Goal: Transaction & Acquisition: Purchase product/service

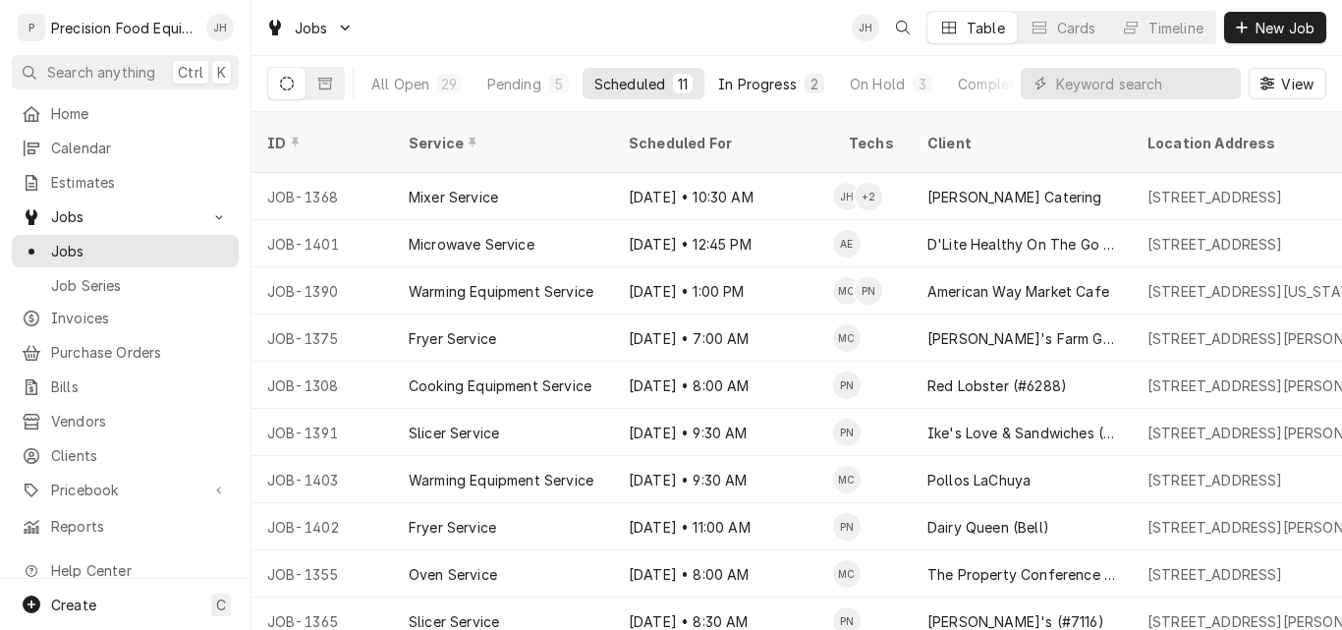
click at [781, 76] on div "In Progress" at bounding box center [757, 84] width 79 height 21
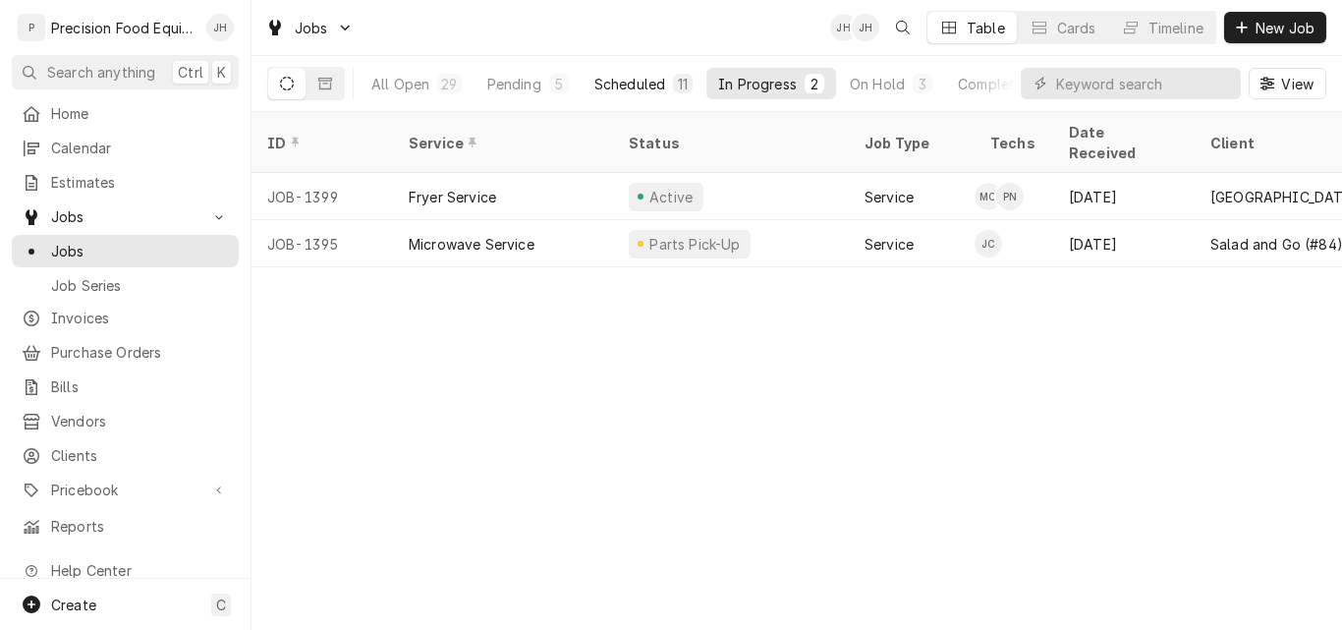
drag, startPoint x: 873, startPoint y: 86, endPoint x: 608, endPoint y: 90, distance: 265.2
click at [608, 90] on div "All Open 29 Pending 5 Scheduled 11 In Progress 2 On Hold 3 Completed 8" at bounding box center [716, 83] width 712 height 31
click at [990, 83] on div "Completed" at bounding box center [995, 84] width 74 height 21
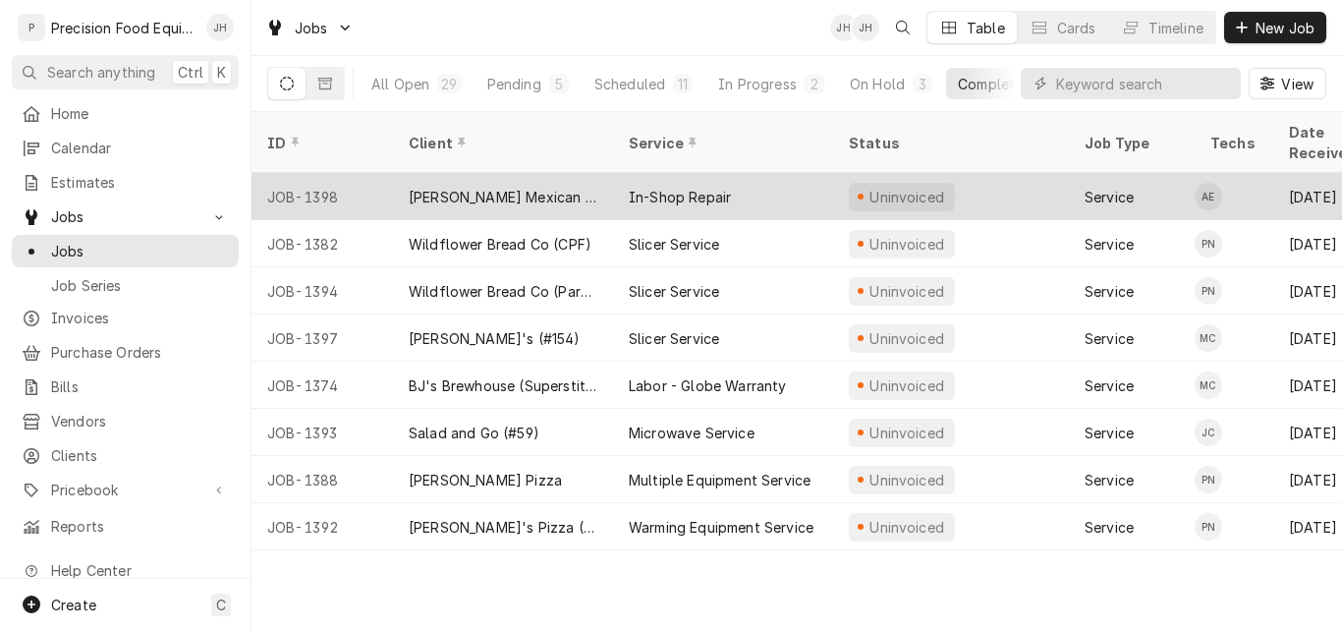
click at [464, 187] on div "Moreno's Mexican Grill (STV)" at bounding box center [503, 197] width 189 height 21
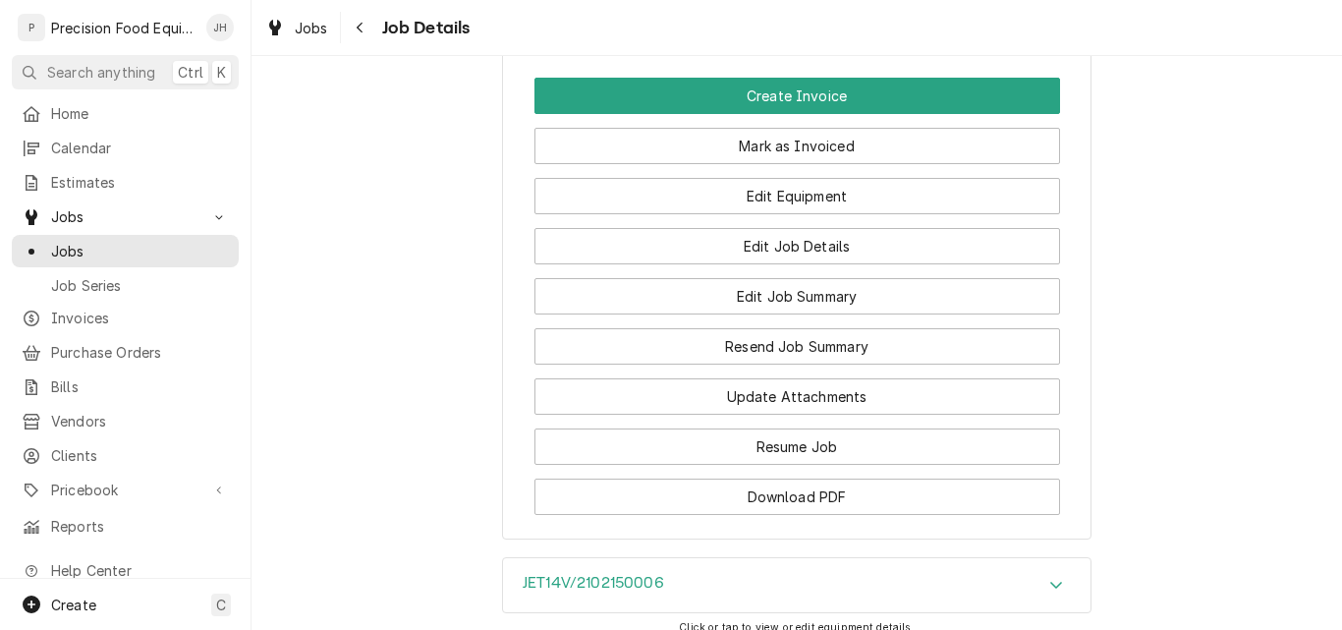
scroll to position [1473, 0]
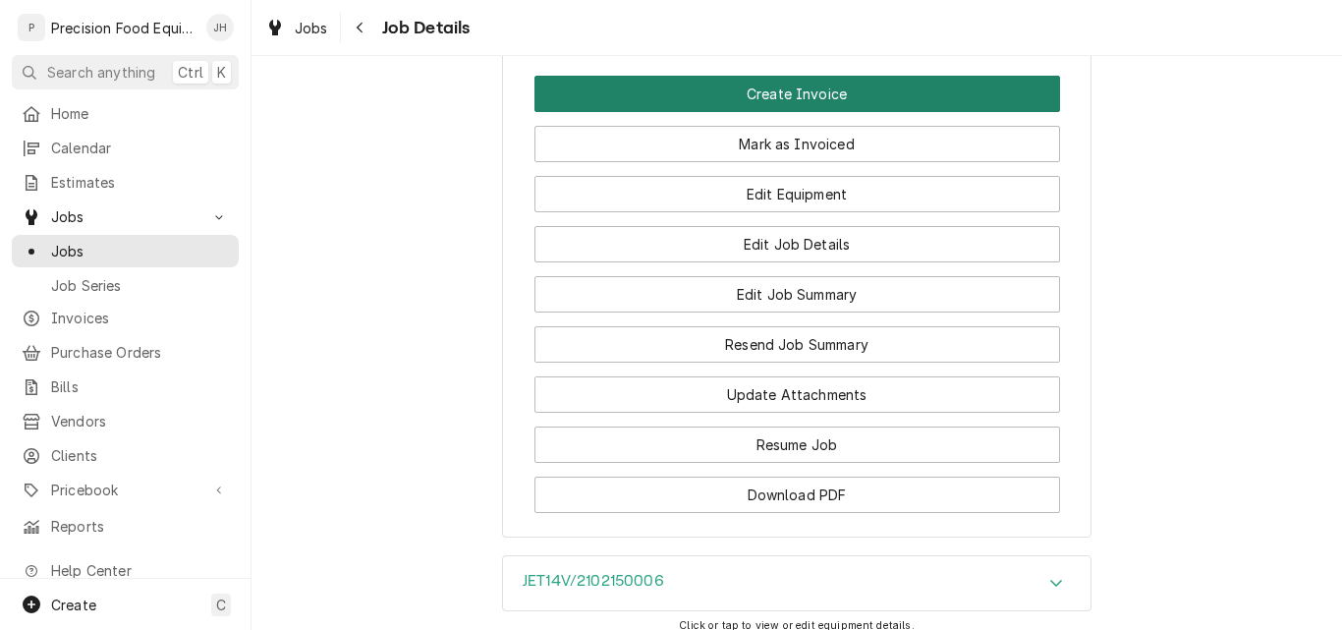
click at [837, 112] on button "Create Invoice" at bounding box center [797, 94] width 526 height 36
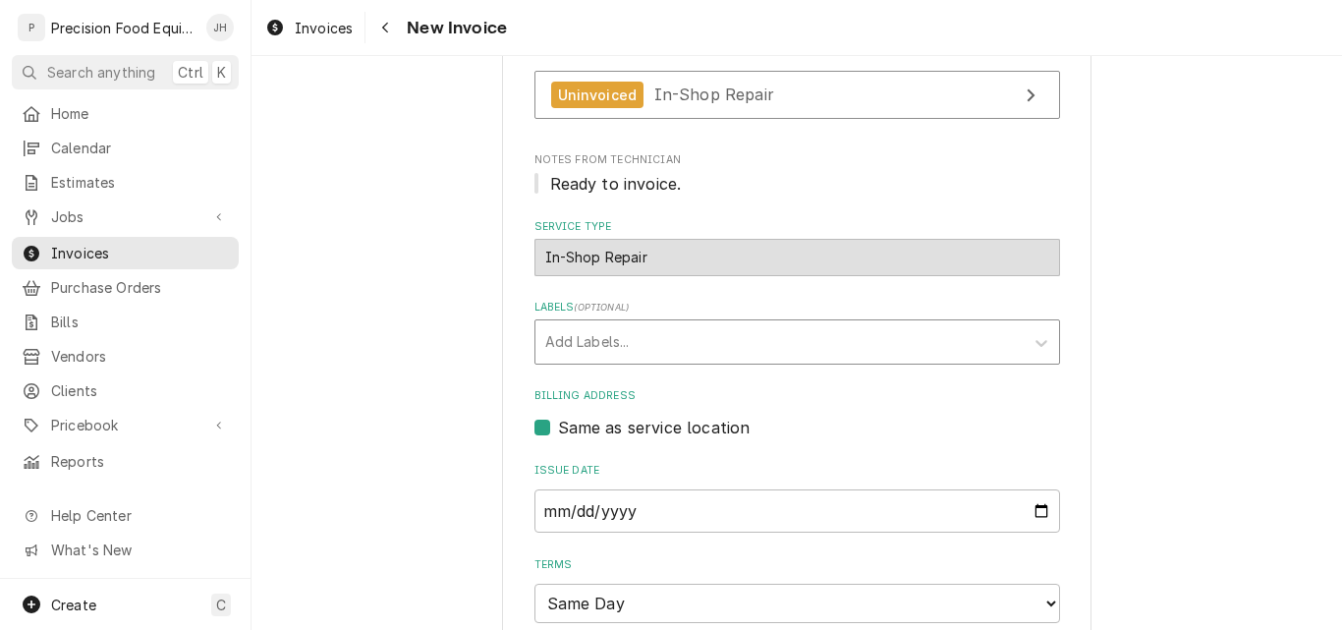
scroll to position [589, 0]
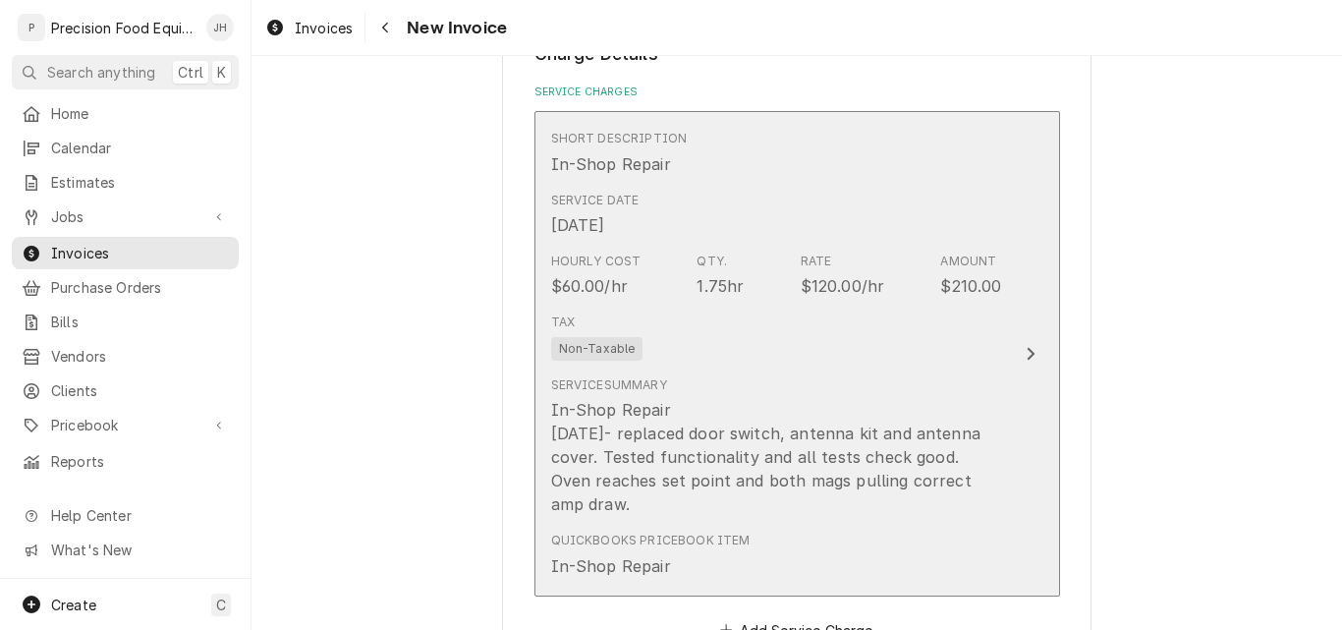
click at [764, 431] on div "In-Shop Repair 8/27/25- replaced door switch, antenna kit and antenna cover. Te…" at bounding box center [776, 457] width 451 height 118
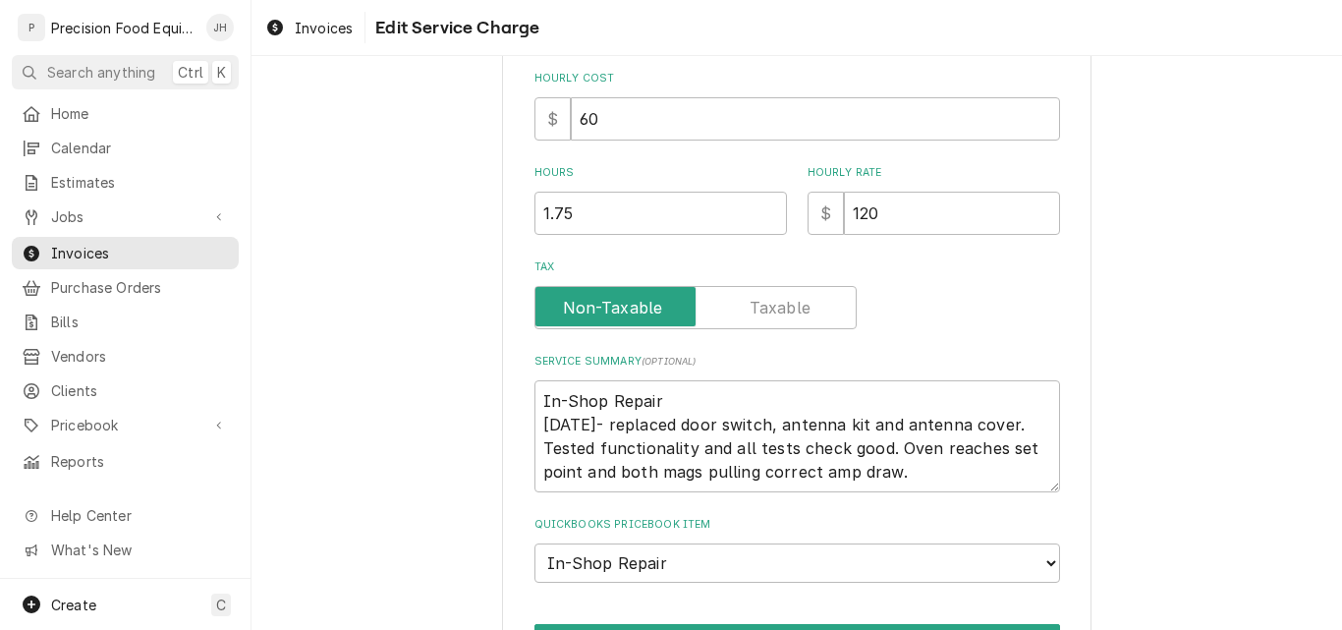
scroll to position [595, 0]
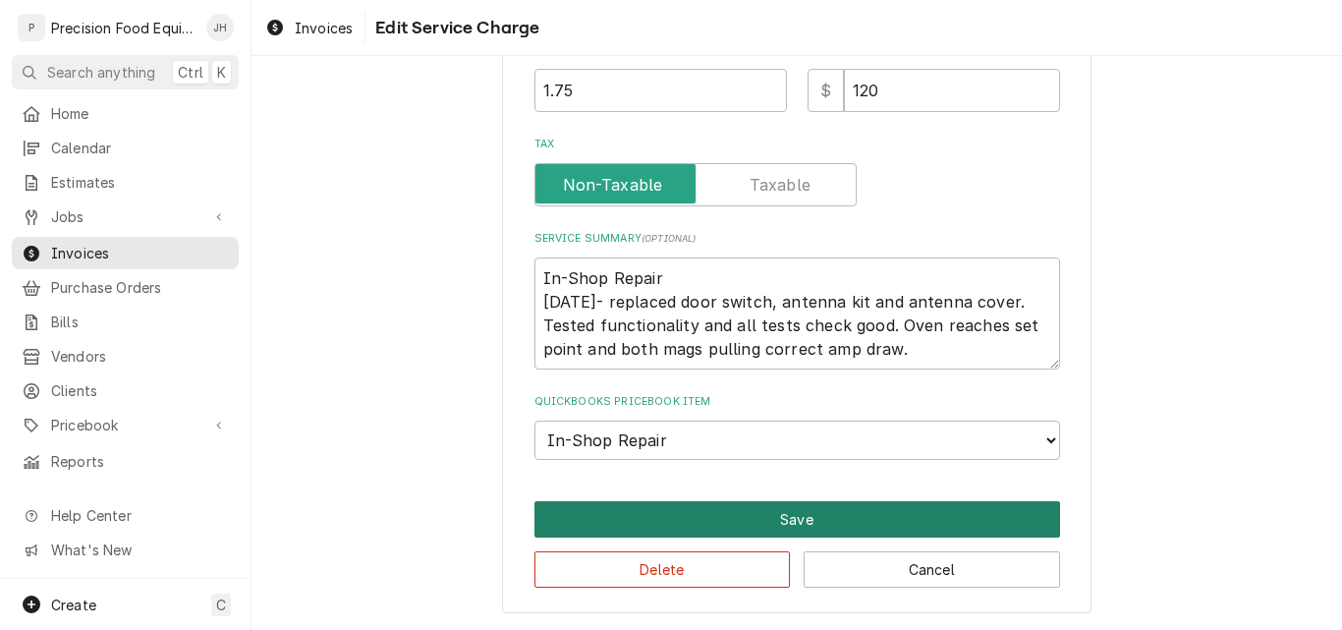
click at [790, 521] on button "Save" at bounding box center [797, 519] width 526 height 36
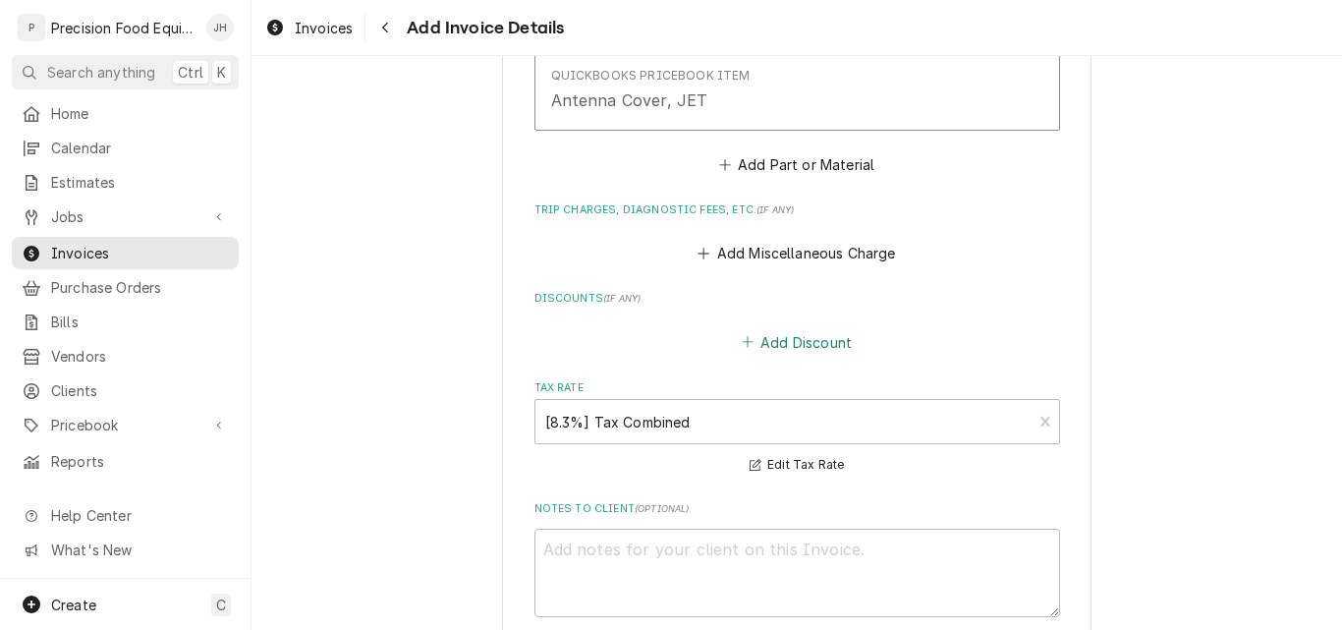
scroll to position [3484, 0]
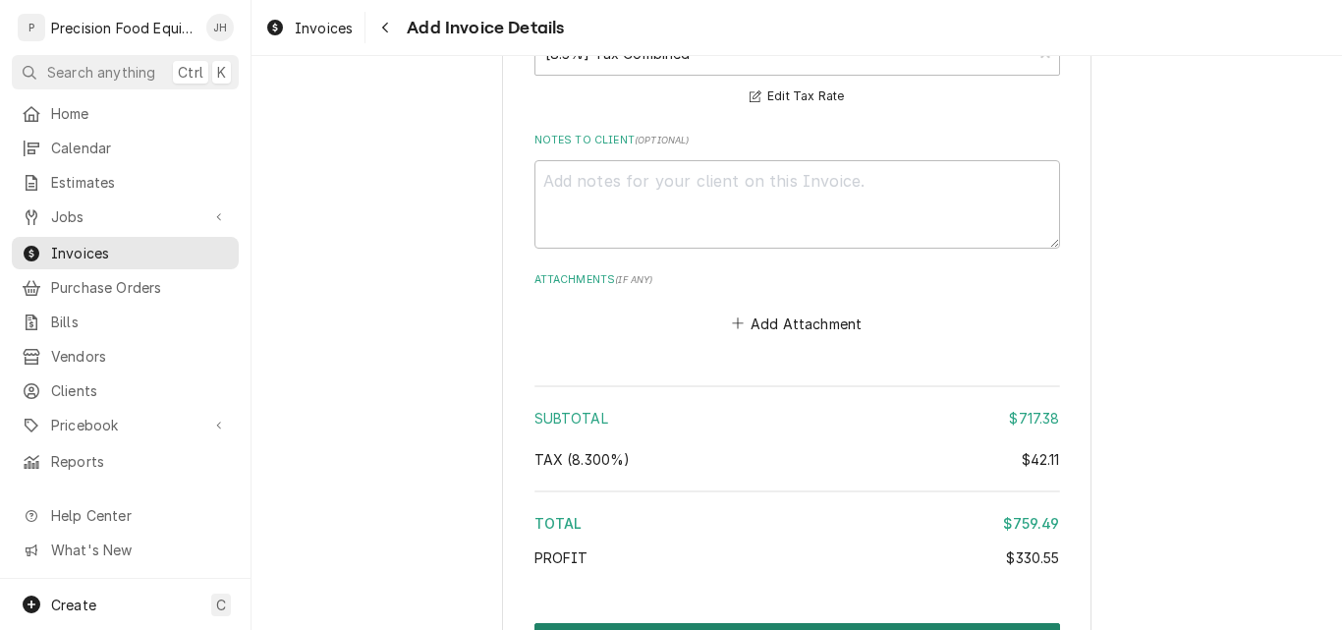
click at [798, 623] on button "Create and Send" at bounding box center [797, 641] width 526 height 36
type textarea "x"
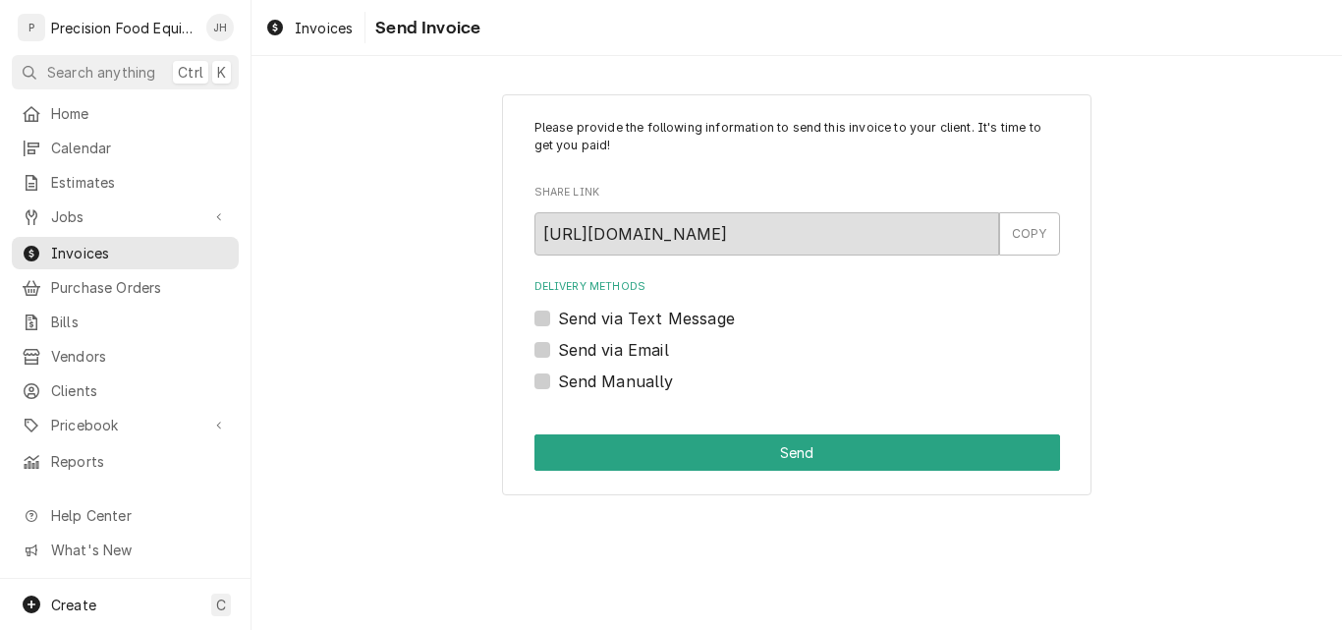
click at [558, 382] on label "Send Manually" at bounding box center [616, 381] width 116 height 24
click at [558, 382] on input "Send Manually" at bounding box center [821, 390] width 526 height 43
click at [558, 380] on label "Send Manually" at bounding box center [616, 381] width 116 height 24
click at [558, 380] on input "Send Manually" at bounding box center [821, 390] width 526 height 43
checkbox input "false"
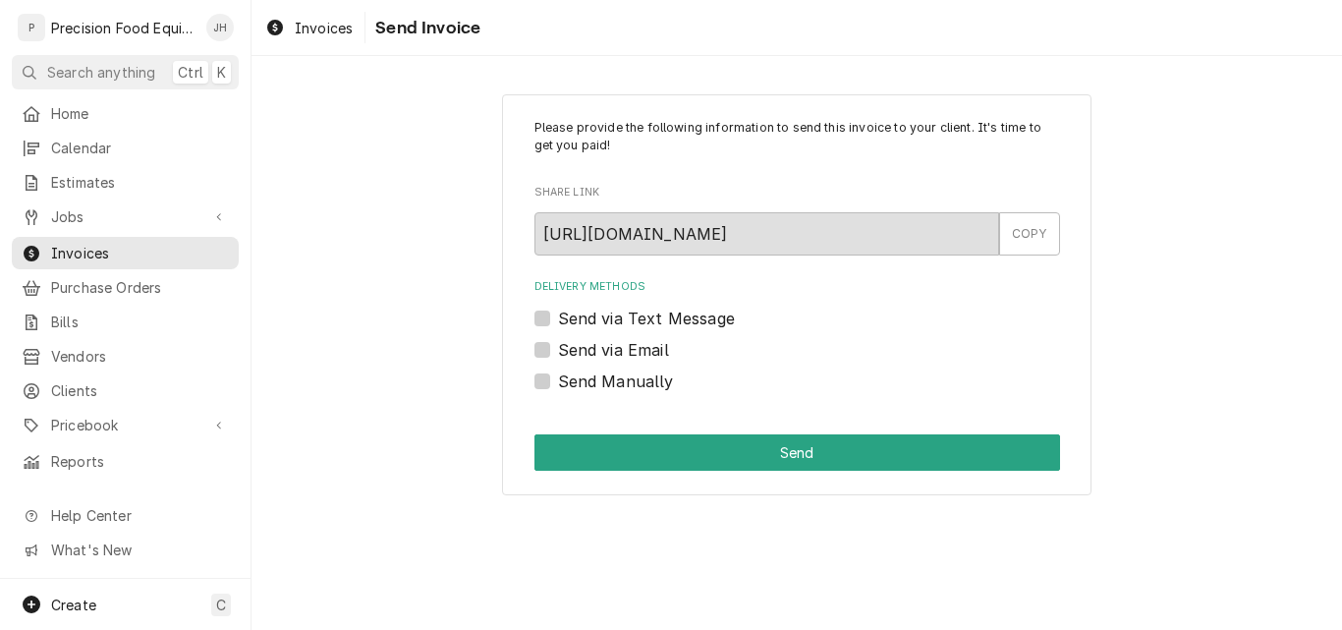
click at [558, 346] on label "Send via Email" at bounding box center [613, 350] width 111 height 24
click at [558, 346] on input "Send via Email" at bounding box center [821, 359] width 526 height 43
checkbox input "true"
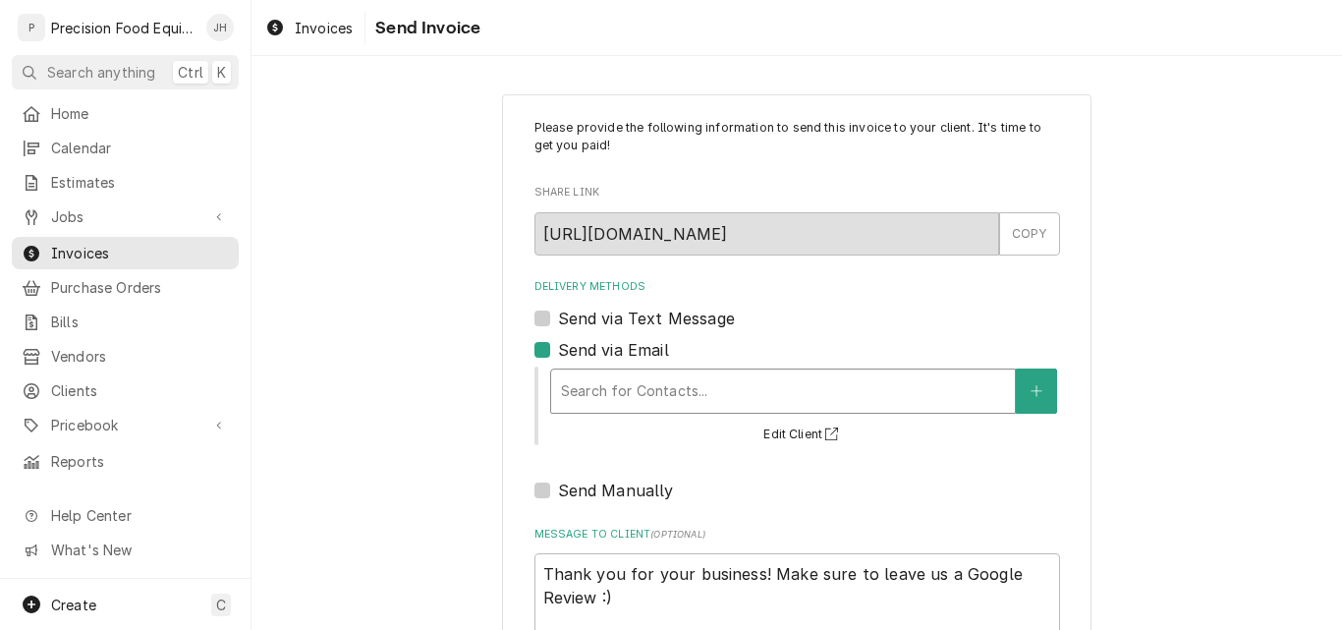
click at [602, 388] on div "Delivery Methods" at bounding box center [783, 390] width 444 height 35
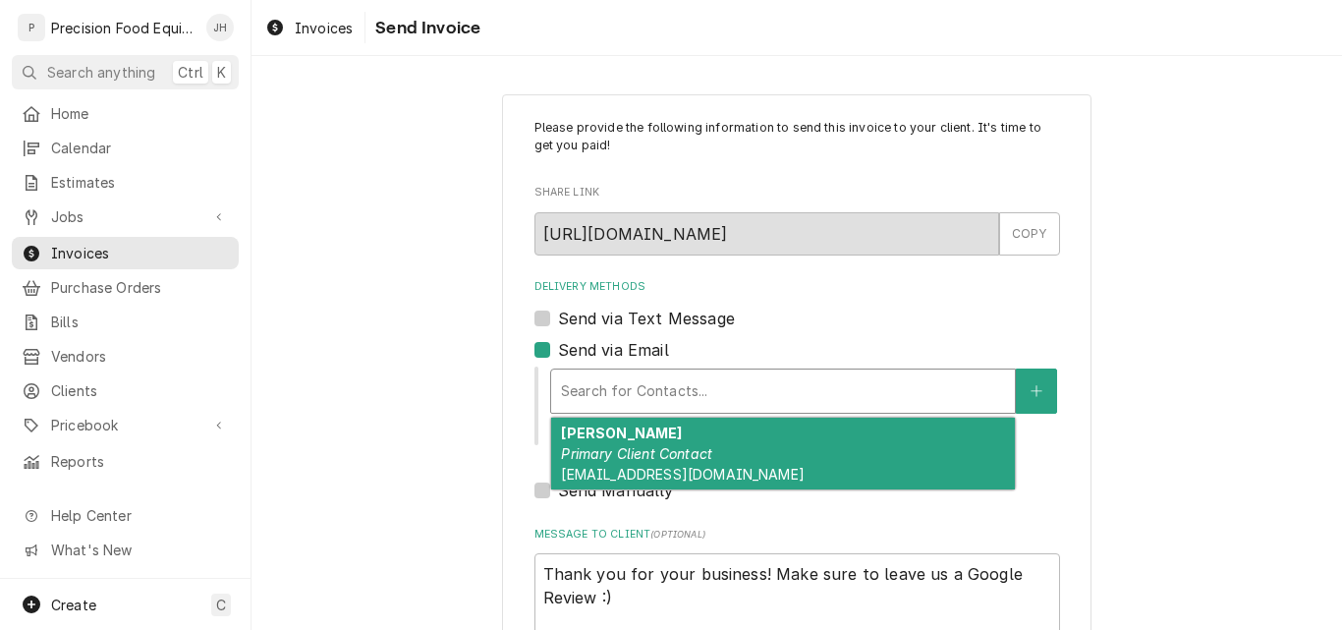
click at [608, 446] on em "Primary Client Contact" at bounding box center [636, 453] width 151 height 17
type textarea "x"
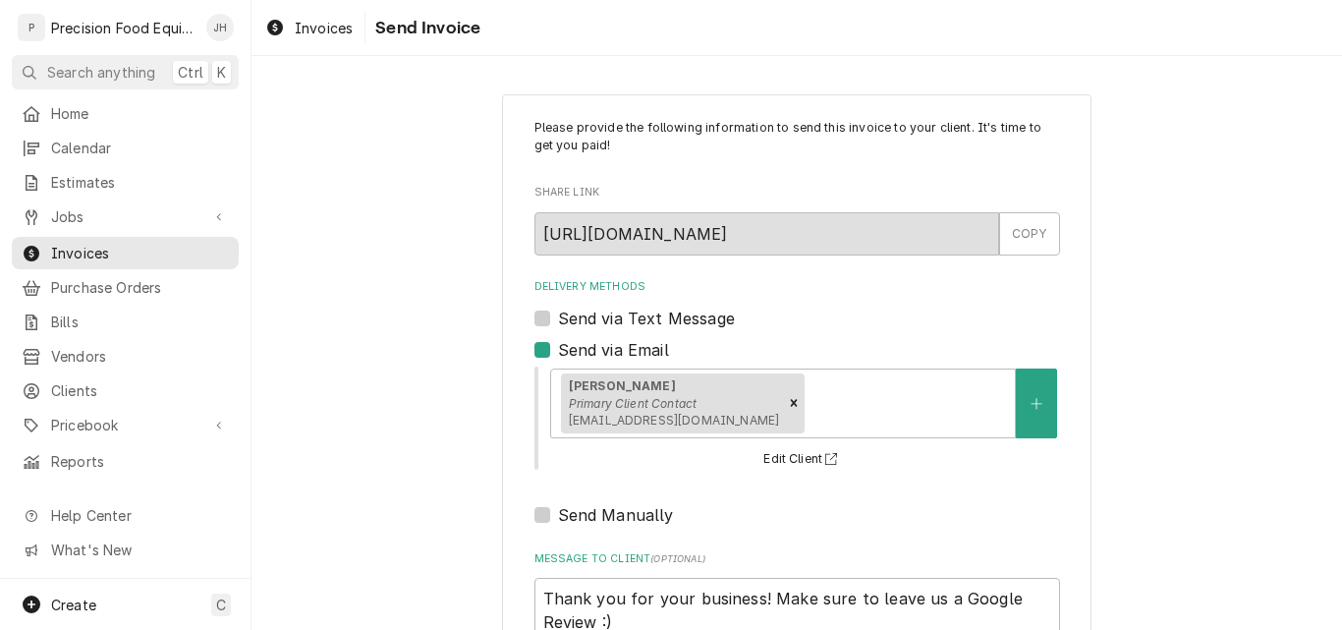
click at [619, 319] on label "Send via Text Message" at bounding box center [646, 318] width 177 height 24
click at [619, 319] on input "Send via Text Message" at bounding box center [821, 327] width 526 height 43
checkbox input "true"
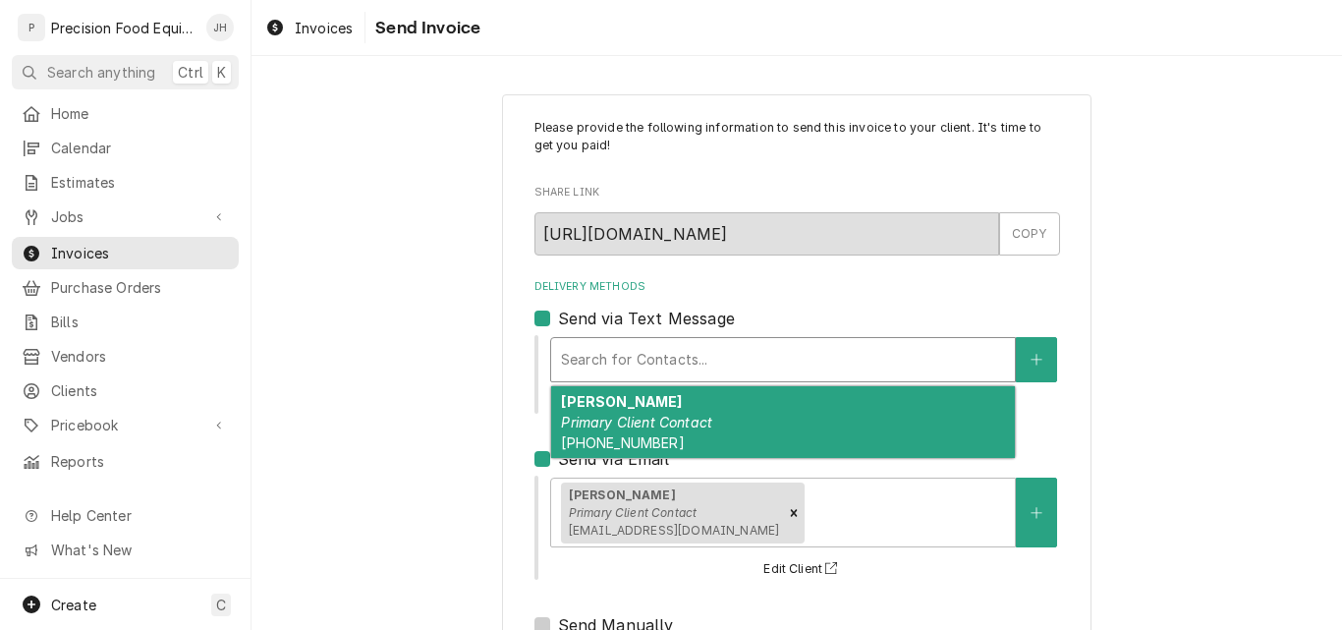
click at [638, 349] on div "Delivery Methods" at bounding box center [783, 359] width 444 height 35
click at [624, 421] on em "Primary Client Contact" at bounding box center [636, 422] width 151 height 17
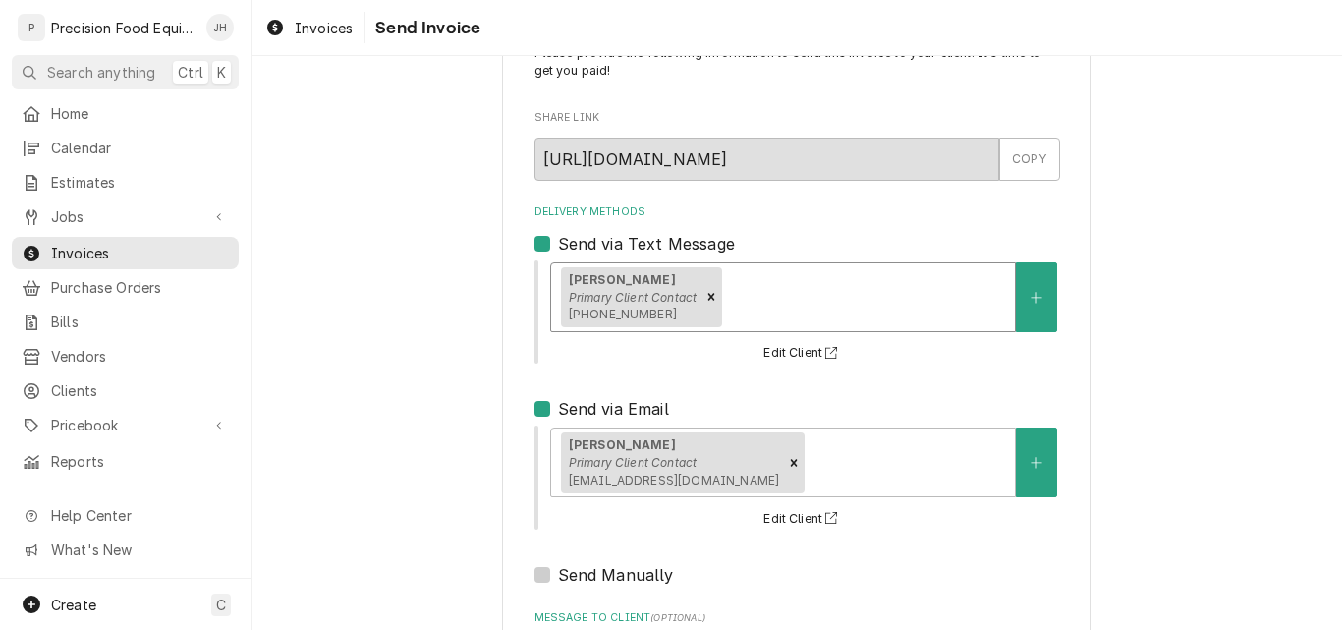
scroll to position [291, 0]
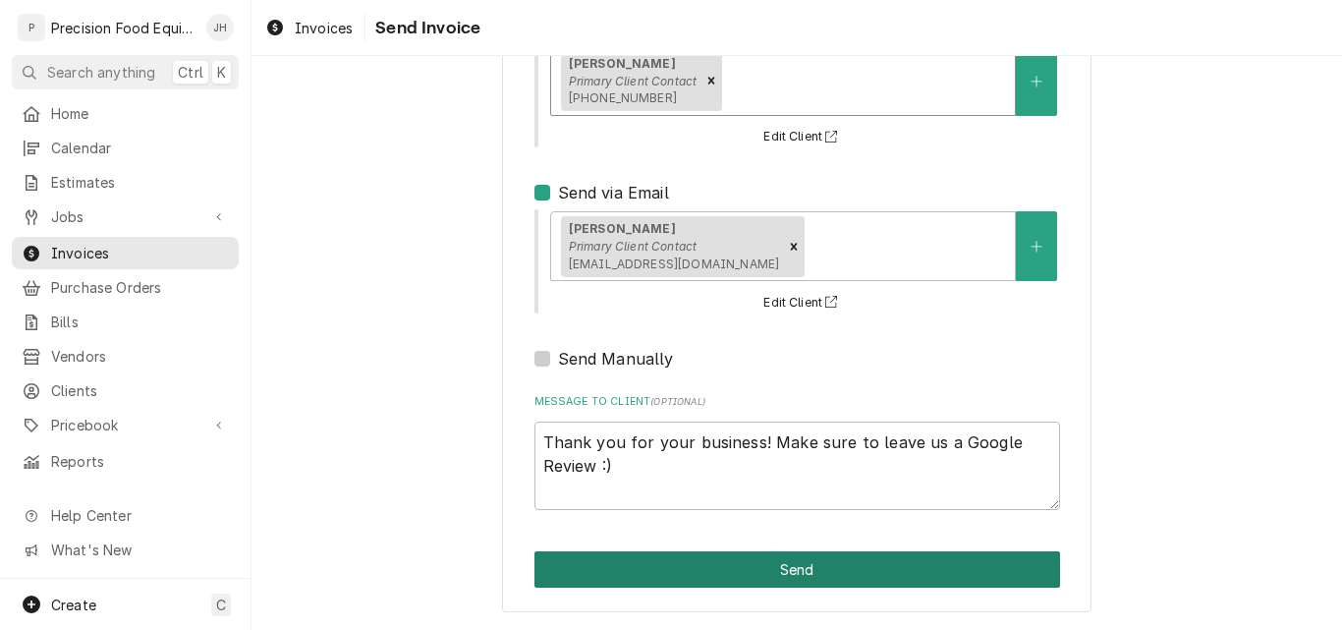
click at [743, 567] on button "Send" at bounding box center [797, 569] width 526 height 36
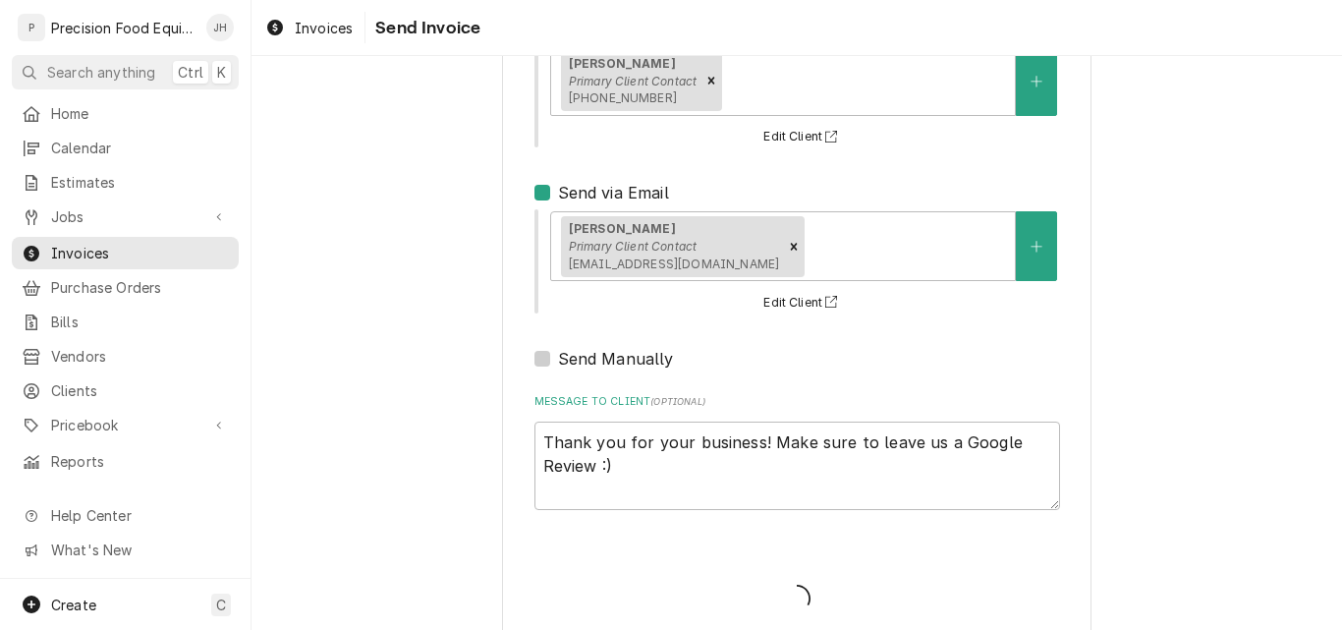
type textarea "x"
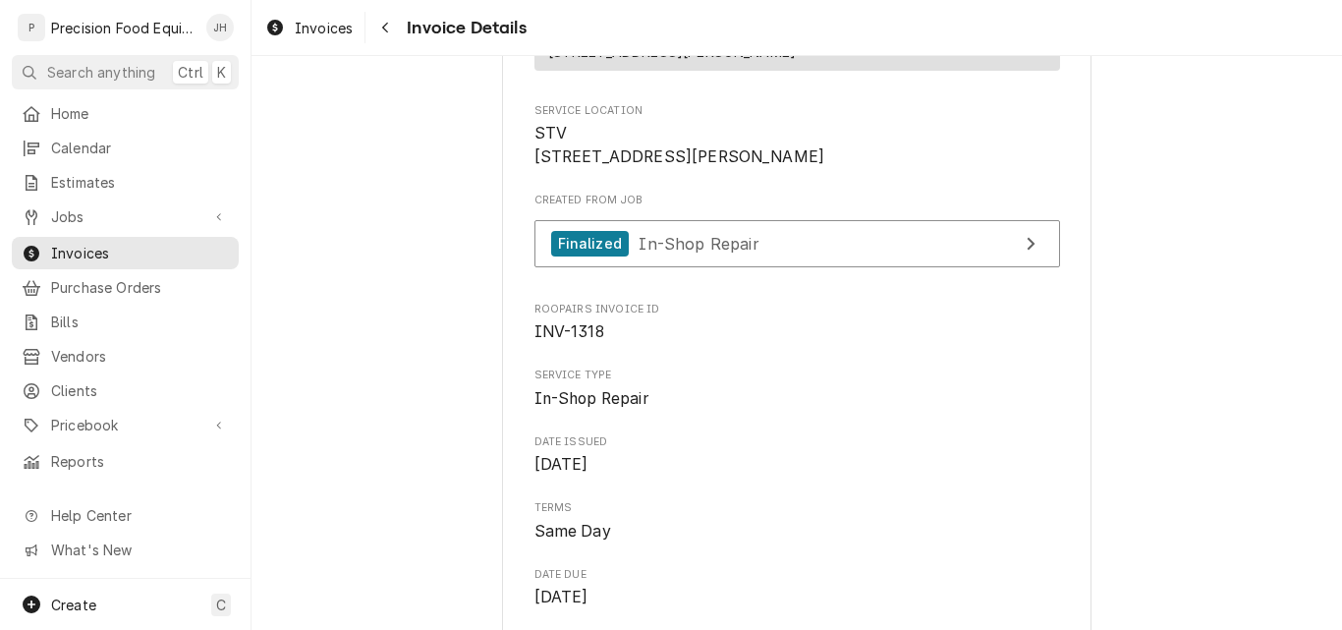
scroll to position [295, 0]
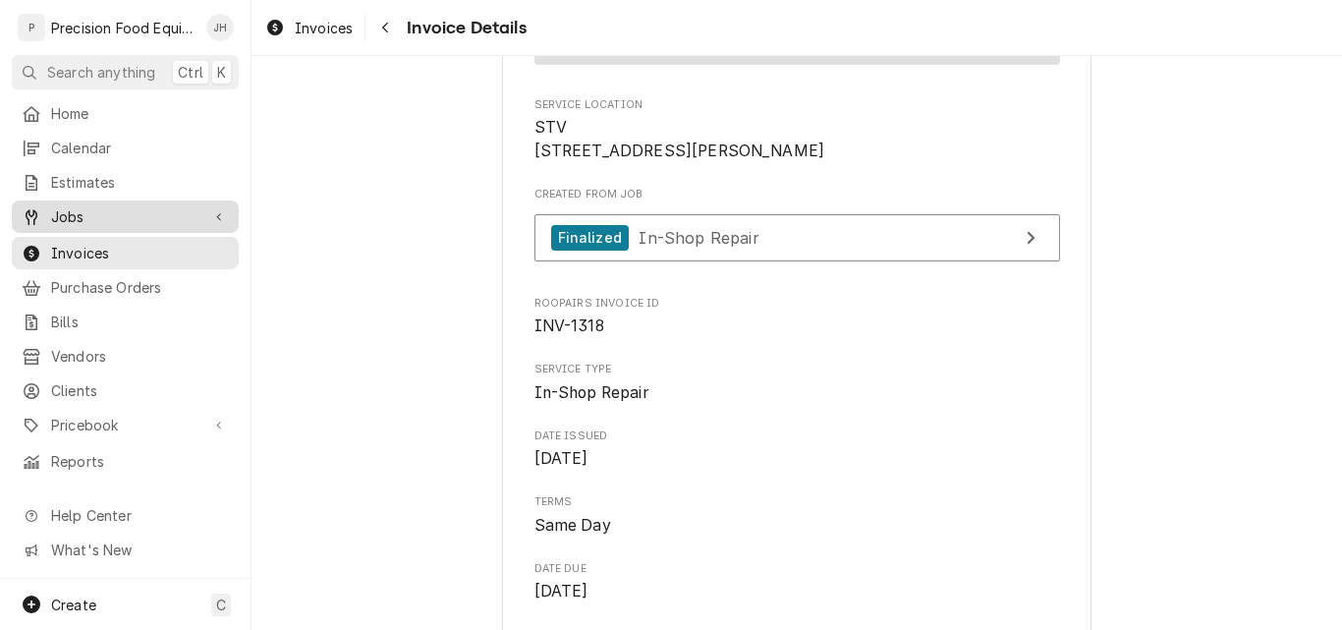
click at [76, 209] on span "Jobs" at bounding box center [125, 216] width 148 height 21
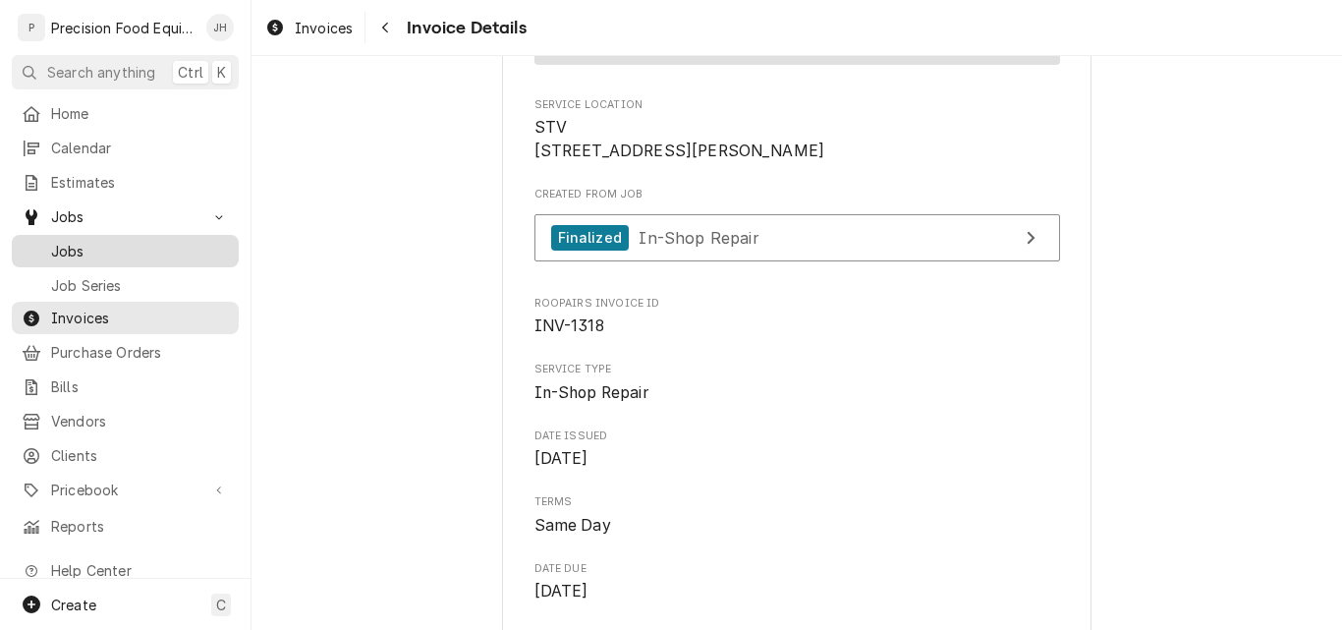
click at [70, 243] on span "Jobs" at bounding box center [140, 251] width 178 height 21
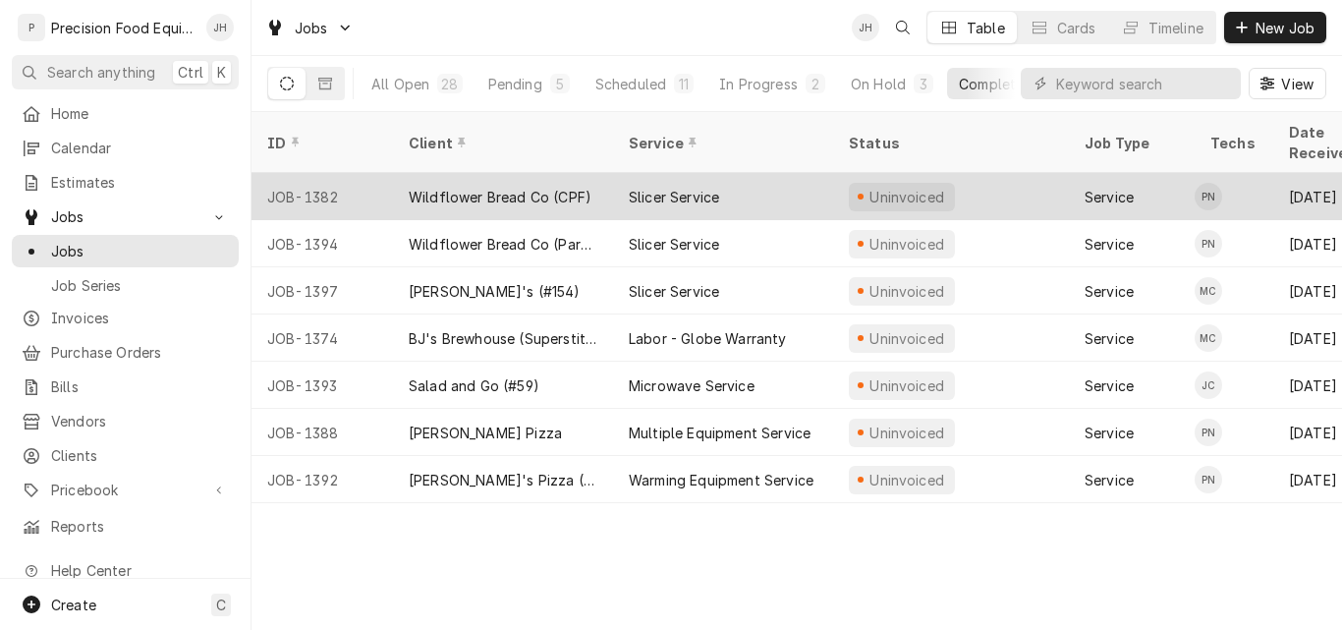
click at [519, 187] on div "Wildflower Bread Co (CPF)" at bounding box center [500, 197] width 183 height 21
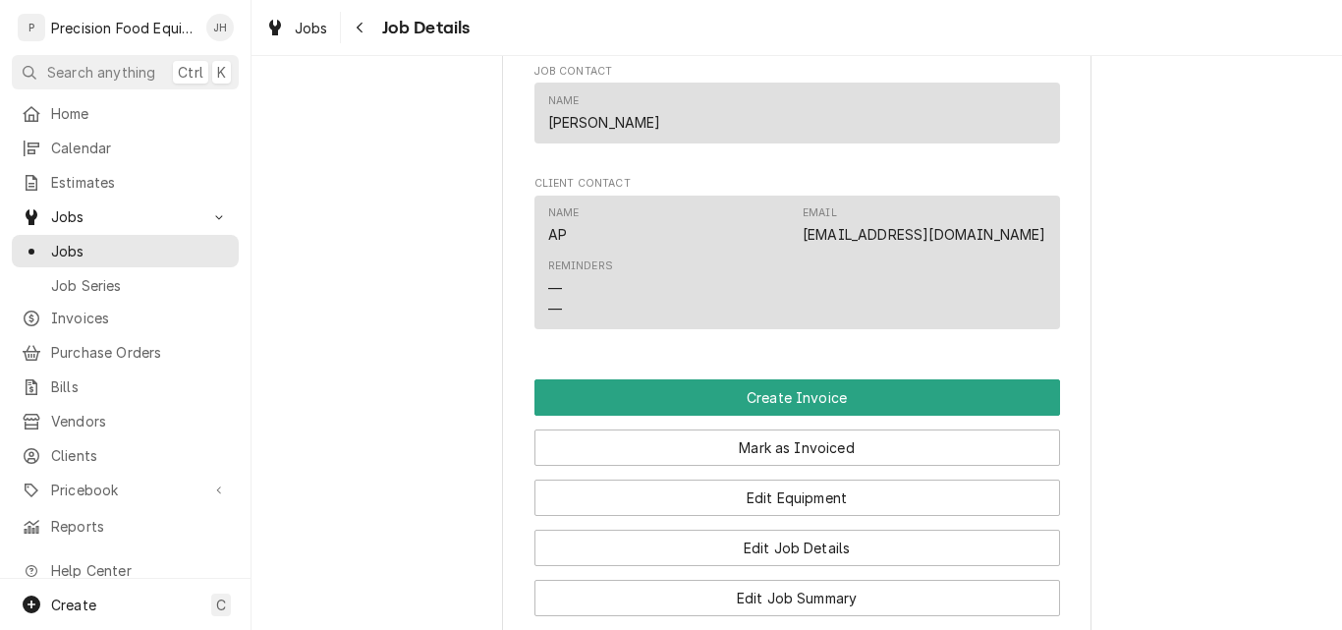
scroll to position [1375, 0]
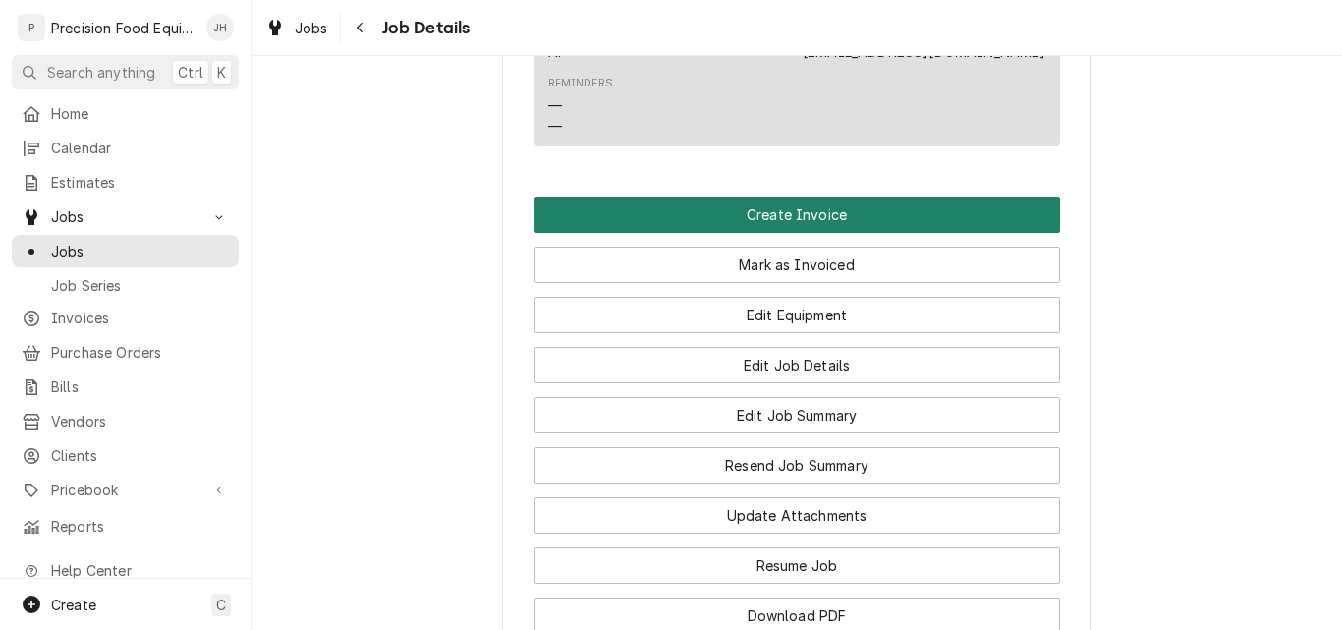
click at [773, 229] on button "Create Invoice" at bounding box center [797, 214] width 526 height 36
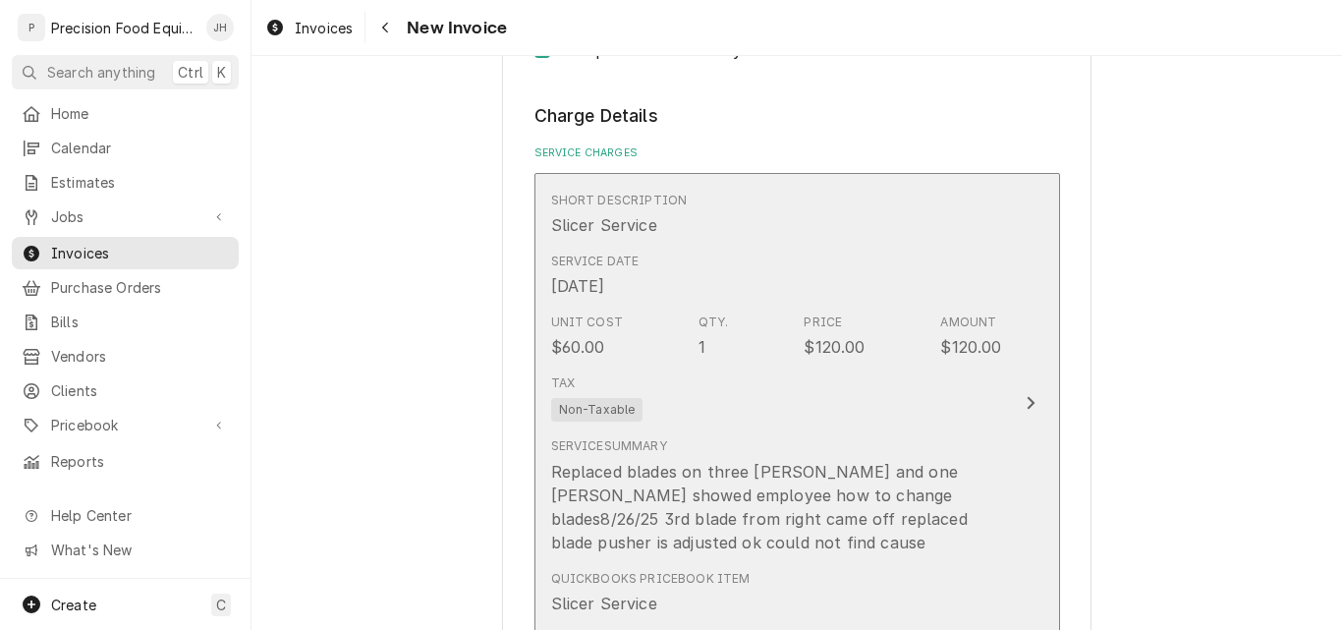
click at [790, 422] on div "Tax Non-Taxable" at bounding box center [776, 397] width 451 height 63
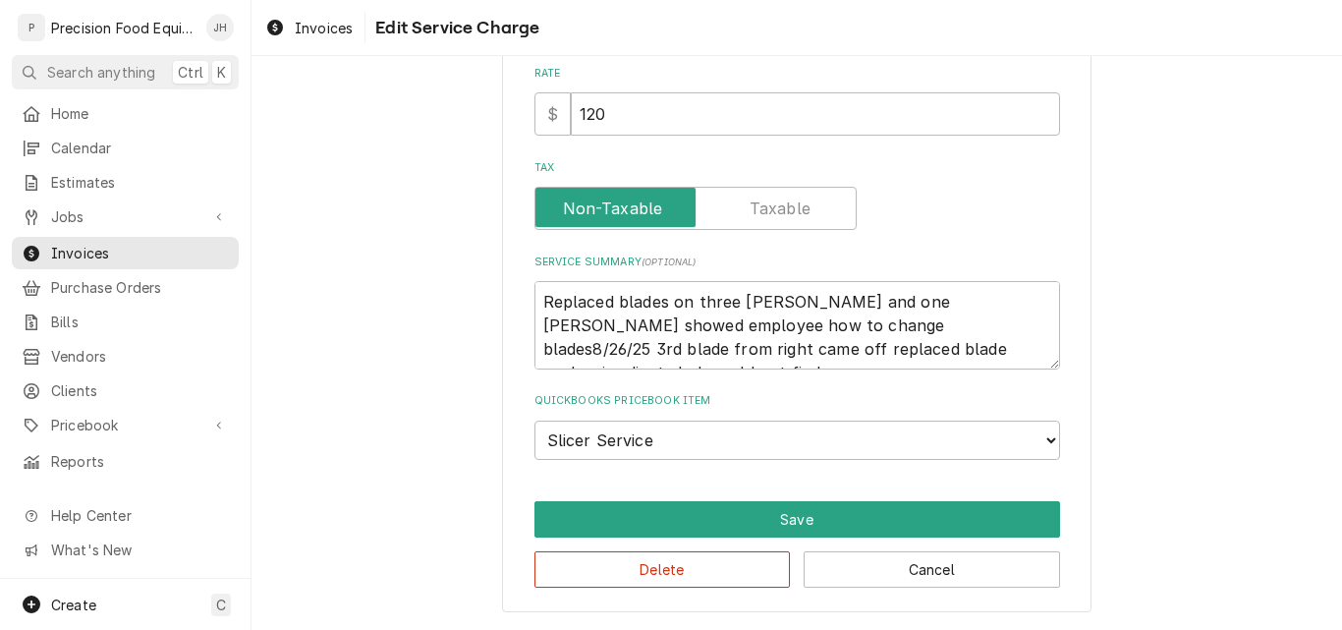
scroll to position [445, 0]
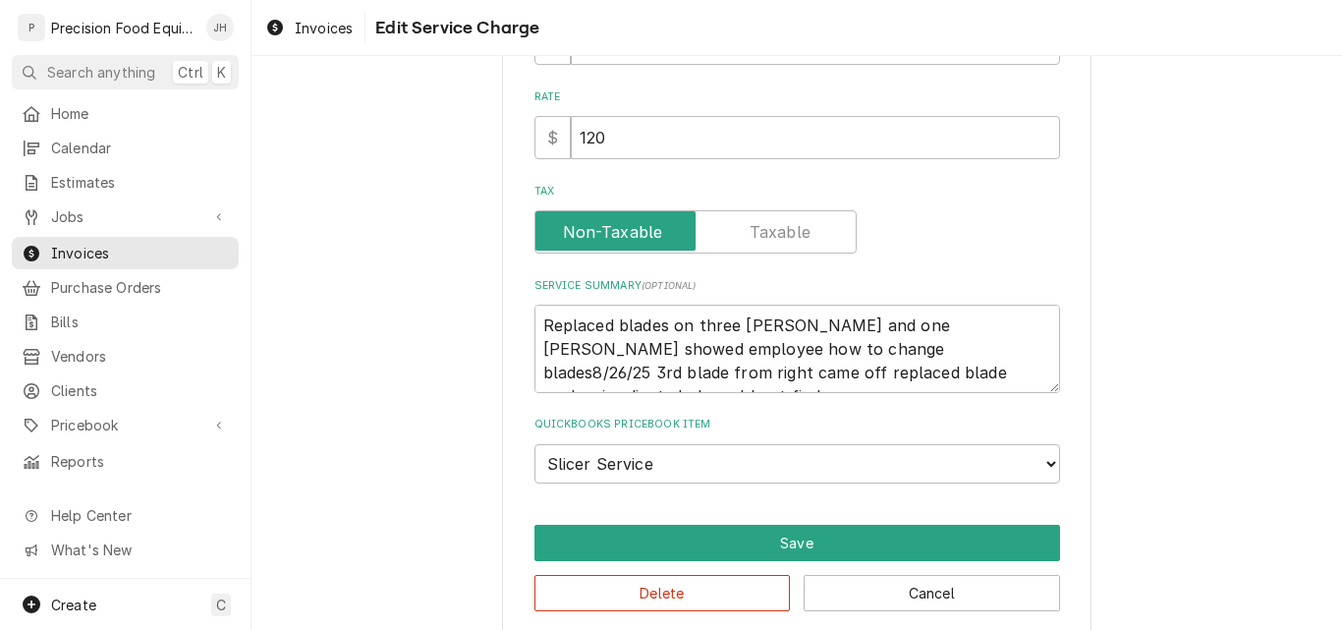
type textarea "x"
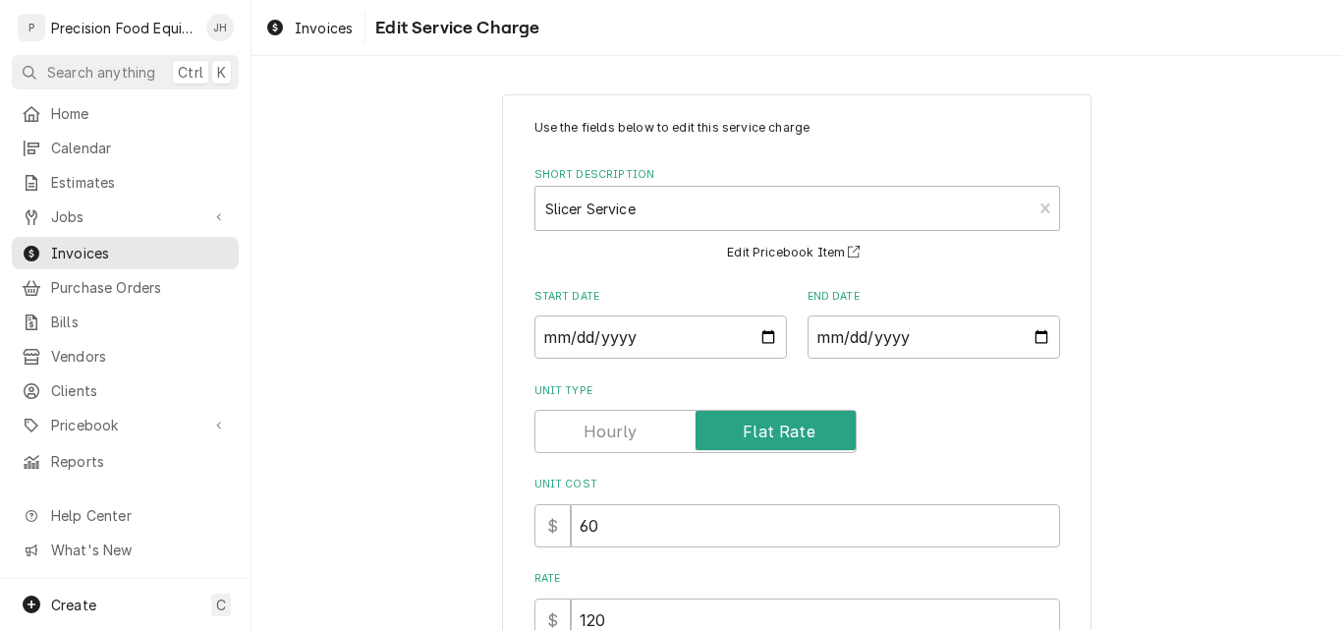
scroll to position [98, 0]
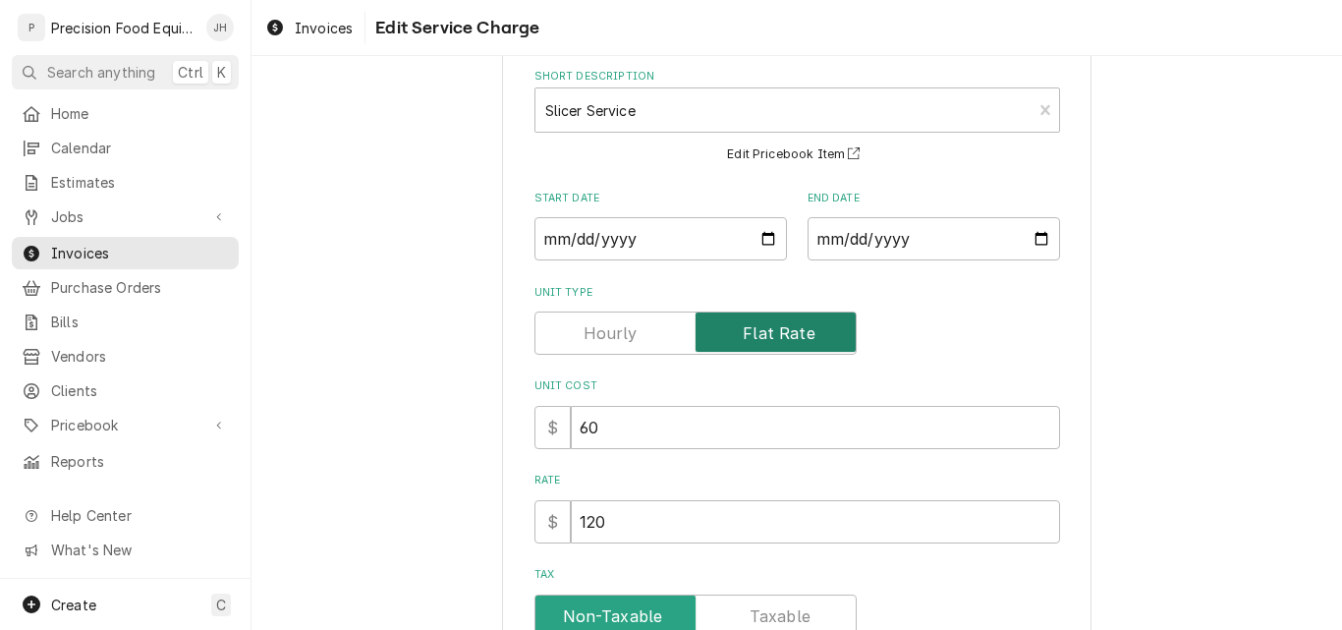
click at [560, 331] on input "Unit Type" at bounding box center [695, 332] width 305 height 43
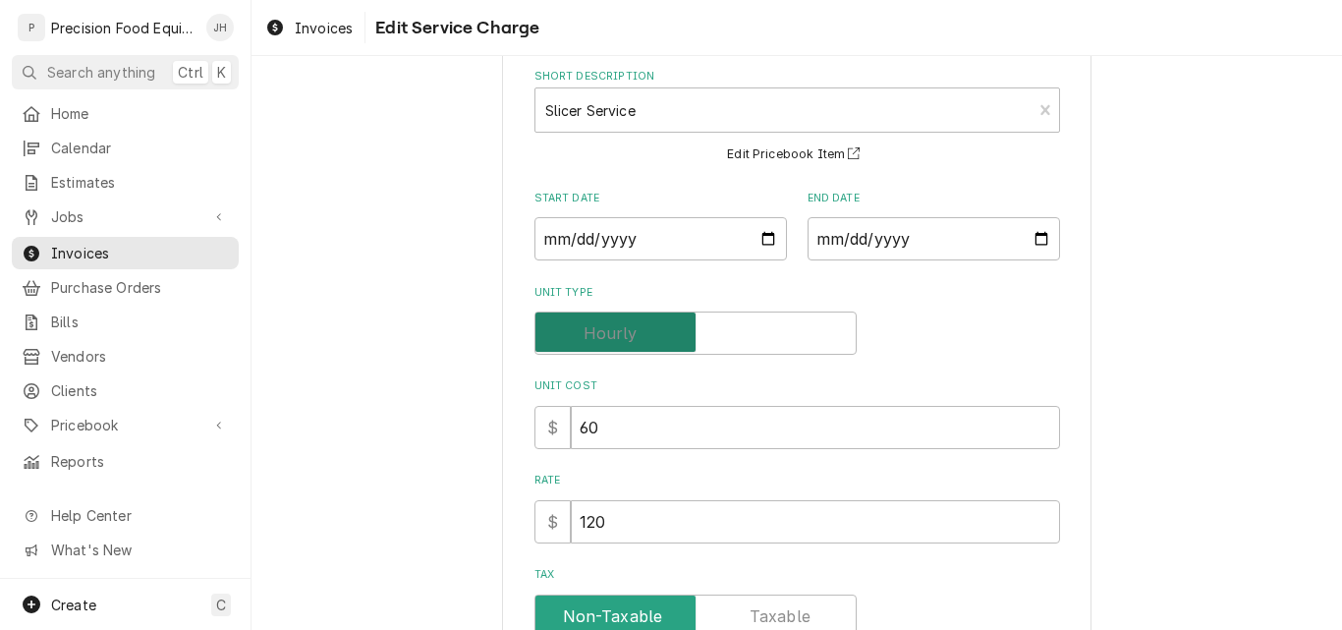
checkbox input "false"
type textarea "x"
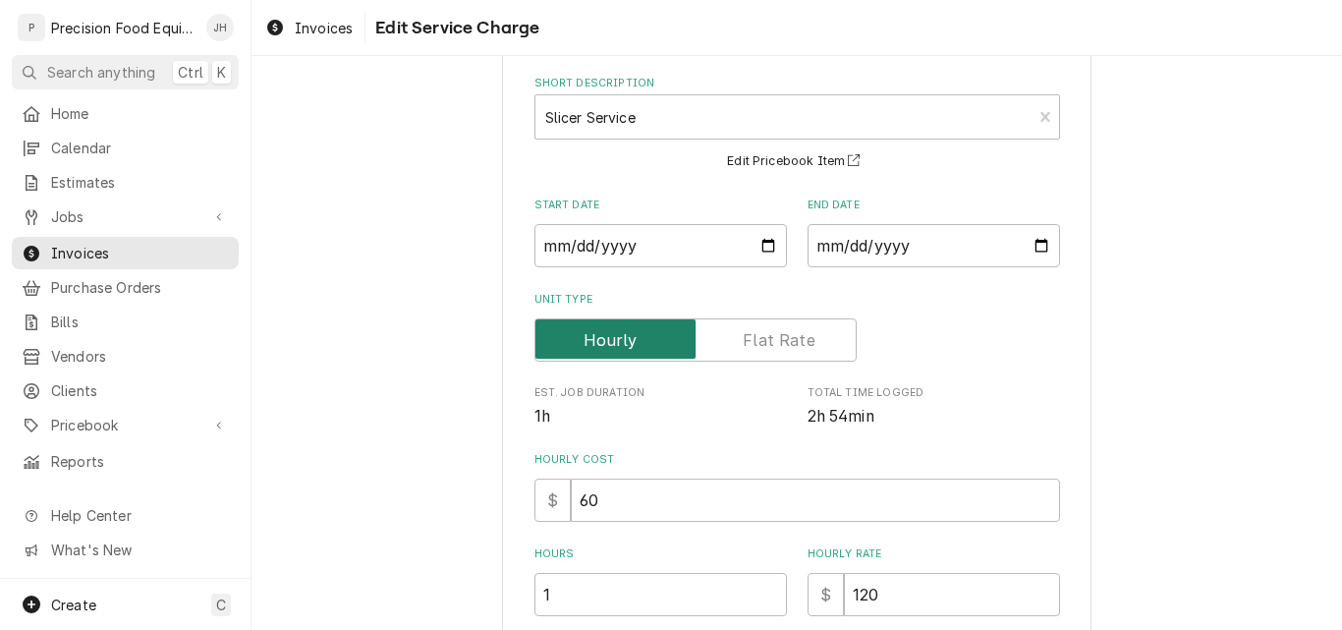
scroll to position [295, 0]
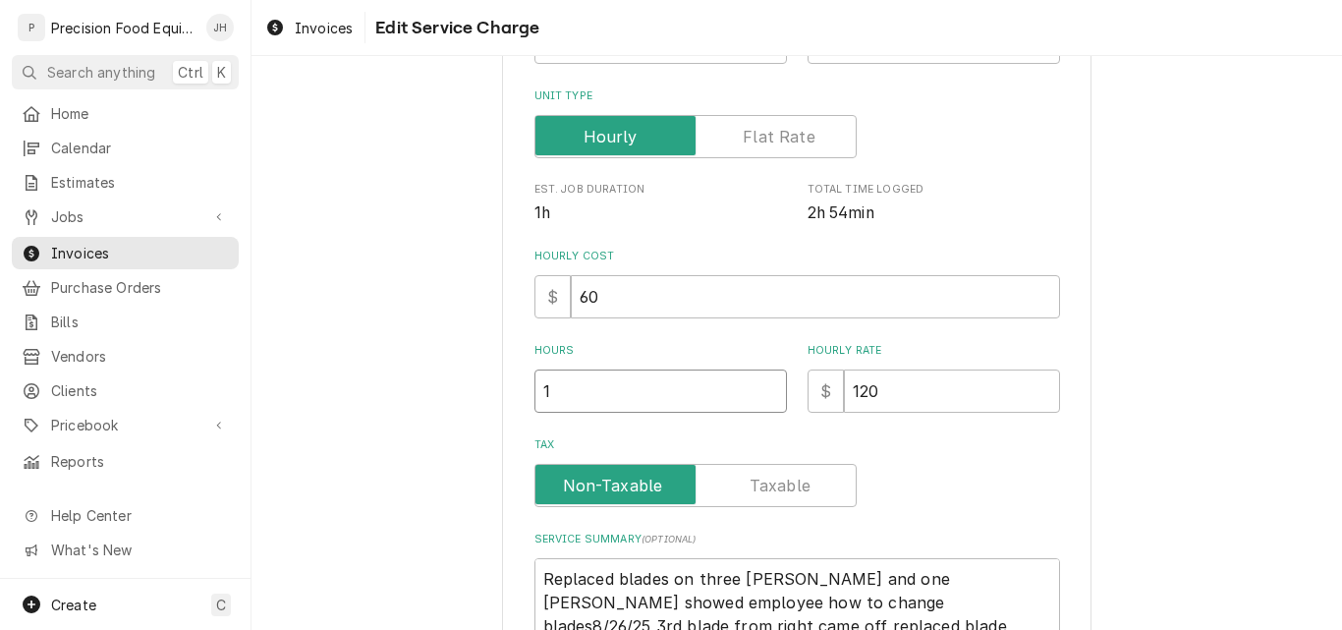
click at [583, 384] on input "1" at bounding box center [660, 390] width 252 height 43
click at [723, 141] on input "Unit Type" at bounding box center [695, 136] width 305 height 43
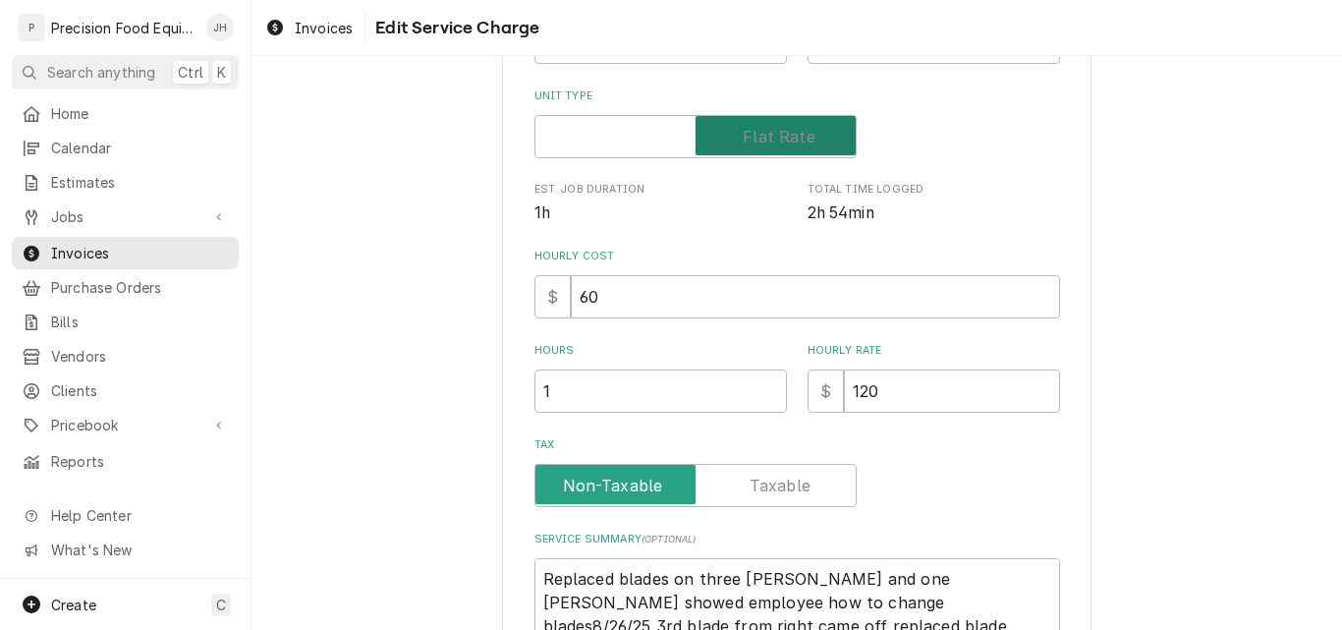
checkbox input "true"
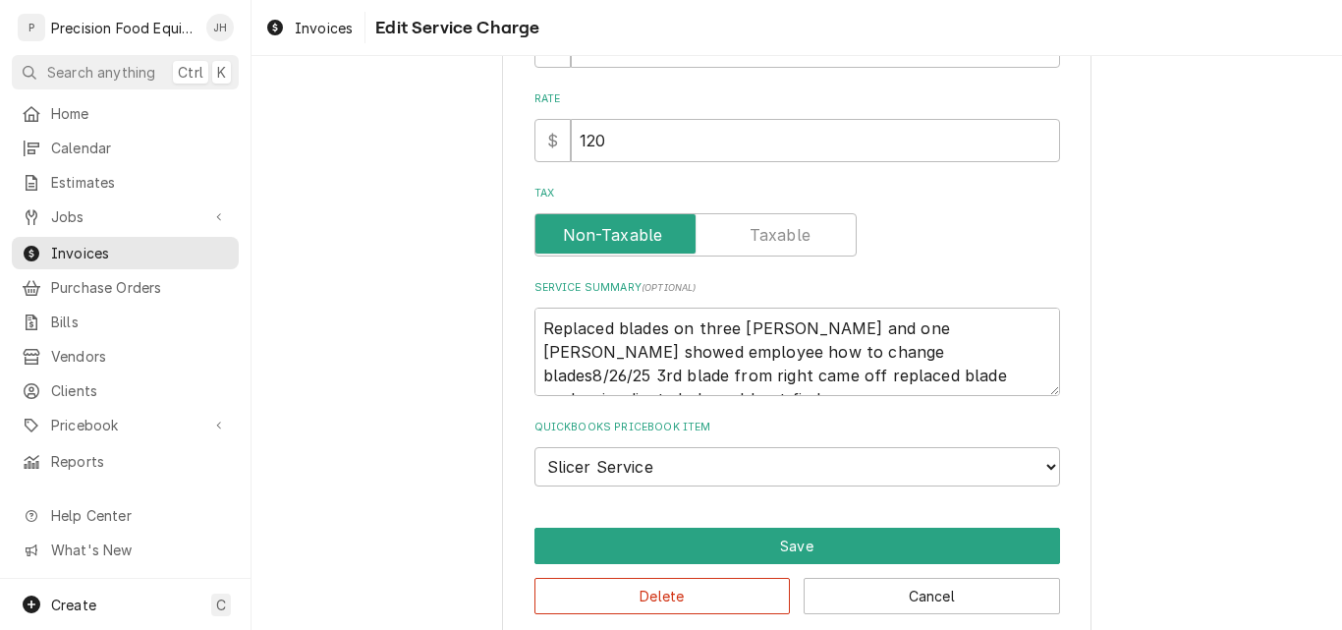
scroll to position [506, 0]
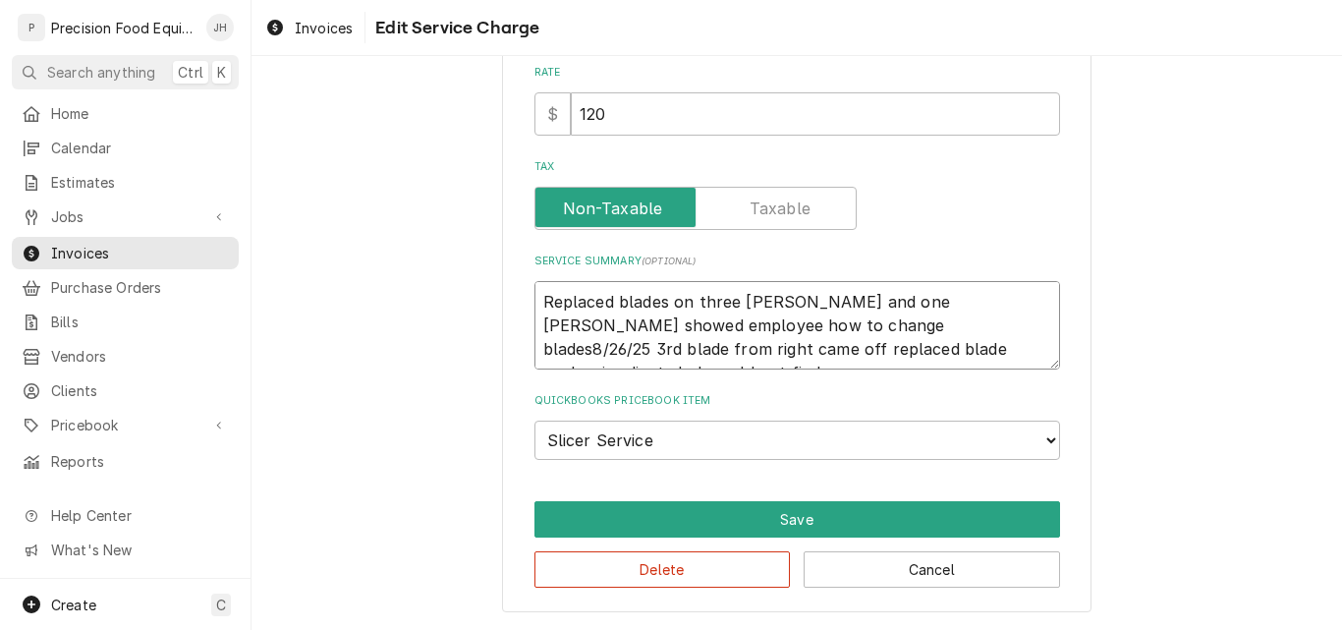
click at [844, 326] on textarea "Replaced blades on three jack slicers and one oliver slicer showed employee how…" at bounding box center [797, 325] width 526 height 88
type textarea "x"
type textarea "Replaced blades on three jack slicers and one oliver slicer showed employee how…"
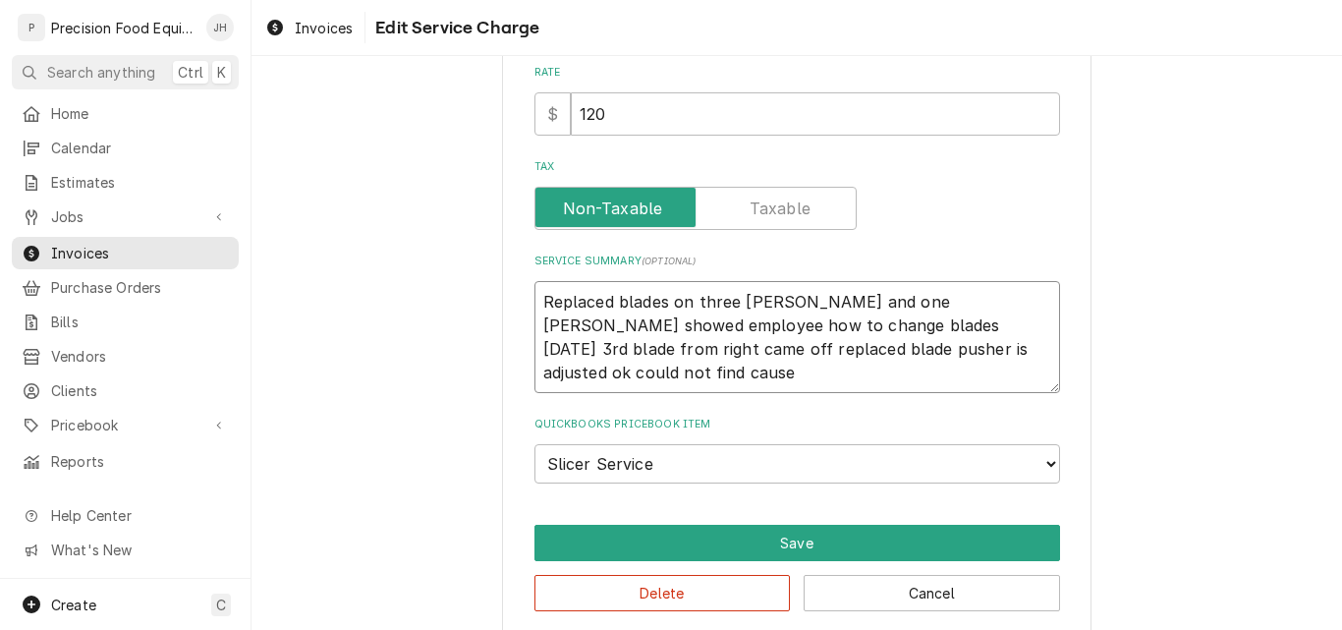
click at [978, 301] on textarea "Replaced blades on three jack slicers and one oliver slicer showed employee how…" at bounding box center [797, 337] width 526 height 112
type textarea "x"
type textarea "Replaced blades on three jack slicers and one oliver slicer. showed employee ho…"
type textarea "x"
type textarea "Replaced blades on three jack slicers and one oliver slicer. howed employee how…"
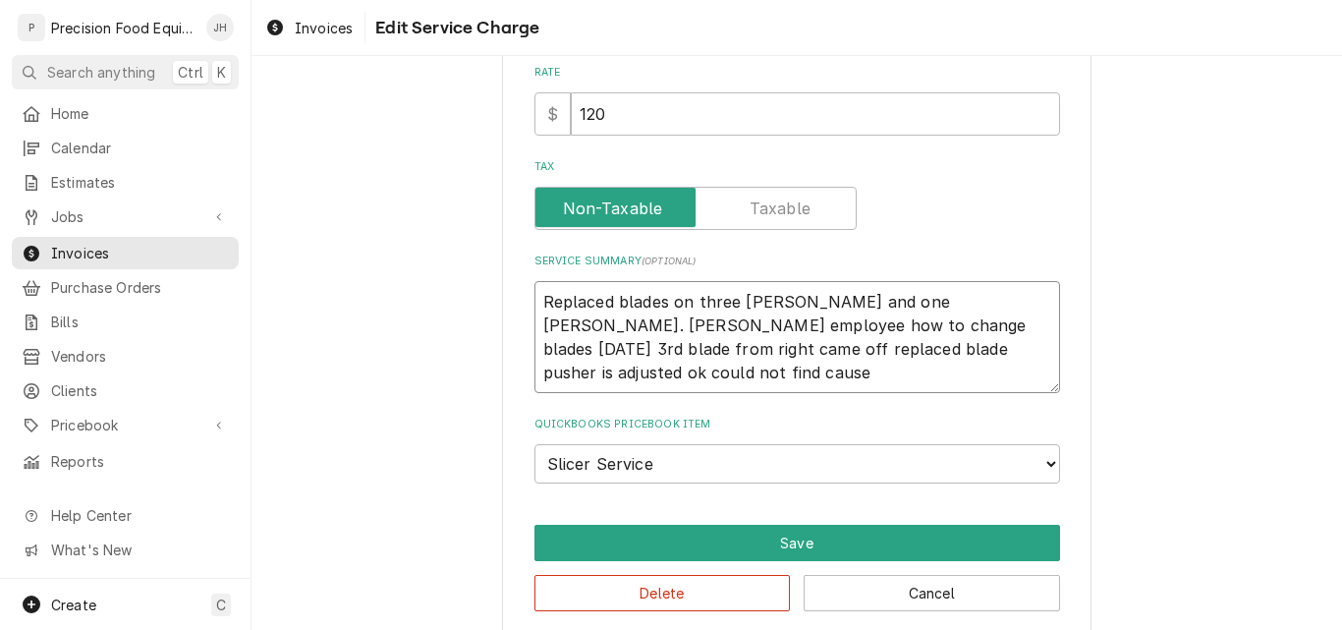
type textarea "x"
type textarea "Replaced blades on three jack slicers and one oliver slicer. Showed employee ho…"
type textarea "x"
type textarea "Replaced blades on three jack slicers and one oliver slicer. Showed employee ho…"
type textarea "x"
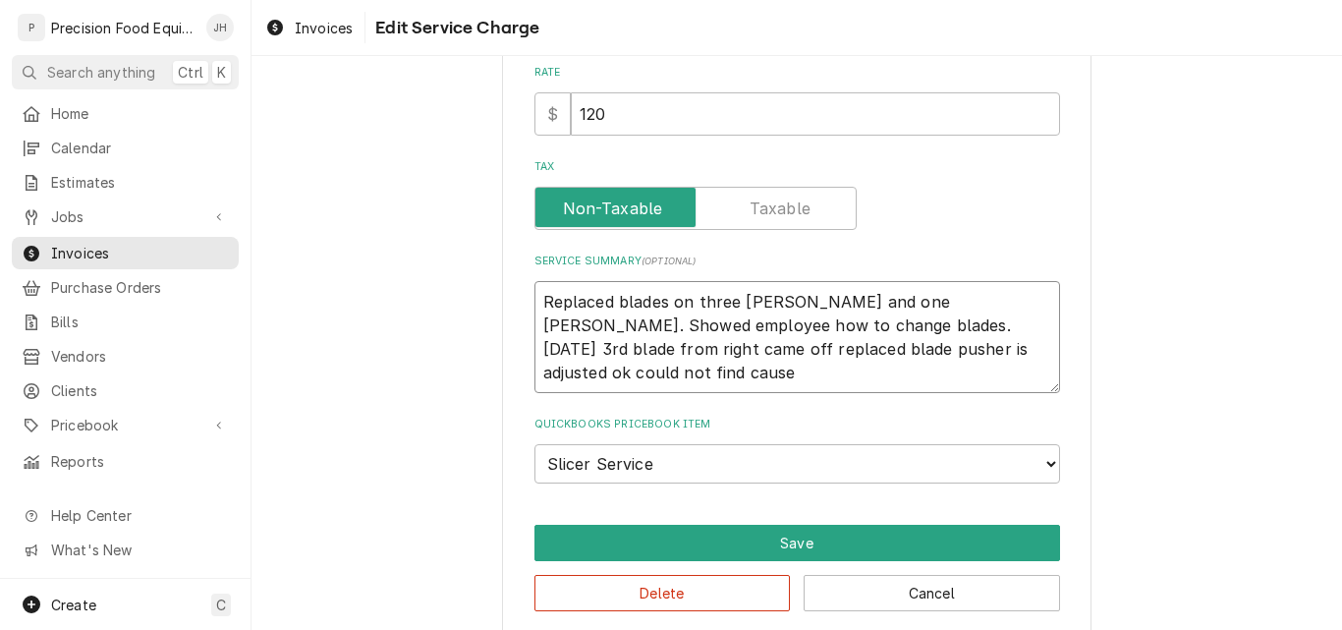
type textarea "Replaced blades on three jack slicers and one oliver slicer. Showed employee ho…"
type textarea "x"
type textarea "Replaced blades on three jack slicers and one oliver slicer. Showed employee ho…"
type textarea "x"
type textarea "0Replaced blades on three jack slicers and one oliver slicer. Showed employee h…"
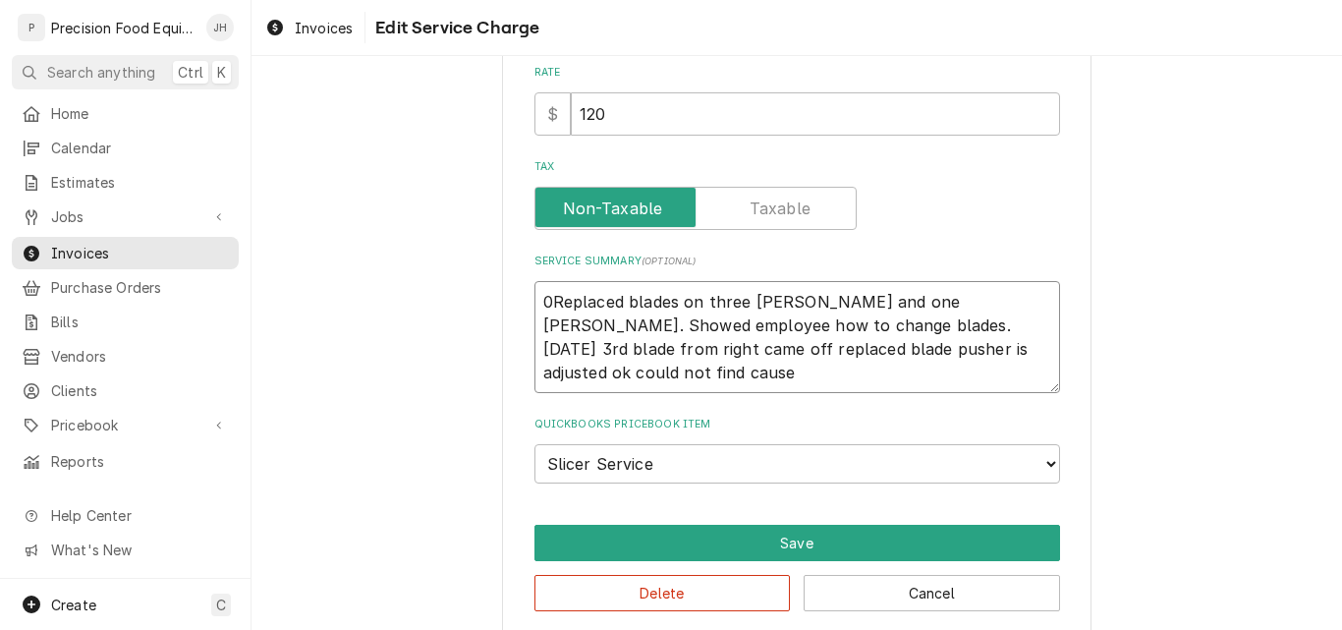
type textarea "x"
type textarea "08Replaced blades on three jack slicers and one oliver slicer. Showed employee …"
type textarea "x"
type textarea "08/Replaced blades on three jack slicers and one oliver slicer. Showed employee…"
type textarea "x"
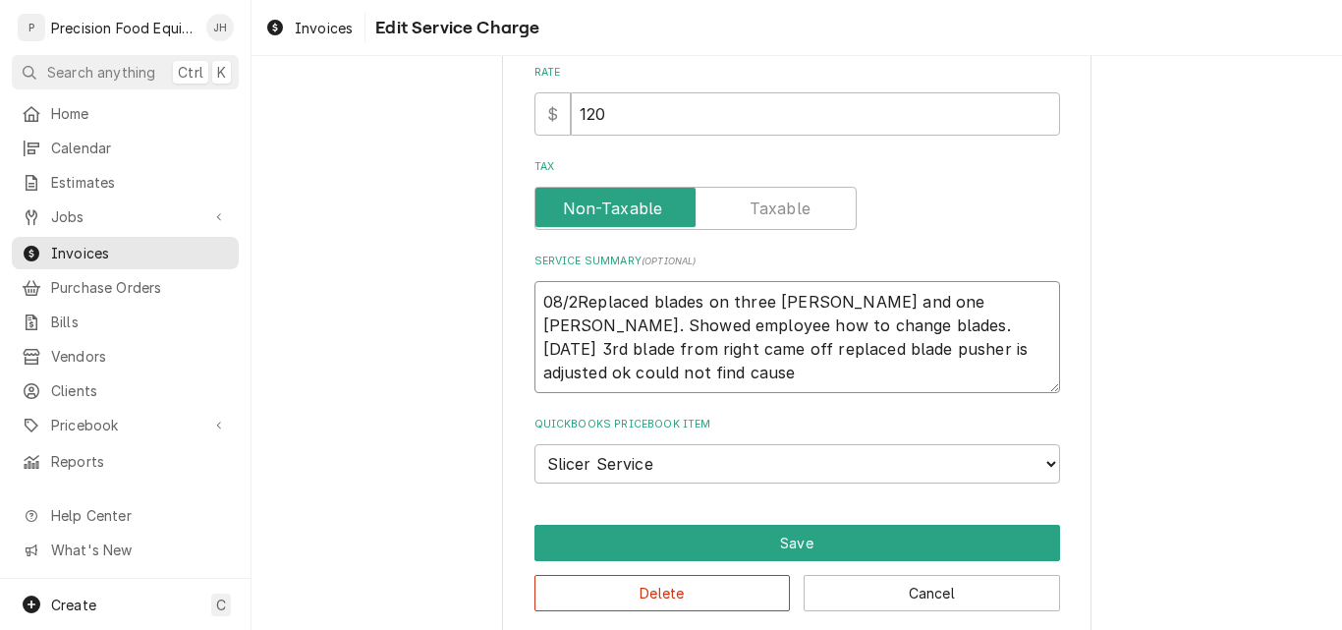
type textarea "08/25Replaced blades on three jack slicers and one oliver slicer. Showed employ…"
type textarea "x"
type textarea "08/25/Replaced blades on three jack slicers and one oliver slicer. Showed emplo…"
type textarea "x"
type textarea "08/25/2Replaced blades on three jack slicers and one oliver slicer. Showed empl…"
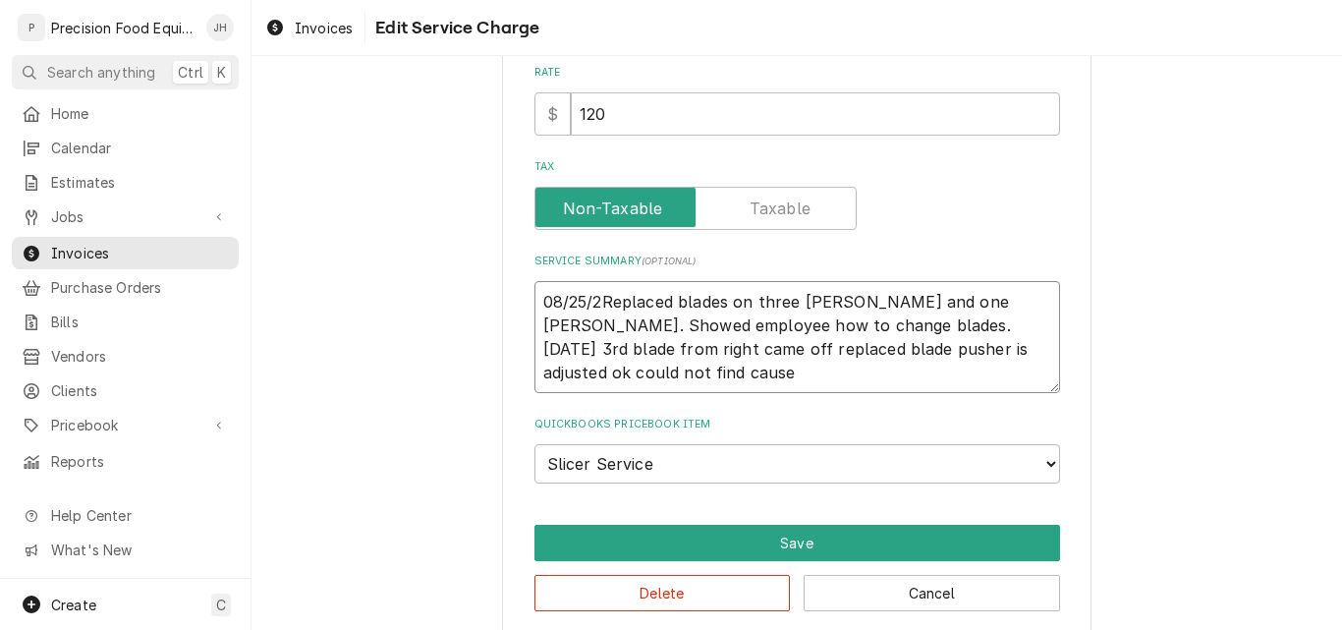
type textarea "x"
type textarea "08/25/25Replaced blades on three jack slicers and one oliver slicer. Showed emp…"
type textarea "x"
type textarea "08/25/25 Replaced blades on three jack slicers and one oliver slicer. Showed em…"
type textarea "x"
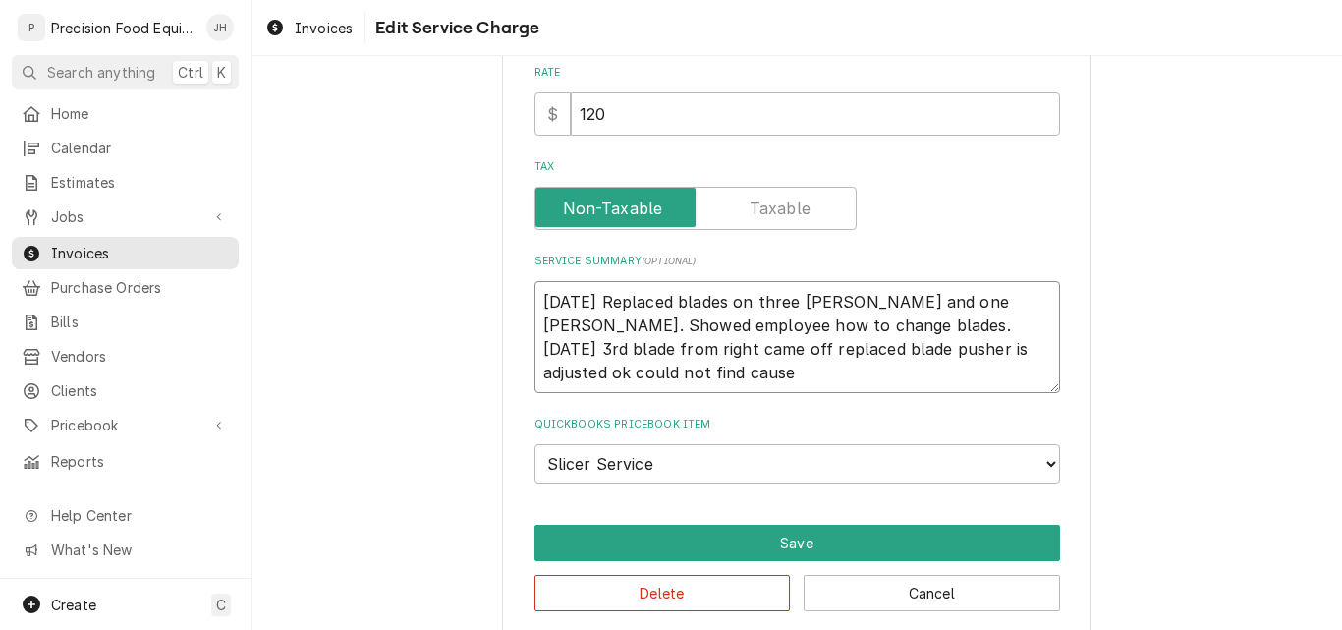
type textarea "08/25/25 -Replaced blades on three jack slicers and one oliver slicer. Showed e…"
type textarea "x"
type textarea "08/25/25 - Replaced blades on three jack slicers and one oliver slicer. Showed …"
type textarea "x"
type textarea "08/25/25 - Replaced blades on three jack slicers and one oliver slicer. Showed …"
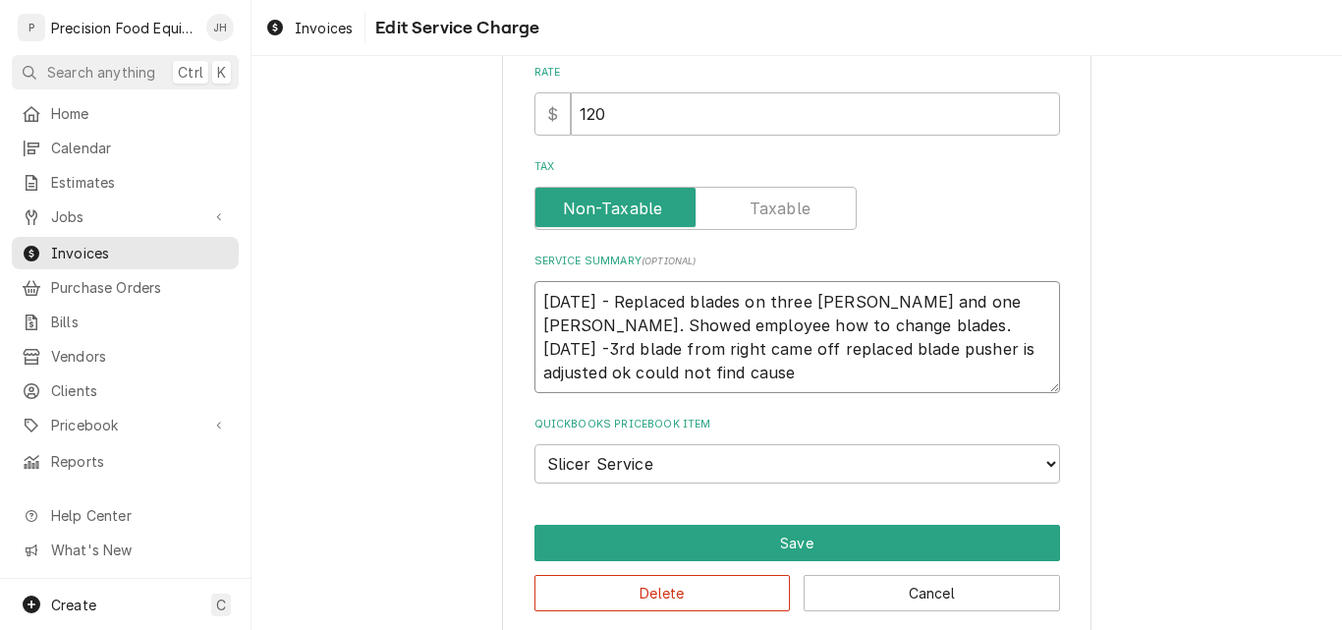
type textarea "x"
type textarea "08/25/25 - Replaced blades on three jack slicers and one oliver slicer. Showed …"
type textarea "x"
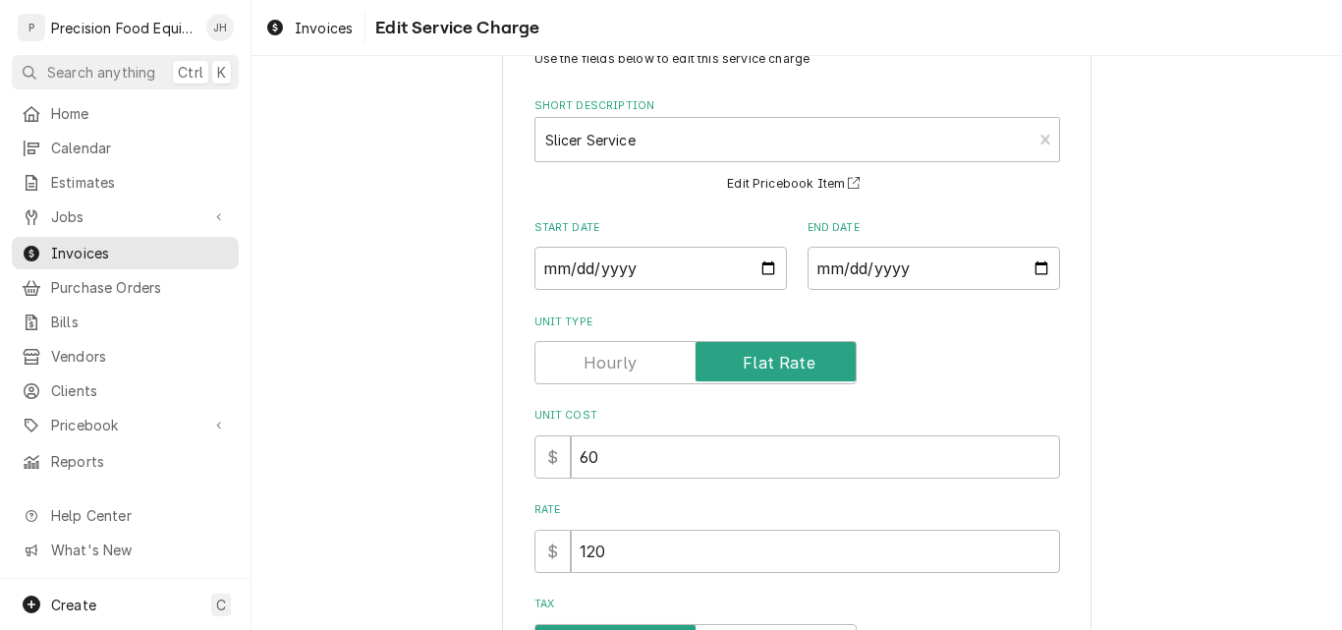
scroll to position [98, 0]
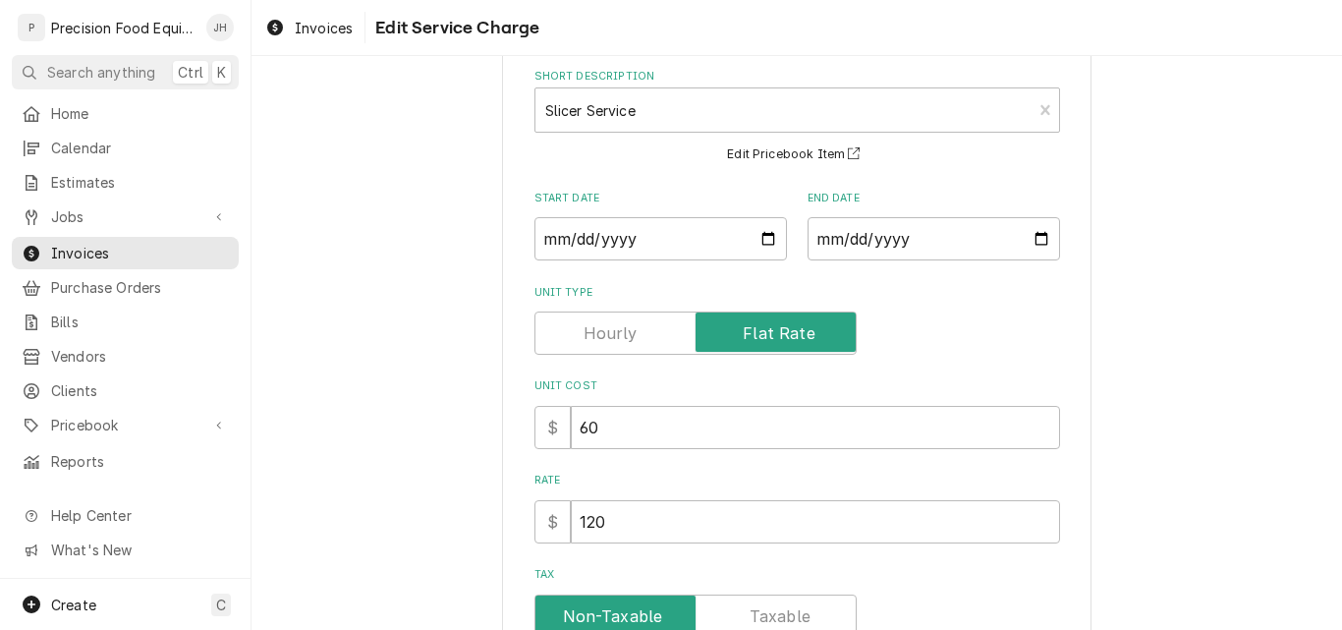
type textarea "08/25/25 - Replaced blades on three jack slicers and one oliver slicer. Showed …"
click at [598, 326] on label "Unit Type" at bounding box center [695, 332] width 322 height 43
click at [598, 326] on input "Unit Type" at bounding box center [695, 332] width 305 height 43
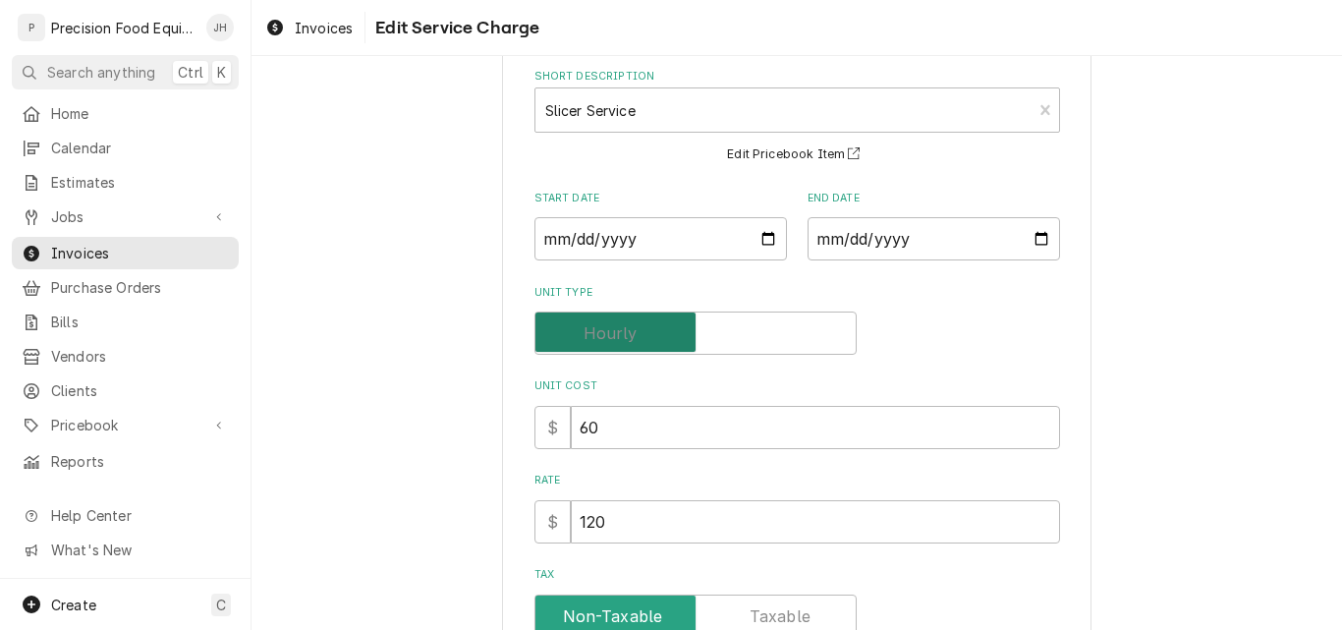
checkbox input "false"
type textarea "x"
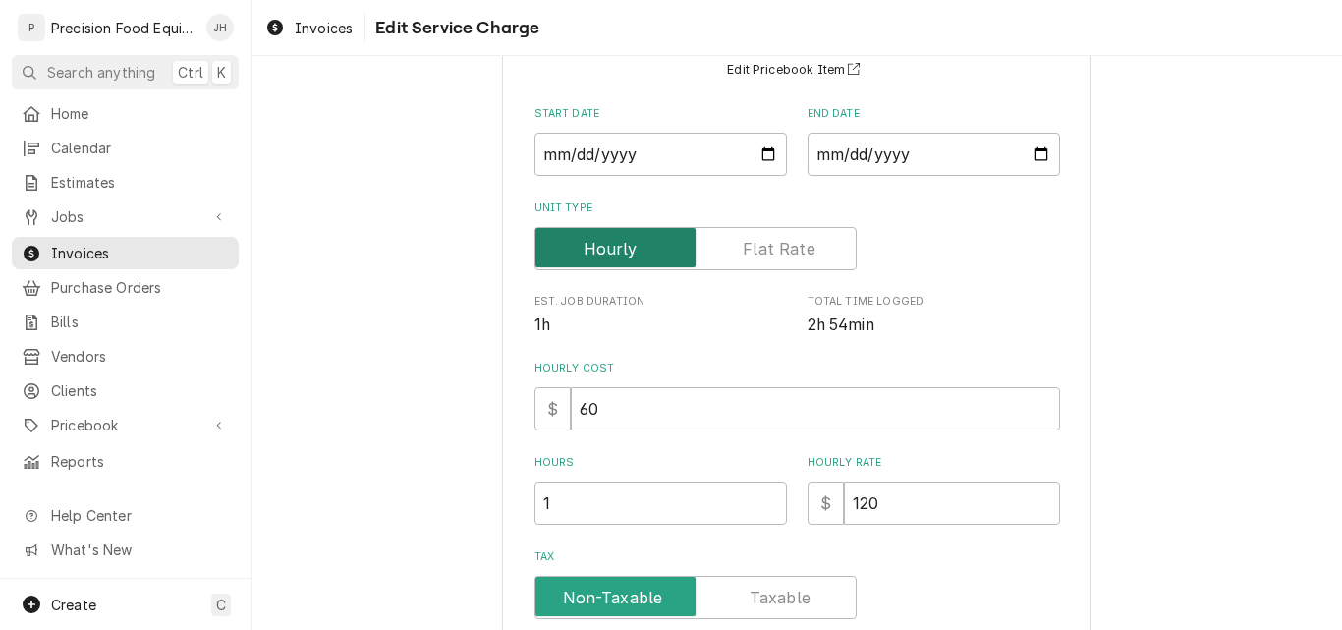
scroll to position [295, 0]
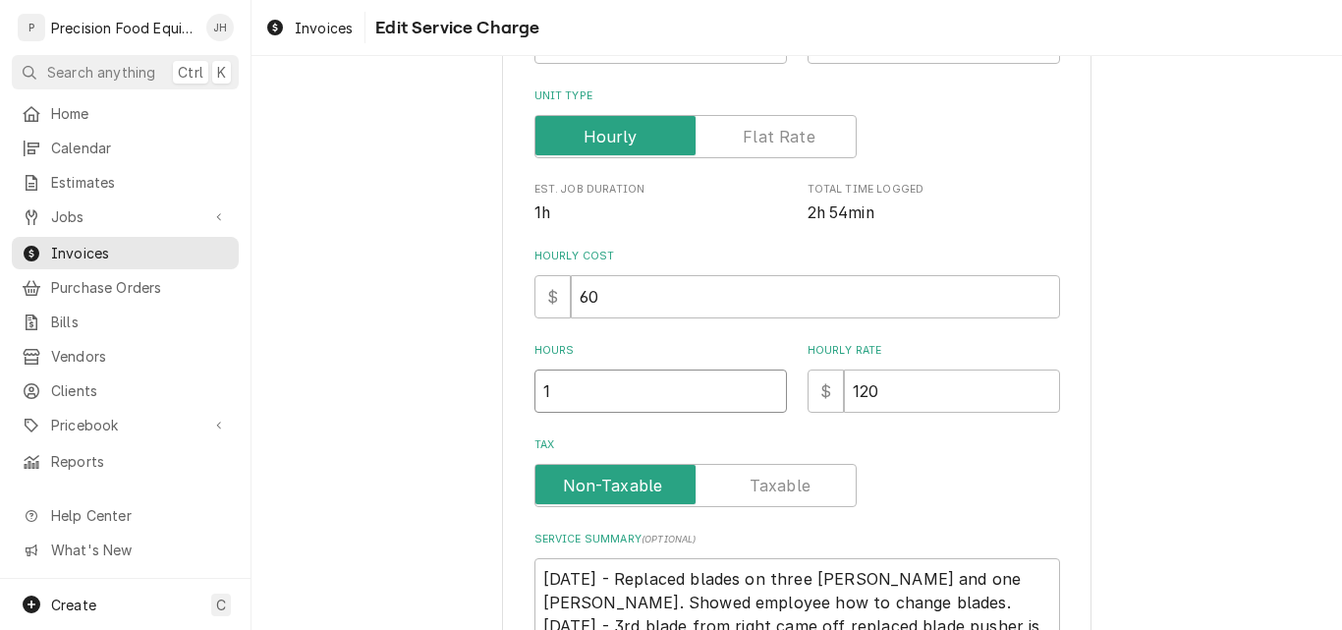
drag, startPoint x: 606, startPoint y: 397, endPoint x: 460, endPoint y: 415, distance: 147.5
click at [460, 415] on div "Use the fields below to edit this service charge Short Description Slicer Servi…" at bounding box center [796, 356] width 1090 height 1148
type input "3"
type textarea "x"
type input "3"
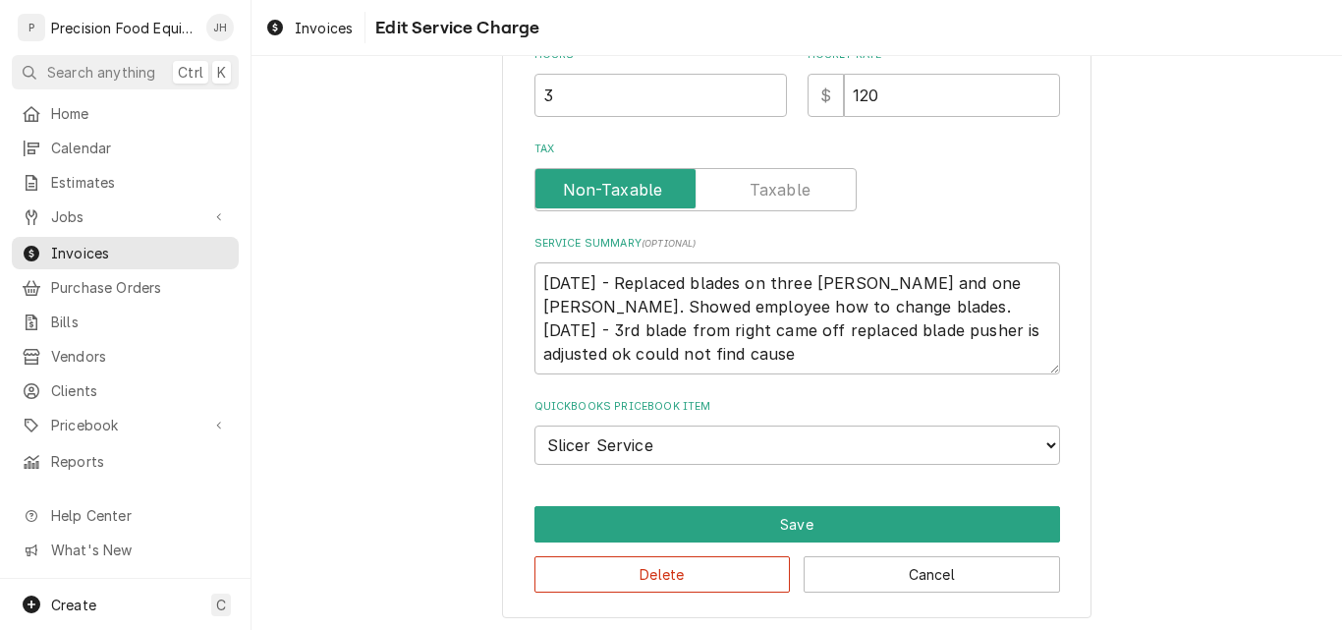
scroll to position [595, 0]
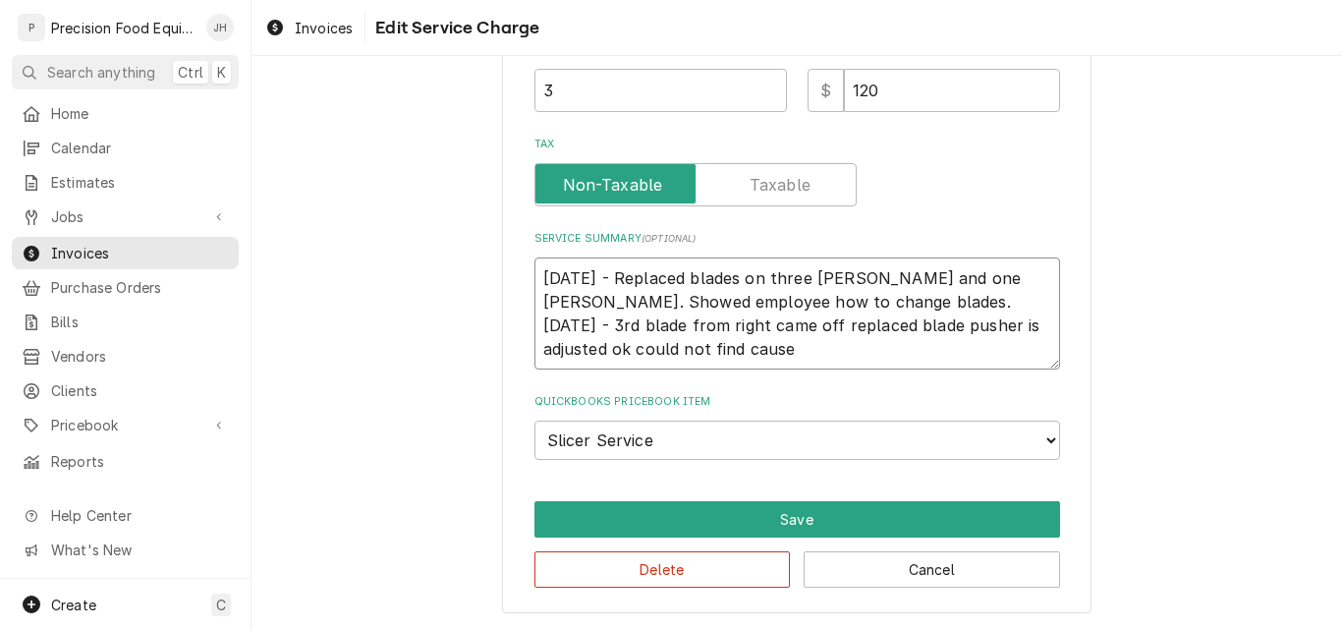
click at [987, 284] on textarea "08/25/25 - Replaced blades on three jack slicers and one oliver slicer. Showed …" at bounding box center [797, 313] width 526 height 112
type textarea "x"
type textarea "08/25/25 - Replaced blades on three jack slicers and one liver slicer. Showed e…"
type textarea "x"
type textarea "08/25/25 - Replaced blades on three jack slicers and one Oliver slicer. Showed …"
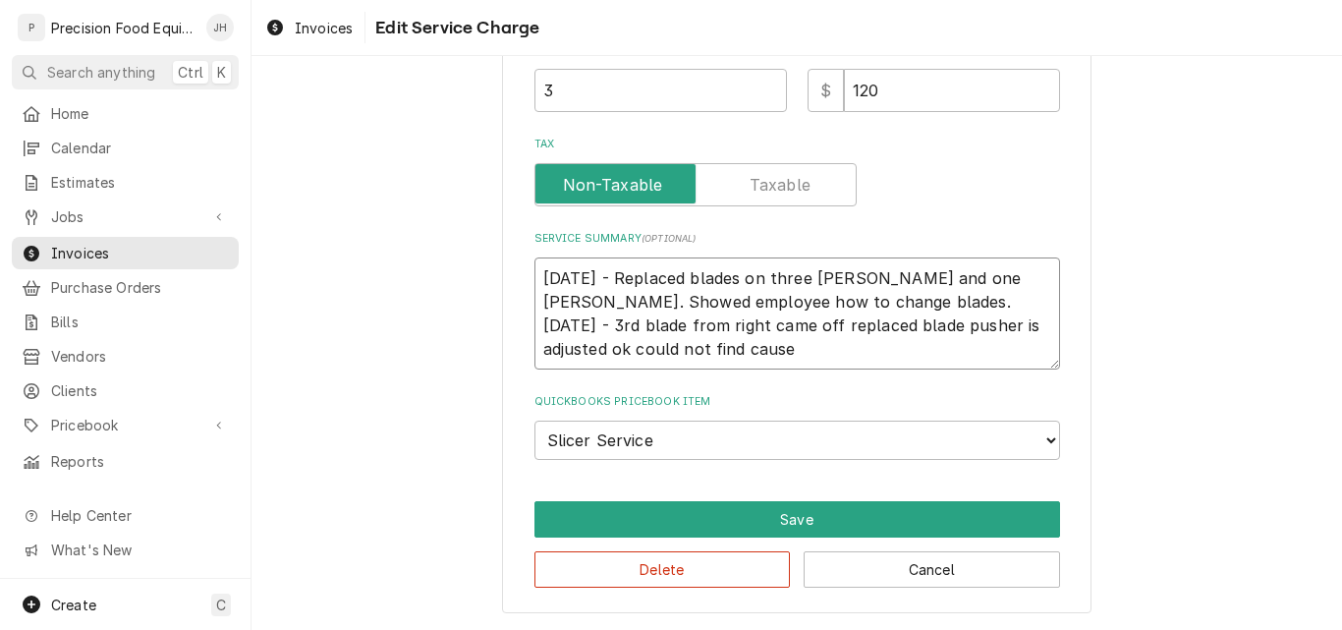
click at [587, 304] on textarea "08/25/25 - Replaced blades on three jack slicers and one Oliver slicer. Showed …" at bounding box center [797, 313] width 526 height 112
click at [796, 348] on textarea "08/25/25 - Replaced blades on three jack slicers and one Oliver slicer. Showed …" at bounding box center [797, 313] width 526 height 112
type textarea "x"
type textarea "08/25/25 - Replaced blades on three jack slicers and one Oliver slicer. Showed …"
click at [849, 324] on textarea "08/25/25 - Replaced blades on three jack slicers and one Oliver slicer. Showed …" at bounding box center [797, 313] width 526 height 112
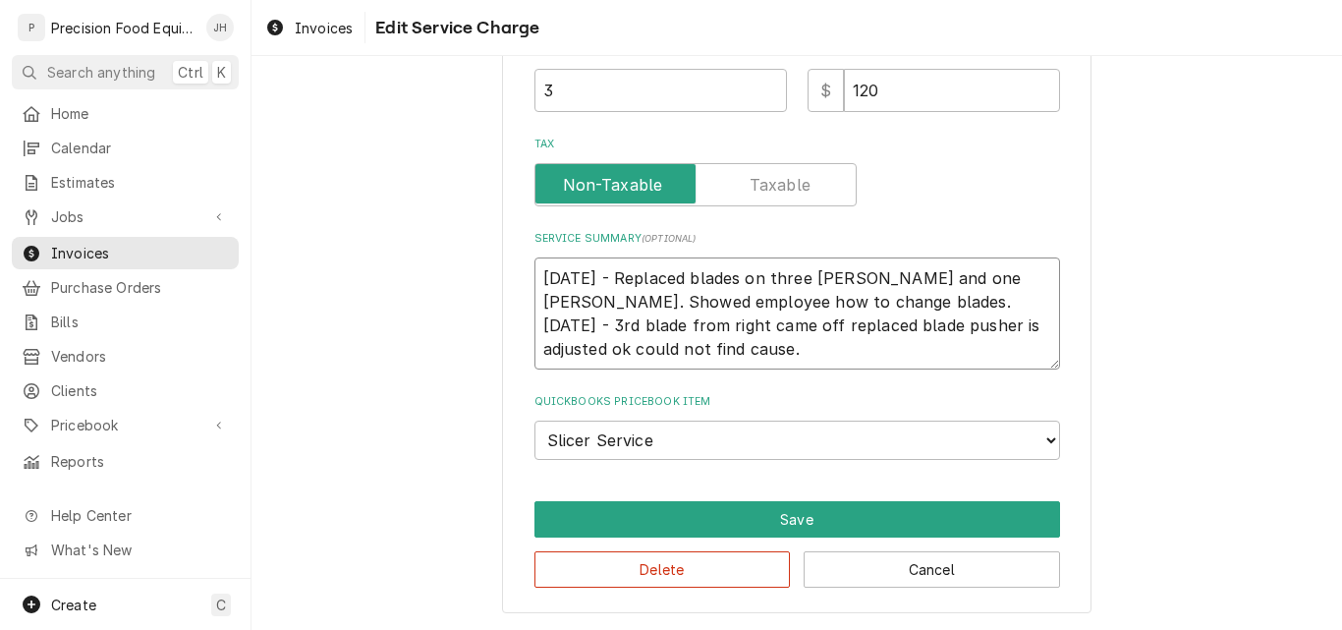
type textarea "x"
type textarea "08/25/25 - Replaced blades on three jack slicers and one Oliver slicer. Showed …"
type textarea "x"
type textarea "08/25/25 - Replaced blades on three jack slicers and one Oliver slicer. Showed …"
type textarea "x"
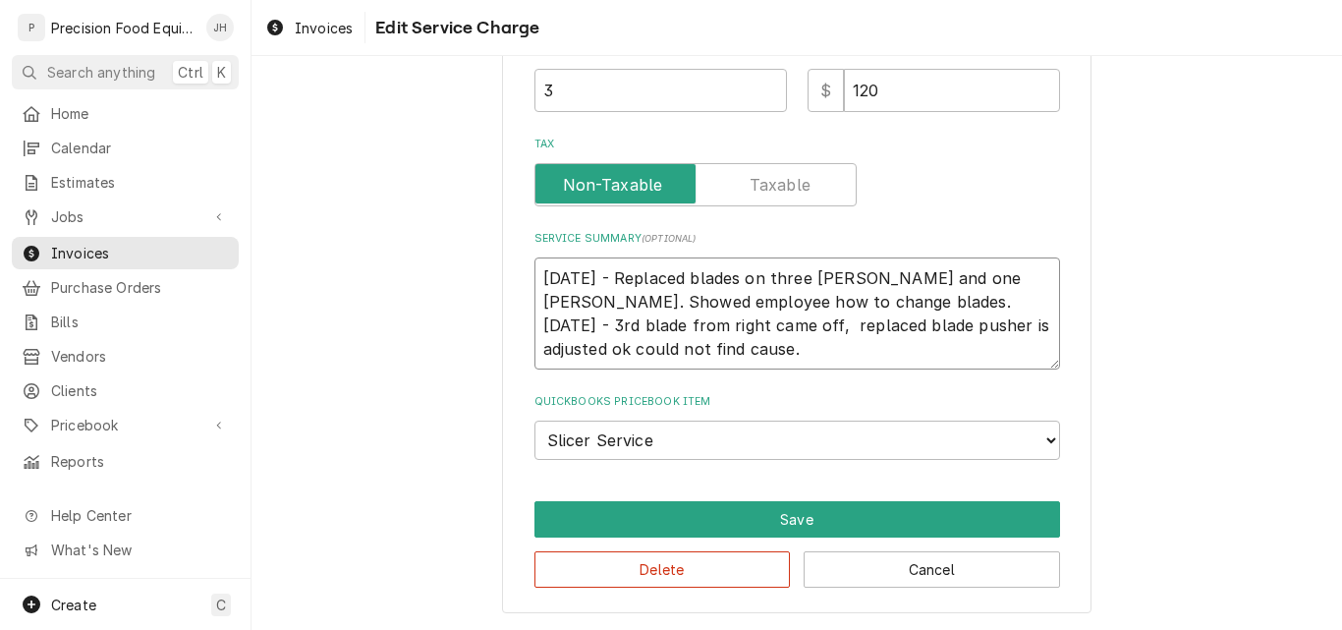
type textarea "08/25/25 - Replaced blades on three jack slicers and one Oliver slicer. Showed …"
type textarea "x"
type textarea "08/25/25 - Replaced blades on three jack slicers and one Oliver slicer. Showed …"
type textarea "x"
type textarea "08/25/25 - Replaced blades on three jack slicers and one Oliver slicer. Showed …"
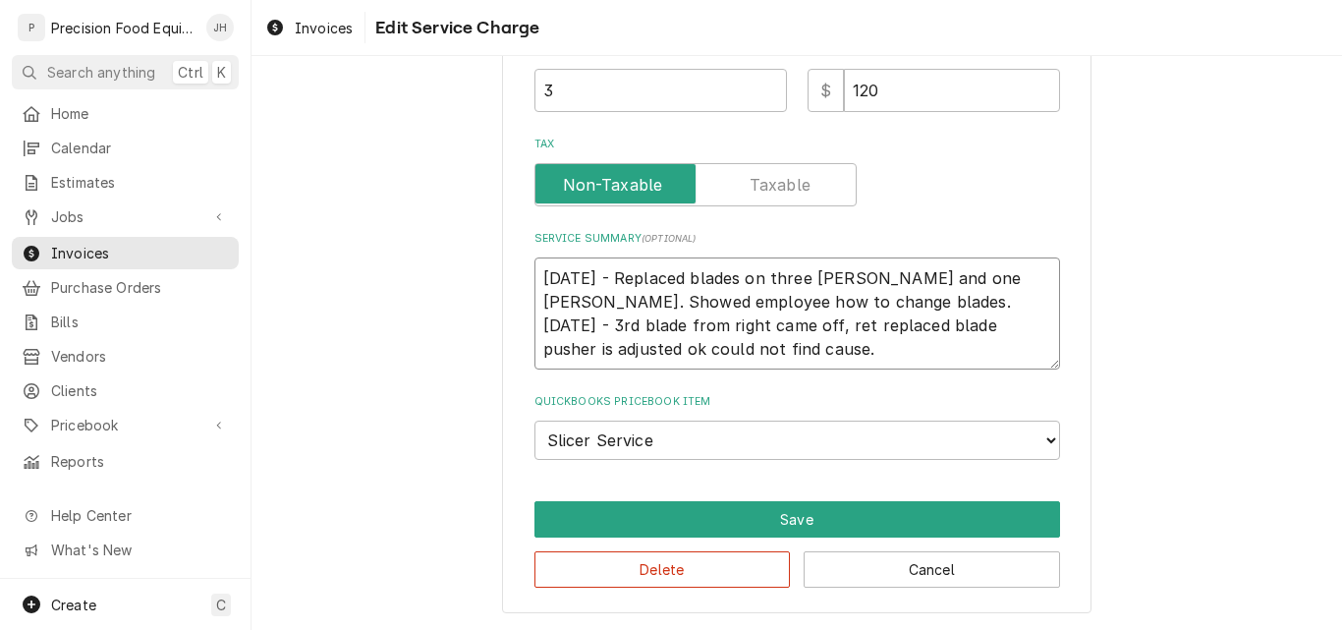
type textarea "x"
type textarea "08/25/25 - Replaced blades on three jack slicers and one Oliver slicer. Showed …"
type textarea "x"
type textarea "08/25/25 - Replaced blades on three jack slicers and one Oliver slicer. Showed …"
type textarea "x"
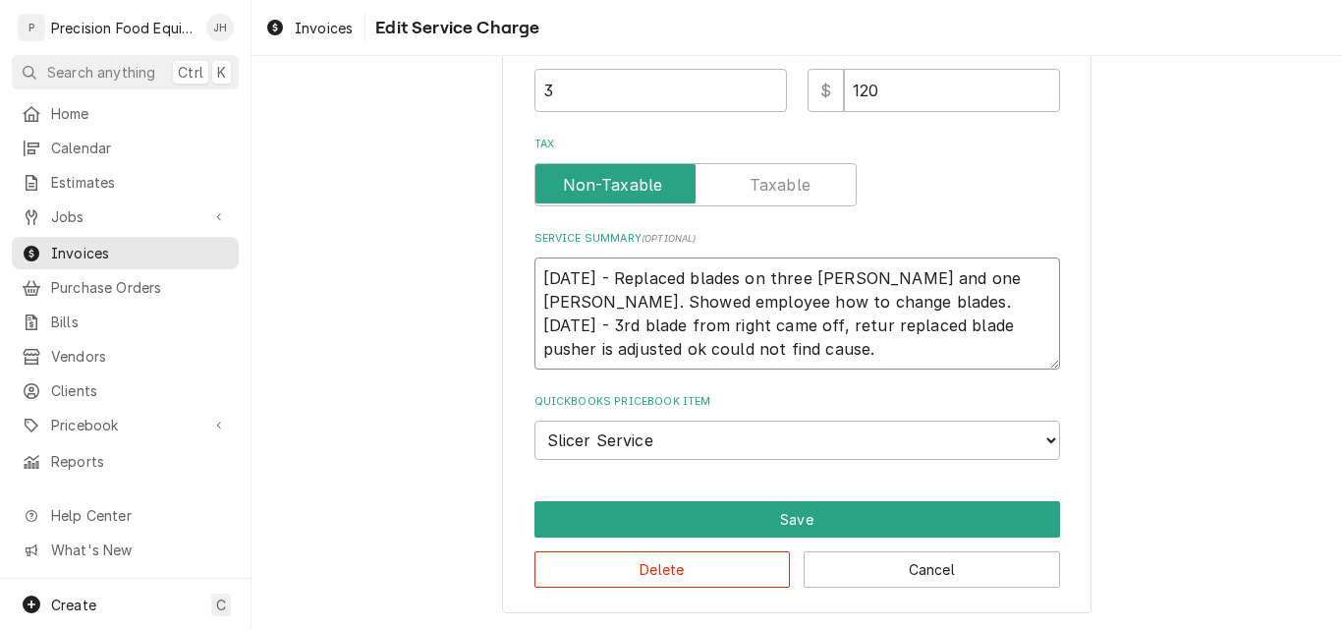
type textarea "08/25/25 - Replaced blades on three jack slicers and one Oliver slicer. Showed …"
type textarea "x"
type textarea "08/25/25 - Replaced blades on three jack slicers and one Oliver slicer. Showed …"
type textarea "x"
type textarea "08/25/25 - Replaced blades on three jack slicers and one Oliver slicer. Showed …"
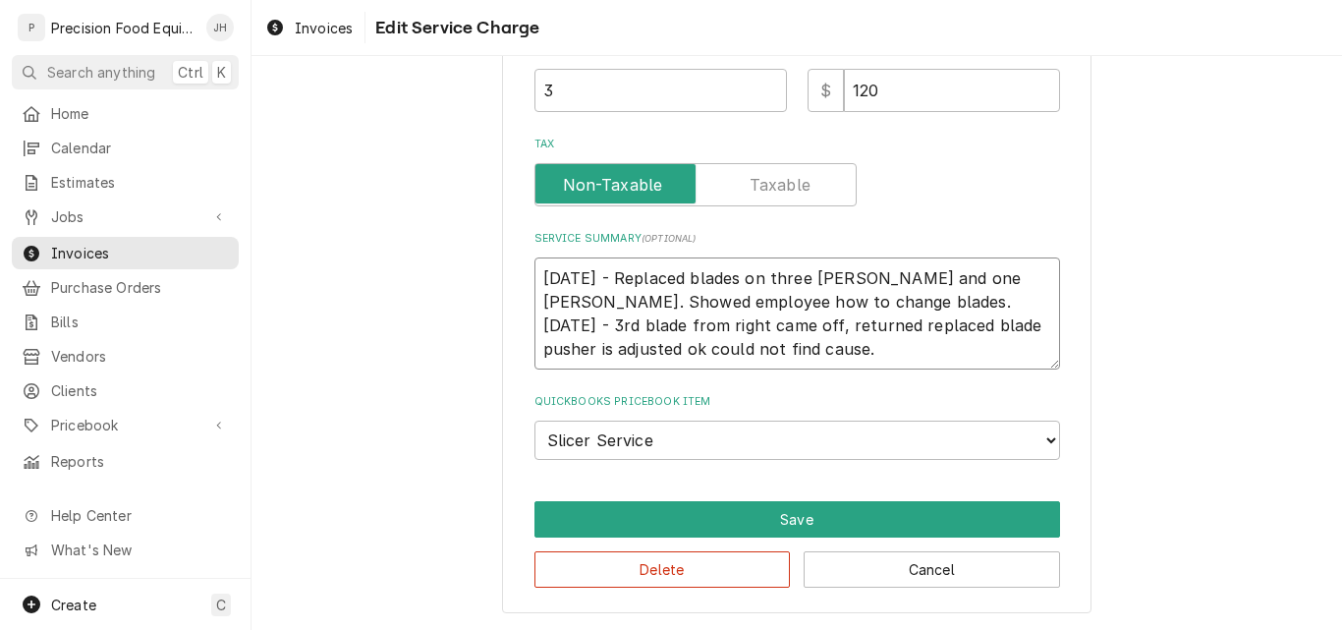
type textarea "x"
type textarea "08/25/25 - Replaced blades on three jack slicers and one Oliver slicer. Showed …"
type textarea "x"
type textarea "08/25/25 - Replaced blades on three jack slicers and one Oliver slicer. Showed …"
type textarea "x"
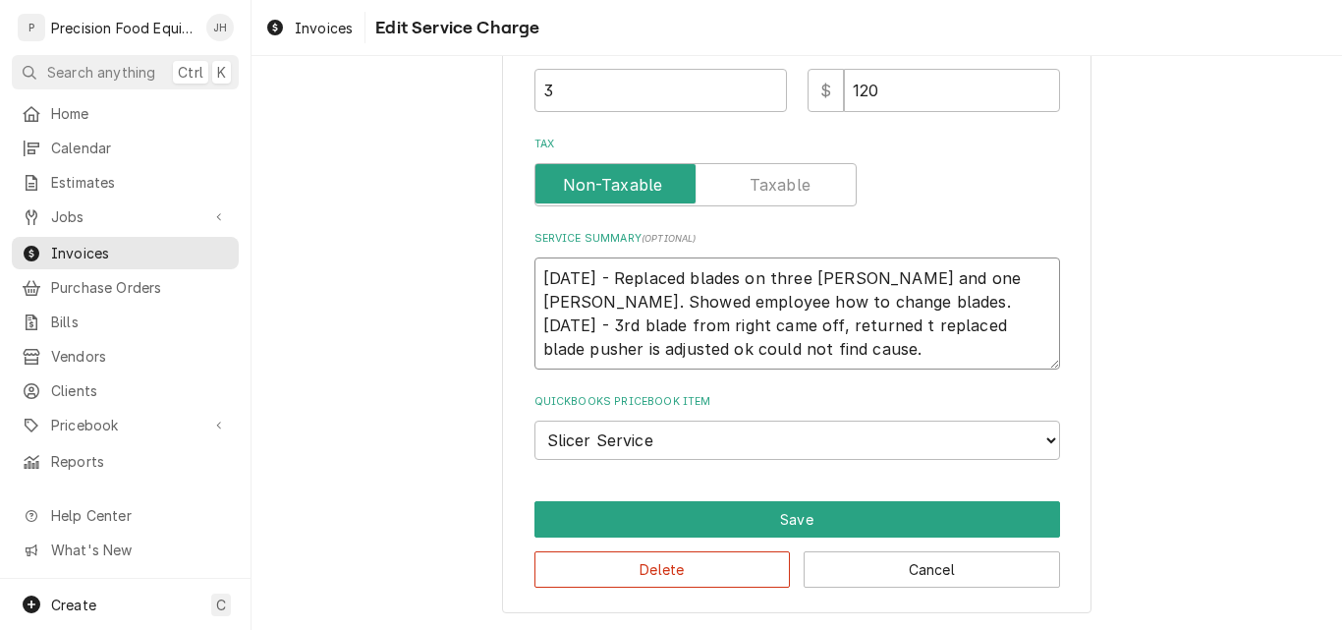
type textarea "08/25/25 - Replaced blades on three jack slicers and one Oliver slicer. Showed …"
type textarea "x"
type textarea "08/25/25 - Replaced blades on three jack slicers and one Oliver slicer. Showed …"
type textarea "x"
type textarea "08/25/25 - Replaced blades on three jack slicers and one Oliver slicer. Showed …"
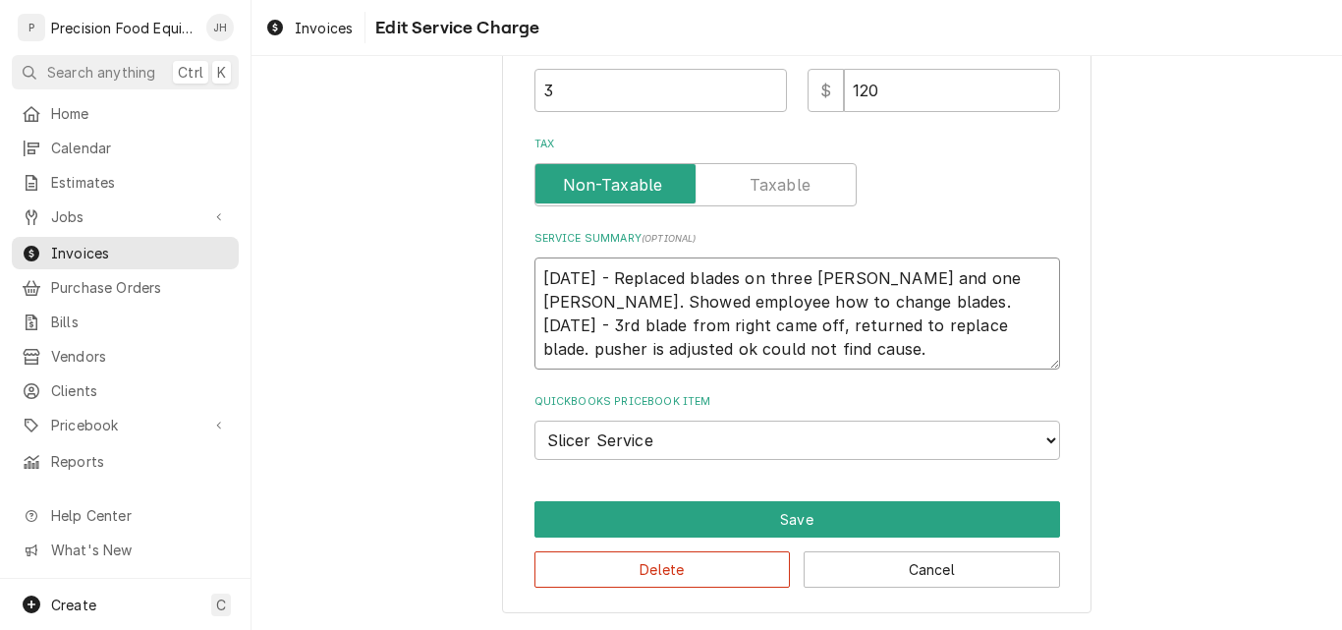
type textarea "x"
type textarea "08/25/25 - Replaced blades on three jack slicers and one Oliver slicer. Showed …"
type textarea "x"
type textarea "08/25/25 - Replaced blades on three jack slicers and one Oliver slicer. Showed …"
click at [1014, 321] on textarea "08/25/25 - Replaced blades on three jack slicers and one Oliver slicer. Showed …" at bounding box center [797, 313] width 526 height 112
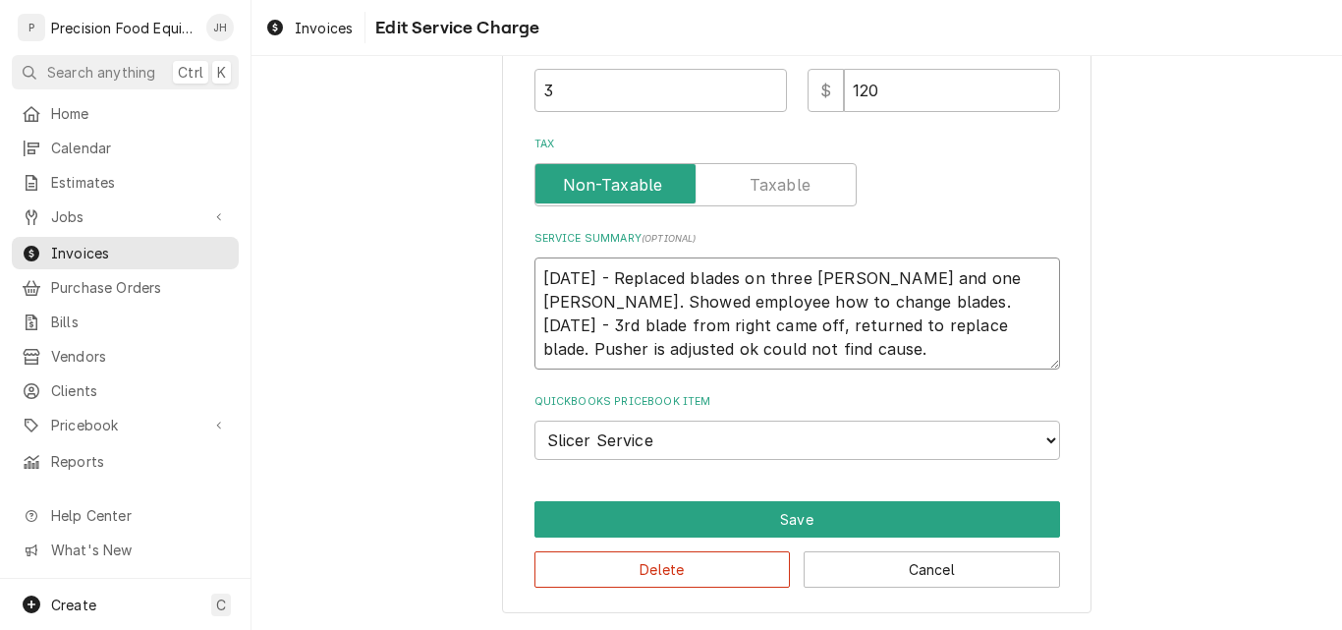
type textarea "x"
type textarea "08/25/25 - Replaced blades on three jack slicers and one Oliver slicer. Showed …"
type textarea "x"
type textarea "08/25/25 - Replaced blades on three jack slicers and one Oliver slicer. Showed …"
type textarea "x"
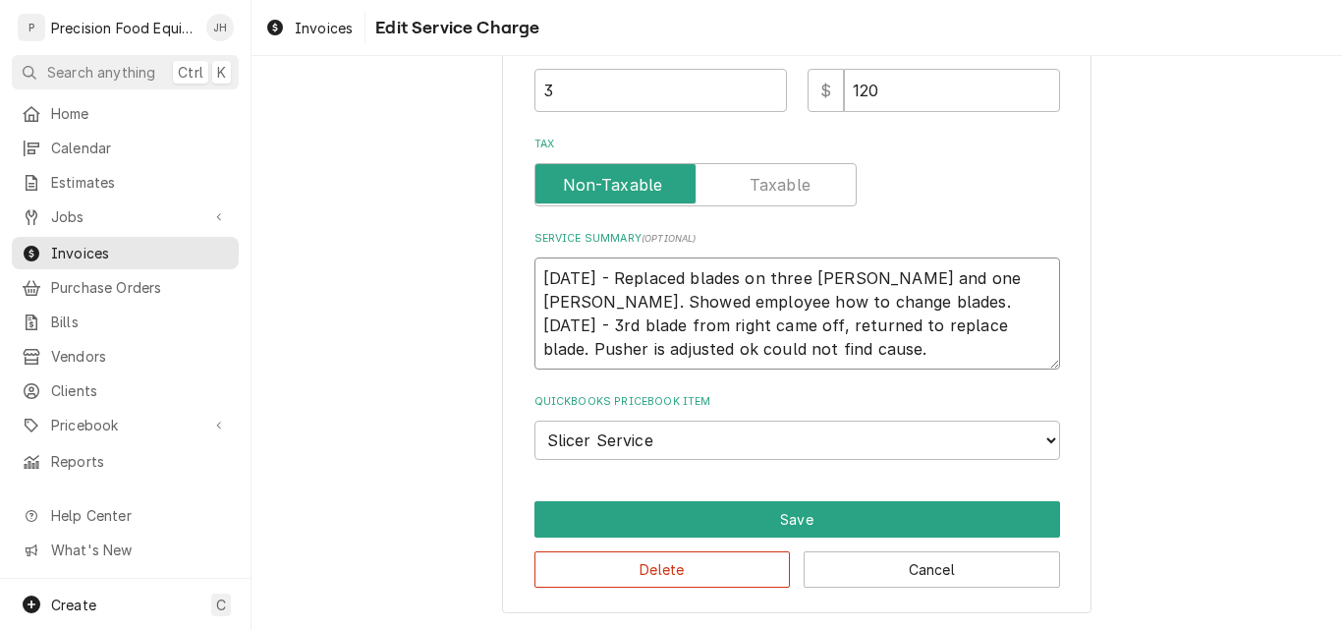
type textarea "08/25/25 - Replaced blades on three jack slicers and one Oliver slicer. Showed …"
type textarea "x"
type textarea "08/25/25 - Replaced blades on three jack slicers and one Oliver slicer. Showed …"
type textarea "x"
type textarea "08/25/25 - Replaced blades on three jack slicers and one Oliver slicer. Showed …"
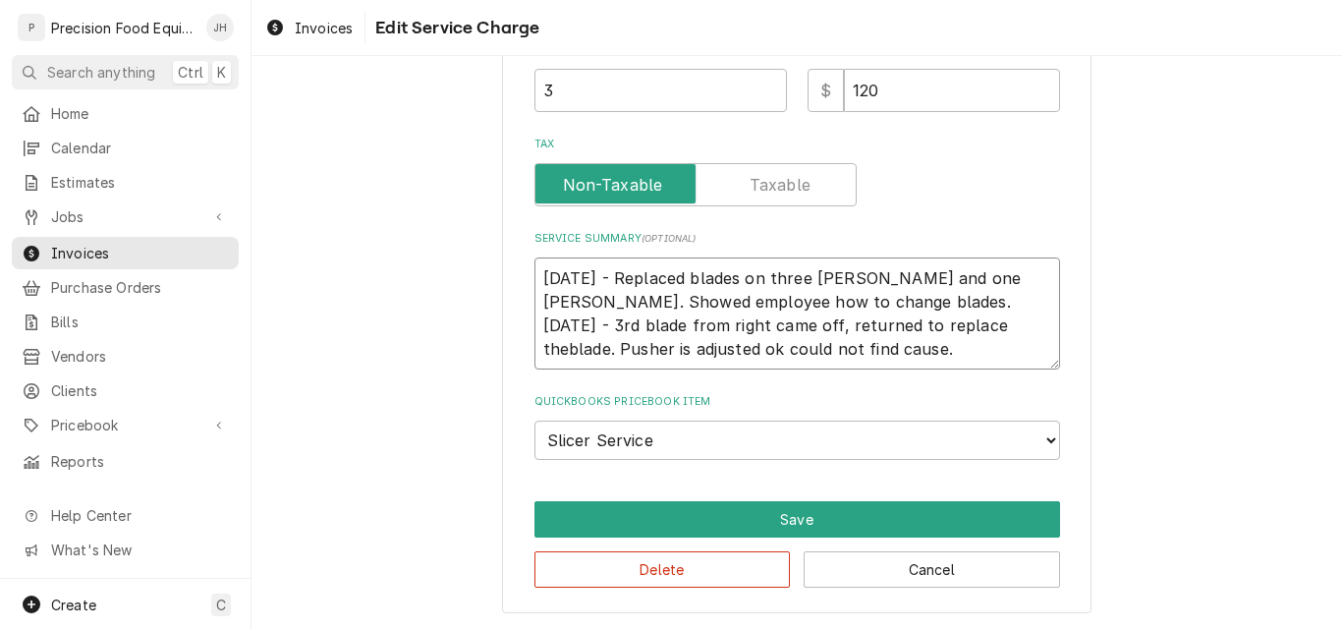
type textarea "x"
type textarea "08/25/25 - Replaced blades on three jack slicers and one Oliver slicer. Showed …"
type textarea "x"
type textarea "08/25/25 - Replaced blades on three jack slicers and one Oliver slicer. Showed …"
type textarea "x"
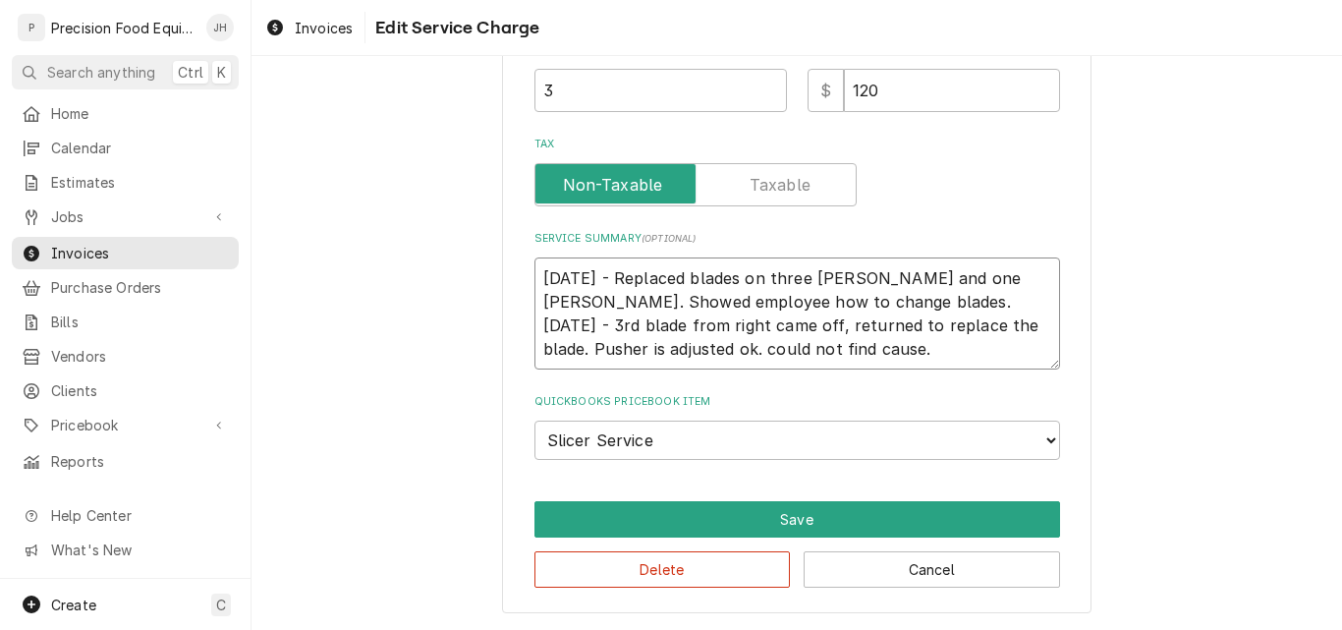
type textarea "08/25/25 - Replaced blades on three jack slicers and one Oliver slicer. Showed …"
type textarea "x"
type textarea "08/25/25 - Replaced blades on three jack slicers and one Oliver slicer. Showed …"
type textarea "x"
type textarea "08/25/25 - Replaced blades on three jack slicers and one Oliver slicer. Showed …"
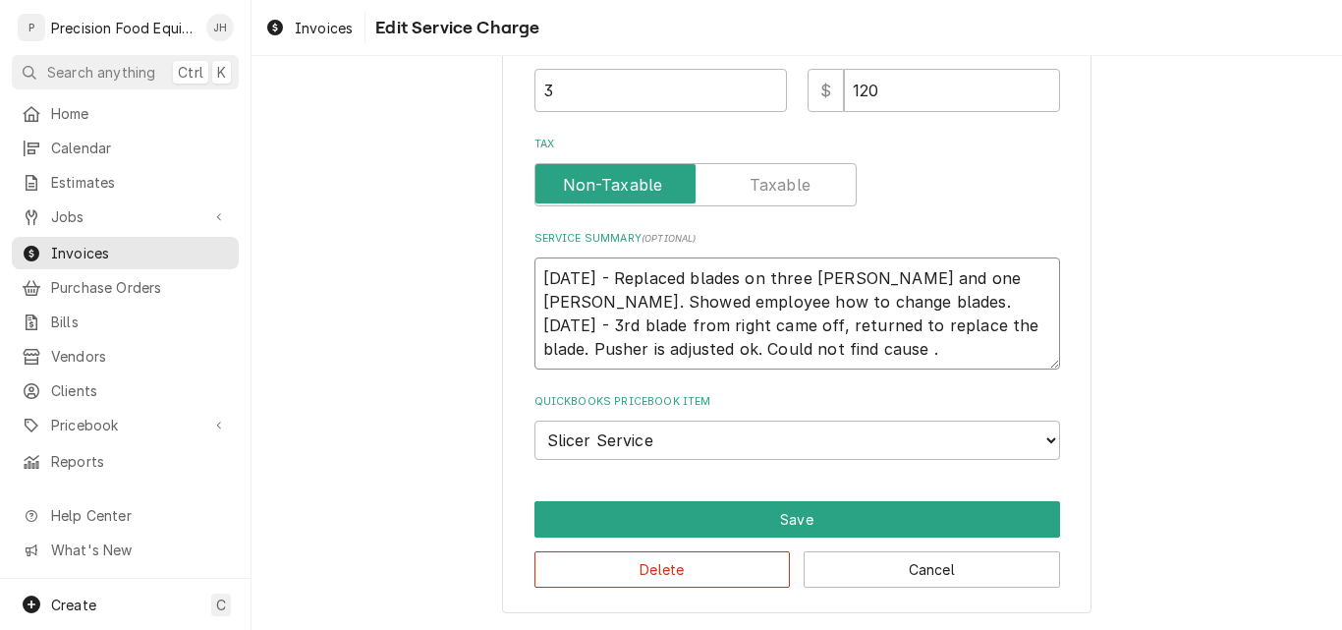
type textarea "x"
type textarea "08/25/25 - Replaced blades on three jack slicers and one Oliver slicer. Showed …"
type textarea "x"
type textarea "08/25/25 - Replaced blades on three jack slicers and one Oliver slicer. Showed …"
type textarea "x"
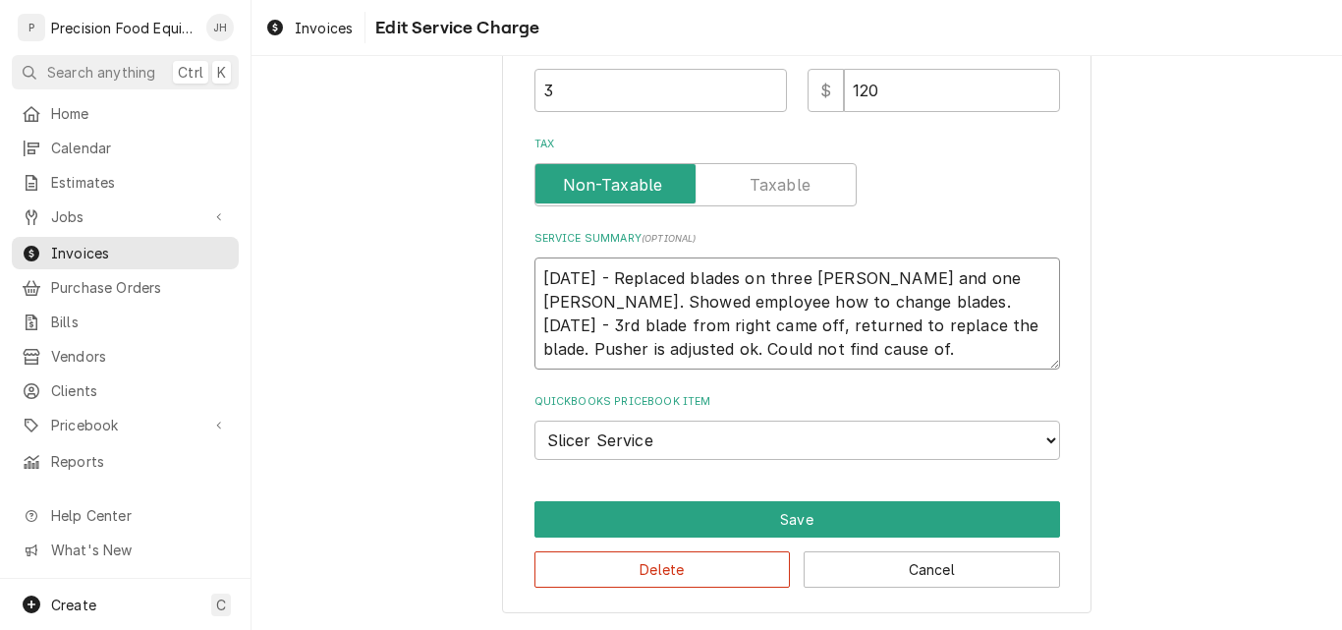
type textarea "08/25/25 - Replaced blades on three jack slicers and one Oliver slicer. Showed …"
type textarea "x"
type textarea "08/25/25 - Replaced blades on three jack slicers and one Oliver slicer. Showed …"
type textarea "x"
type textarea "08/25/25 - Replaced blades on three jack slicers and one Oliver slicer. Showed …"
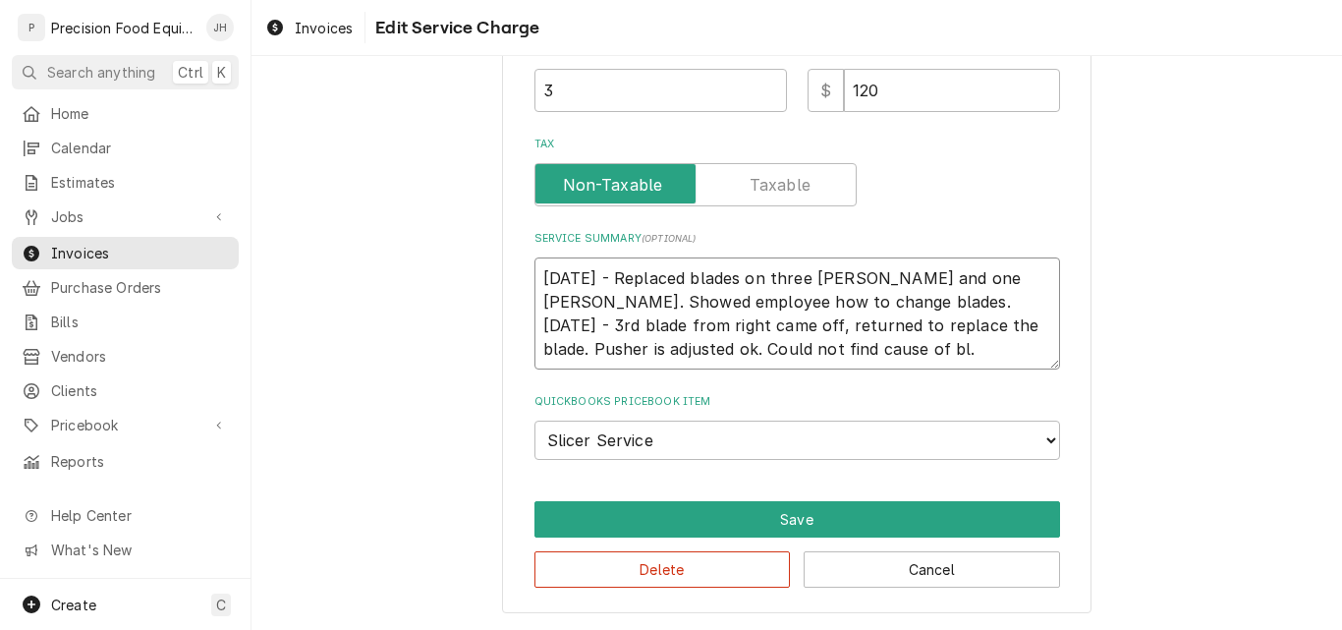
type textarea "x"
type textarea "08/25/25 - Replaced blades on three jack slicers and one Oliver slicer. Showed …"
type textarea "x"
type textarea "08/25/25 - Replaced blades on three jack slicers and one Oliver slicer. Showed …"
type textarea "x"
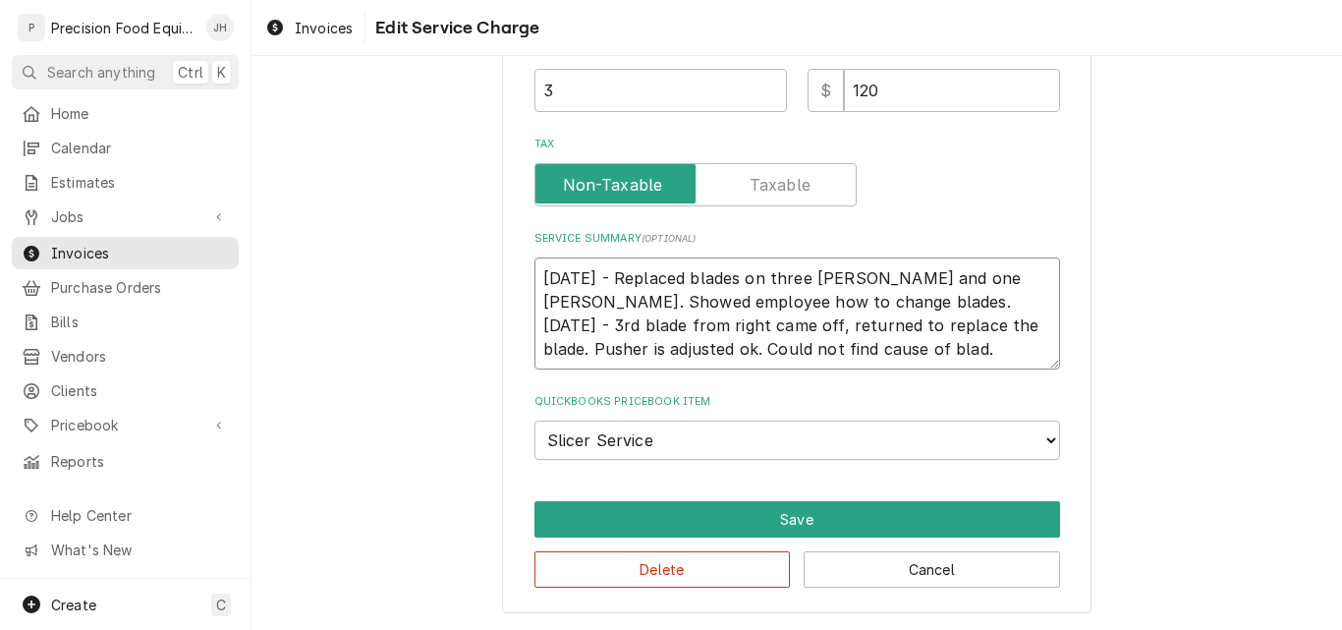
type textarea "08/25/25 - Replaced blades on three jack slicers and one Oliver slicer. Showed …"
type textarea "x"
type textarea "08/25/25 - Replaced blades on three jack slicers and one Oliver slicer. Showed …"
type textarea "x"
type textarea "08/25/25 - Replaced blades on three jack slicers and one Oliver slicer. Showed …"
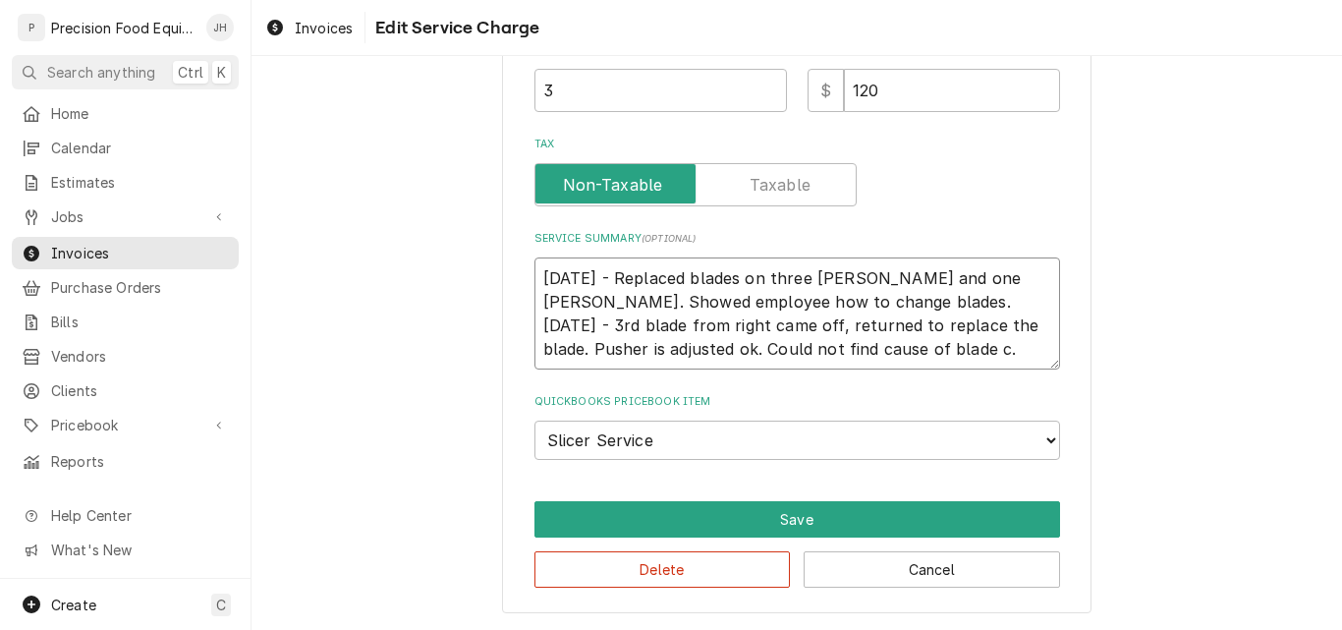
type textarea "x"
type textarea "08/25/25 - Replaced blades on three jack slicers and one Oliver slicer. Showed …"
type textarea "x"
type textarea "08/25/25 - Replaced blades on three jack slicers and one Oliver slicer. Showed …"
type textarea "x"
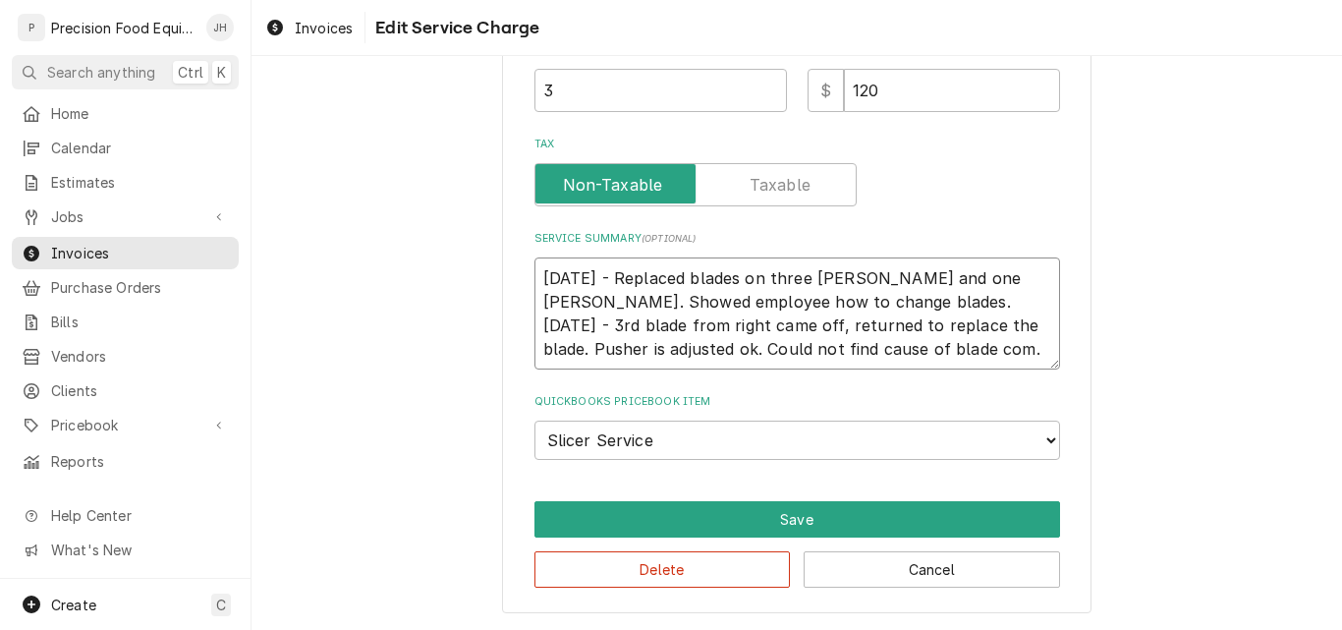
type textarea "08/25/25 - Replaced blades on three jack slicers and one Oliver slicer. Showed …"
type textarea "x"
type textarea "08/25/25 - Replaced blades on three jack slicers and one Oliver slicer. Showed …"
type textarea "x"
type textarea "08/25/25 - Replaced blades on three jack slicers and one Oliver slicer. Showed …"
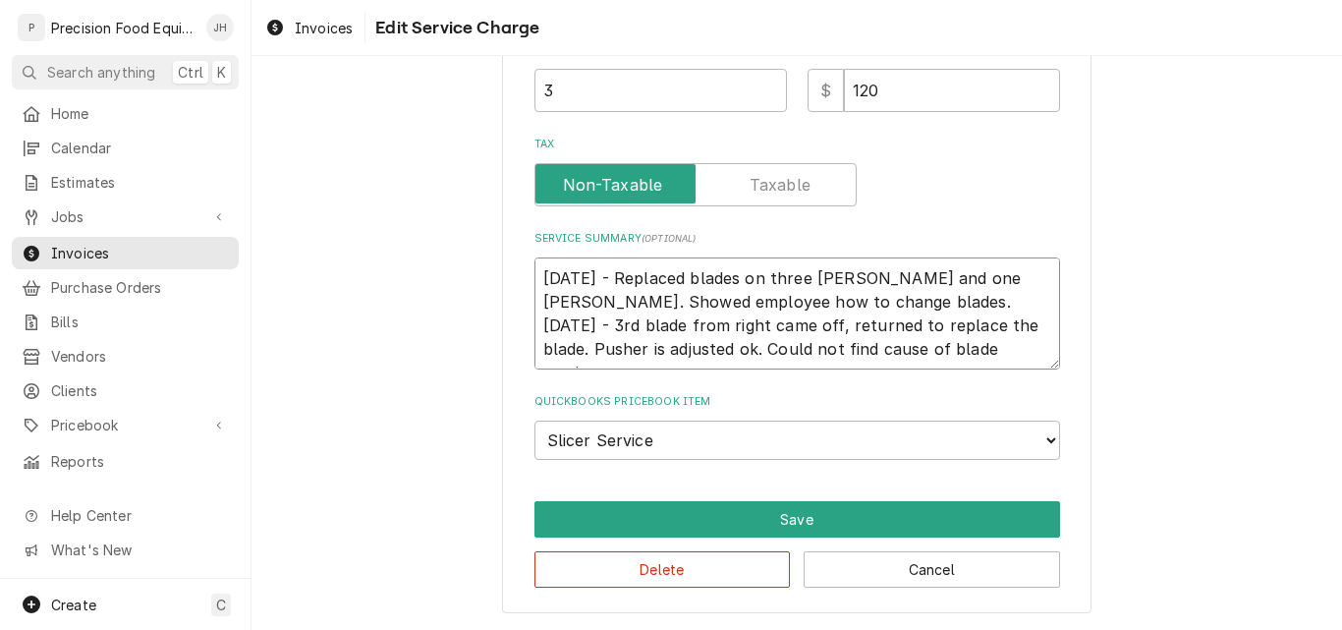
type textarea "x"
type textarea "08/25/25 - Replaced blades on three jack slicers and one Oliver slicer. Showed …"
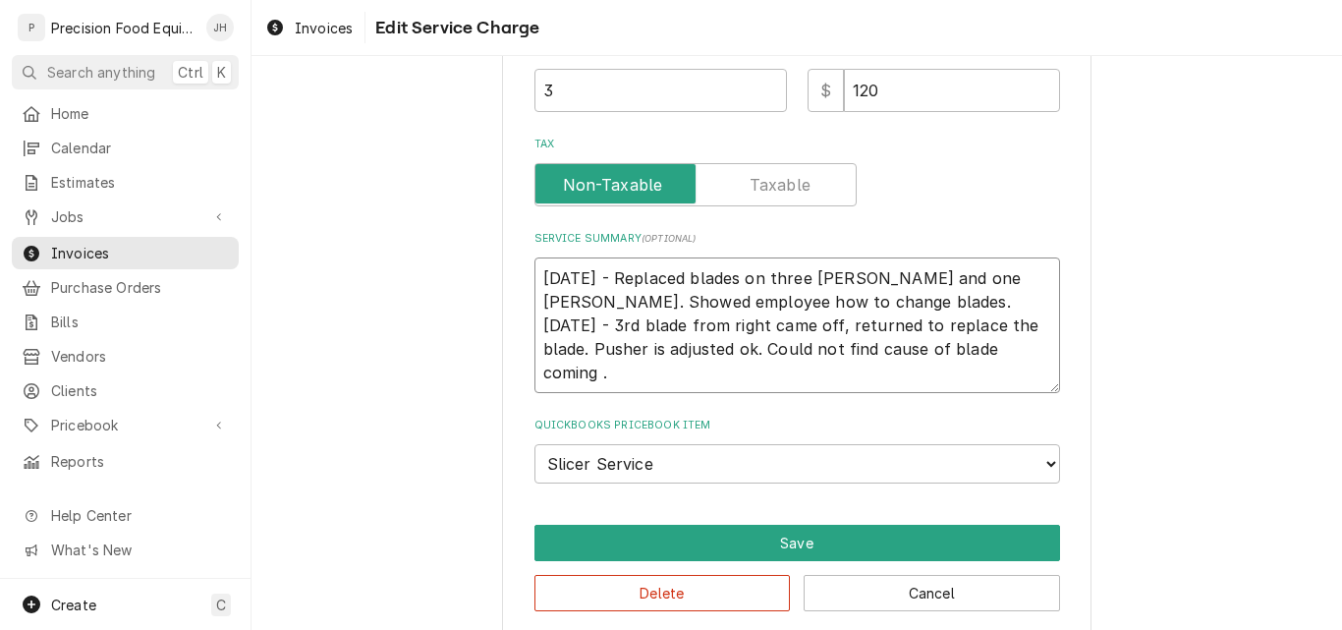
type textarea "x"
type textarea "08/25/25 - Replaced blades on three jack slicers and one Oliver slicer. Showed …"
type textarea "x"
type textarea "08/25/25 - Replaced blades on three jack slicers and one Oliver slicer. Showed …"
type textarea "x"
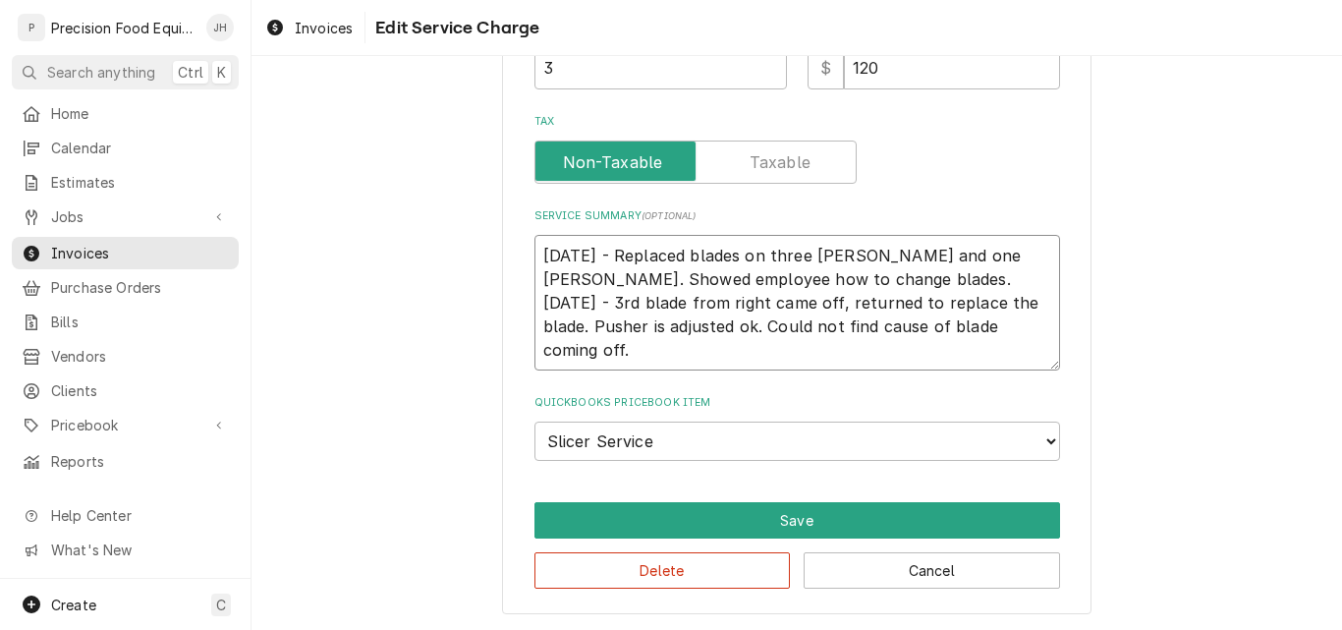
scroll to position [619, 0]
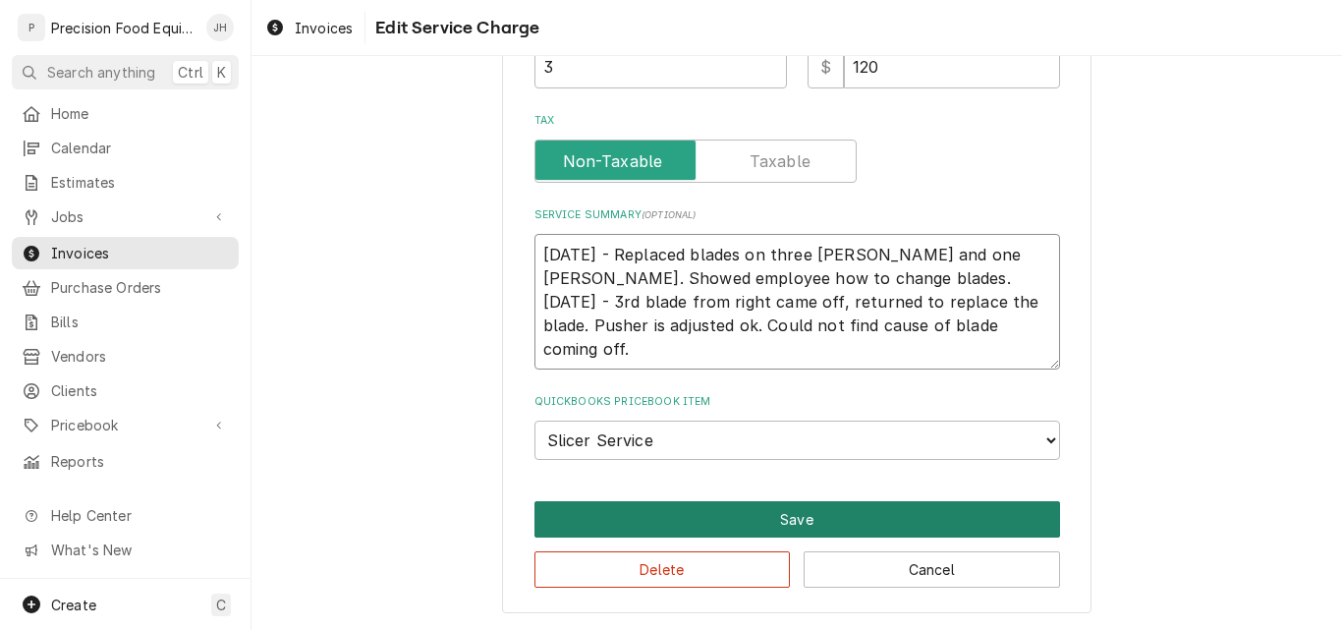
type textarea "08/25/25 - Replaced blades on three jack slicers and one Oliver slicer. Showed …"
click at [790, 508] on button "Save" at bounding box center [797, 519] width 526 height 36
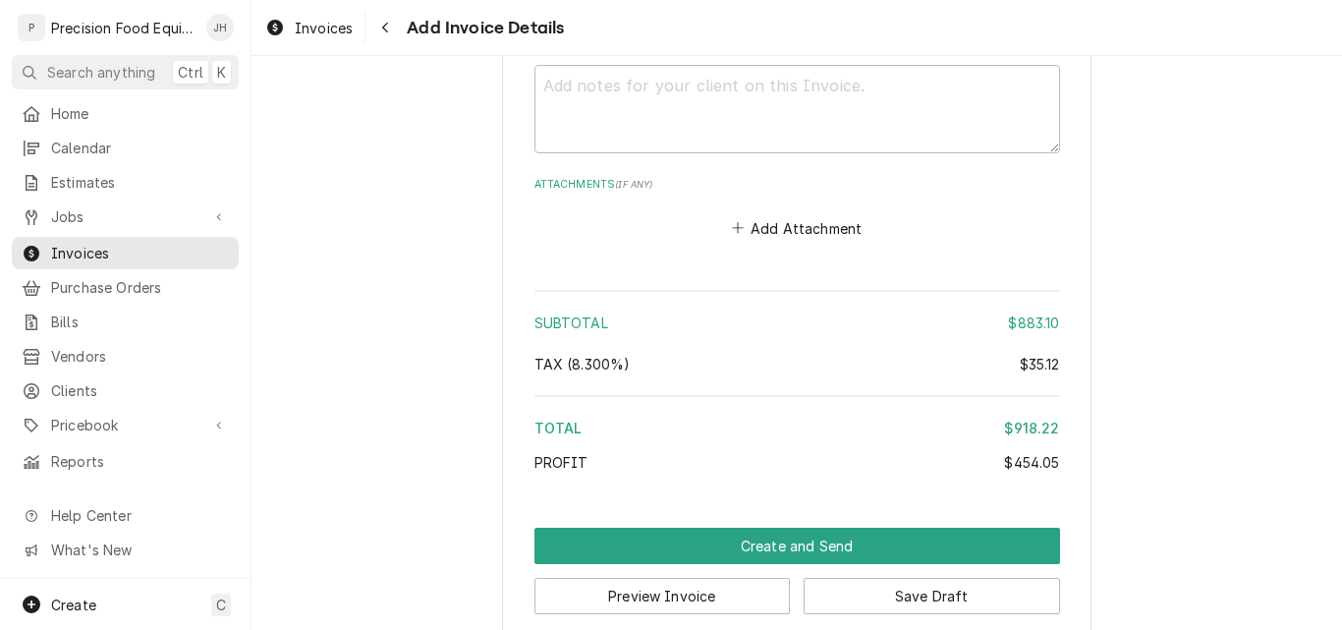
scroll to position [3938, 0]
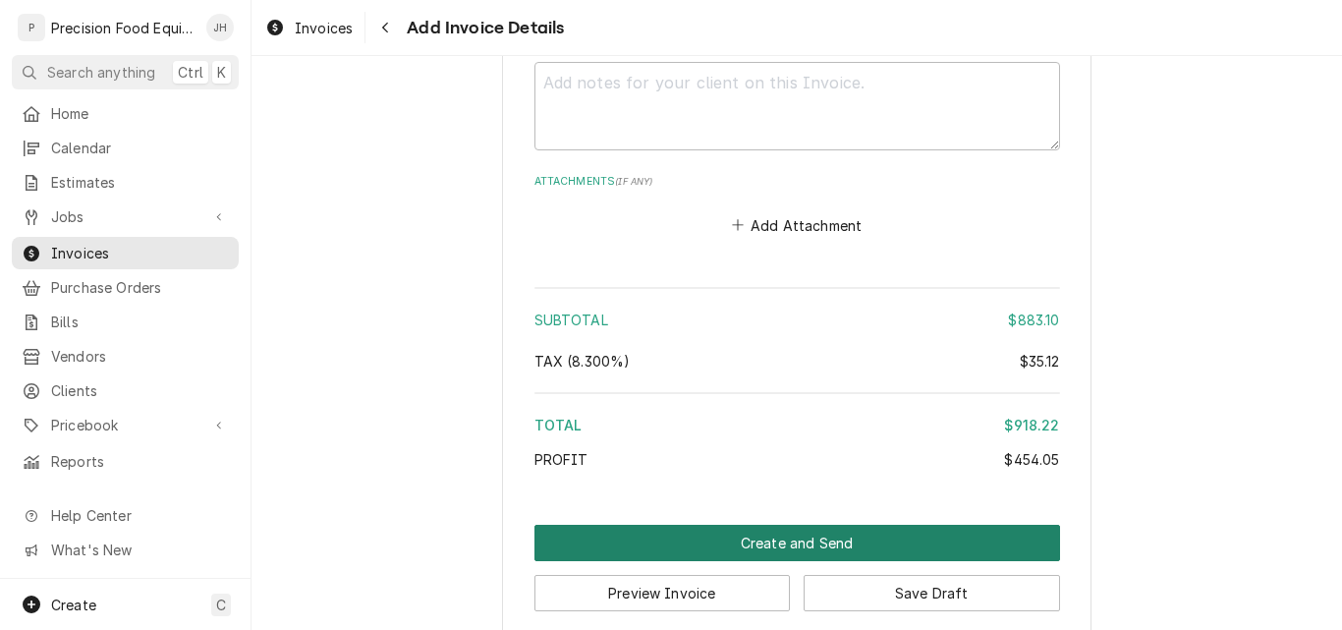
click at [787, 525] on button "Create and Send" at bounding box center [797, 543] width 526 height 36
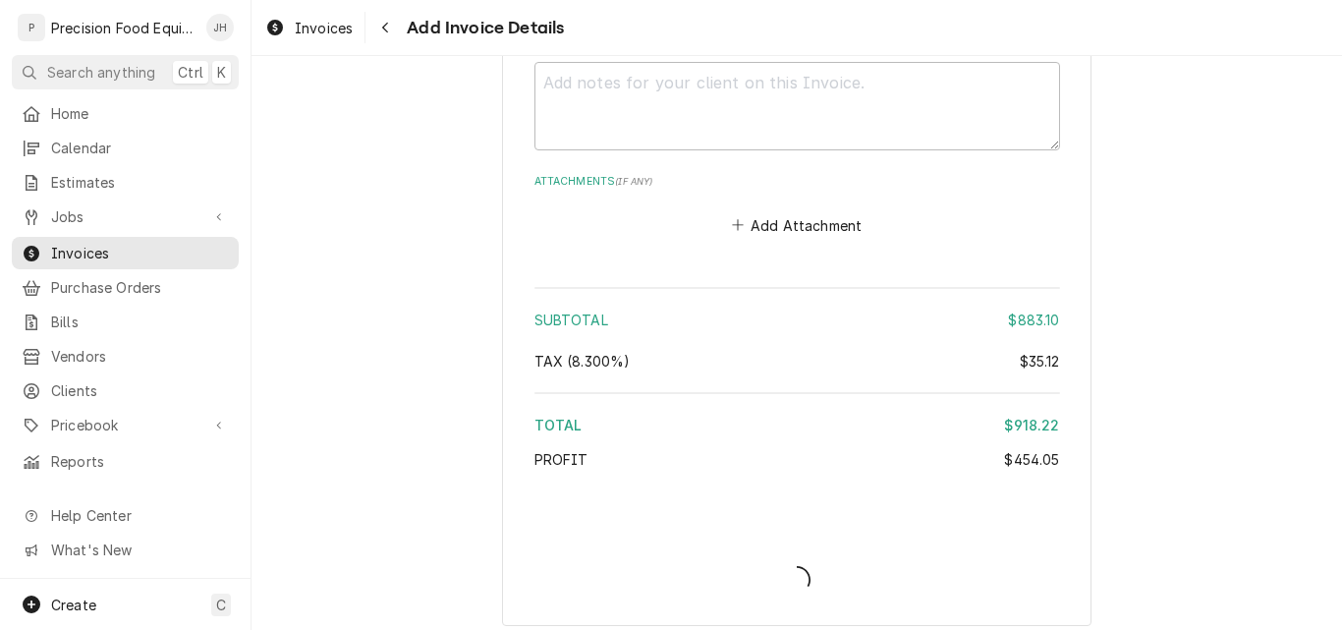
scroll to position [3927, 0]
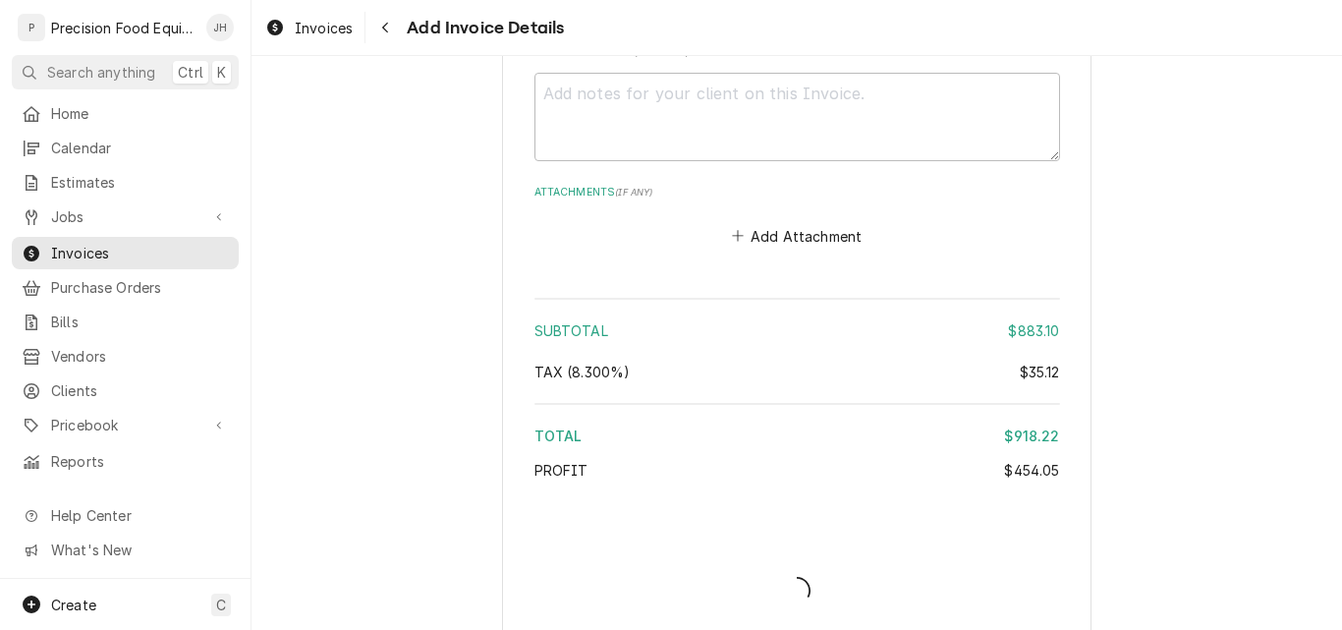
type textarea "x"
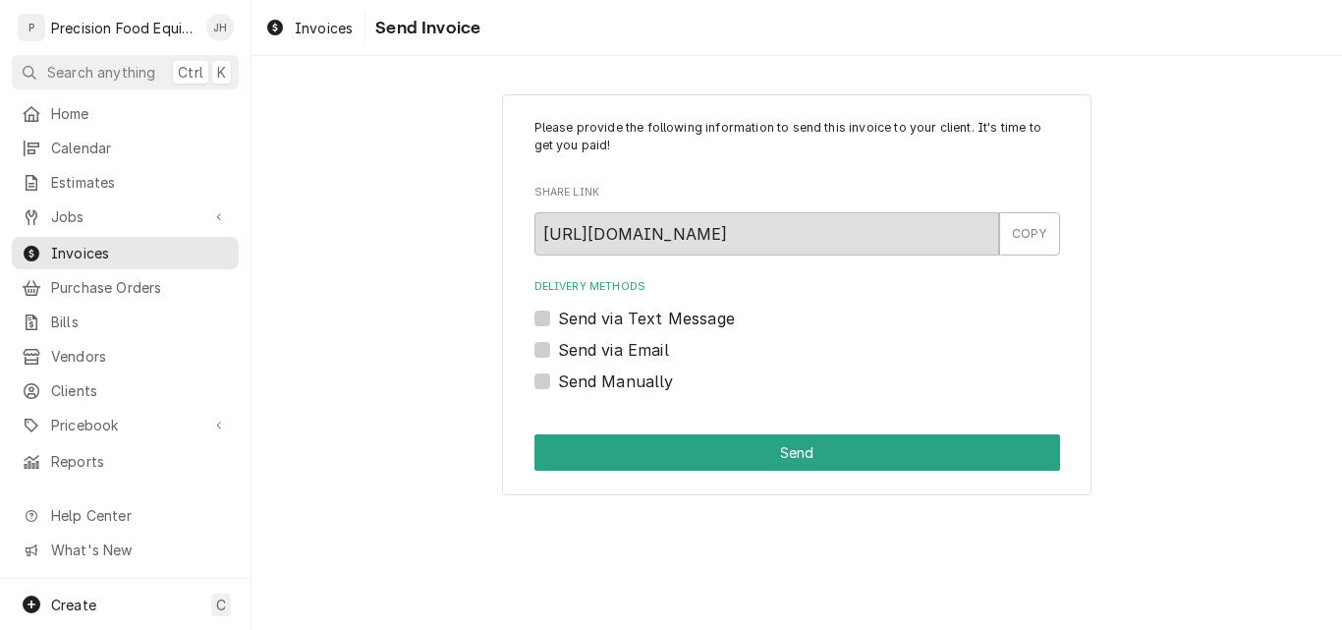
click at [558, 313] on label "Send via Text Message" at bounding box center [646, 318] width 177 height 24
click at [558, 313] on input "Send via Text Message" at bounding box center [821, 327] width 526 height 43
checkbox input "true"
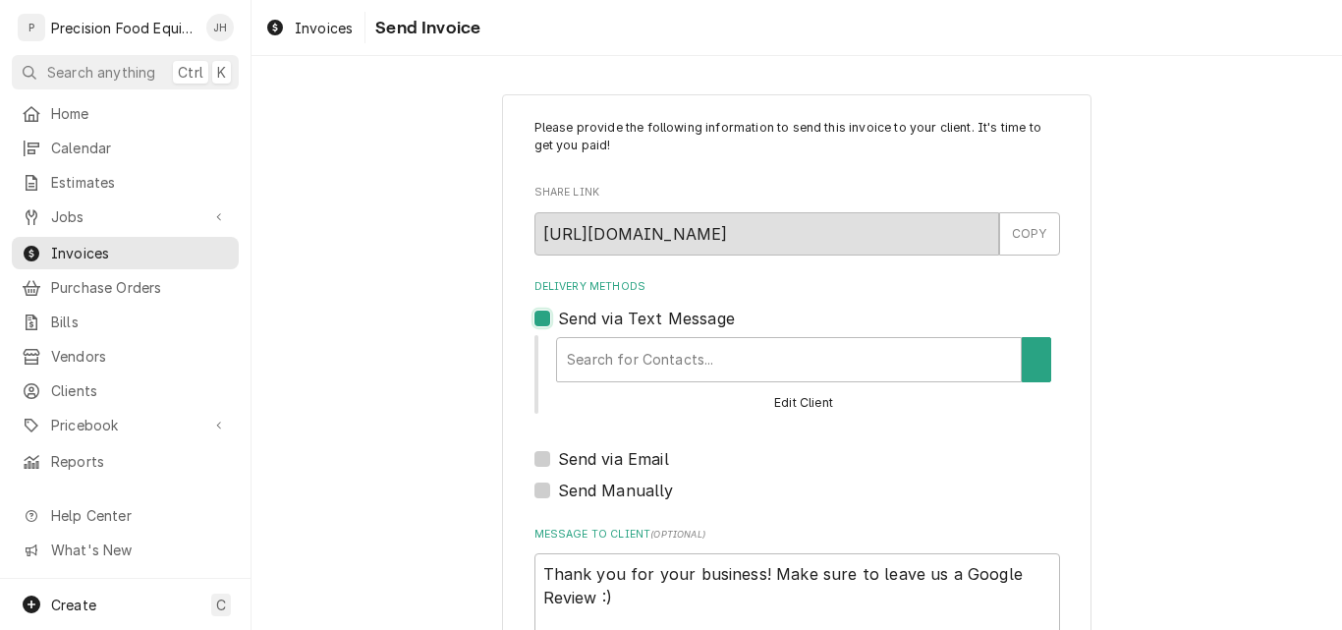
type textarea "x"
click at [704, 362] on div "Delivery Methods" at bounding box center [783, 359] width 444 height 35
click at [558, 317] on label "Send via Text Message" at bounding box center [646, 318] width 177 height 24
click at [558, 317] on input "Send via Text Message" at bounding box center [821, 327] width 526 height 43
checkbox input "false"
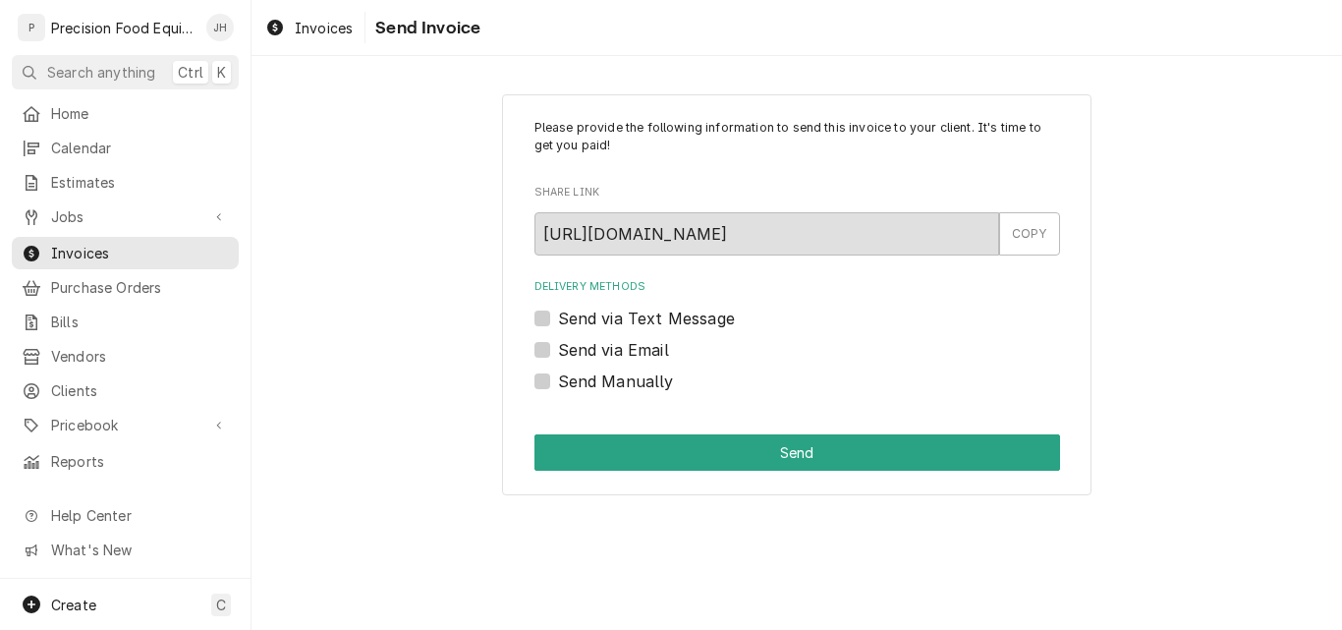
click at [558, 355] on label "Send via Email" at bounding box center [613, 350] width 111 height 24
click at [558, 355] on input "Send via Email" at bounding box center [821, 359] width 526 height 43
checkbox input "true"
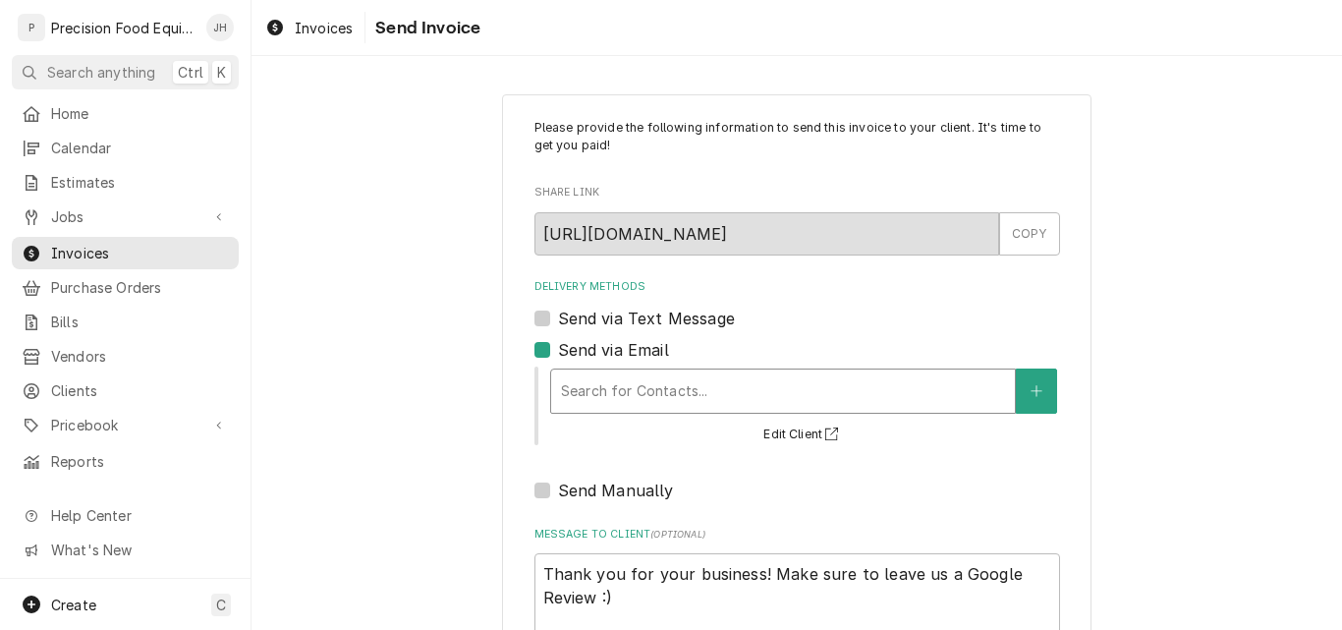
click at [570, 380] on div "Delivery Methods" at bounding box center [783, 390] width 444 height 35
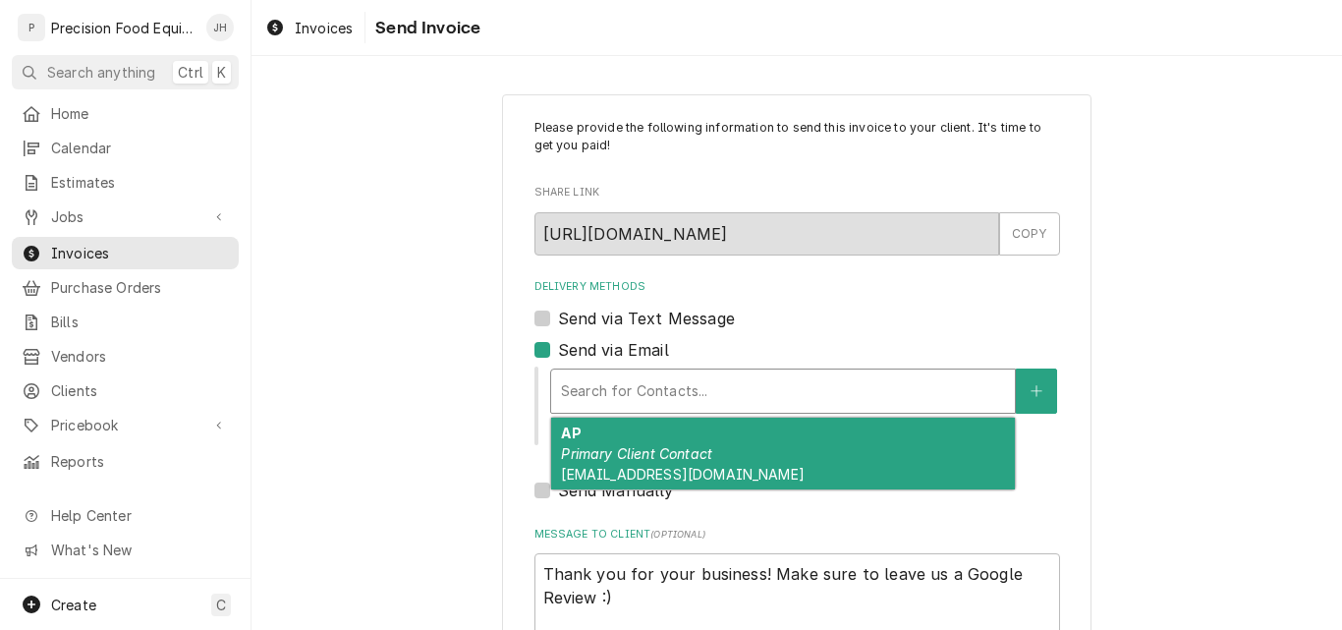
click at [598, 436] on div "AP Primary Client Contact AccountsPayable@wildflowerbread.com" at bounding box center [783, 453] width 464 height 72
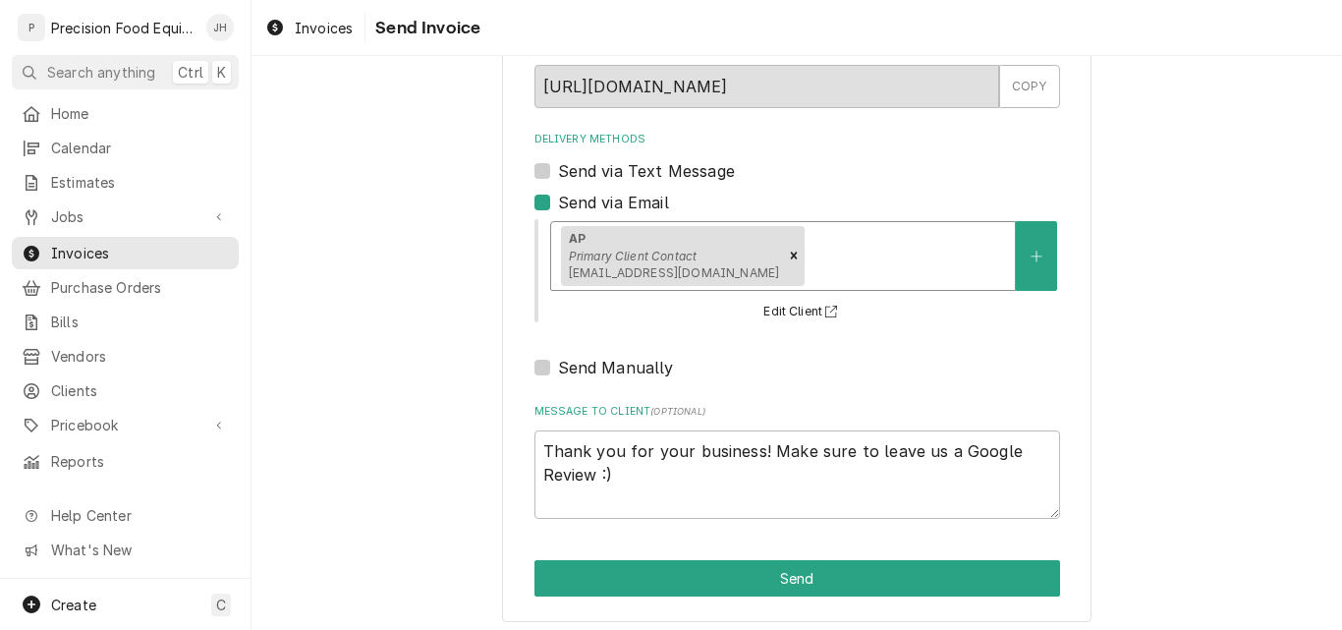
scroll to position [156, 0]
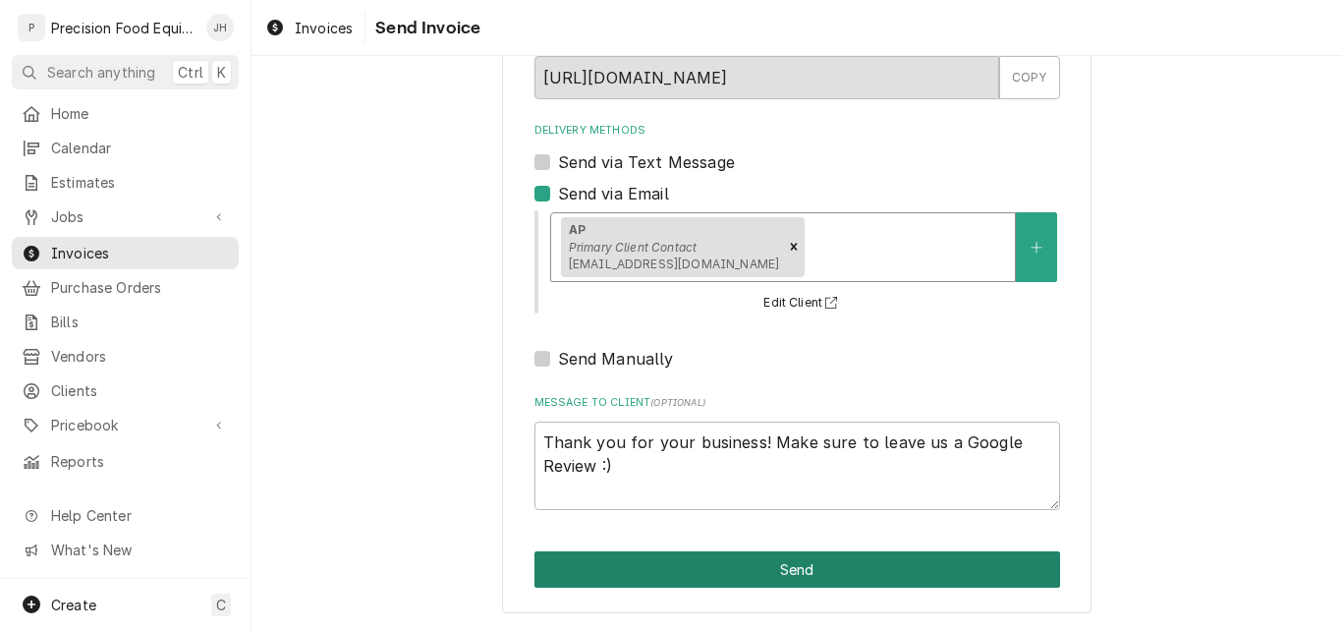
click at [800, 566] on button "Send" at bounding box center [797, 569] width 526 height 36
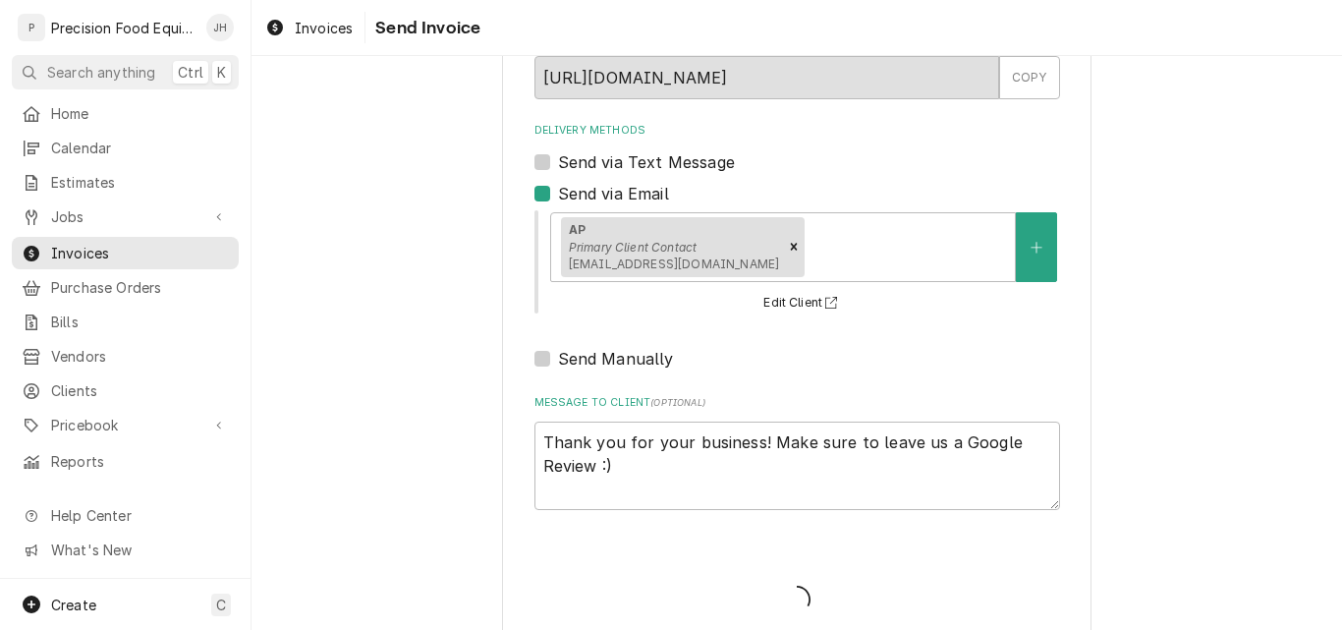
type textarea "x"
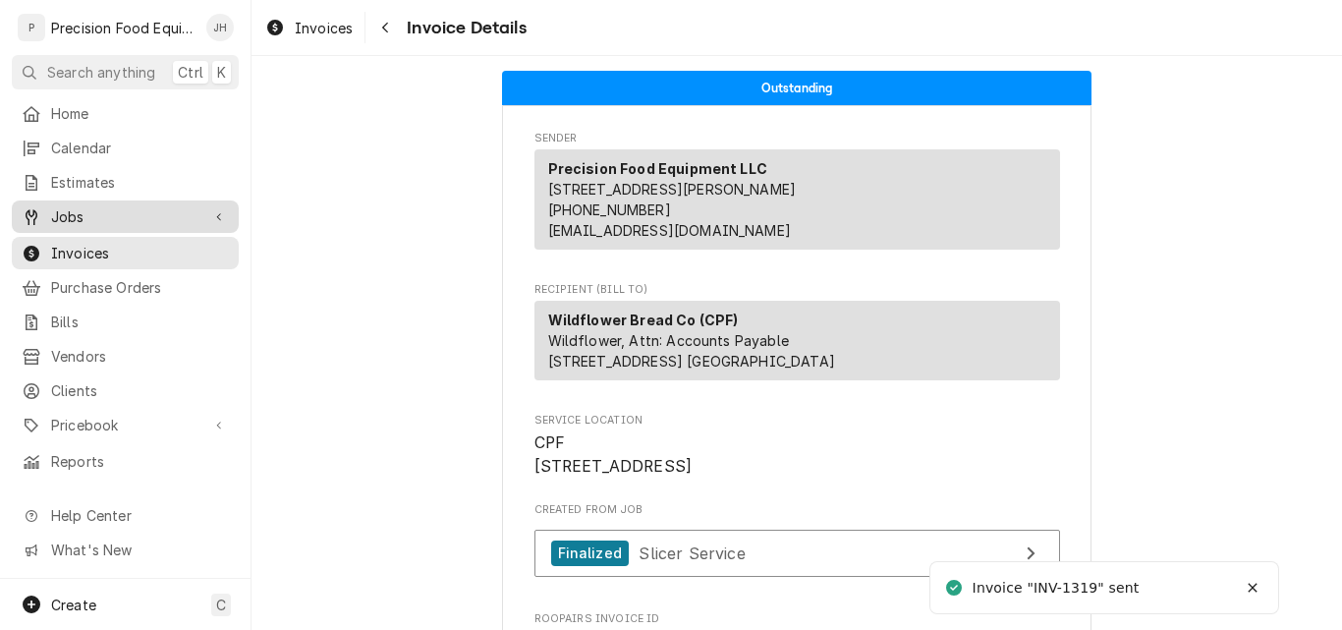
click at [80, 211] on span "Jobs" at bounding box center [125, 216] width 148 height 21
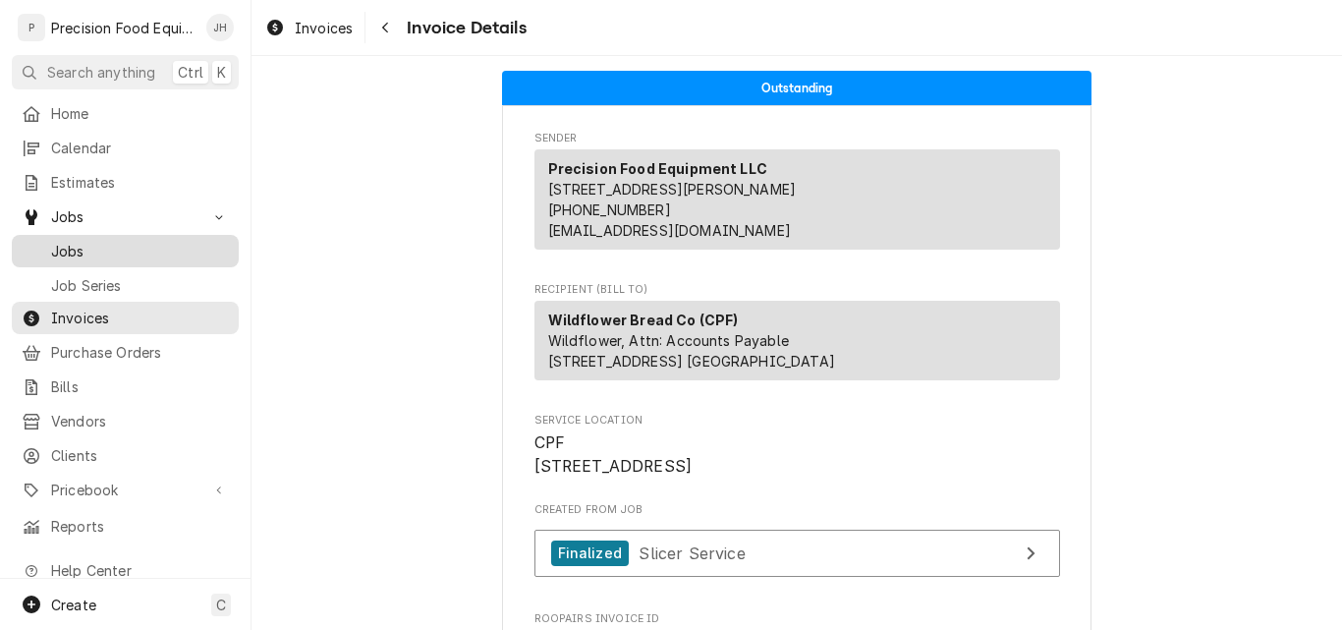
click at [99, 241] on span "Jobs" at bounding box center [140, 251] width 178 height 21
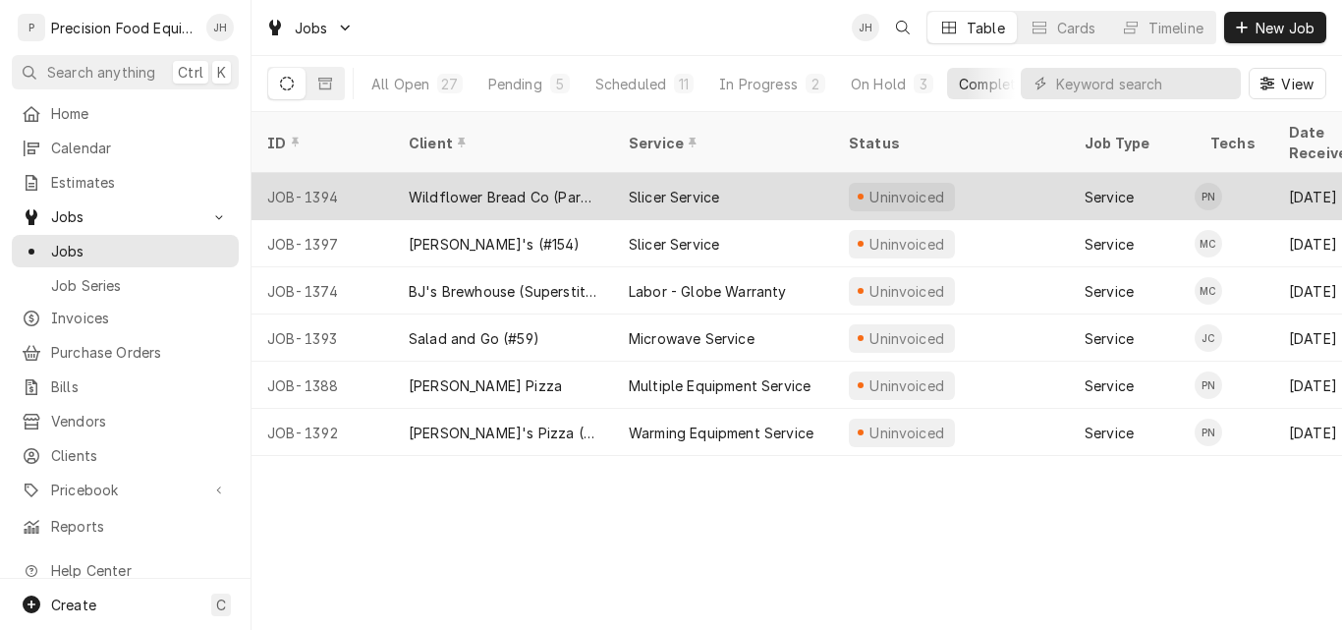
click at [495, 187] on div "Wildflower Bread Co (Park West - #20)" at bounding box center [503, 197] width 189 height 21
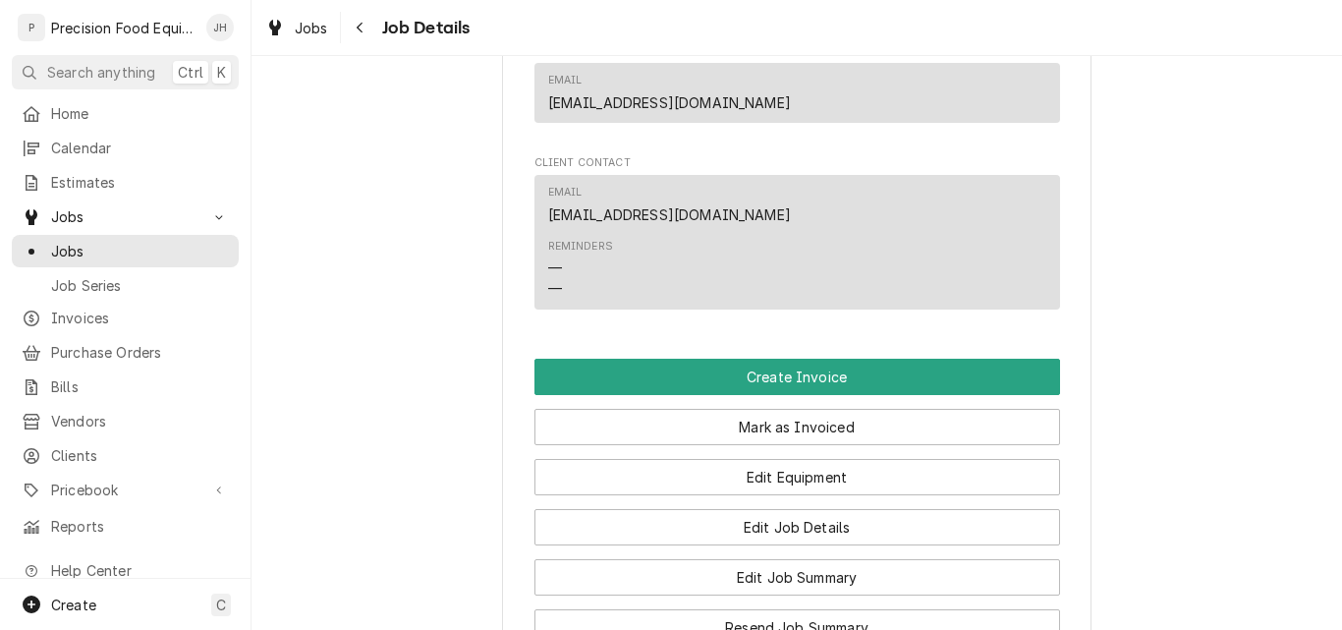
scroll to position [1375, 0]
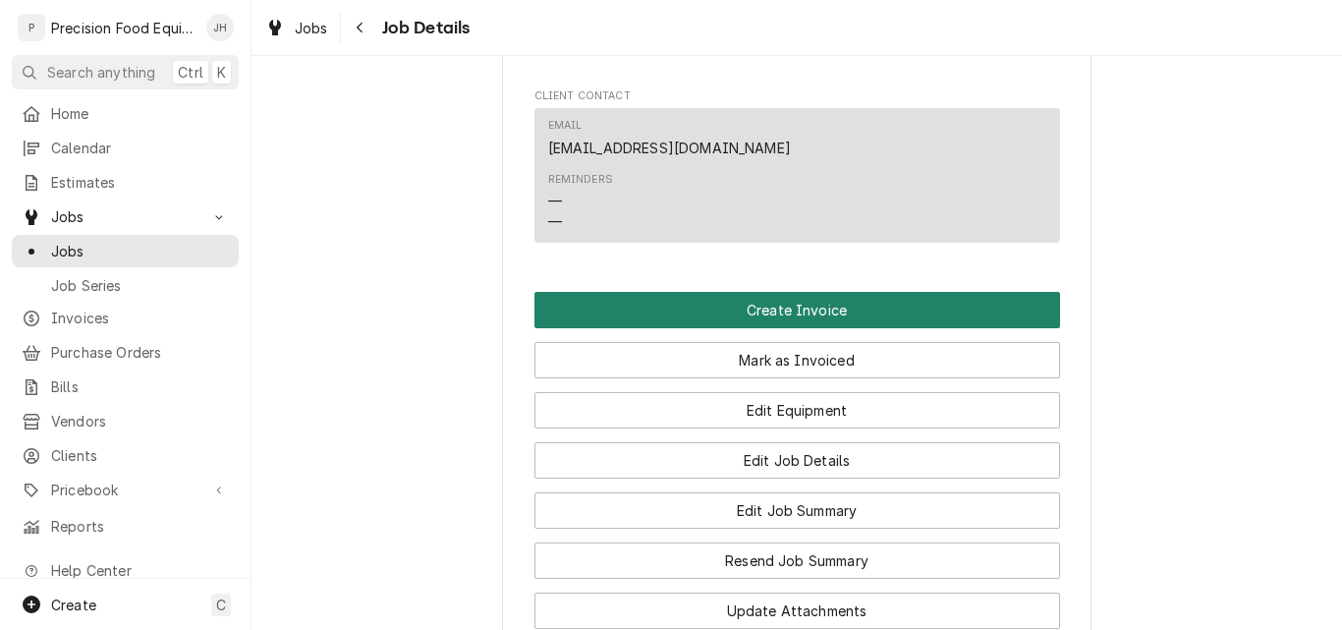
click at [864, 328] on button "Create Invoice" at bounding box center [797, 310] width 526 height 36
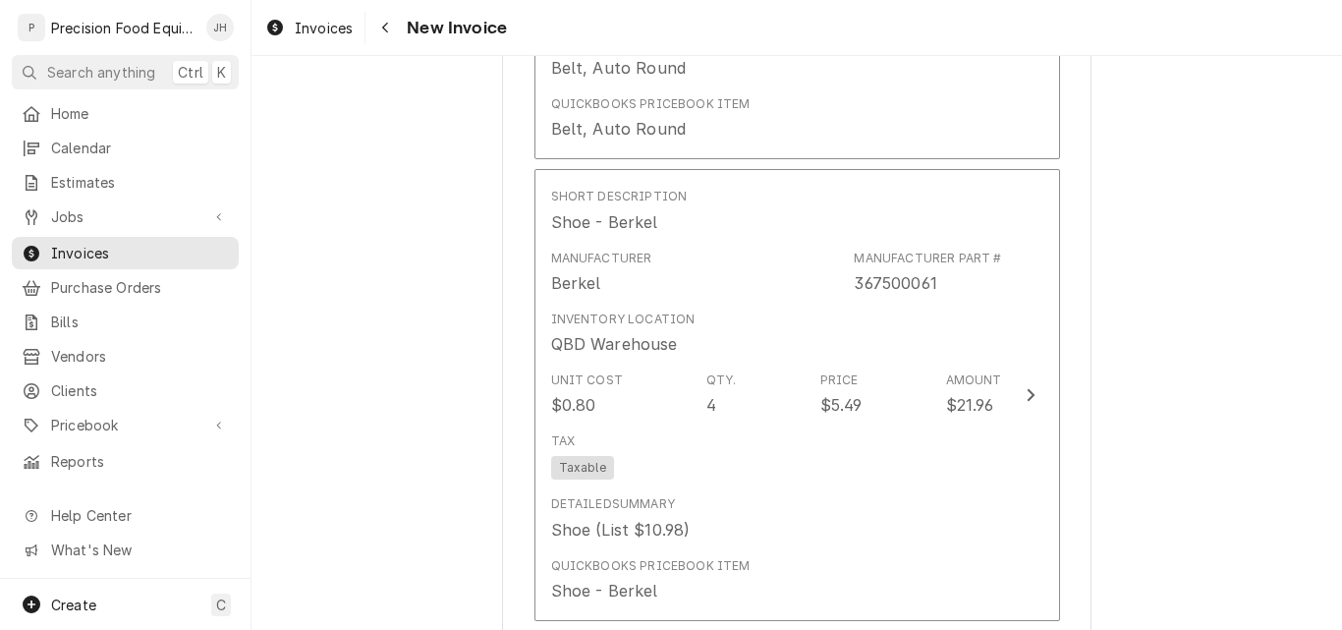
scroll to position [2652, 0]
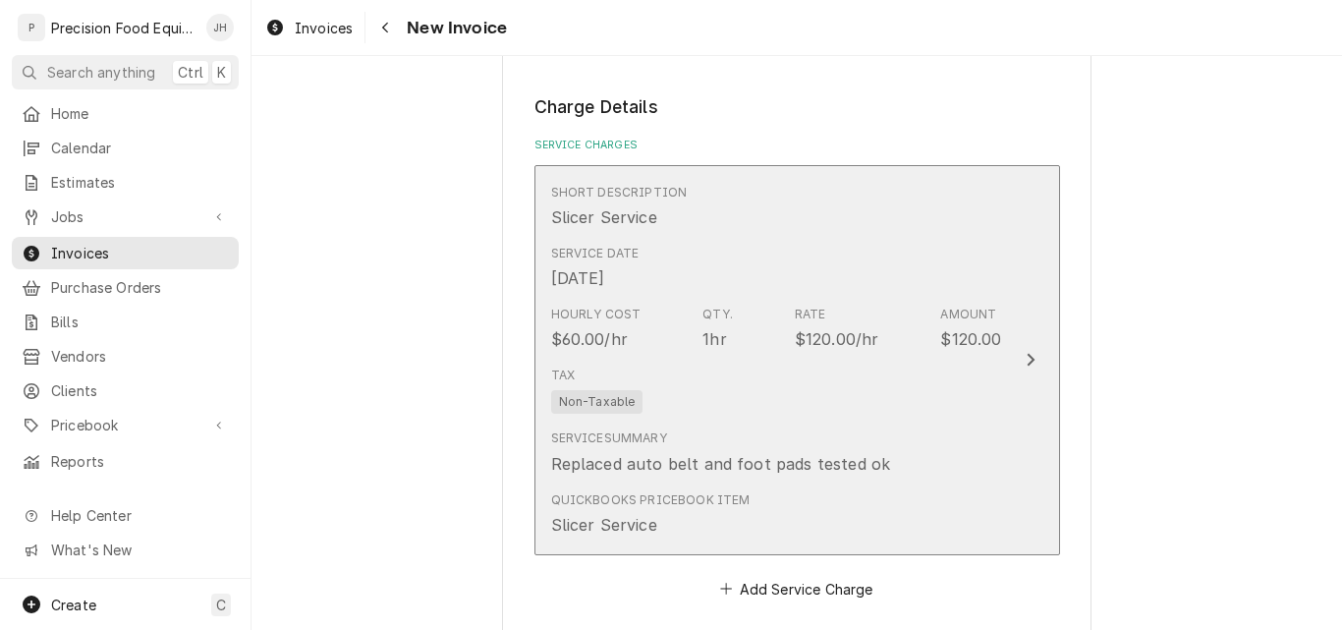
click at [871, 421] on div "Tax Non-Taxable" at bounding box center [776, 390] width 451 height 63
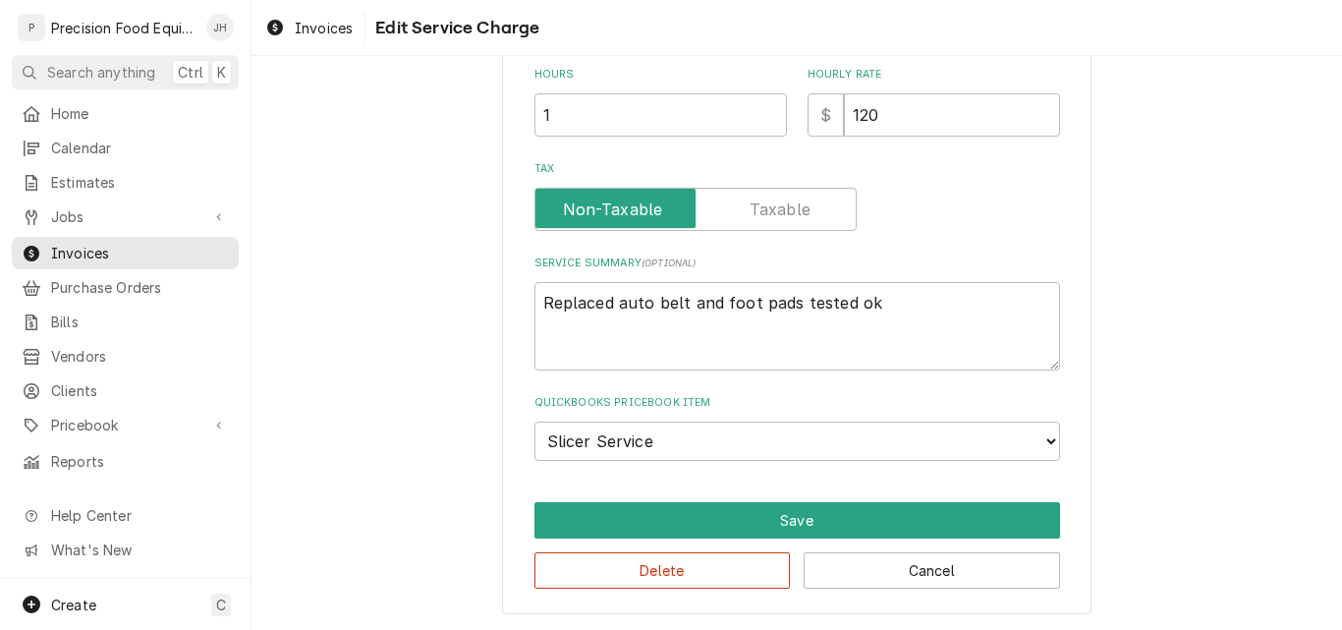
scroll to position [572, 0]
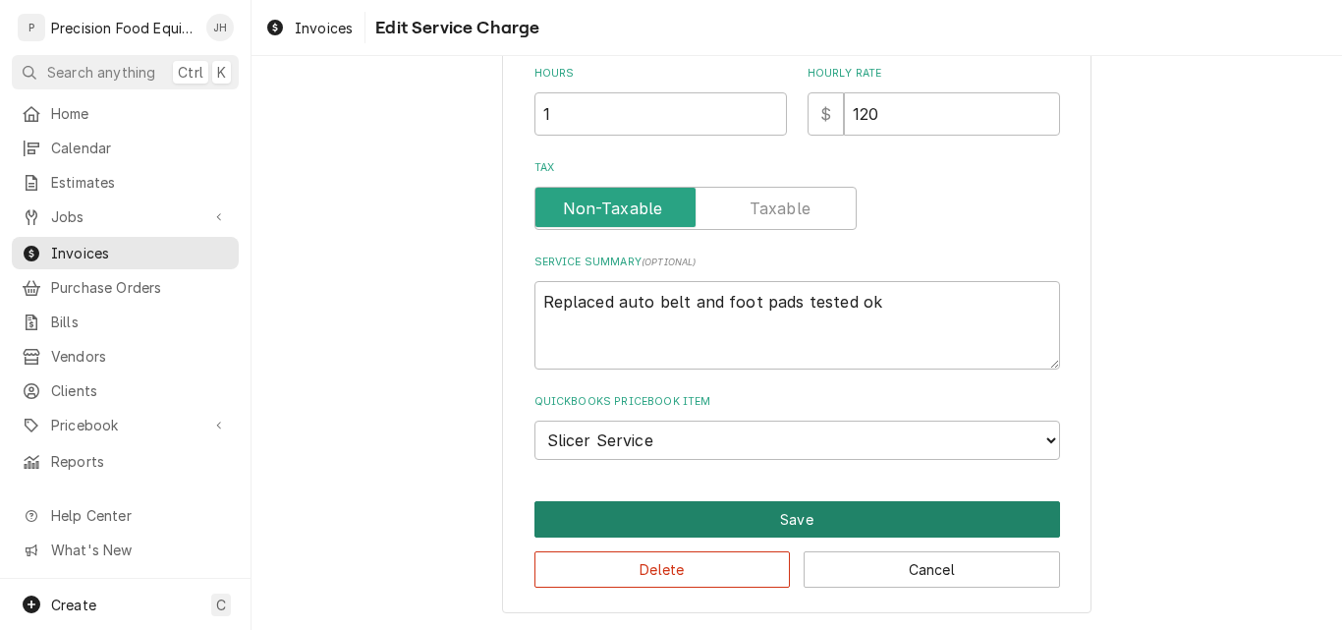
click at [900, 511] on button "Save" at bounding box center [797, 519] width 526 height 36
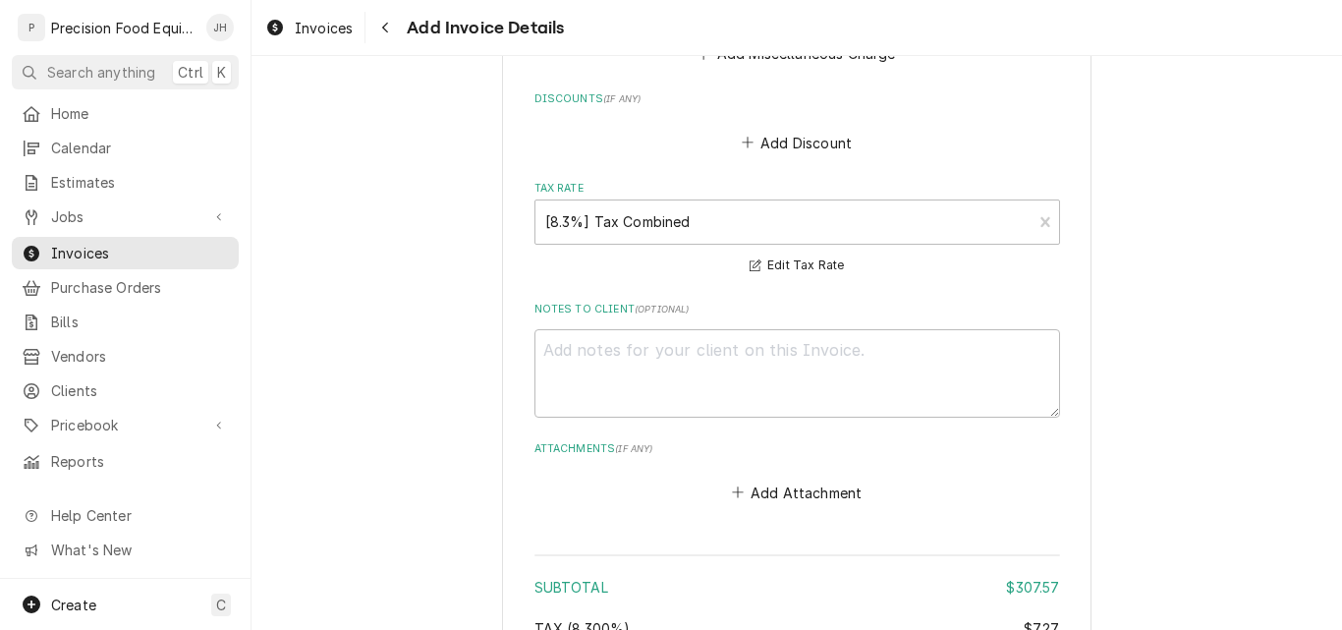
scroll to position [3981, 0]
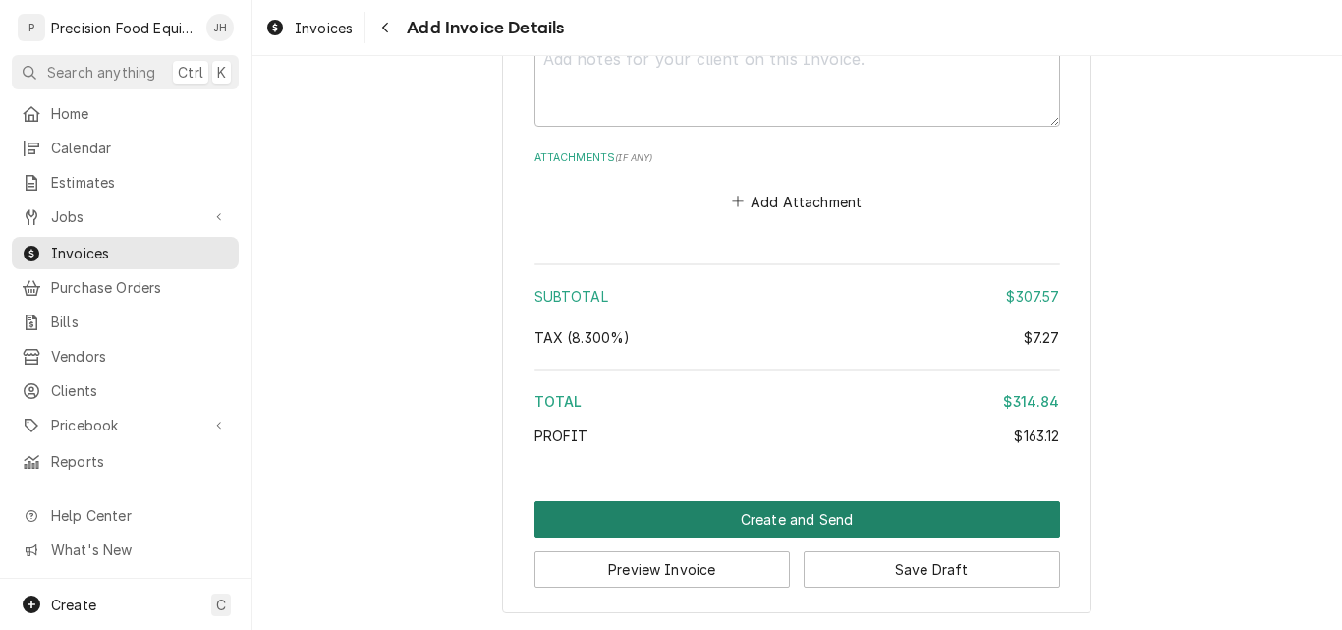
click at [762, 518] on button "Create and Send" at bounding box center [797, 519] width 526 height 36
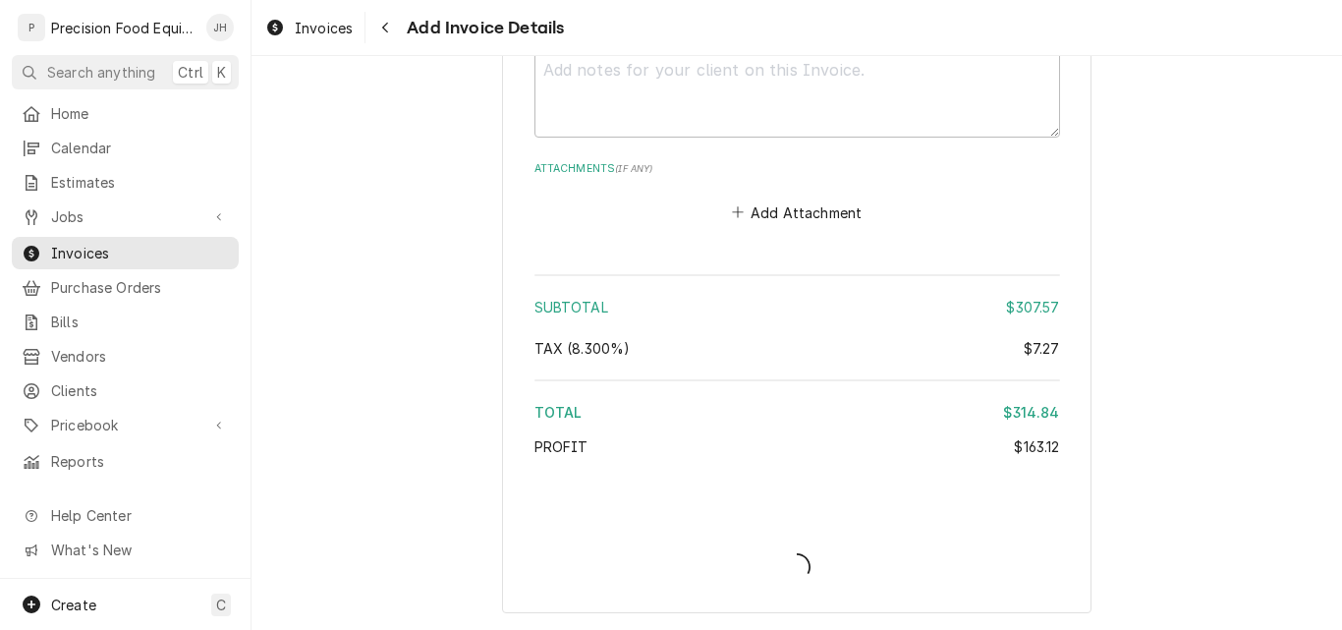
scroll to position [3970, 0]
type textarea "x"
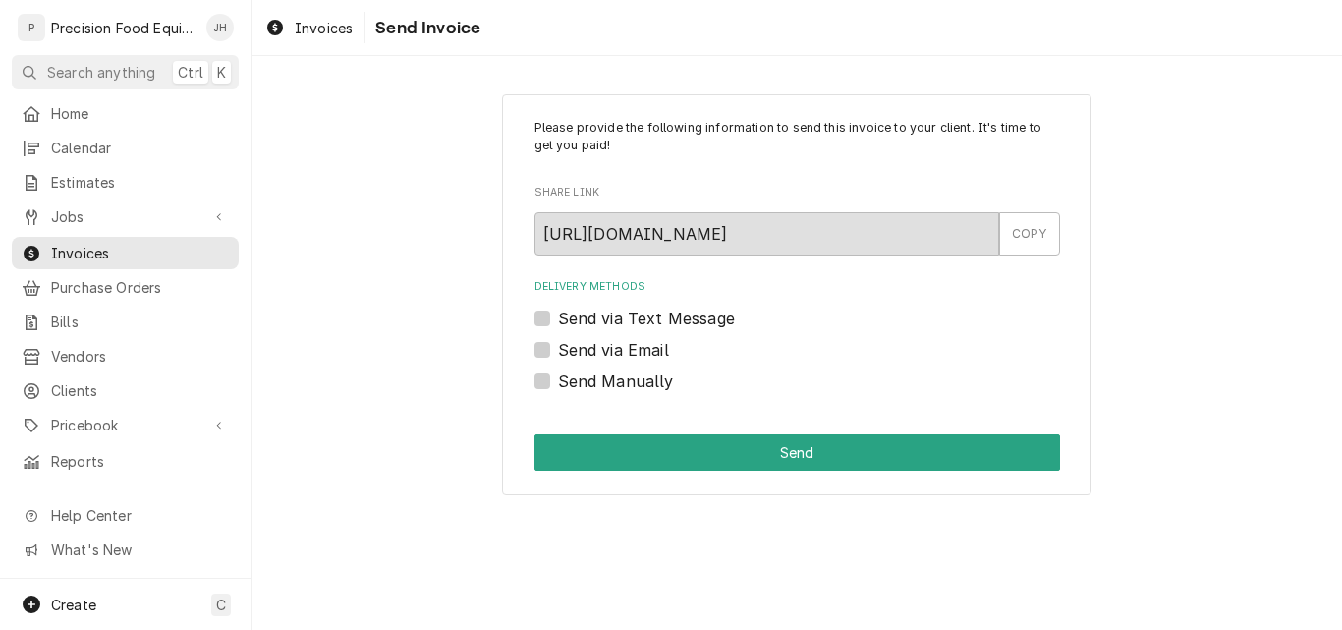
click at [558, 353] on label "Send via Email" at bounding box center [613, 350] width 111 height 24
click at [558, 353] on input "Send via Email" at bounding box center [821, 359] width 526 height 43
checkbox input "true"
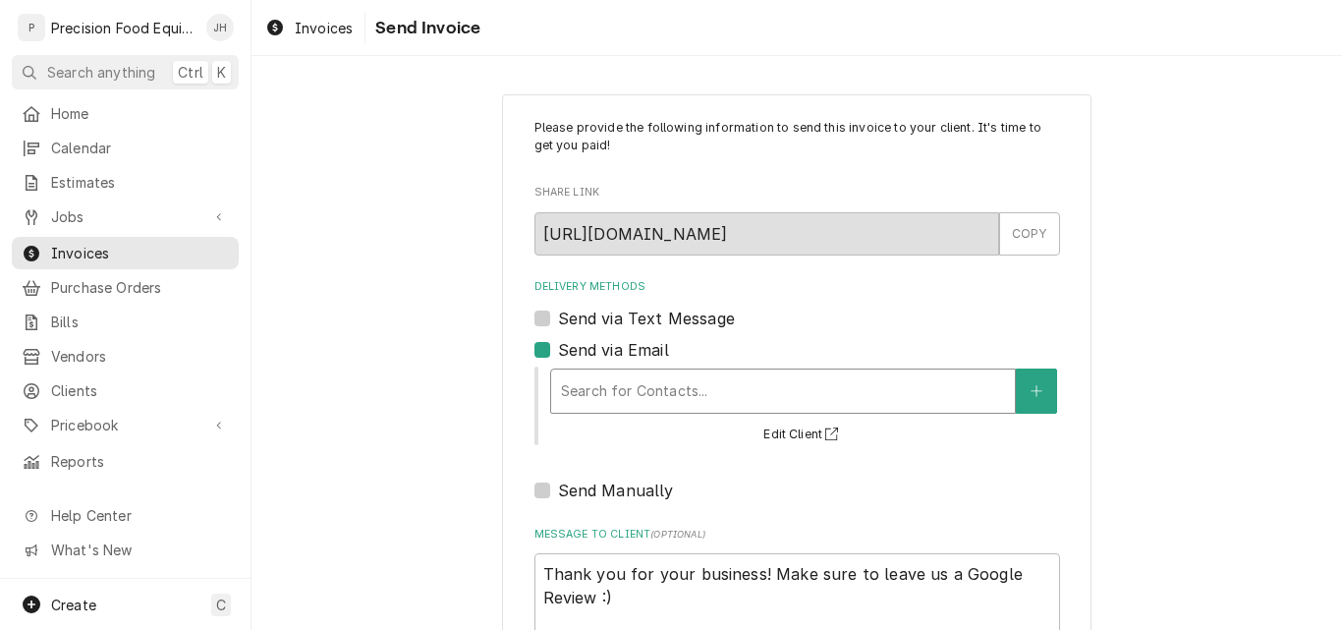
click at [573, 386] on div "Delivery Methods" at bounding box center [783, 390] width 444 height 35
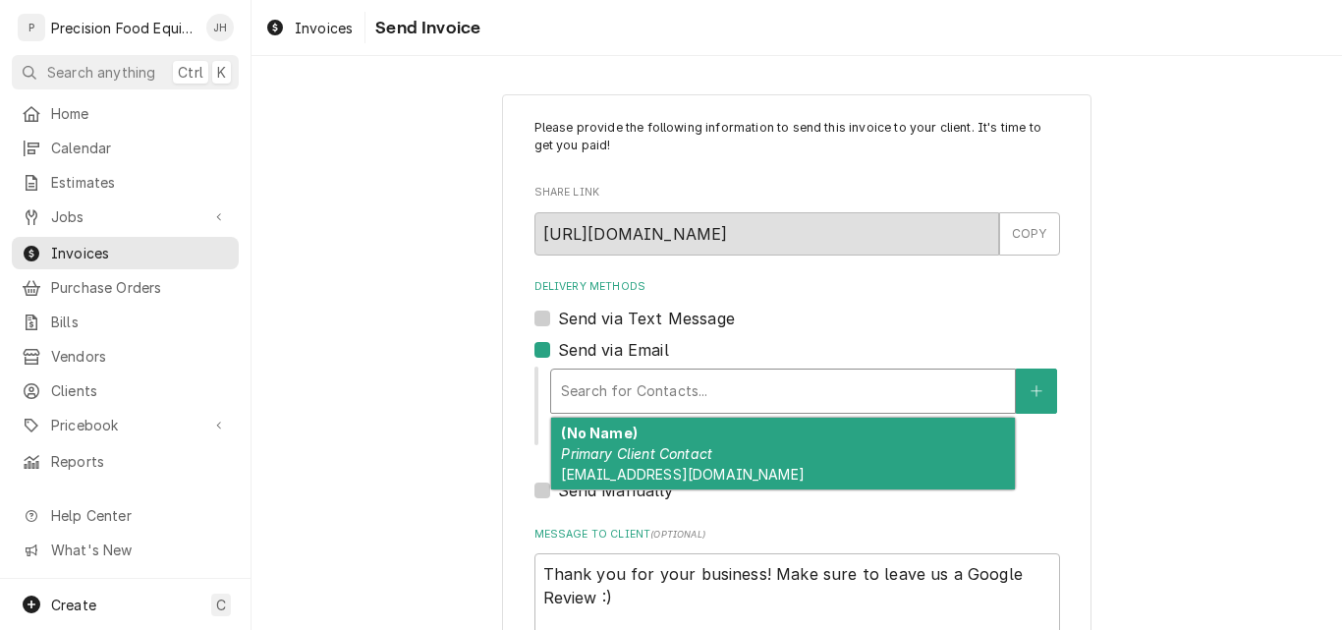
click at [596, 439] on strong "(No Name)" at bounding box center [599, 432] width 76 height 17
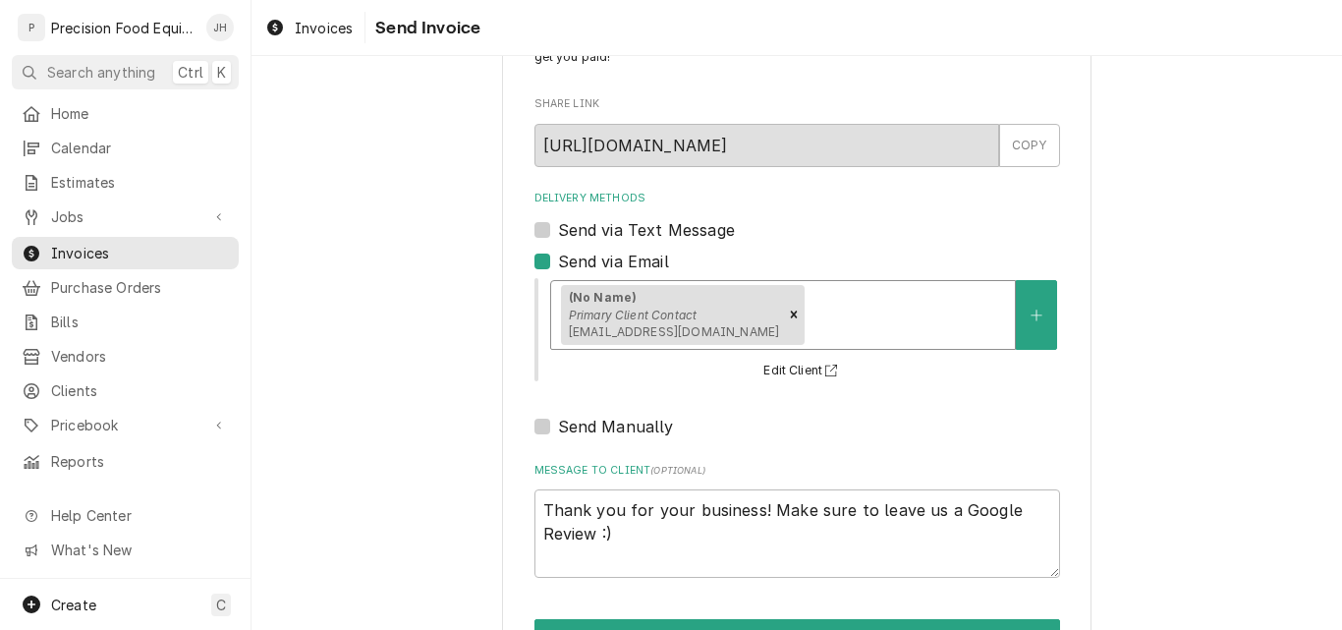
scroll to position [156, 0]
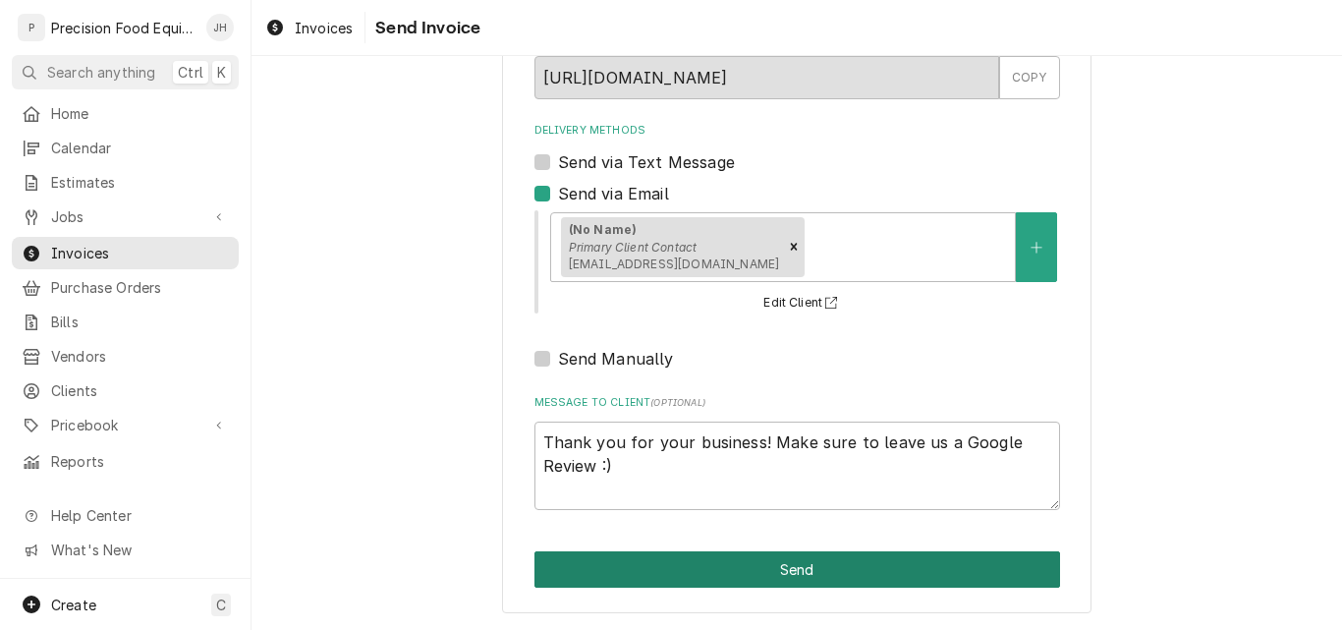
click at [806, 575] on button "Send" at bounding box center [797, 569] width 526 height 36
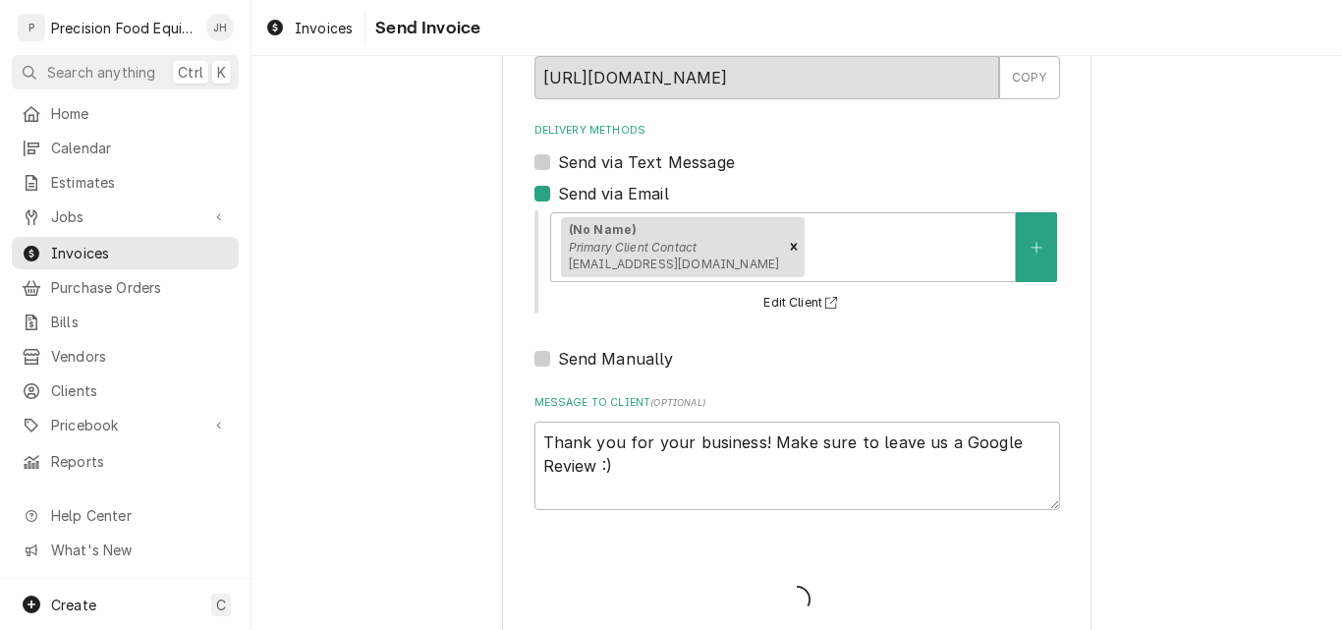
type textarea "x"
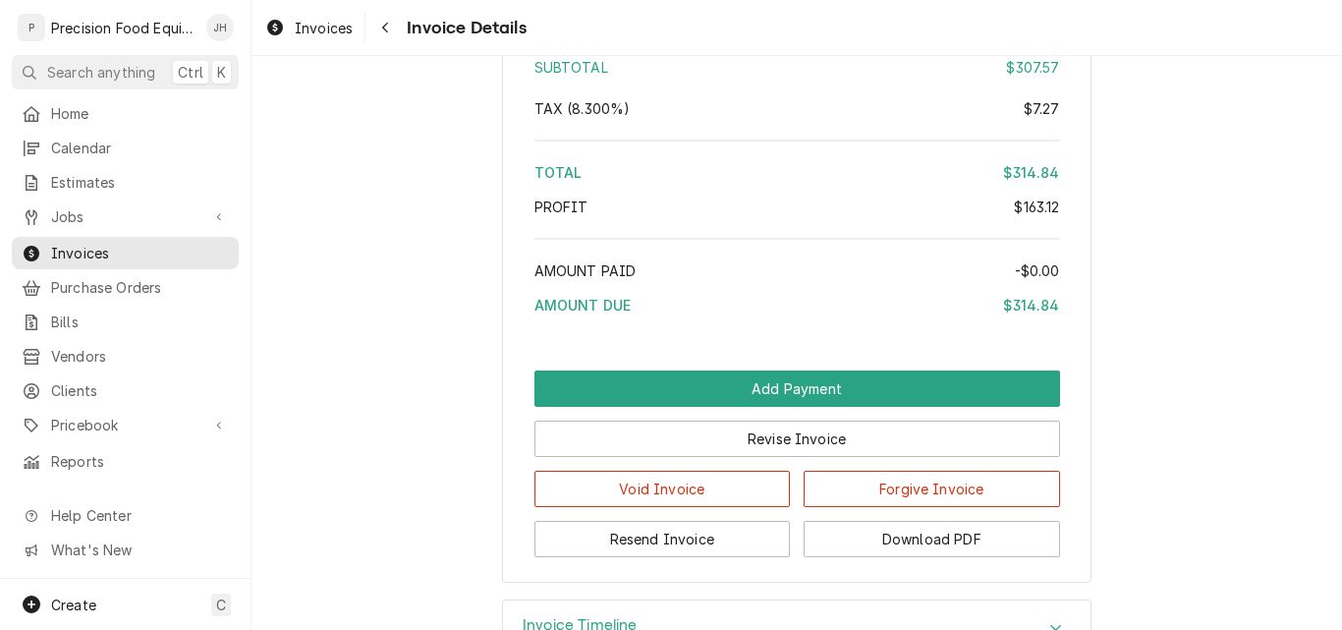
scroll to position [2909, 0]
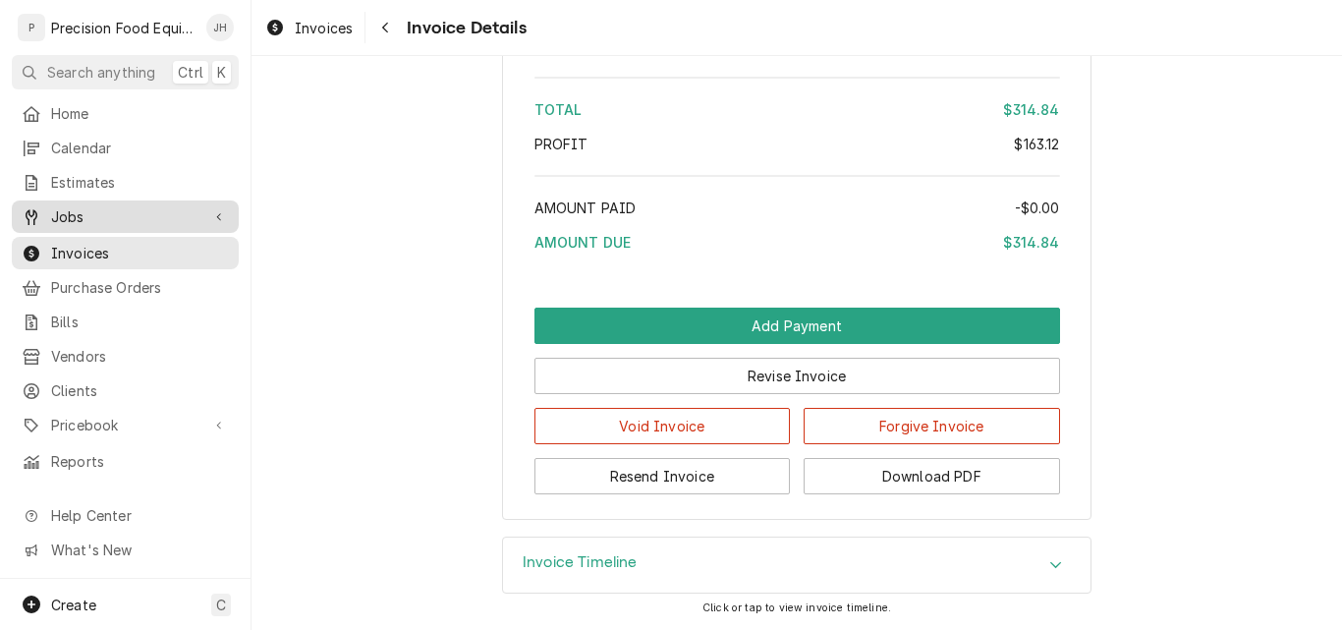
click at [73, 208] on span "Jobs" at bounding box center [125, 216] width 148 height 21
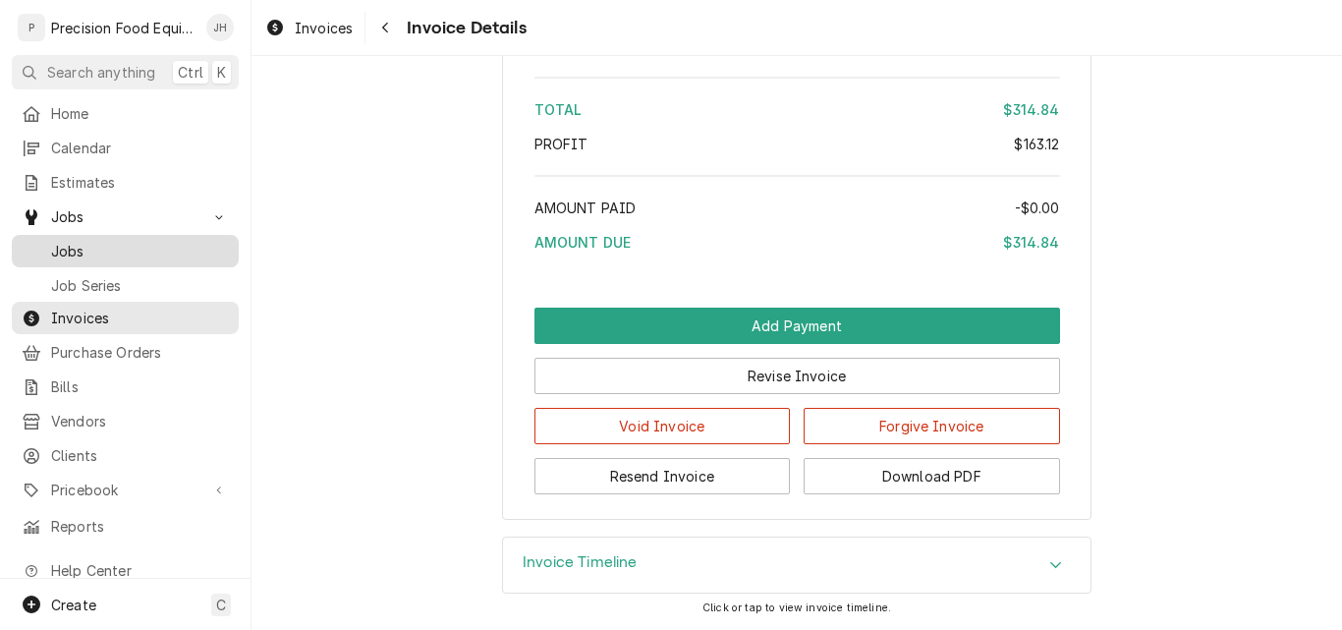
click at [80, 246] on span "Jobs" at bounding box center [140, 251] width 178 height 21
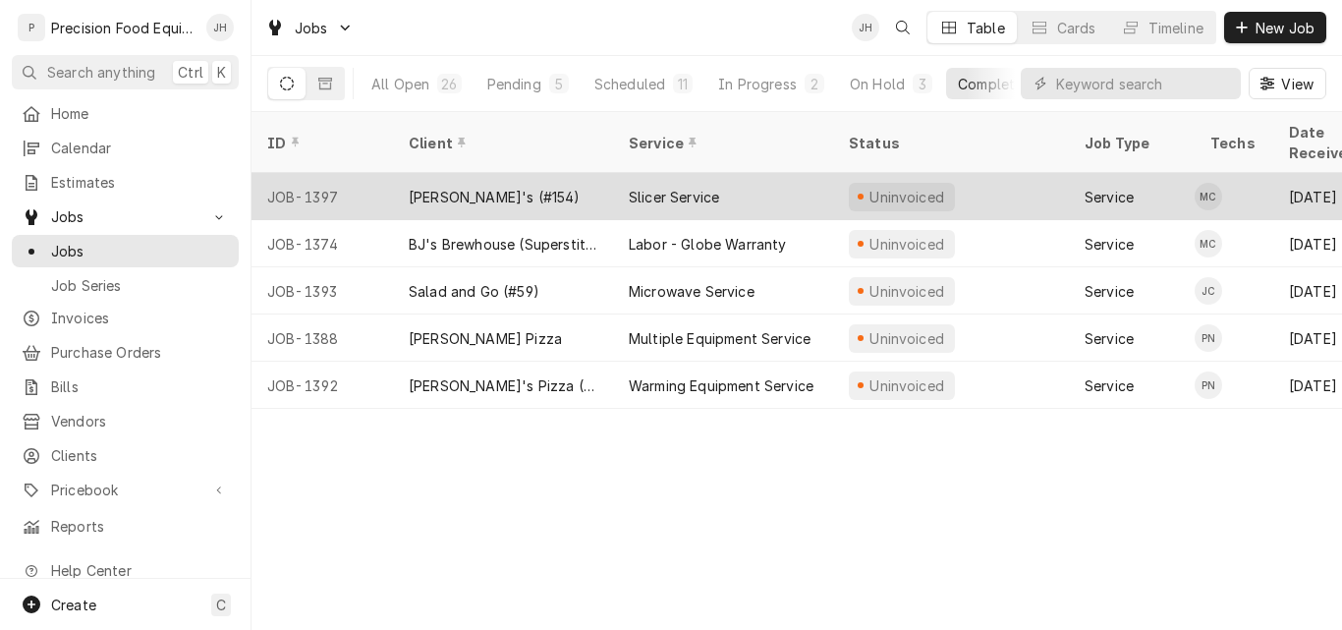
click at [558, 178] on div "Arby's (#154)" at bounding box center [503, 196] width 220 height 47
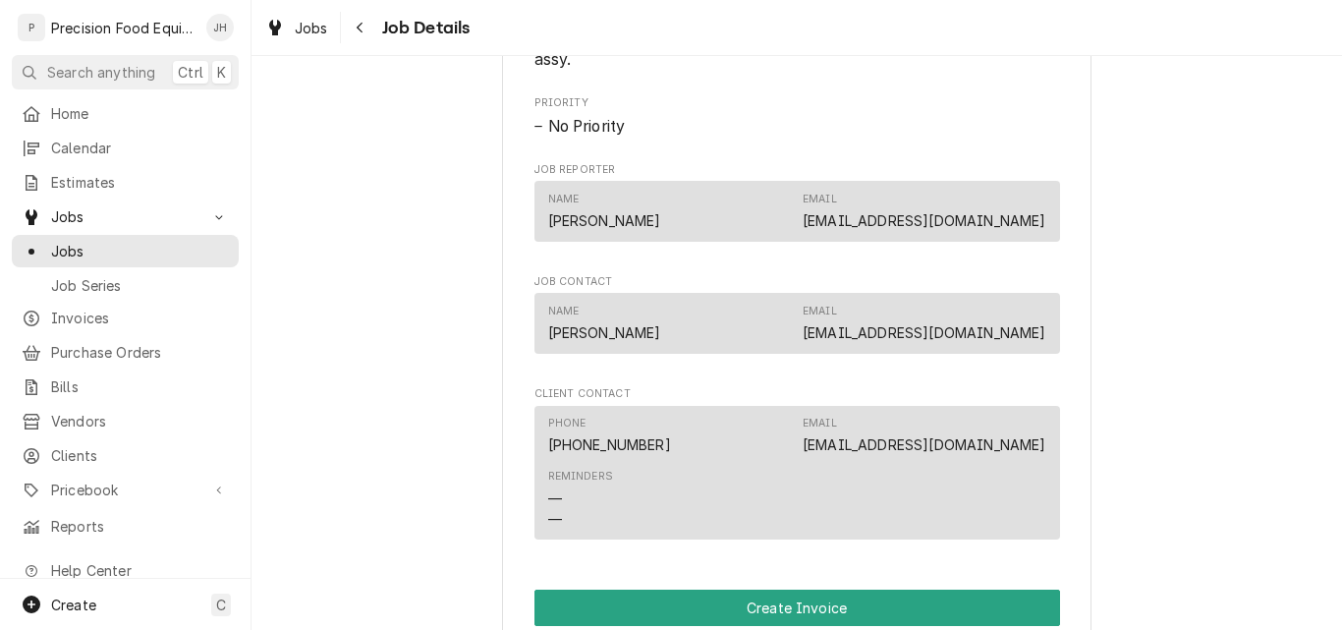
scroll to position [1375, 0]
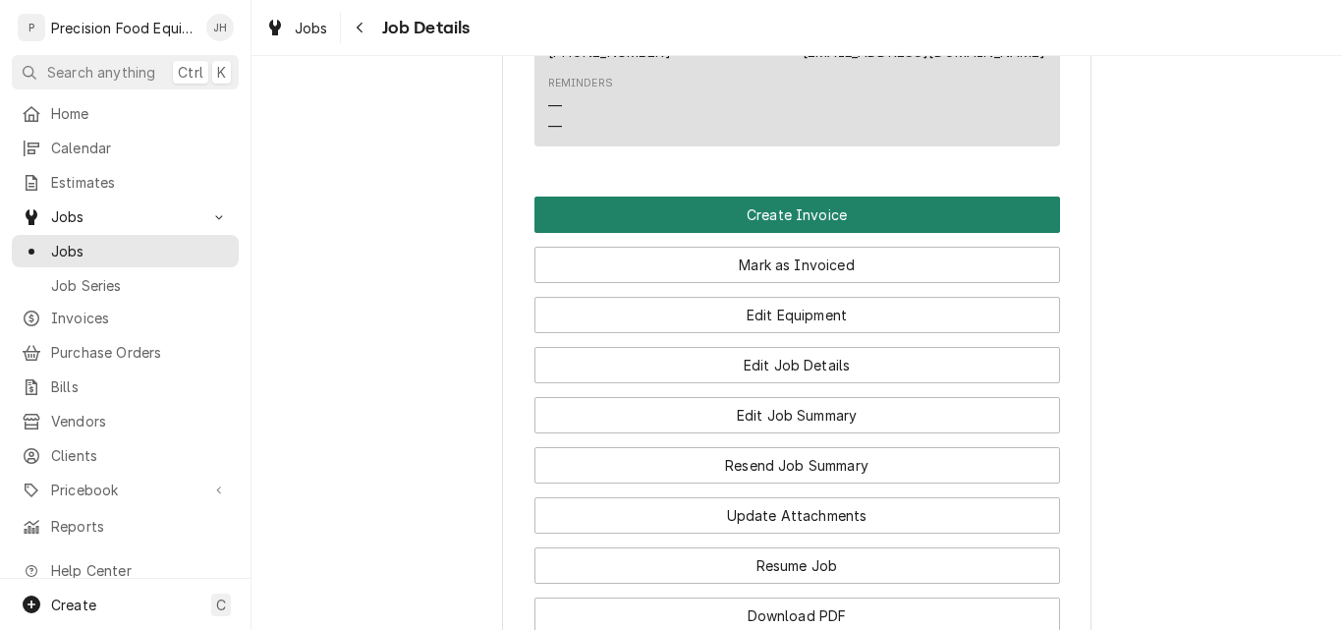
click at [877, 227] on button "Create Invoice" at bounding box center [797, 214] width 526 height 36
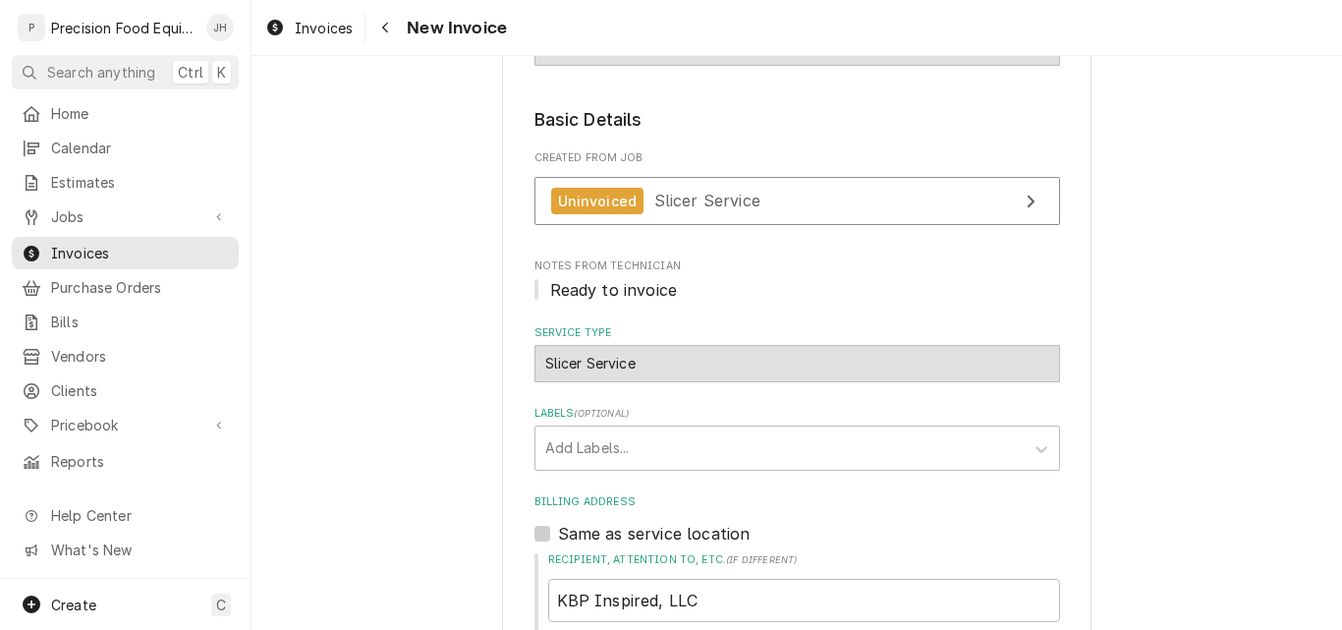
scroll to position [393, 0]
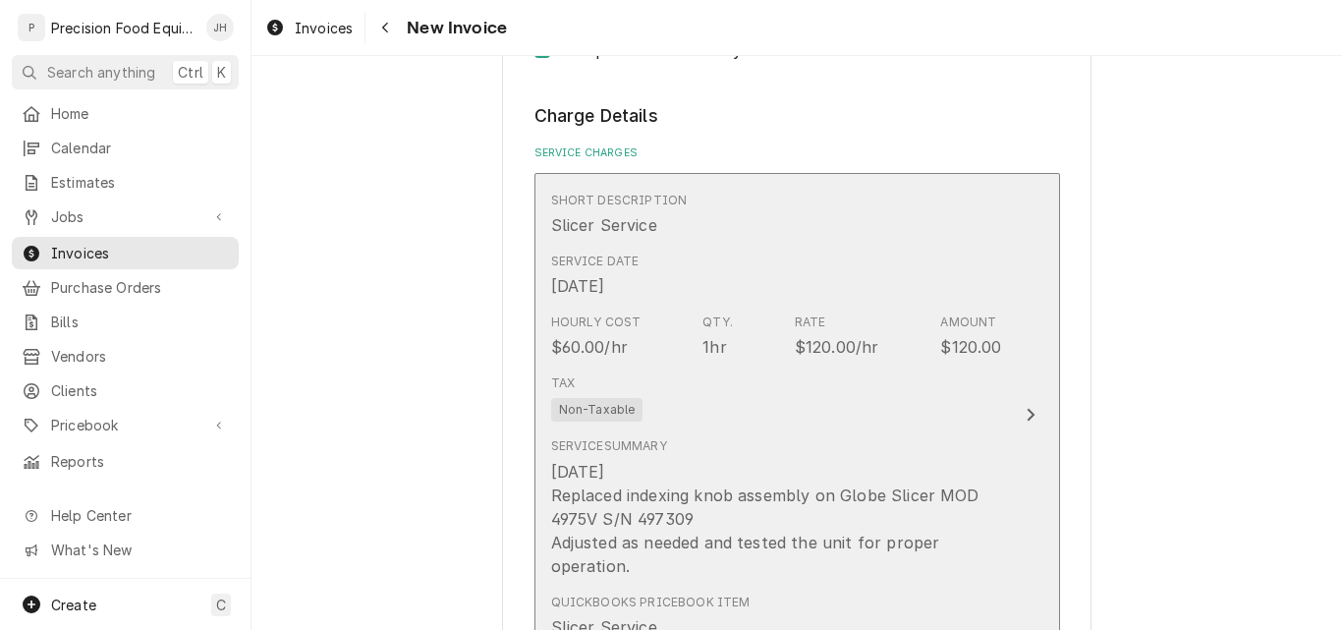
click at [796, 433] on div "Service Summary [DATE] Replaced indexing knob assembly on Globe Slicer MOD 4975…" at bounding box center [776, 506] width 451 height 155
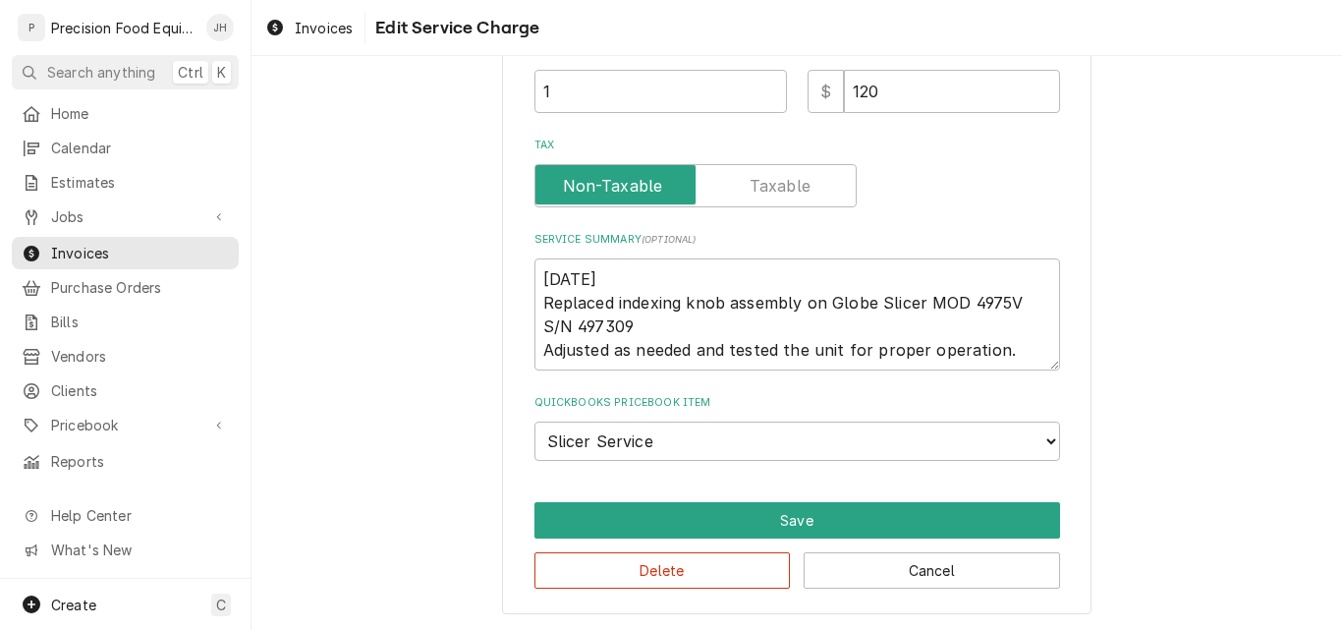
scroll to position [595, 0]
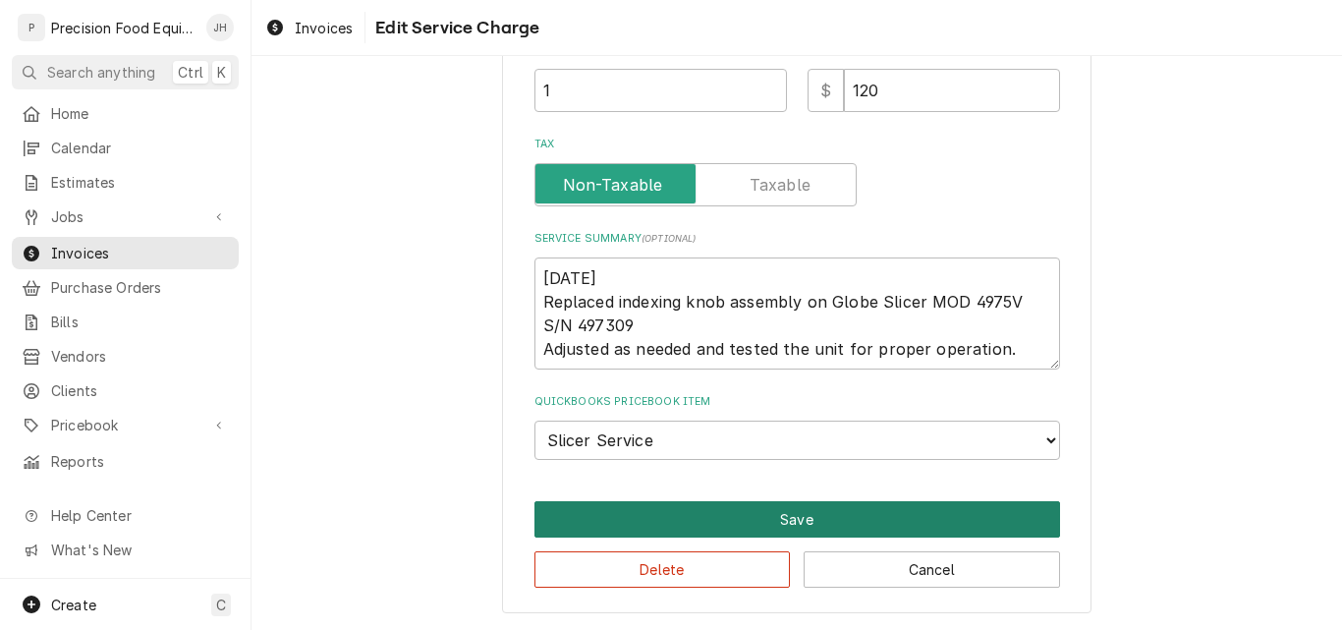
click at [799, 518] on button "Save" at bounding box center [797, 519] width 526 height 36
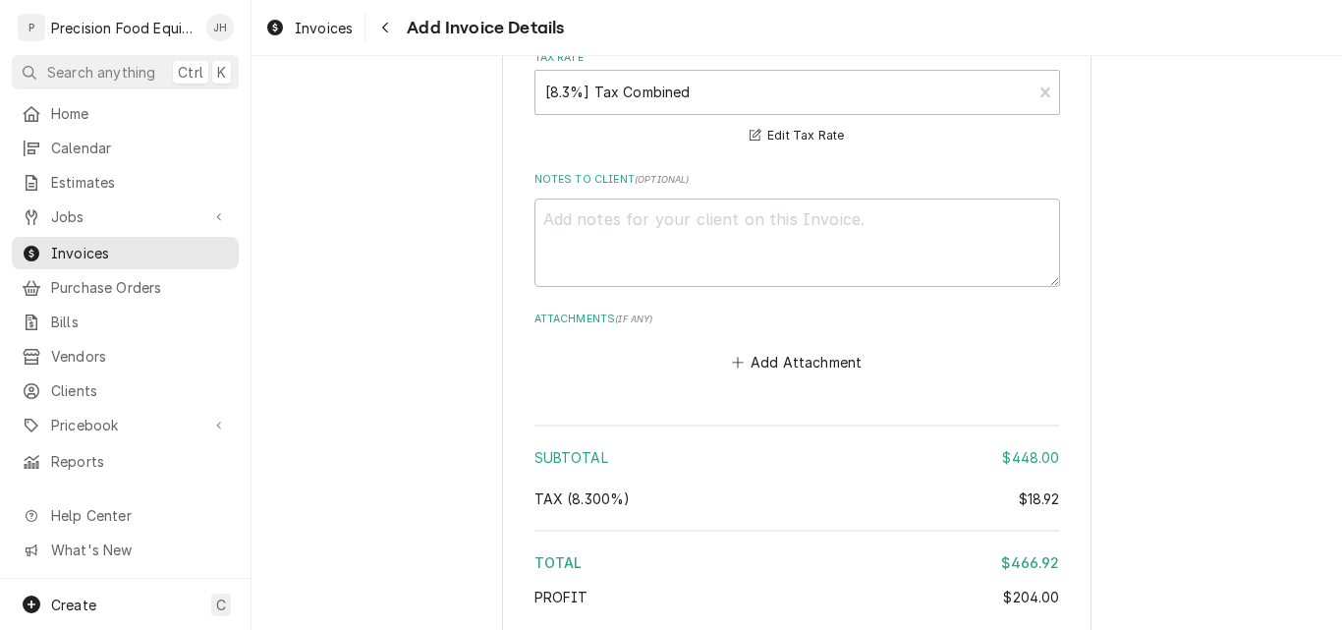
scroll to position [3477, 0]
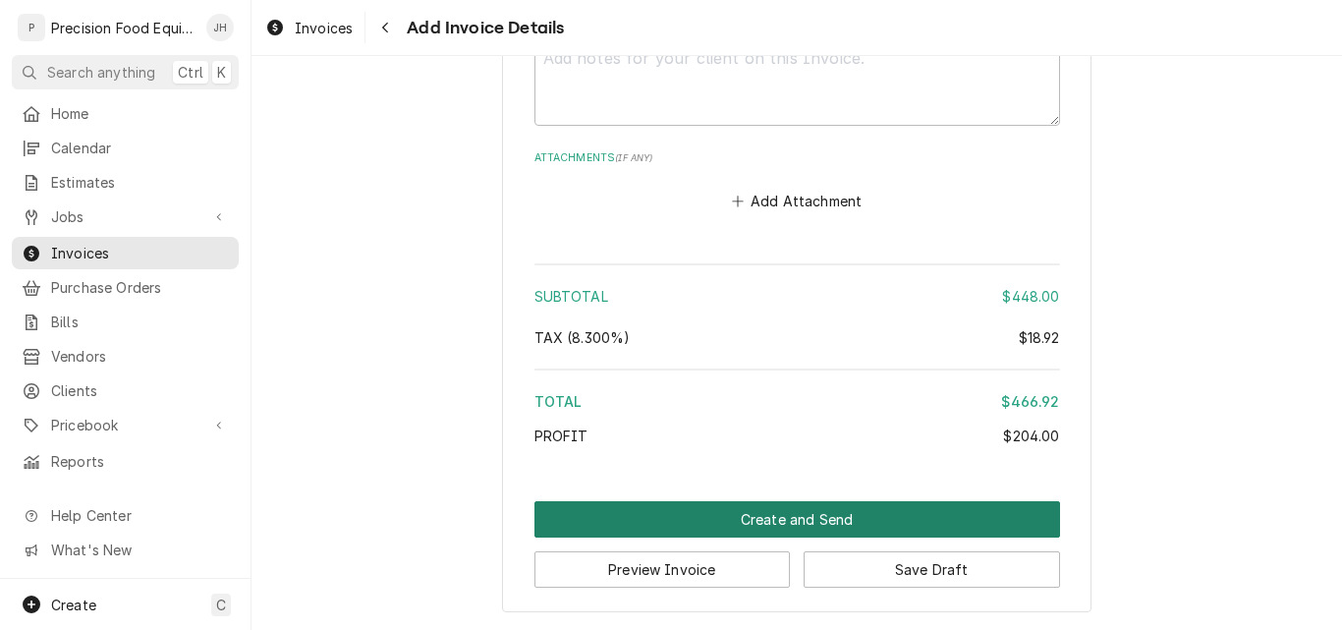
click at [802, 523] on button "Create and Send" at bounding box center [797, 519] width 526 height 36
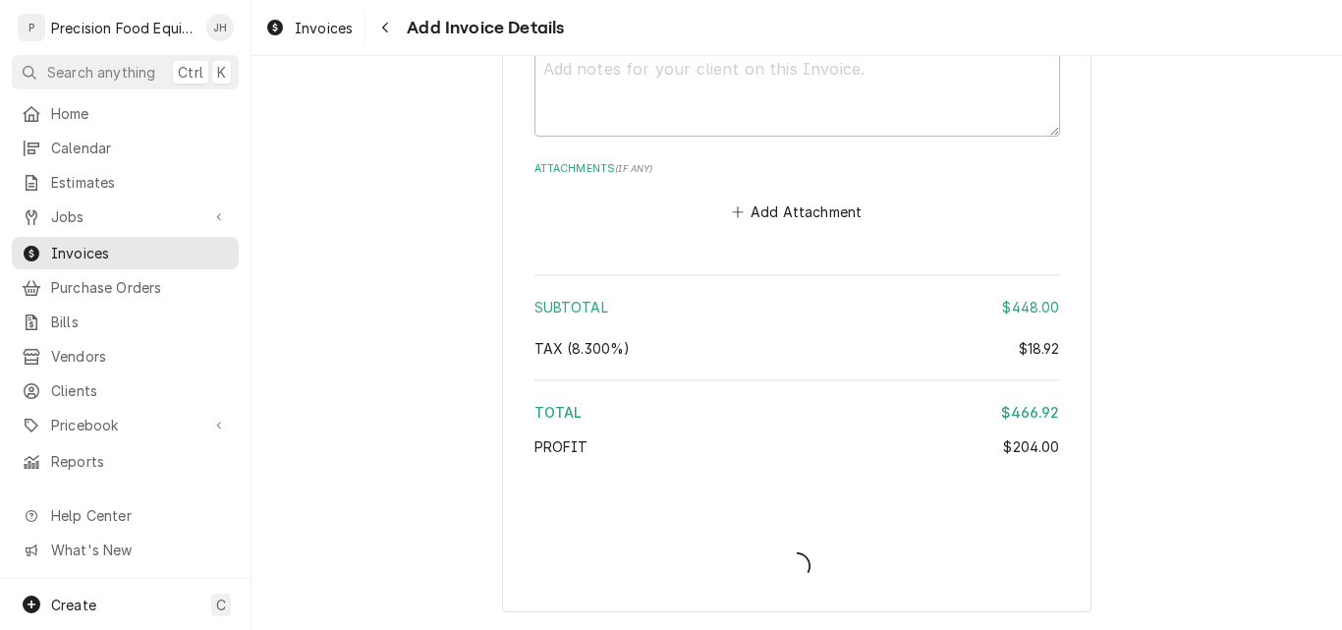
scroll to position [3466, 0]
type textarea "x"
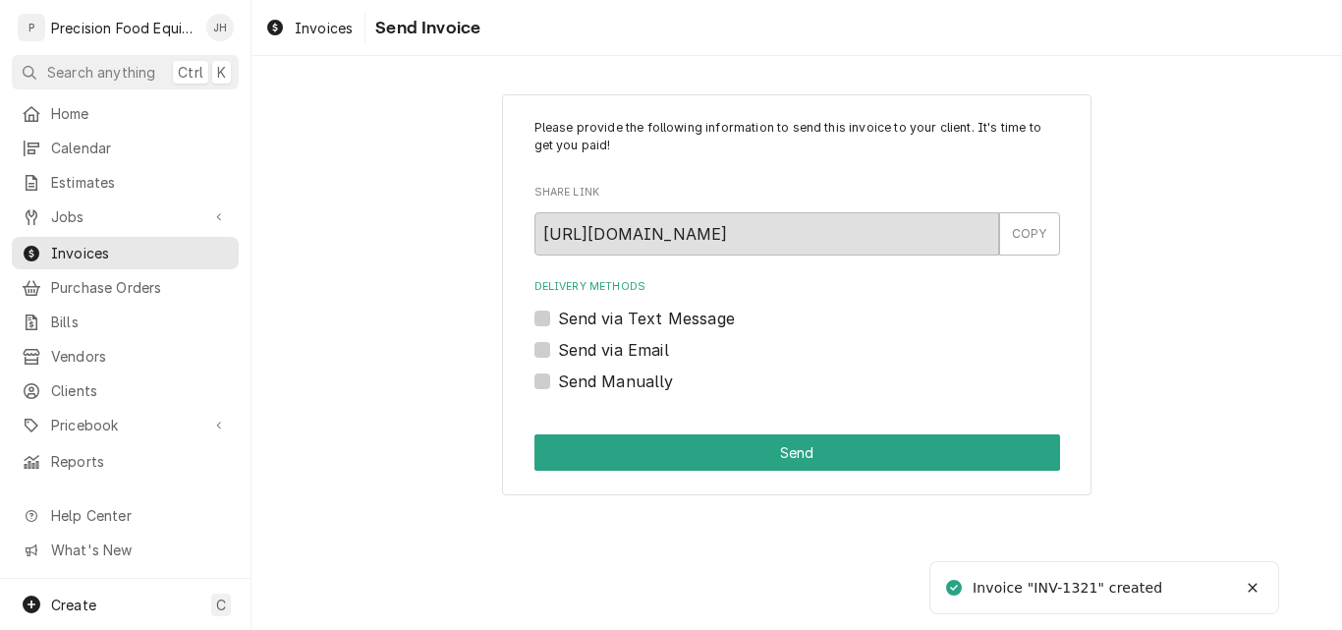
click at [646, 348] on label "Send via Email" at bounding box center [613, 350] width 111 height 24
click at [646, 348] on input "Send via Email" at bounding box center [821, 359] width 526 height 43
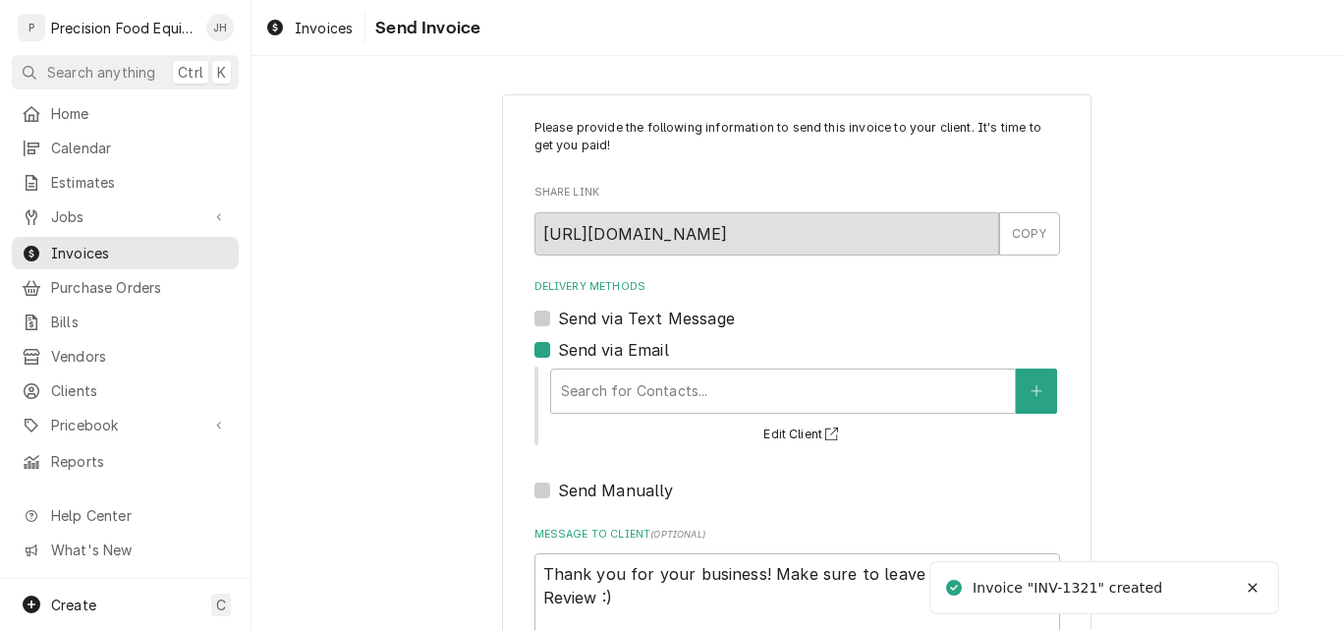
click at [646, 348] on label "Send via Email" at bounding box center [613, 350] width 111 height 24
click at [646, 348] on input "Send via Email" at bounding box center [821, 359] width 526 height 43
checkbox input "false"
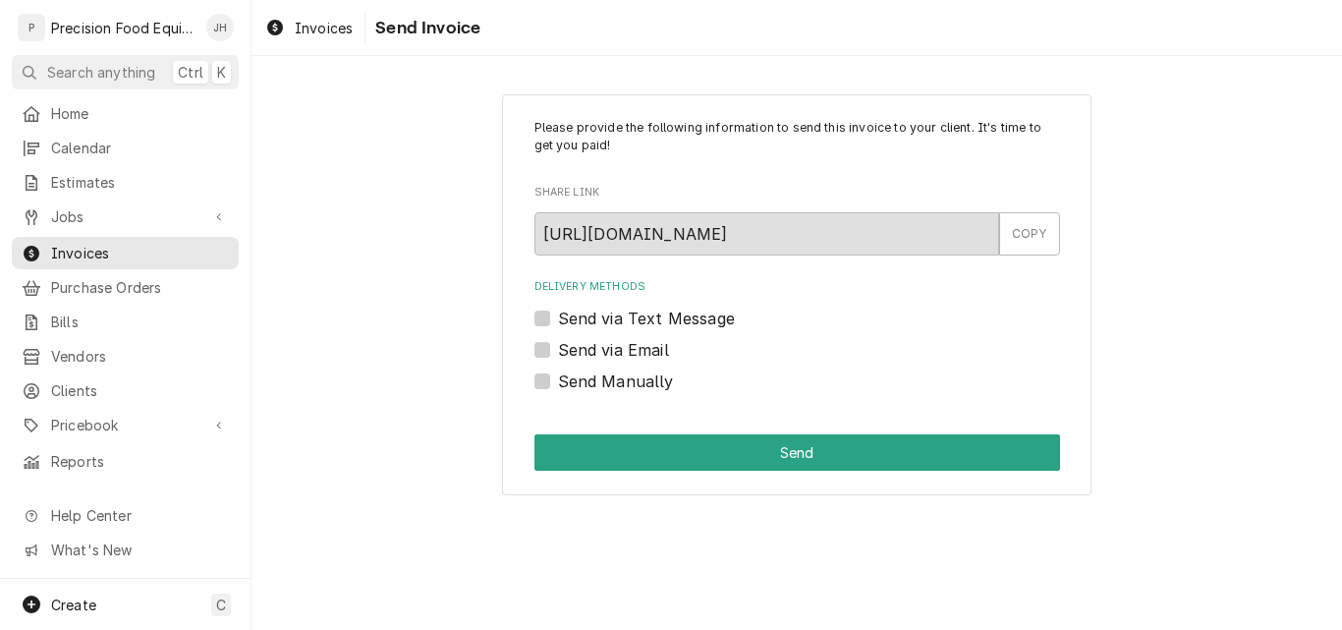
click at [563, 383] on label "Send Manually" at bounding box center [616, 381] width 116 height 24
click at [563, 383] on input "Send Manually" at bounding box center [821, 390] width 526 height 43
checkbox input "true"
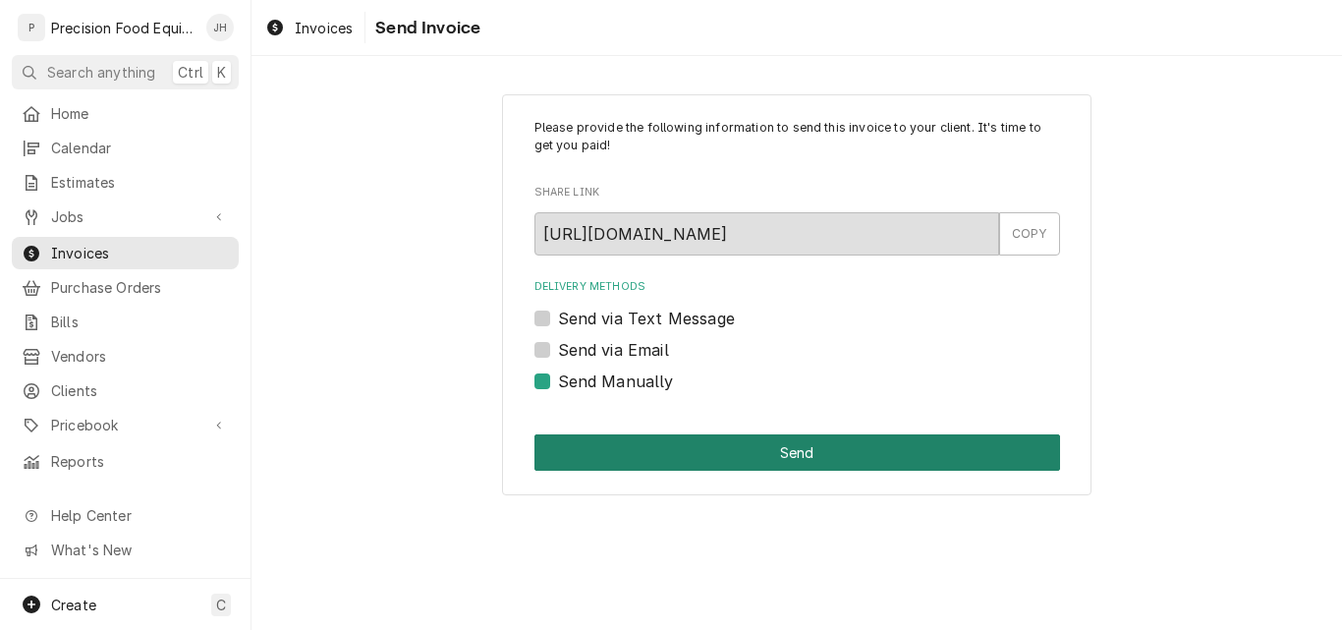
click at [771, 456] on button "Send" at bounding box center [797, 452] width 526 height 36
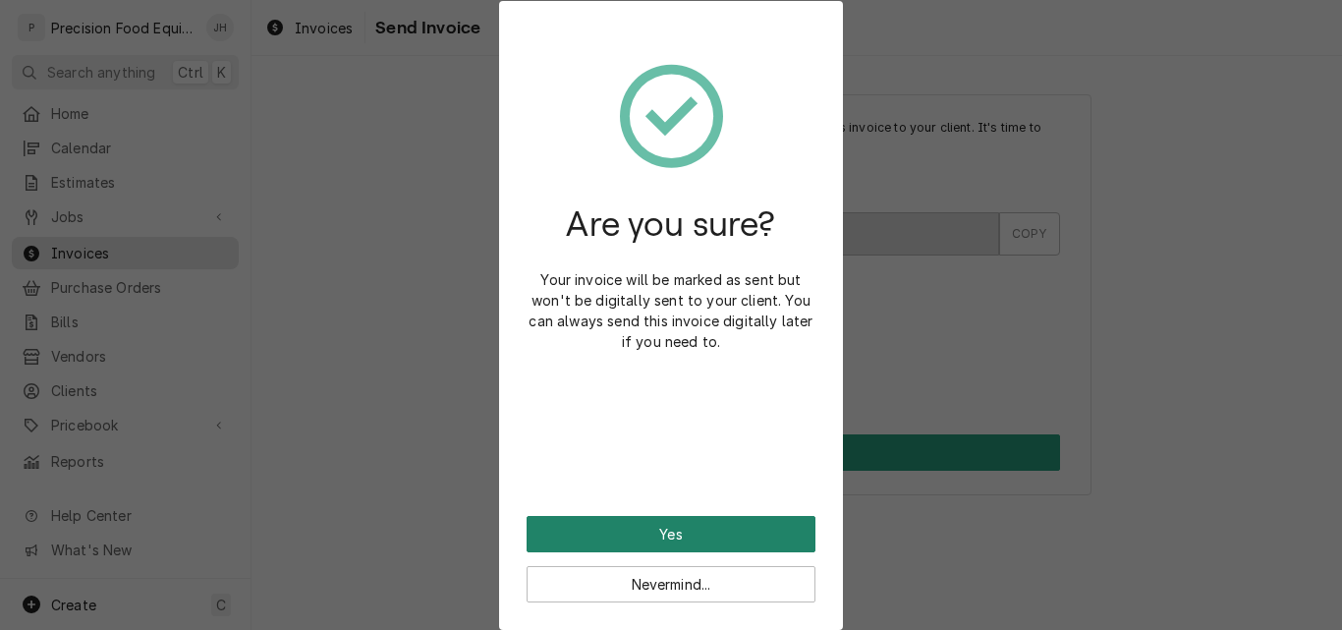
click at [692, 532] on button "Yes" at bounding box center [670, 534] width 289 height 36
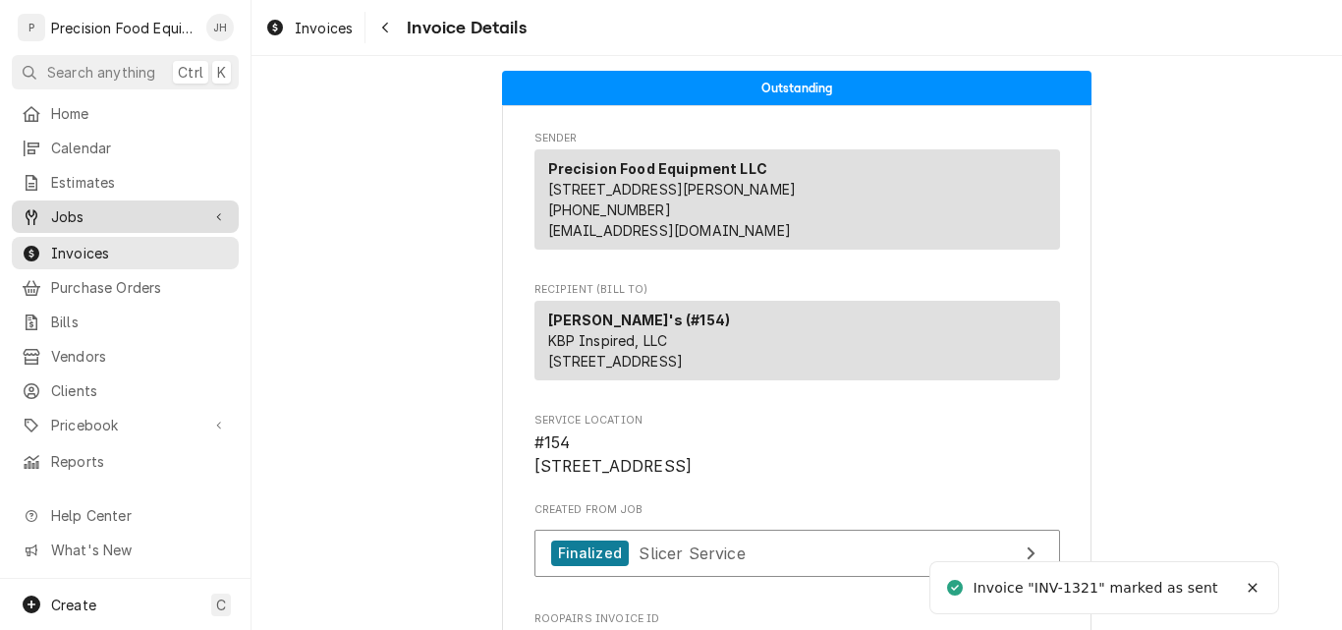
click at [72, 208] on span "Jobs" at bounding box center [125, 216] width 148 height 21
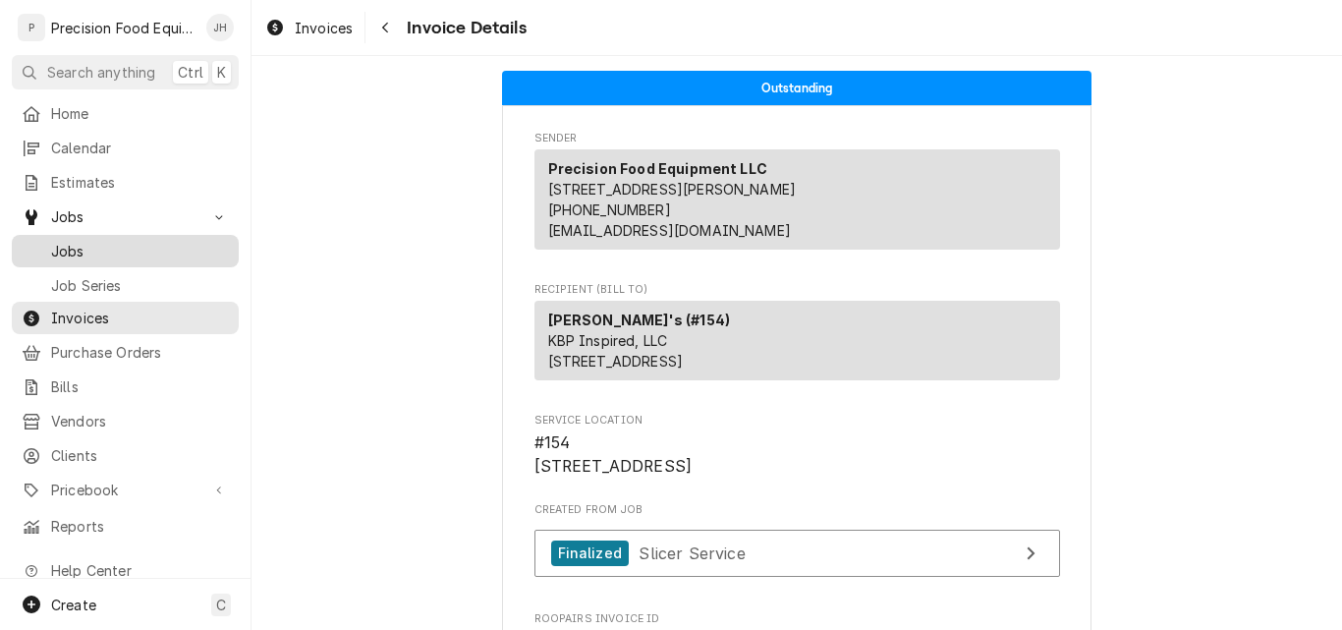
click at [109, 251] on span "Jobs" at bounding box center [140, 251] width 178 height 21
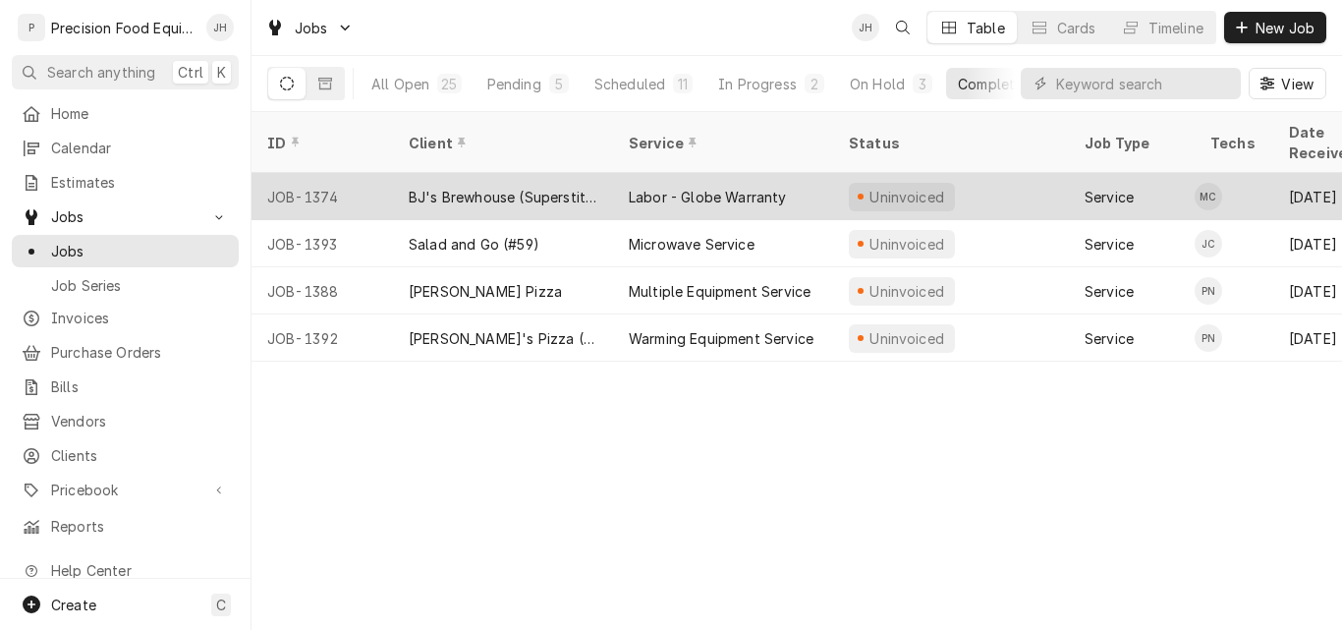
click at [683, 187] on div "Labor - Globe Warranty" at bounding box center [708, 197] width 158 height 21
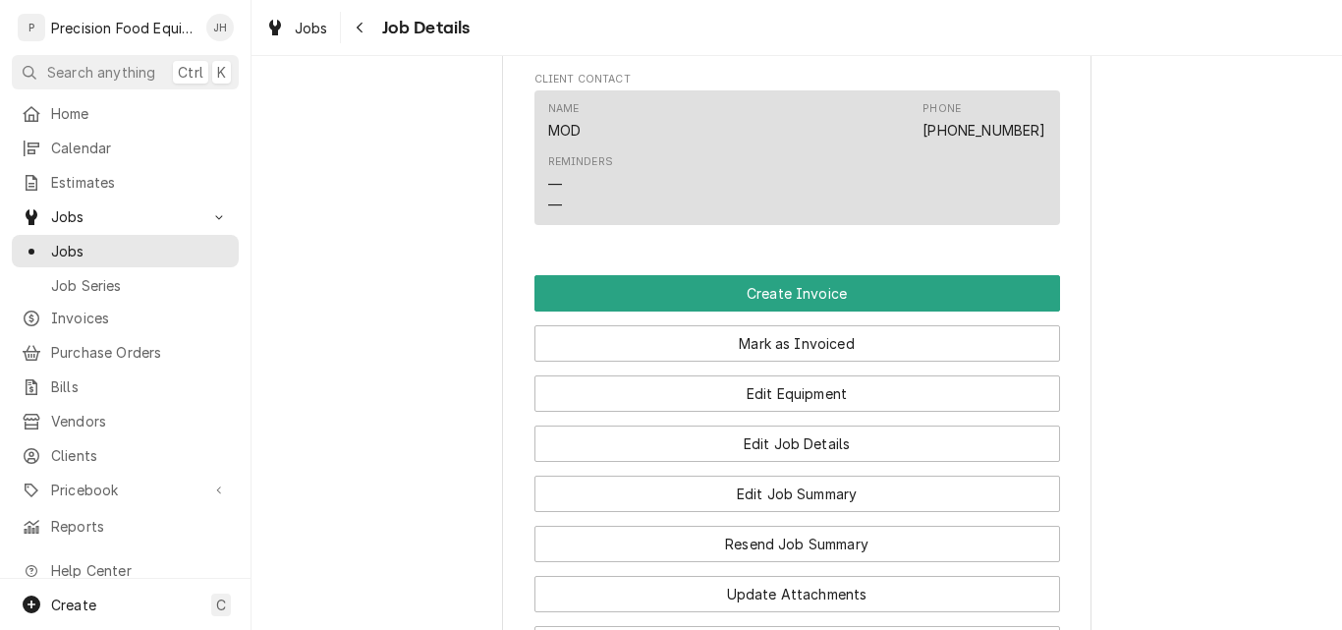
scroll to position [1375, 0]
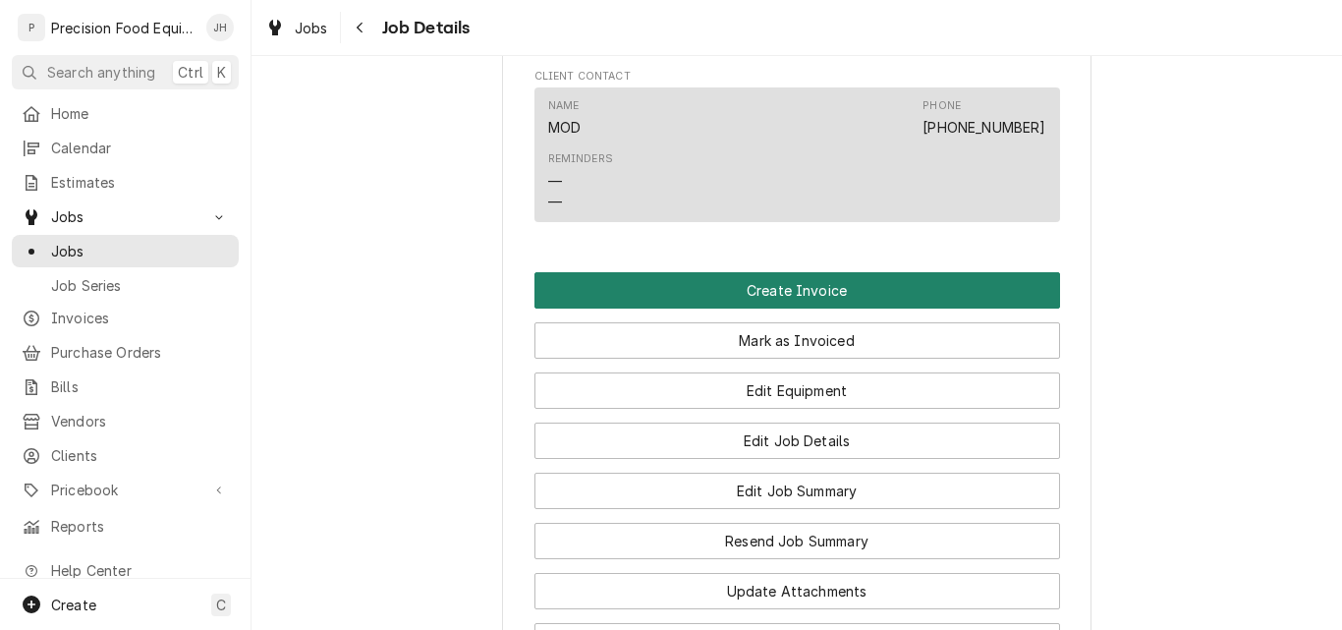
click at [826, 308] on button "Create Invoice" at bounding box center [797, 290] width 526 height 36
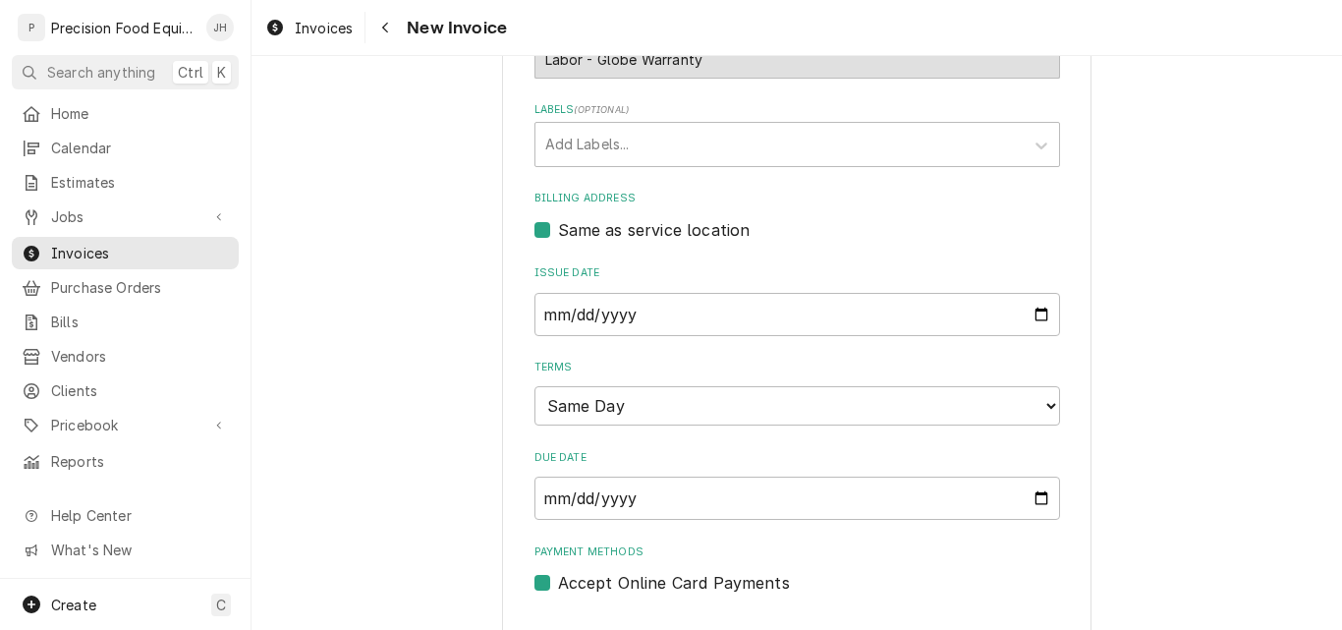
scroll to position [589, 0]
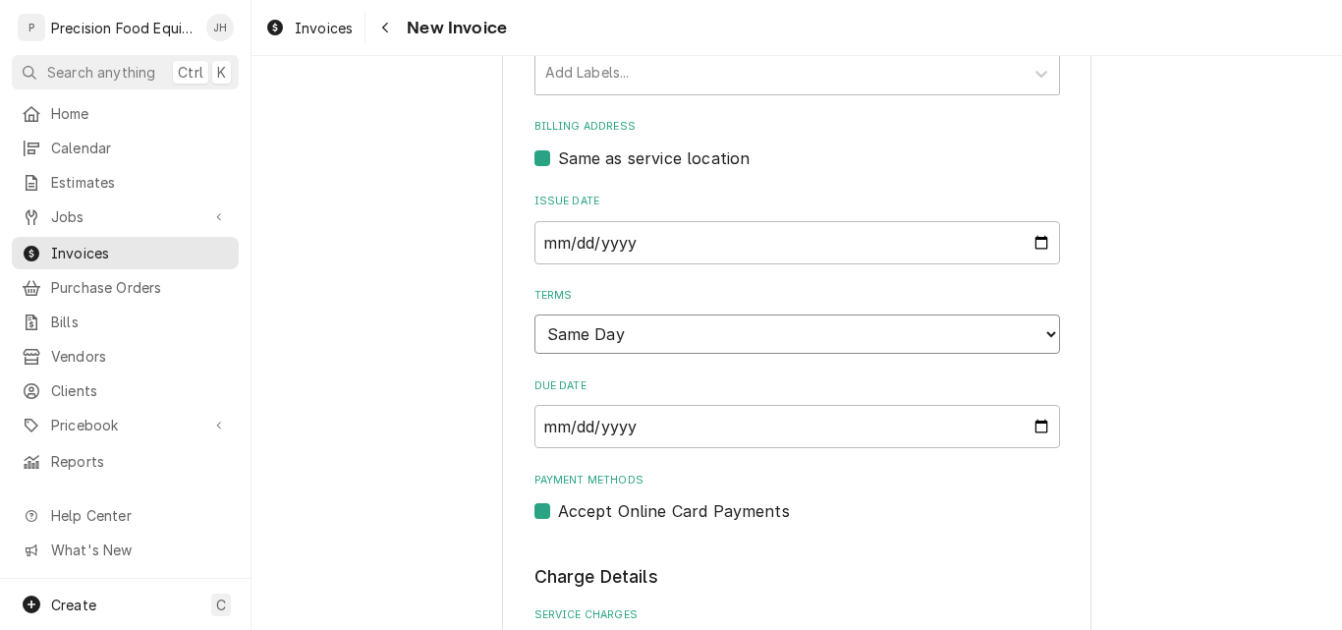
click at [788, 339] on select "Choose payment terms... Same Day Net 7 Net 14 Net 21 Net 30 Net 45 Net 60 Net 90" at bounding box center [797, 333] width 526 height 39
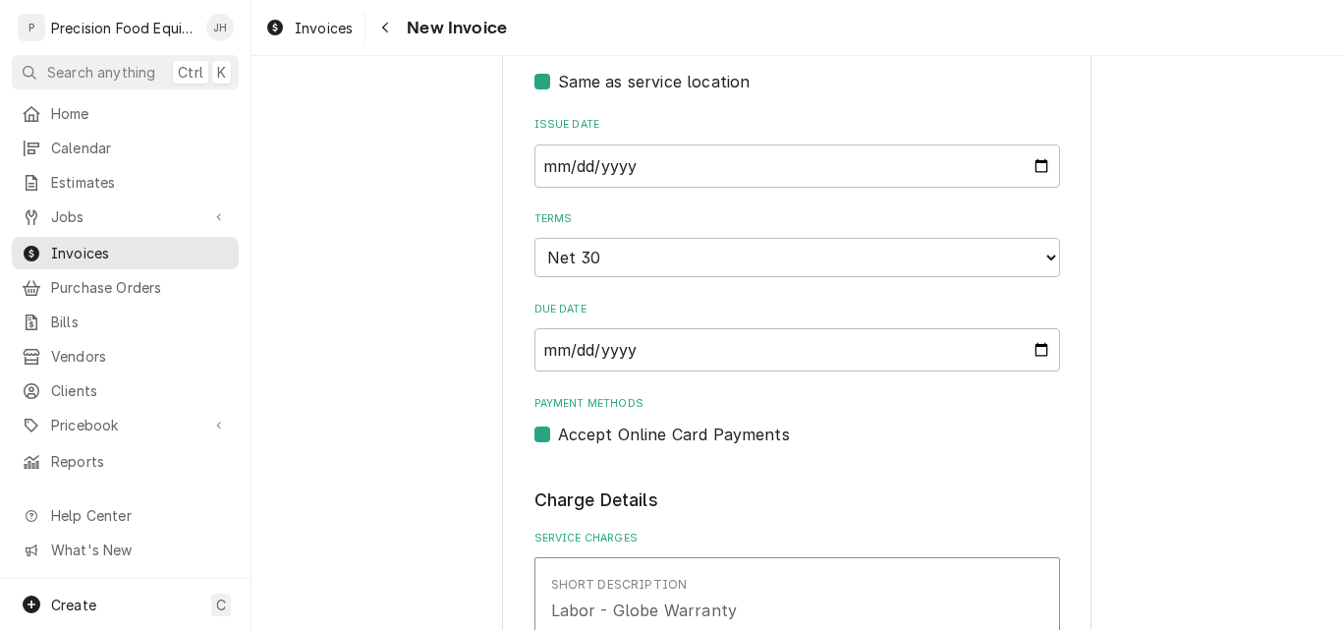
scroll to position [1080, 0]
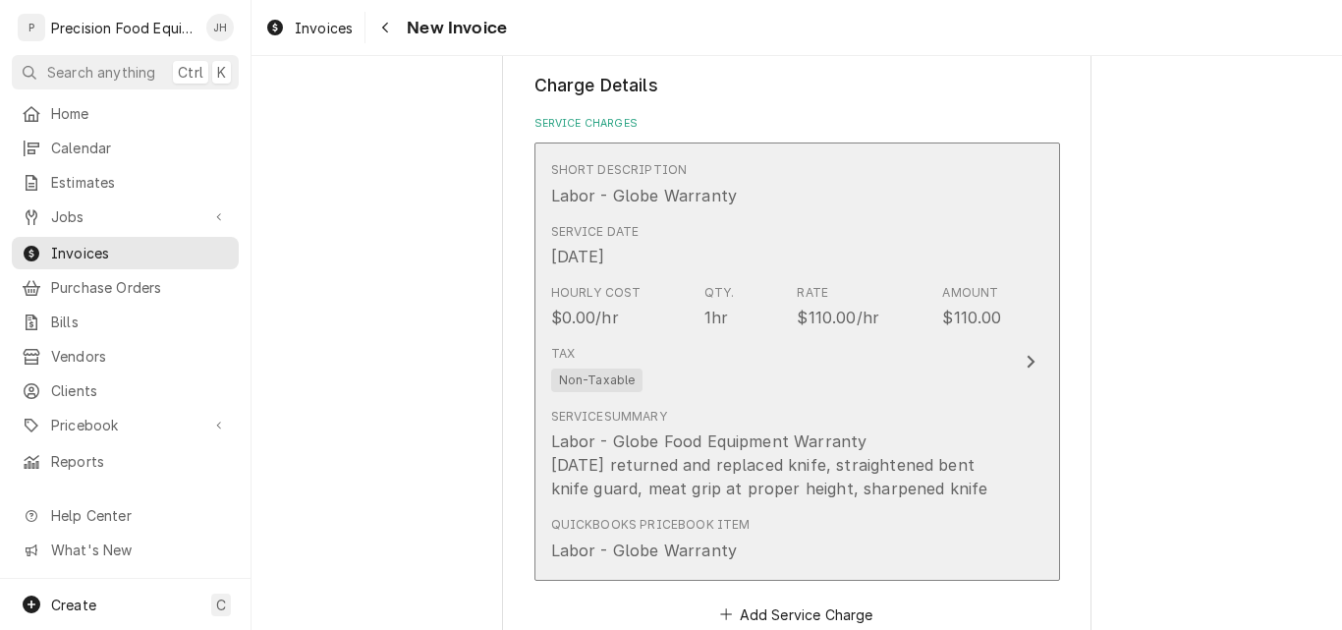
click at [748, 374] on div "Tax Non-Taxable" at bounding box center [776, 368] width 451 height 63
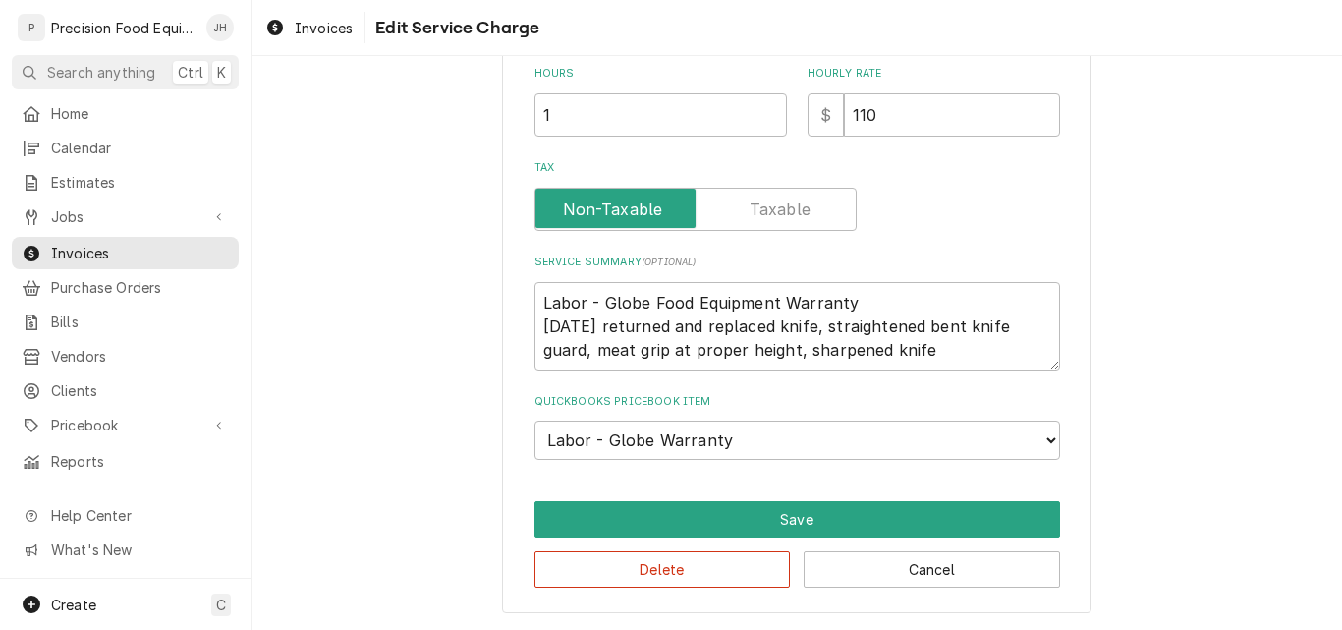
scroll to position [534, 0]
type textarea "x"
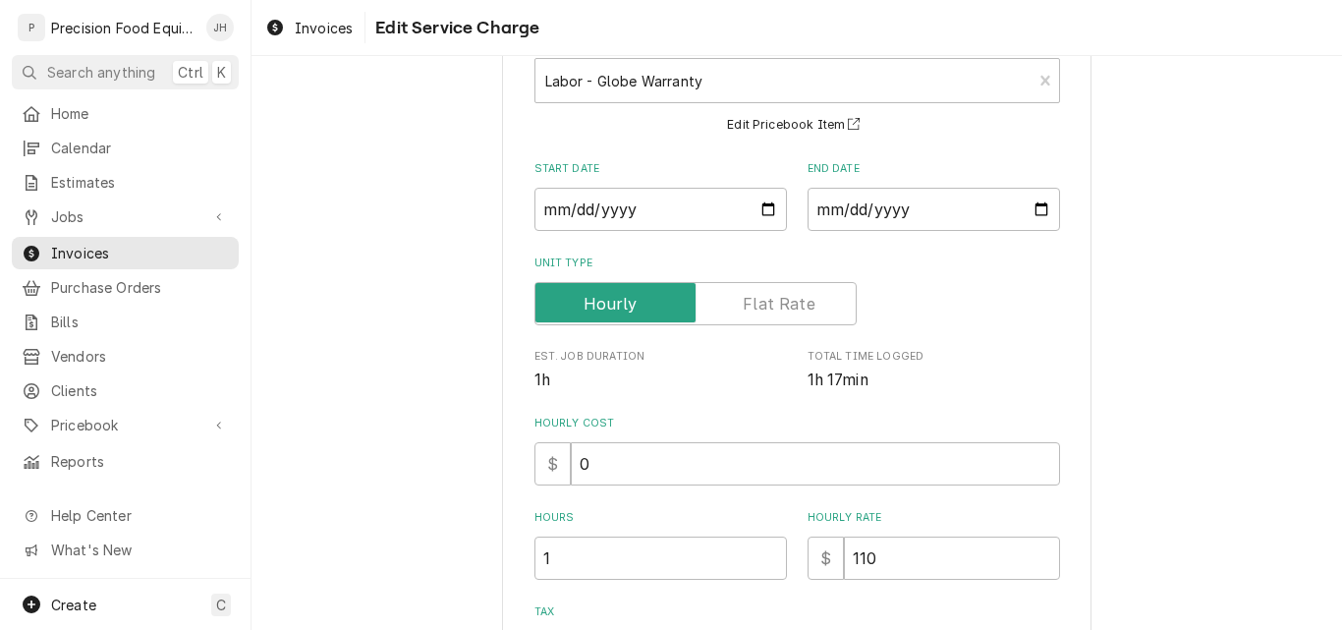
scroll to position [295, 0]
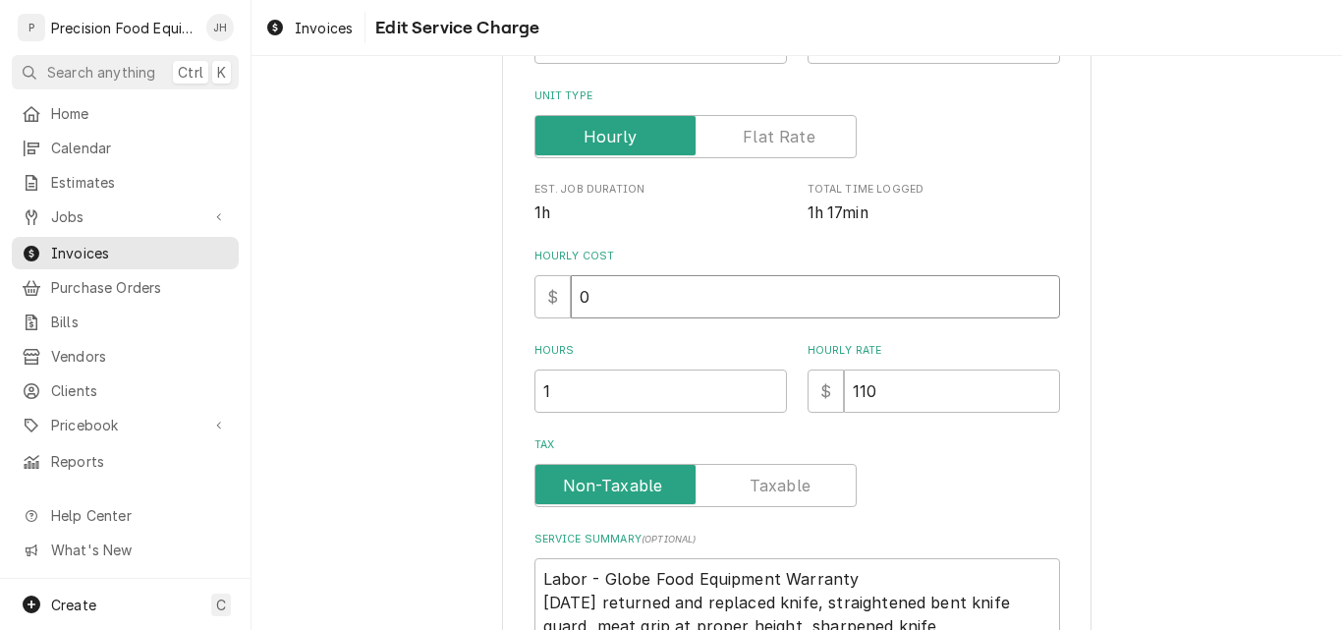
drag, startPoint x: 603, startPoint y: 288, endPoint x: 514, endPoint y: 319, distance: 94.8
click at [514, 319] on div "Use the fields below to edit this service charge Short Description Labor - Glob…" at bounding box center [796, 345] width 589 height 1090
type input "60"
type textarea "x"
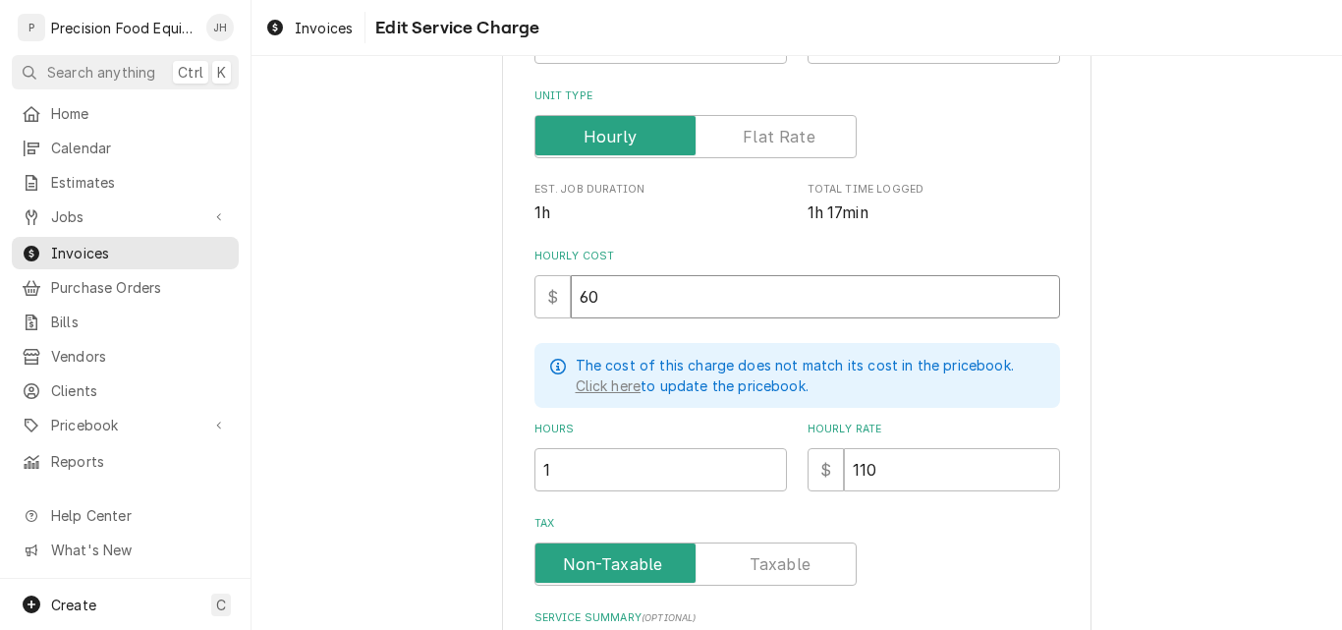
type input "60"
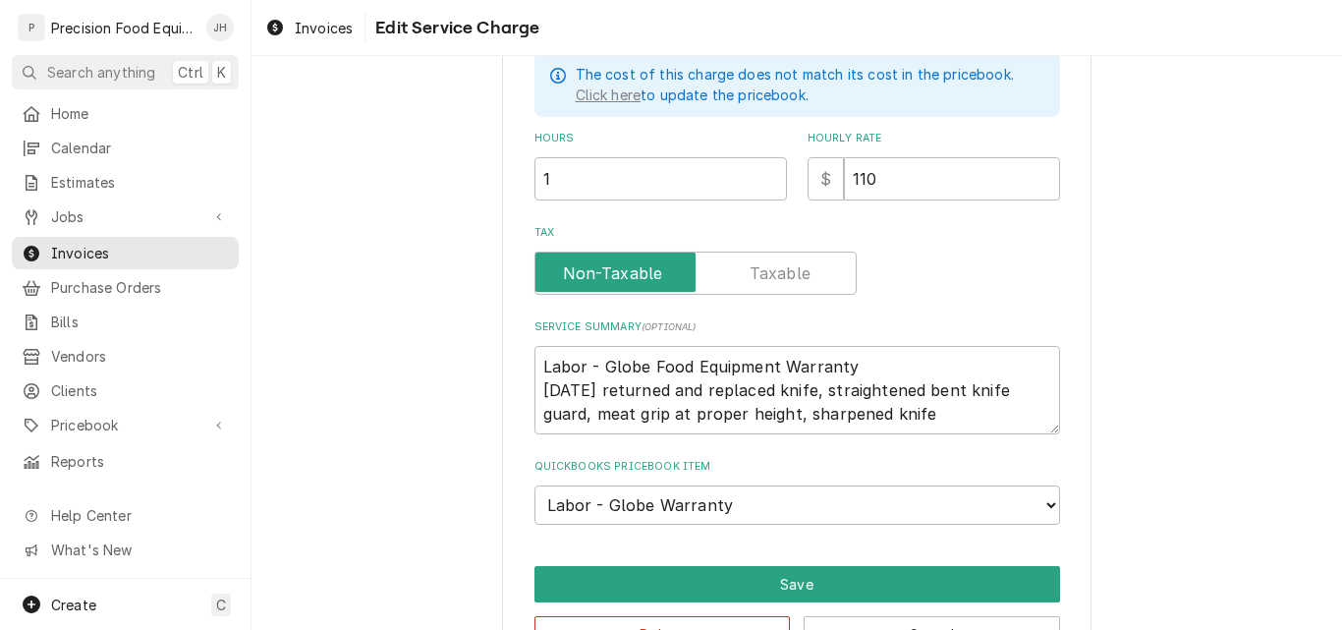
scroll to position [648, 0]
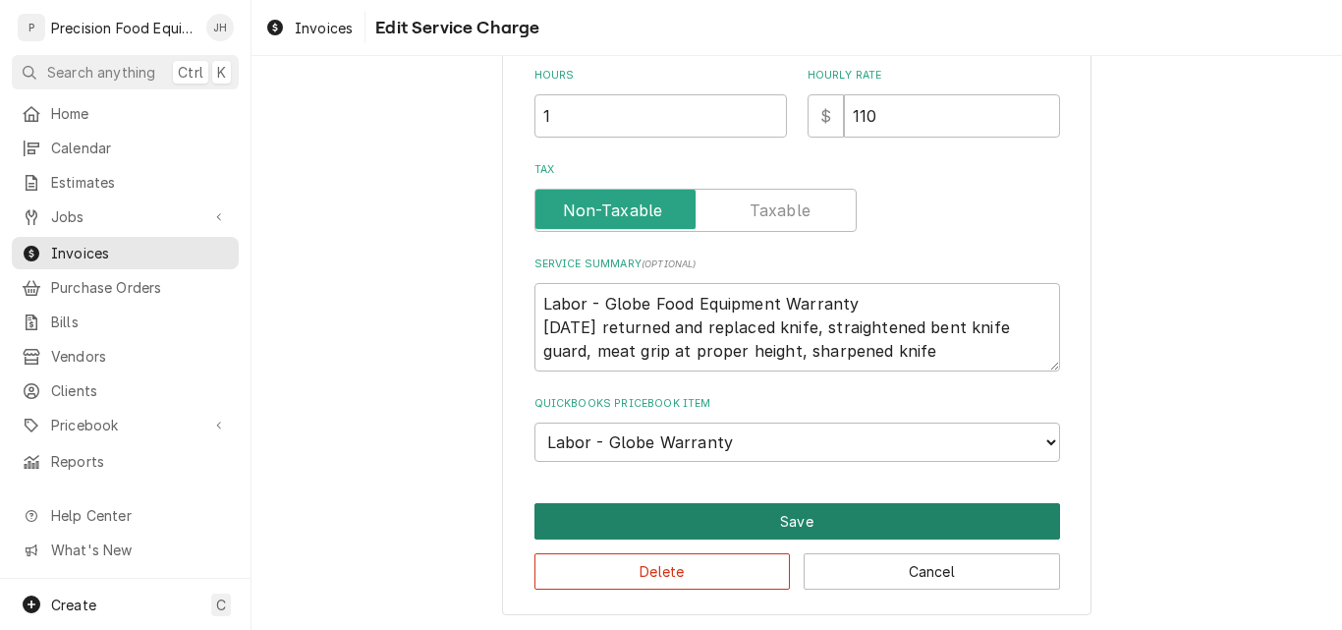
click at [782, 526] on button "Save" at bounding box center [797, 521] width 526 height 36
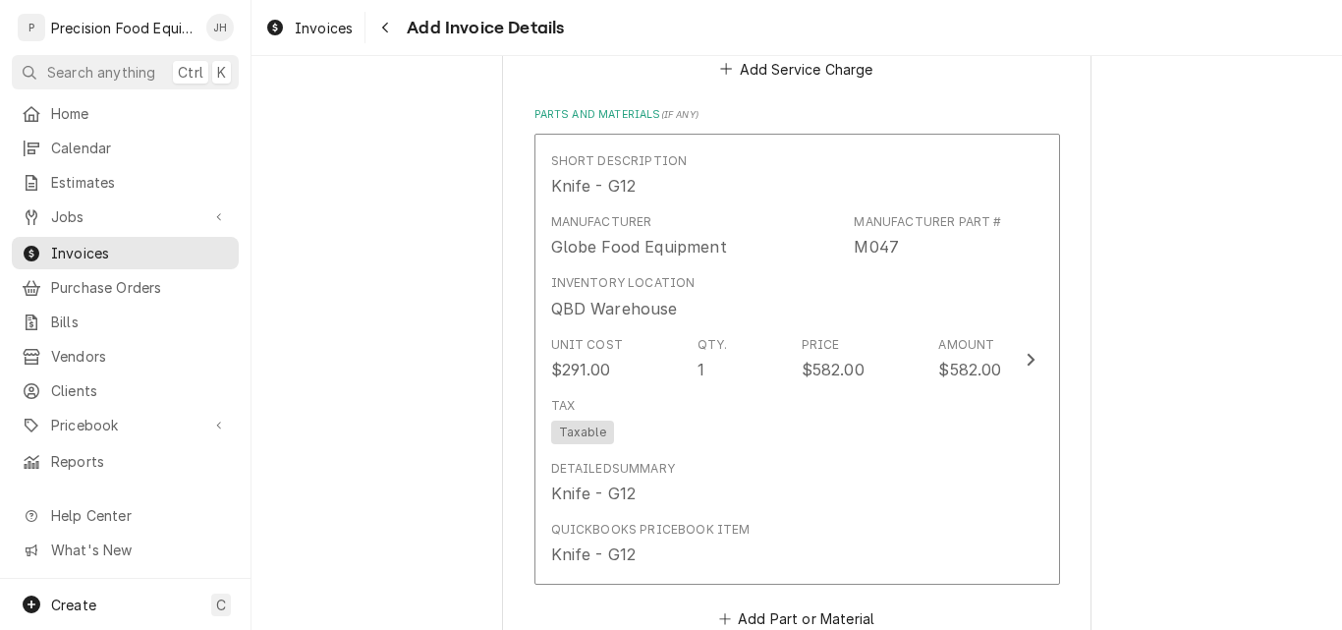
scroll to position [1646, 0]
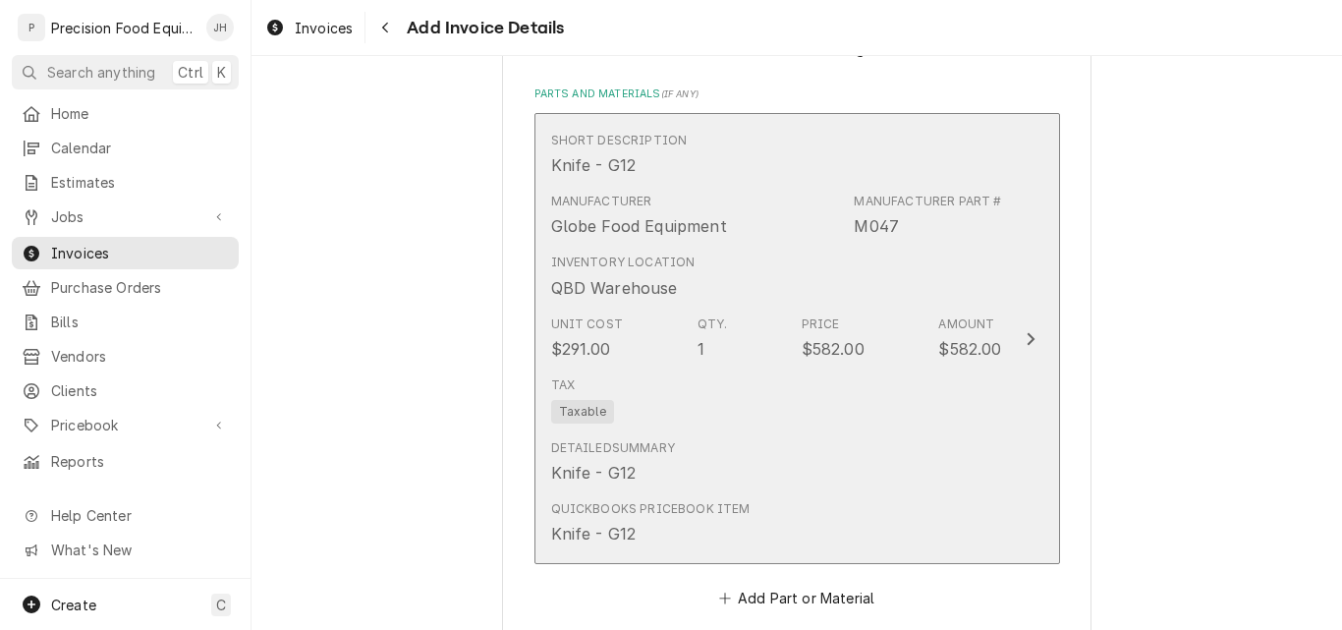
click at [764, 398] on div "Tax Taxable" at bounding box center [776, 399] width 451 height 63
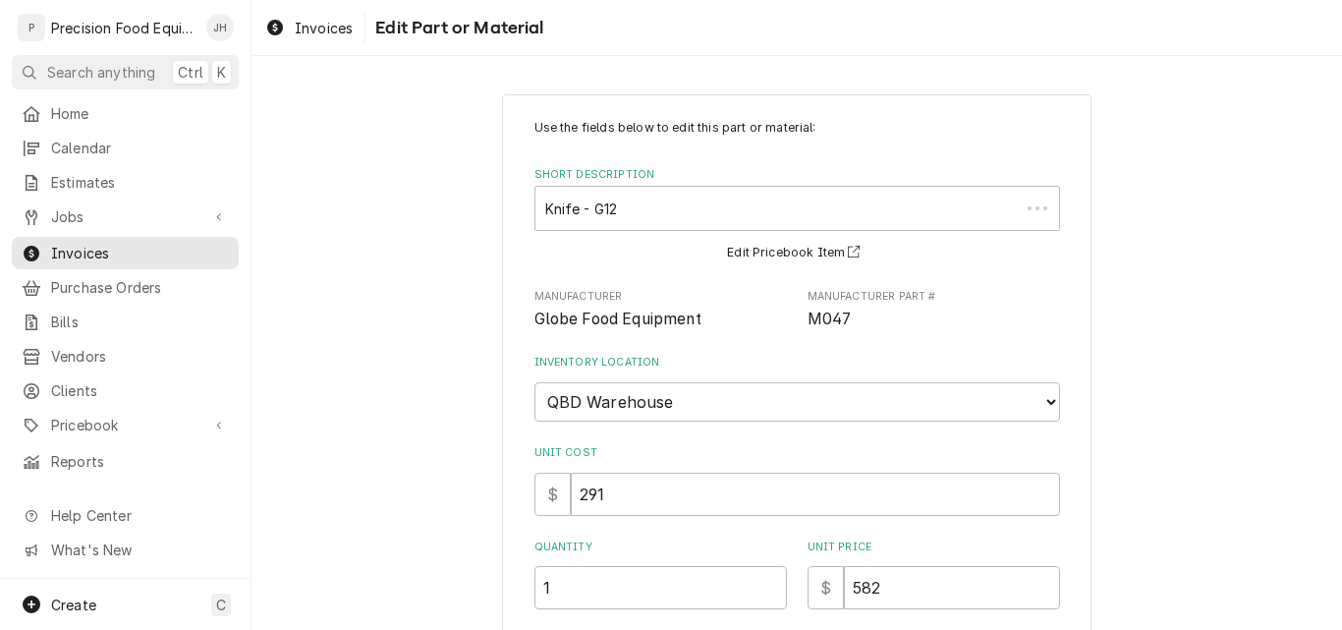
type textarea "x"
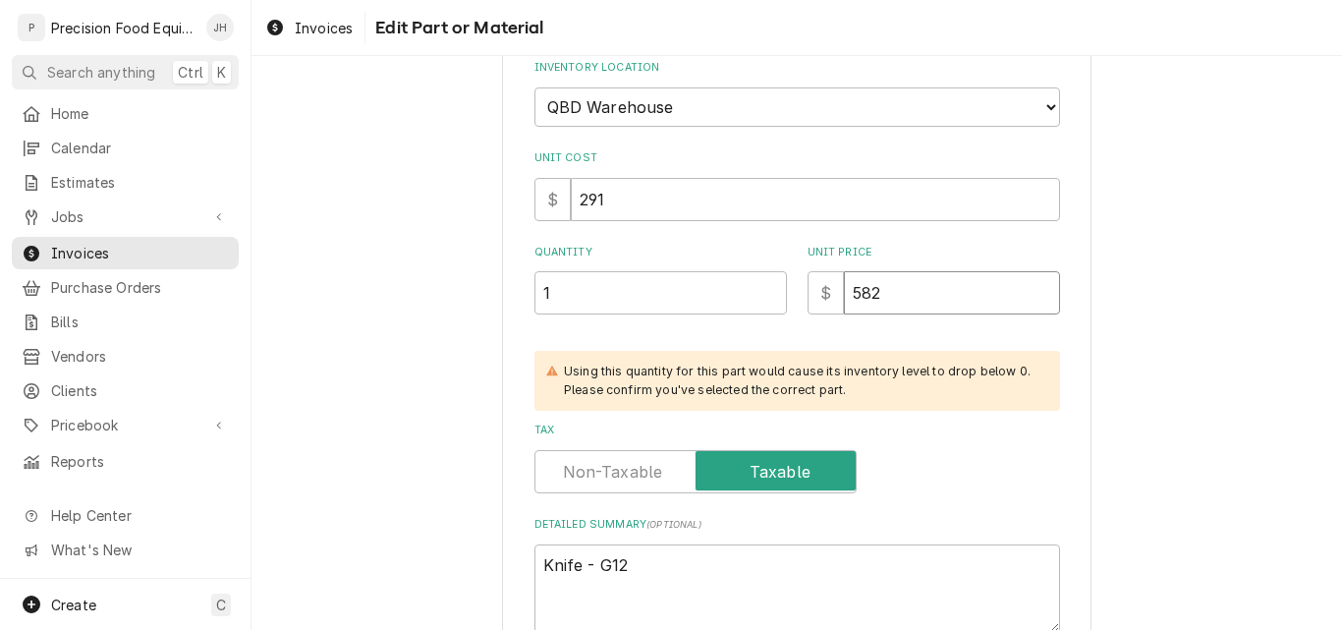
drag, startPoint x: 884, startPoint y: 298, endPoint x: 772, endPoint y: 305, distance: 112.2
click at [772, 305] on div "Quantity 1 Unit Price $ 582" at bounding box center [797, 280] width 526 height 70
type input "29"
type textarea "x"
type input "291"
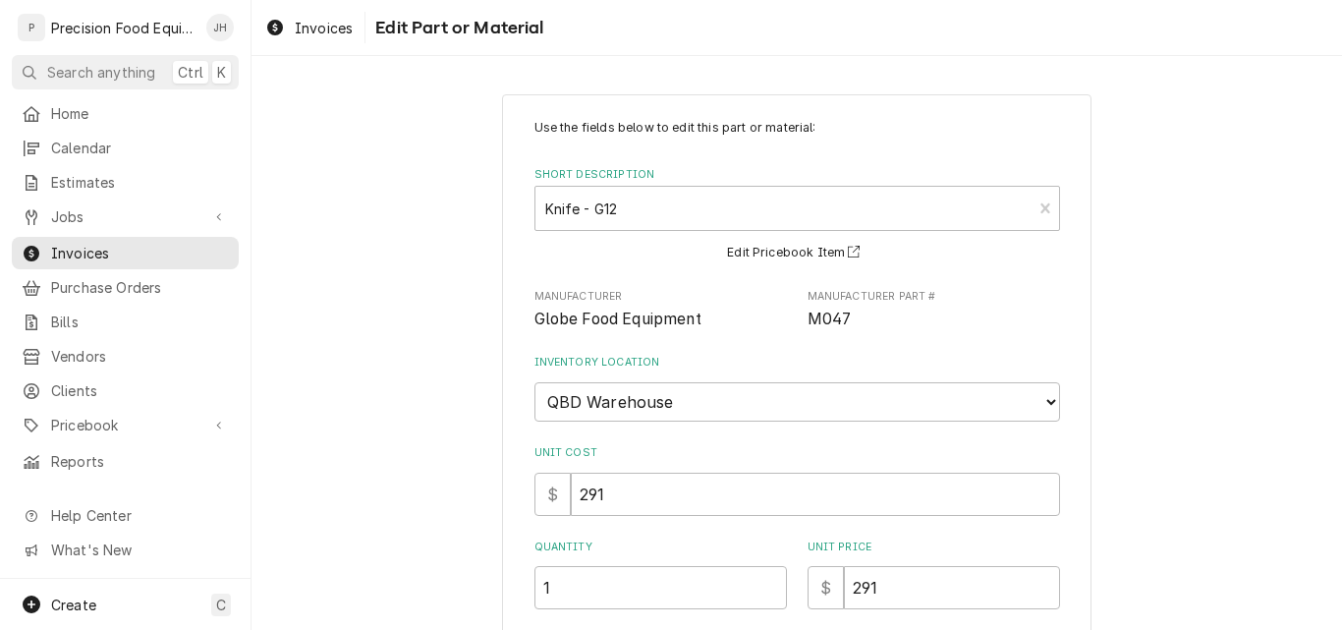
scroll to position [557, 0]
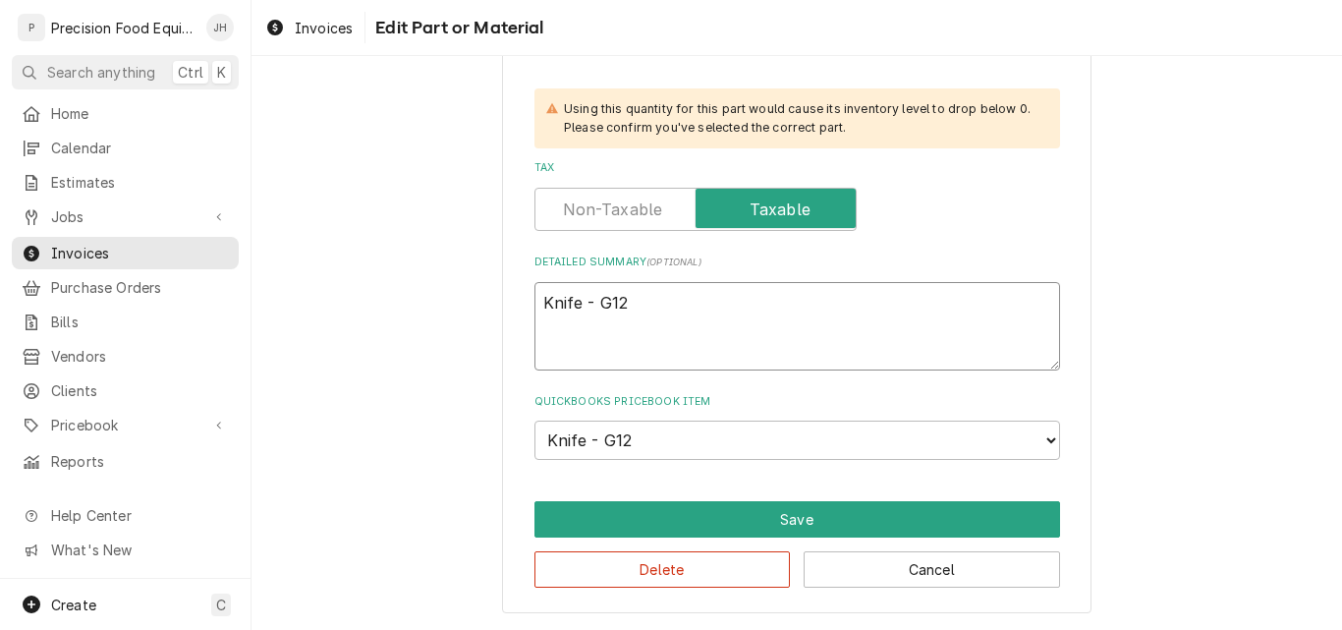
click at [629, 302] on textarea "Knife - G12" at bounding box center [797, 326] width 526 height 88
type textarea "Knife - G12"
type textarea "x"
type textarea "Knife - G12 M"
type textarea "x"
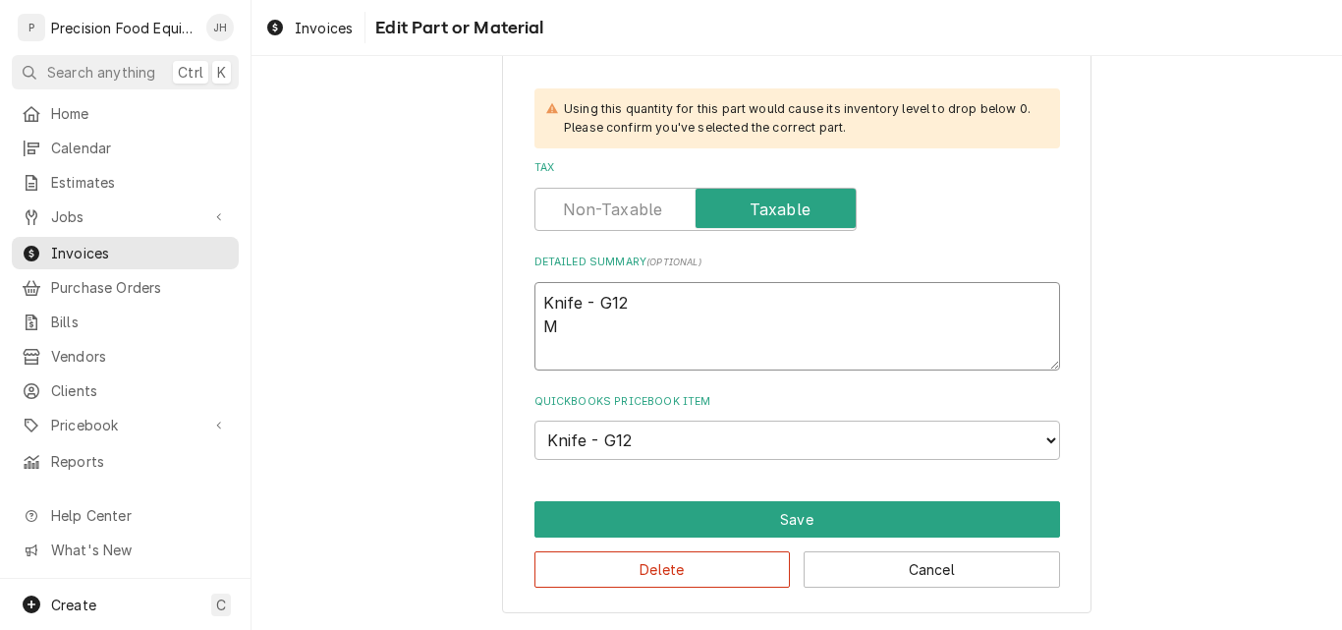
type textarea "Knife - G12 M0"
type textarea "x"
type textarea "Knife - G12 M04"
type textarea "x"
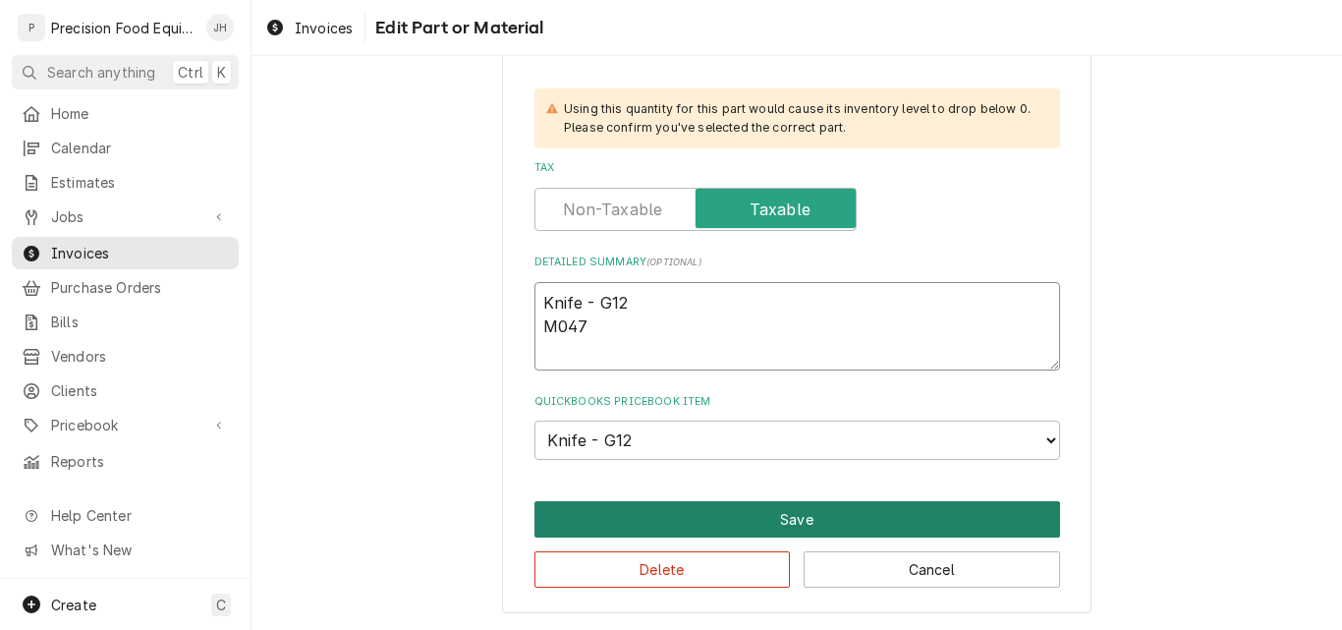
type textarea "Knife - G12 M047"
click at [803, 529] on button "Save" at bounding box center [797, 519] width 526 height 36
type textarea "x"
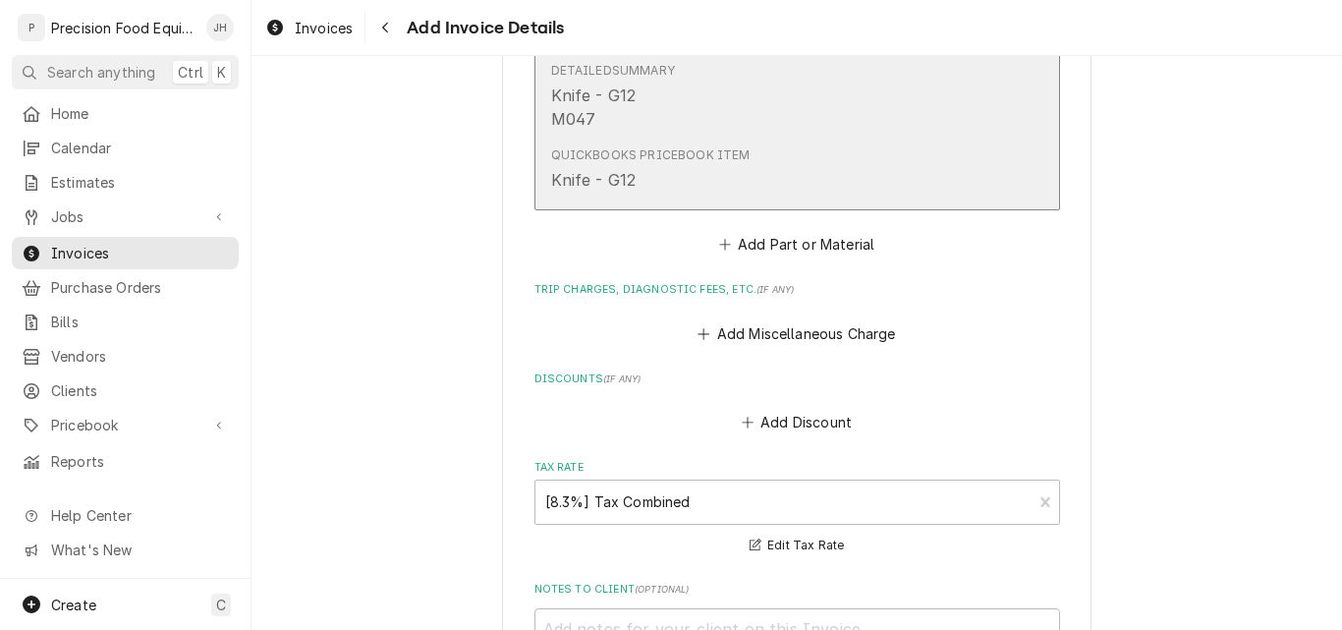
scroll to position [2063, 0]
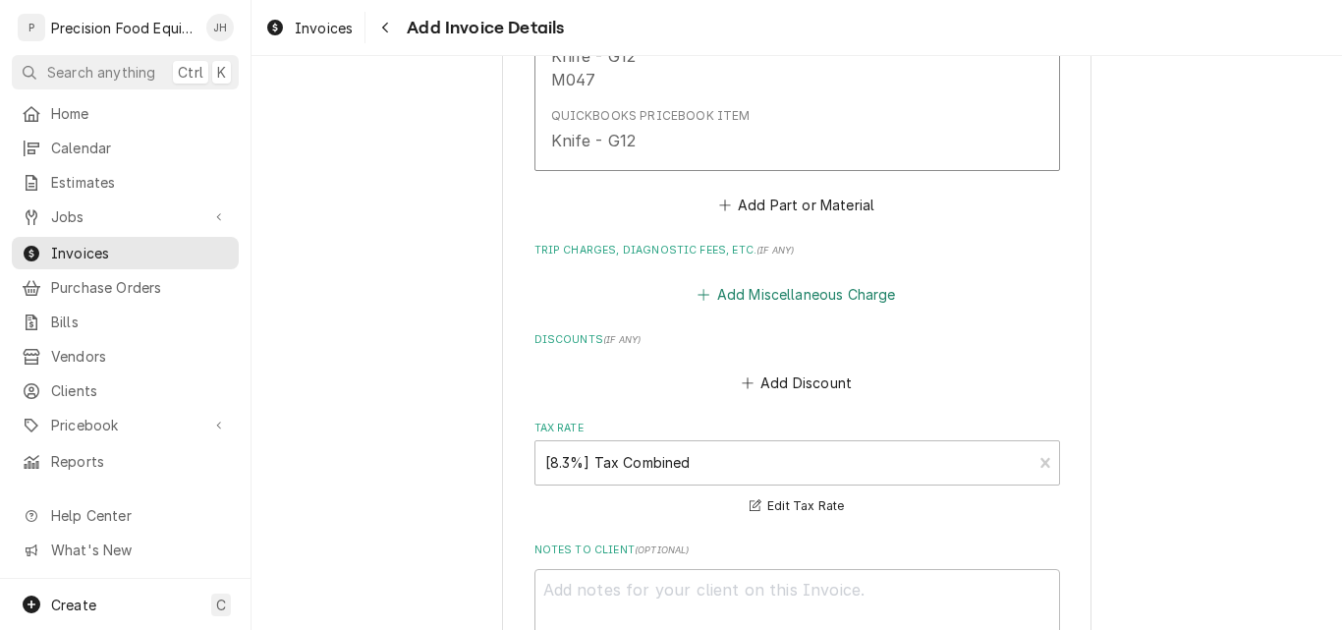
click at [790, 300] on button "Add Miscellaneous Charge" at bounding box center [796, 294] width 204 height 28
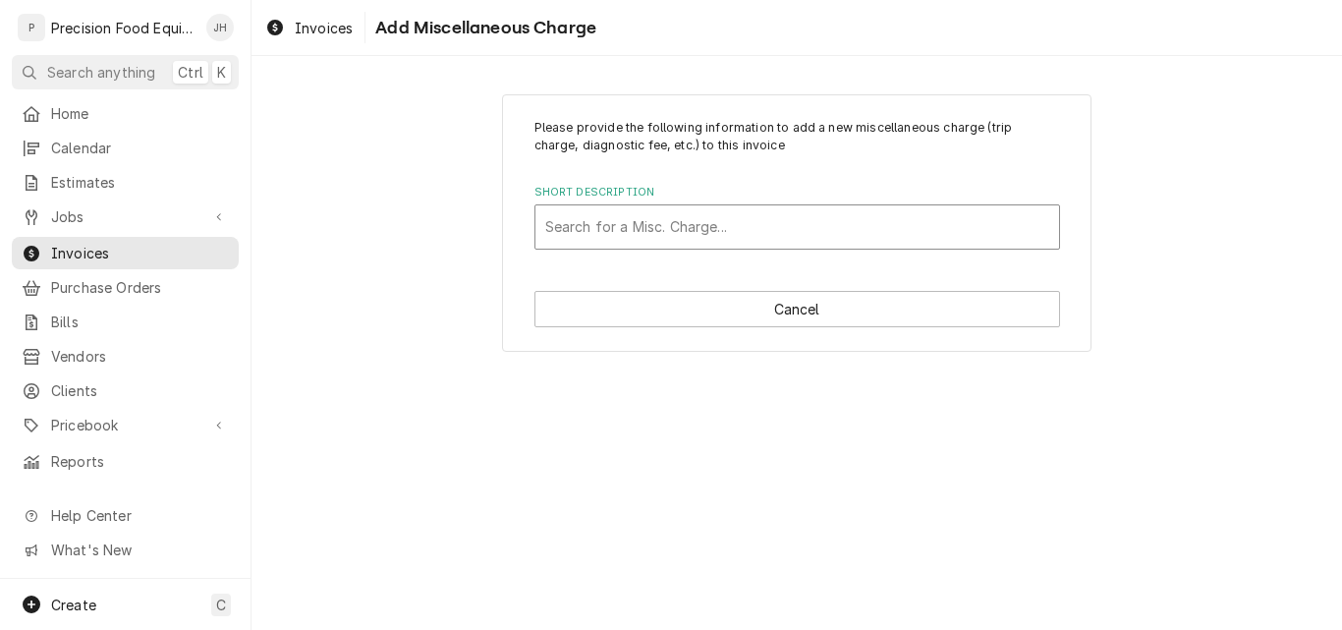
click at [651, 234] on div "Short Description" at bounding box center [797, 226] width 504 height 35
type input "trav"
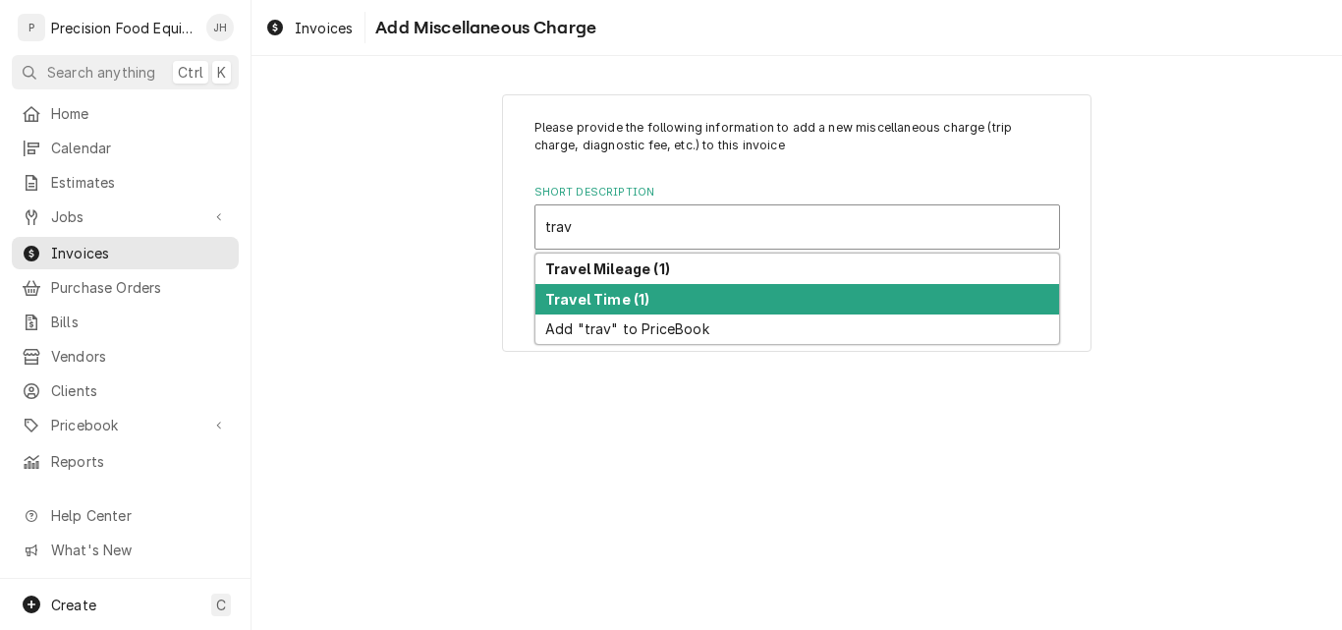
click at [651, 296] on div "Travel Time (1)" at bounding box center [797, 299] width 524 height 30
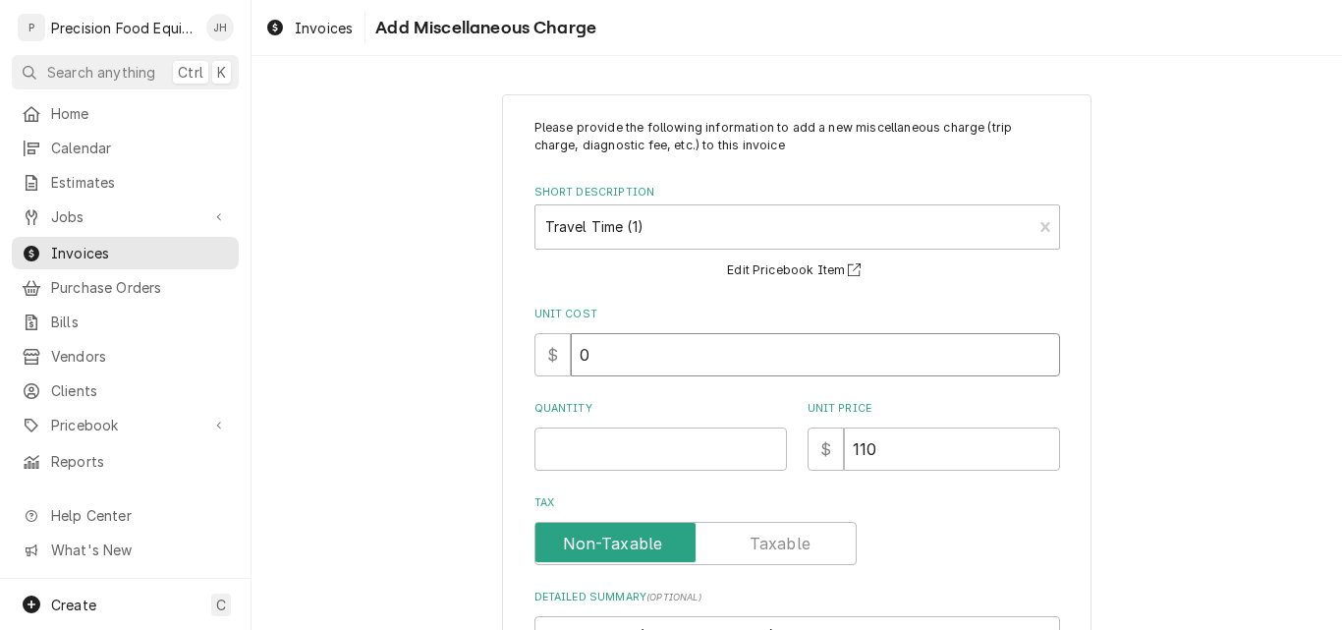
drag, startPoint x: 582, startPoint y: 365, endPoint x: 556, endPoint y: 373, distance: 26.7
click at [556, 373] on div "$ 0" at bounding box center [797, 354] width 526 height 43
type textarea "x"
type input "6"
type textarea "x"
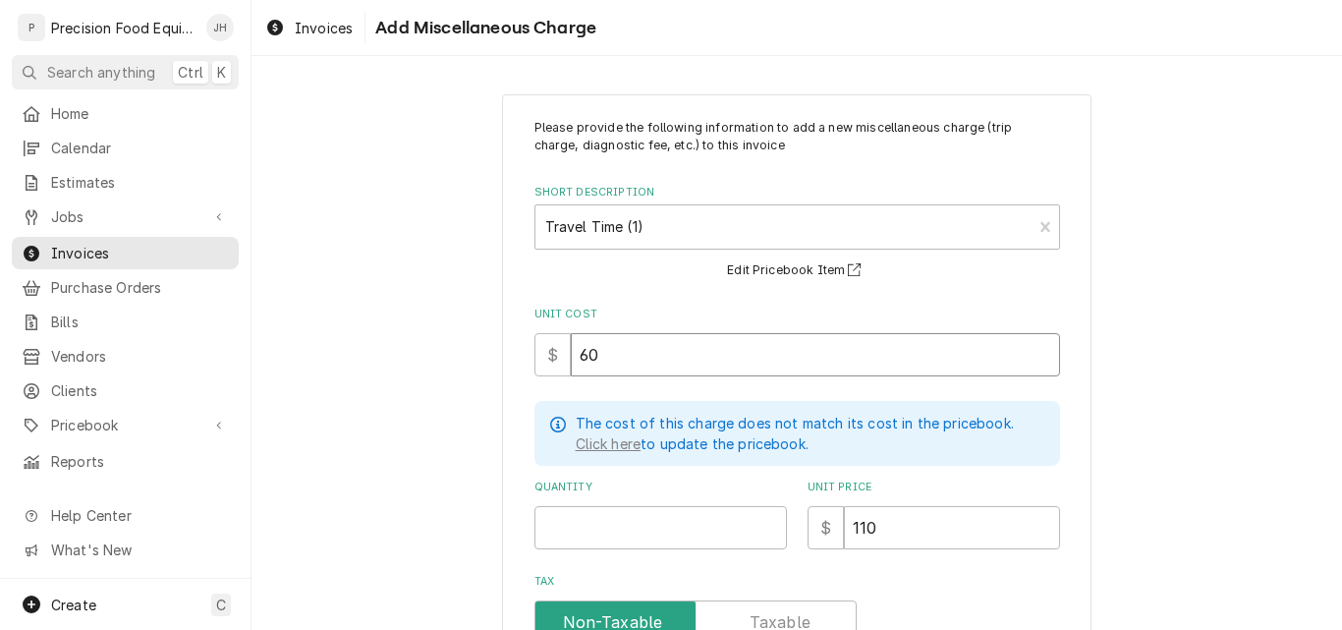
type input "60"
type textarea "x"
type input ".5"
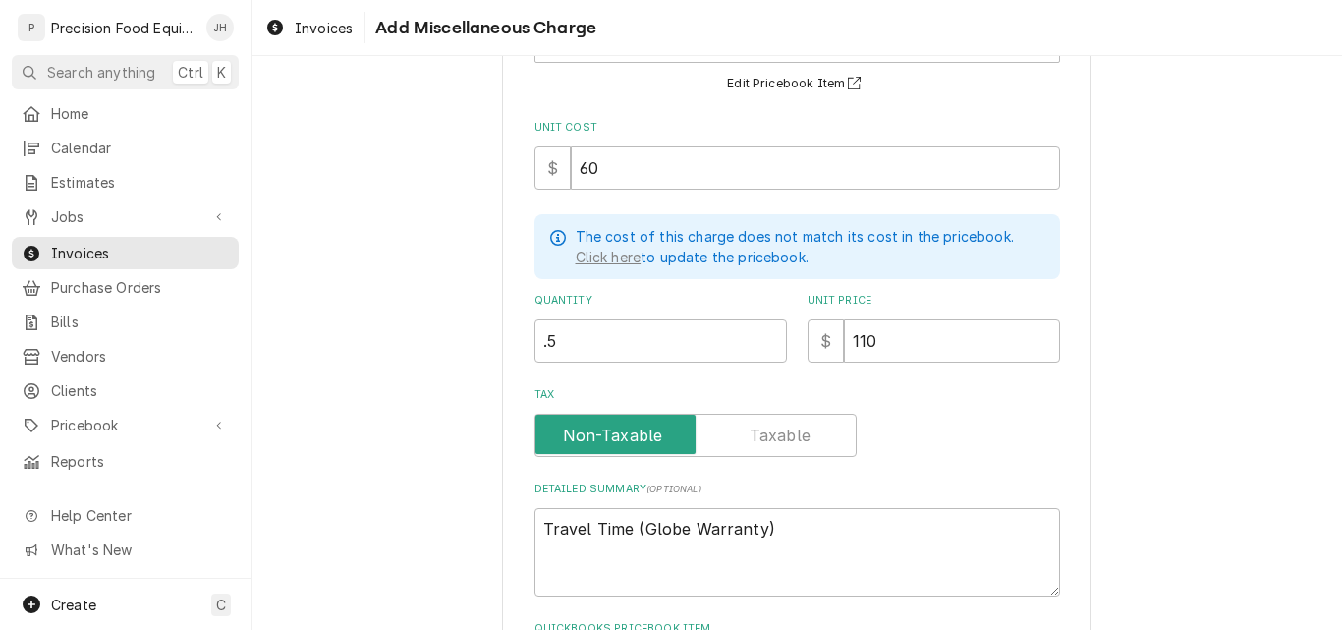
scroll to position [361, 0]
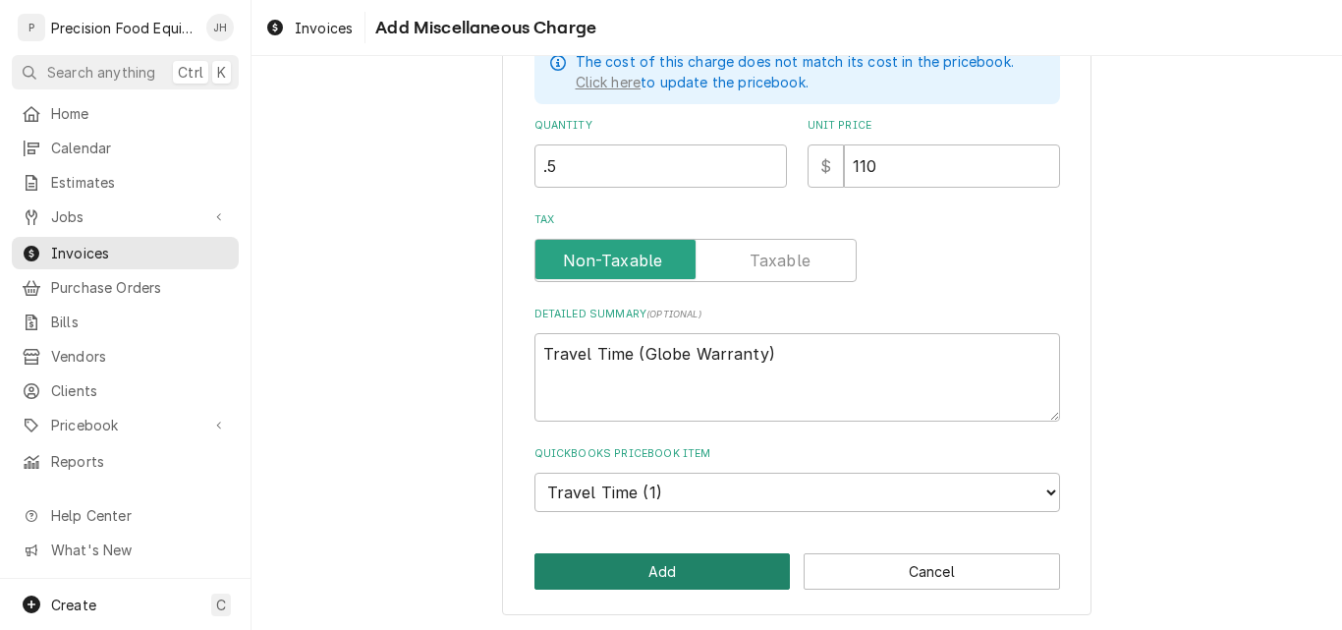
click at [655, 569] on button "Add" at bounding box center [662, 571] width 256 height 36
type textarea "x"
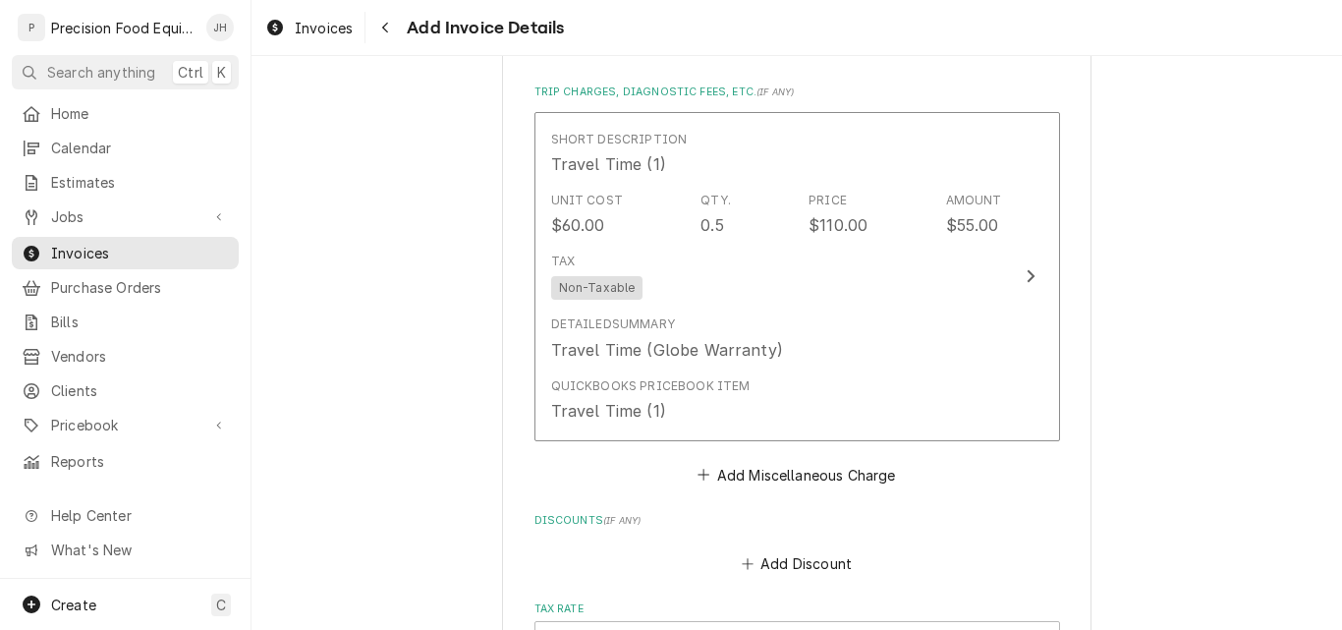
scroll to position [2236, 0]
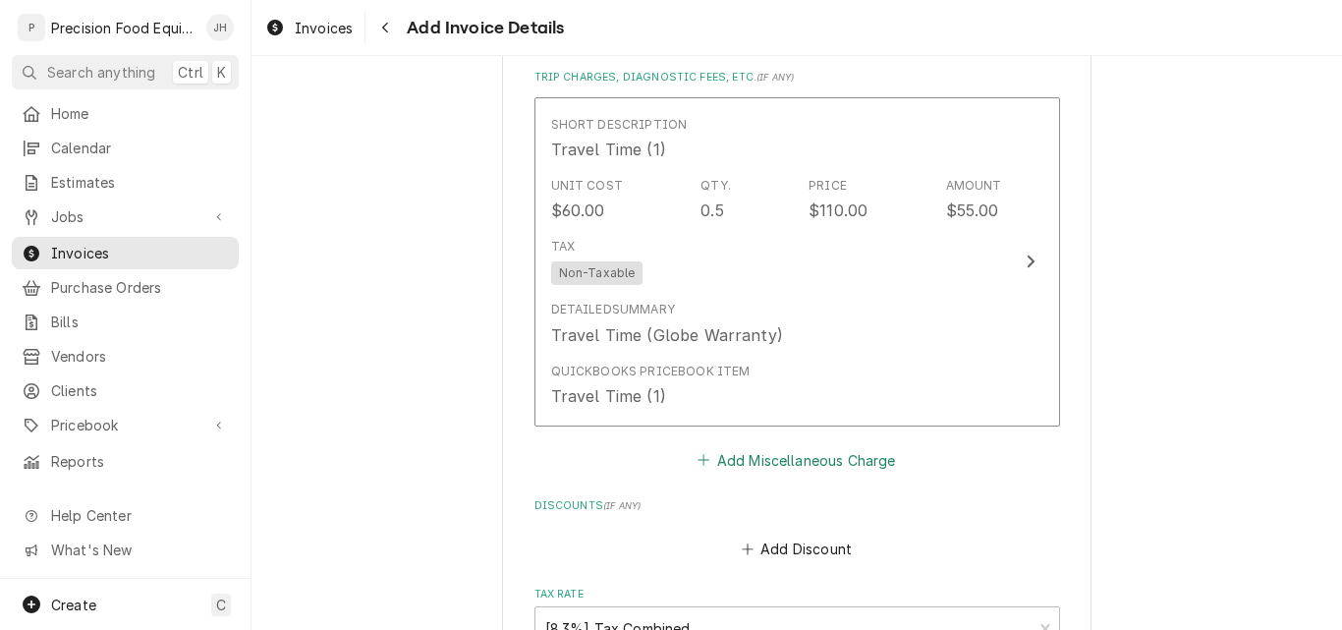
click at [774, 458] on button "Add Miscellaneous Charge" at bounding box center [796, 460] width 204 height 28
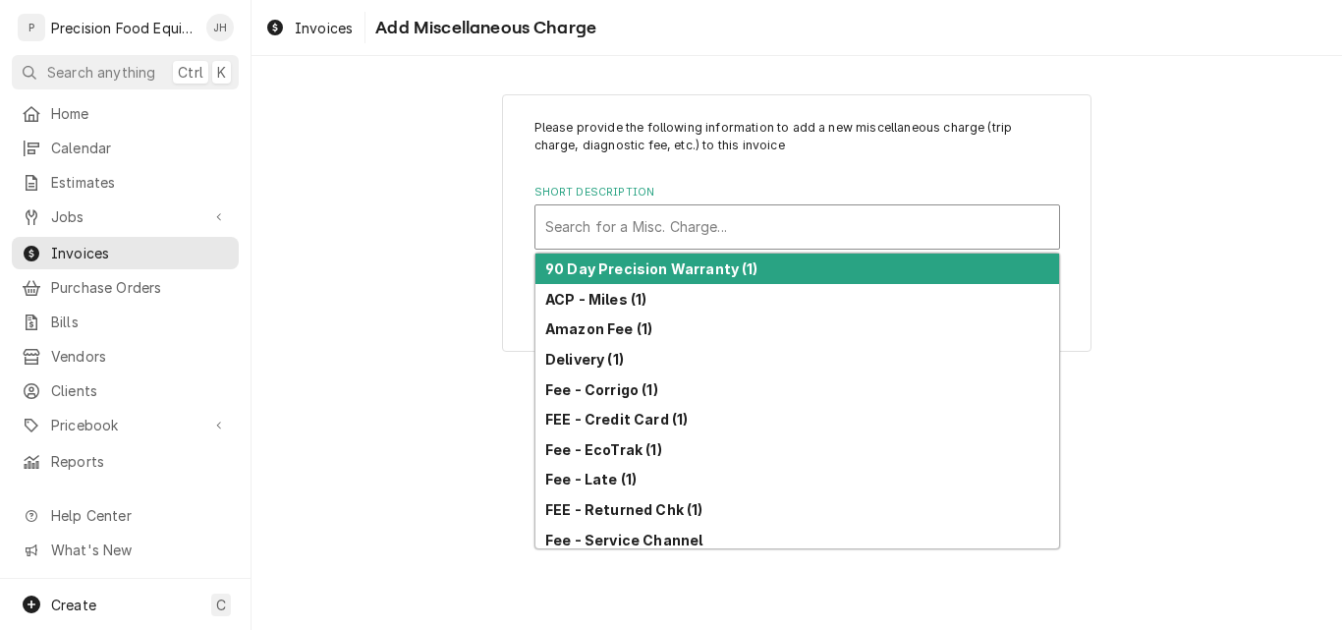
click at [680, 239] on div "Short Description" at bounding box center [797, 226] width 504 height 35
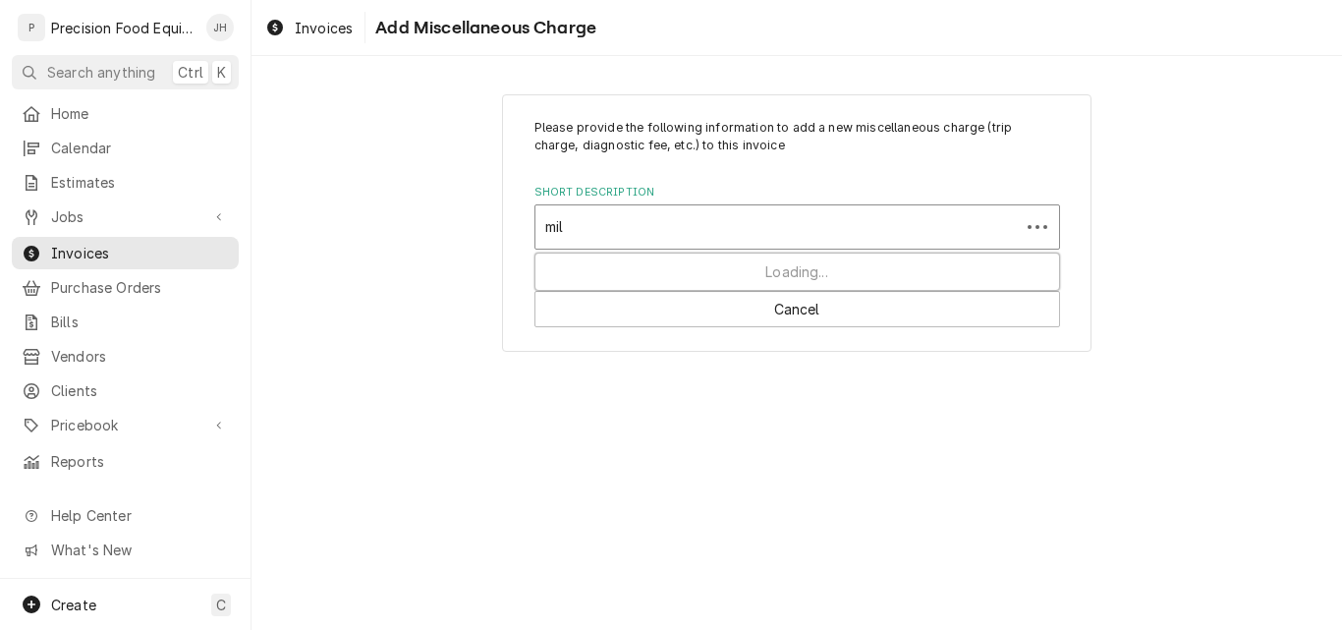
type input "mile"
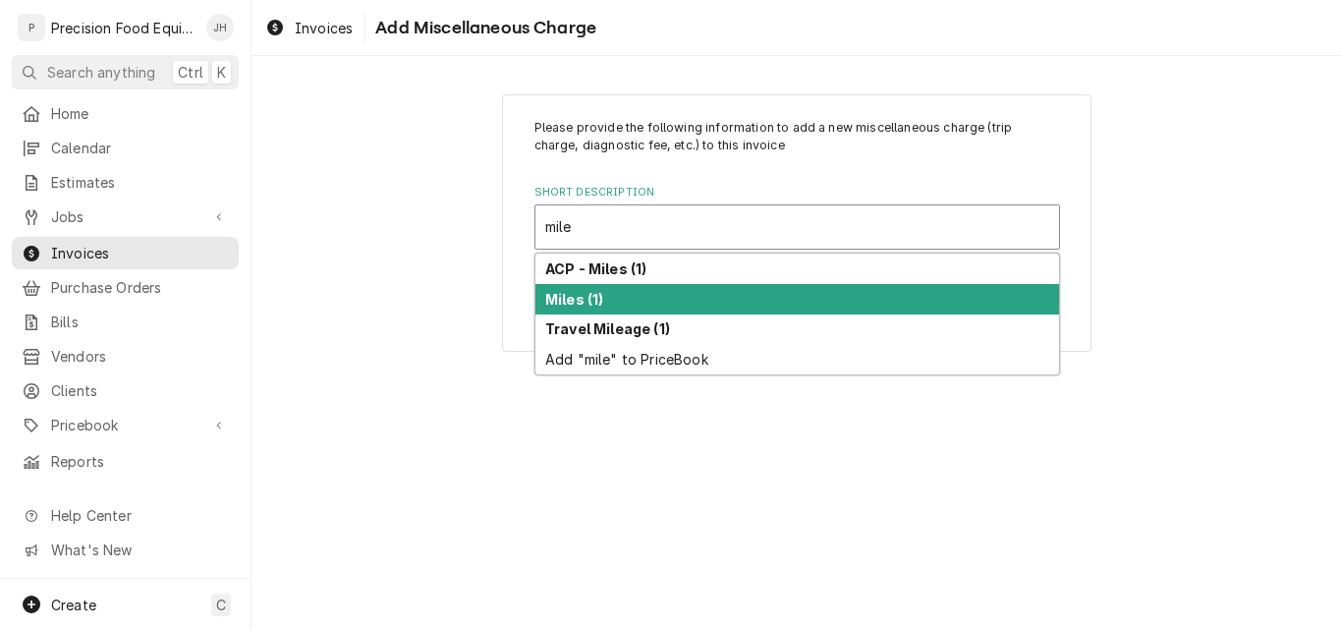
click at [616, 299] on div "Miles (1)" at bounding box center [797, 299] width 524 height 30
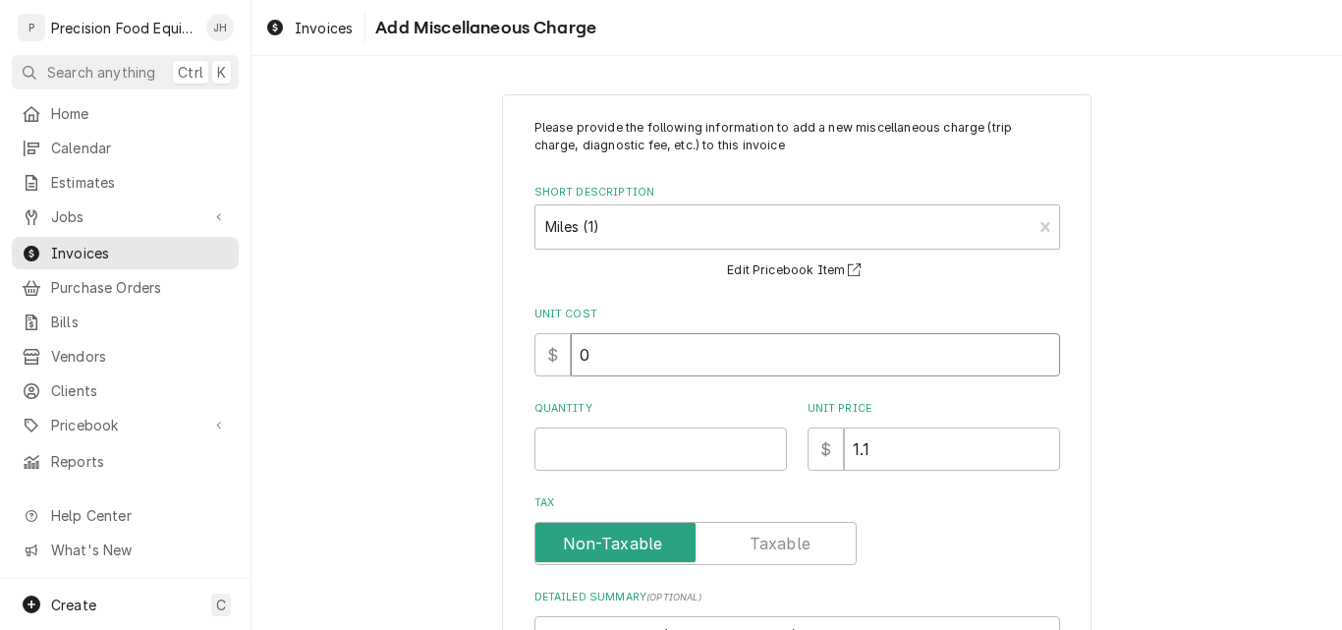
drag, startPoint x: 593, startPoint y: 347, endPoint x: 523, endPoint y: 356, distance: 71.3
click at [525, 356] on div "Please provide the following information to add a new miscellaneous charge (tri…" at bounding box center [796, 495] width 589 height 803
type textarea "x"
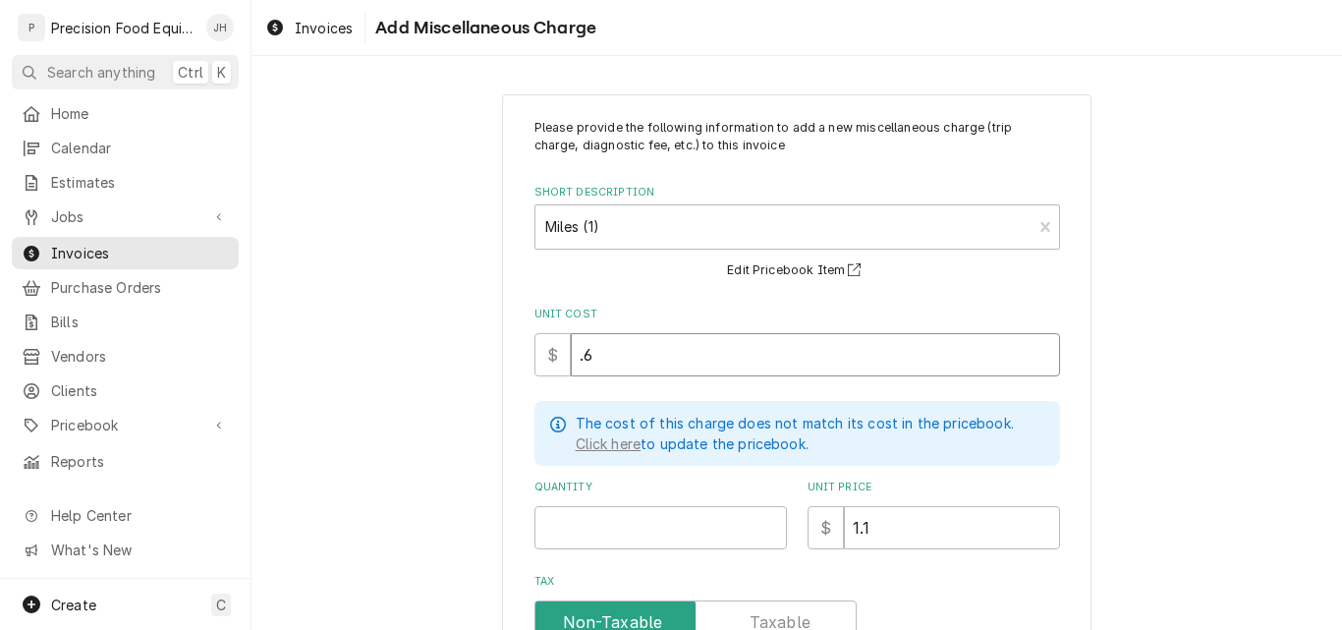
type input ".6"
click at [594, 530] on input "Quantity" at bounding box center [660, 527] width 252 height 43
type textarea "x"
type input "1"
type textarea "x"
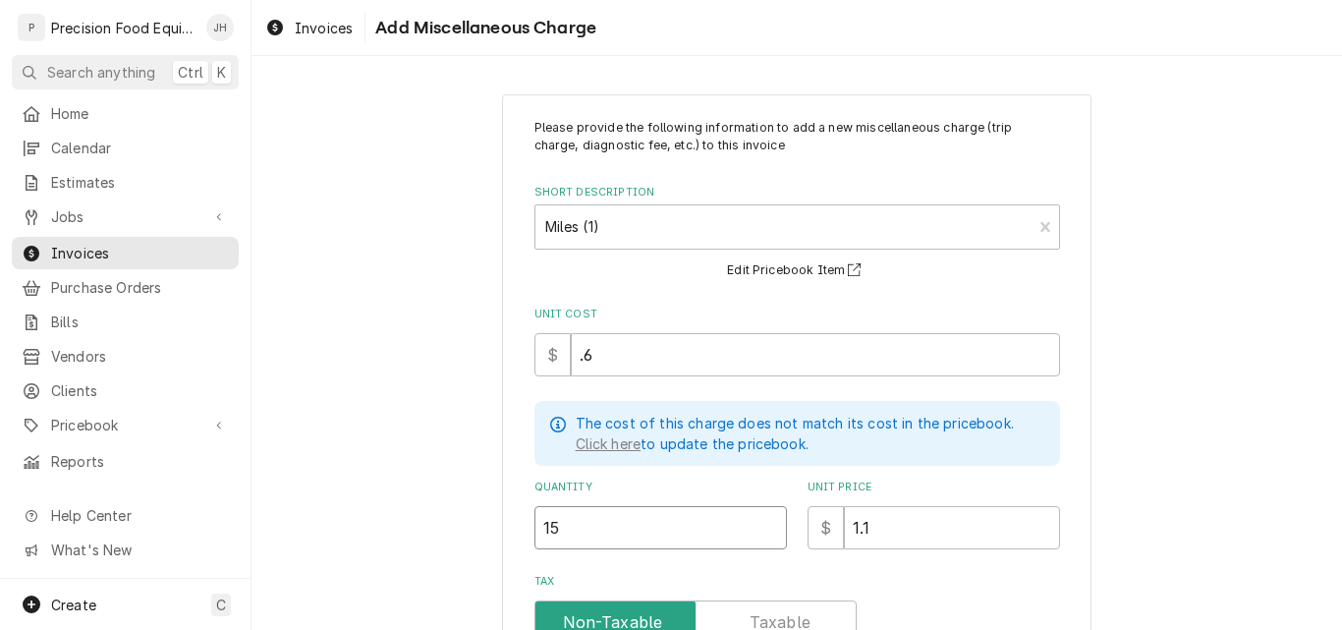
type input "15"
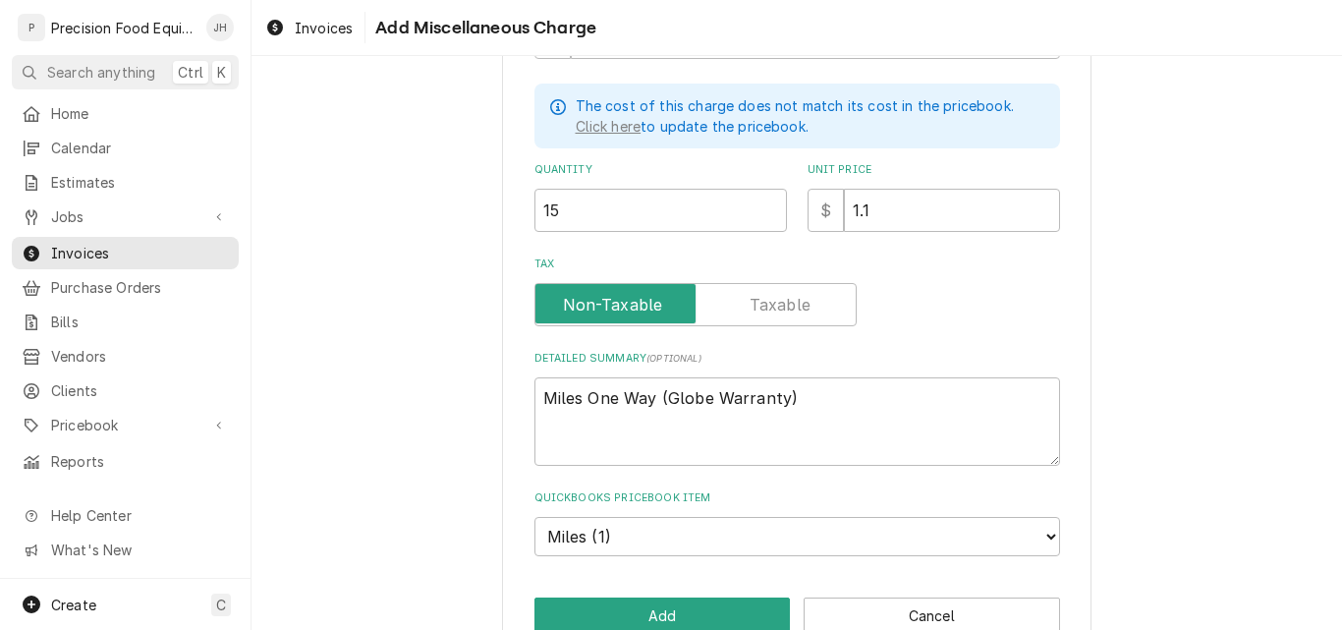
scroll to position [361, 0]
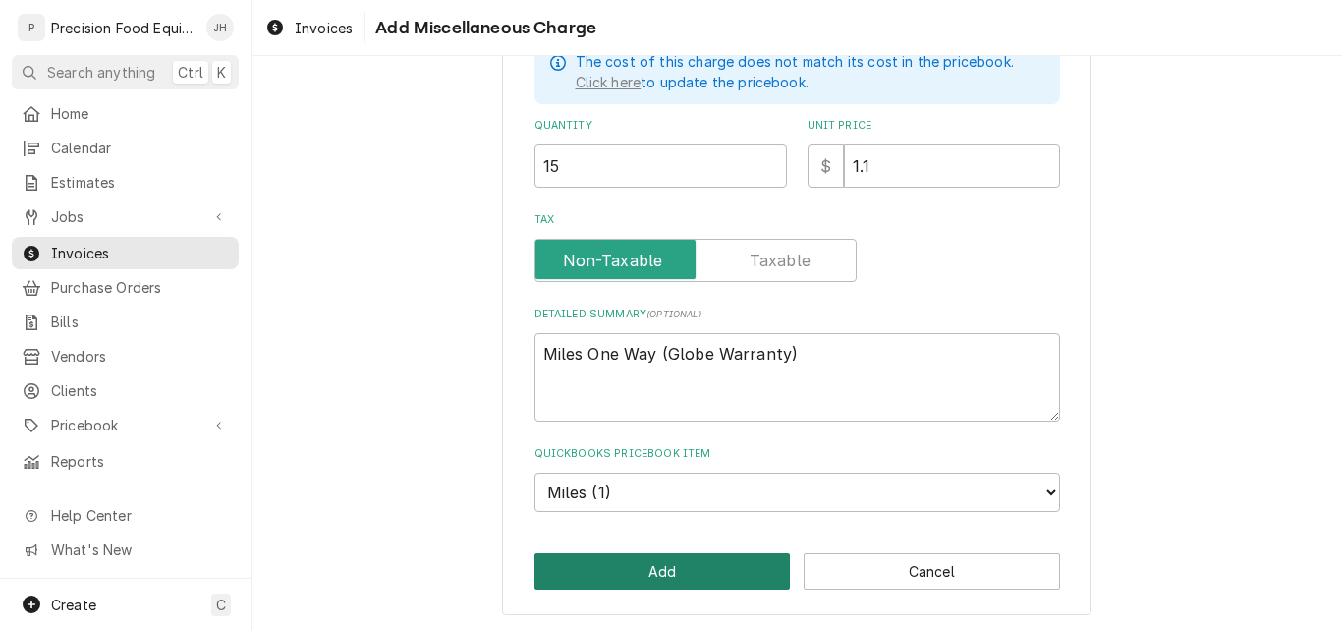
click at [646, 568] on button "Add" at bounding box center [662, 571] width 256 height 36
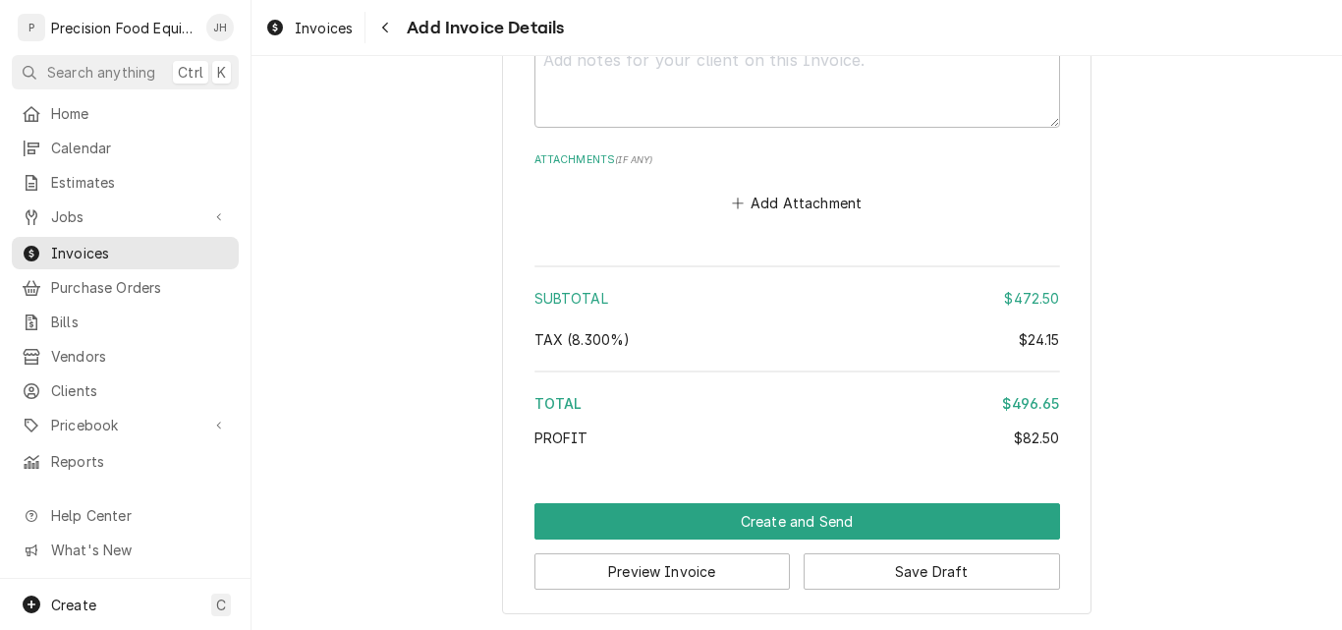
scroll to position [3272, 0]
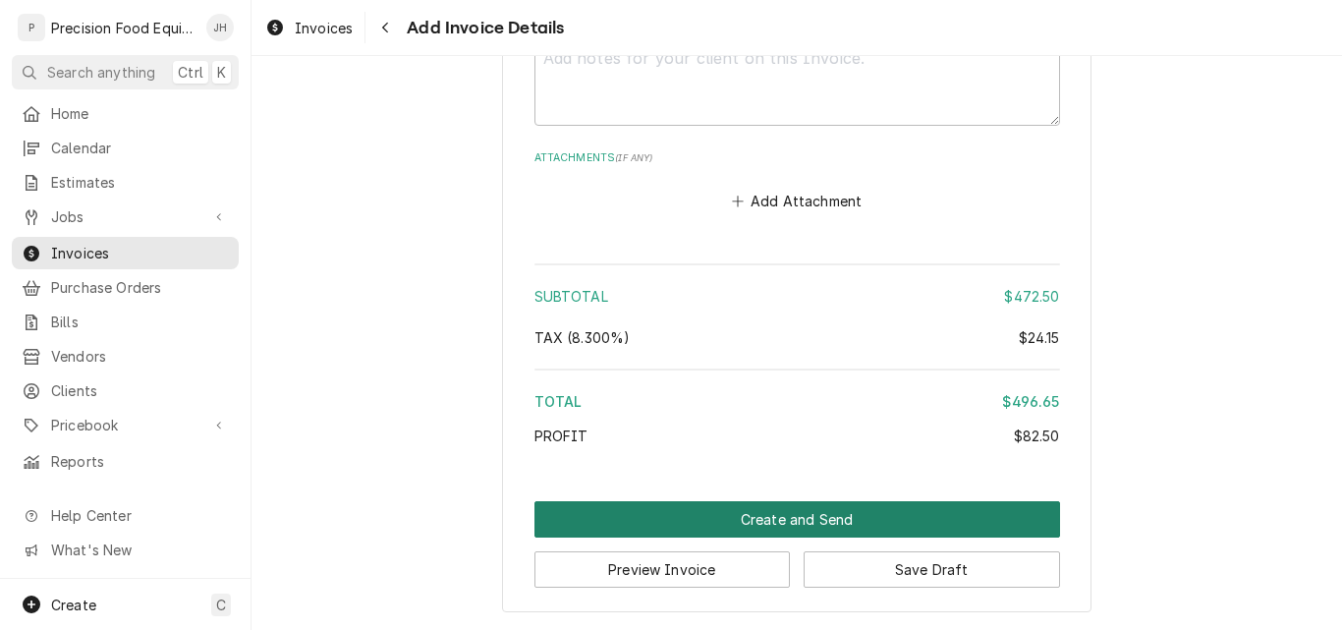
click at [750, 529] on button "Create and Send" at bounding box center [797, 519] width 526 height 36
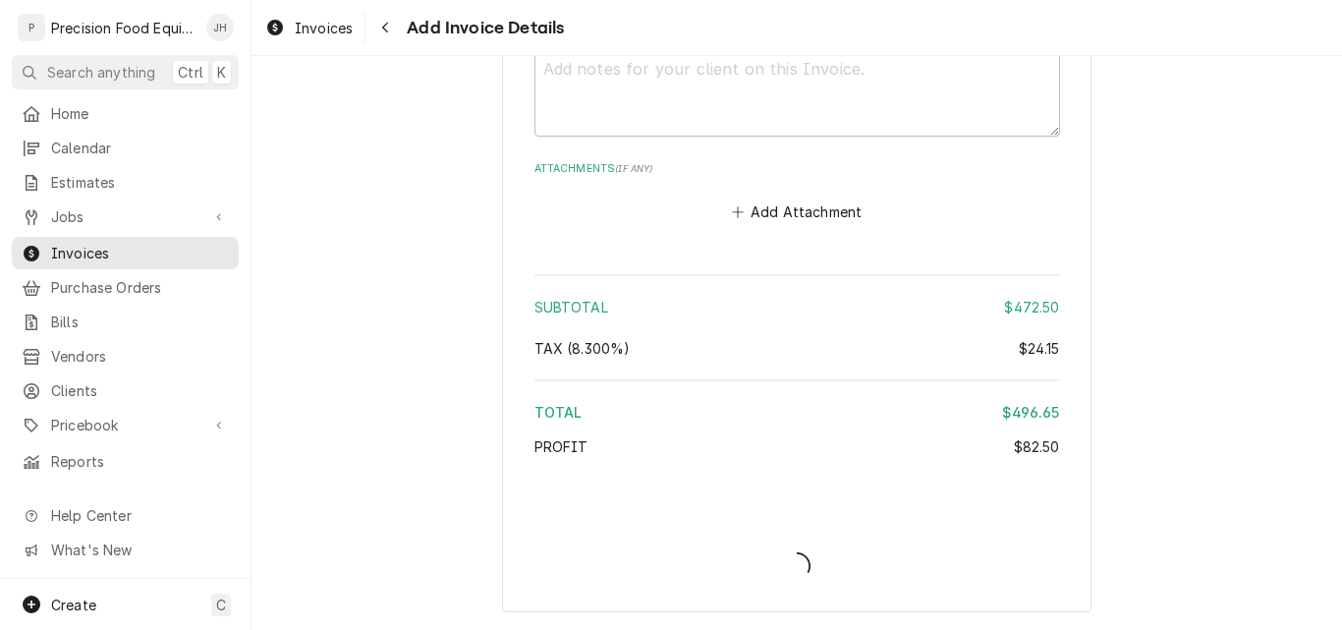
type textarea "x"
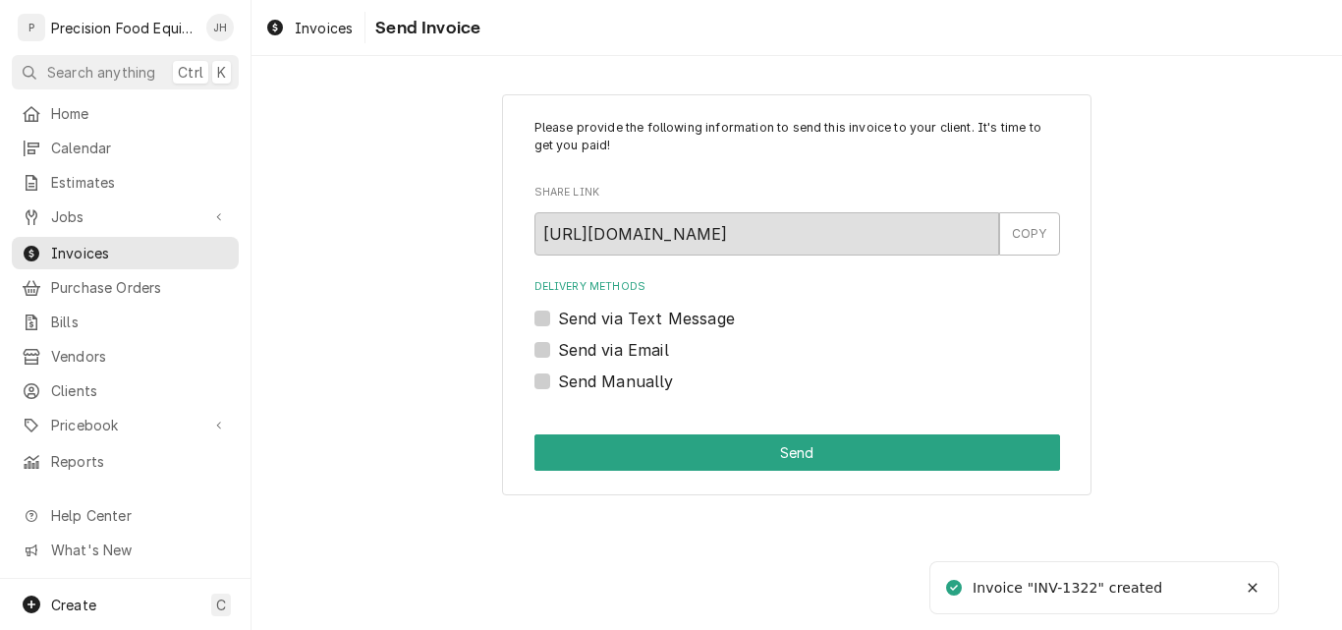
click at [640, 385] on label "Send Manually" at bounding box center [616, 381] width 116 height 24
click at [640, 385] on input "Send Manually" at bounding box center [821, 390] width 526 height 43
checkbox input "true"
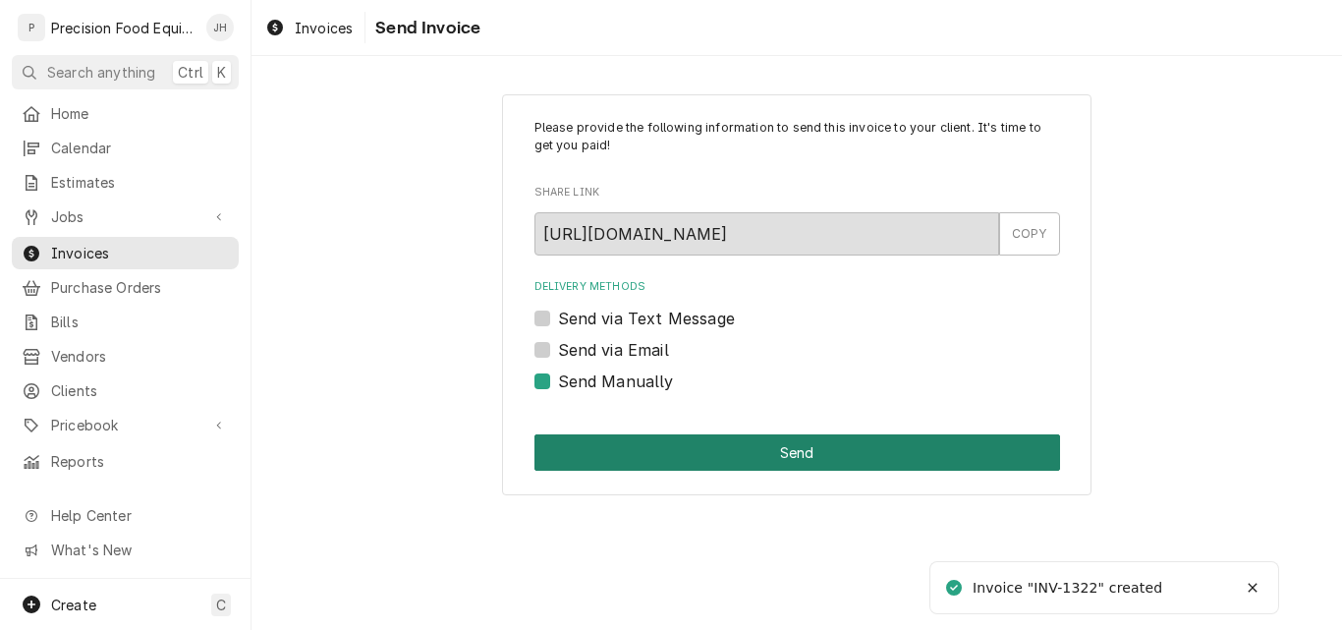
click at [710, 465] on button "Send" at bounding box center [797, 452] width 526 height 36
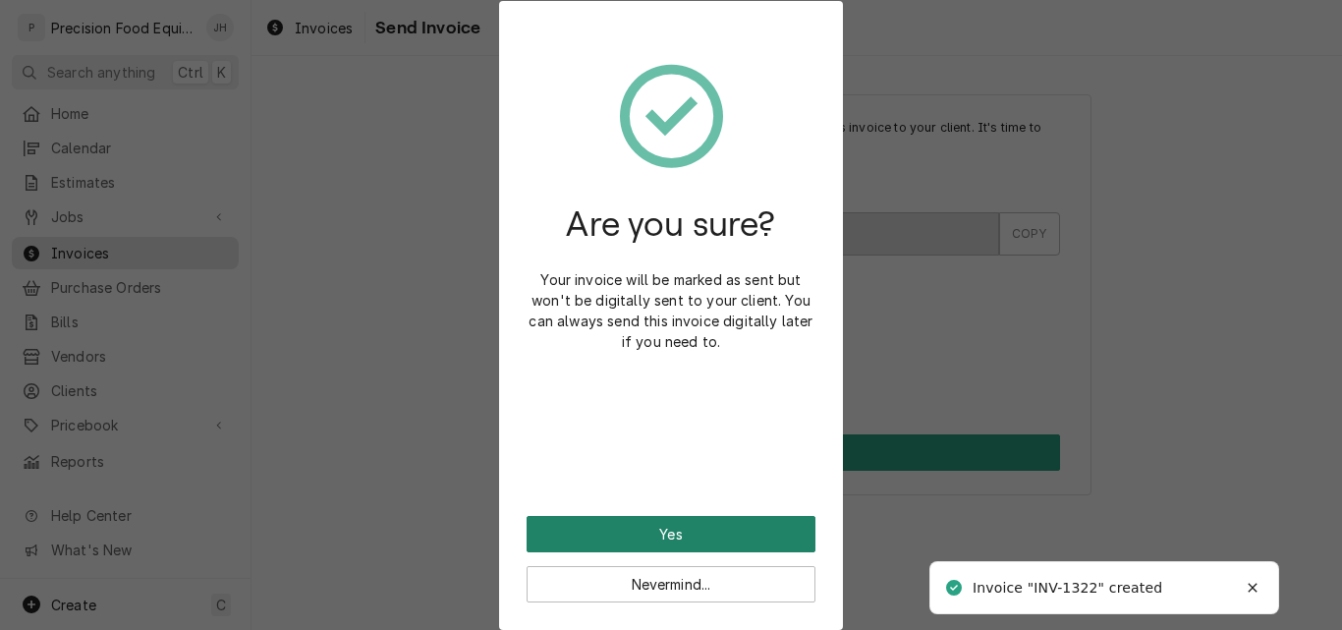
click at [720, 533] on button "Yes" at bounding box center [670, 534] width 289 height 36
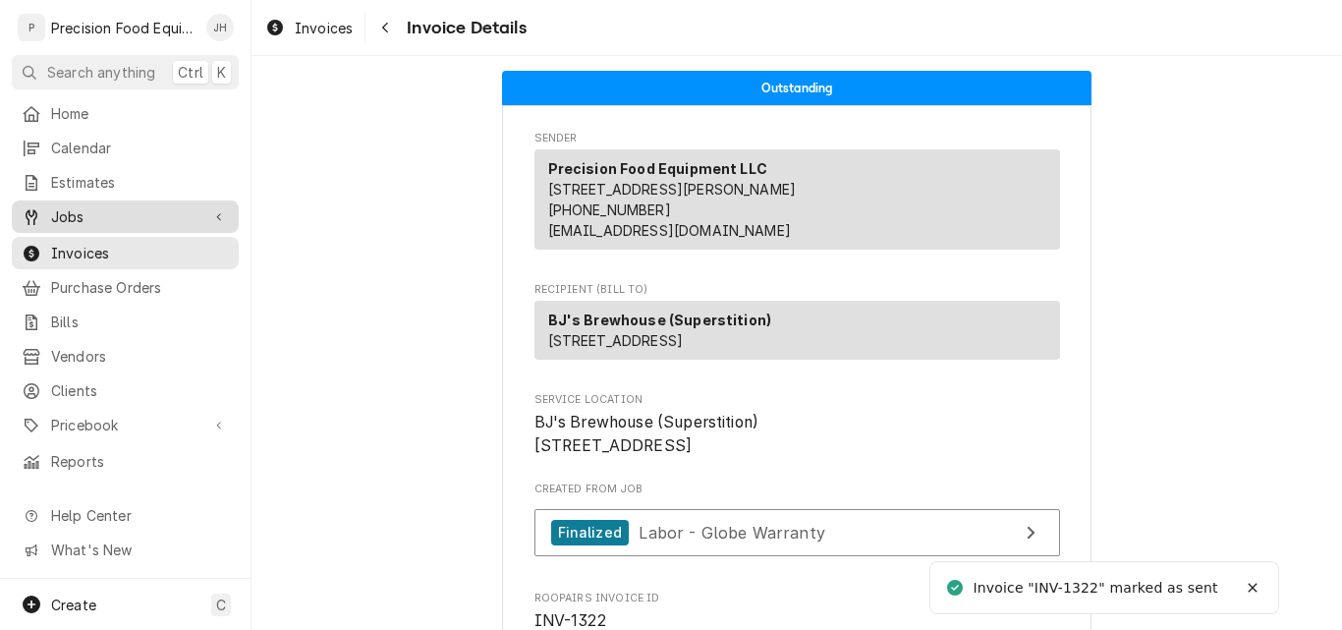
click at [62, 217] on span "Jobs" at bounding box center [125, 216] width 148 height 21
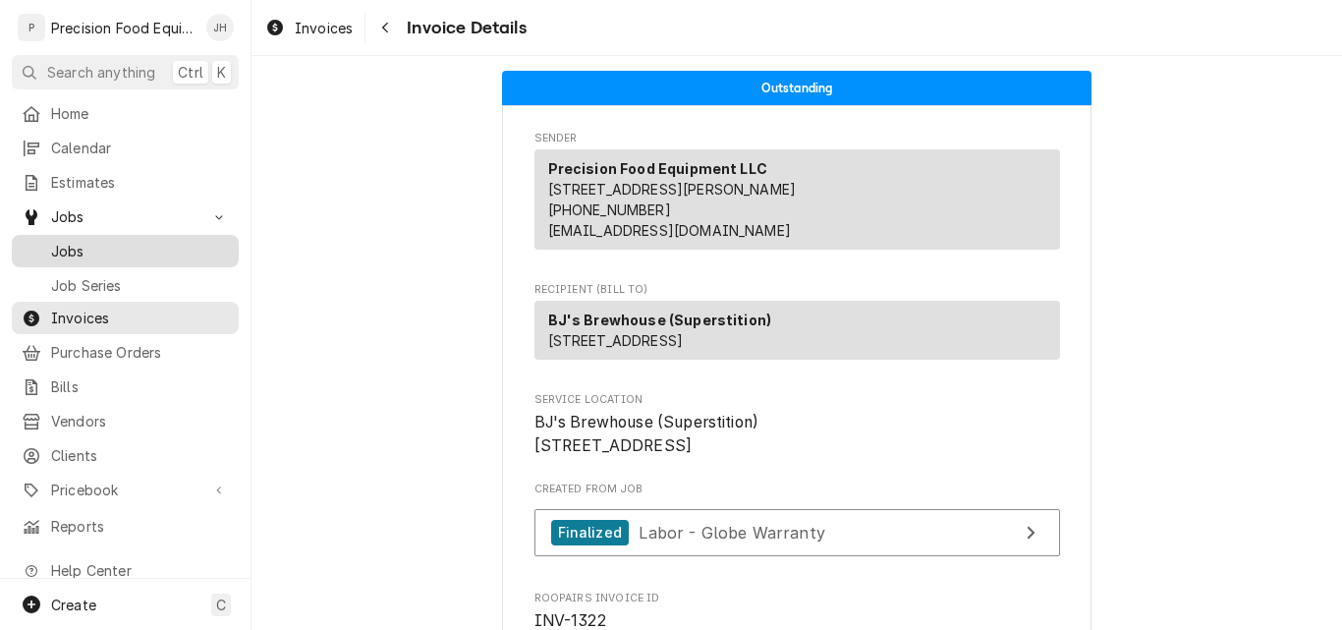
click at [118, 245] on span "Jobs" at bounding box center [140, 251] width 178 height 21
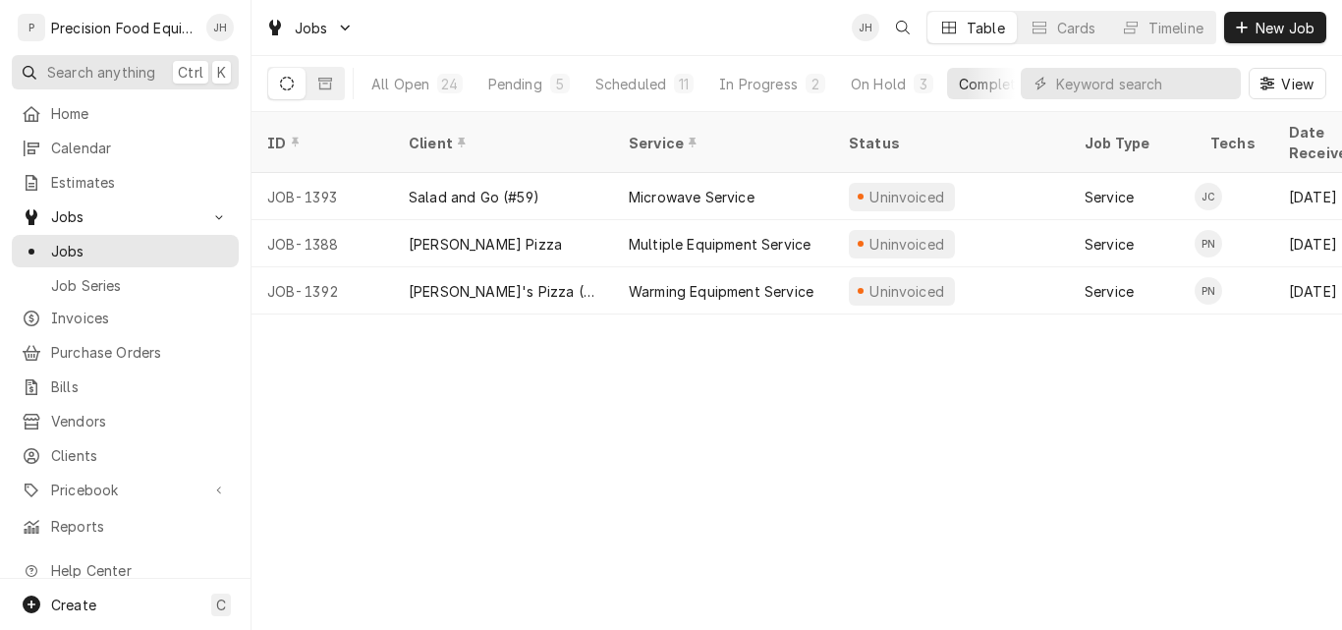
click at [143, 68] on span "Search anything" at bounding box center [101, 72] width 108 height 21
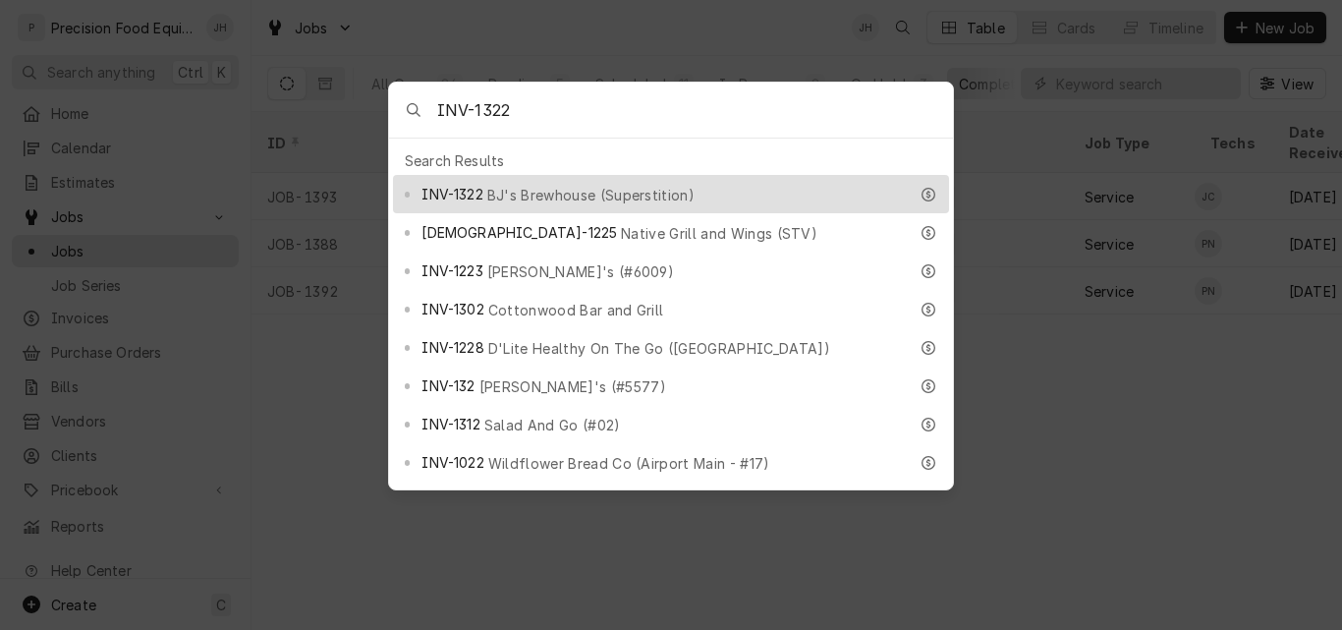
type input "INV-1322"
click at [592, 193] on span "BJ's Brewhouse (Superstition)" at bounding box center [590, 195] width 207 height 21
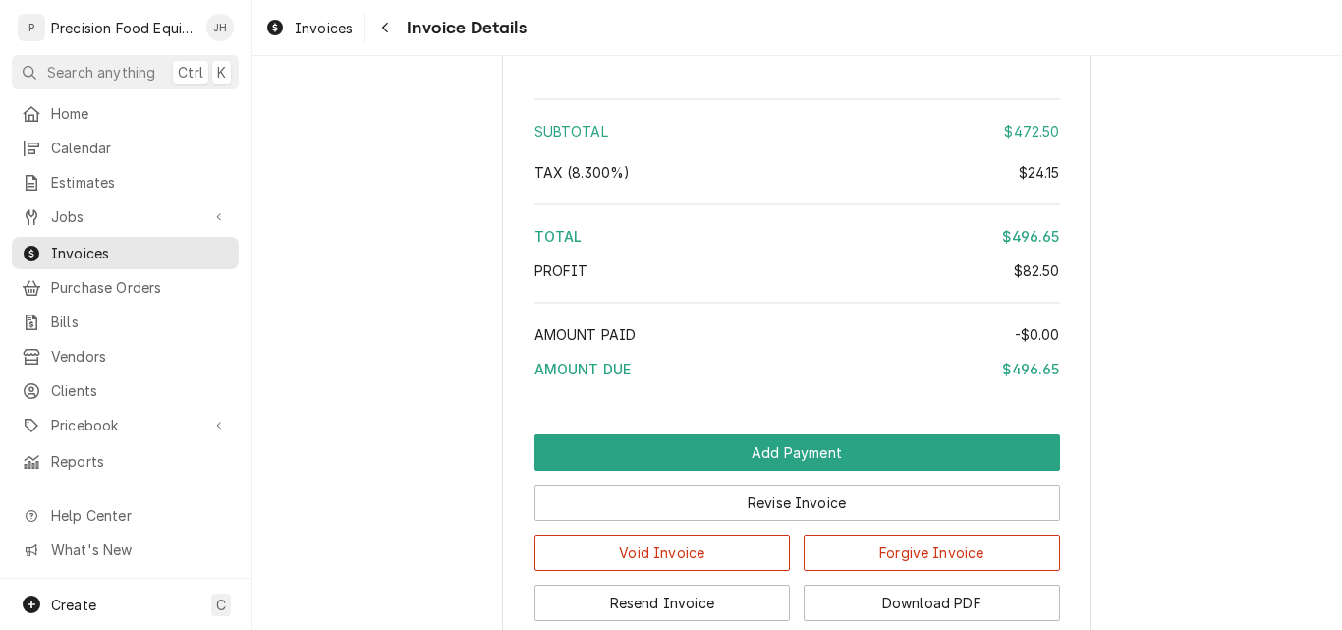
scroll to position [2844, 0]
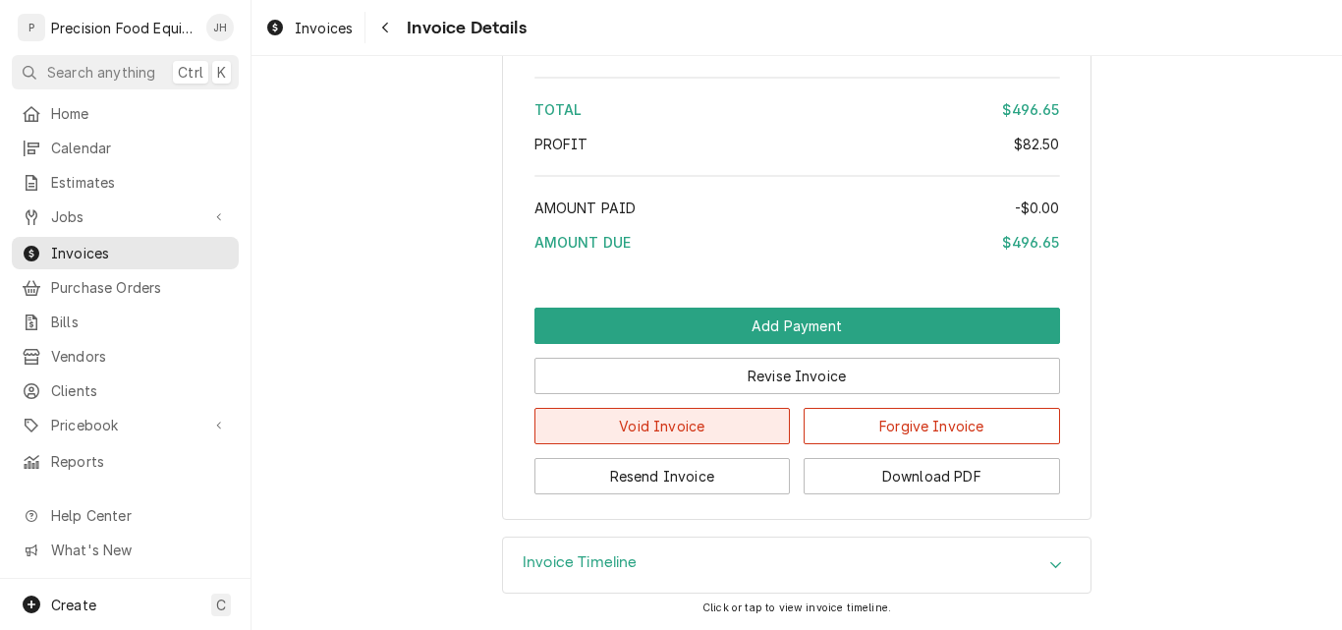
click at [639, 428] on button "Void Invoice" at bounding box center [662, 426] width 256 height 36
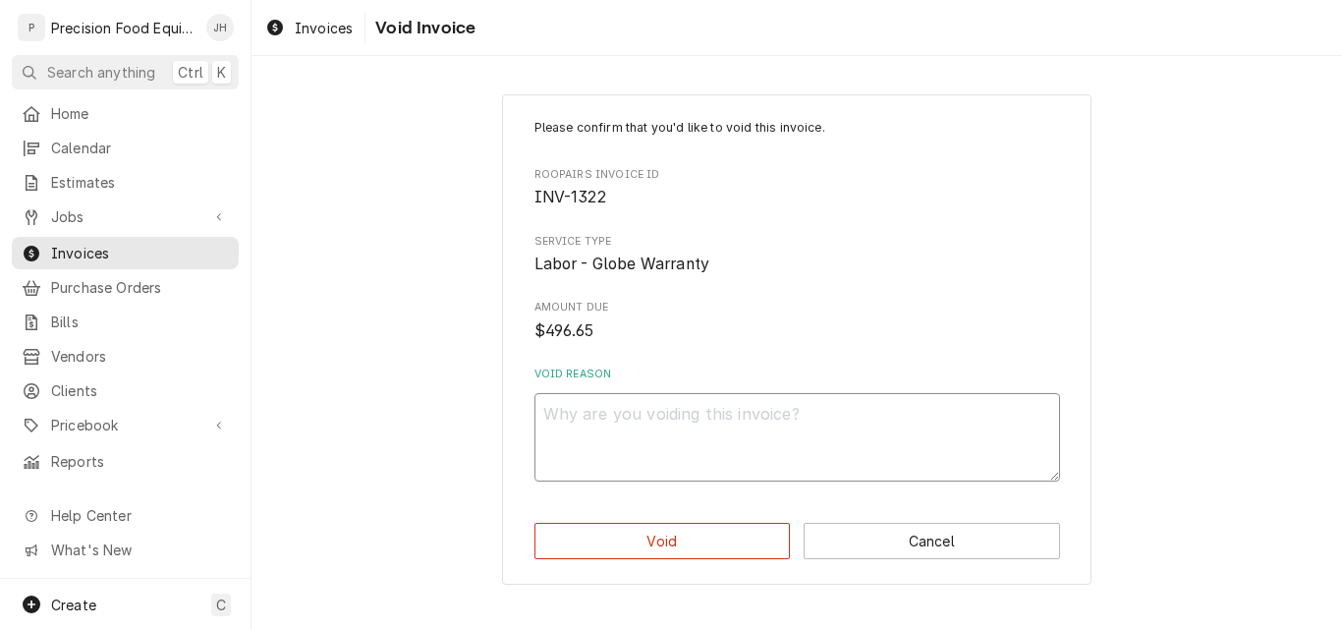
drag, startPoint x: 599, startPoint y: 436, endPoint x: 617, endPoint y: 429, distance: 19.0
click at [600, 436] on textarea "Void Reason" at bounding box center [797, 437] width 526 height 88
type textarea "x"
type textarea "G"
type textarea "x"
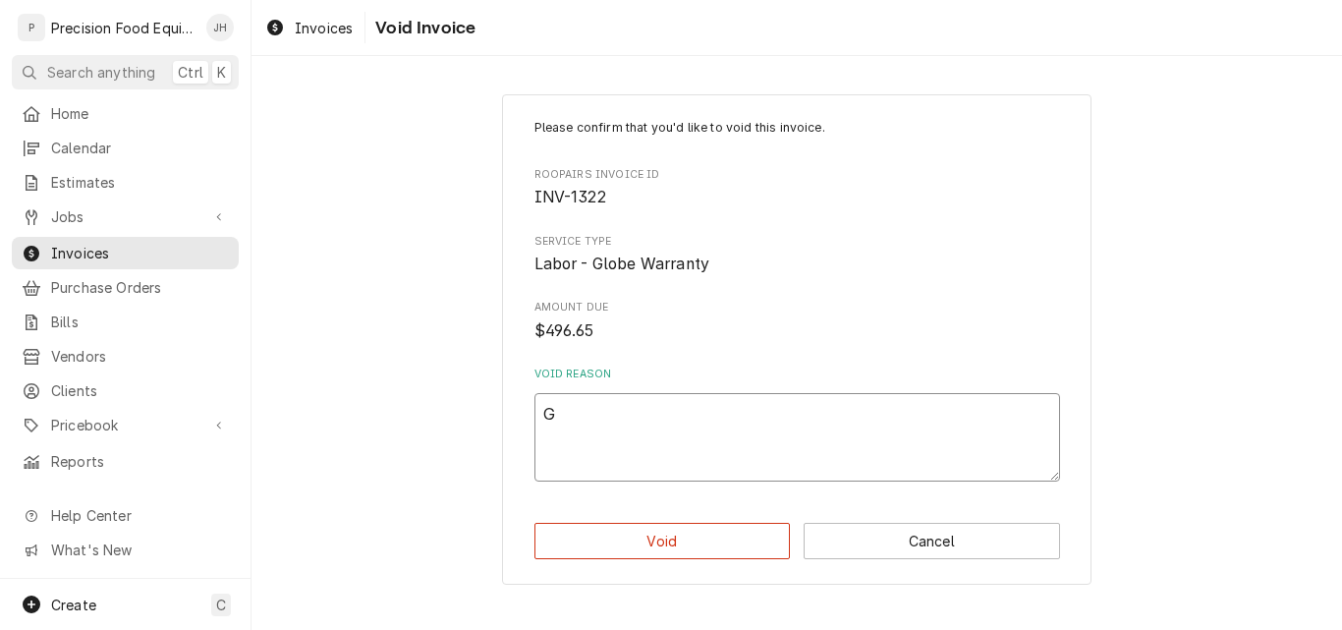
type textarea "Gl"
type textarea "x"
type textarea "Glo"
type textarea "x"
type textarea "Glob"
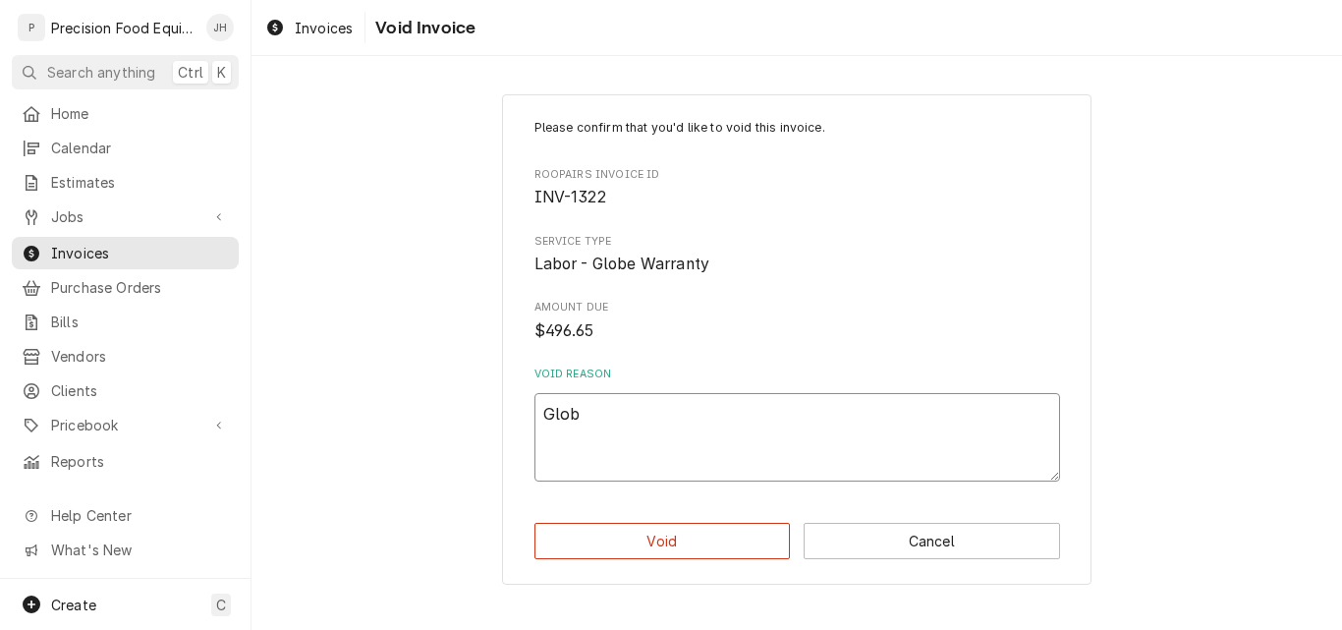
type textarea "x"
type textarea "Globe"
type textarea "x"
type textarea "Globe"
type textarea "x"
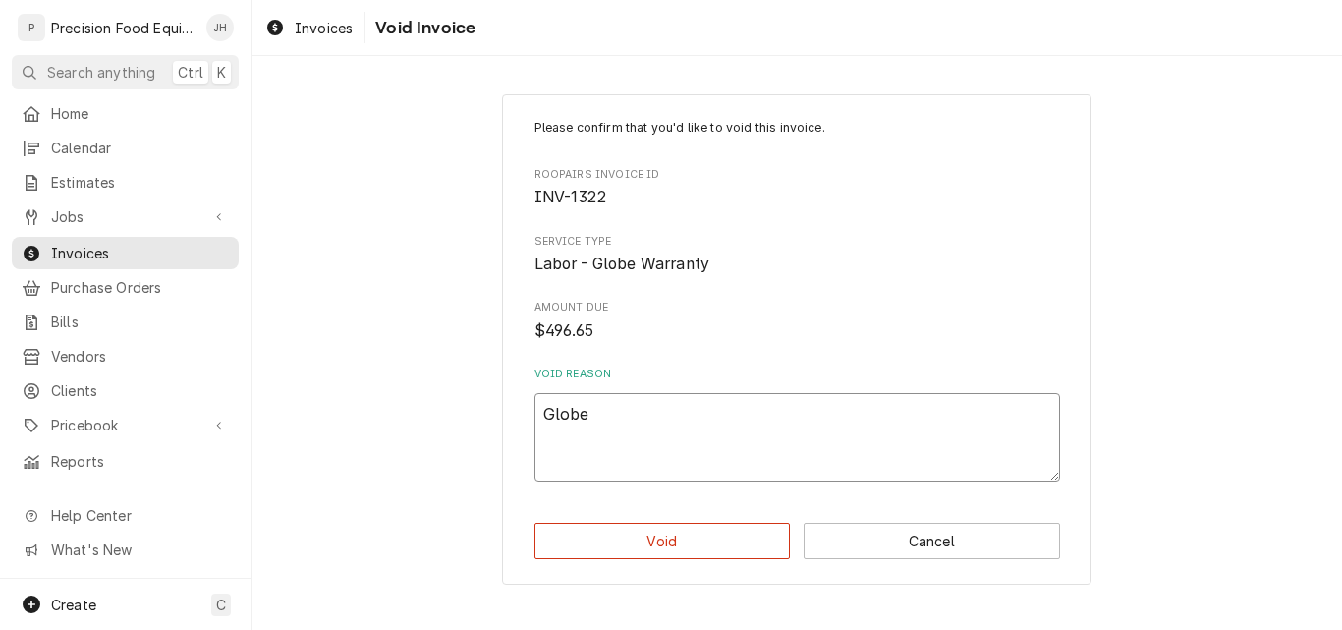
type textarea "Globe W"
type textarea "x"
type textarea "Globe Wa"
type textarea "x"
type textarea "Globe War"
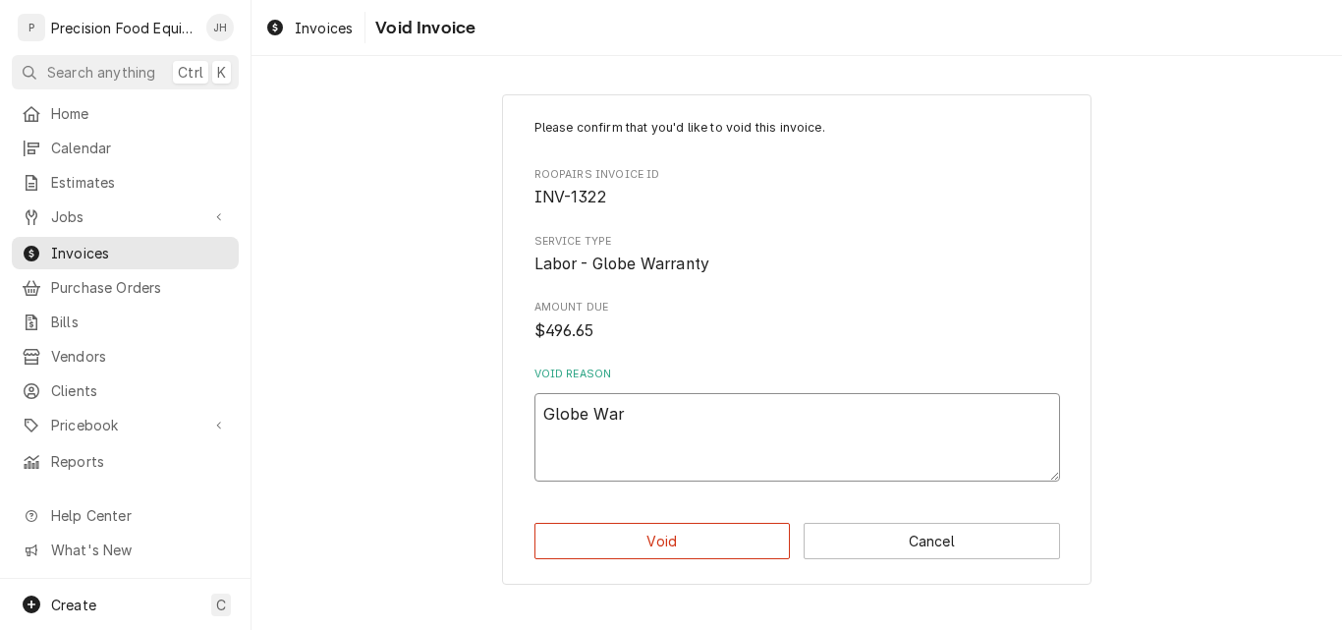
type textarea "x"
type textarea "Globe Warr"
type textarea "x"
type textarea "Globe Warra"
type textarea "x"
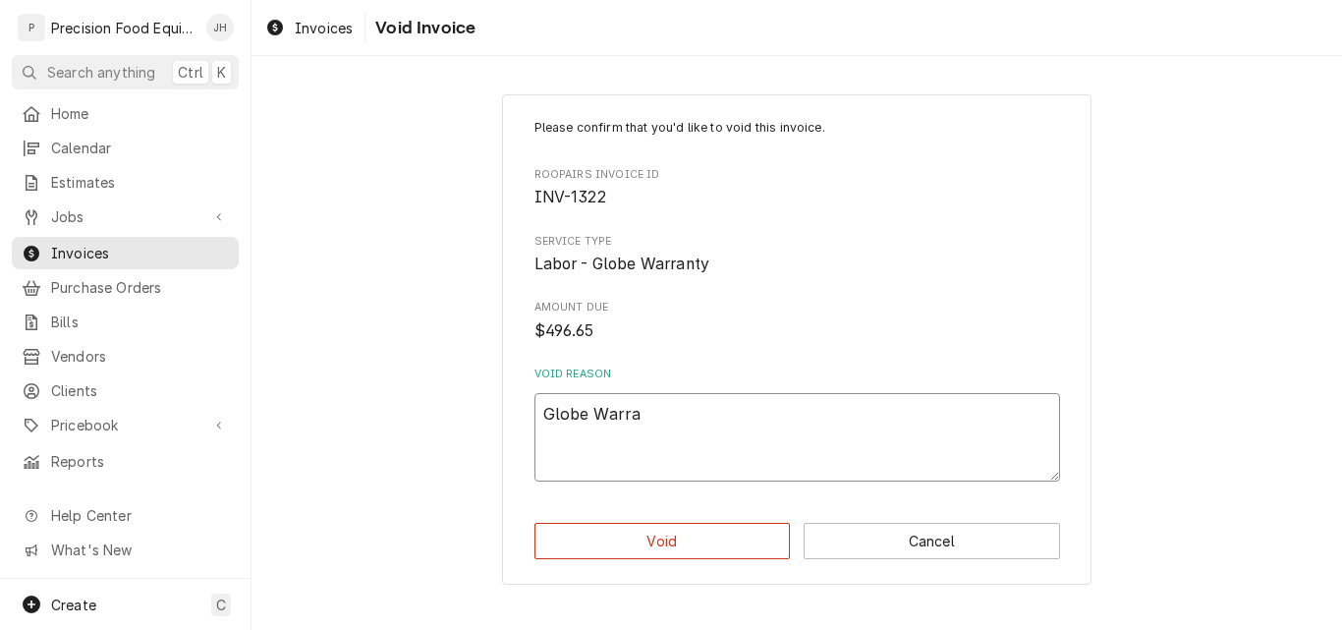
type textarea "Globe Warran"
type textarea "x"
type textarea "Globe Warrant"
type textarea "x"
type textarea "Globe Warranty"
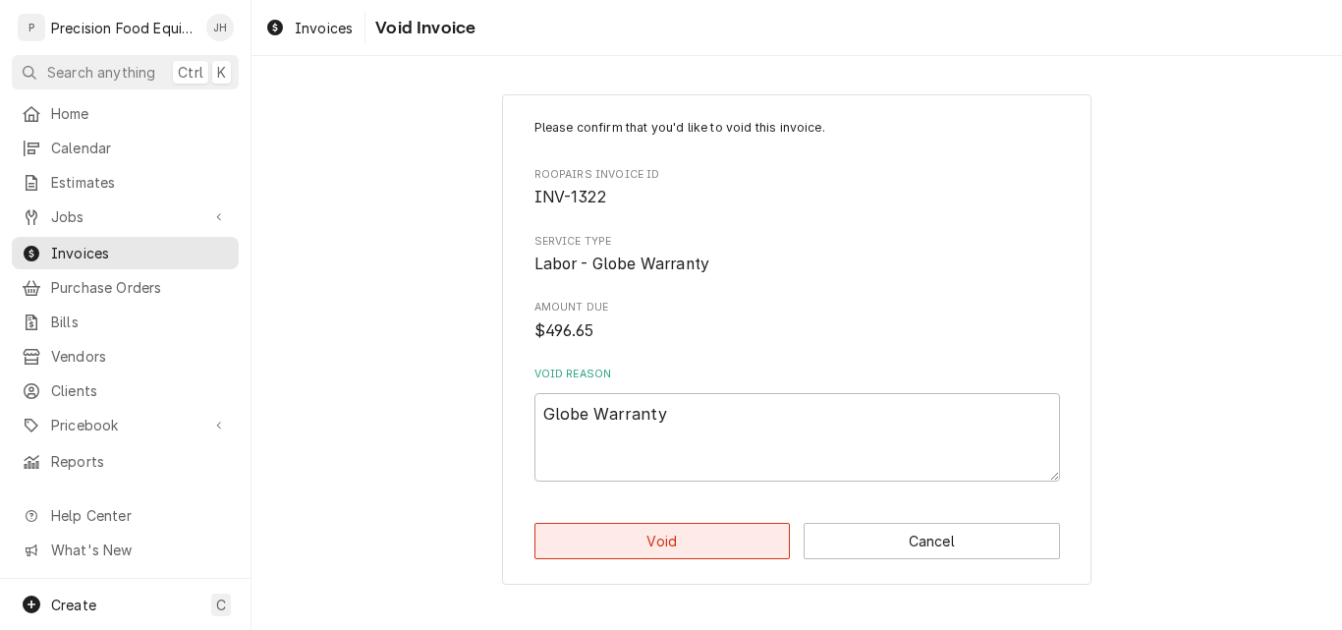
click at [720, 539] on button "Void" at bounding box center [662, 541] width 256 height 36
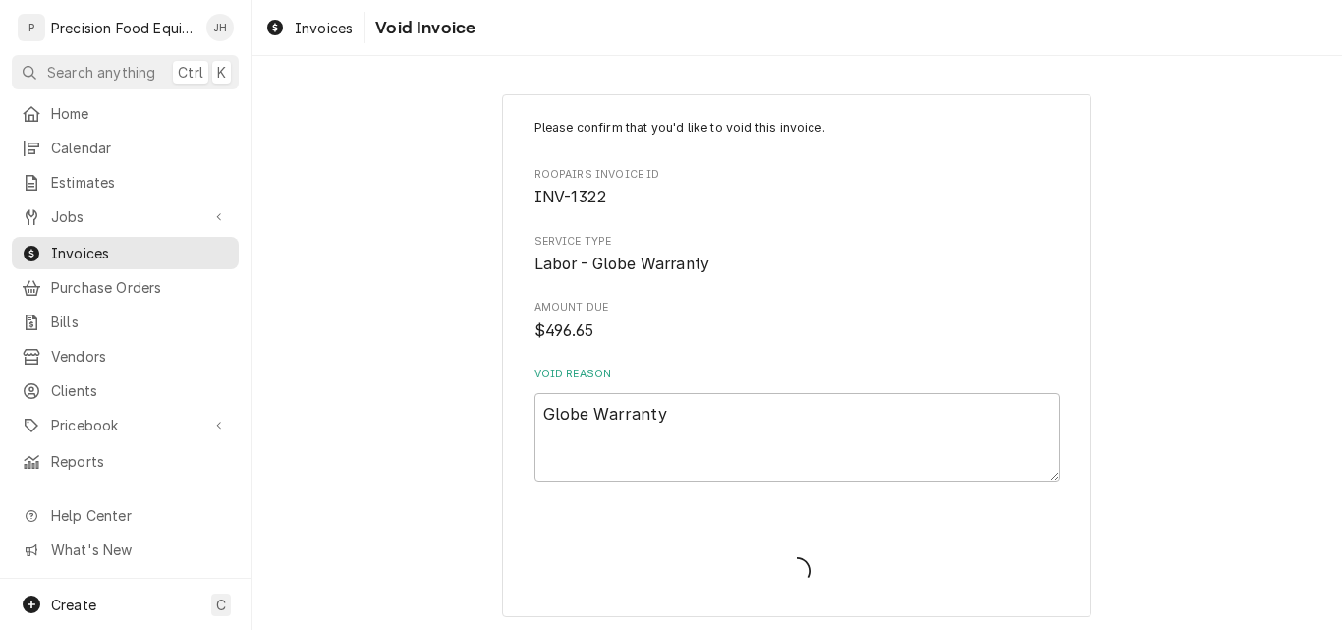
type textarea "x"
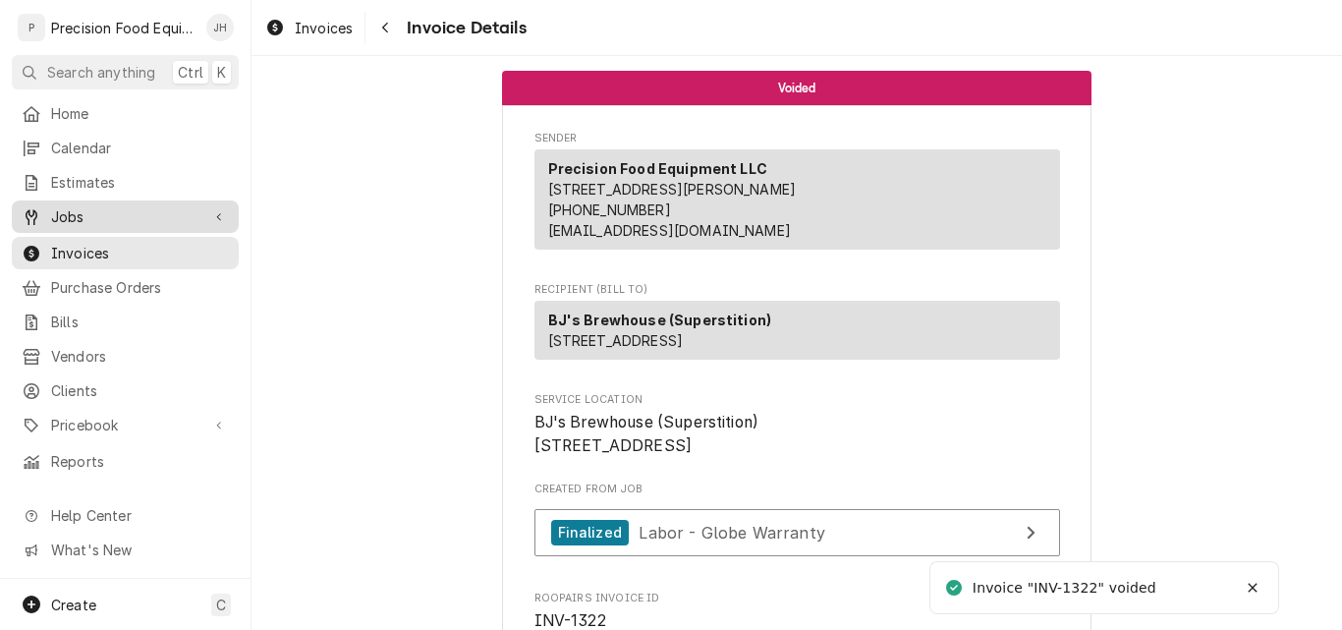
click at [60, 206] on span "Jobs" at bounding box center [125, 216] width 148 height 21
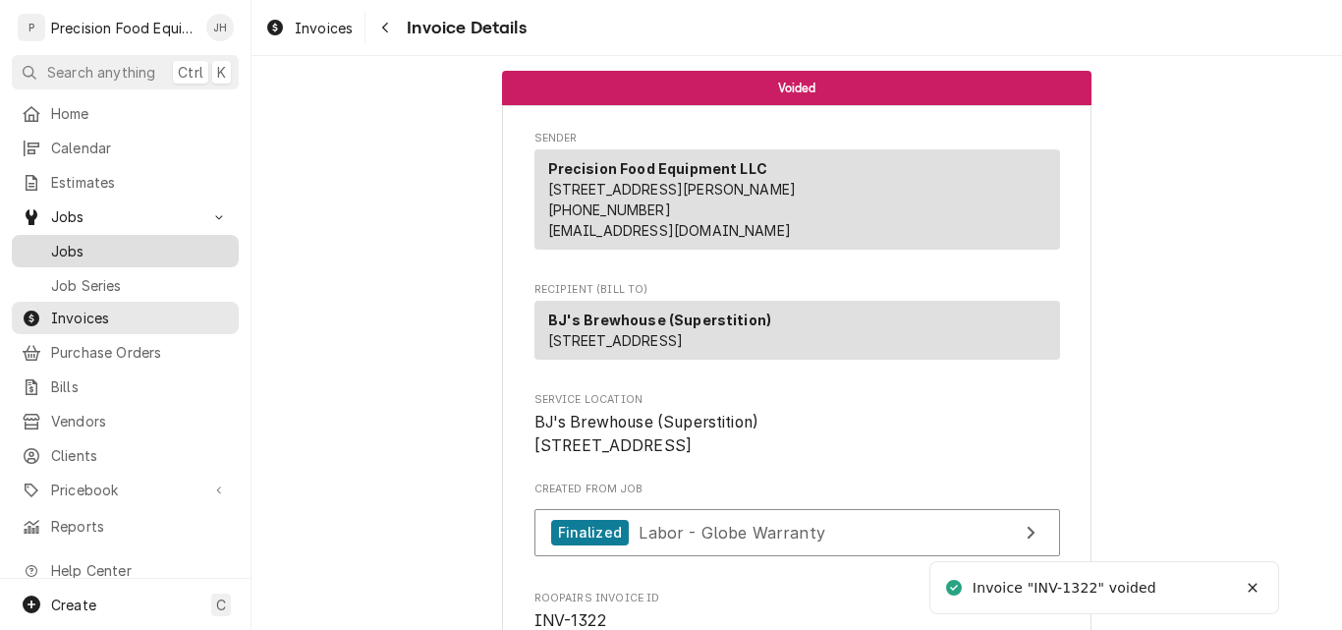
click at [63, 241] on span "Jobs" at bounding box center [140, 251] width 178 height 21
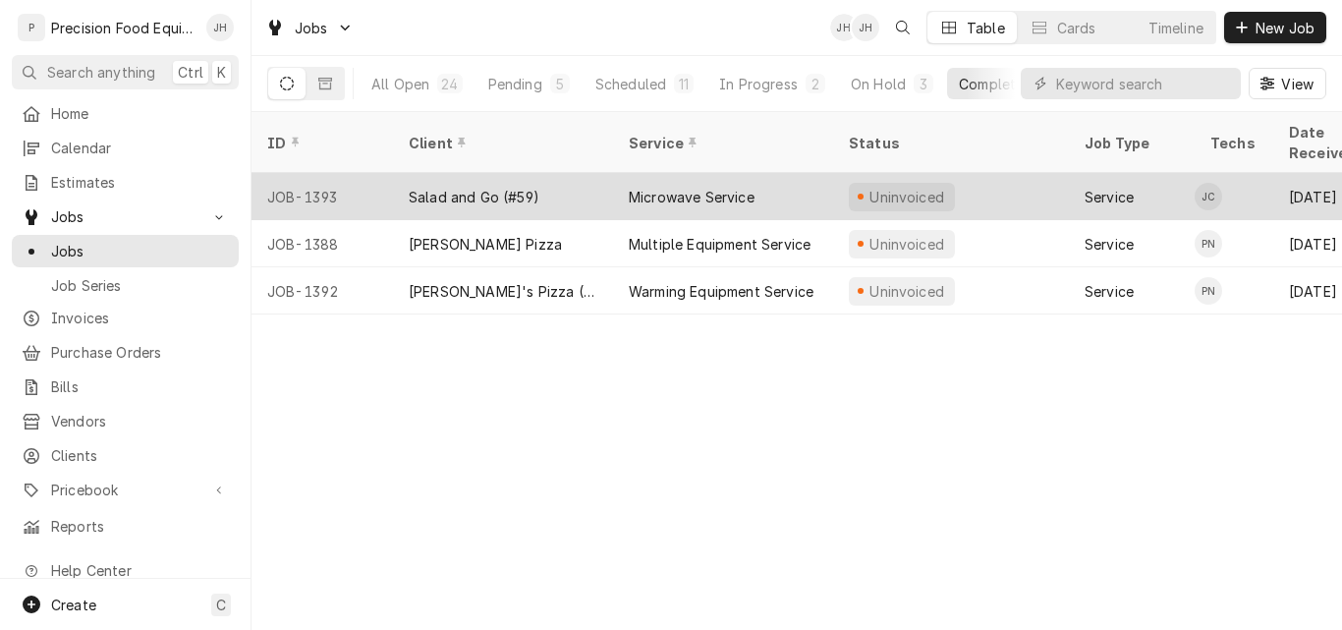
click at [394, 176] on div "Salad and Go (#59)" at bounding box center [503, 196] width 220 height 47
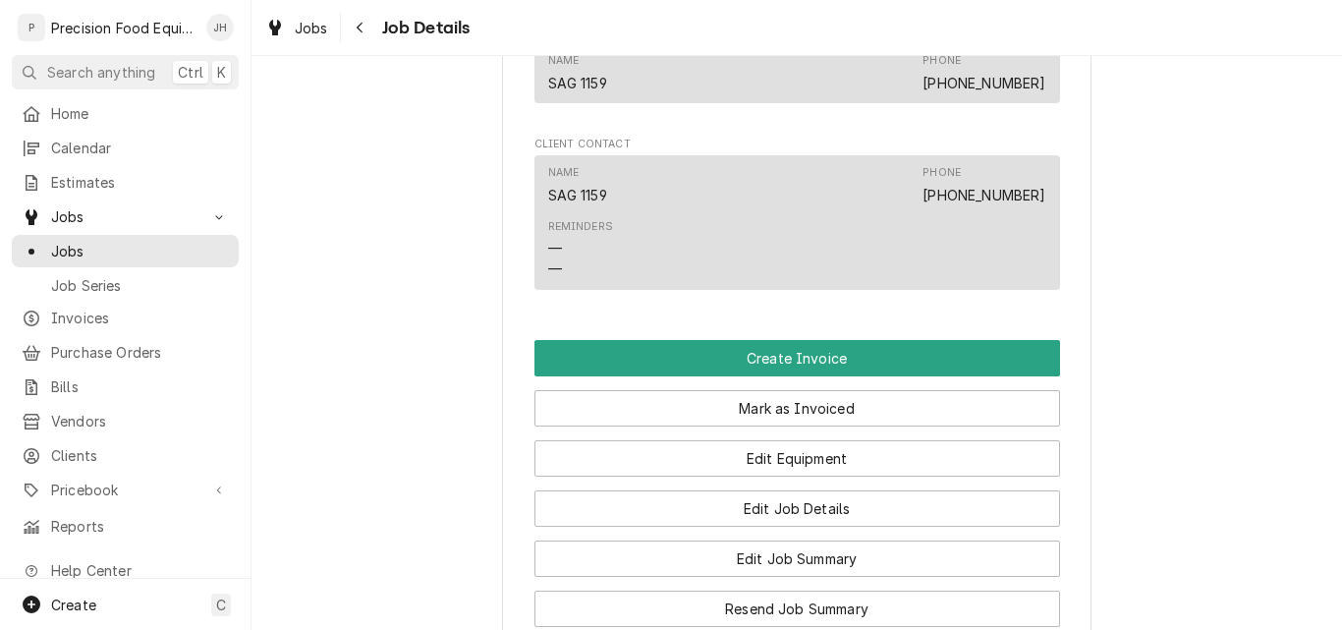
scroll to position [1375, 0]
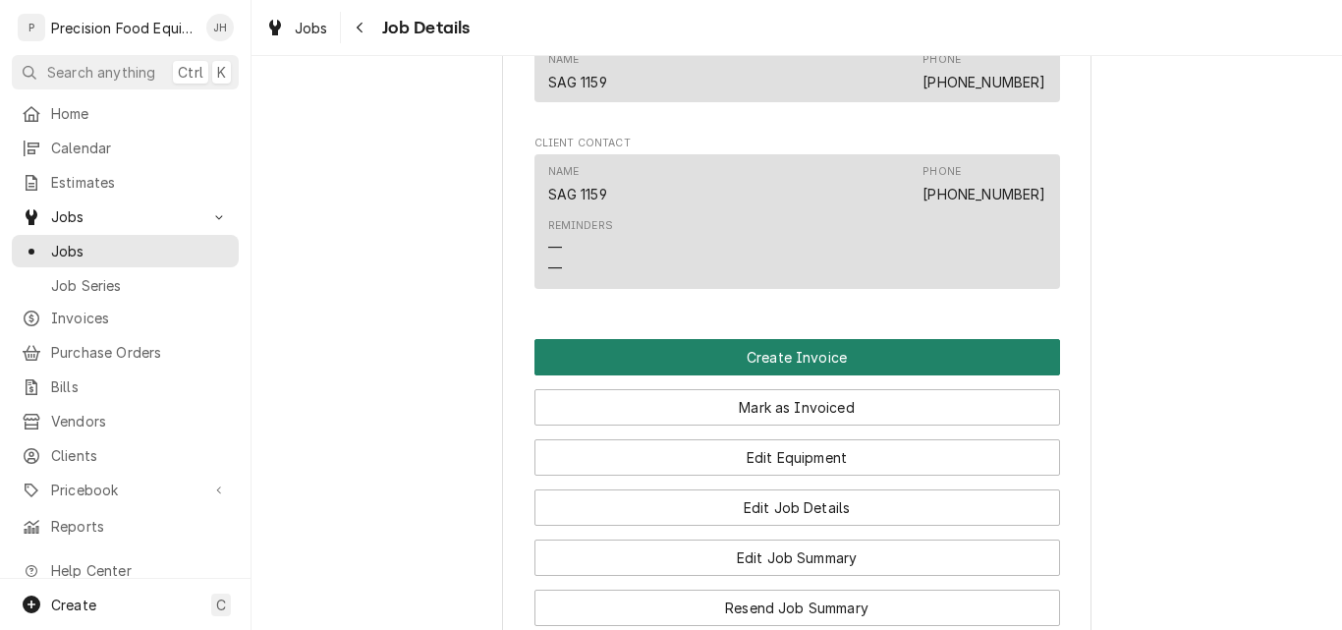
click at [863, 366] on button "Create Invoice" at bounding box center [797, 357] width 526 height 36
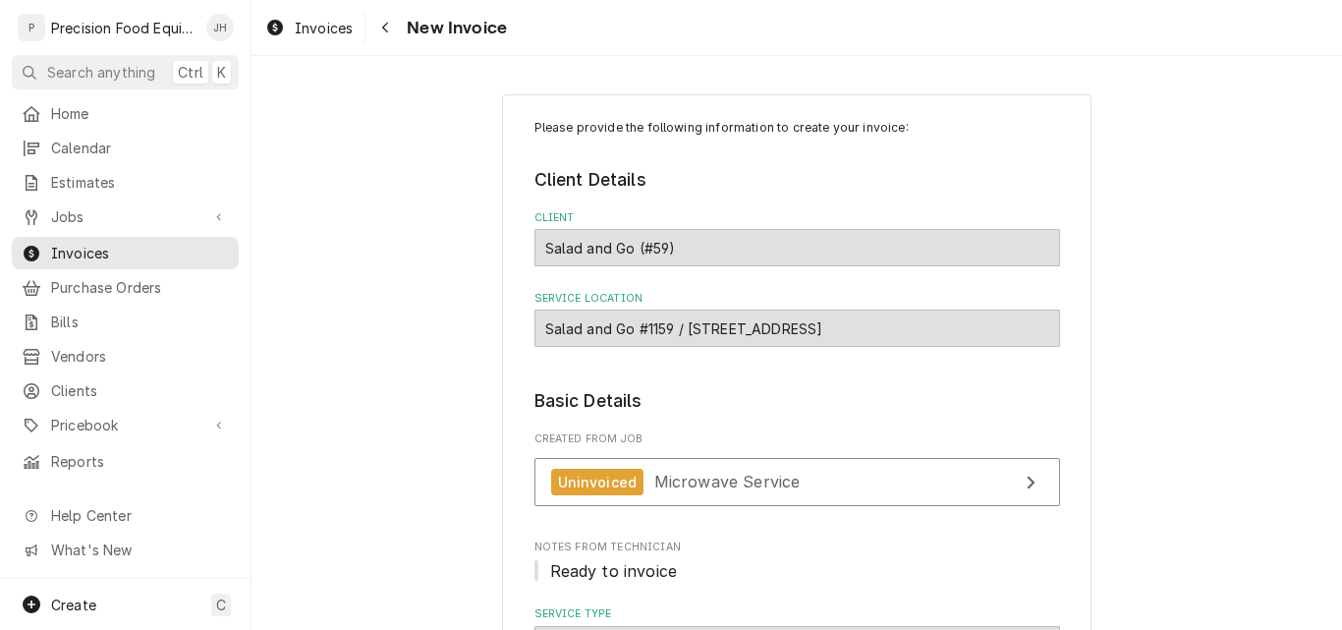
scroll to position [1179, 0]
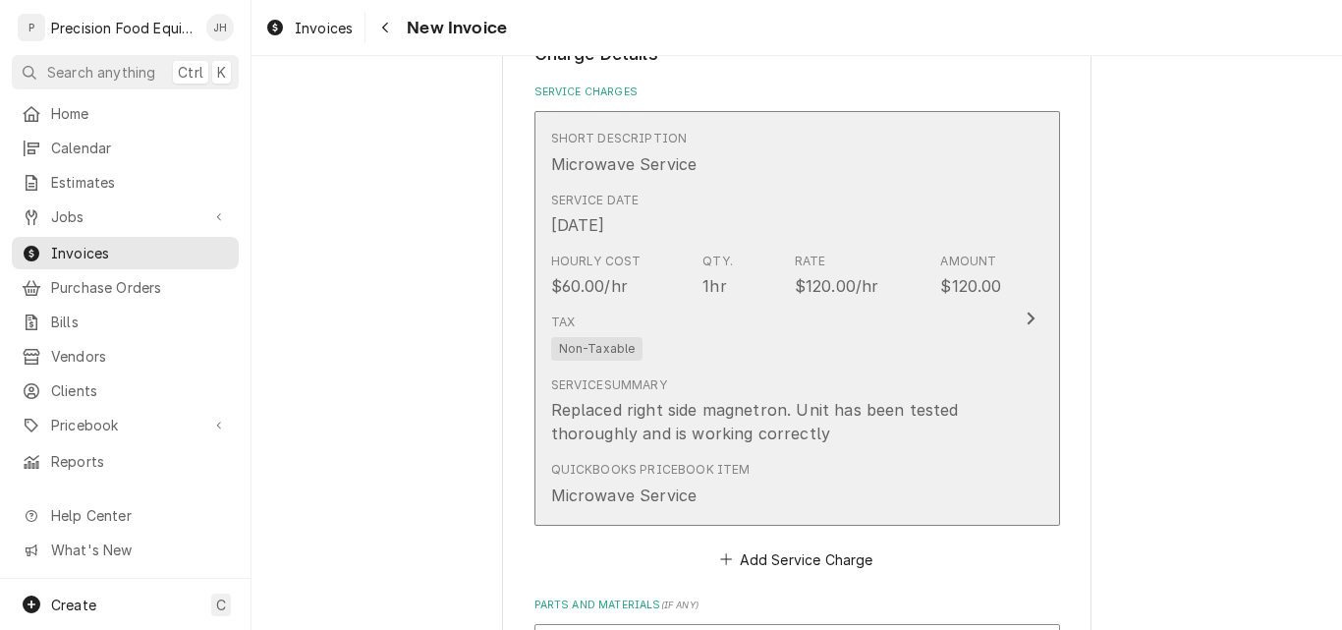
click at [765, 347] on div "Tax Non-Taxable" at bounding box center [776, 336] width 451 height 63
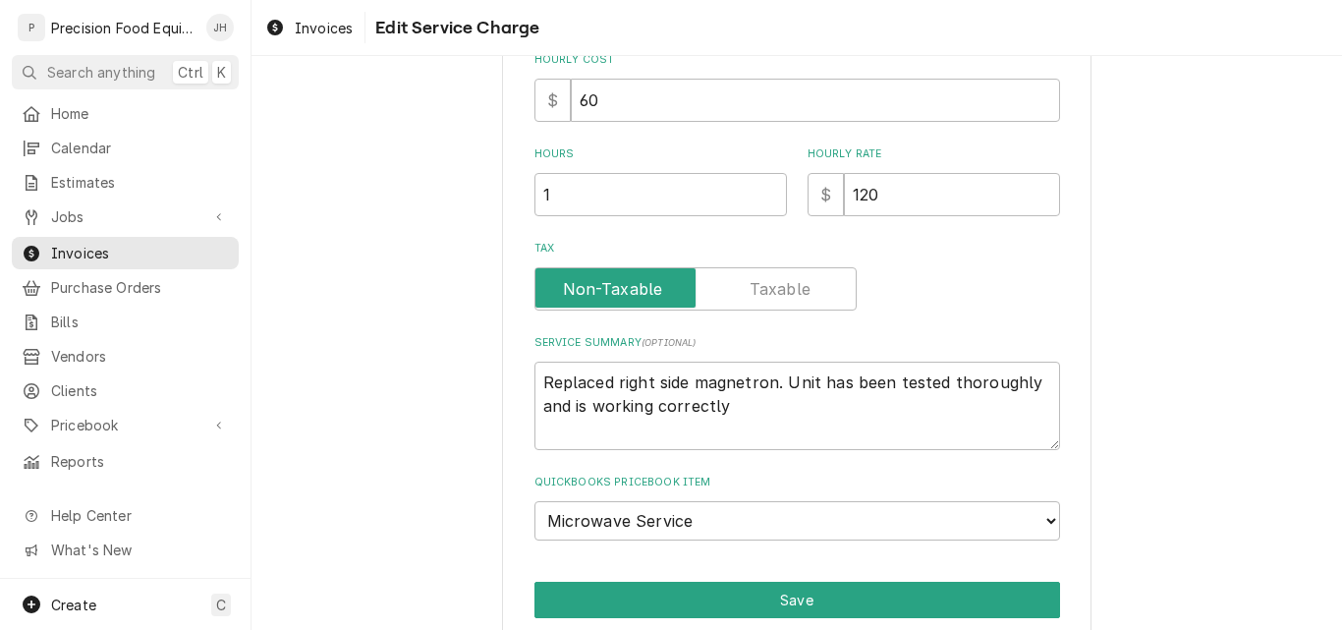
scroll to position [572, 0]
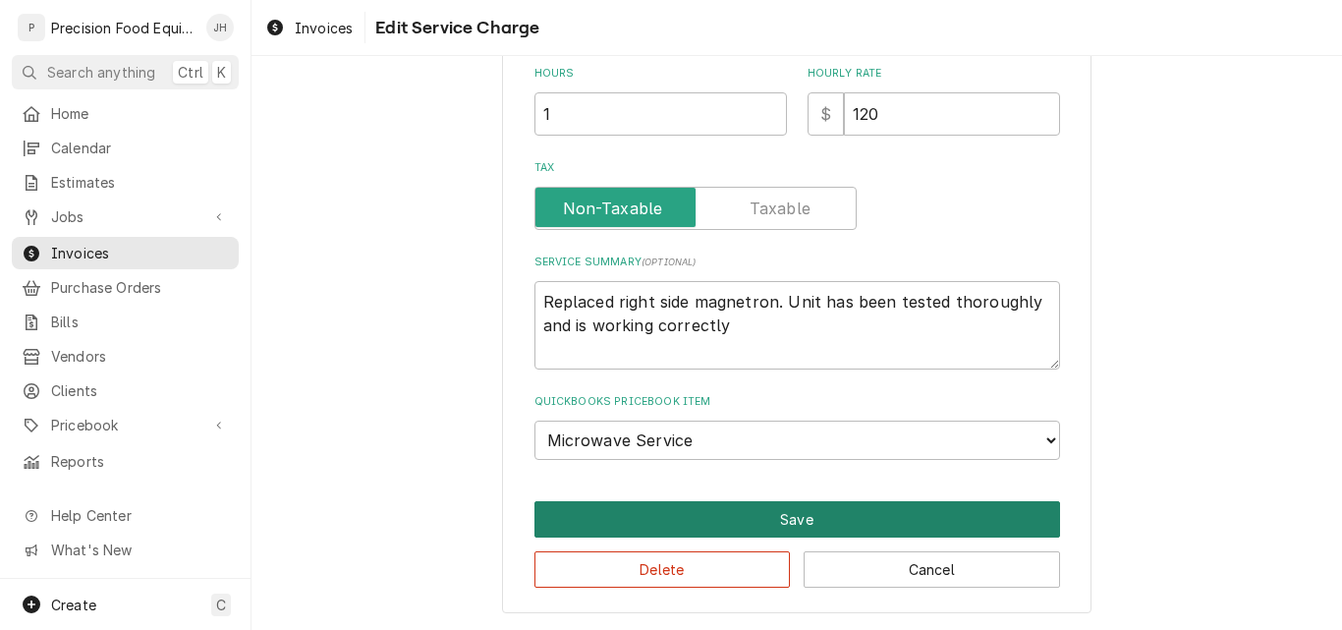
click at [825, 510] on button "Save" at bounding box center [797, 519] width 526 height 36
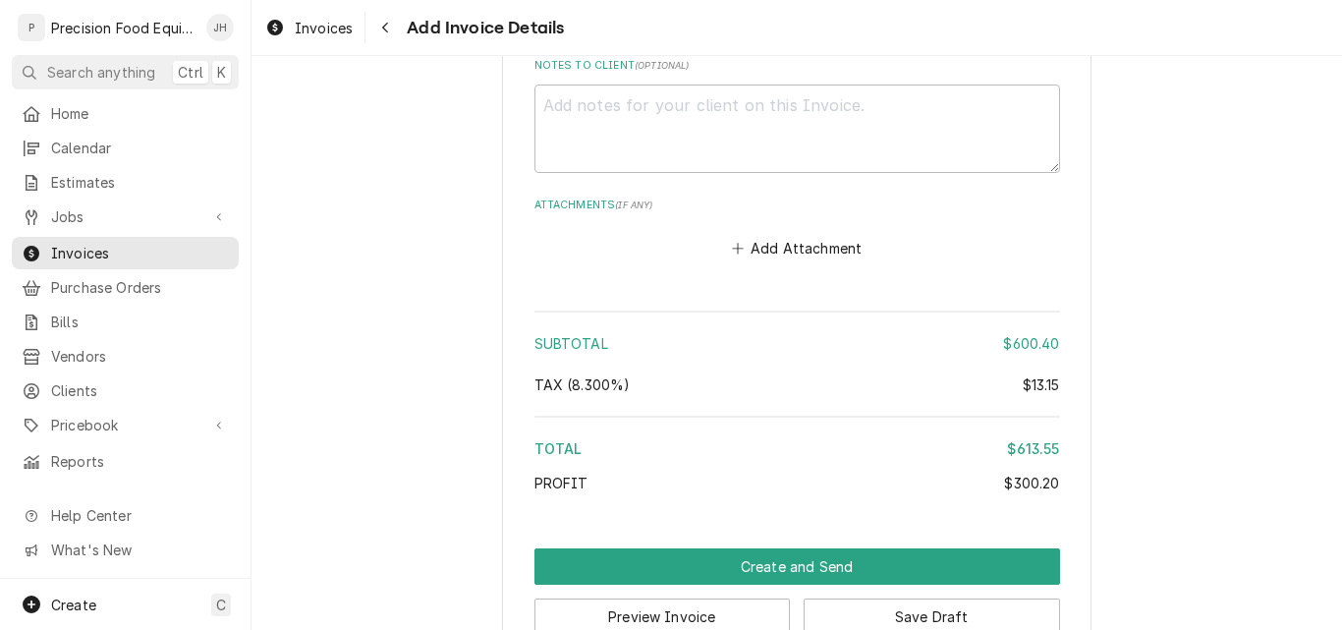
scroll to position [2953, 0]
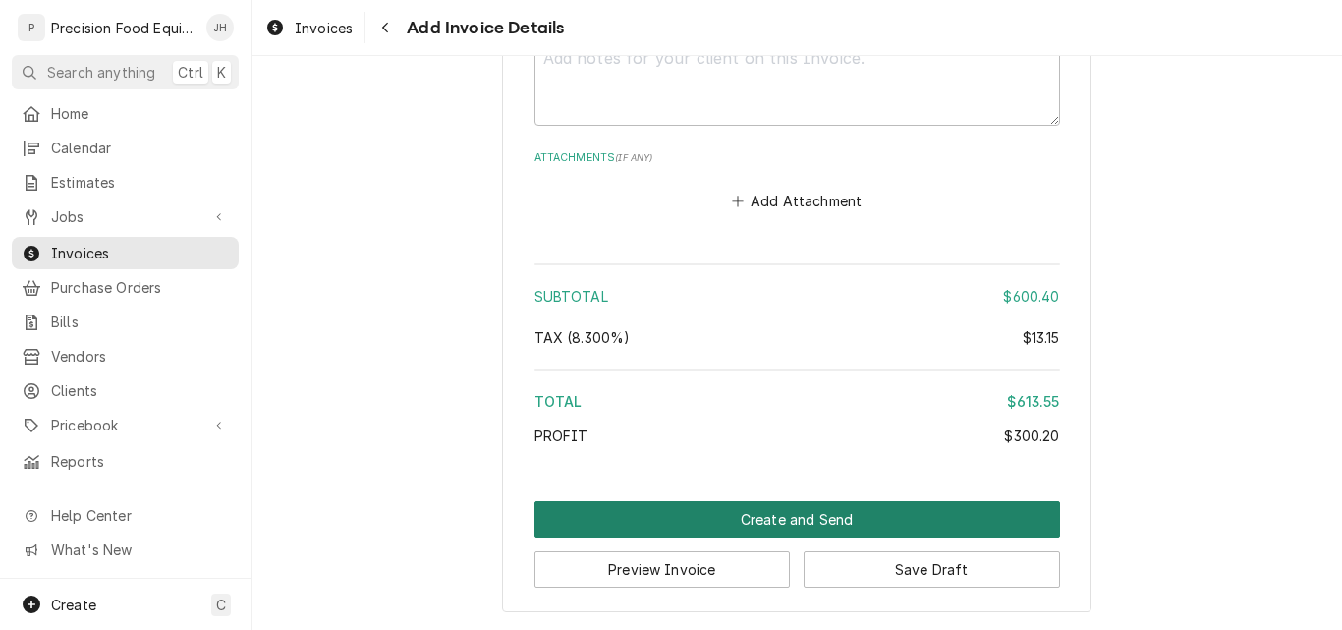
click at [778, 516] on button "Create and Send" at bounding box center [797, 519] width 526 height 36
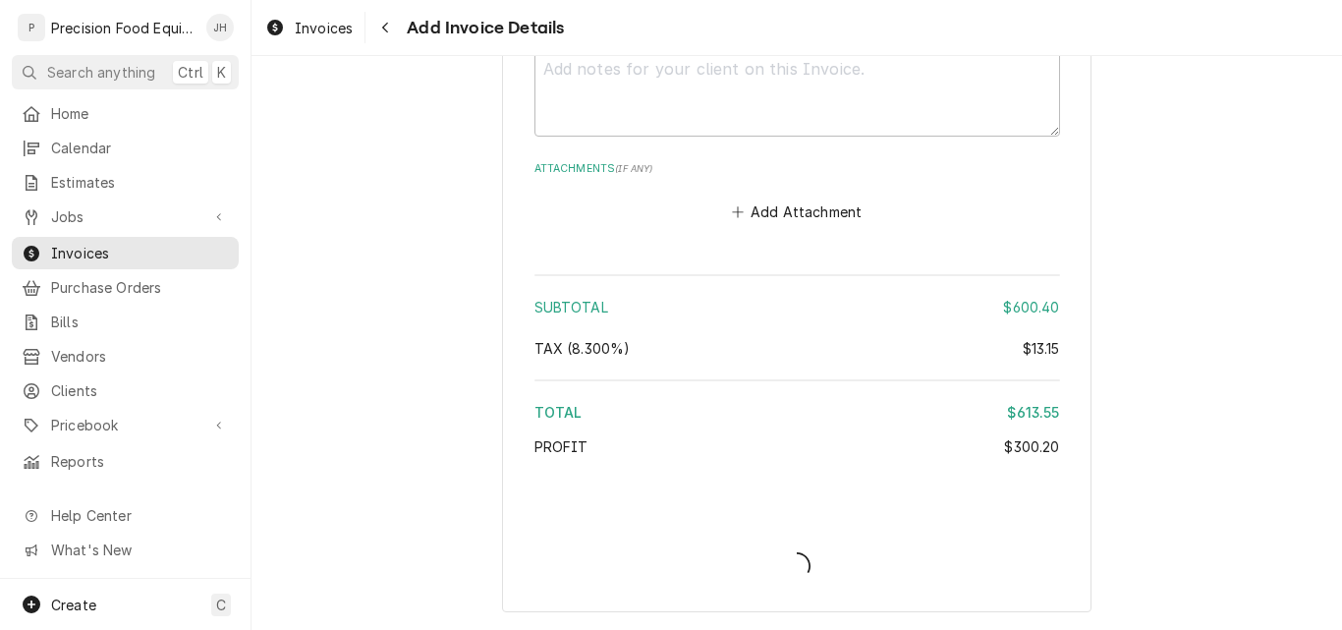
scroll to position [2942, 0]
type textarea "x"
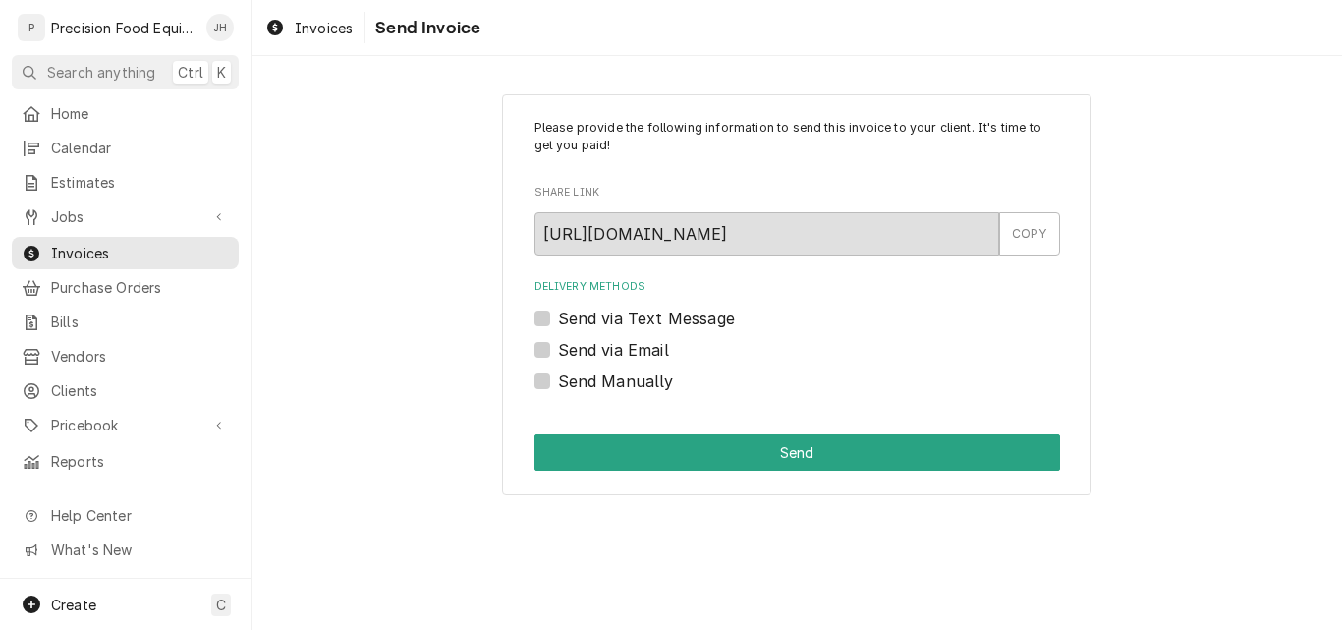
click at [590, 348] on label "Send via Email" at bounding box center [613, 350] width 111 height 24
click at [590, 348] on input "Send via Email" at bounding box center [821, 359] width 526 height 43
checkbox input "true"
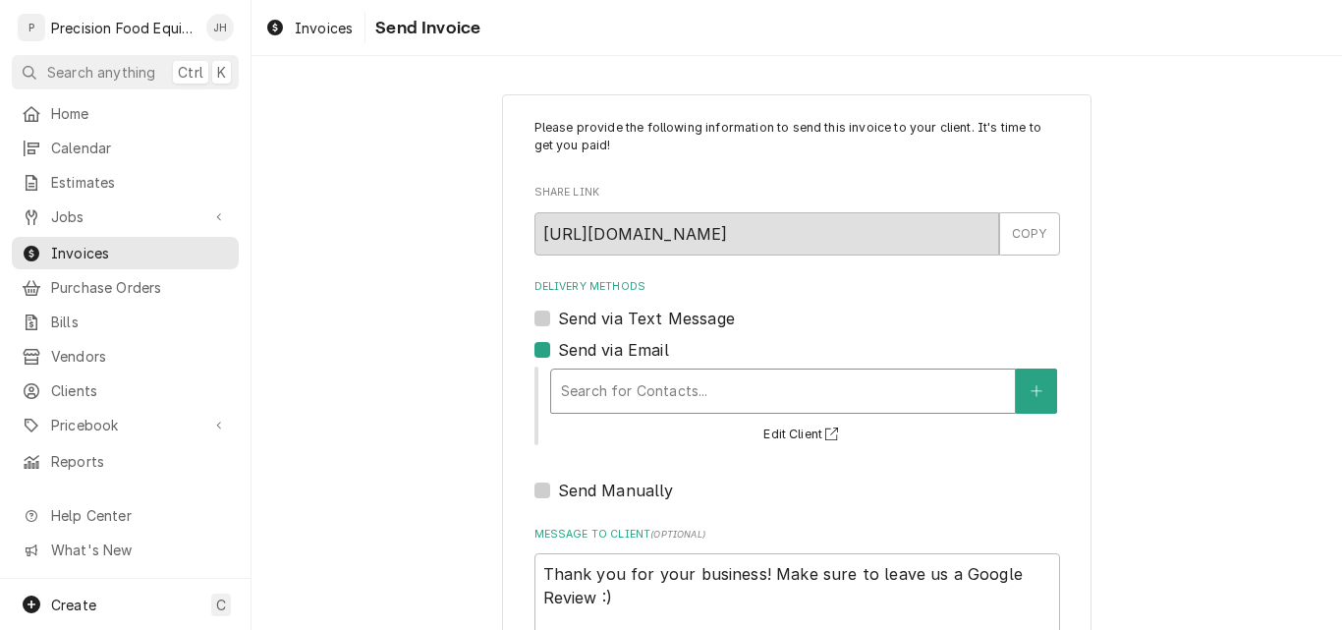
type textarea "x"
click at [590, 382] on div "Delivery Methods" at bounding box center [783, 390] width 444 height 35
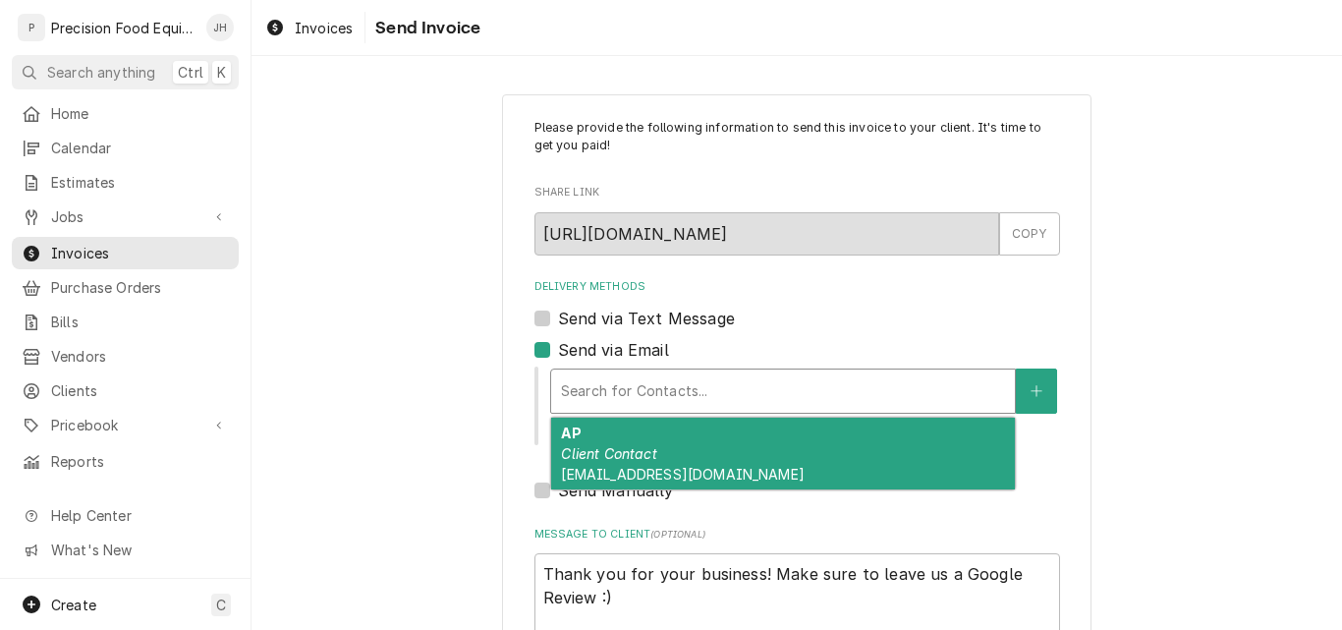
click at [590, 386] on div "Delivery Methods" at bounding box center [783, 390] width 444 height 35
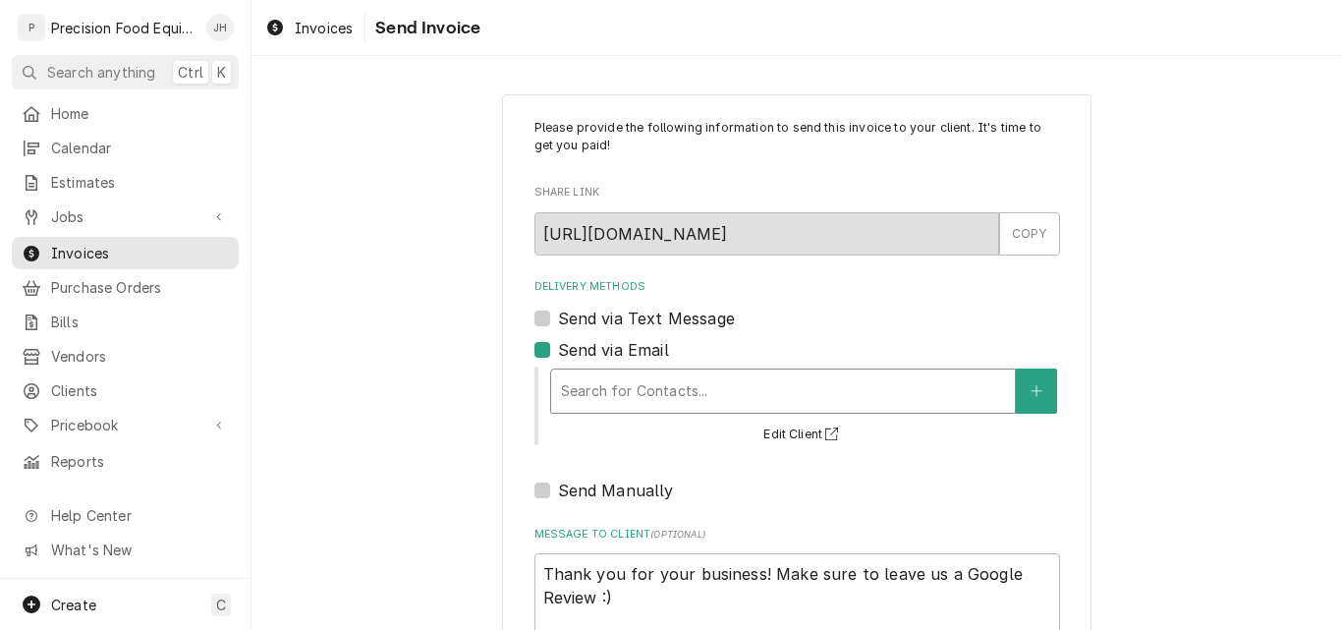
click at [573, 355] on label "Send via Email" at bounding box center [613, 350] width 111 height 24
click at [573, 355] on input "Send via Email" at bounding box center [821, 359] width 526 height 43
checkbox input "false"
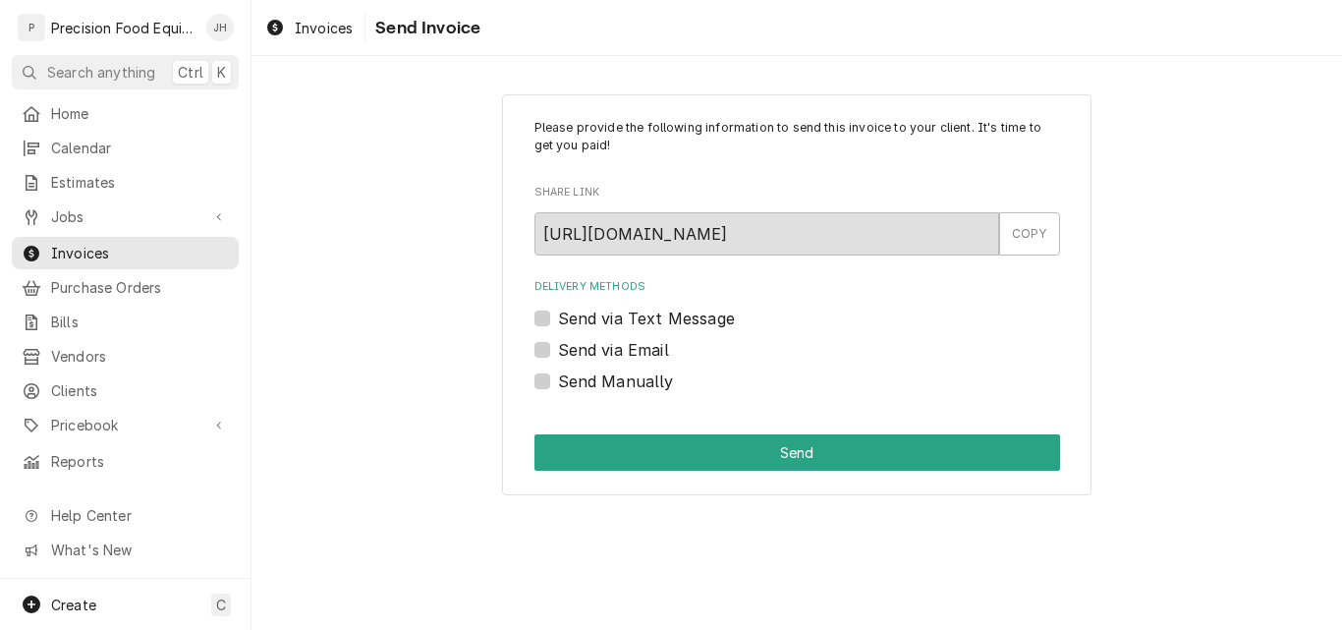
click at [572, 382] on label "Send Manually" at bounding box center [616, 381] width 116 height 24
click at [572, 382] on input "Send Manually" at bounding box center [821, 390] width 526 height 43
checkbox input "true"
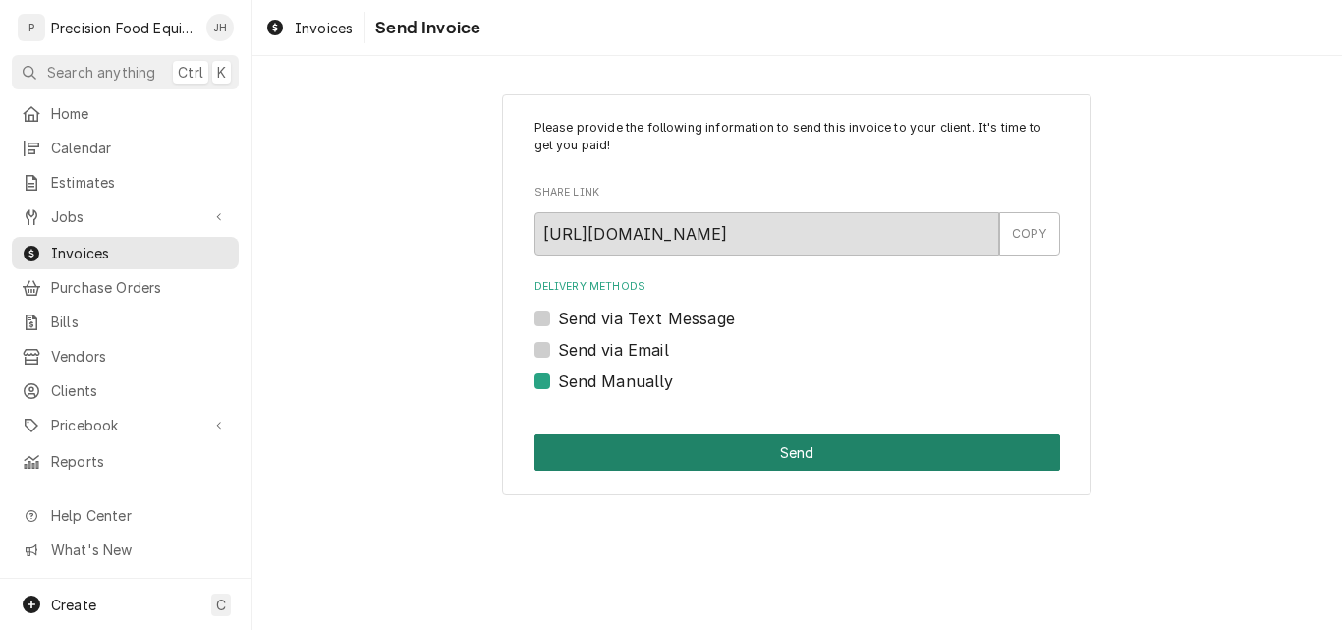
click at [826, 464] on button "Send" at bounding box center [797, 452] width 526 height 36
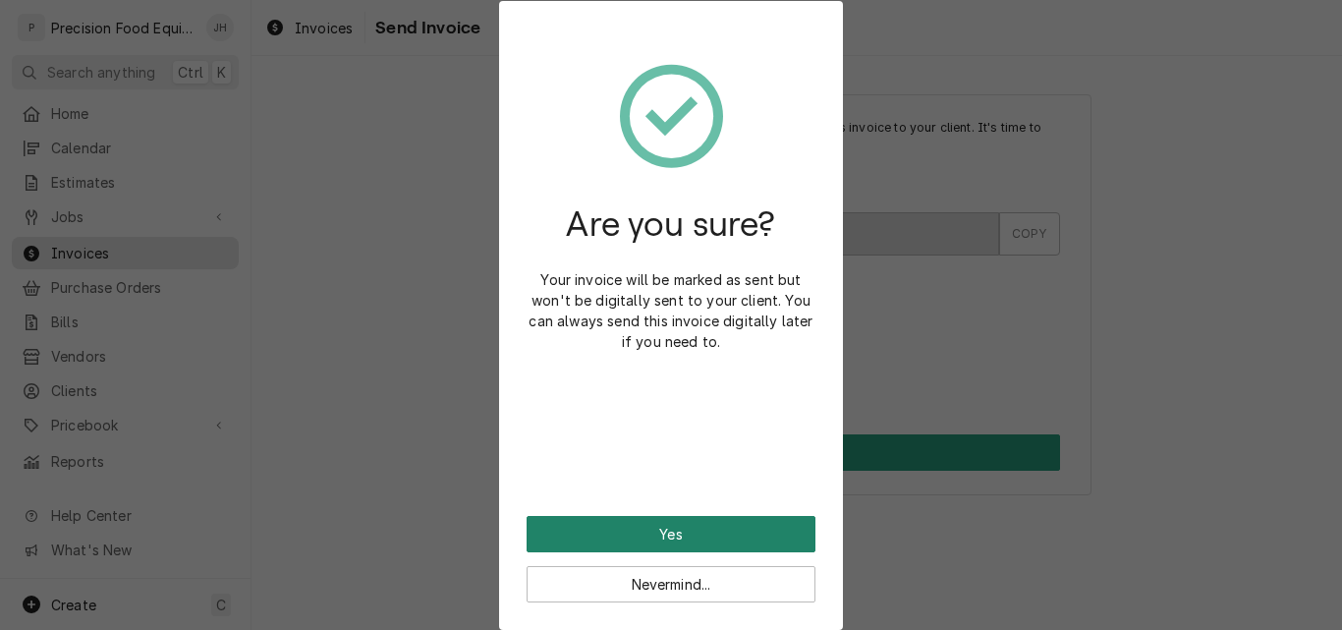
click at [671, 527] on button "Yes" at bounding box center [670, 534] width 289 height 36
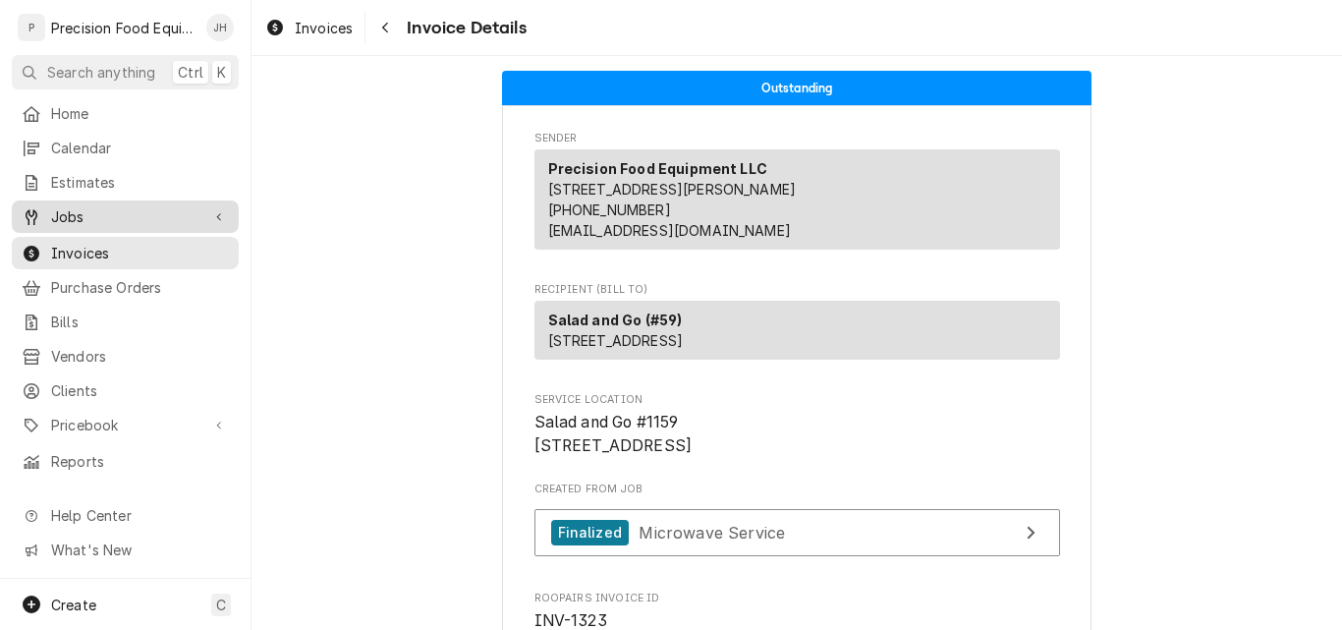
click at [84, 211] on span "Jobs" at bounding box center [125, 216] width 148 height 21
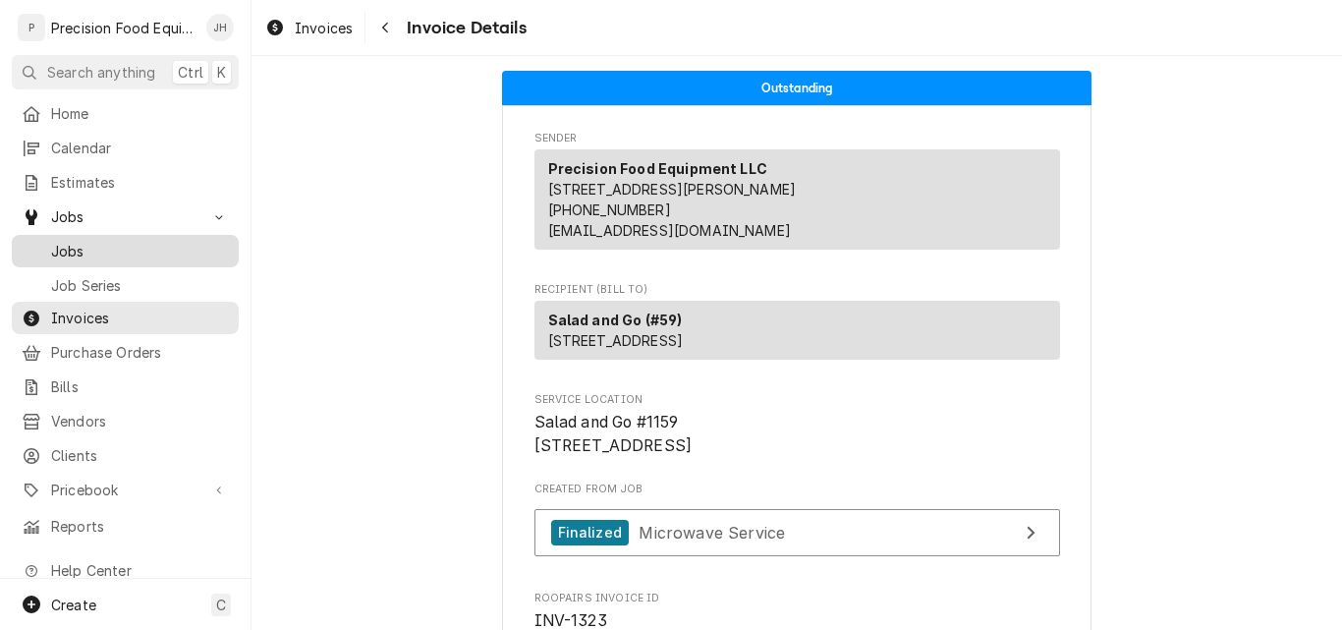
click at [82, 251] on span "Jobs" at bounding box center [140, 251] width 178 height 21
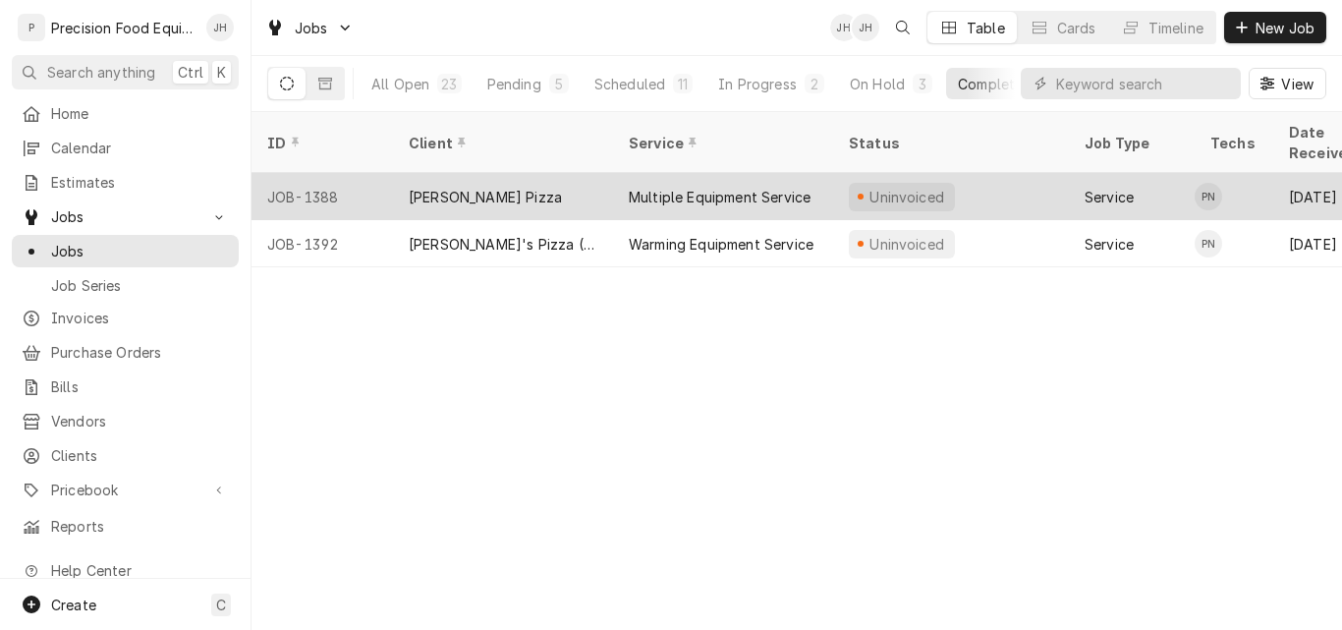
click at [568, 173] on div "[PERSON_NAME] Pizza" at bounding box center [503, 196] width 220 height 47
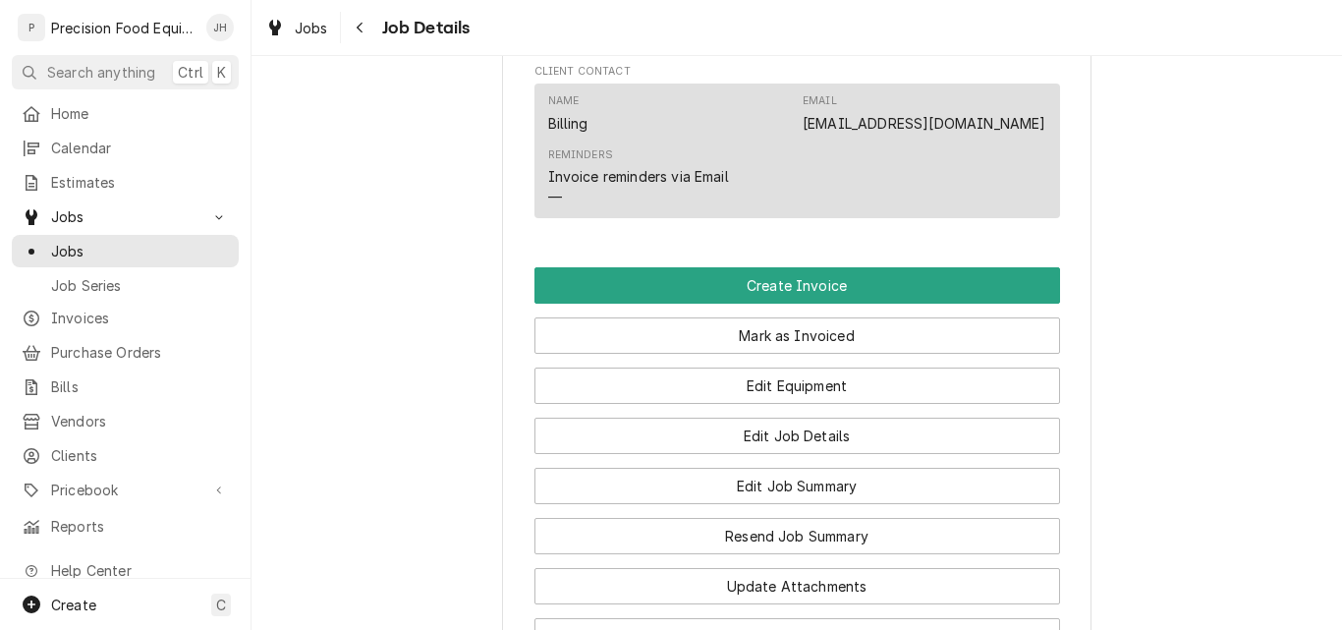
scroll to position [1473, 0]
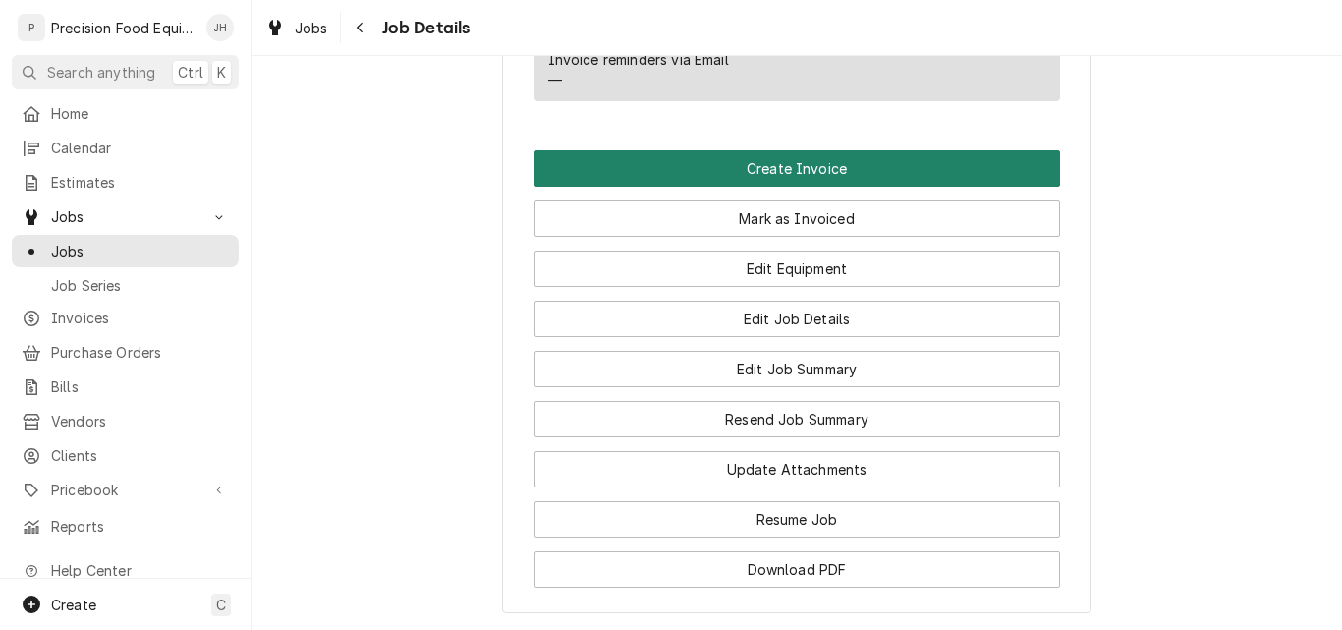
click at [820, 187] on button "Create Invoice" at bounding box center [797, 168] width 526 height 36
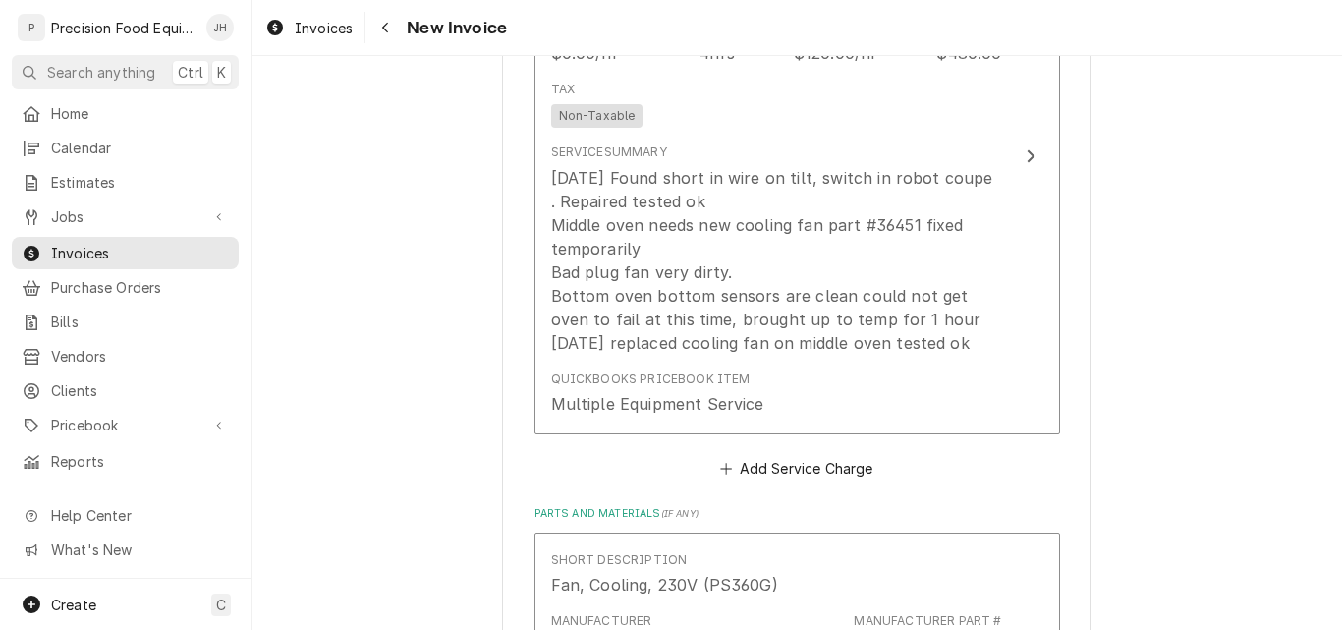
scroll to position [1866, 0]
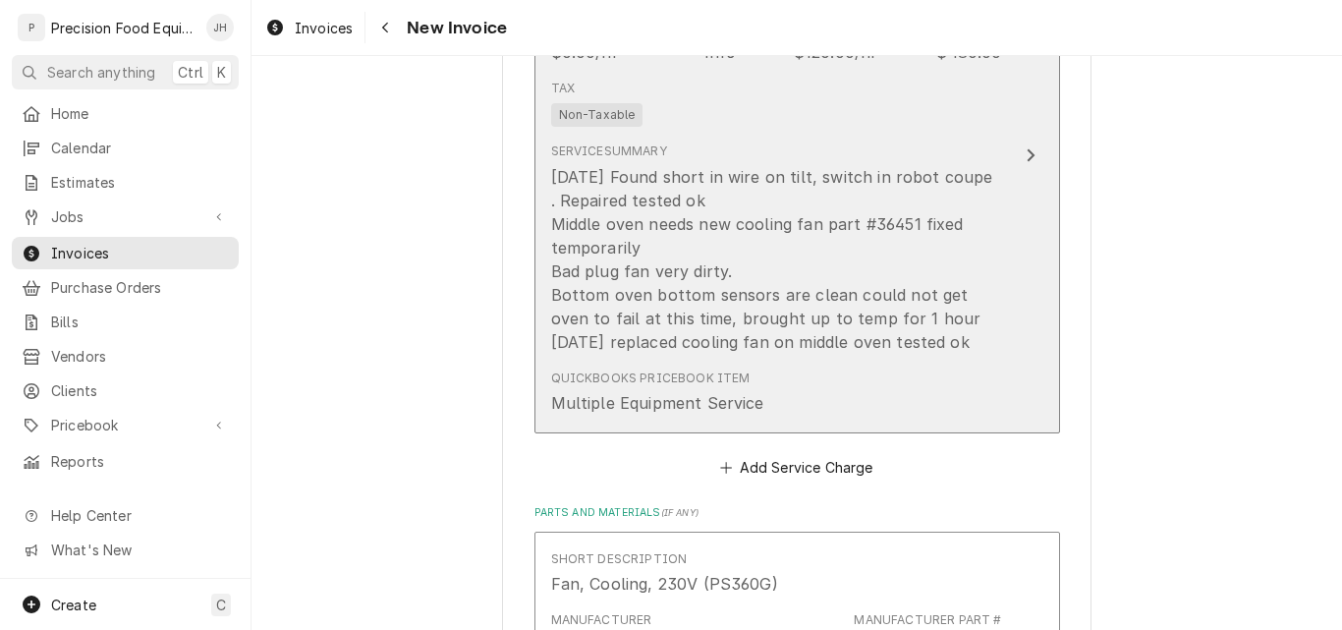
click at [790, 141] on div "Service Summary [DATE] Found short in wire on tilt, switch in robot coupe . Rep…" at bounding box center [776, 248] width 451 height 226
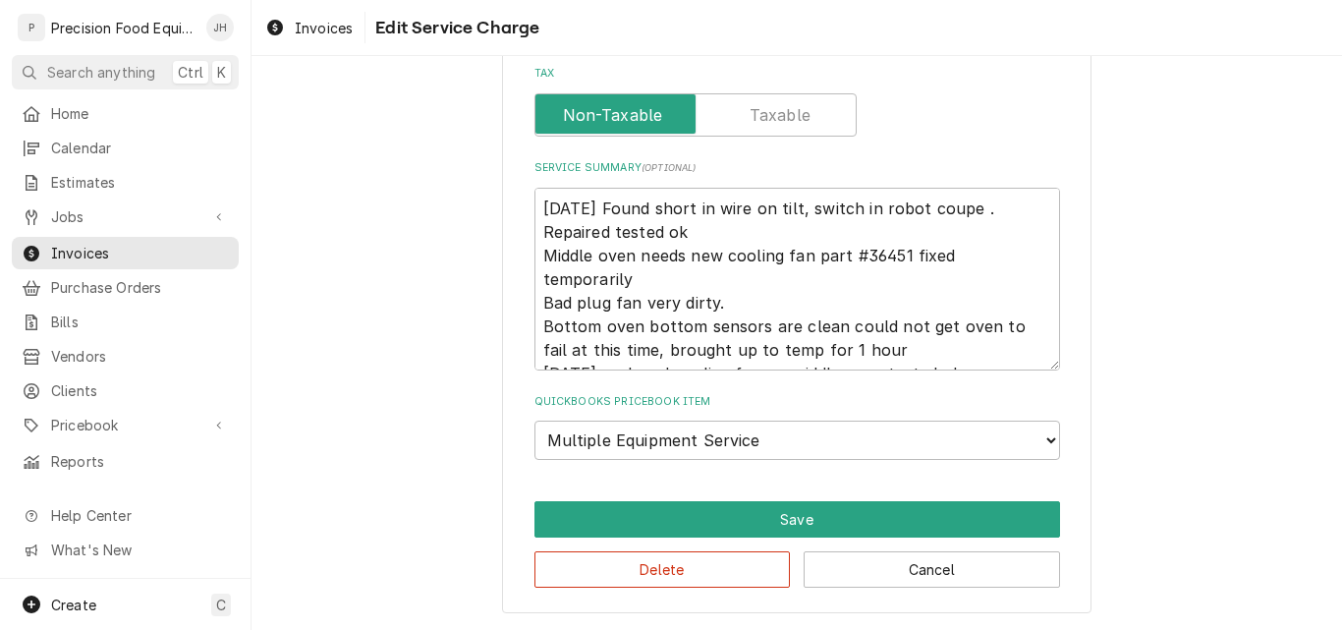
scroll to position [511, 0]
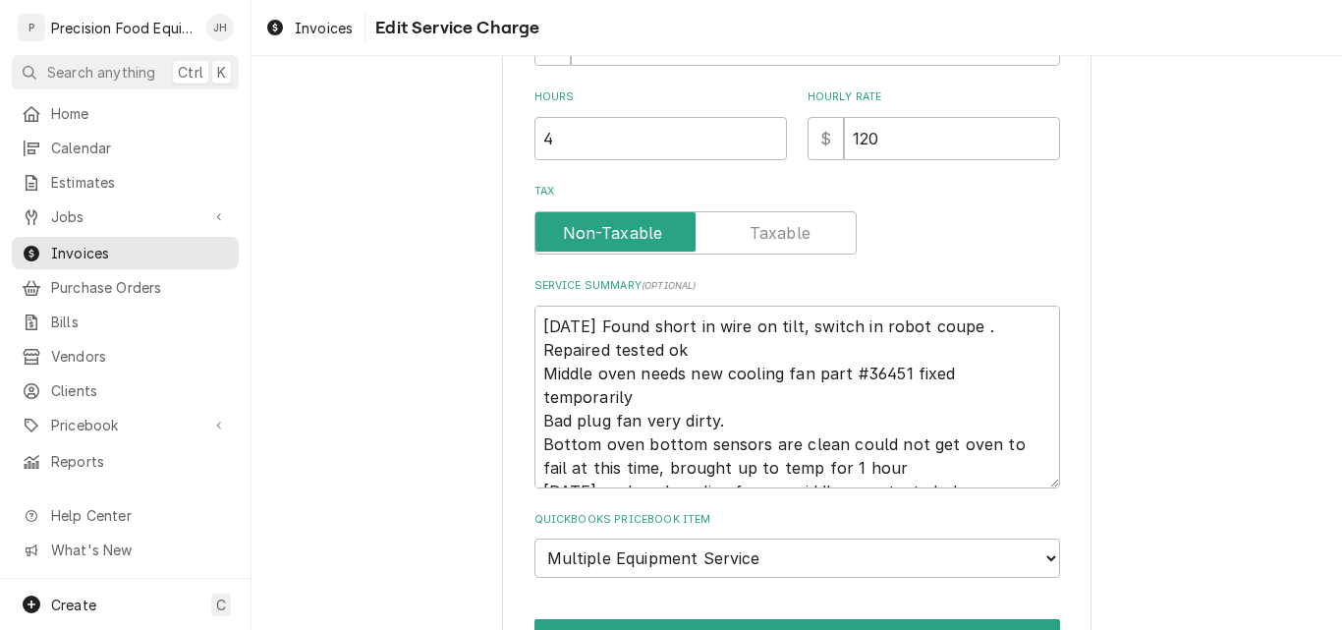
type textarea "x"
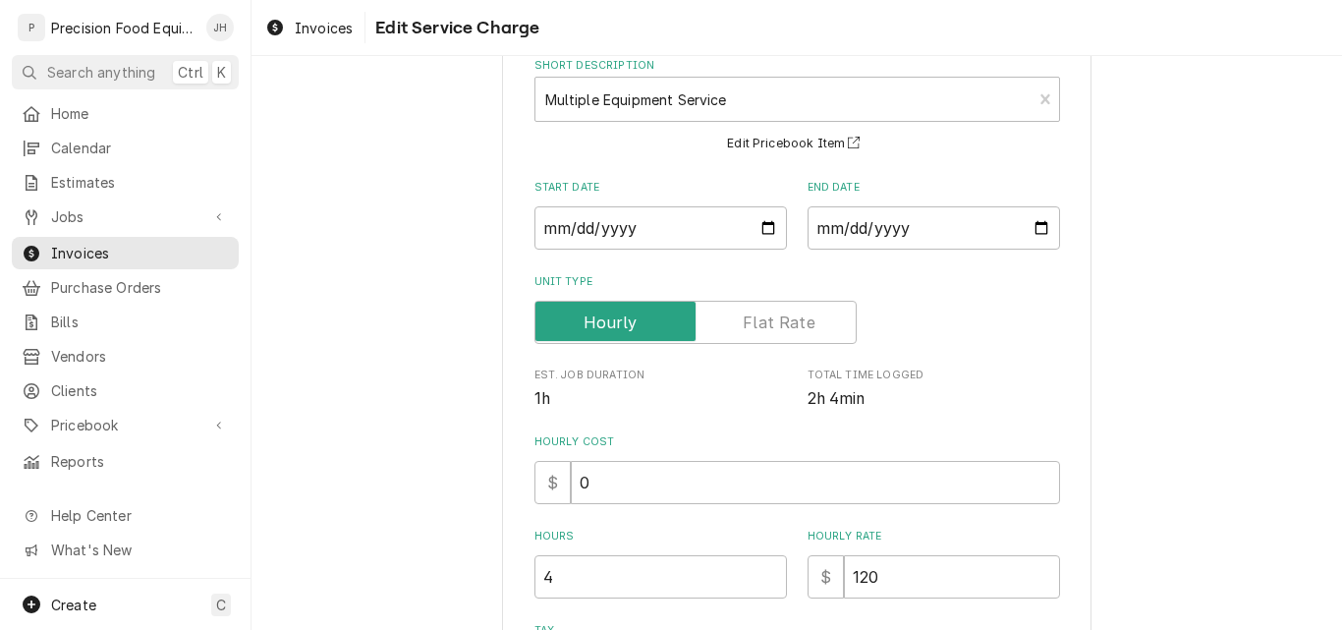
scroll to position [295, 0]
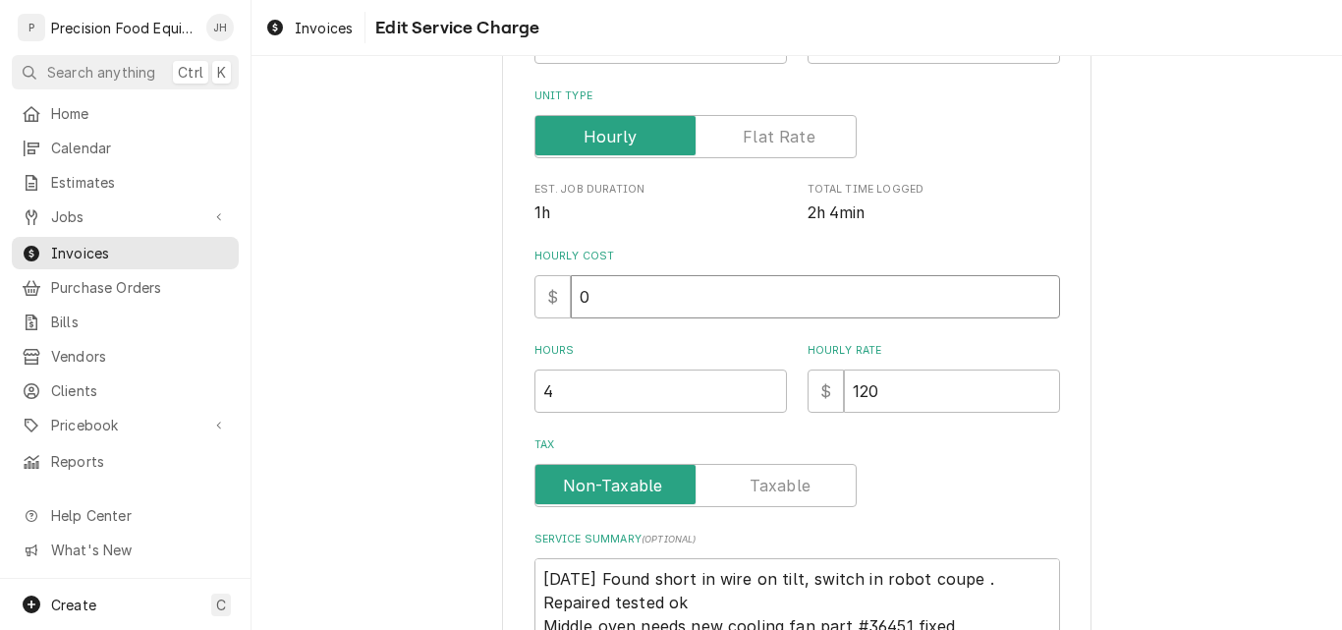
drag, startPoint x: 593, startPoint y: 288, endPoint x: 557, endPoint y: 306, distance: 40.9
click at [557, 306] on div "$ 0" at bounding box center [797, 296] width 526 height 43
type input "60"
type textarea "x"
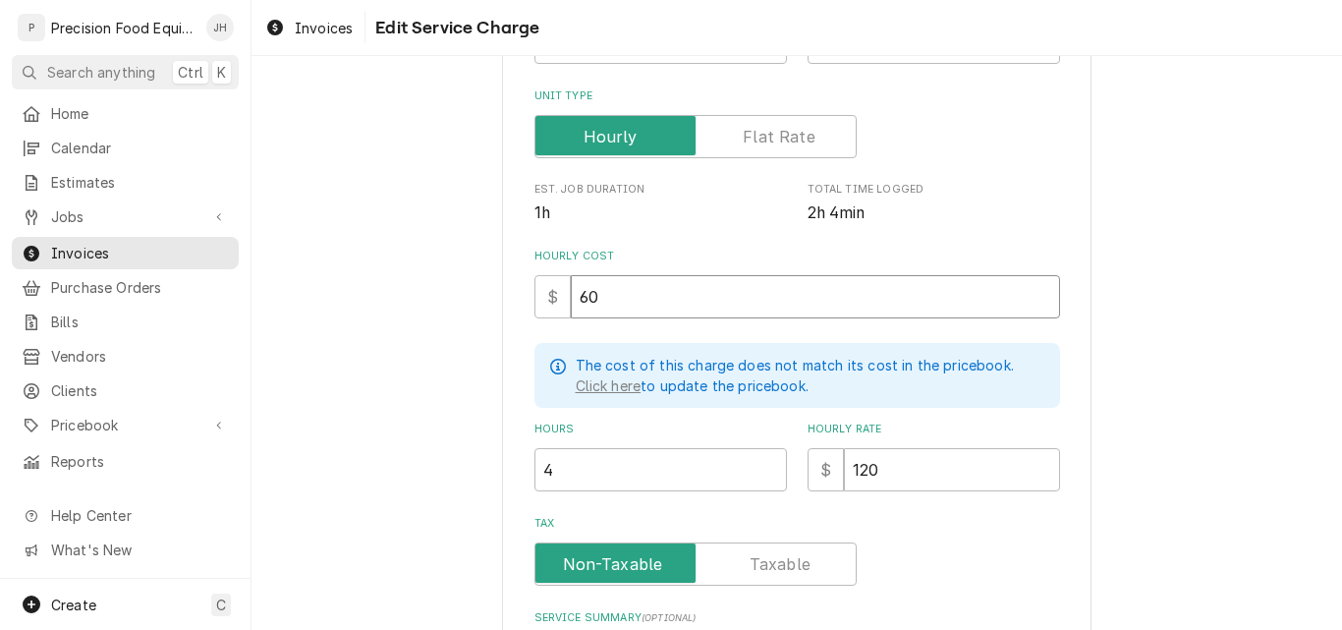
type input "60"
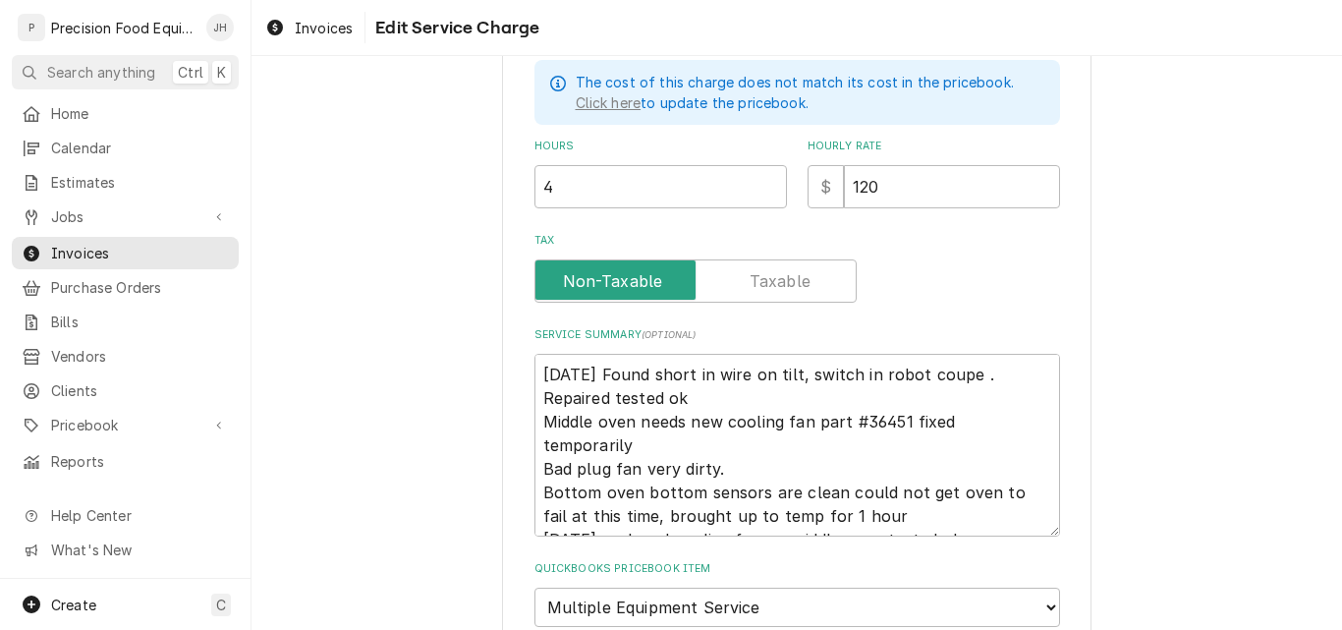
scroll to position [589, 0]
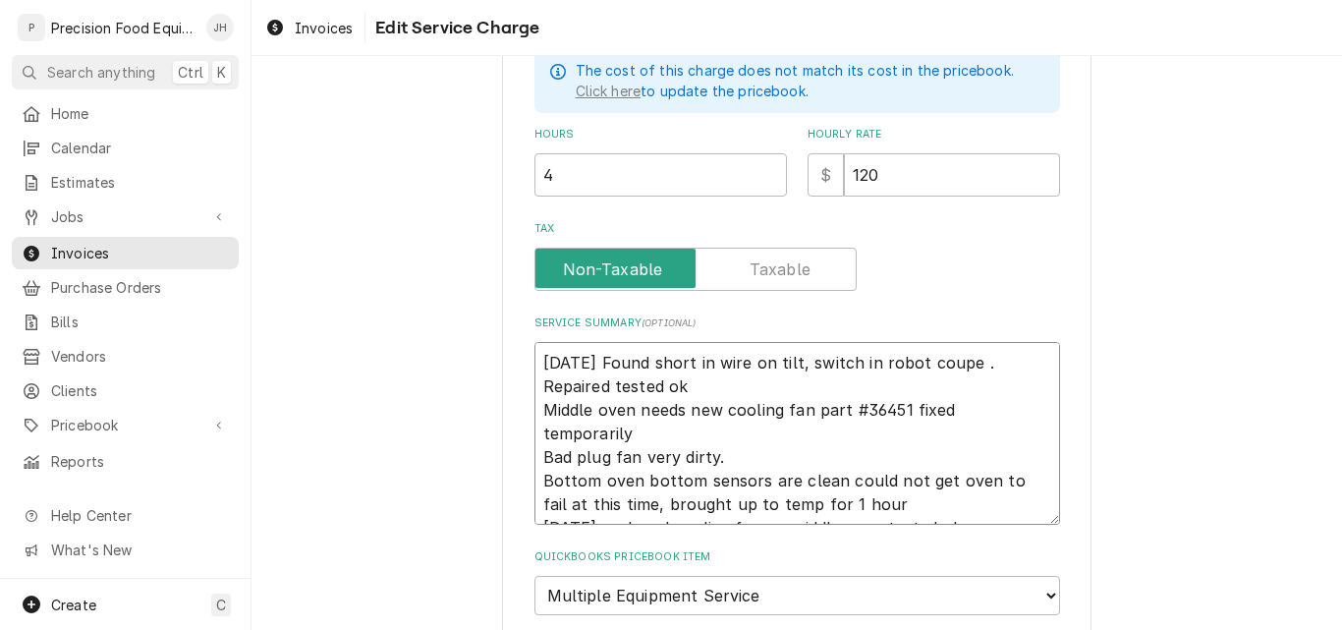
click at [539, 453] on textarea "8/22/25 Found short in wire on tilt, switch in robot coupe . Repaired tested ok…" at bounding box center [797, 433] width 526 height 183
type textarea "x"
type textarea "8/22/25 Found short in wire on tilt, switch in robot coupe . Repaired tested ok…"
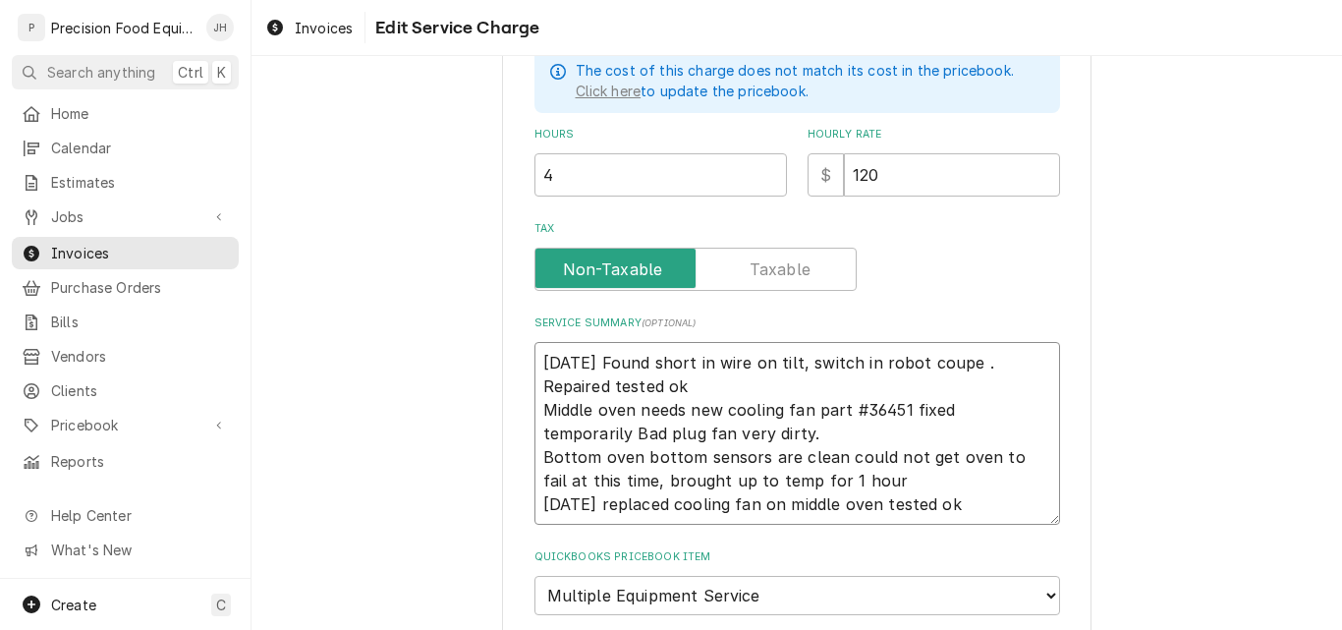
type textarea "x"
type textarea "8/22/25 Found short in wire on tilt, switch in robot coupe . Repaired tested ok…"
type textarea "x"
type textarea "8/22/25 Found short in wire on tilt, switch in robot coupe . Repaired tested ok…"
type textarea "x"
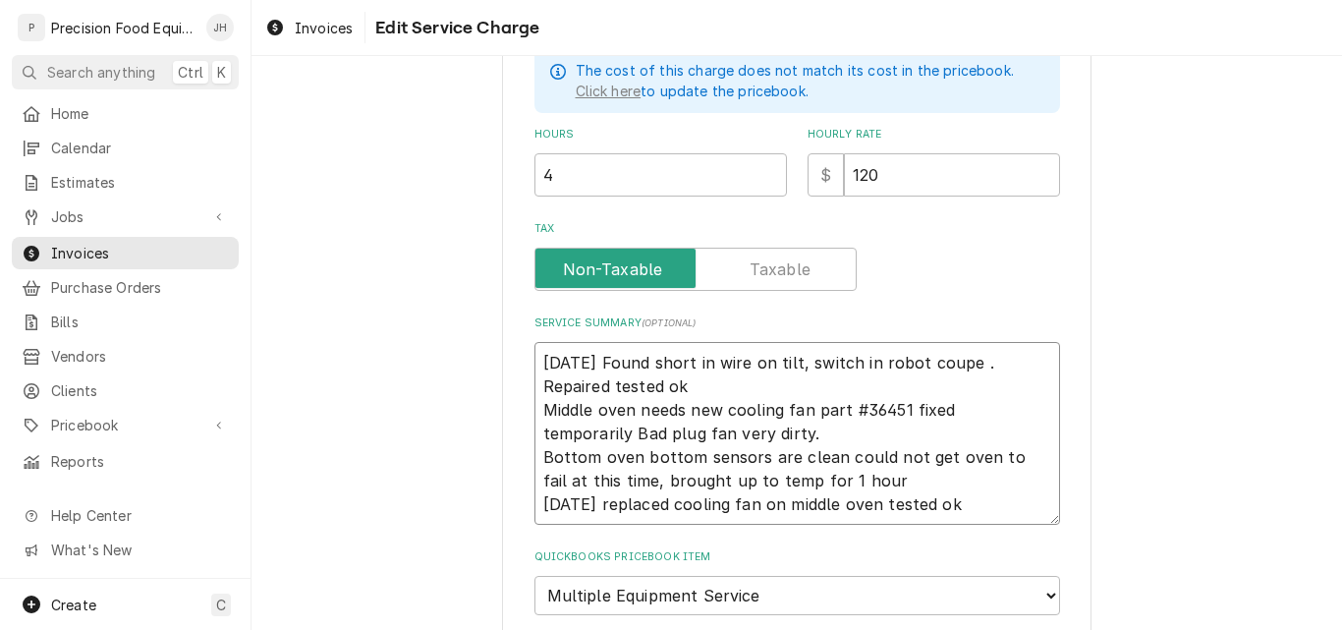
type textarea "8/22/25 Found short in wire on tilt, switch in robot coupe . Repaired tested ok…"
type textarea "x"
type textarea "8/22/25 Found short in wire on tilt, switch in robot coupe . Repaired tested ok…"
type textarea "x"
type textarea "8/22/25 Found short in wire on tilt, switch in robot coupe . Repaired tested ok…"
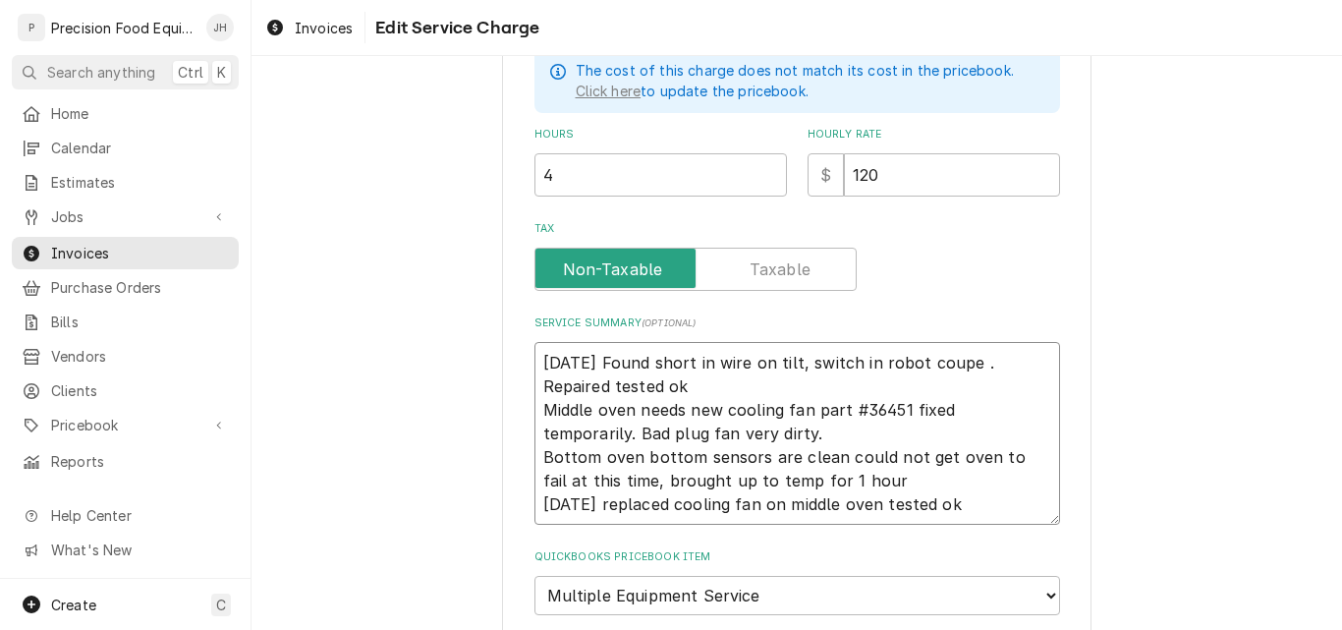
click at [602, 363] on textarea "8/22/25 Found short in wire on tilt, switch in robot coupe . Repaired tested ok…" at bounding box center [797, 433] width 526 height 183
type textarea "x"
type textarea "8/22/25 -Found short in wire on tilt, switch in robot coupe . Repaired tested o…"
type textarea "x"
type textarea "8/22/25 - Found short in wire on tilt, switch in robot coupe . Repaired tested …"
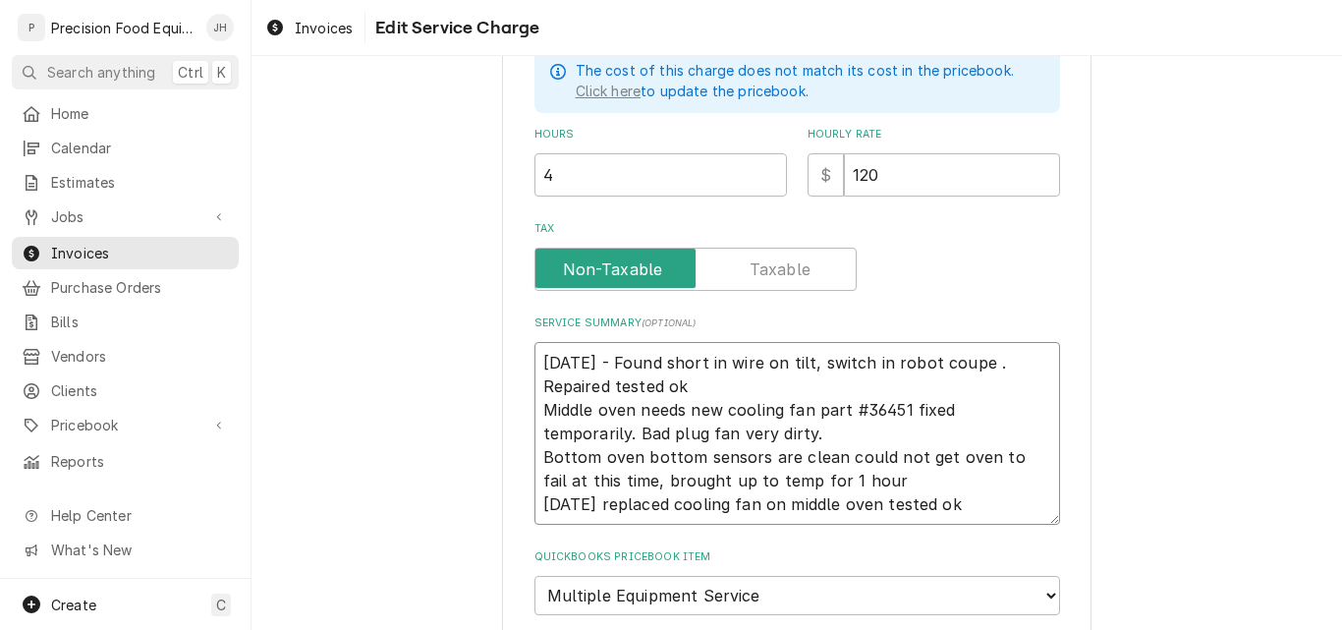
type textarea "x"
type textarea "8/22/25 - MFound short in wire on tilt, switch in robot coupe . Repaired tested…"
type textarea "x"
type textarea "8/22/25 - MuFound short in wire on tilt, switch in robot coupe . Repaired teste…"
type textarea "x"
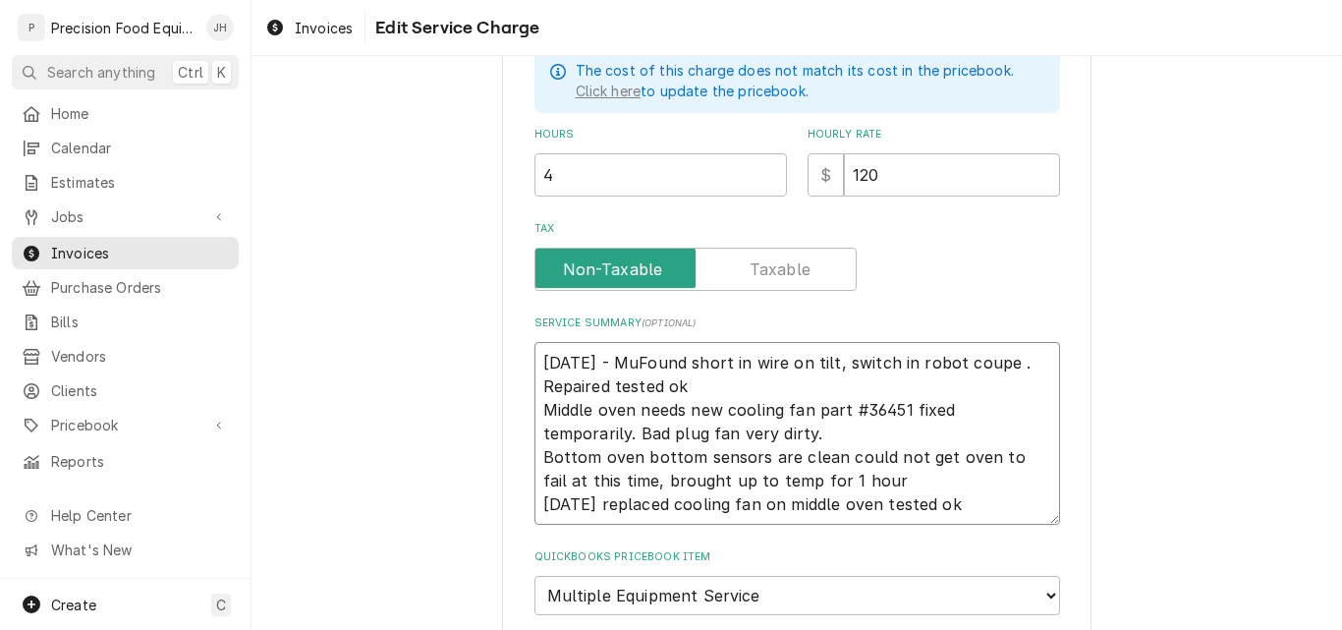
type textarea "8/22/25 - MulFound short in wire on tilt, switch in robot coupe . Repaired test…"
type textarea "x"
type textarea "8/22/25 - MultFound short in wire on tilt, switch in robot coupe . Repaired tes…"
type textarea "x"
type textarea "8/22/25 - MultiFound short in wire on tilt, switch in robot coupe . Repaired te…"
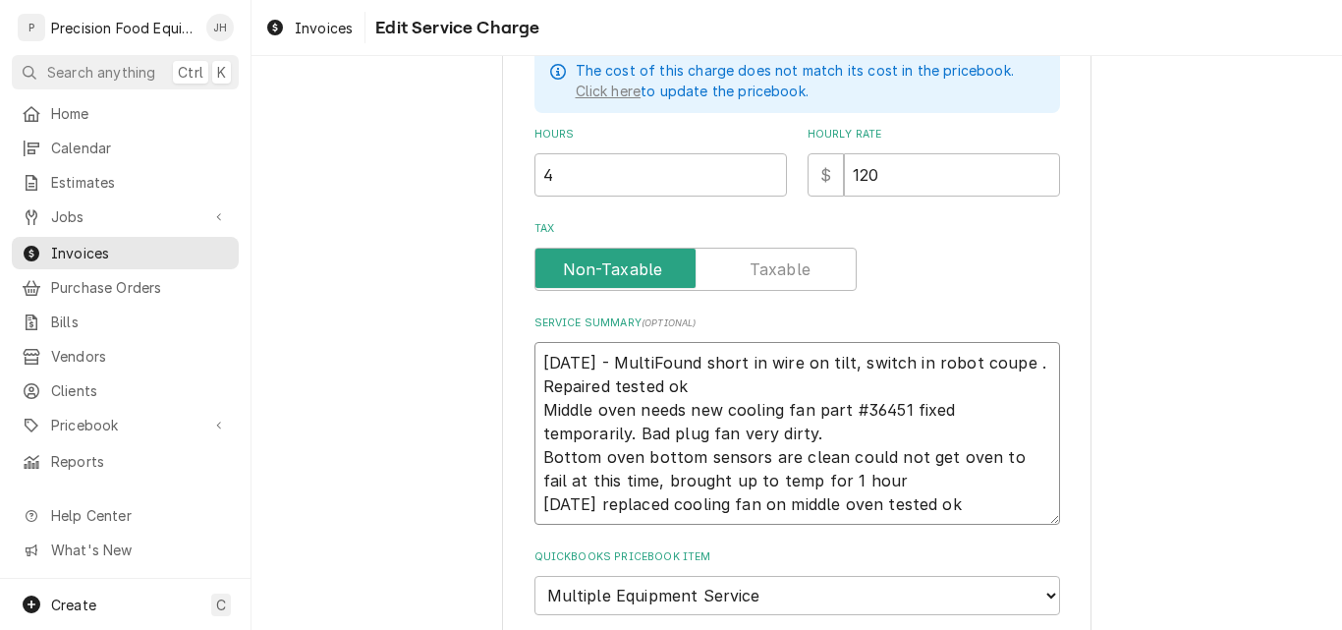
type textarea "x"
type textarea "8/22/25 - MultipFound short in wire on tilt, switch in robot coupe . Repaired t…"
type textarea "x"
type textarea "8/22/25 - MultiplFound short in wire on tilt, switch in robot coupe . Repaired …"
type textarea "x"
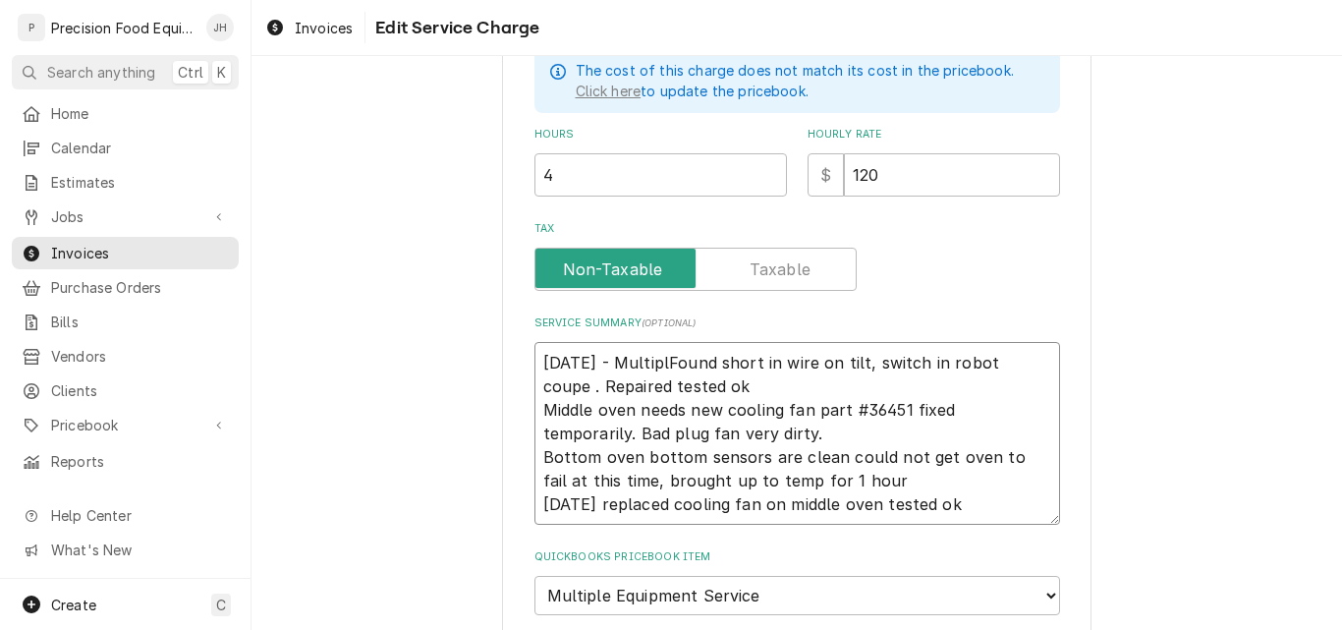
type textarea "8/22/25 - MultipleFound short in wire on tilt, switch in robot coupe . Repaired…"
type textarea "x"
type textarea "8/22/25 - Multiple Found short in wire on tilt, switch in robot coupe . Repaire…"
type textarea "x"
type textarea "8/22/25 - Multiple eFound short in wire on tilt, switch in robot coupe . Repair…"
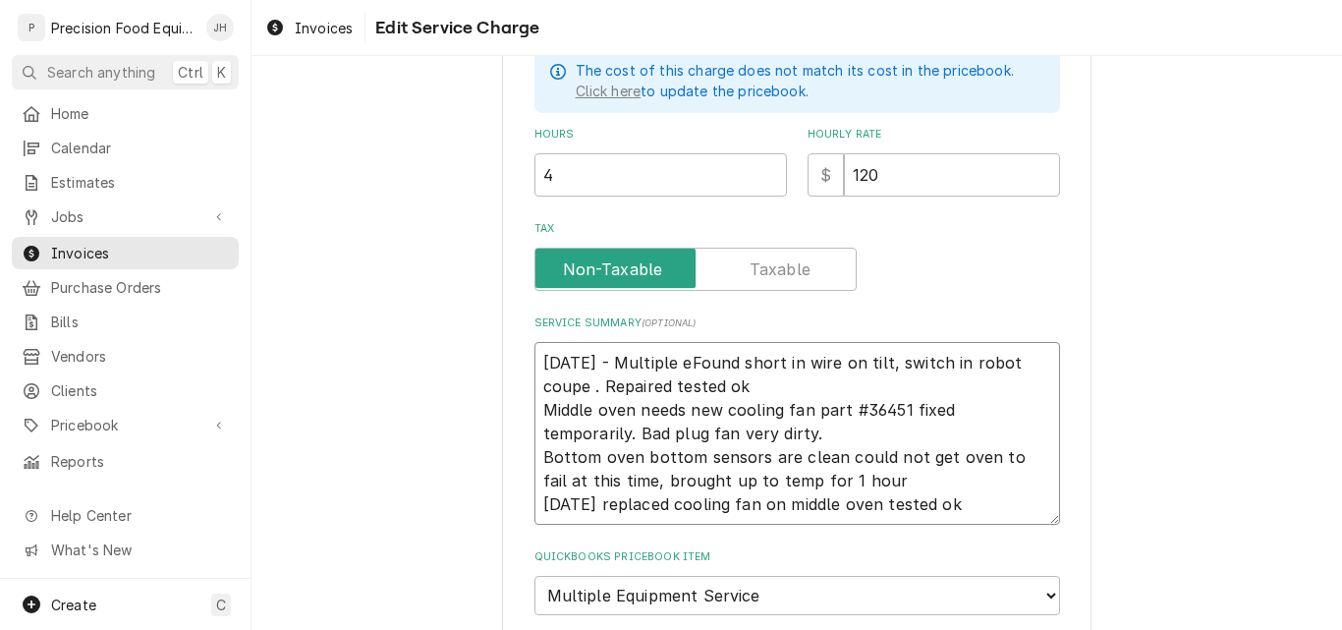
type textarea "x"
type textarea "8/22/25 - Multiple eqFound short in wire on tilt, switch in robot coupe . Repai…"
type textarea "x"
type textarea "8/22/25 - Multiple equFound short in wire on tilt, switch in robot coupe . Repa…"
type textarea "x"
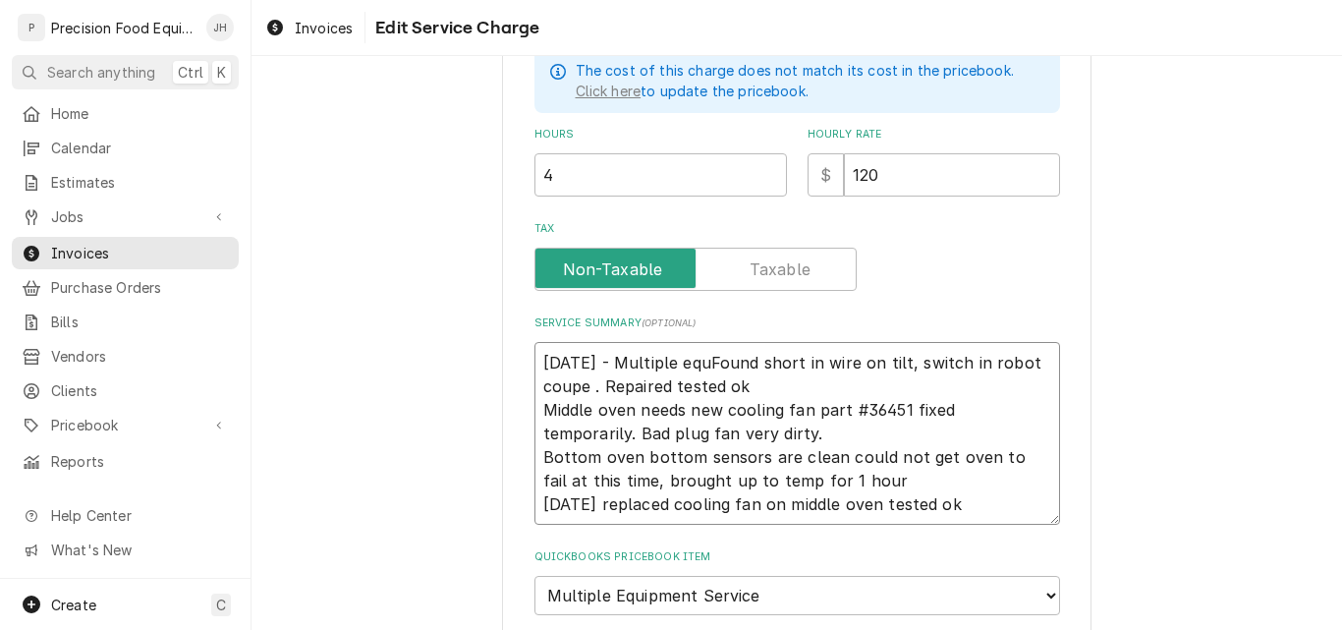
type textarea "8/22/25 - Multiple equiFound short in wire on tilt, switch in robot coupe . Rep…"
type textarea "x"
type textarea "8/22/25 - Multiple equipFound short in wire on tilt, switch in robot coupe . Re…"
type textarea "x"
type textarea "8/22/25 - Multiple equipmFound short in wire on tilt, switch in robot coupe . R…"
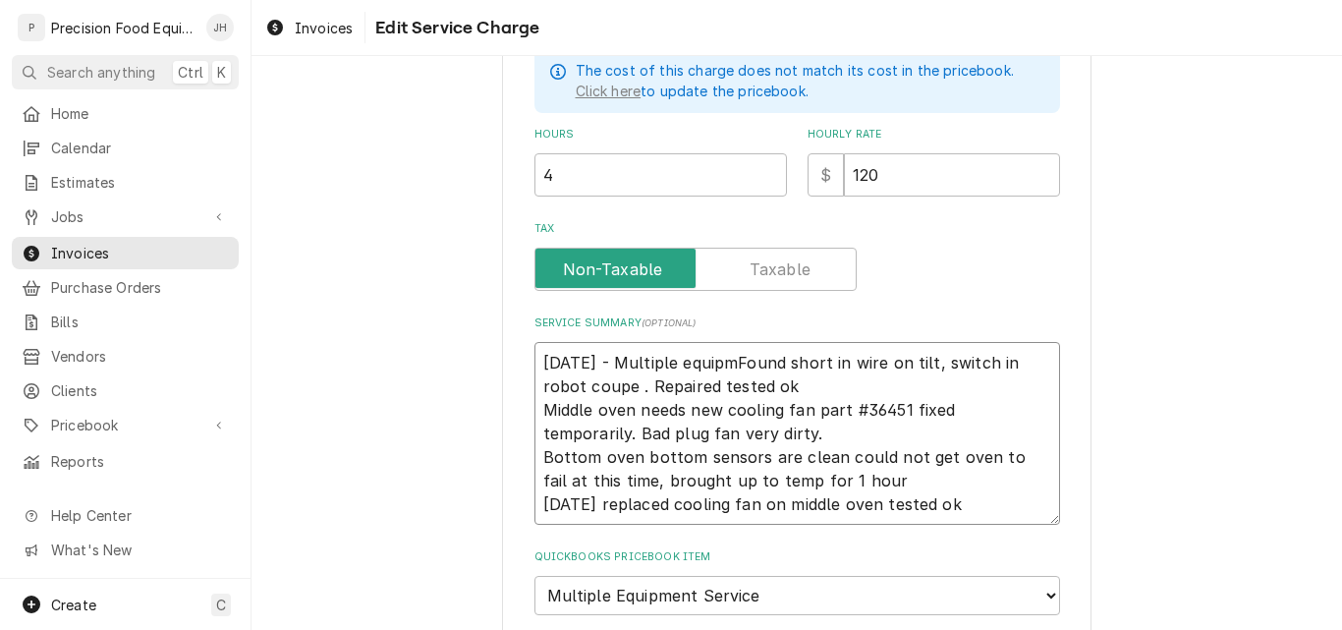
type textarea "x"
type textarea "8/22/25 - Multiple equipmeFound short in wire on tilt, switch in robot coupe . …"
type textarea "x"
type textarea "8/22/25 - Multiple equipmenFound short in wire on tilt, switch in robot coupe .…"
type textarea "x"
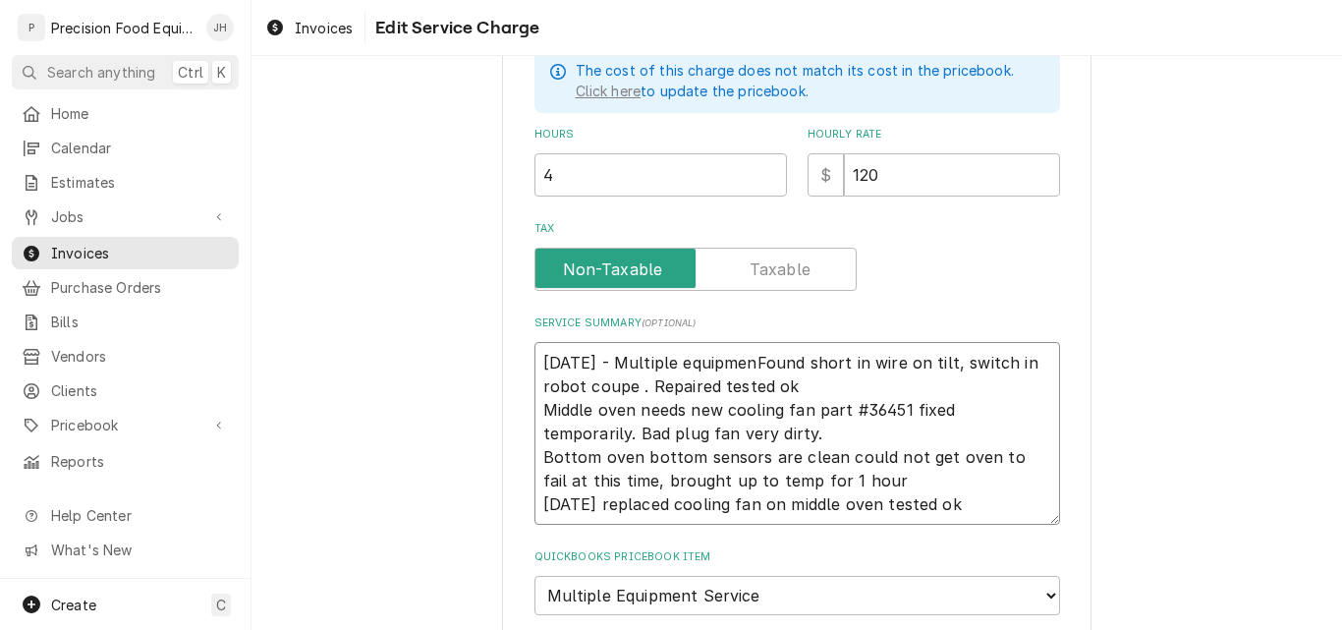
type textarea "8/22/25 - Multiple equipmentFound short in wire on tilt, switch in robot coupe …"
type textarea "x"
type textarea "8/22/25 - Multiple equipment Found short in wire on tilt, switch in robot coupe…"
type textarea "x"
type textarea "8/22/25 - Multiple equipment rFound short in wire on tilt, switch in robot coup…"
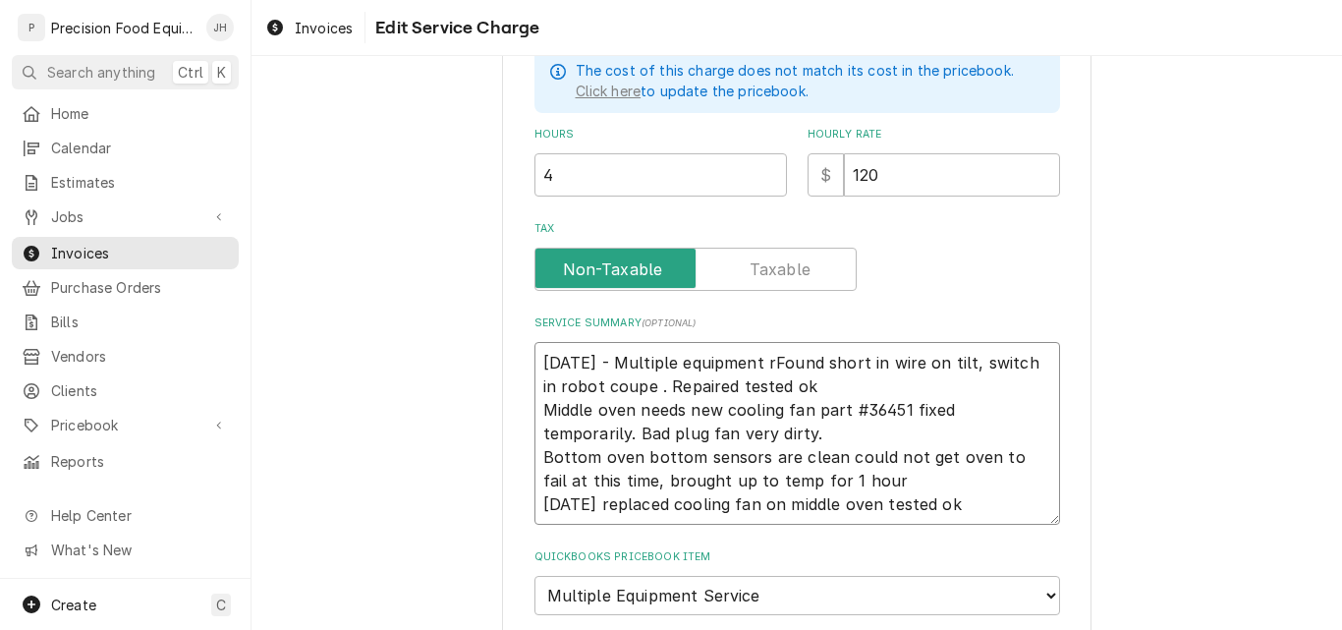
type textarea "x"
type textarea "8/22/25 - Multiple equipment reFound short in wire on tilt, switch in robot cou…"
type textarea "x"
type textarea "8/22/25 - Multiple equipment repFound short in wire on tilt, switch in robot co…"
type textarea "x"
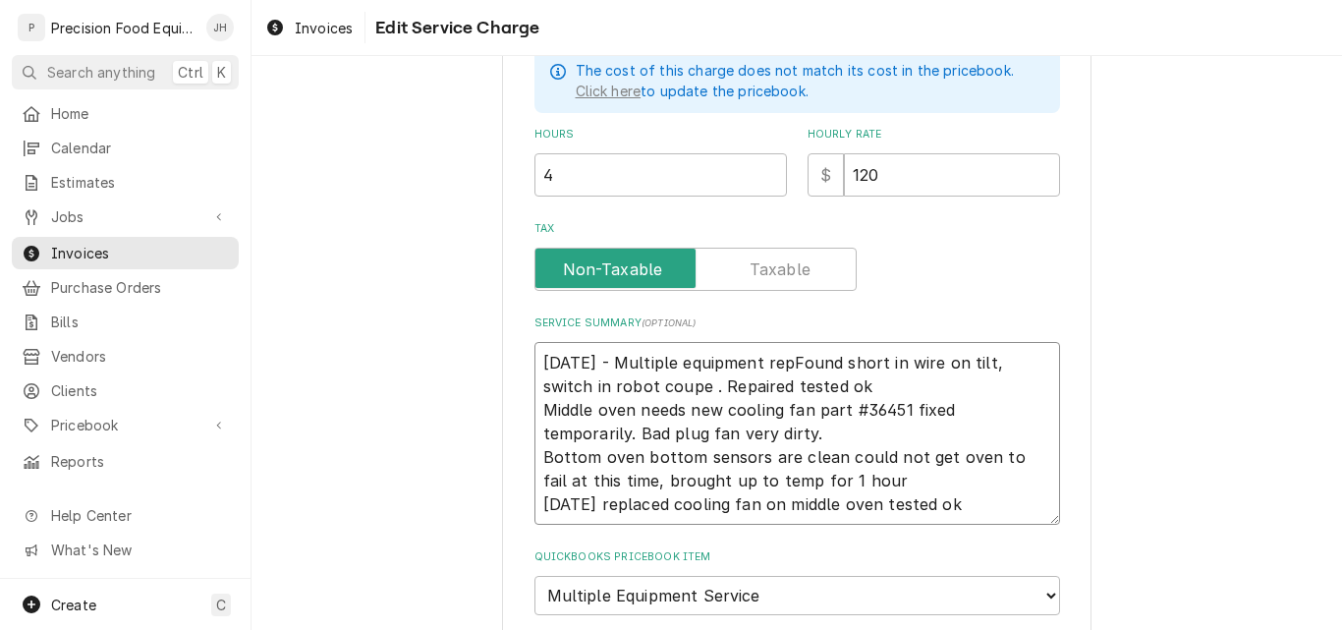
type textarea "8/22/25 - Multiple equipment repaFound short in wire on tilt, switch in robot c…"
type textarea "x"
type textarea "8/22/25 - Multiple equipment repaiFound short in wire on tilt, switch in robot …"
type textarea "x"
type textarea "8/22/25 - Multiple equipment repairFound short in wire on tilt, switch in robot…"
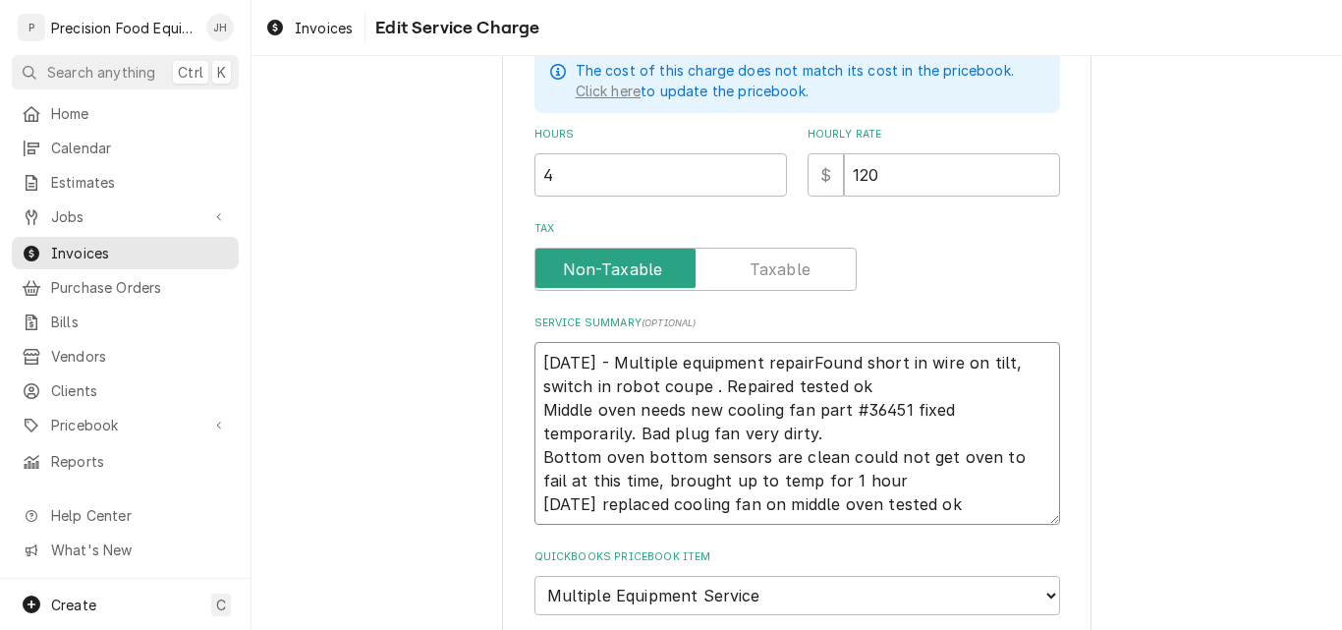
type textarea "x"
type textarea "8/22/25 - Multiple equipment repairsFound short in wire on tilt, switch in robo…"
type textarea "x"
type textarea "8/22/25 - Multiple equipment repairs.Found short in wire on tilt, switch in rob…"
type textarea "x"
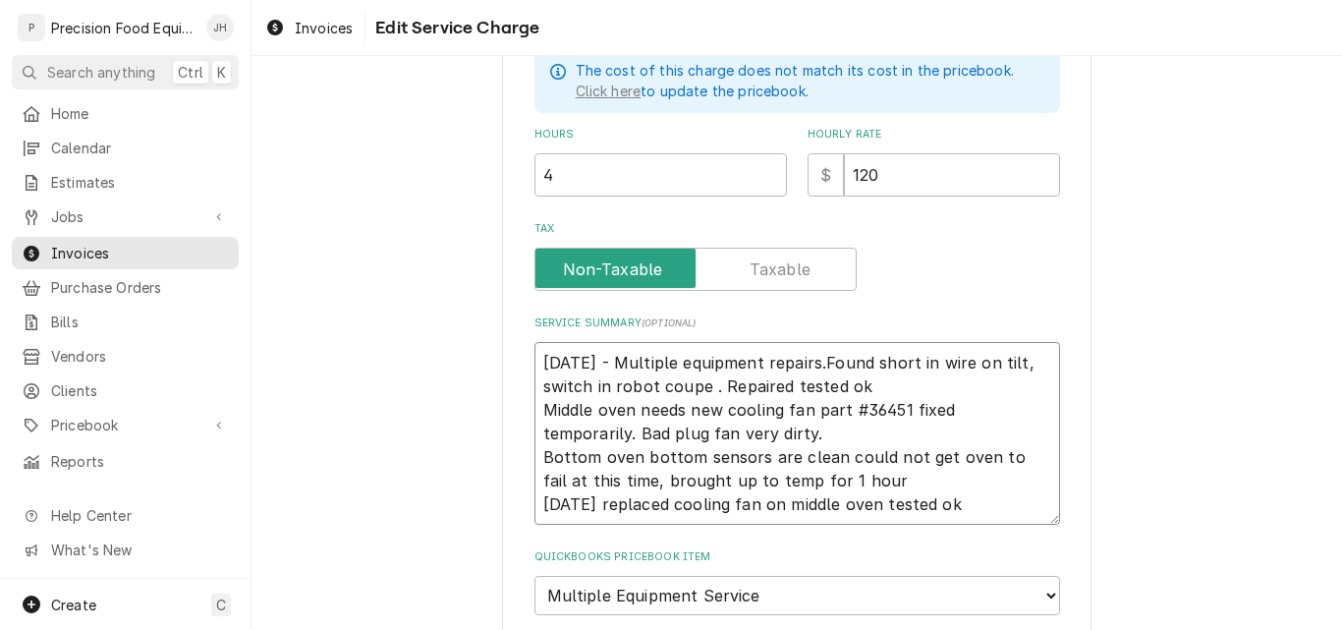
type textarea "8/22/25 - Multiple equipment repairs. Found short in wire on tilt, switch in ro…"
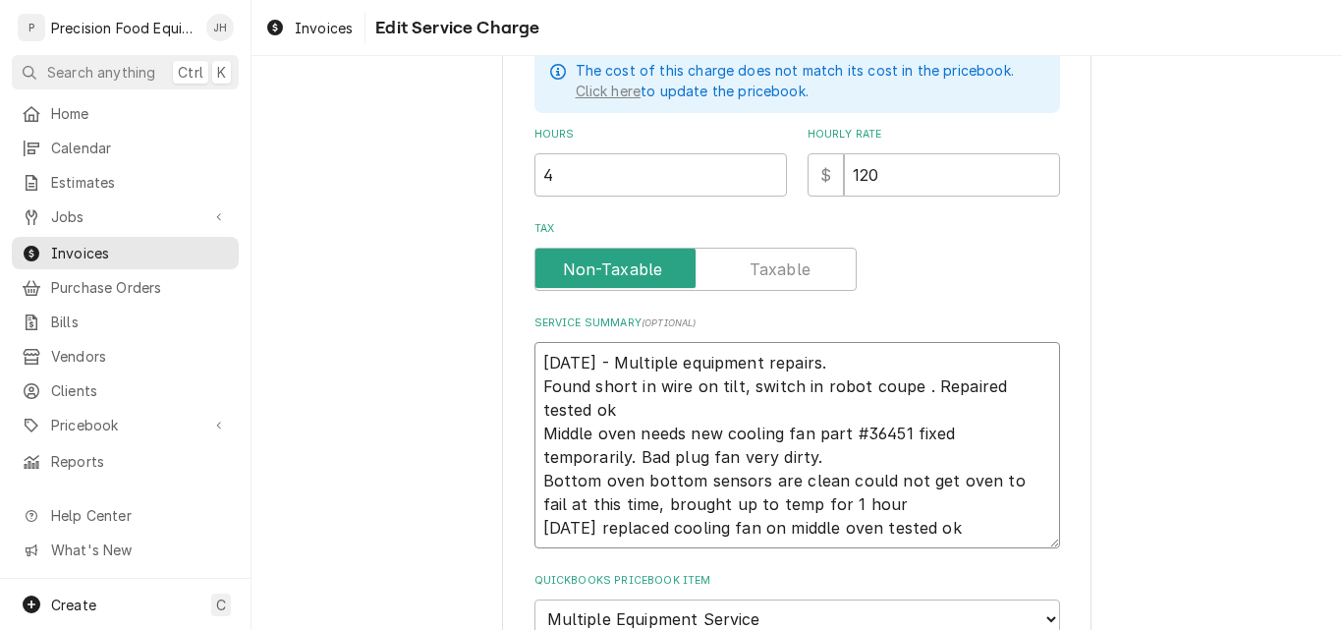
type textarea "x"
type textarea "8/22/25 - Multiple equipment repairs. 1.Found short in wire on tilt, switch in …"
type textarea "x"
type textarea "8/22/25 - Multiple equipment repairs. 1. Found short in wire on tilt, switch in…"
type textarea "x"
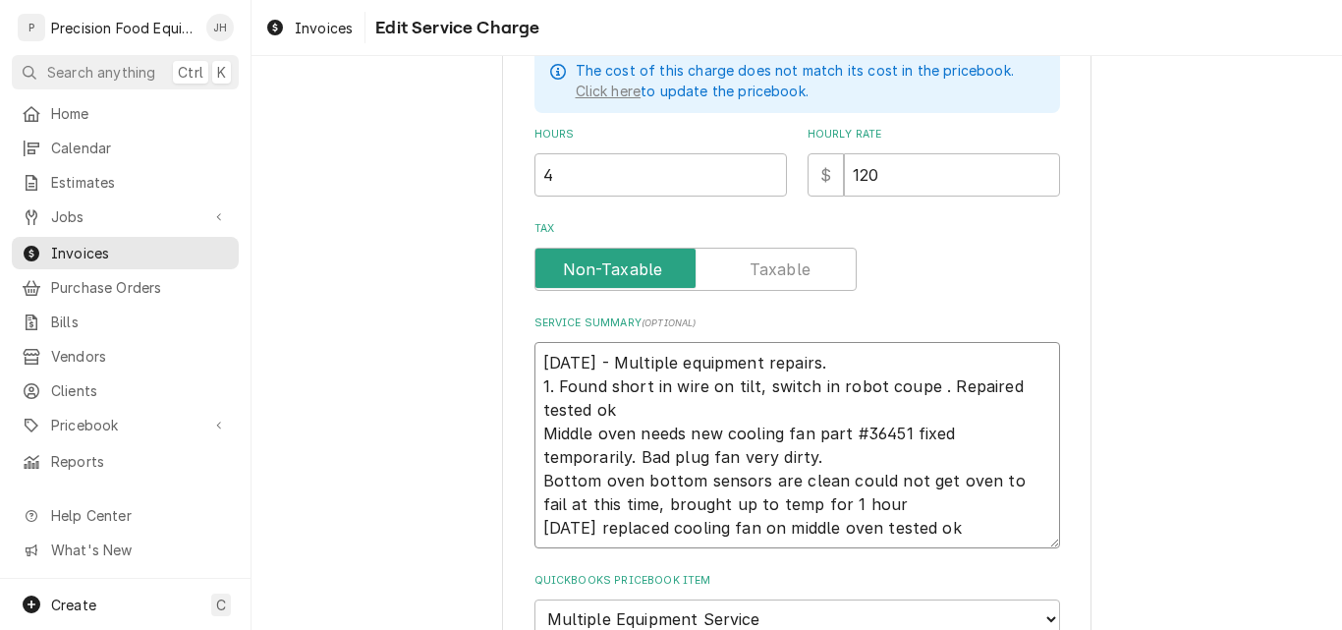
type textarea "8/22/25 - Multiple equipment repairs. 1. Found short in wire on tilt, switch in…"
type textarea "x"
type textarea "8/22/25 - Multiple equipment repairs. 1. Found short in wire on tilt, switch in…"
type textarea "x"
type textarea "8/22/25 - Multiple equipment repairs. 1. Found short in wire on tilt, switch in…"
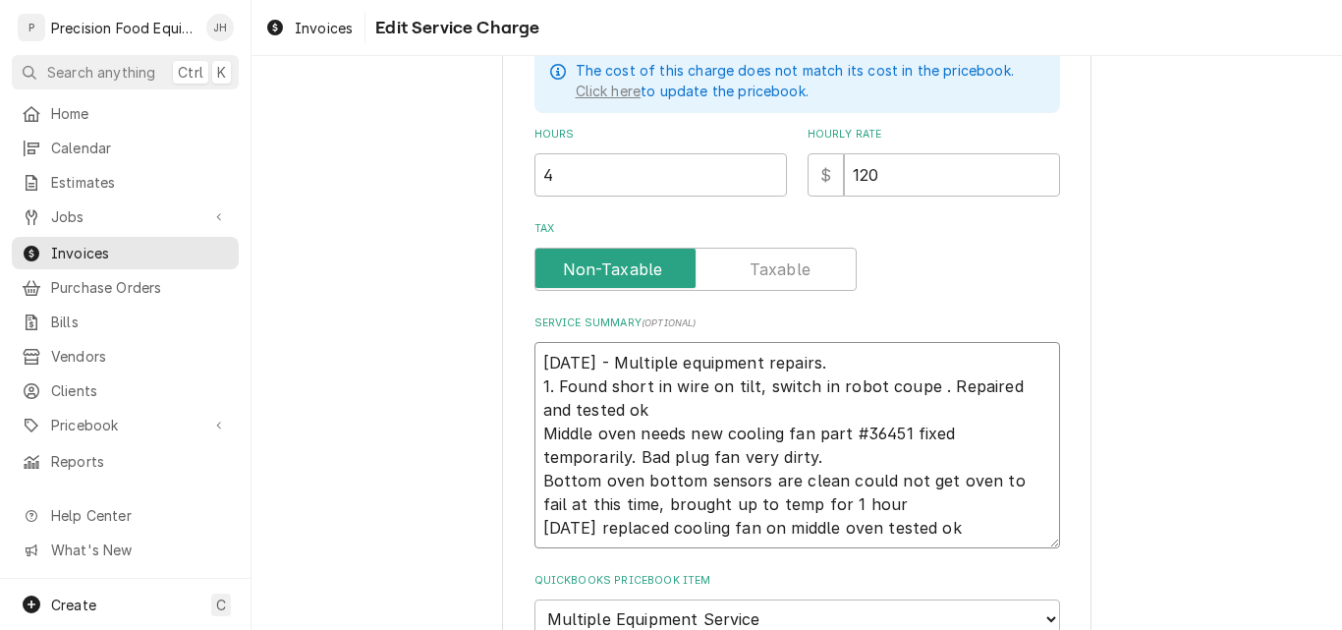
type textarea "x"
type textarea "8/22/25 - Multiple equipment repairs. 1. Found short in wire on tilt, switch in…"
type textarea "x"
type textarea "8/22/25 - Multiple equipment repairs. 1. Found short in wire on tilt, switch in…"
type textarea "x"
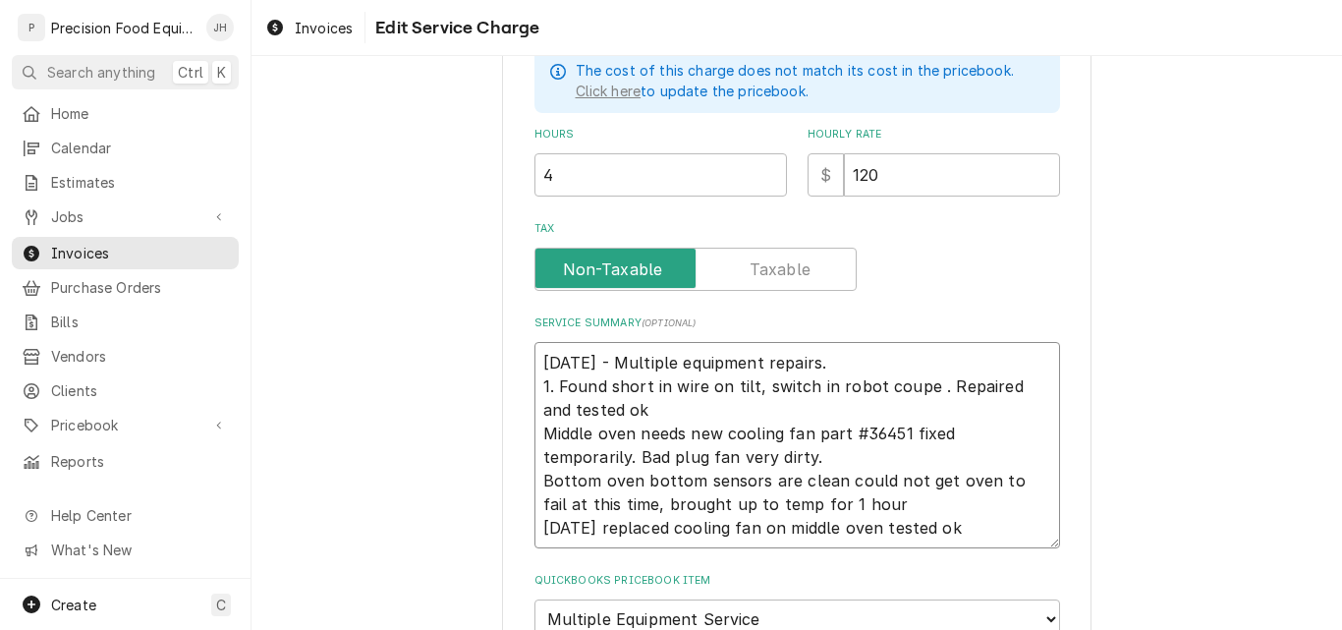
type textarea "8/22/25 - Multiple equipment repairs. 1. Found short in wire on tilt, switch in…"
type textarea "x"
type textarea "8/22/25 - Multiple equipment repairs. 1. Found short in wire on tilt, switch in…"
type textarea "x"
type textarea "8/22/25 - Multiple equipment repairs. 1. Found short in wire on tilt, switch in…"
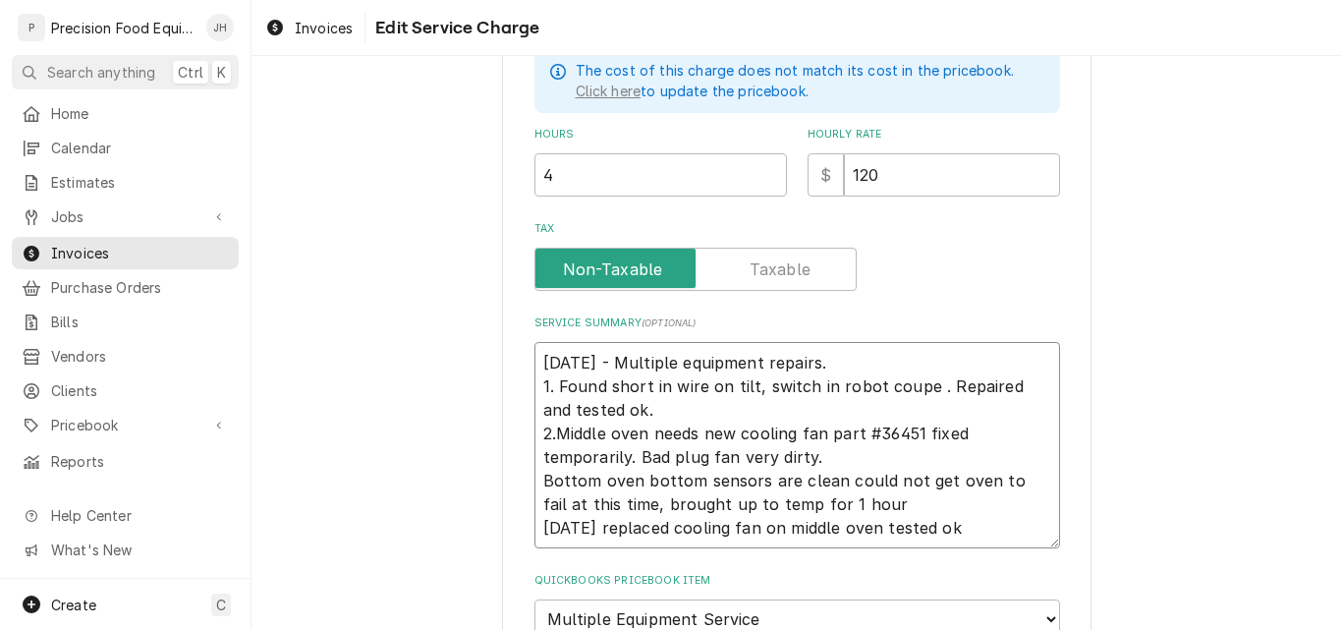
type textarea "x"
type textarea "8/22/25 - Multiple equipment repairs. 1. Found short in wire on tilt, switch in…"
type textarea "x"
type textarea "8/22/25 - Multiple equipment repairs. 1. Found short in wire on tilt, switch in…"
type textarea "x"
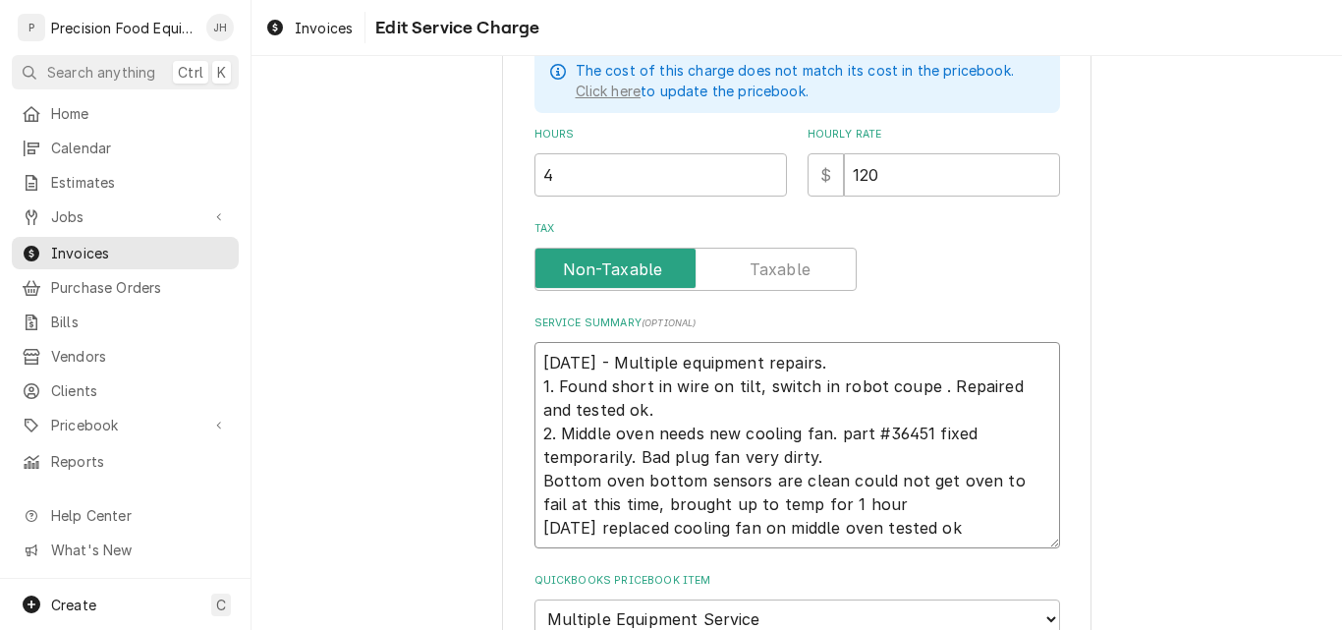
type textarea "8/22/25 - Multiple equipment repairs. 1. Found short in wire on tilt, switch in…"
type textarea "x"
type textarea "8/22/25 - Multiple equipment repairs. 1. Found short in wire on tilt, switch in…"
type textarea "x"
type textarea "8/22/25 - Multiple equipment repairs. 1. Found short in wire on tilt, switch in…"
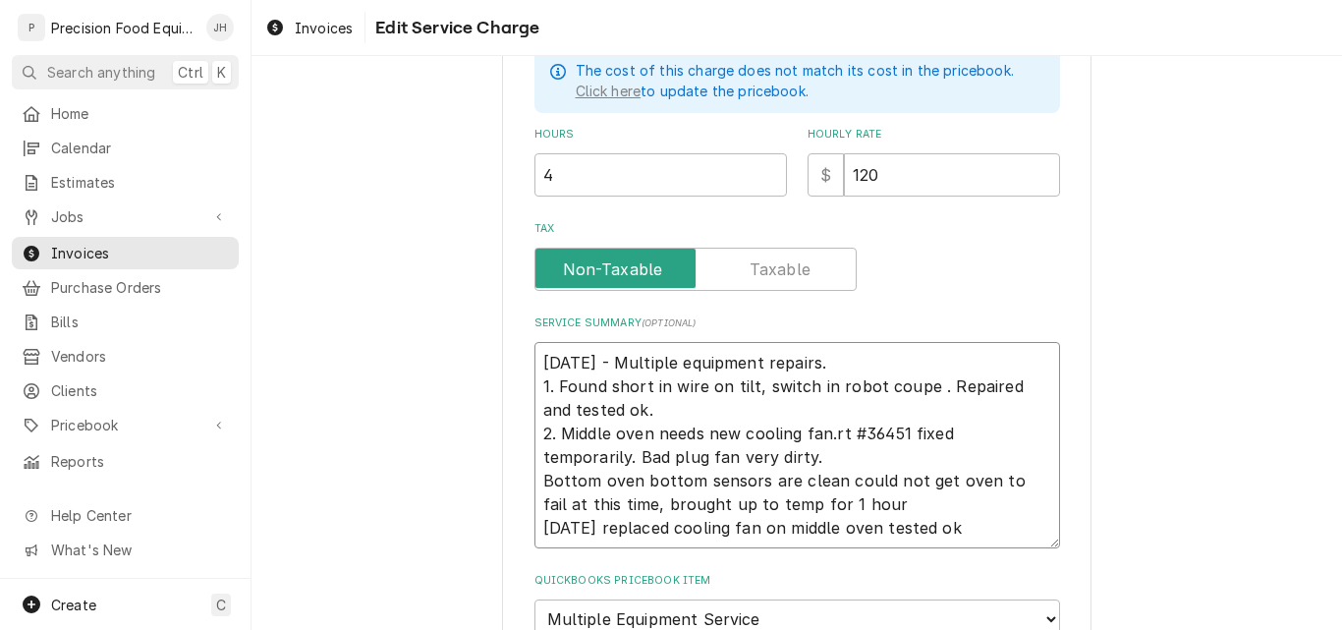
type textarea "x"
type textarea "8/22/25 - Multiple equipment repairs. 1. Found short in wire on tilt, switch in…"
type textarea "x"
type textarea "8/22/25 - Multiple equipment repairs. 1. Found short in wire on tilt, switch in…"
type textarea "x"
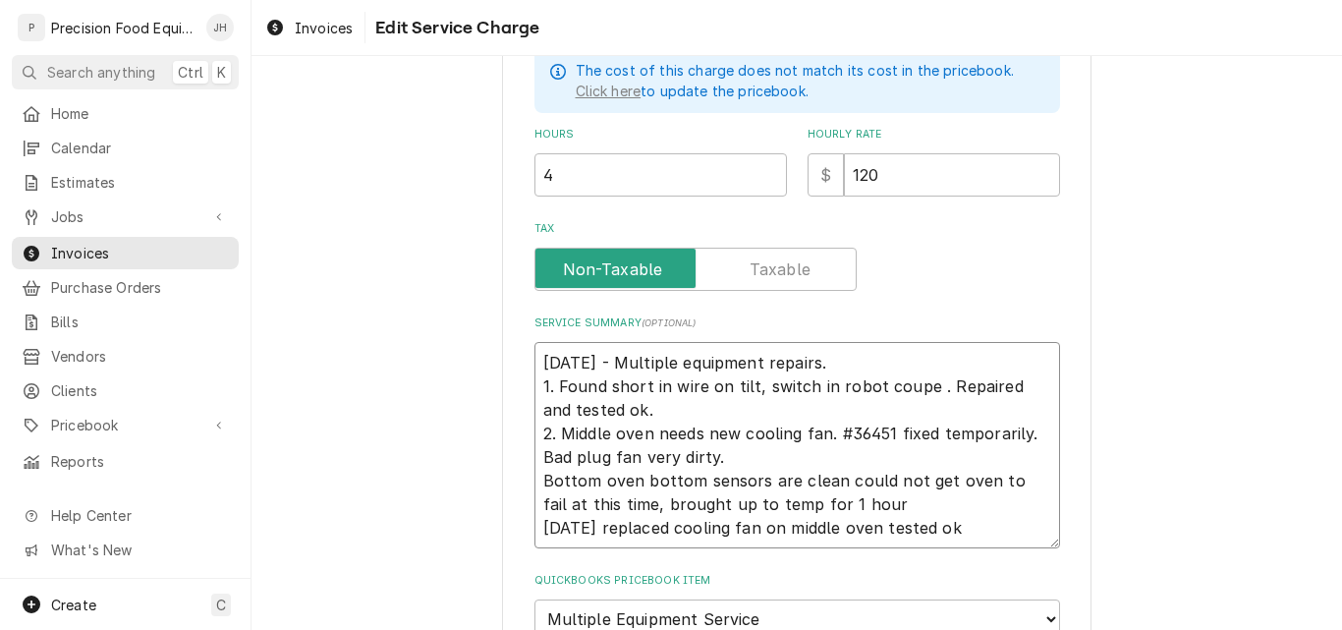
type textarea "8/22/25 - Multiple equipment repairs. 1. Found short in wire on tilt, switch in…"
type textarea "x"
type textarea "8/22/25 - Multiple equipment repairs. 1. Found short in wire on tilt, switch in…"
type textarea "x"
type textarea "8/22/25 - Multiple equipment repairs. 1. Found short in wire on tilt, switch in…"
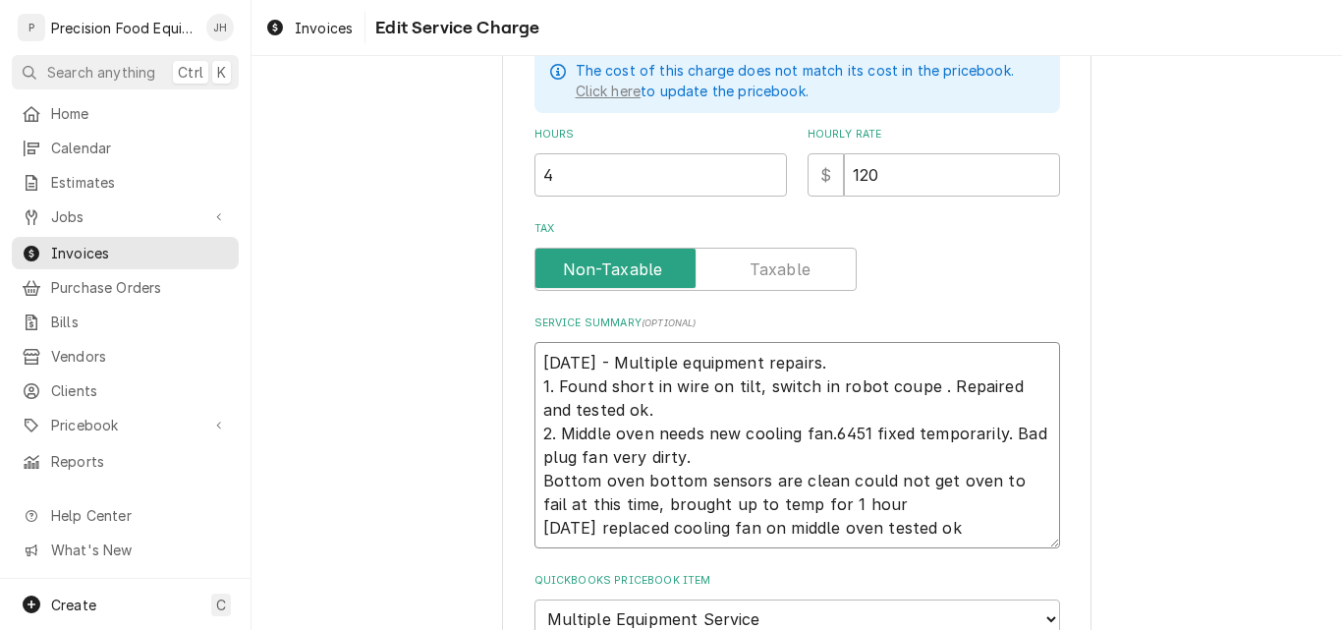
type textarea "x"
type textarea "8/22/25 - Multiple equipment repairs. 1. Found short in wire on tilt, switch in…"
type textarea "x"
type textarea "8/22/25 - Multiple equipment repairs. 1. Found short in wire on tilt, switch in…"
type textarea "x"
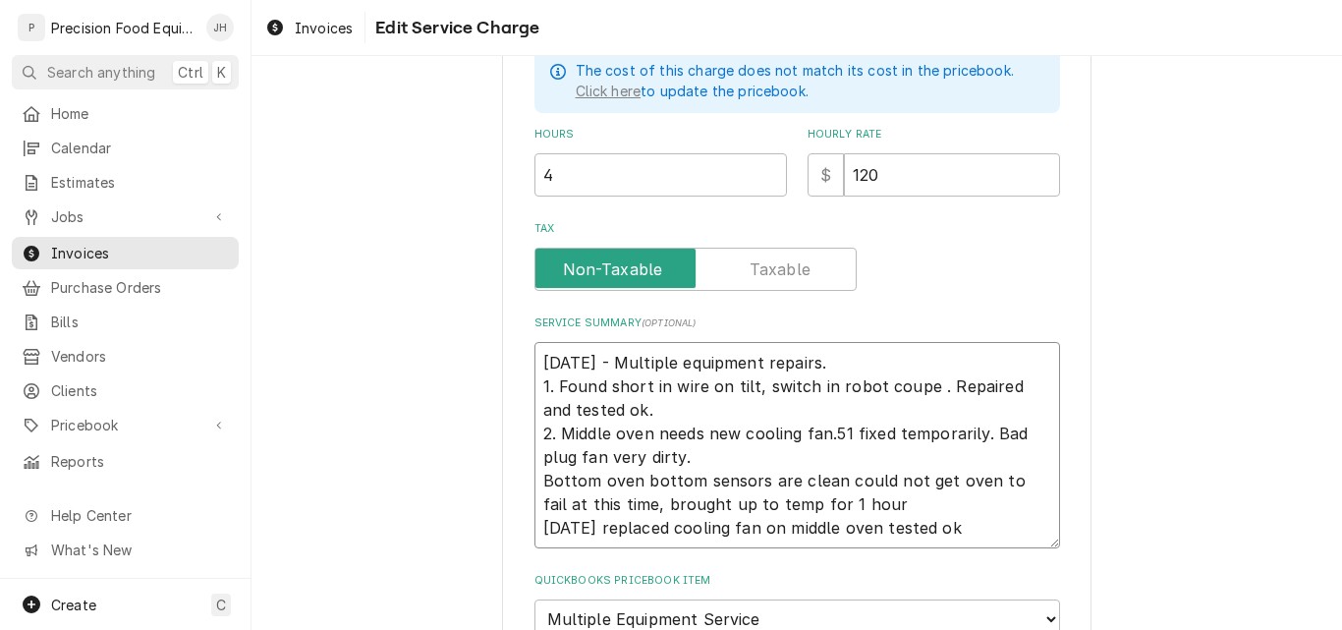
type textarea "8/22/25 - Multiple equipment repairs. 1. Found short in wire on tilt, switch in…"
type textarea "x"
type textarea "8/22/25 - Multiple equipment repairs. 1. Found short in wire on tilt, switch in…"
type textarea "x"
type textarea "8/22/25 - Multiple equipment repairs. 1. Found short in wire on tilt, switch in…"
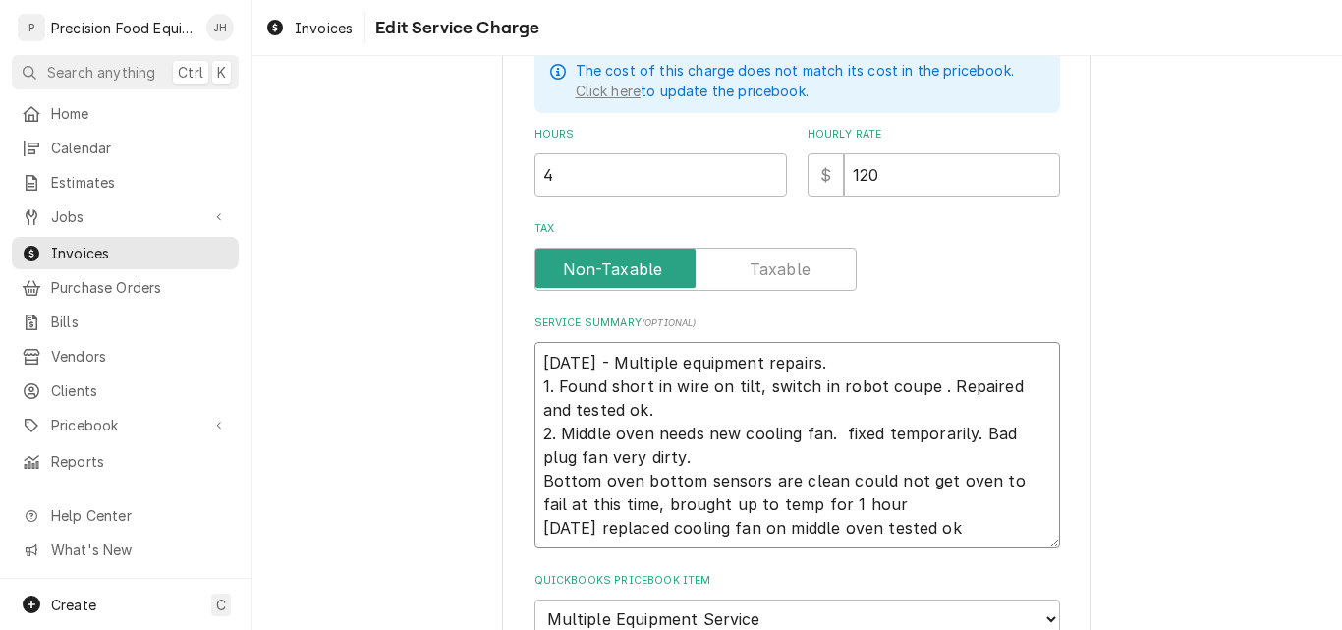
type textarea "x"
type textarea "8/22/25 - Multiple equipment repairs. 1. Found short in wire on tilt, switch in…"
type textarea "x"
type textarea "8/22/25 - Multiple equipment repairs. 1. Found short in wire on tilt, switch in…"
type textarea "x"
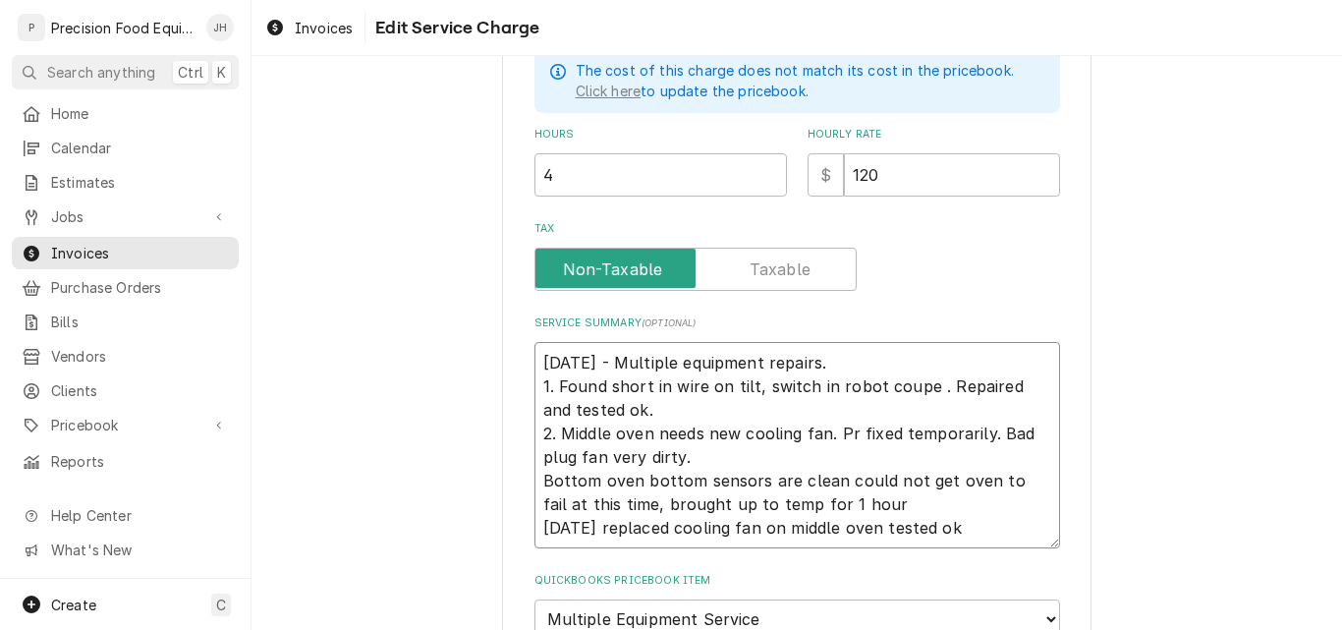
type textarea "8/22/25 - Multiple equipment repairs. 1. Found short in wire on tilt, switch in…"
type textarea "x"
type textarea "8/22/25 - Multiple equipment repairs. 1. Found short in wire on tilt, switch in…"
type textarea "x"
type textarea "8/22/25 - Multiple equipment repairs. 1. Found short in wire on tilt, switch in…"
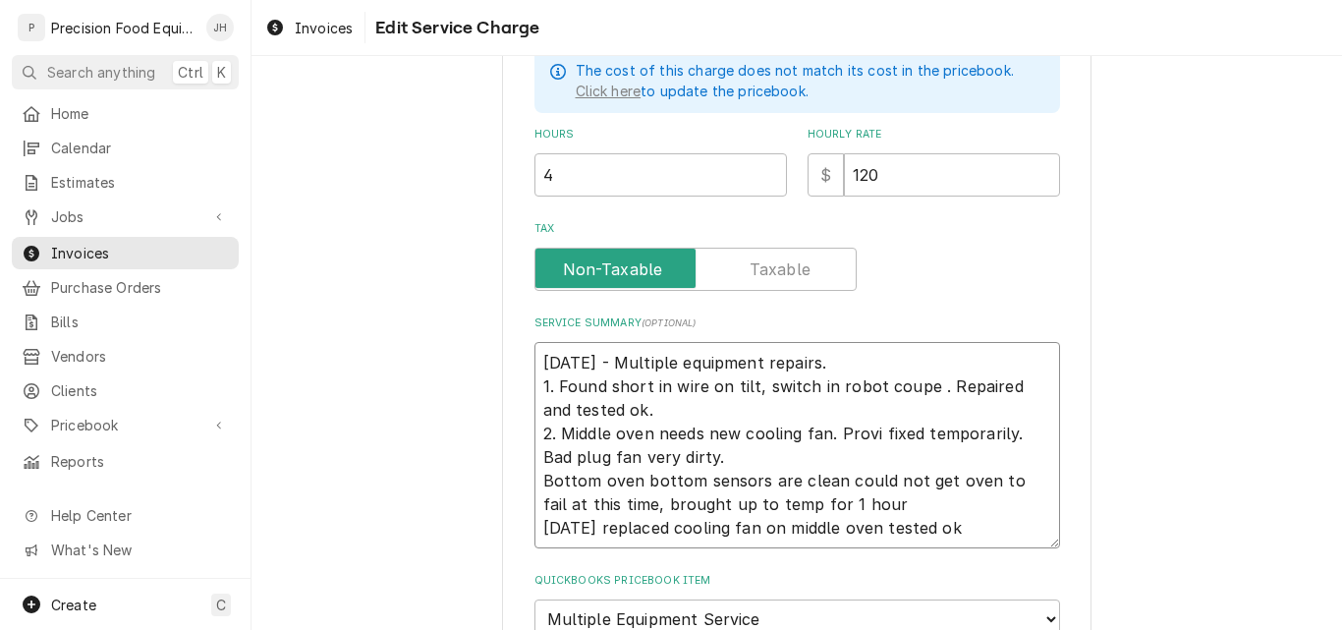
type textarea "x"
type textarea "8/22/25 - Multiple equipment repairs. 1. Found short in wire on tilt, switch in…"
type textarea "x"
type textarea "8/22/25 - Multiple equipment repairs. 1. Found short in wire on tilt, switch in…"
type textarea "x"
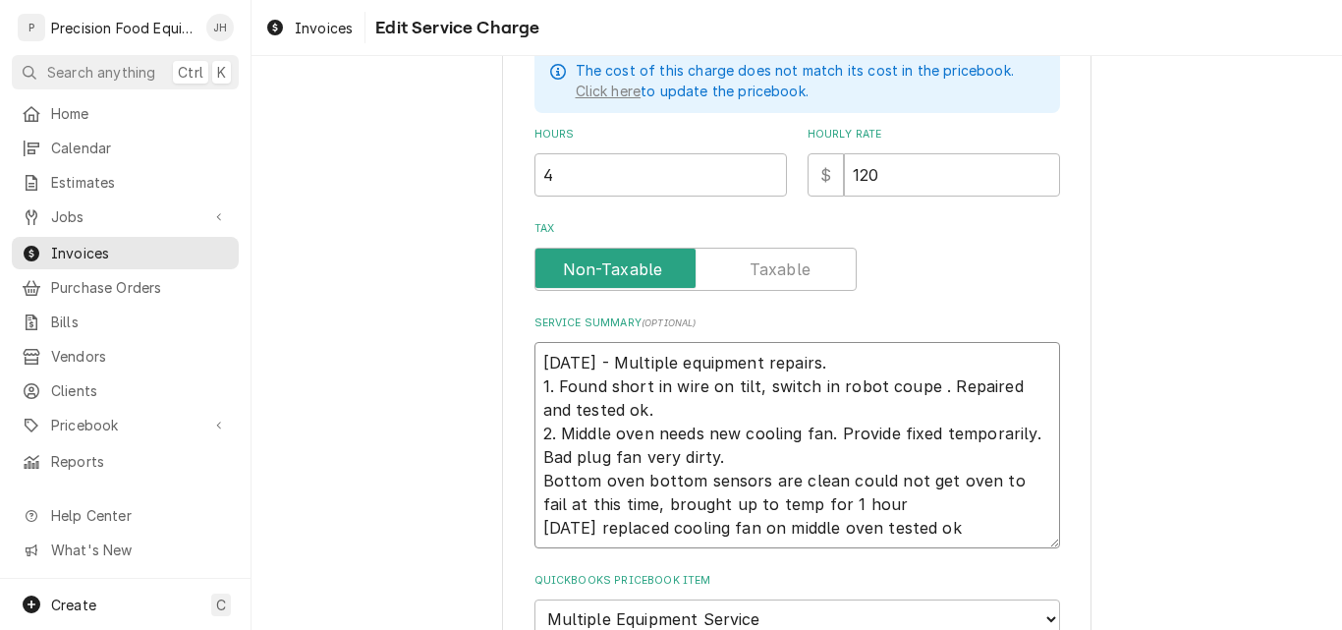
type textarea "8/22/25 - Multiple equipment repairs. 1. Found short in wire on tilt, switch in…"
type textarea "x"
type textarea "8/22/25 - Multiple equipment repairs. 1. Found short in wire on tilt, switch in…"
type textarea "x"
type textarea "8/22/25 - Multiple equipment repairs. 1. Found short in wire on tilt, switch in…"
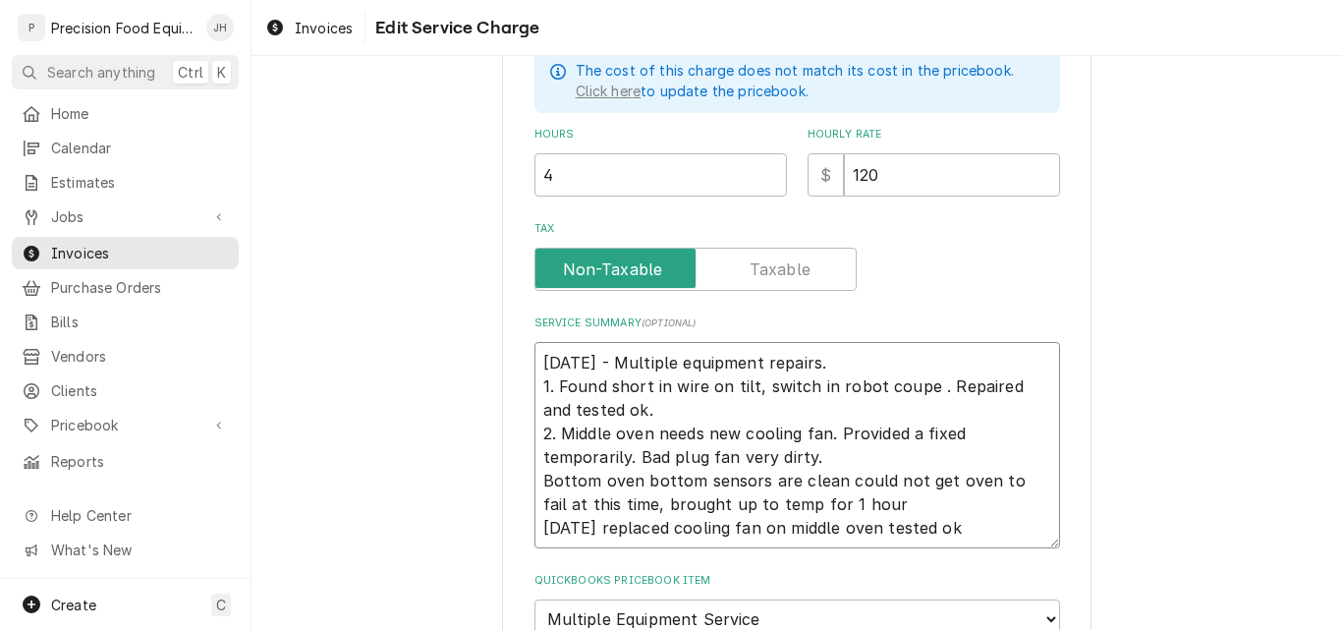
type textarea "x"
type textarea "8/22/25 - Multiple equipment repairs. 1. Found short in wire on tilt, switch in…"
type textarea "x"
type textarea "8/22/25 - Multiple equipment repairs. 1. Found short in wire on tilt, switch in…"
type textarea "x"
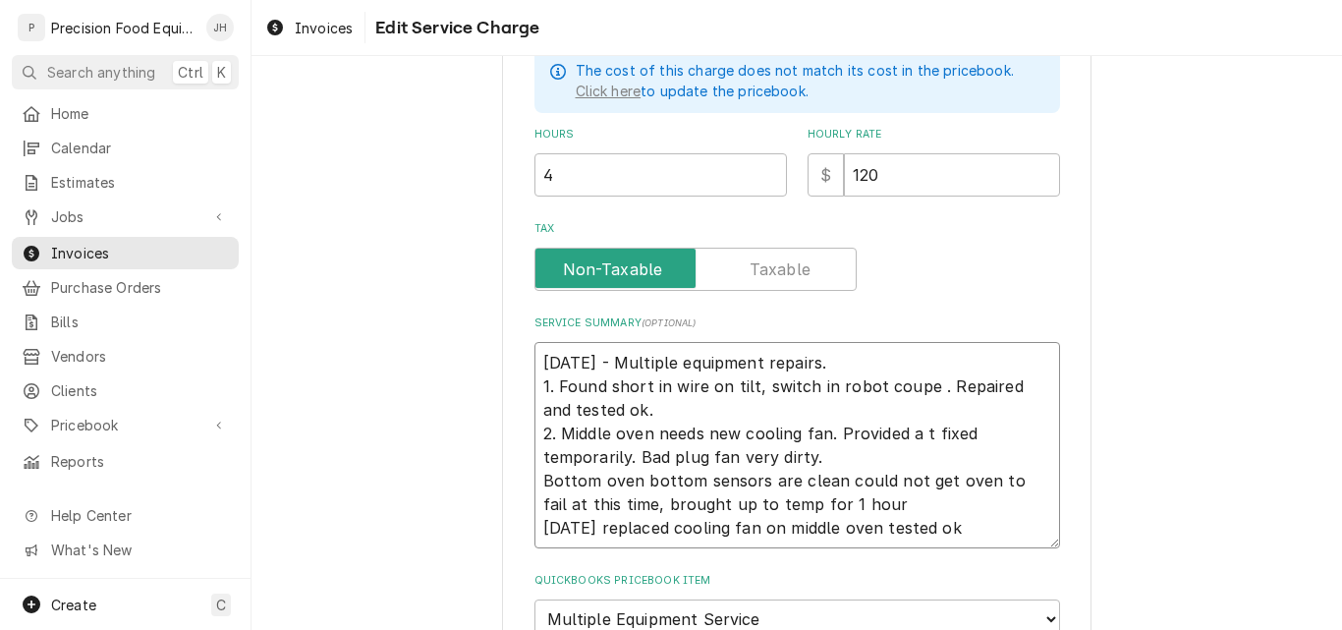
type textarea "8/22/25 - Multiple equipment repairs. 1. Found short in wire on tilt, switch in…"
type textarea "x"
type textarea "8/22/25 - Multiple equipment repairs. 1. Found short in wire on tilt, switch in…"
type textarea "x"
type textarea "8/22/25 - Multiple equipment repairs. 1. Found short in wire on tilt, switch in…"
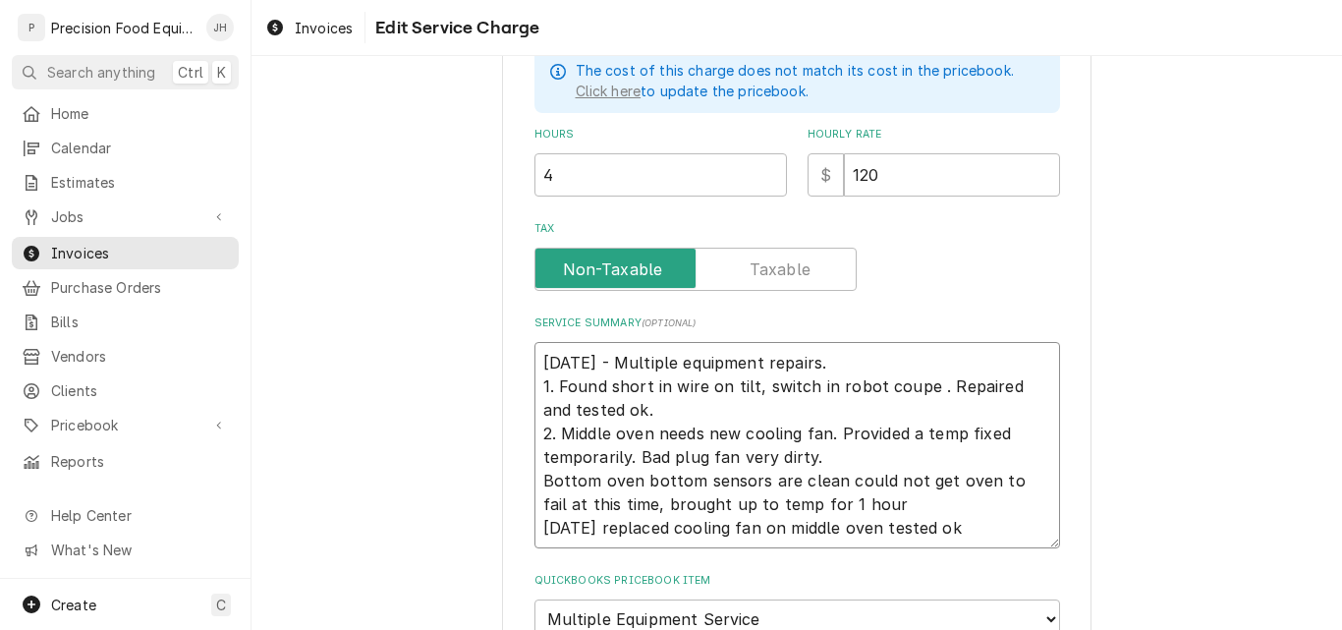
type textarea "x"
type textarea "8/22/25 - Multiple equipment repairs. 1. Found short in wire on tilt, switch in…"
type textarea "x"
type textarea "8/22/25 - Multiple equipment repairs. 1. Found short in wire on tilt, switch in…"
type textarea "x"
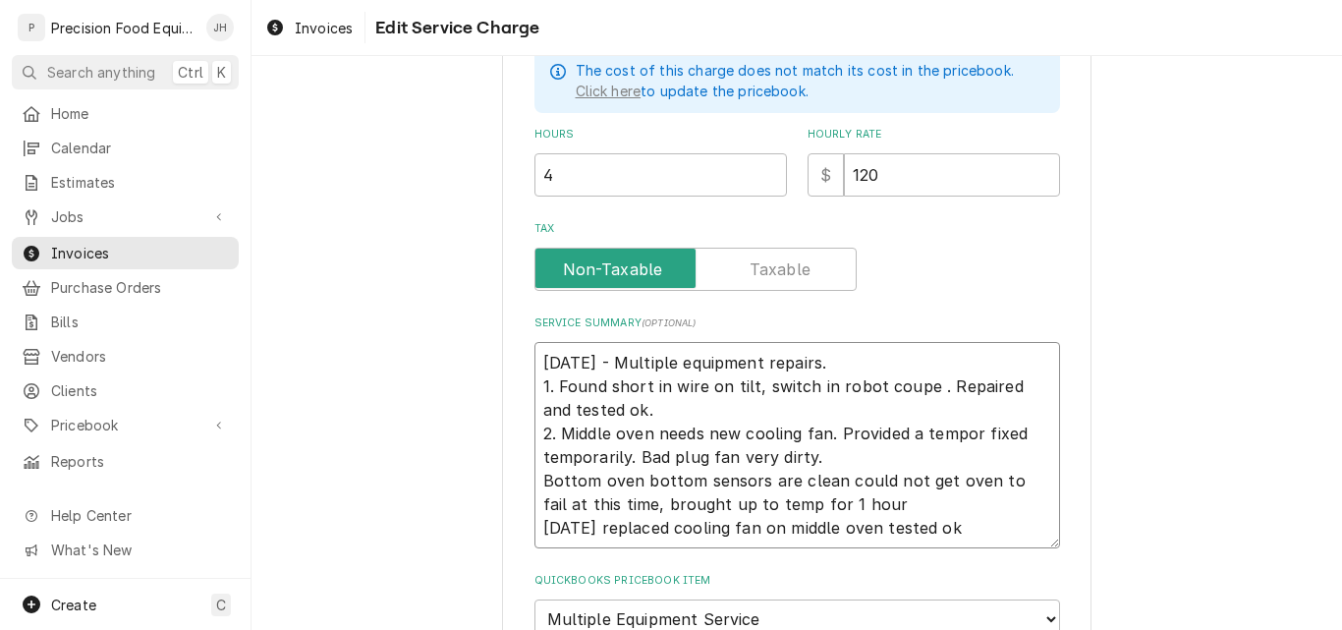
type textarea "8/22/25 - Multiple equipment repairs. 1. Found short in wire on tilt, switch in…"
type textarea "x"
type textarea "8/22/25 - Multiple equipment repairs. 1. Found short in wire on tilt, switch in…"
type textarea "x"
type textarea "8/22/25 - Multiple equipment repairs. 1. Found short in wire on tilt, switch in…"
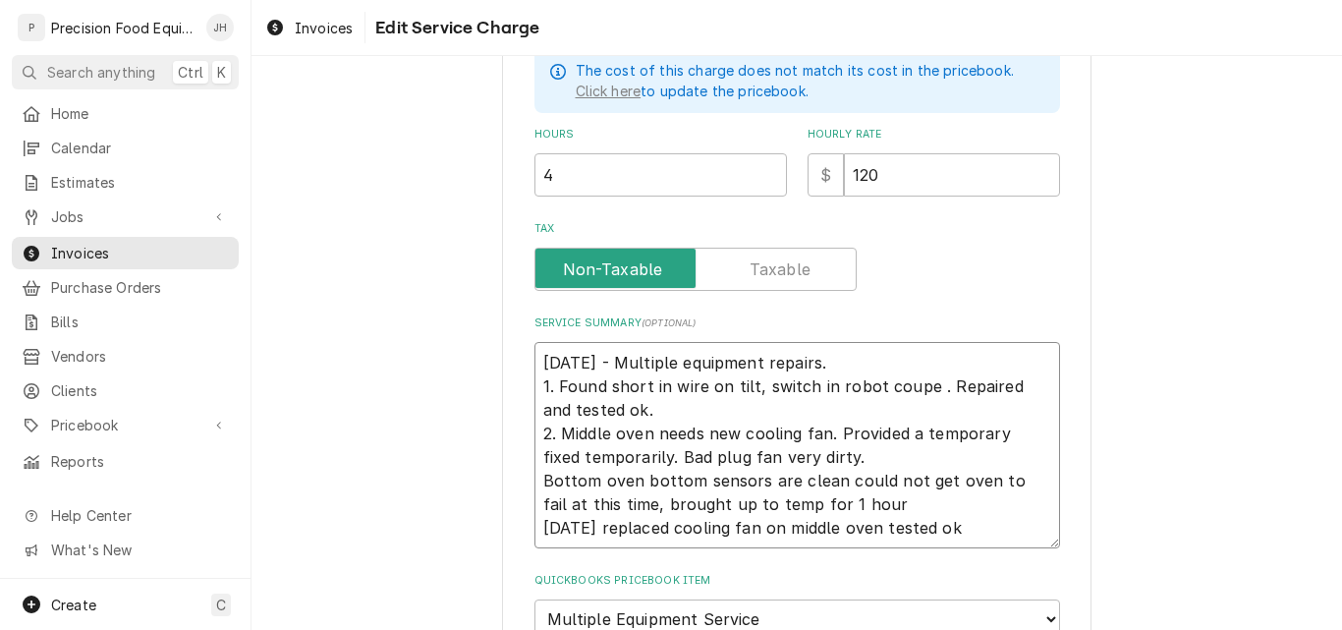
type textarea "x"
type textarea "8/22/25 - Multiple equipment repairs. 1. Found short in wire on tilt, switch in…"
type textarea "x"
type textarea "8/22/25 - Multiple equipment repairs. 1. Found short in wire on tilt, switch in…"
type textarea "x"
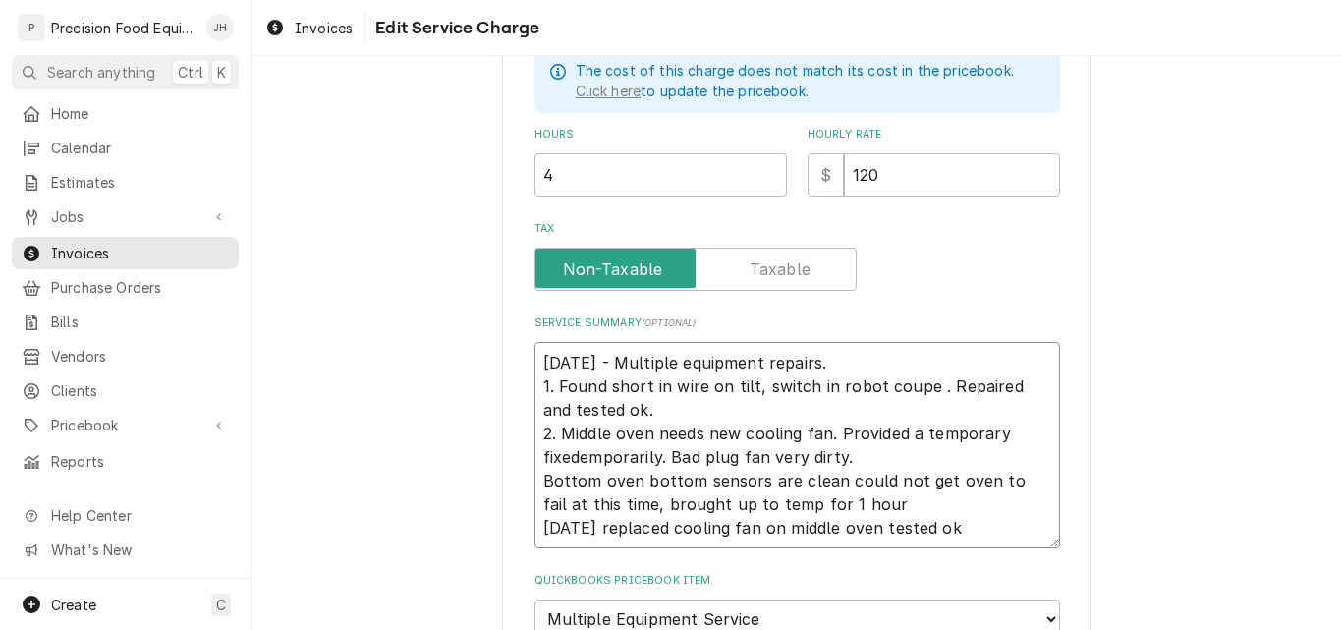
type textarea "8/22/25 - Multiple equipment repairs. 1. Found short in wire on tilt, switch in…"
type textarea "x"
type textarea "8/22/25 - Multiple equipment repairs. 1. Found short in wire on tilt, switch in…"
type textarea "x"
type textarea "8/22/25 - Multiple equipment repairs. 1. Found short in wire on tilt, switch in…"
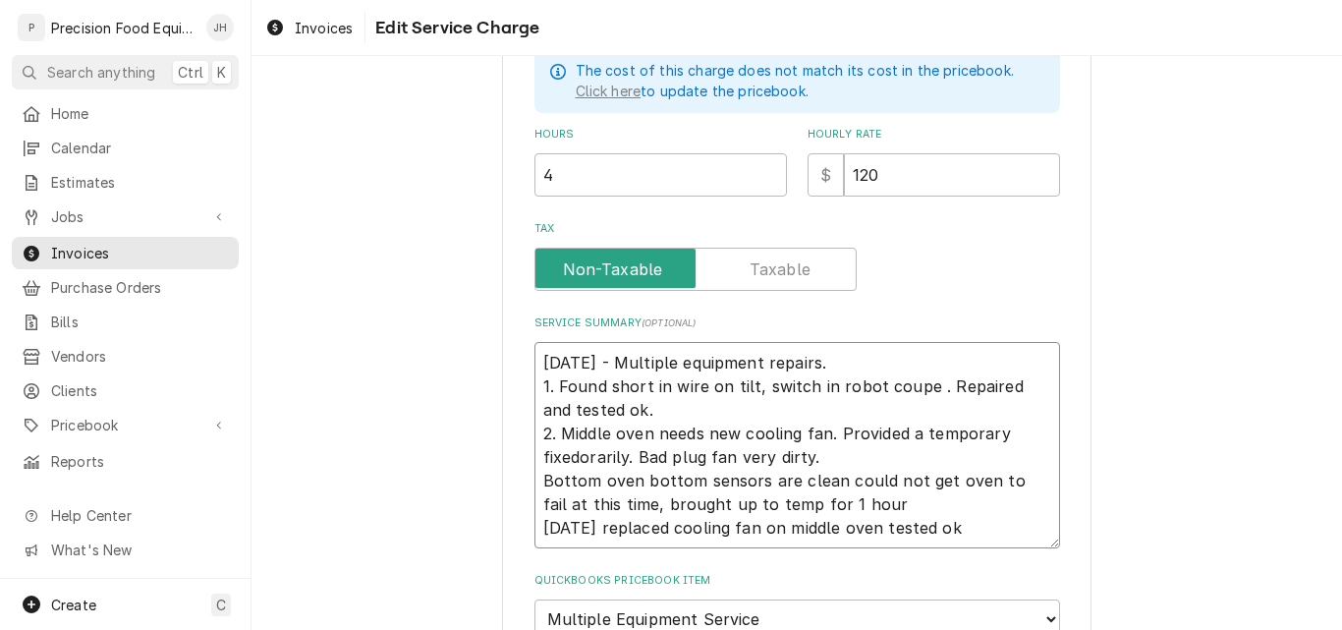
type textarea "x"
type textarea "8/22/25 - Multiple equipment repairs. 1. Found short in wire on tilt, switch in…"
type textarea "x"
type textarea "8/22/25 - Multiple equipment repairs. 1. Found short in wire on tilt, switch in…"
type textarea "x"
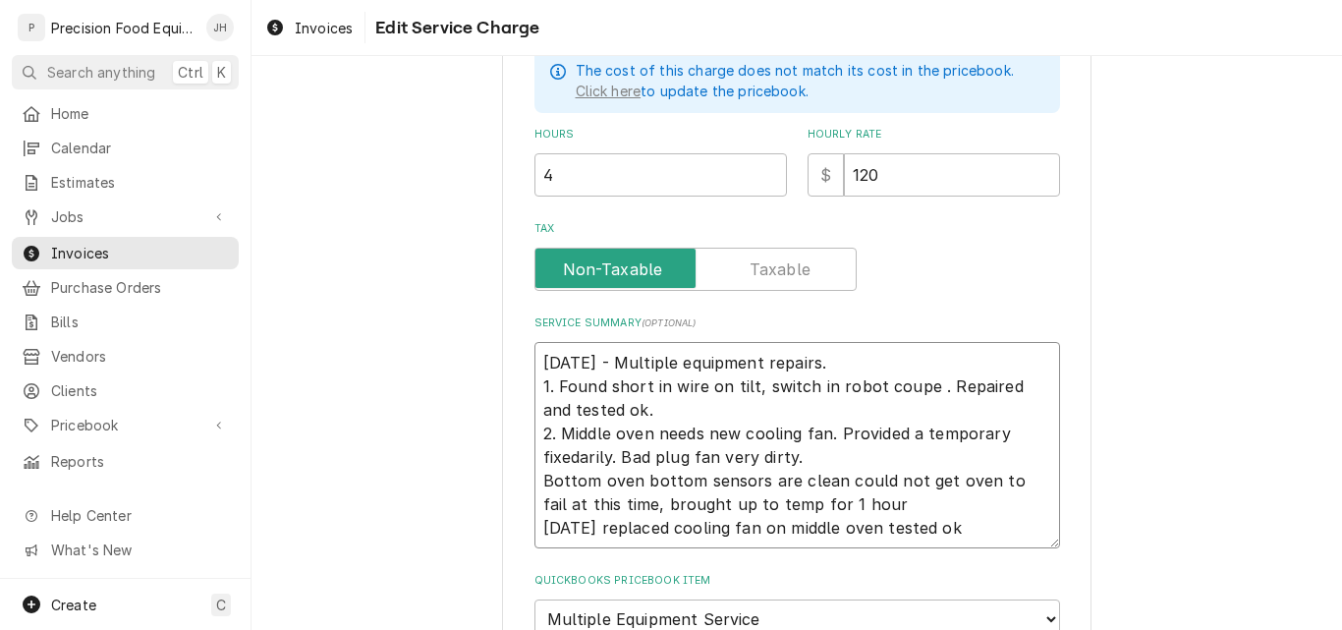
type textarea "8/22/25 - Multiple equipment repairs. 1. Found short in wire on tilt, switch in…"
type textarea "x"
type textarea "8/22/25 - Multiple equipment repairs. 1. Found short in wire on tilt, switch in…"
type textarea "x"
type textarea "8/22/25 - Multiple equipment repairs. 1. Found short in wire on tilt, switch in…"
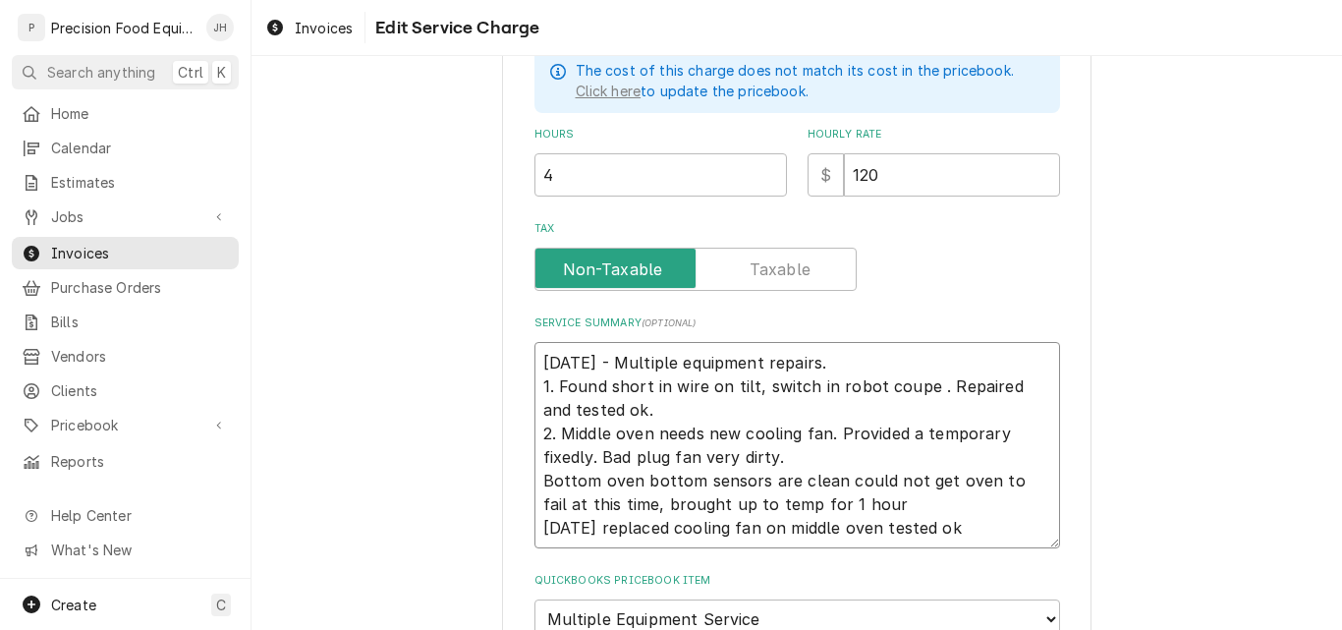
type textarea "x"
type textarea "8/22/25 - Multiple equipment repairs. 1. Found short in wire on tilt, switch in…"
type textarea "x"
type textarea "8/22/25 - Multiple equipment repairs. 1. Found short in wire on tilt, switch in…"
type textarea "x"
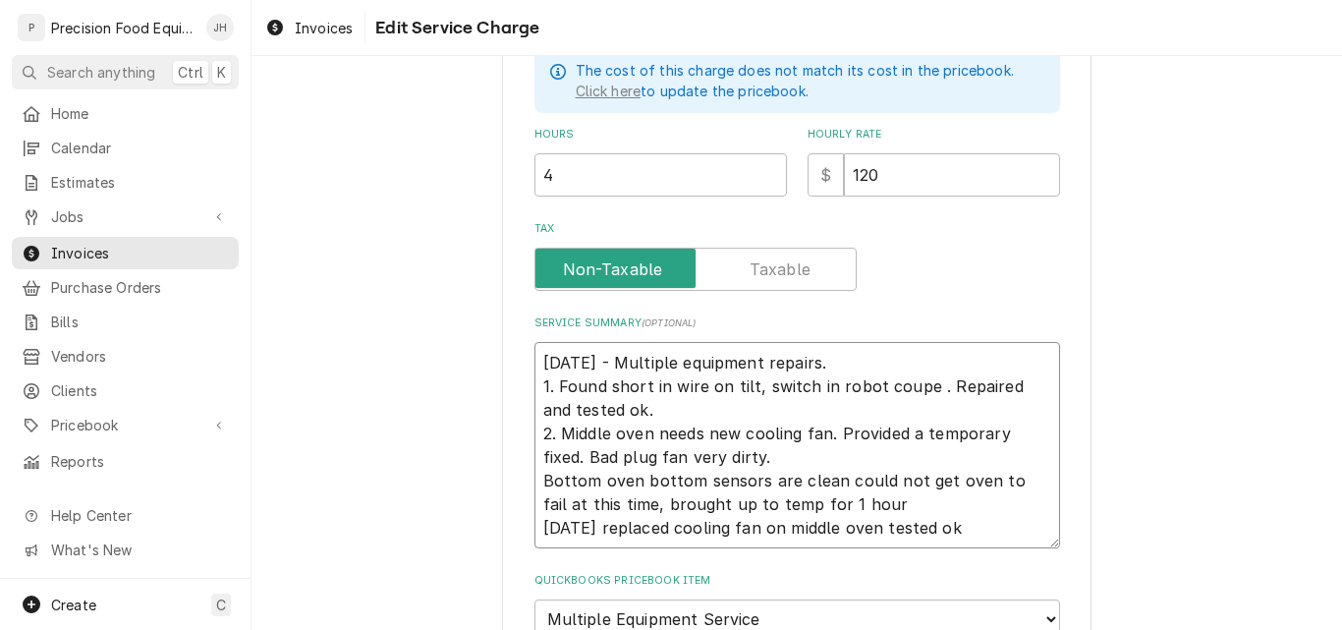
type textarea "8/22/25 - Multiple equipment repairs. 1. Found short in wire on tilt, switch in…"
type textarea "x"
type textarea "8/22/25 - Multiple equipment repairs. 1. Found short in wire on tilt, switch in…"
type textarea "x"
type textarea "8/22/25 - Multiple equipment repairs. 1. Found short in wire on tilt, switch in…"
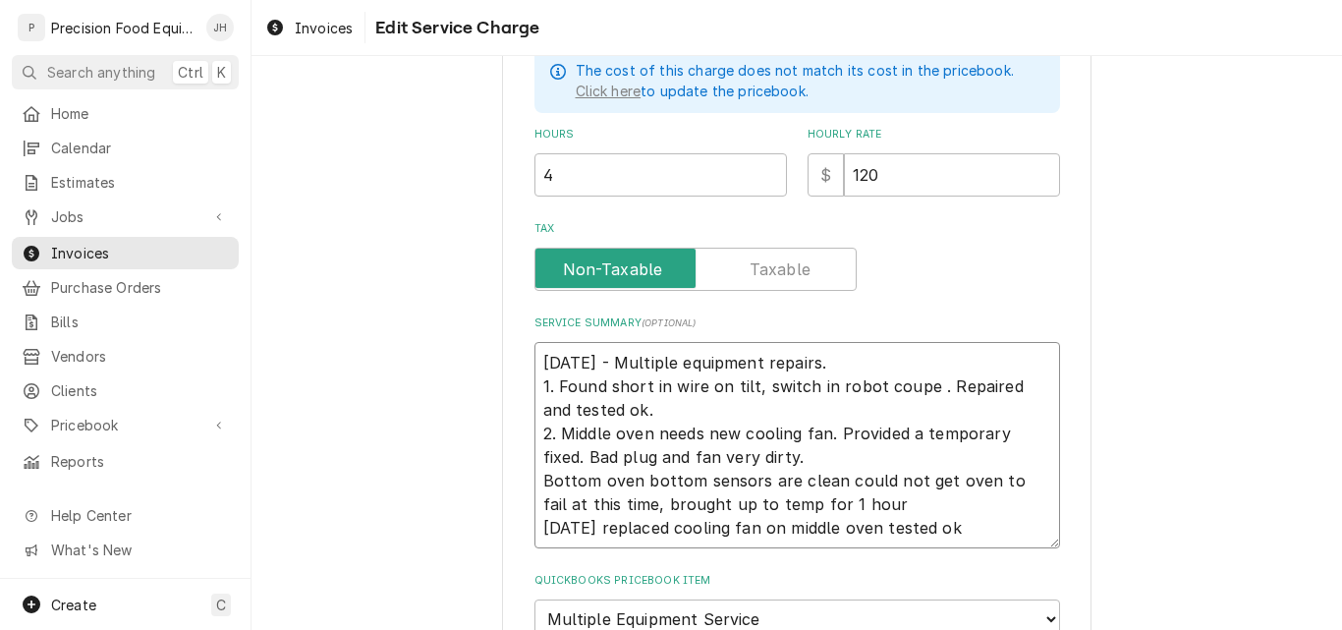
type textarea "x"
type textarea "8/22/25 - Multiple equipment repairs. 1. Found short in wire on tilt, switch in…"
type textarea "x"
type textarea "8/22/25 - Multiple equipment repairs. 1. Found short in wire on tilt, switch in…"
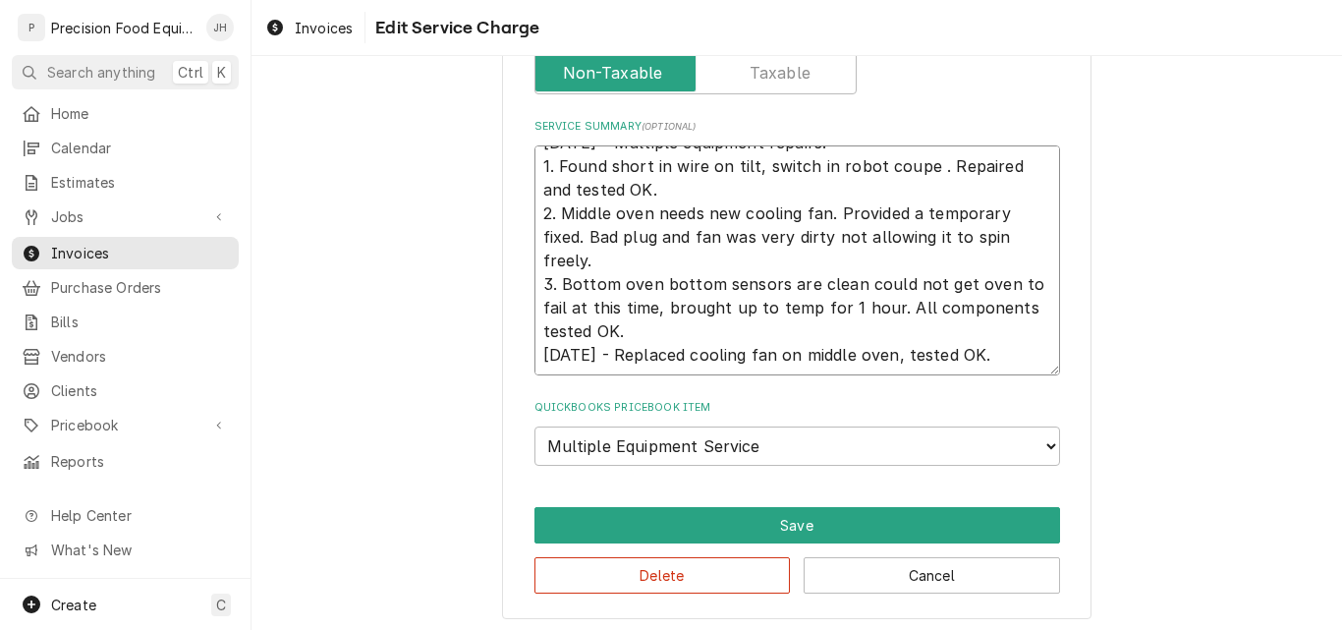
scroll to position [790, 0]
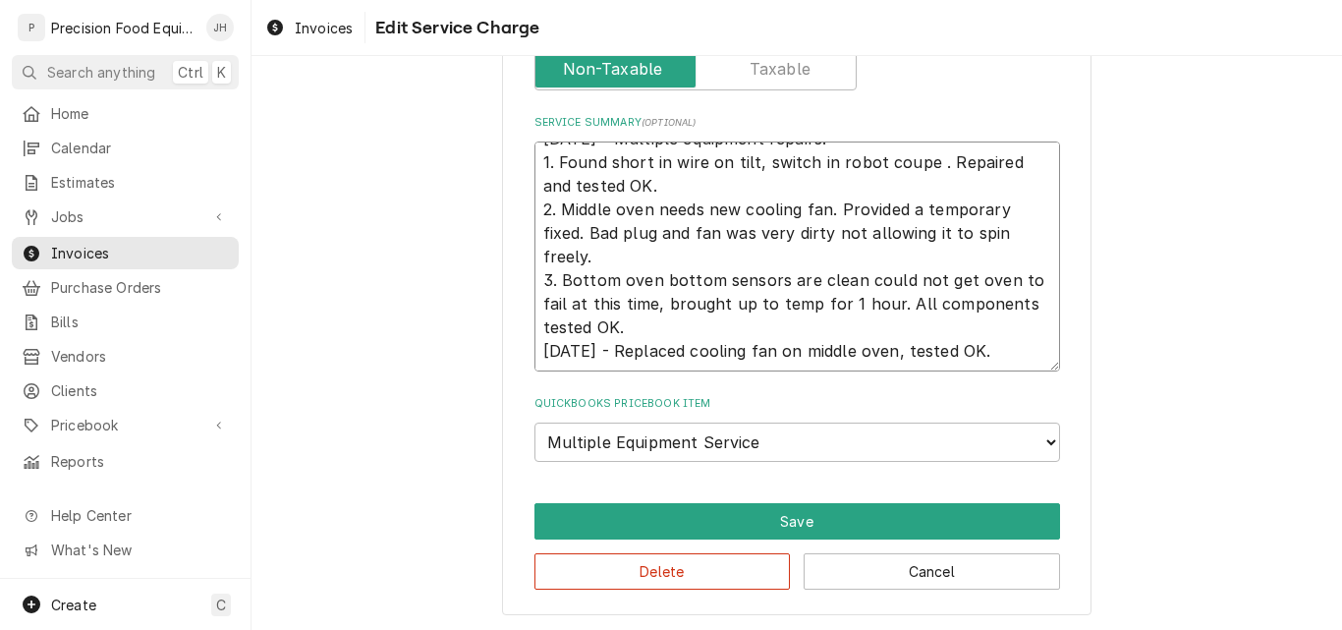
click at [631, 351] on textarea "8/22/25 - Multiple equipment repairs. 1. Found short in wire on tilt, switch in…" at bounding box center [797, 256] width 526 height 230
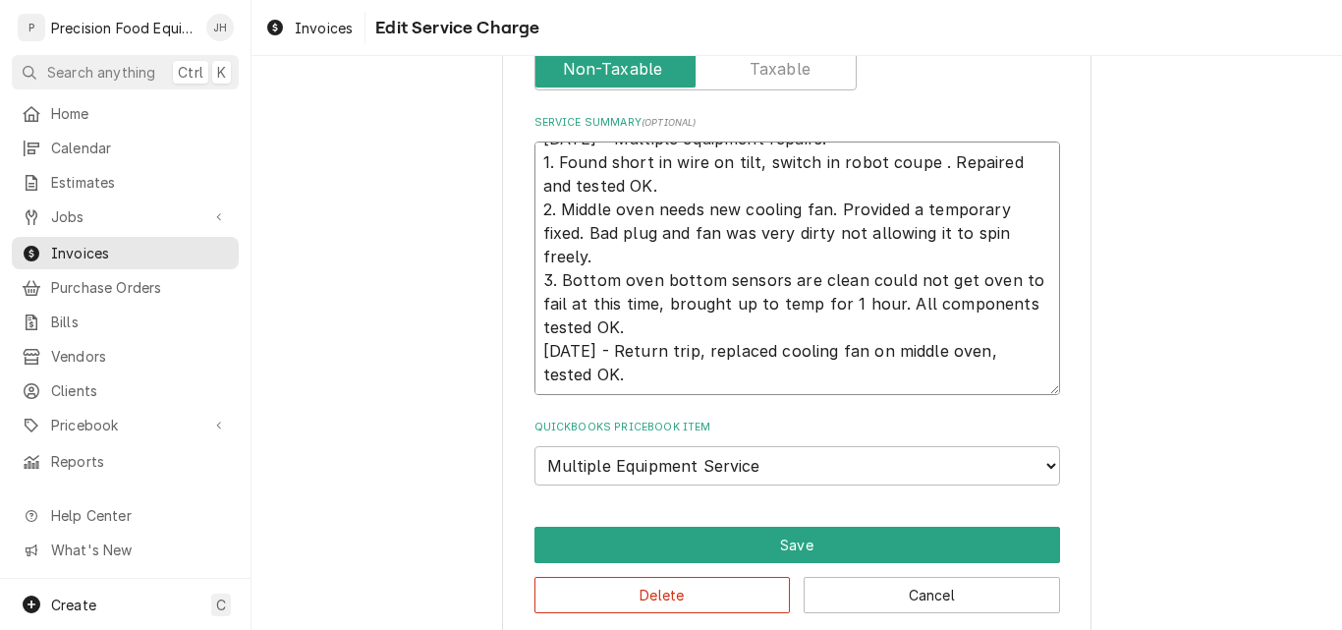
scroll to position [813, 0]
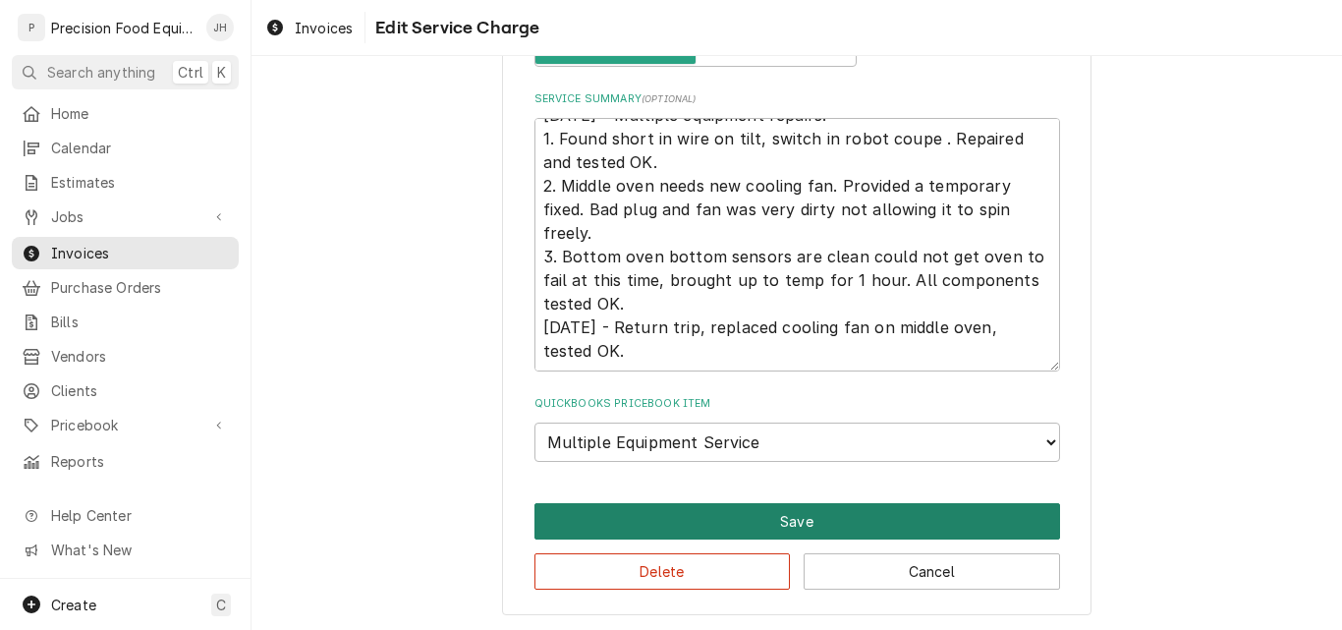
click at [807, 514] on button "Save" at bounding box center [797, 521] width 526 height 36
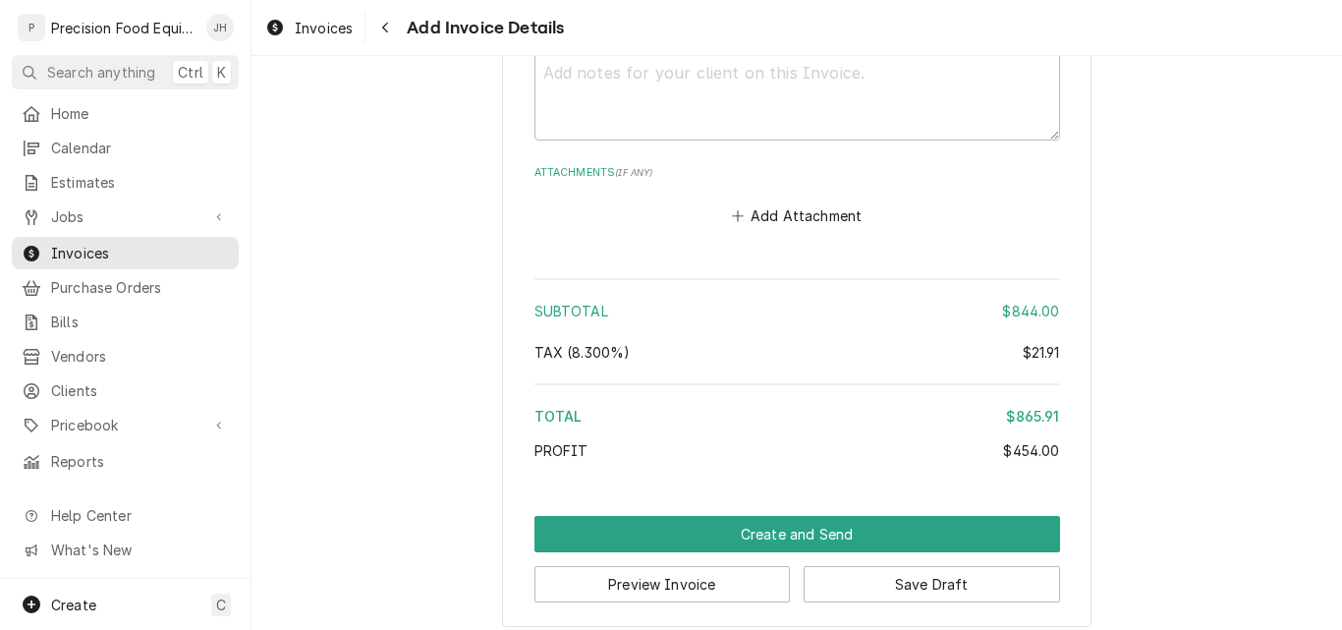
scroll to position [3619, 0]
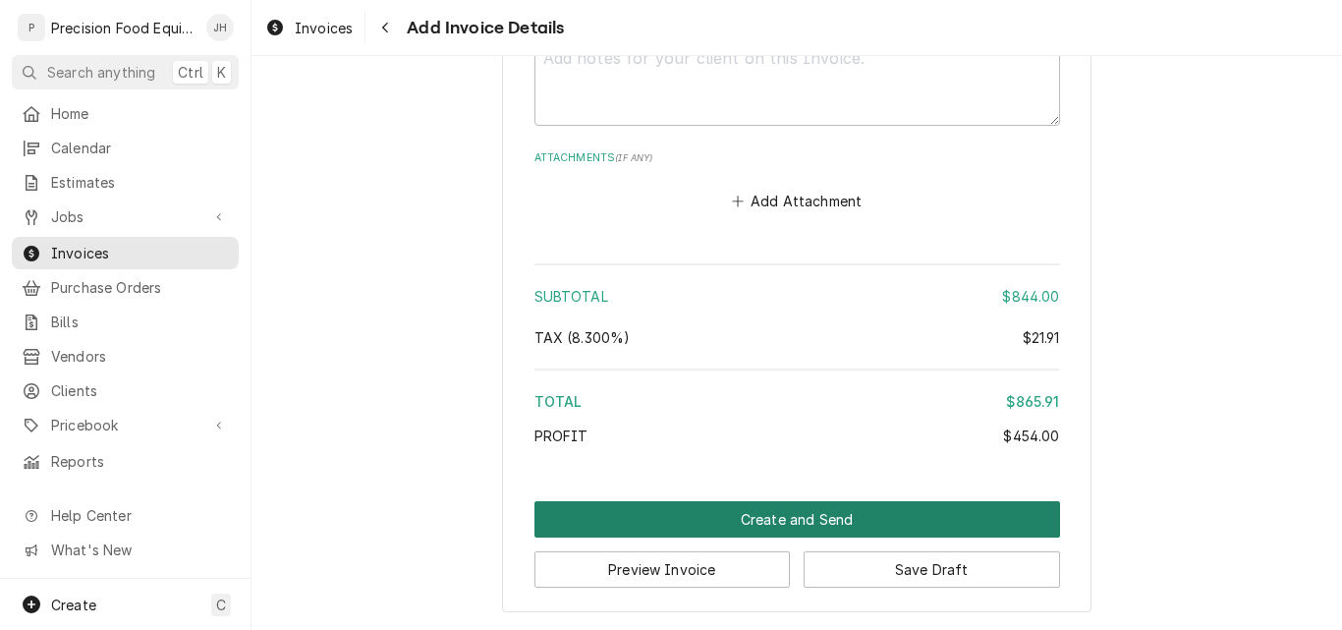
click at [770, 524] on button "Create and Send" at bounding box center [797, 519] width 526 height 36
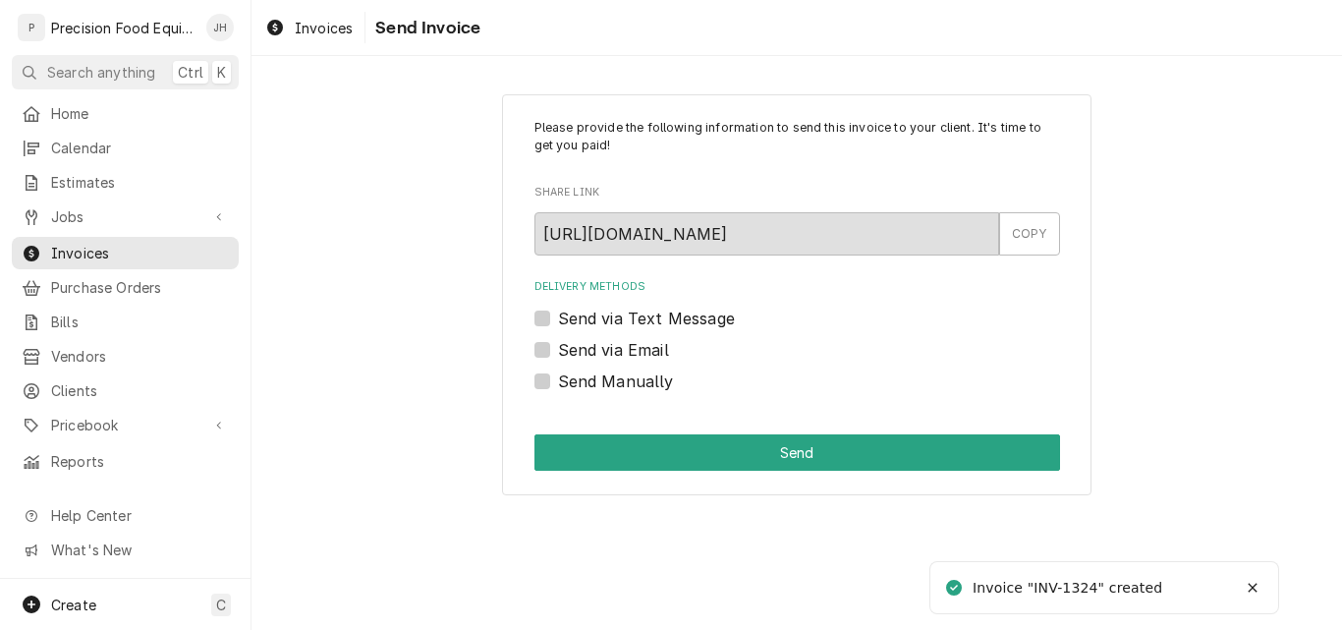
click at [558, 377] on label "Send Manually" at bounding box center [616, 381] width 116 height 24
click at [558, 377] on input "Send Manually" at bounding box center [821, 390] width 526 height 43
checkbox input "true"
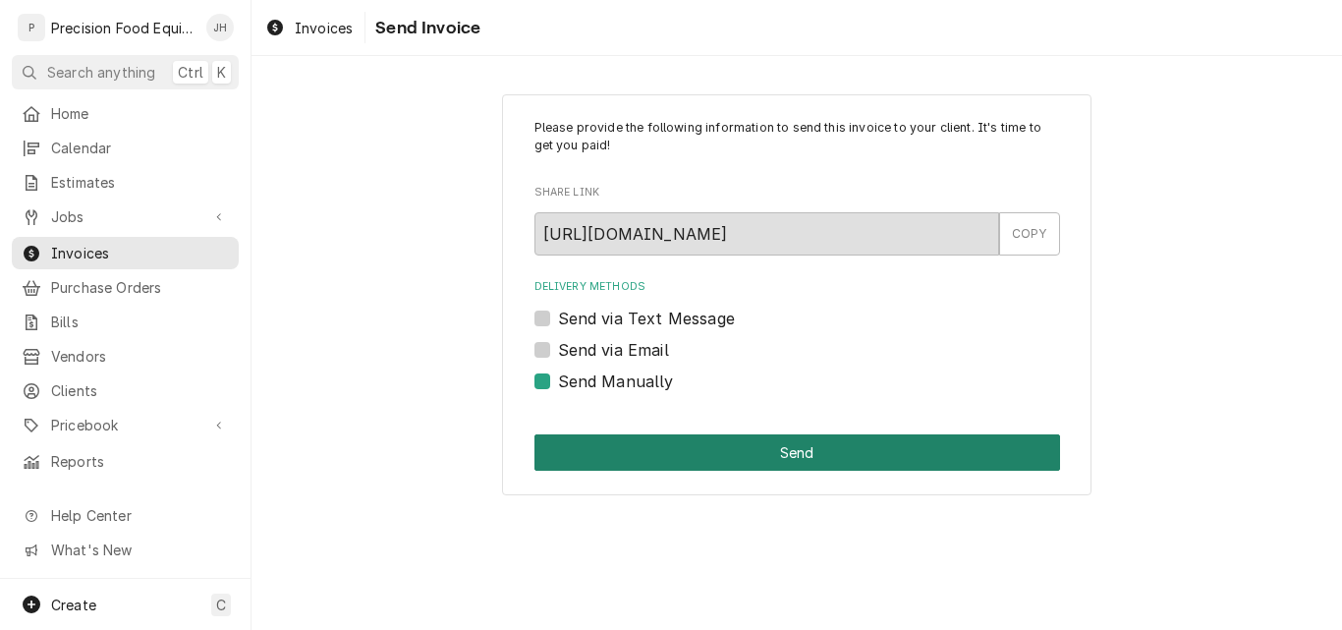
click at [743, 448] on button "Send" at bounding box center [797, 452] width 526 height 36
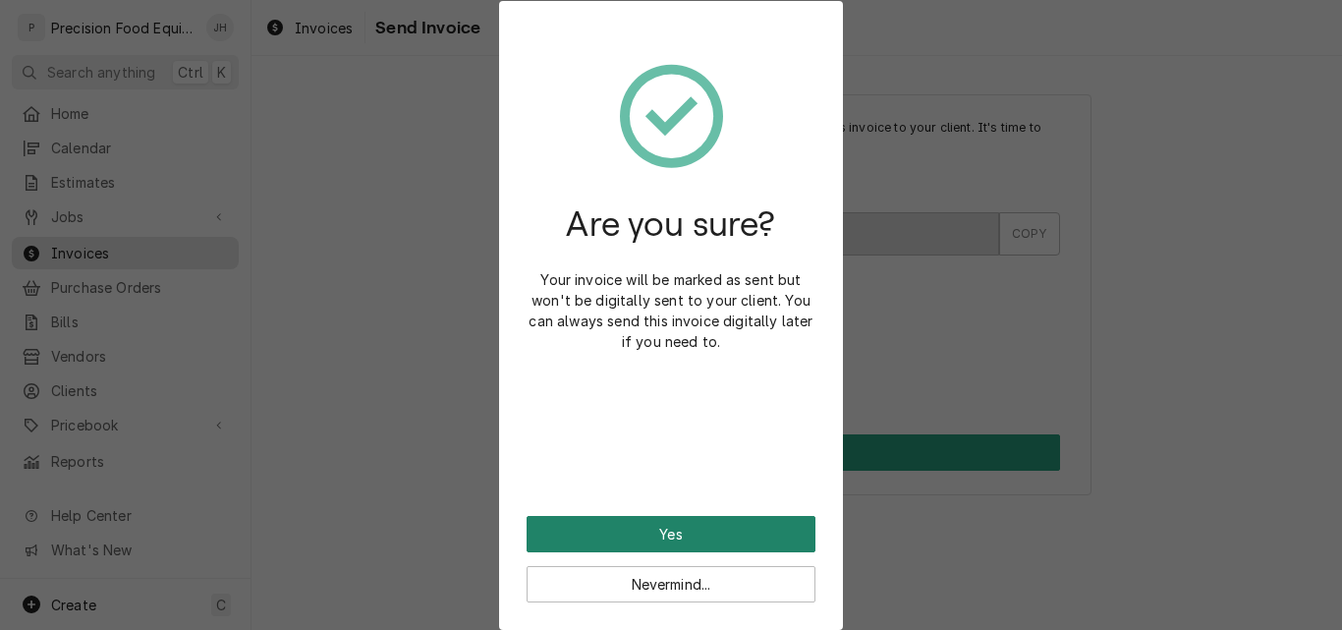
click at [660, 534] on button "Yes" at bounding box center [670, 534] width 289 height 36
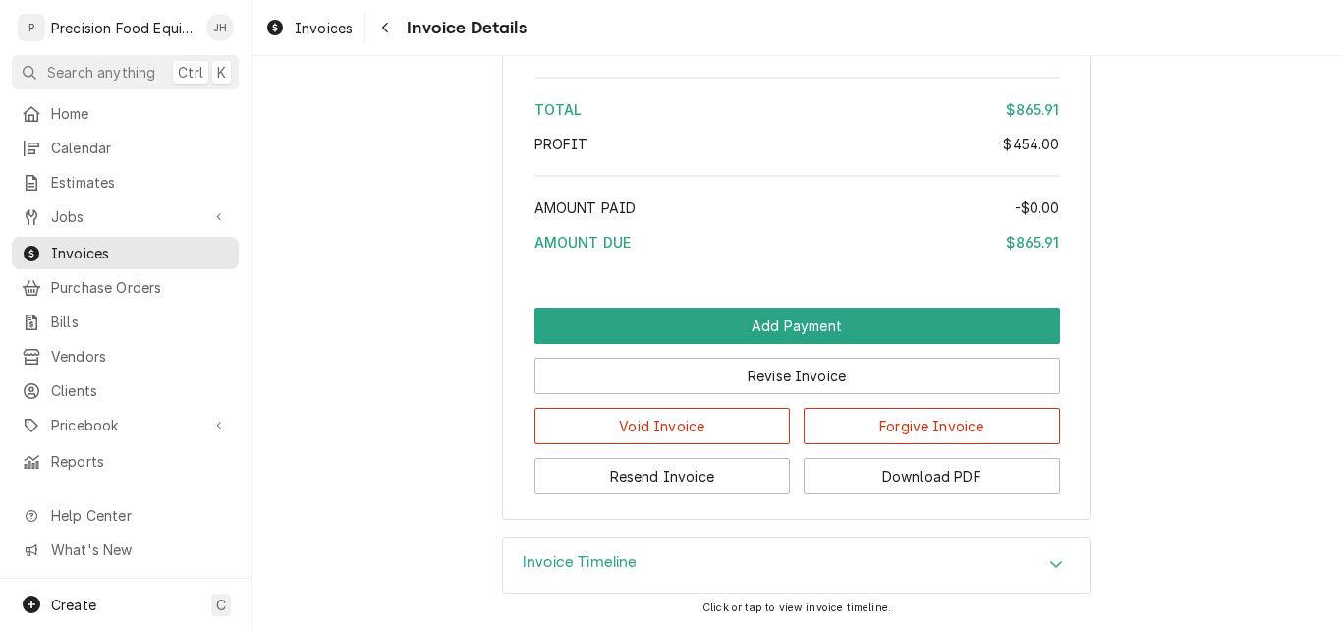
scroll to position [2704, 0]
click at [731, 575] on div "Invoice Timeline" at bounding box center [796, 564] width 587 height 55
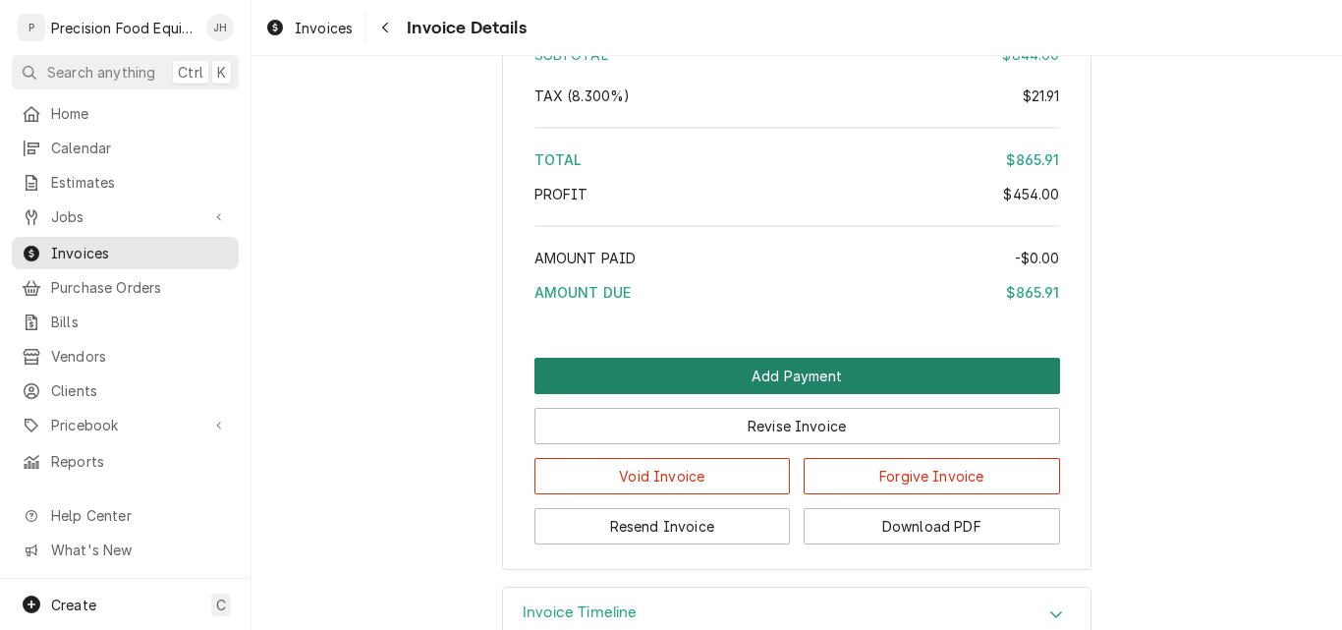
scroll to position [2886, 0]
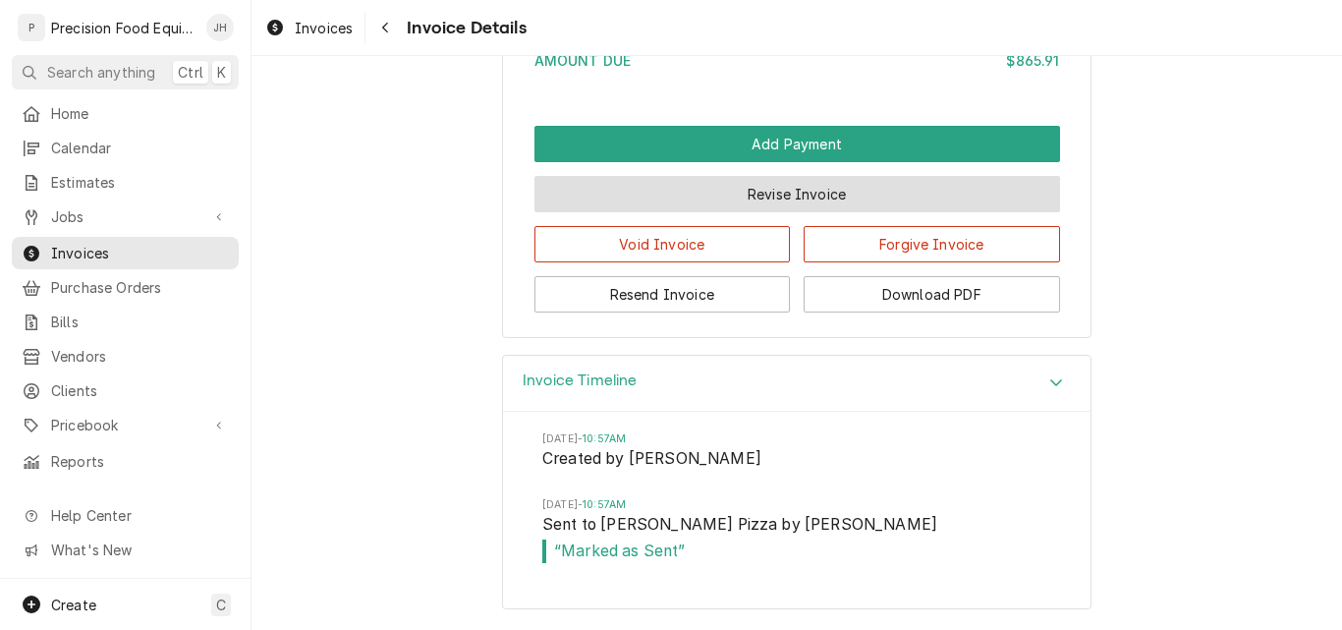
click at [816, 196] on button "Revise Invoice" at bounding box center [797, 194] width 526 height 36
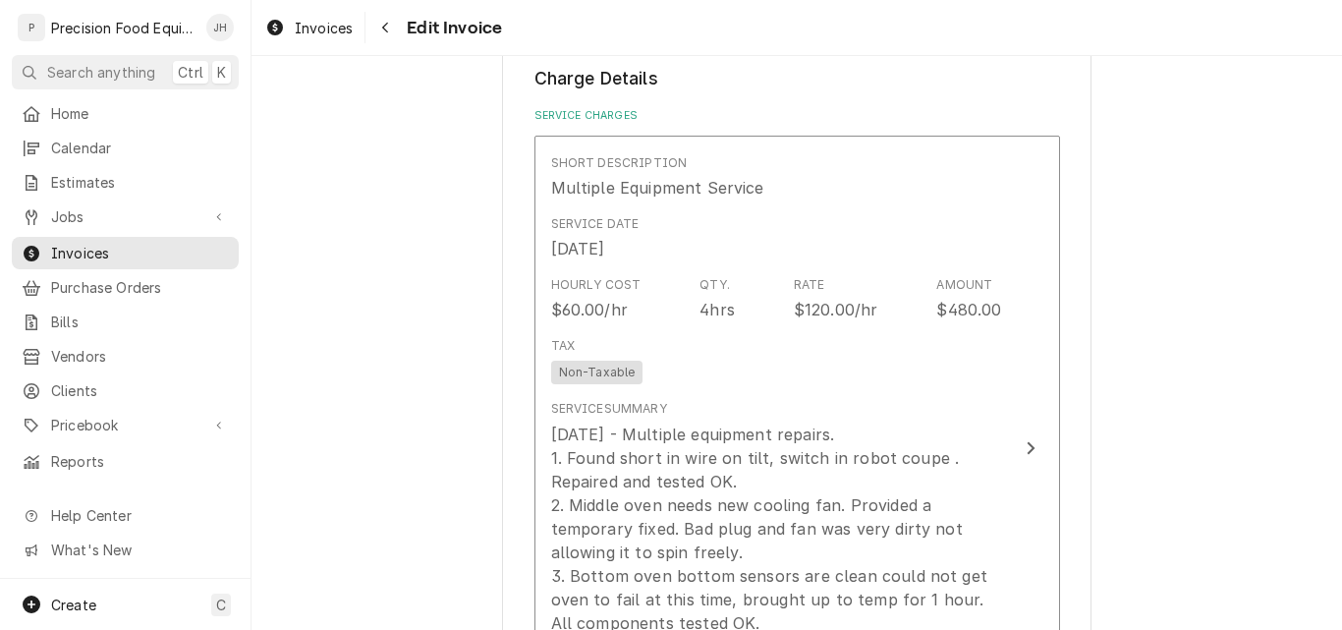
scroll to position [1670, 0]
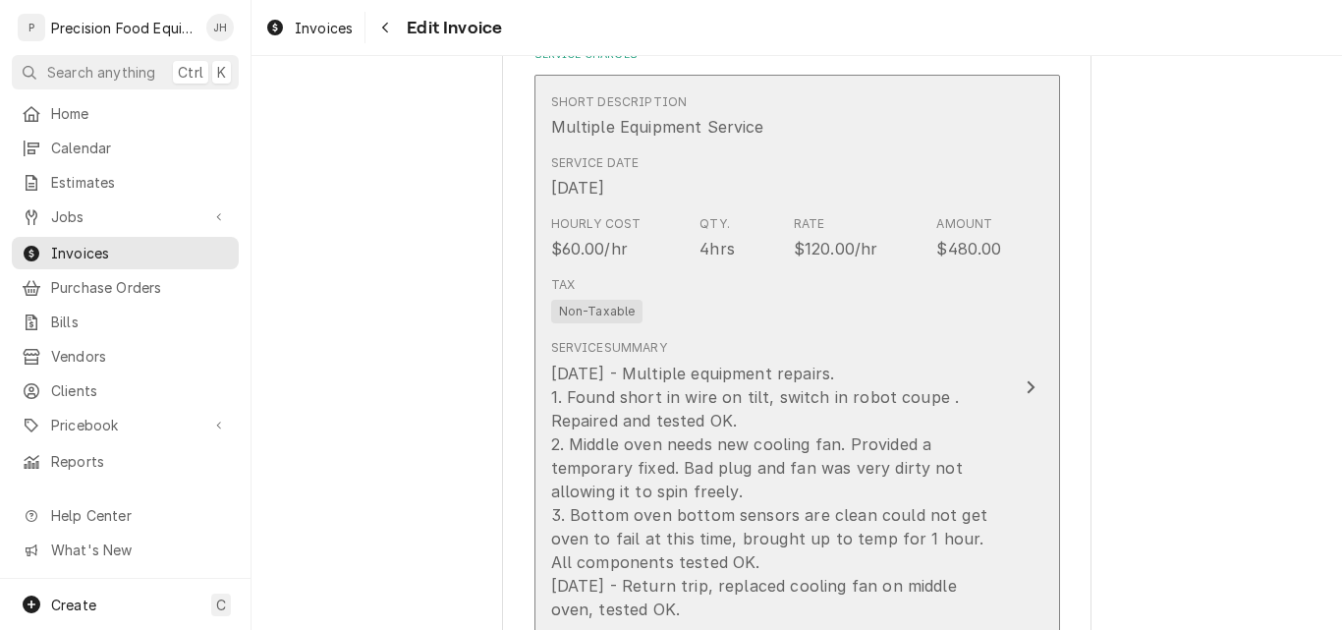
click at [830, 281] on div "Tax Non-Taxable" at bounding box center [776, 299] width 451 height 63
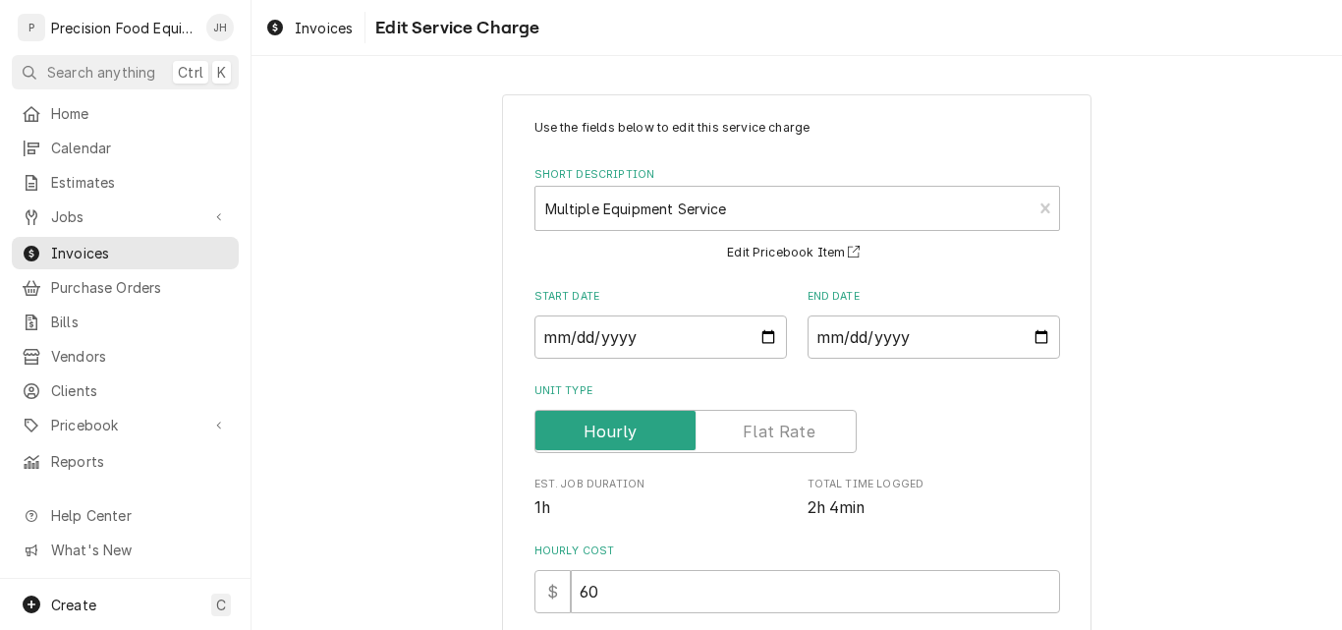
scroll to position [295, 0]
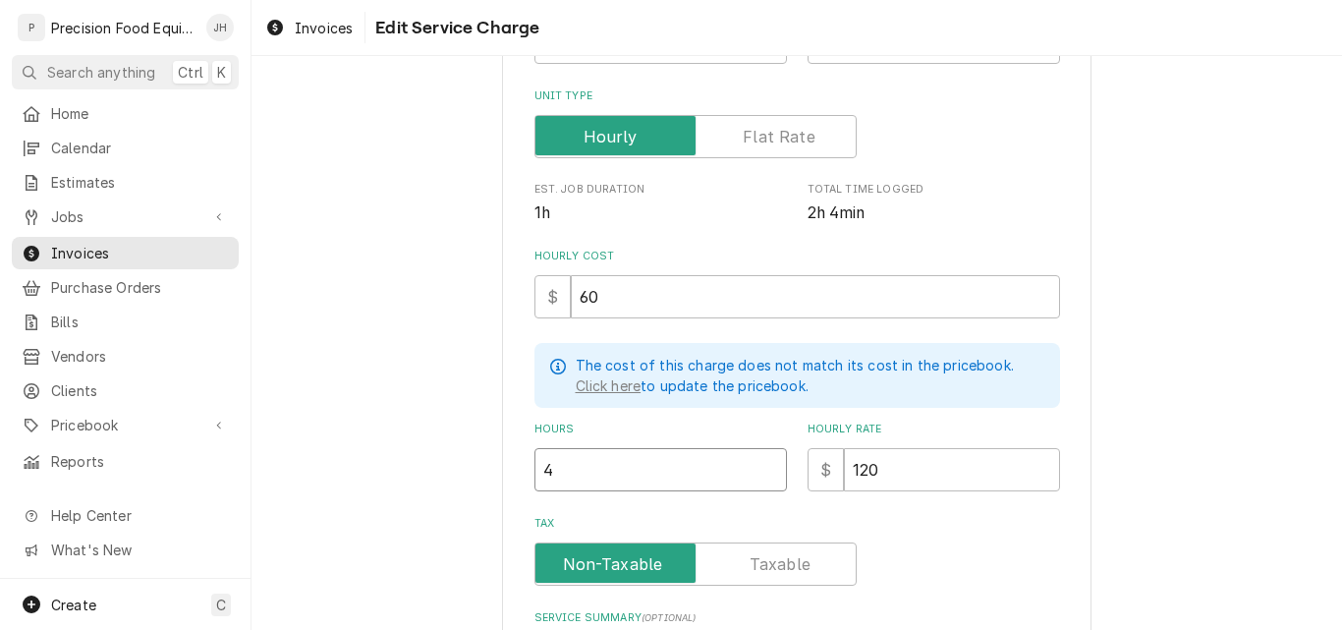
drag, startPoint x: 552, startPoint y: 467, endPoint x: 504, endPoint y: 471, distance: 48.3
click at [504, 471] on div "Use the fields below to edit this service charge Short Description Multiple Equ…" at bounding box center [796, 467] width 589 height 1334
type textarea "x"
type input "3"
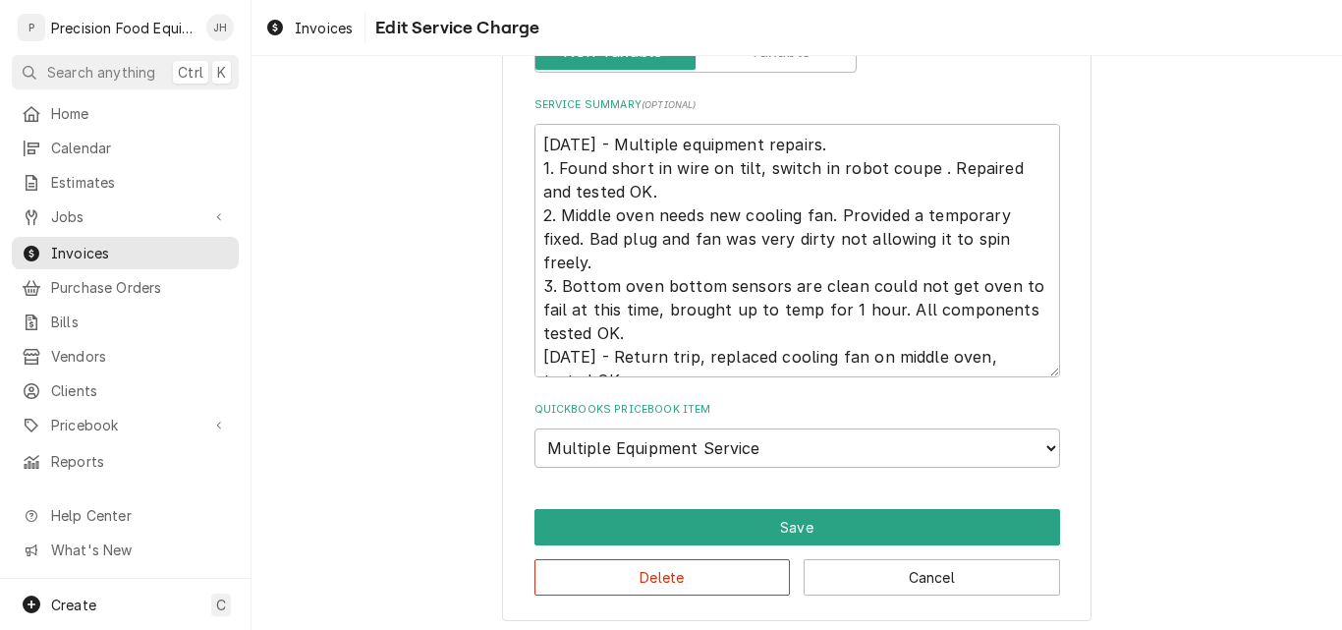
scroll to position [813, 0]
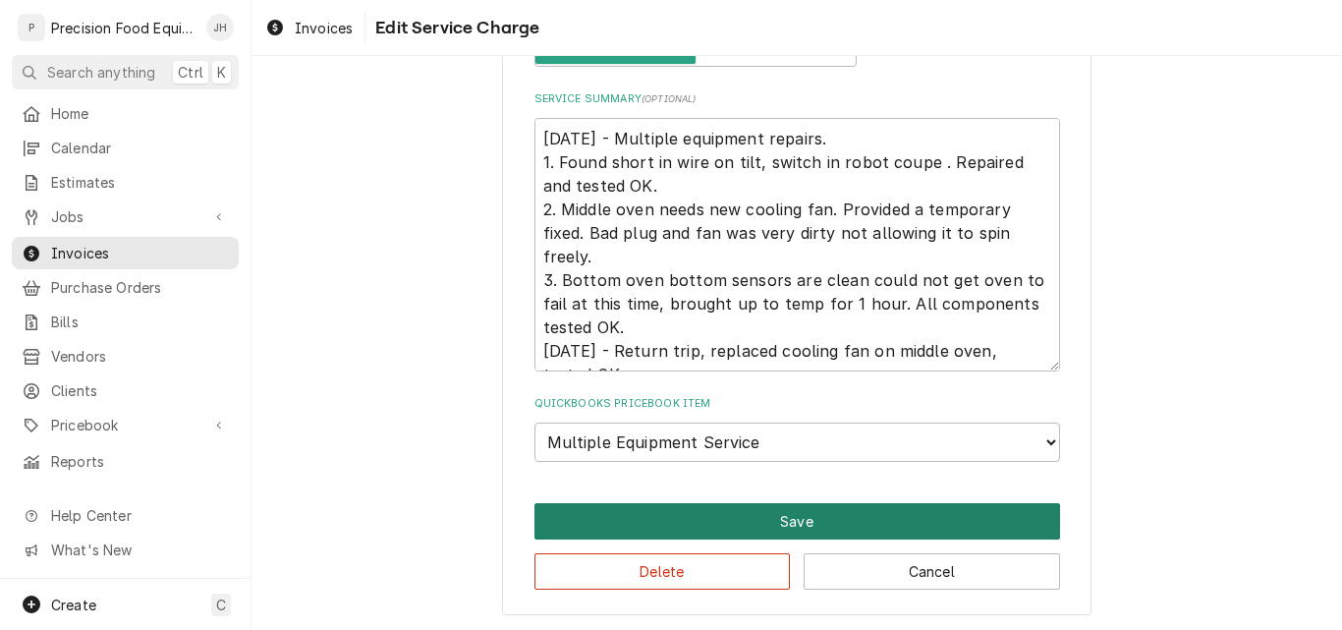
click at [825, 526] on button "Save" at bounding box center [797, 521] width 526 height 36
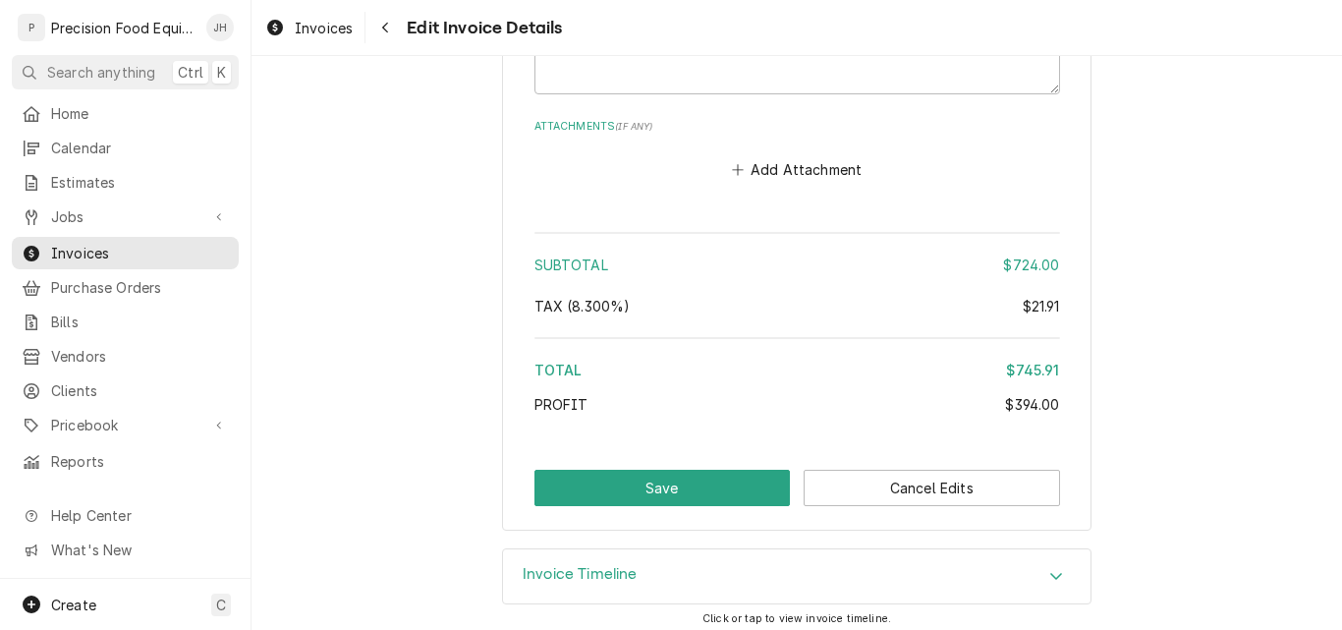
scroll to position [3661, 0]
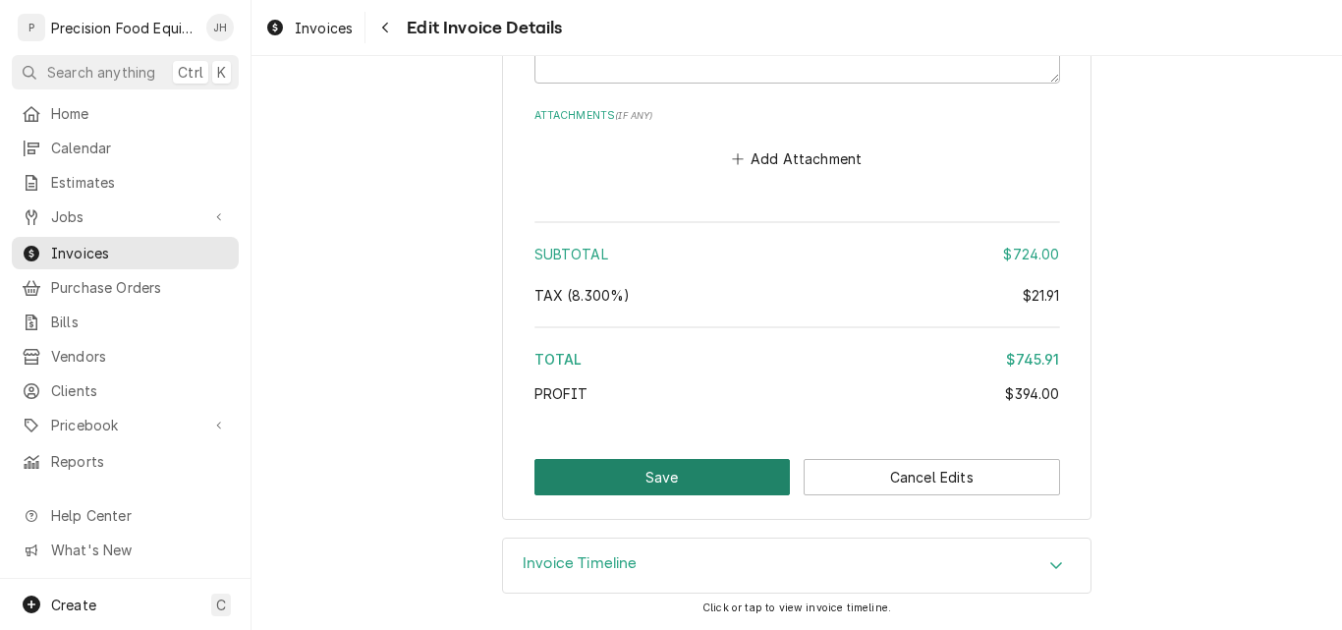
click at [673, 485] on button "Save" at bounding box center [662, 477] width 256 height 36
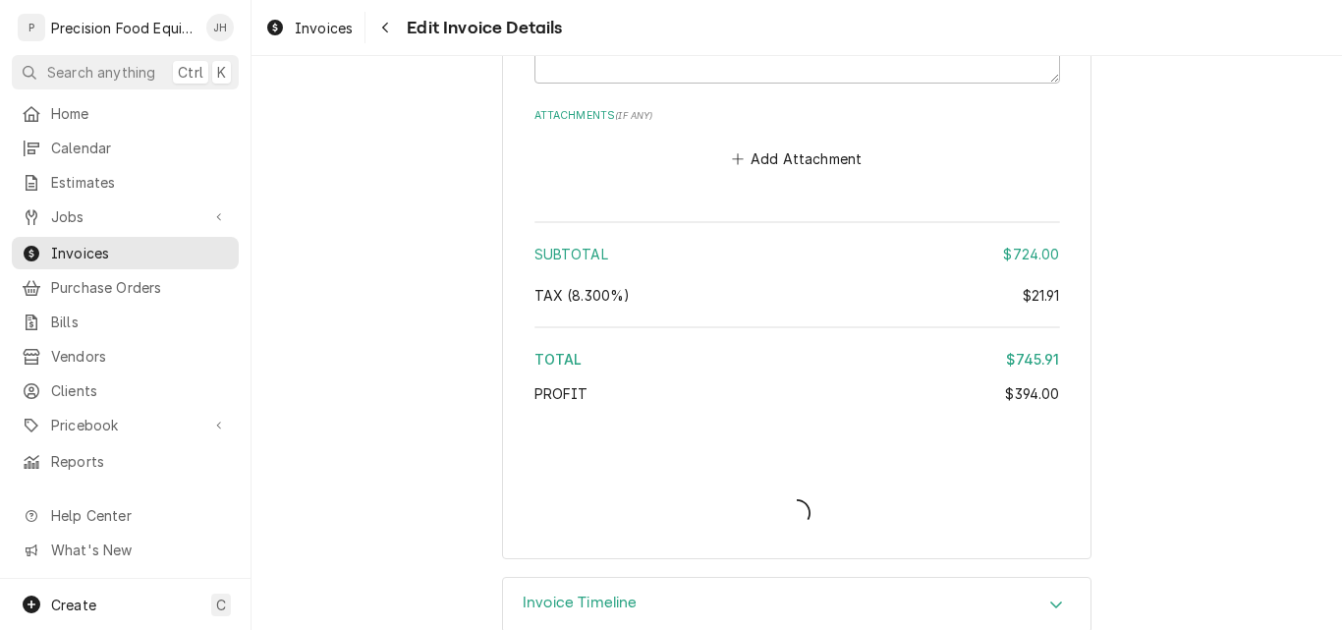
type textarea "x"
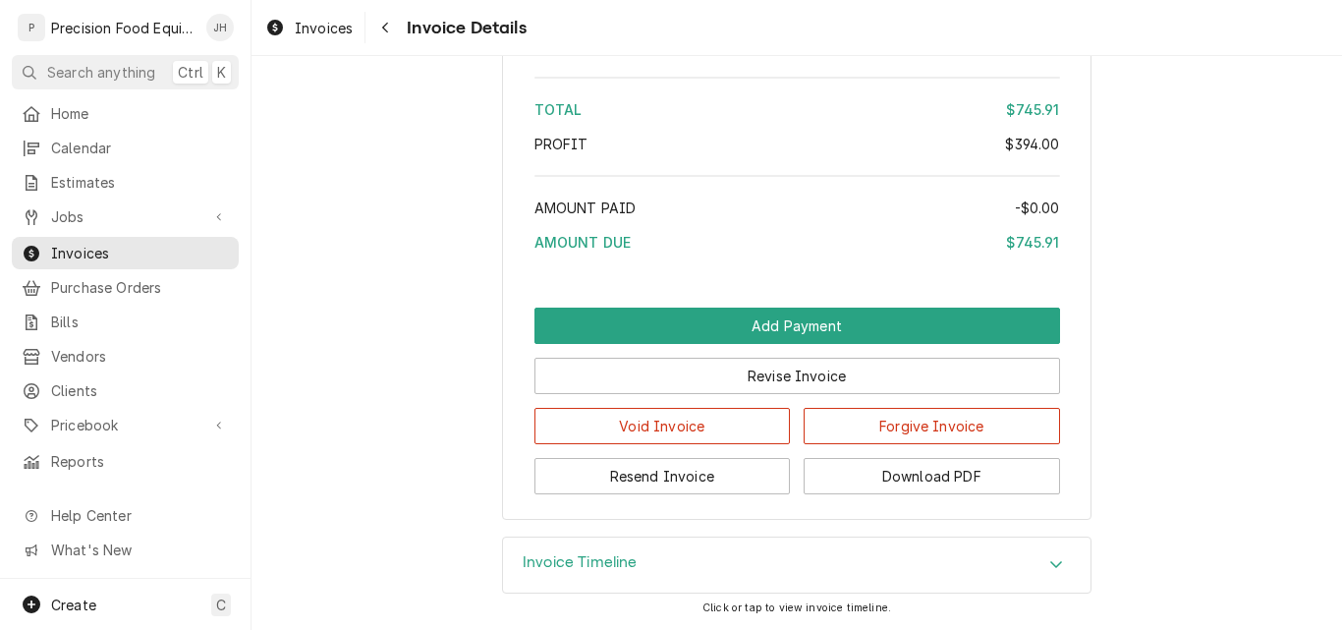
scroll to position [2704, 0]
click at [643, 473] on button "Resend Invoice" at bounding box center [662, 476] width 256 height 36
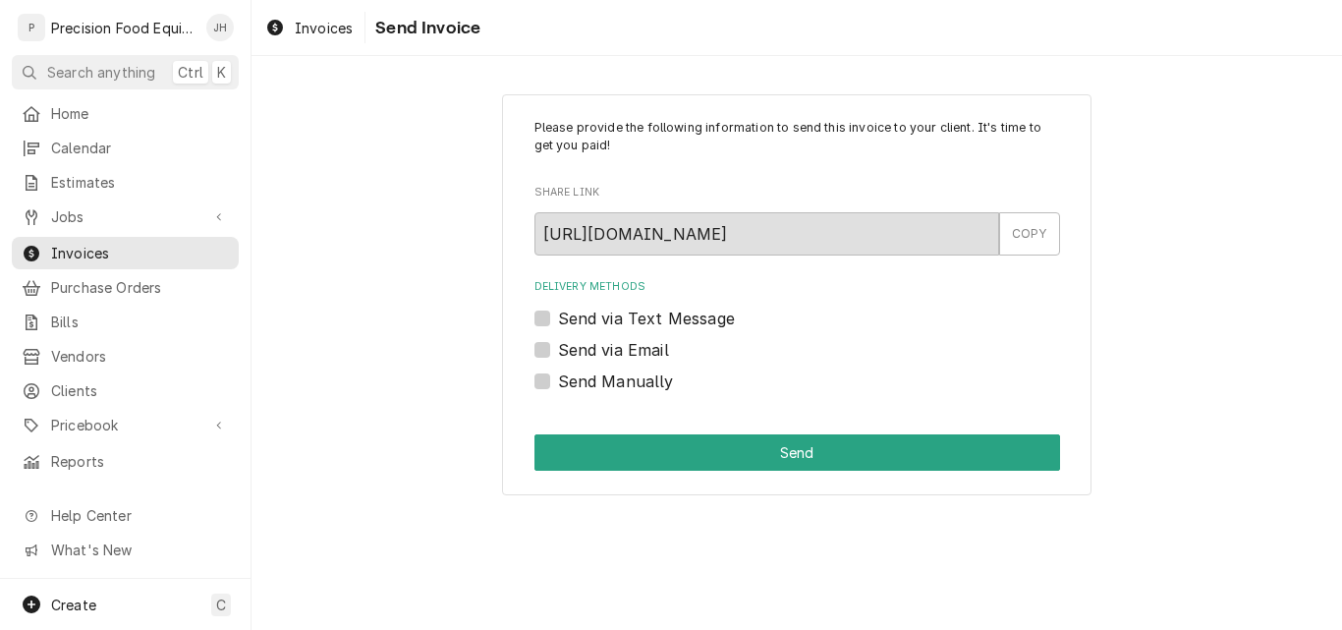
click at [605, 348] on label "Send via Email" at bounding box center [613, 350] width 111 height 24
click at [605, 348] on input "Send via Email" at bounding box center [821, 359] width 526 height 43
checkbox input "true"
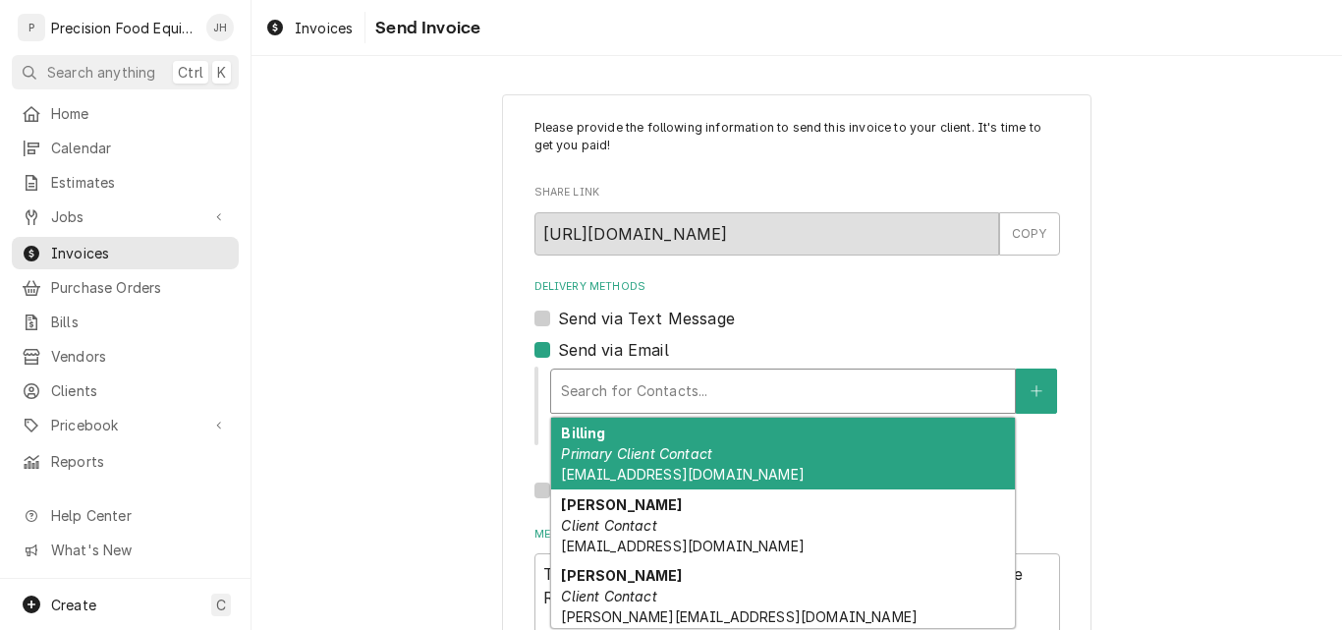
click at [601, 390] on div "Delivery Methods" at bounding box center [783, 390] width 444 height 35
click at [605, 451] on em "Primary Client Contact" at bounding box center [636, 453] width 151 height 17
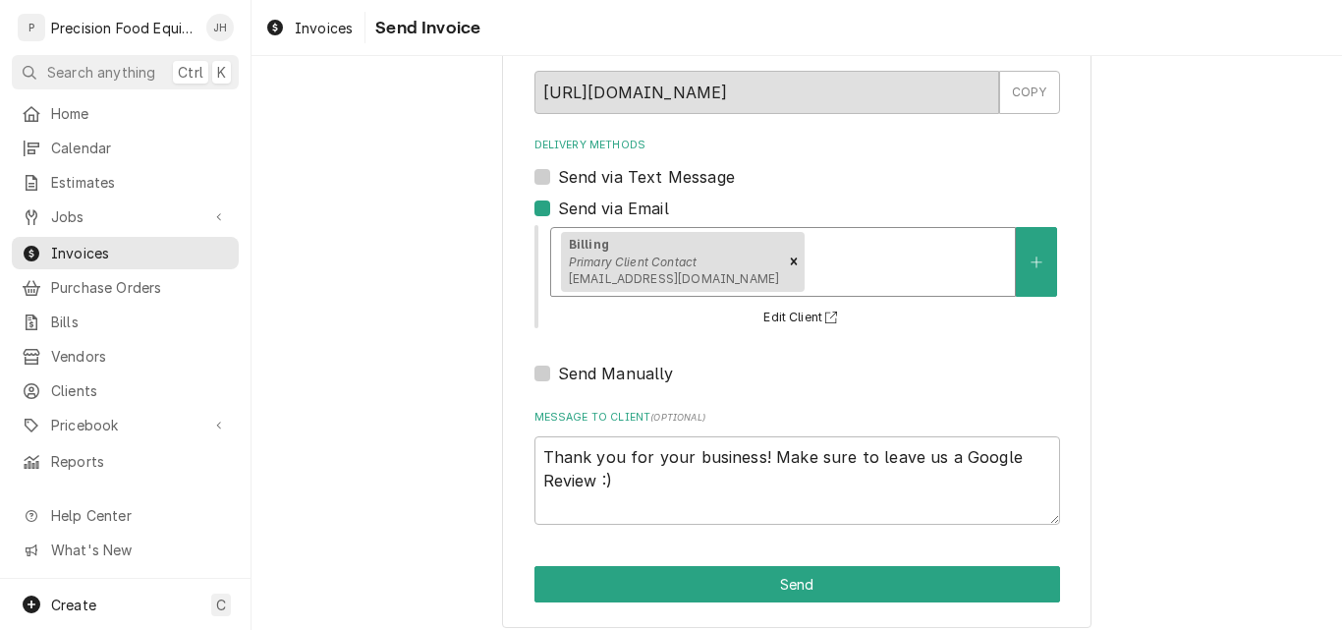
scroll to position [156, 0]
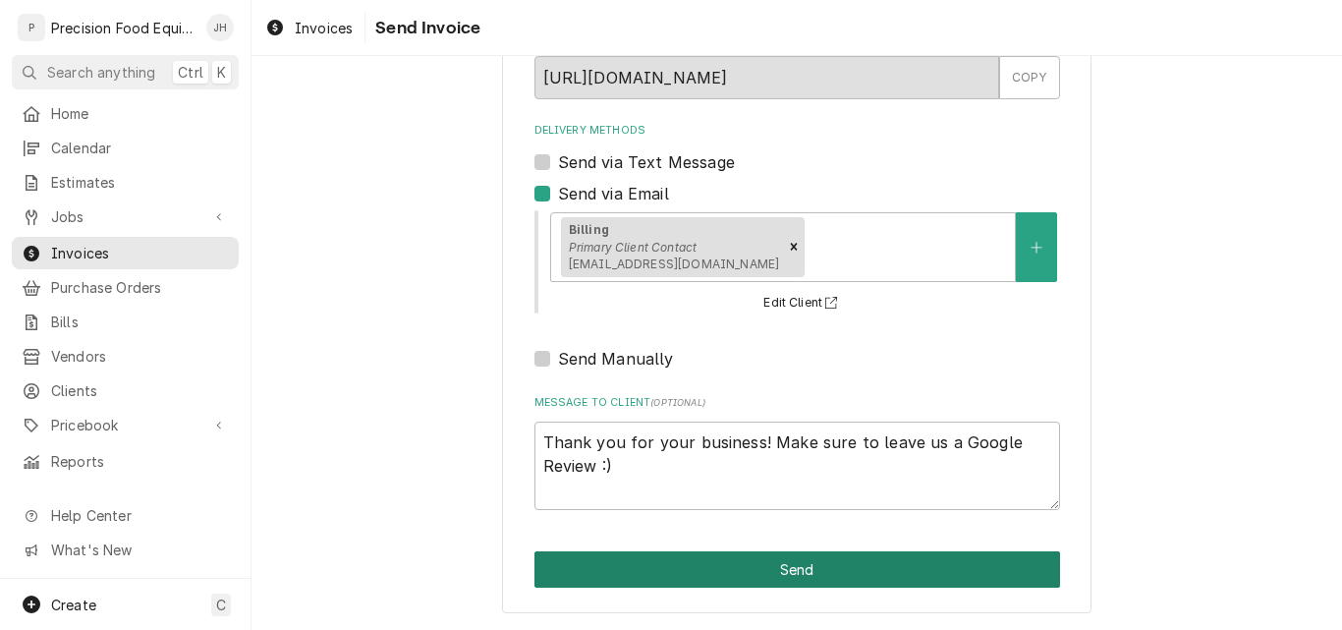
click at [744, 562] on button "Send" at bounding box center [797, 569] width 526 height 36
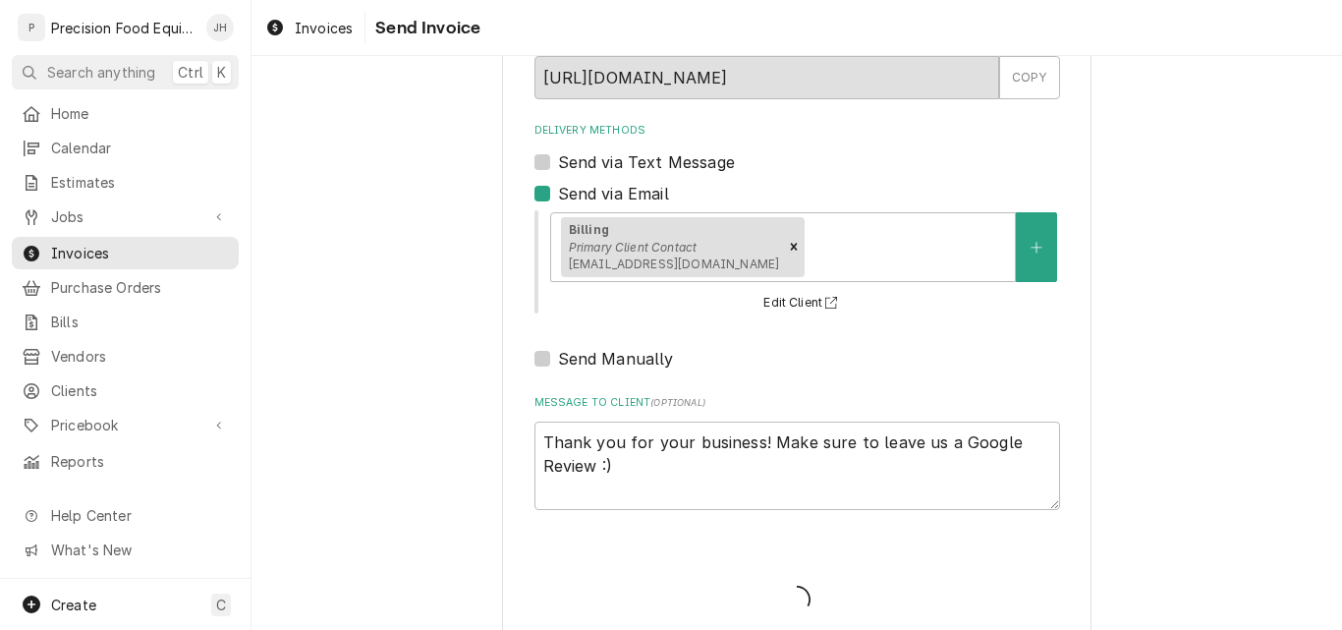
type textarea "x"
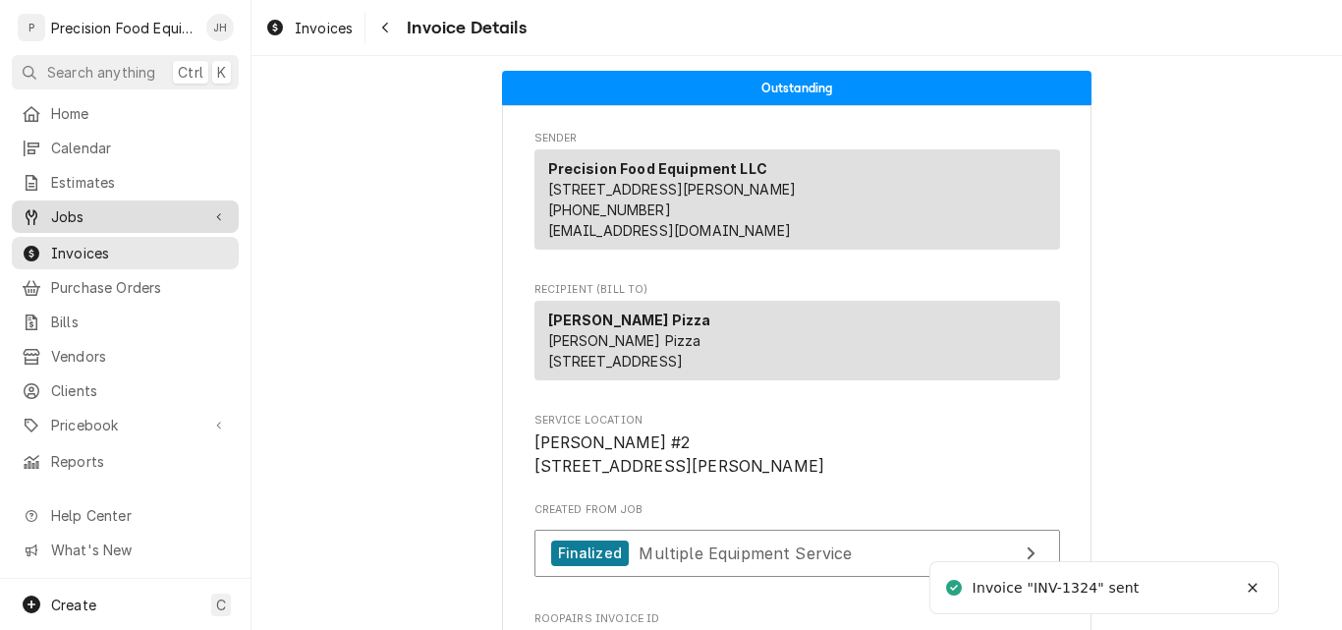
click at [74, 211] on span "Jobs" at bounding box center [125, 216] width 148 height 21
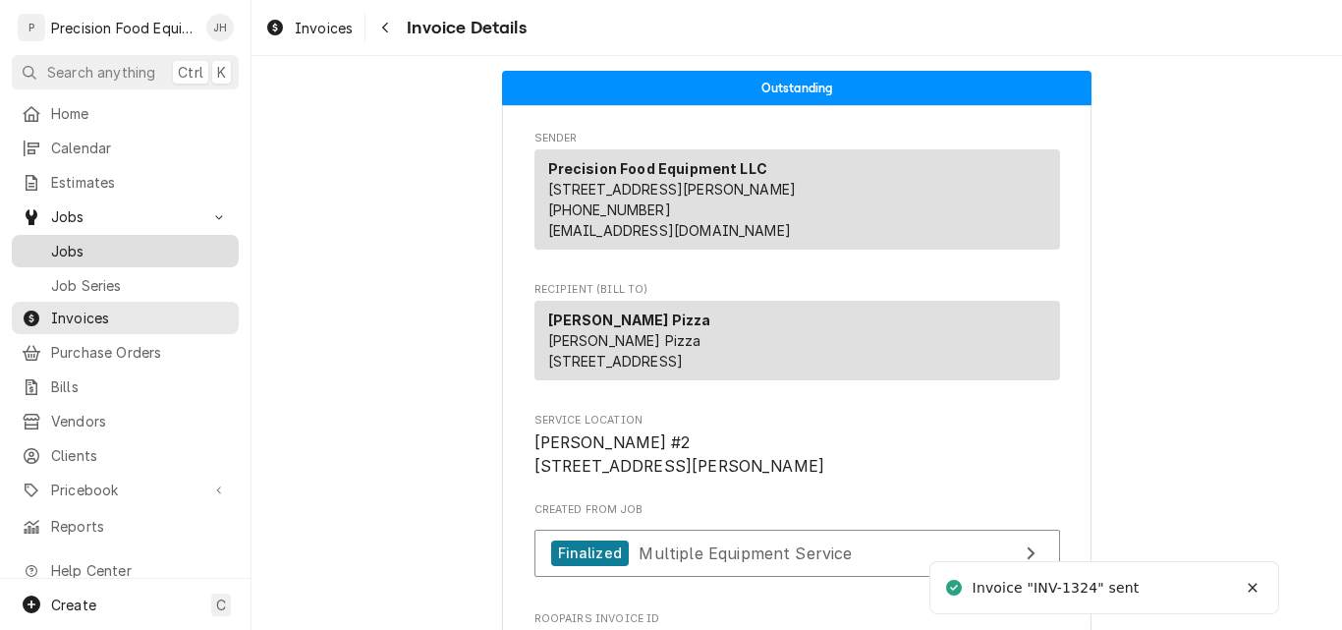
click at [74, 241] on span "Jobs" at bounding box center [140, 251] width 178 height 21
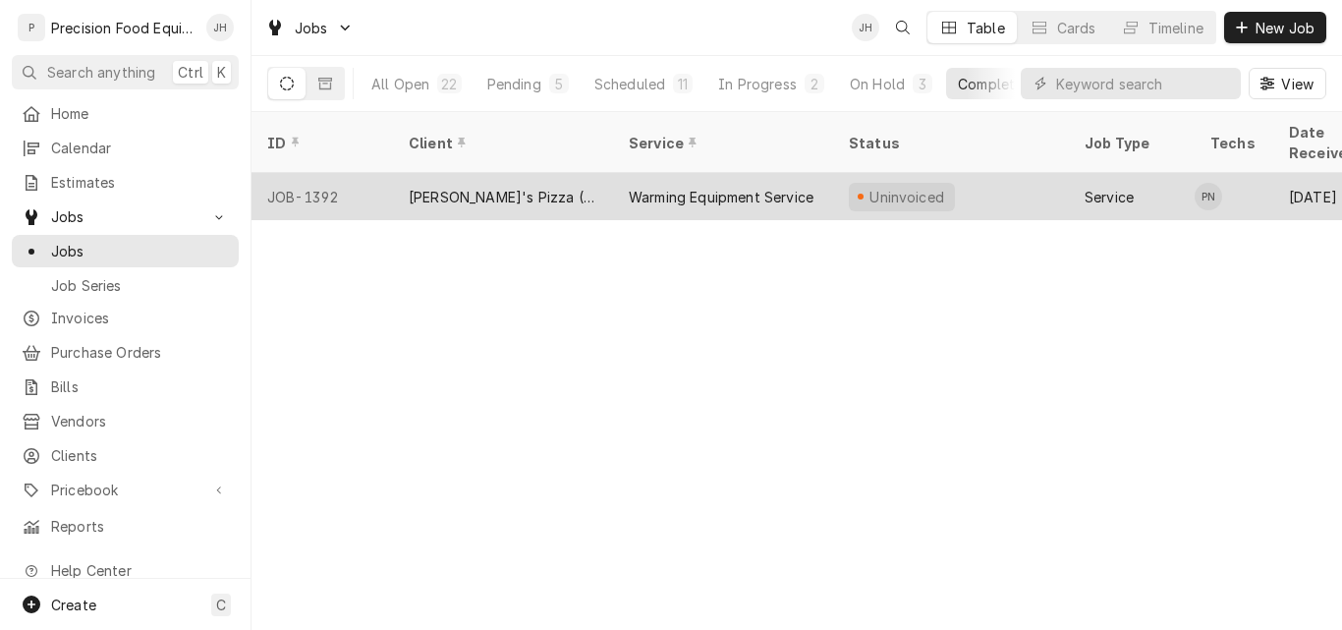
click at [389, 173] on div "JOB-1392" at bounding box center [321, 196] width 141 height 47
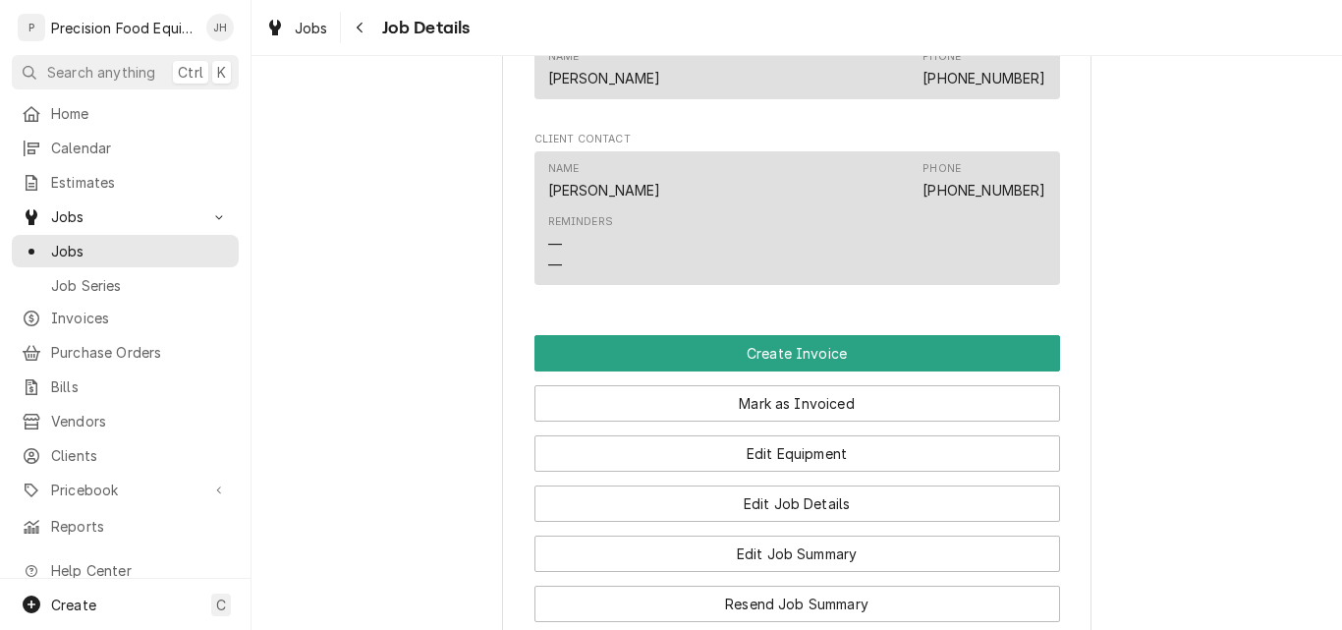
scroll to position [1277, 0]
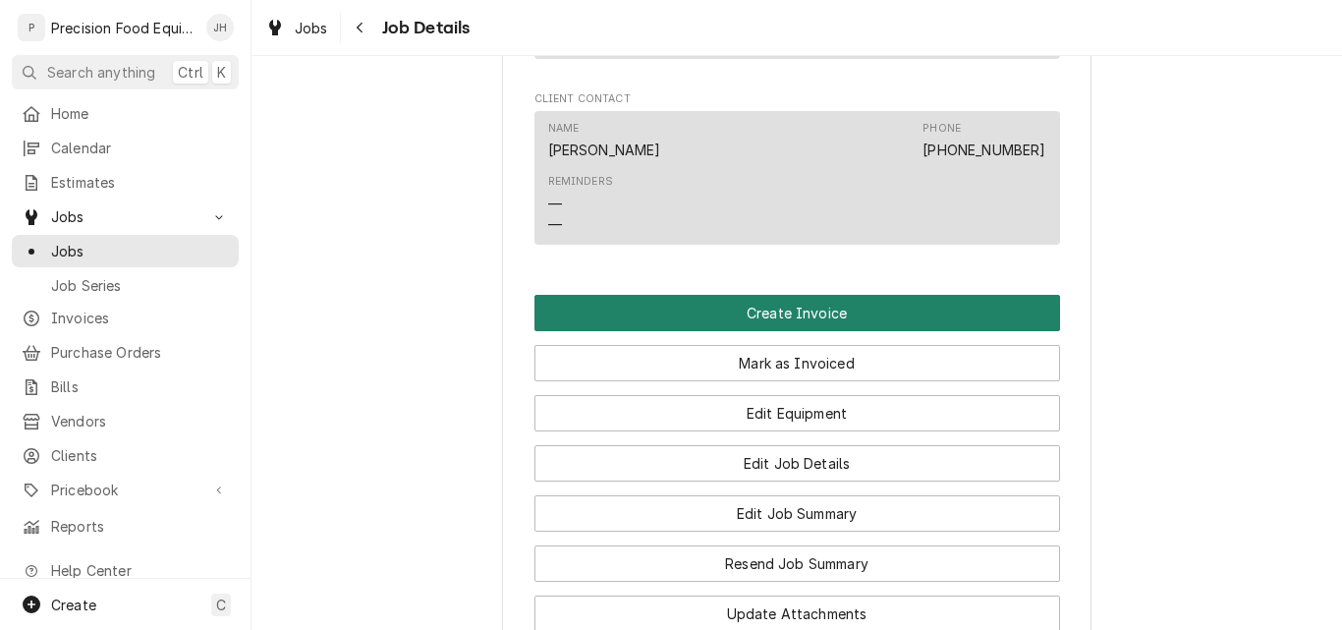
click at [793, 316] on button "Create Invoice" at bounding box center [797, 313] width 526 height 36
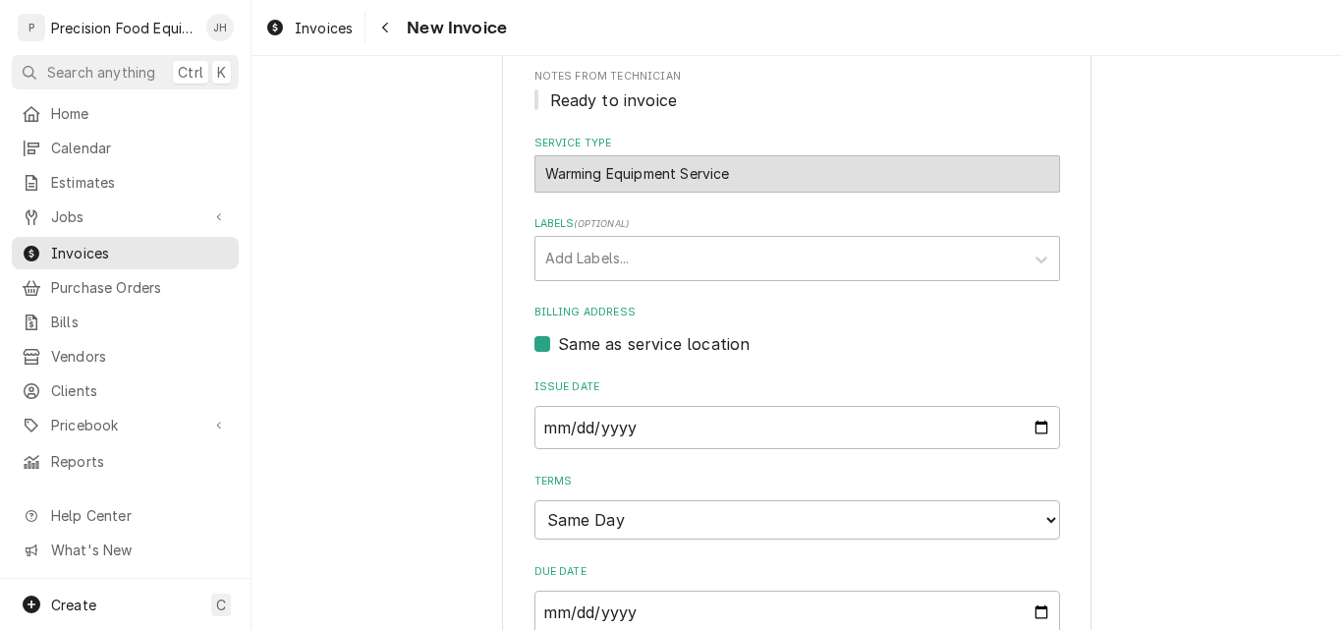
scroll to position [688, 0]
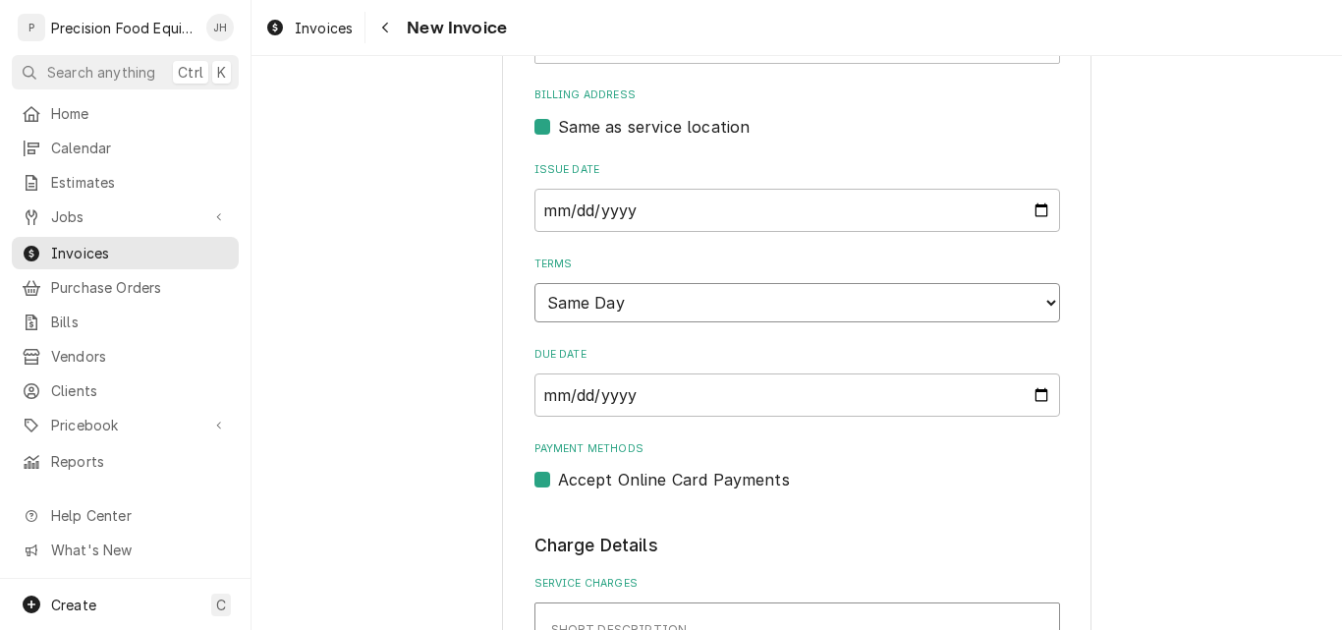
click at [740, 303] on select "Choose payment terms... Same Day Net 7 Net 14 Net 21 Net 30 Net 45 Net 60 Net 90" at bounding box center [797, 302] width 526 height 39
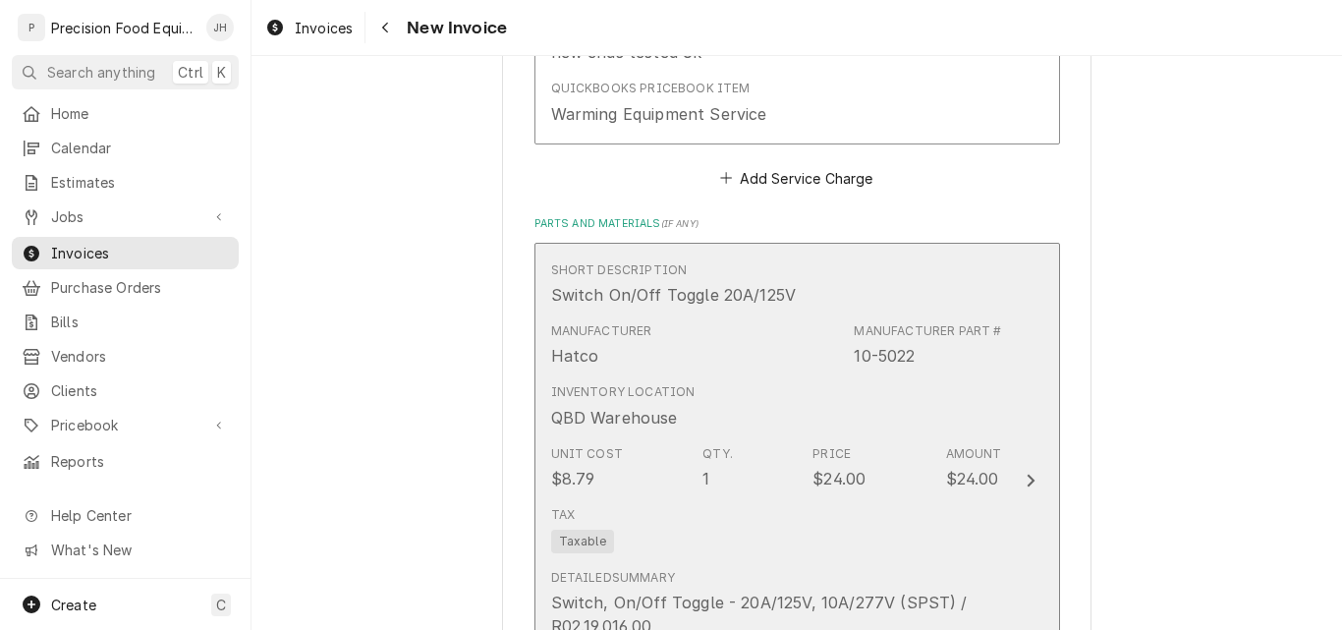
scroll to position [1670, 0]
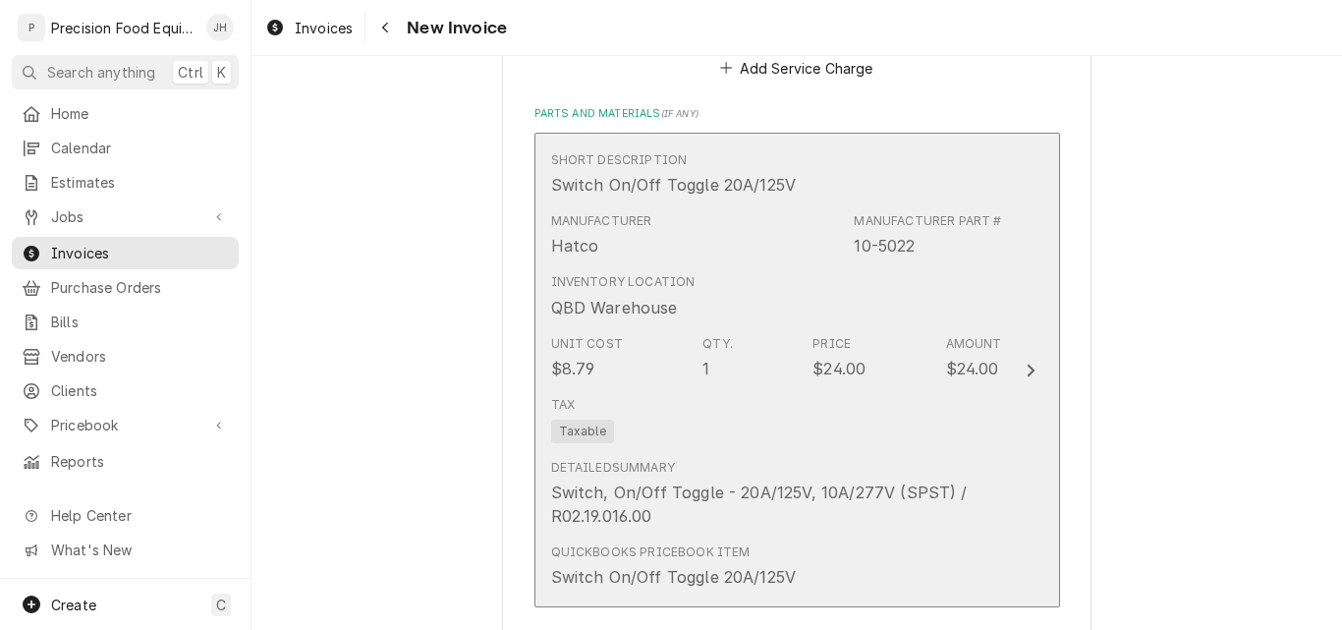
click at [765, 276] on div "Inventory Location QBD Warehouse" at bounding box center [776, 295] width 451 height 61
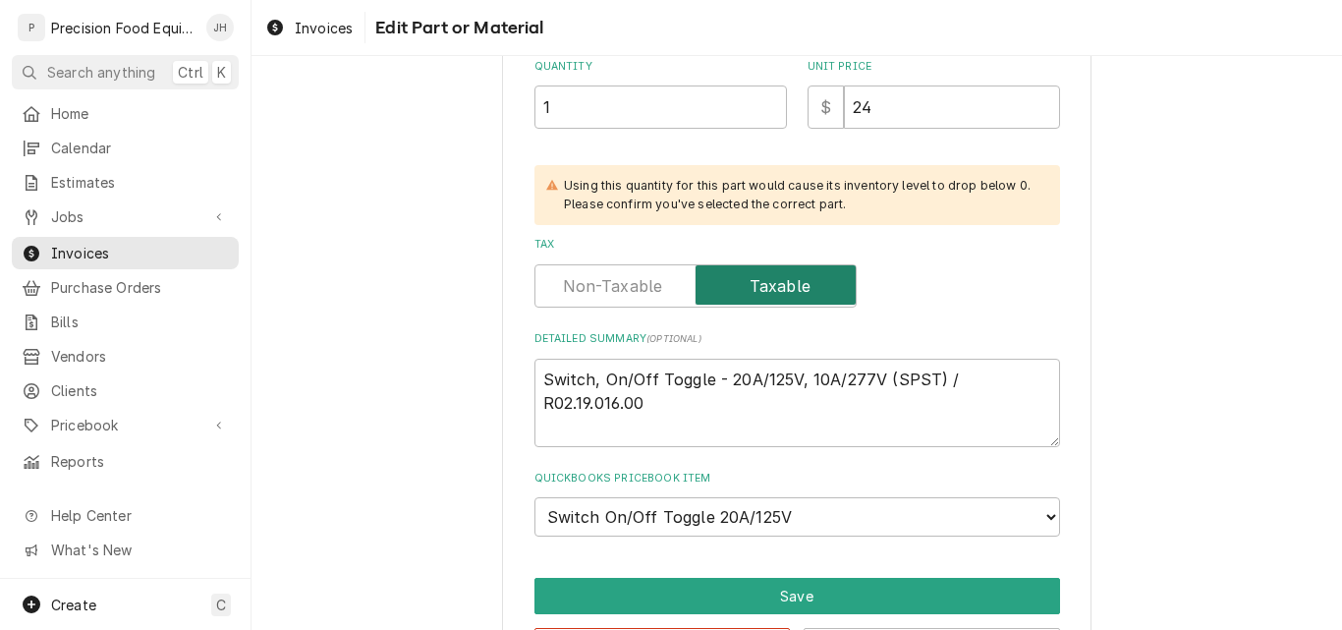
scroll to position [634, 0]
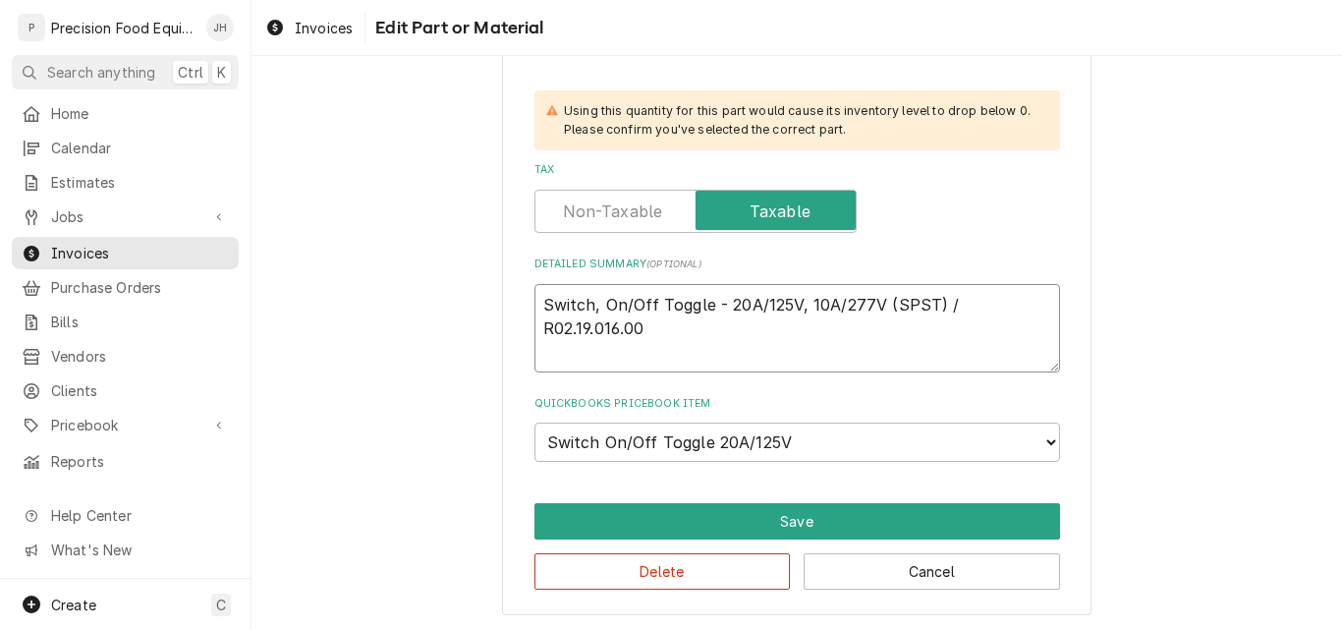
drag, startPoint x: 638, startPoint y: 327, endPoint x: 527, endPoint y: 327, distance: 111.0
click at [534, 327] on textarea "Switch, On/Off Toggle - 20A/125V, 10A/277V (SPST) / R02.19.016.00" at bounding box center [797, 328] width 526 height 88
click at [696, 573] on button "Delete" at bounding box center [662, 571] width 256 height 36
type textarea "x"
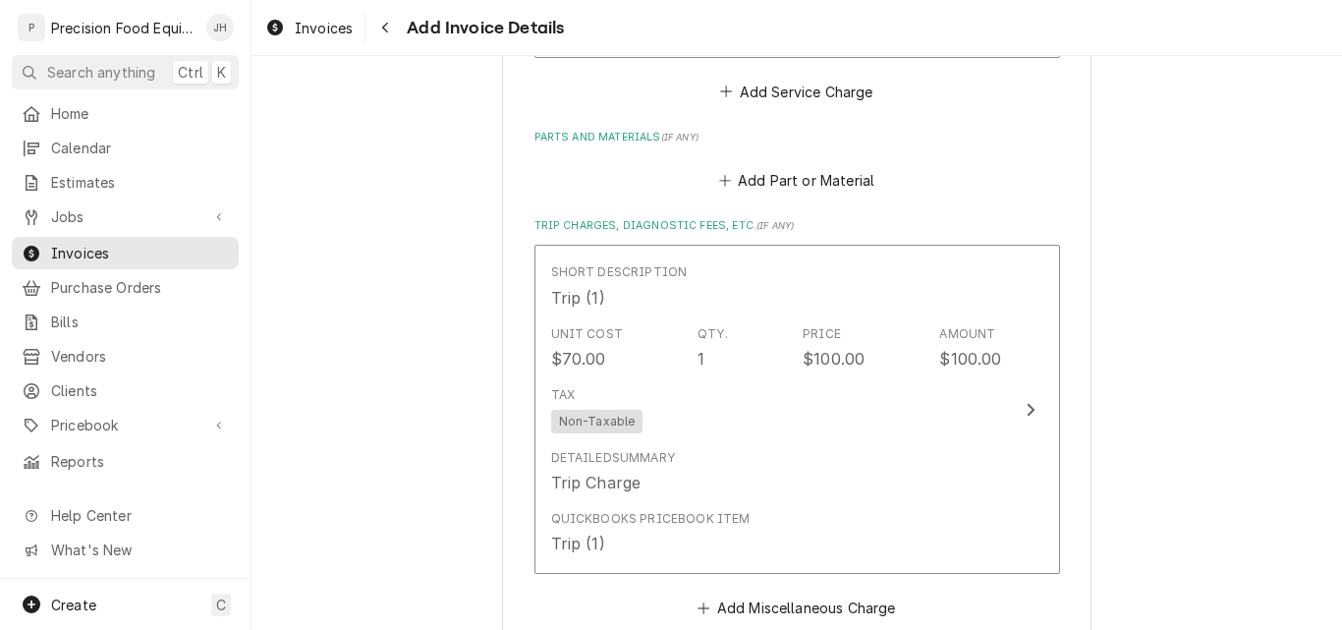
scroll to position [1646, 0]
click at [764, 178] on button "Add Part or Material" at bounding box center [796, 180] width 162 height 28
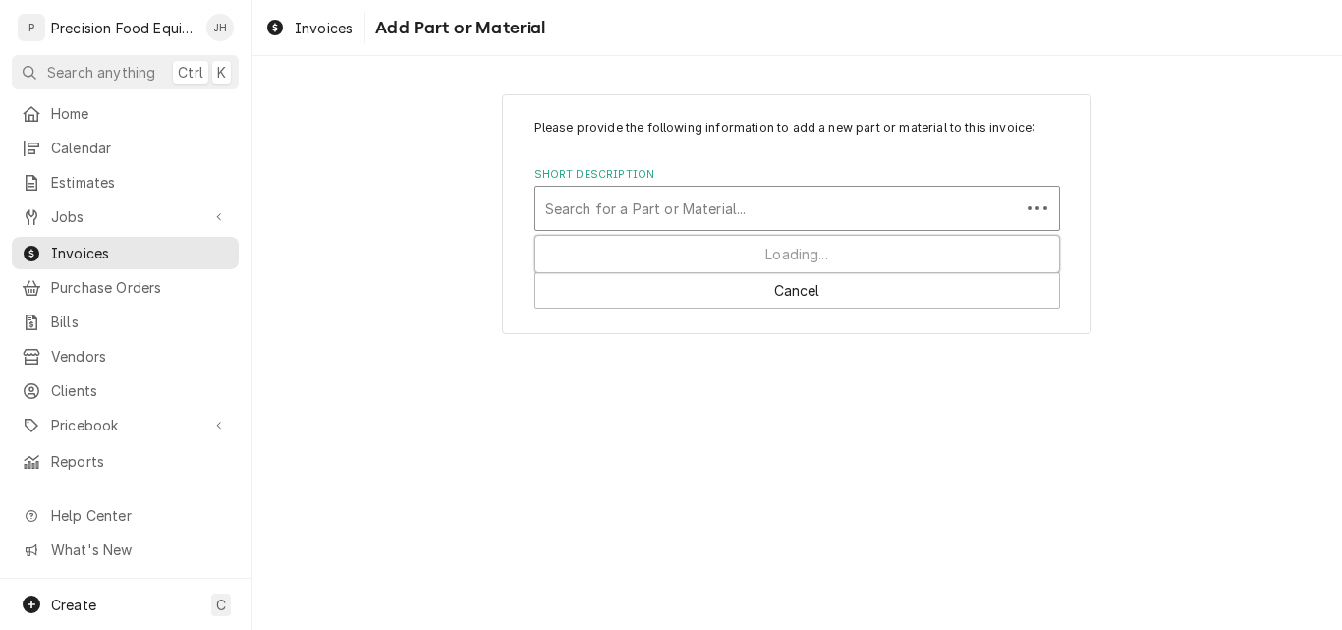
click at [725, 202] on div "Short Description" at bounding box center [777, 208] width 465 height 35
drag, startPoint x: 725, startPoint y: 202, endPoint x: 687, endPoint y: 216, distance: 40.7
click at [687, 216] on div "Short Description" at bounding box center [797, 208] width 504 height 35
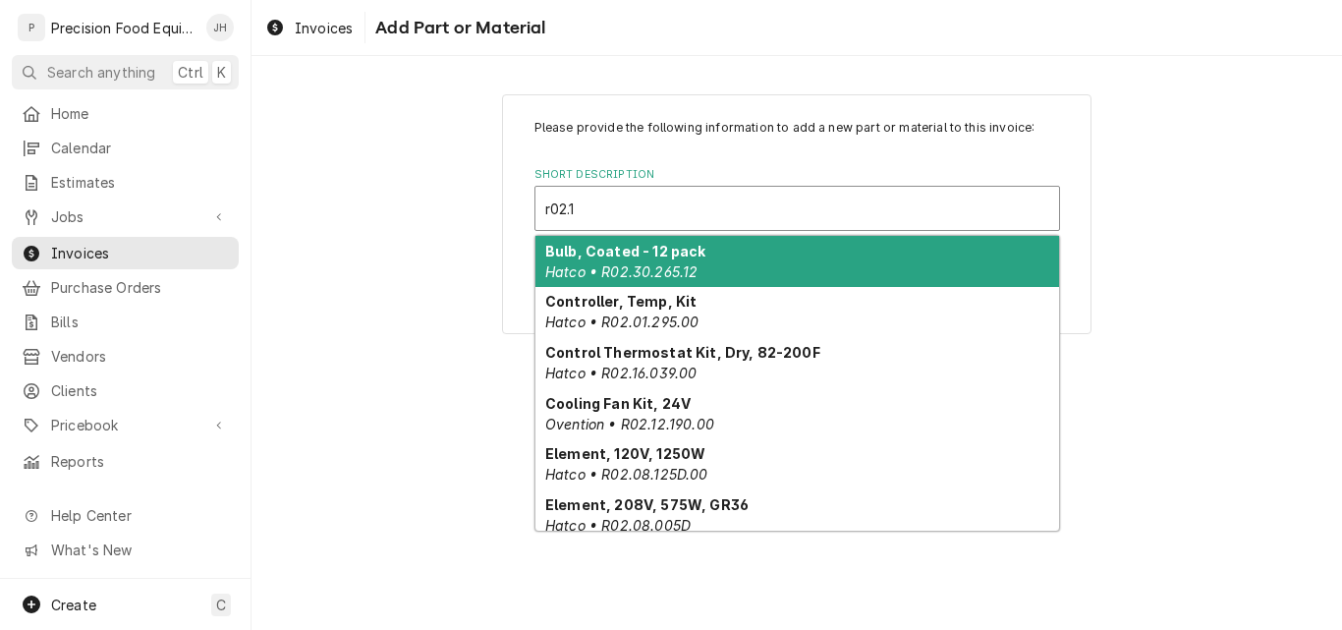
type input "r02.19"
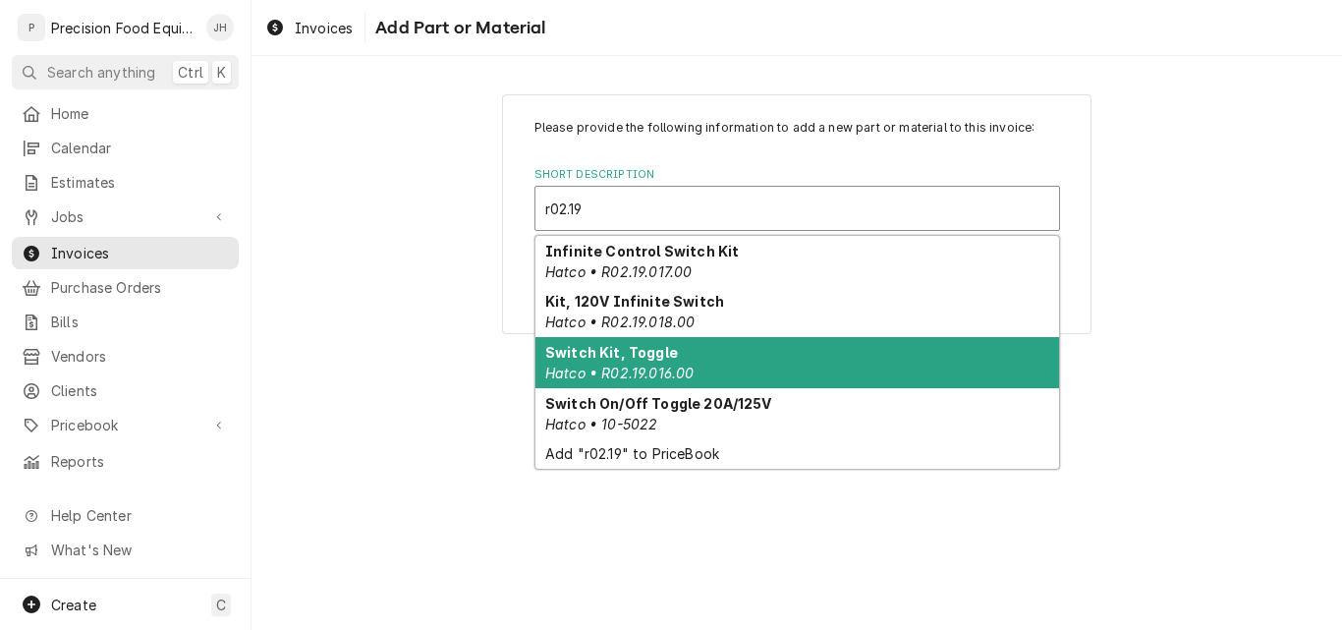
click at [771, 360] on div "Switch Kit, Toggle Hatco • R02.19.016.00" at bounding box center [797, 362] width 524 height 51
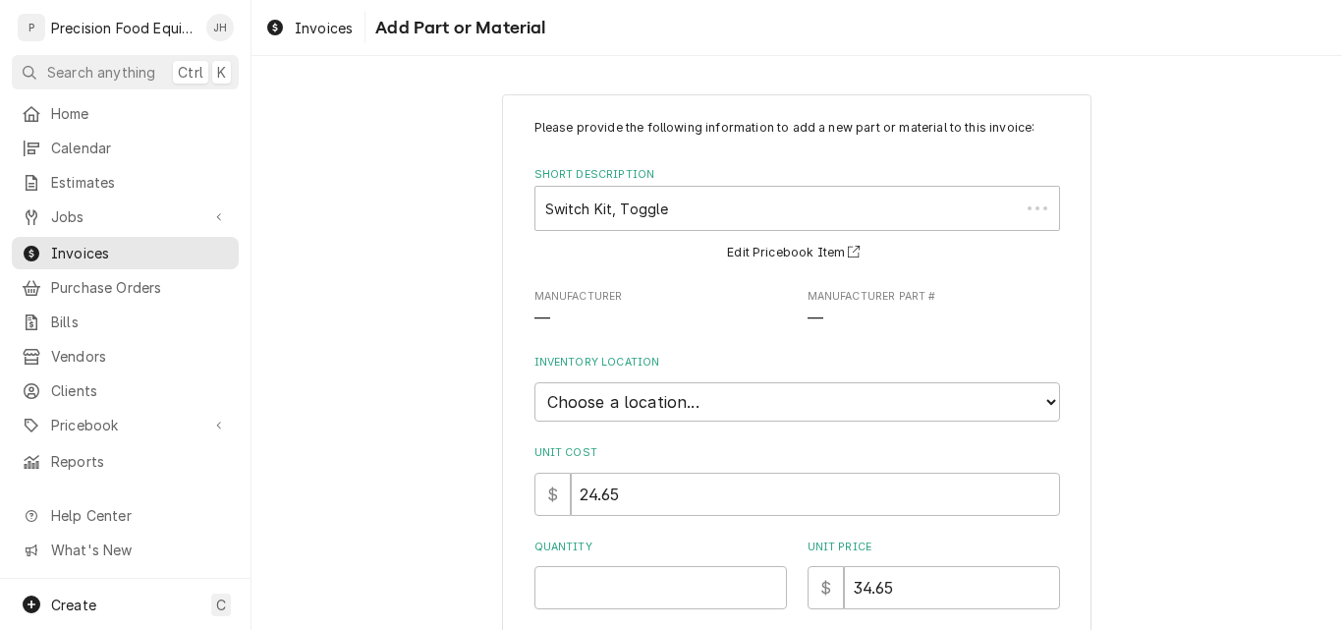
type textarea "x"
drag, startPoint x: 899, startPoint y: 326, endPoint x: 802, endPoint y: 330, distance: 97.3
click at [807, 330] on span "R02.19.016.00" at bounding box center [933, 319] width 252 height 24
copy span "R02.19.016.00"
click at [739, 399] on select "Choose a location... QBD Warehouse" at bounding box center [797, 401] width 526 height 39
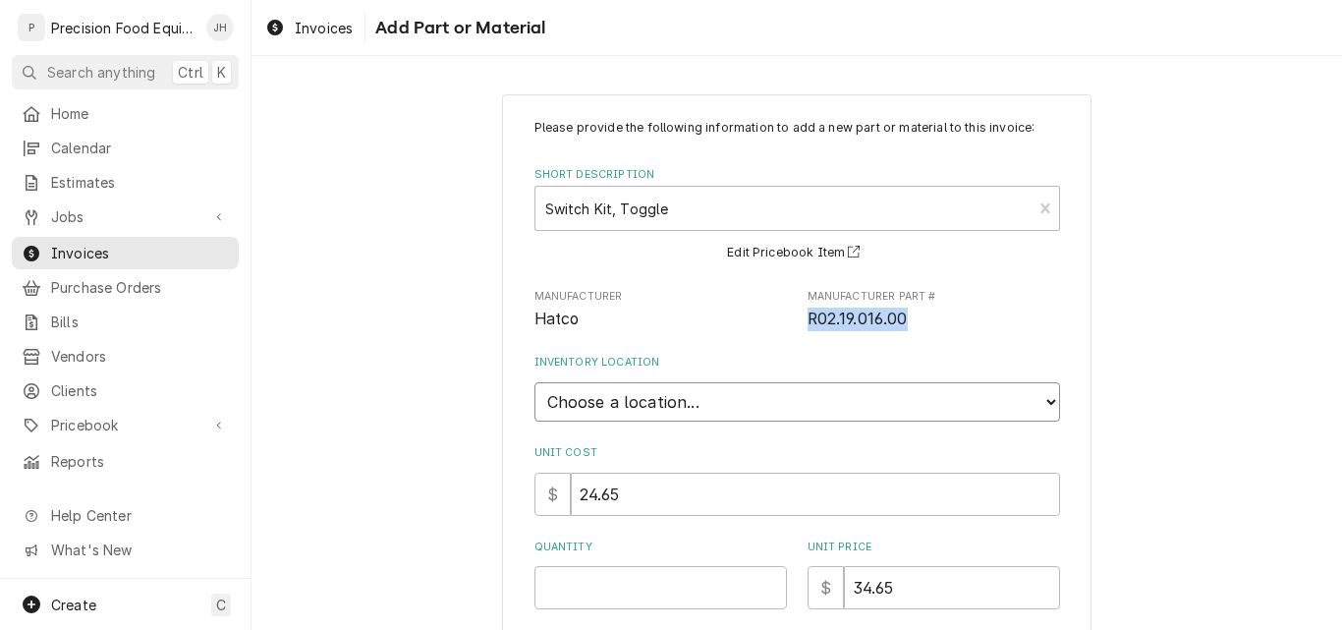
select select "417"
click at [534, 382] on select "Choose a location... QBD Warehouse" at bounding box center [797, 401] width 526 height 39
type textarea "x"
click at [583, 595] on input "Quantity" at bounding box center [660, 587] width 252 height 43
type input "1"
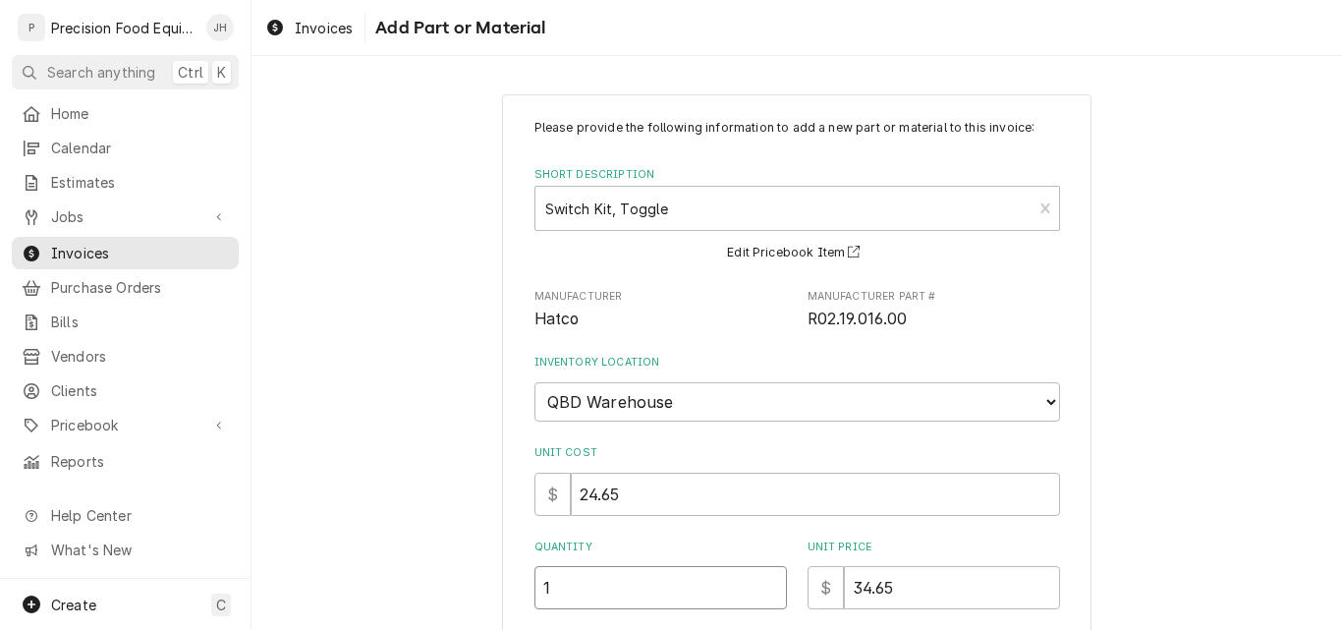
type textarea "x"
type input "1"
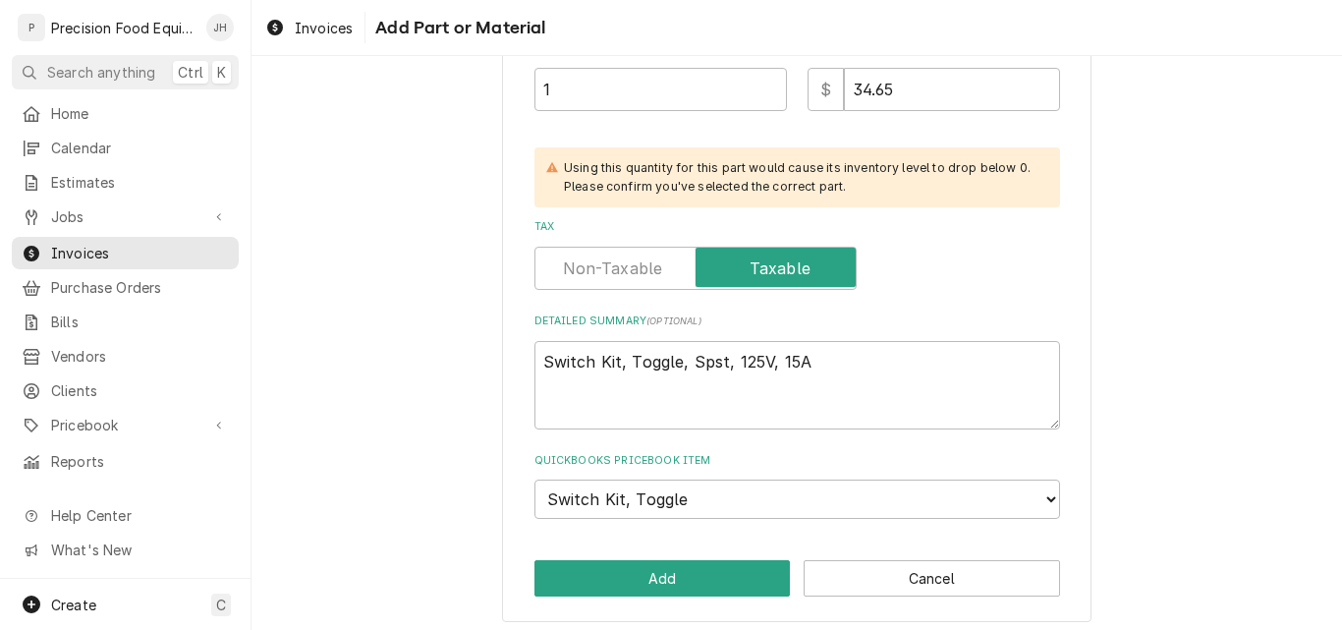
scroll to position [507, 0]
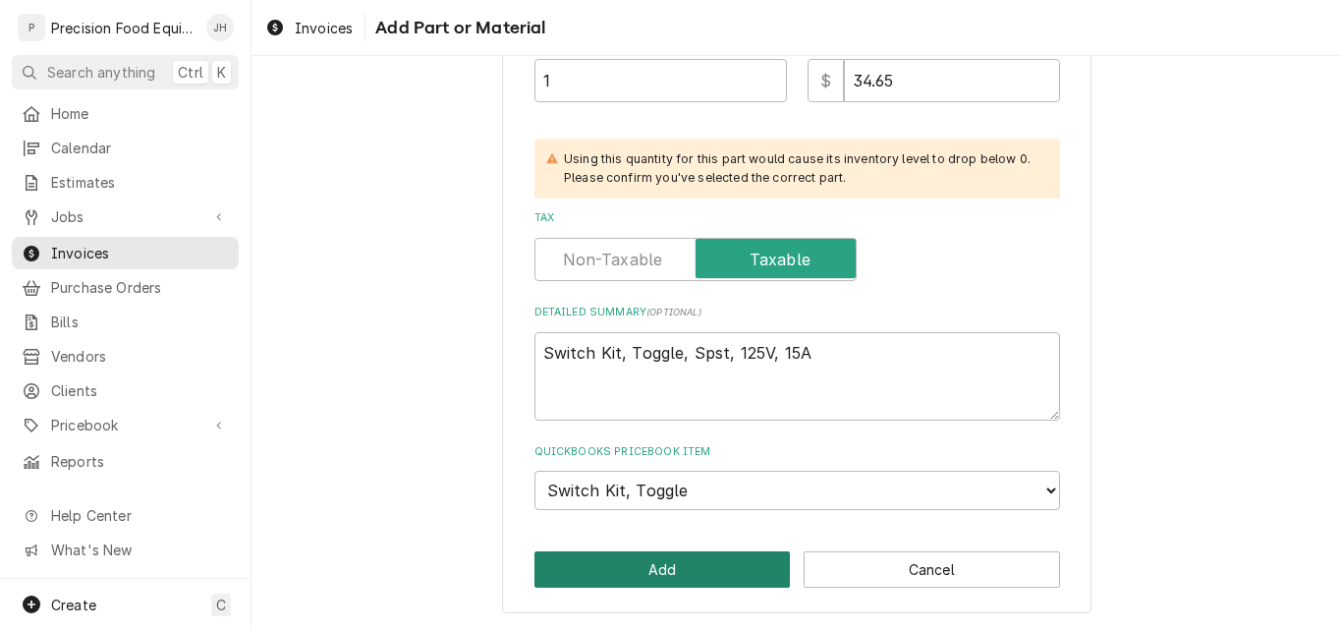
click at [644, 576] on button "Add" at bounding box center [662, 569] width 256 height 36
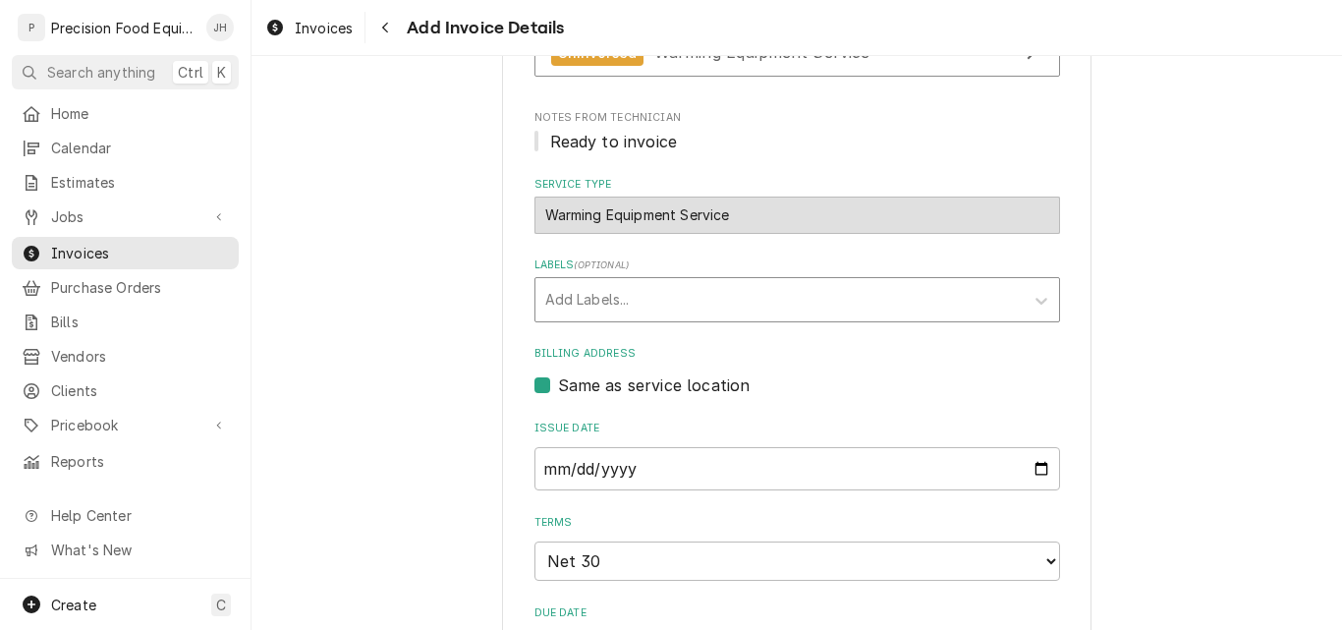
scroll to position [792, 0]
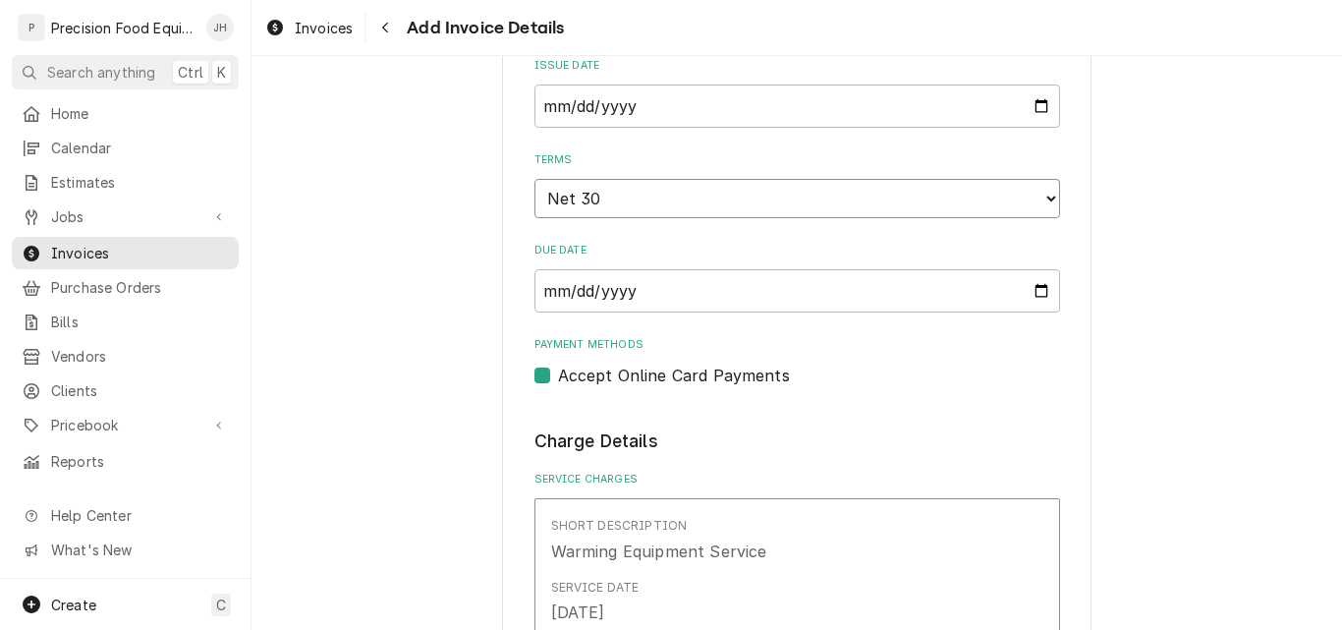
click at [690, 193] on select "Choose payment terms... Same Day Net 7 Net 14 Net 21 Net 30 Net 45 Net 60 Net 90" at bounding box center [797, 198] width 526 height 39
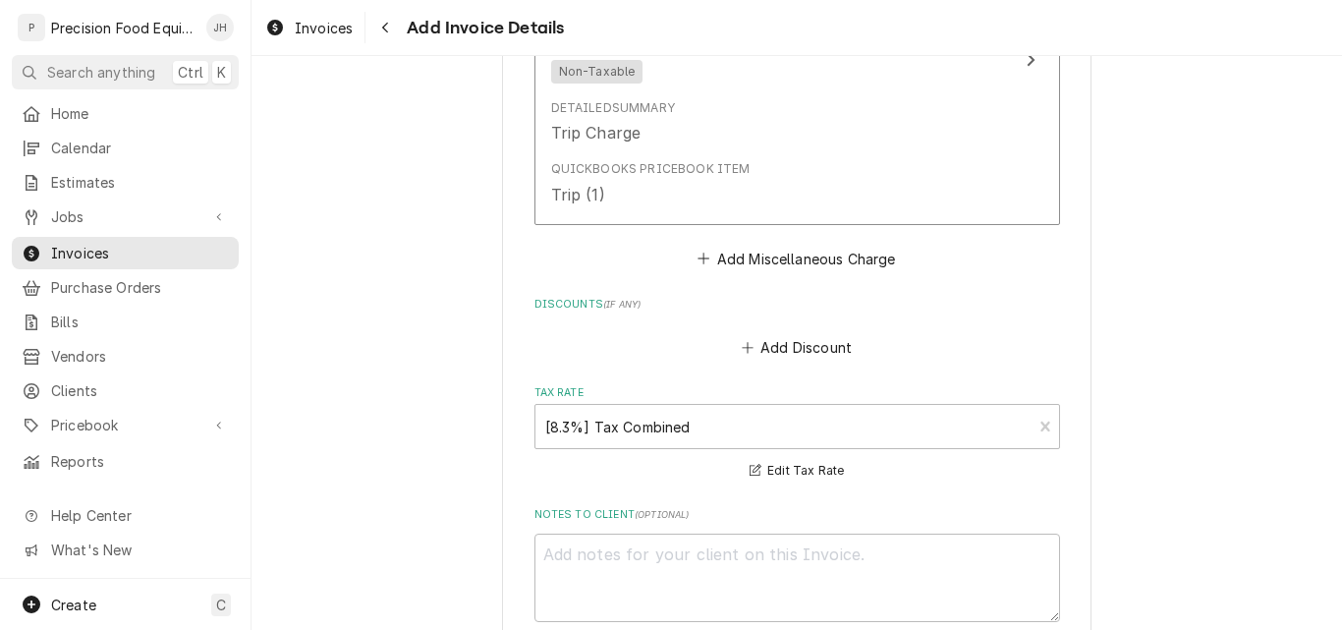
scroll to position [2953, 0]
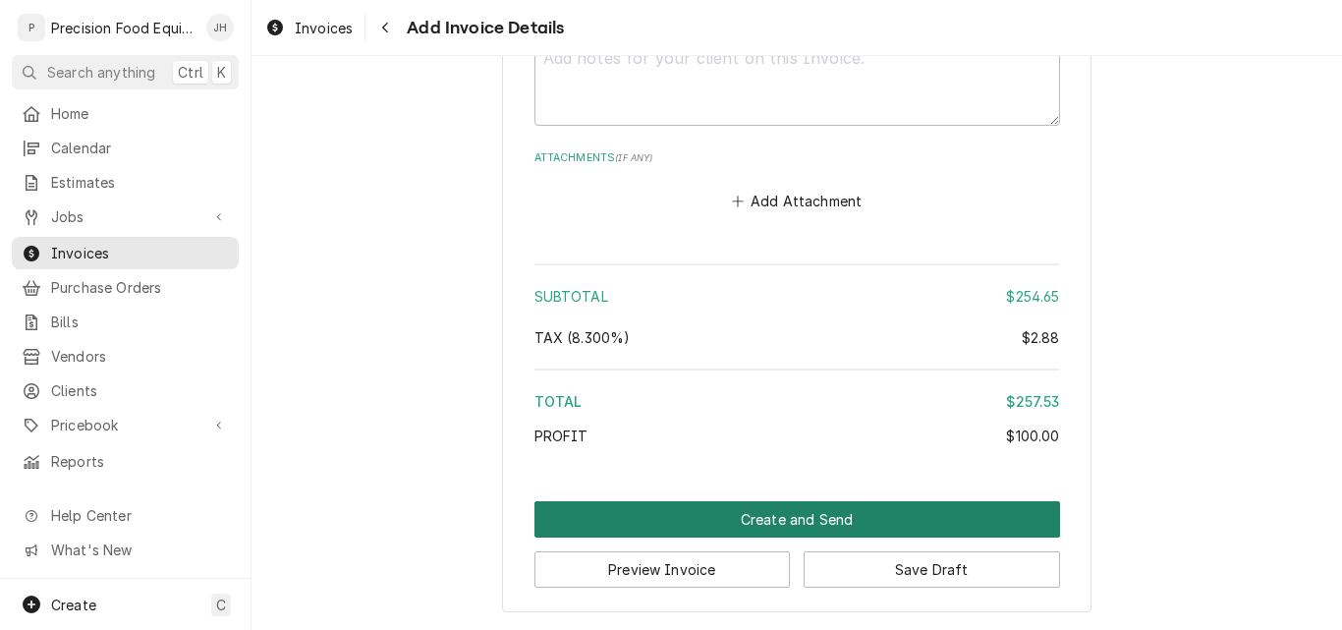
click at [824, 526] on button "Create and Send" at bounding box center [797, 519] width 526 height 36
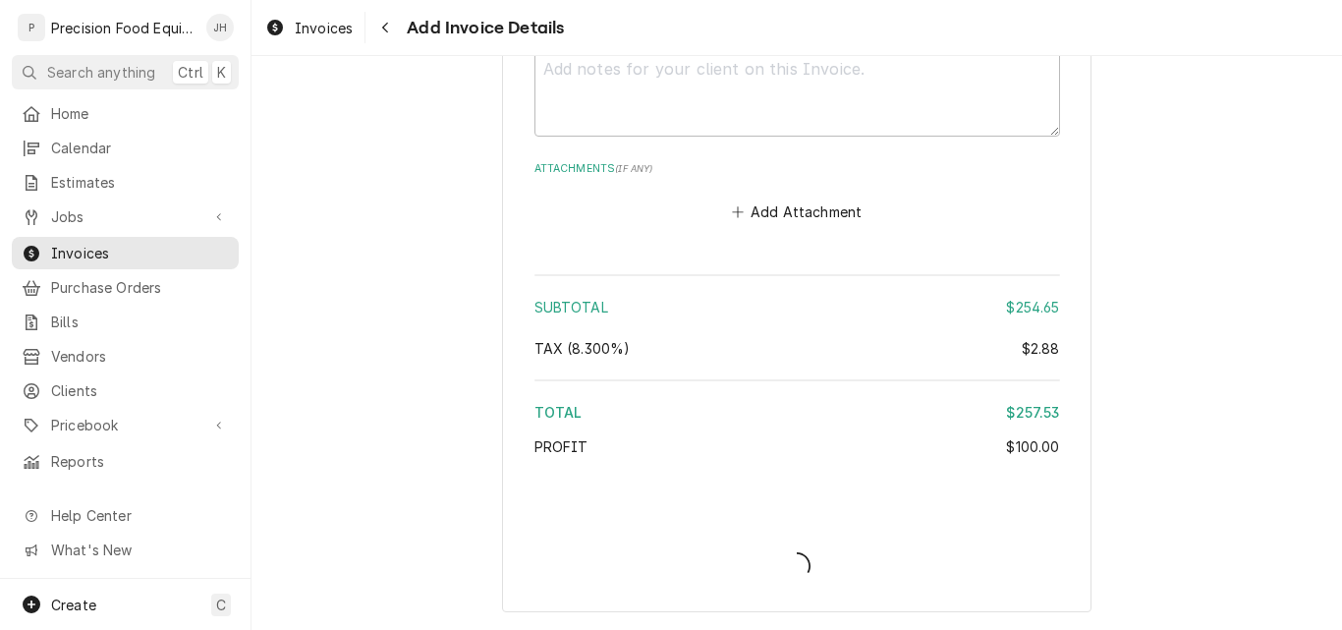
scroll to position [2942, 0]
type textarea "x"
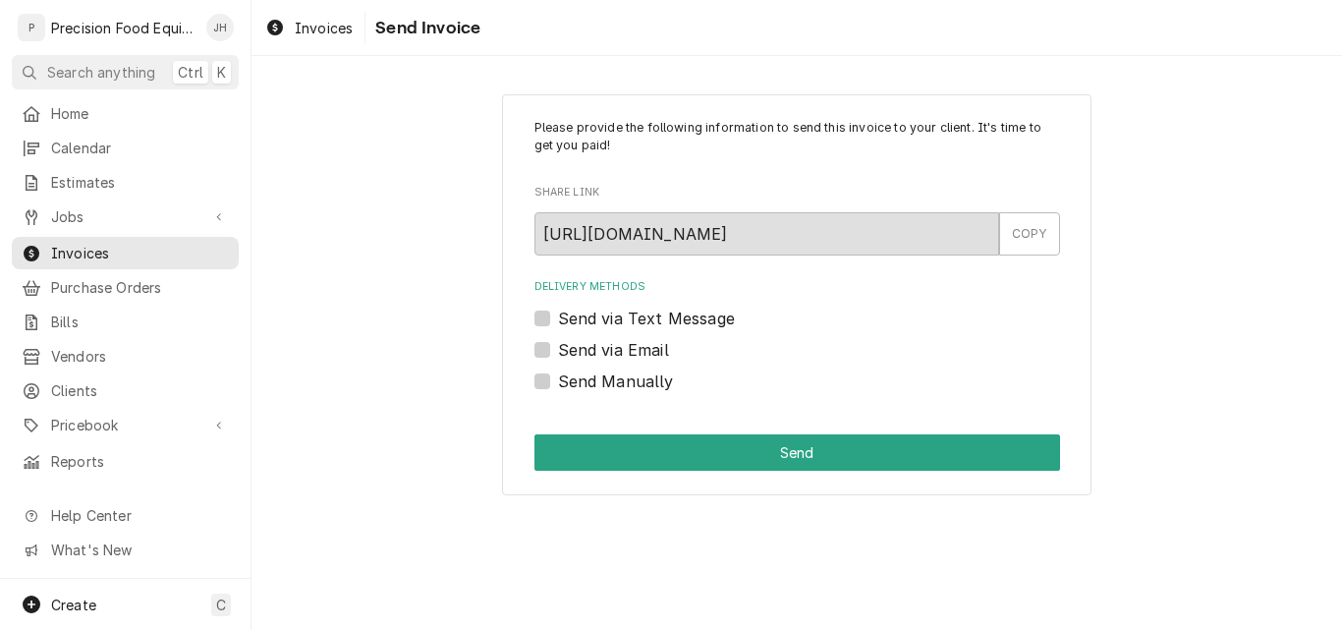
click at [633, 352] on label "Send via Email" at bounding box center [613, 350] width 111 height 24
click at [633, 352] on input "Send via Email" at bounding box center [821, 359] width 526 height 43
checkbox input "true"
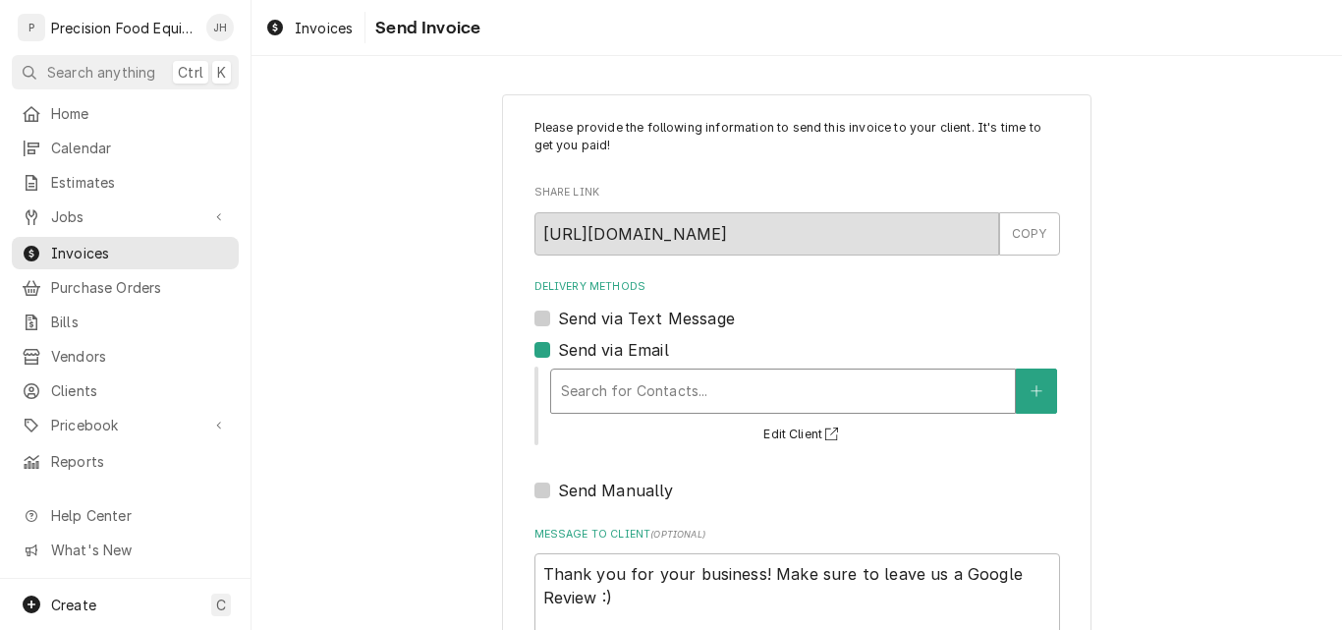
type textarea "x"
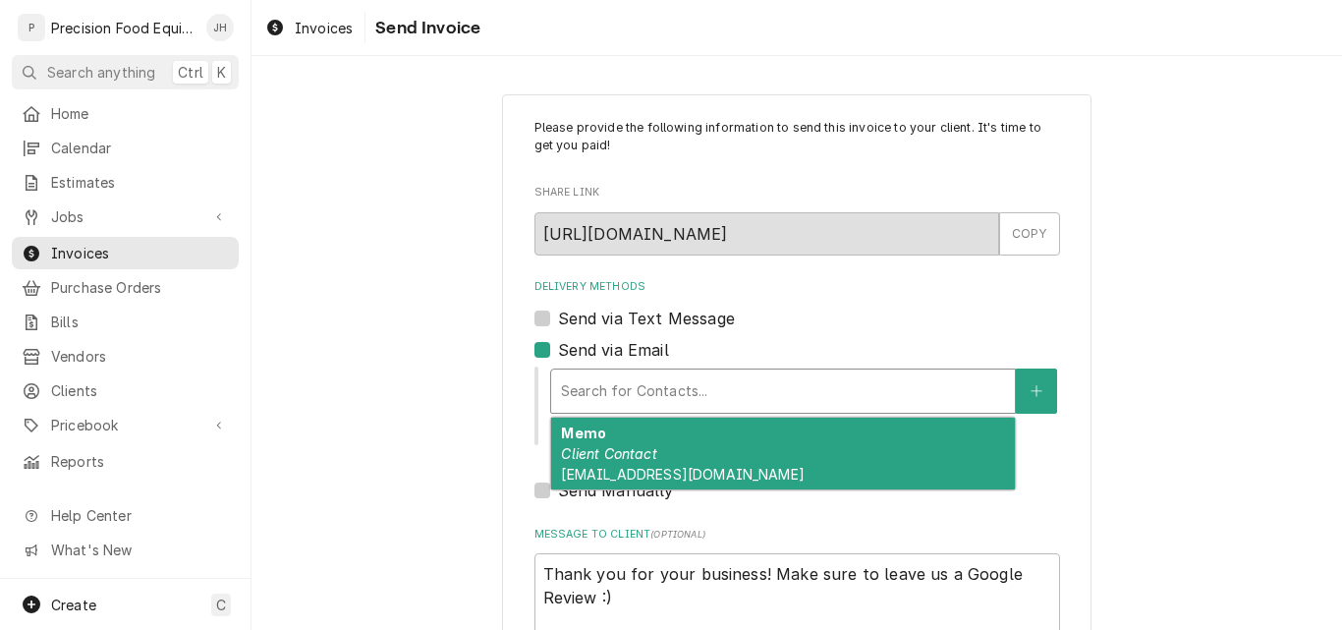
click at [630, 387] on div "Delivery Methods" at bounding box center [783, 390] width 444 height 35
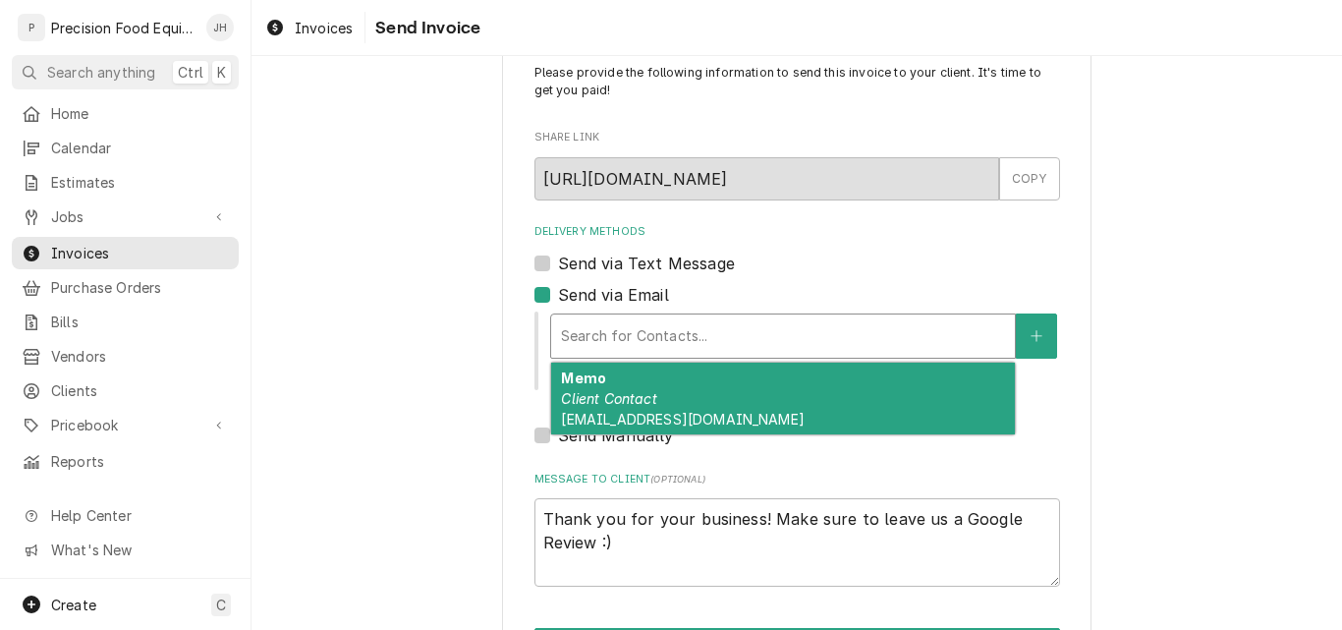
scroll to position [132, 0]
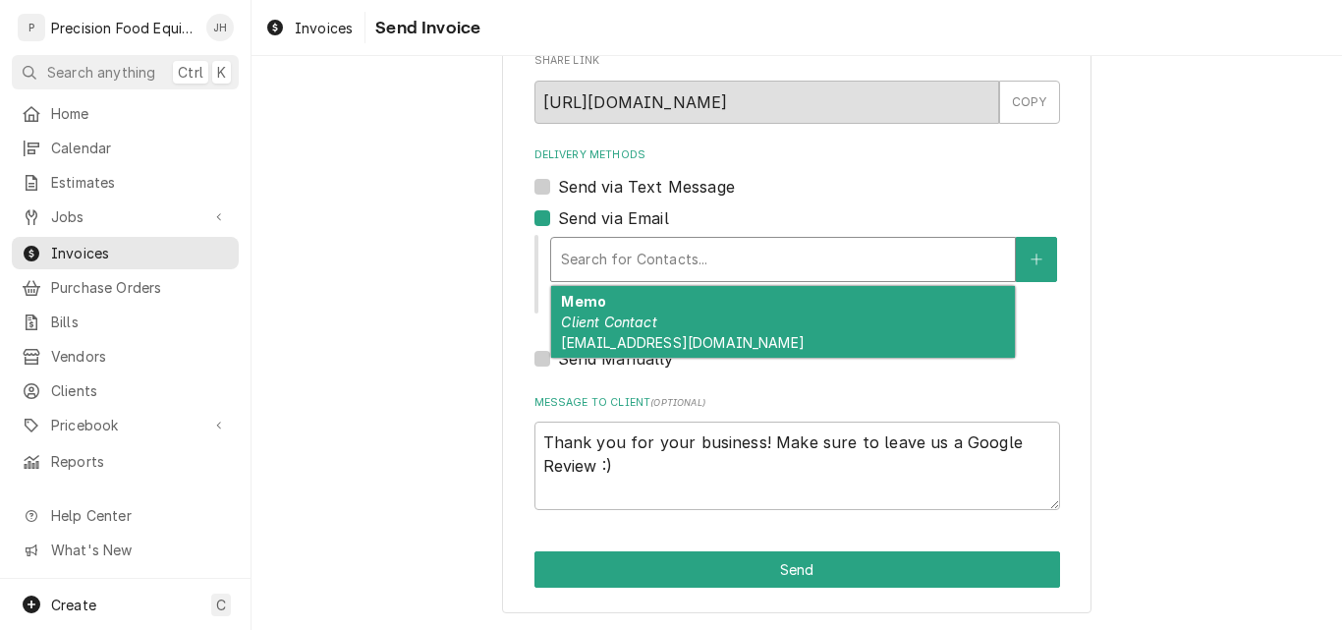
click at [568, 213] on label "Send via Email" at bounding box center [613, 218] width 111 height 24
click at [568, 213] on input "Send via Email" at bounding box center [821, 227] width 526 height 43
checkbox input "false"
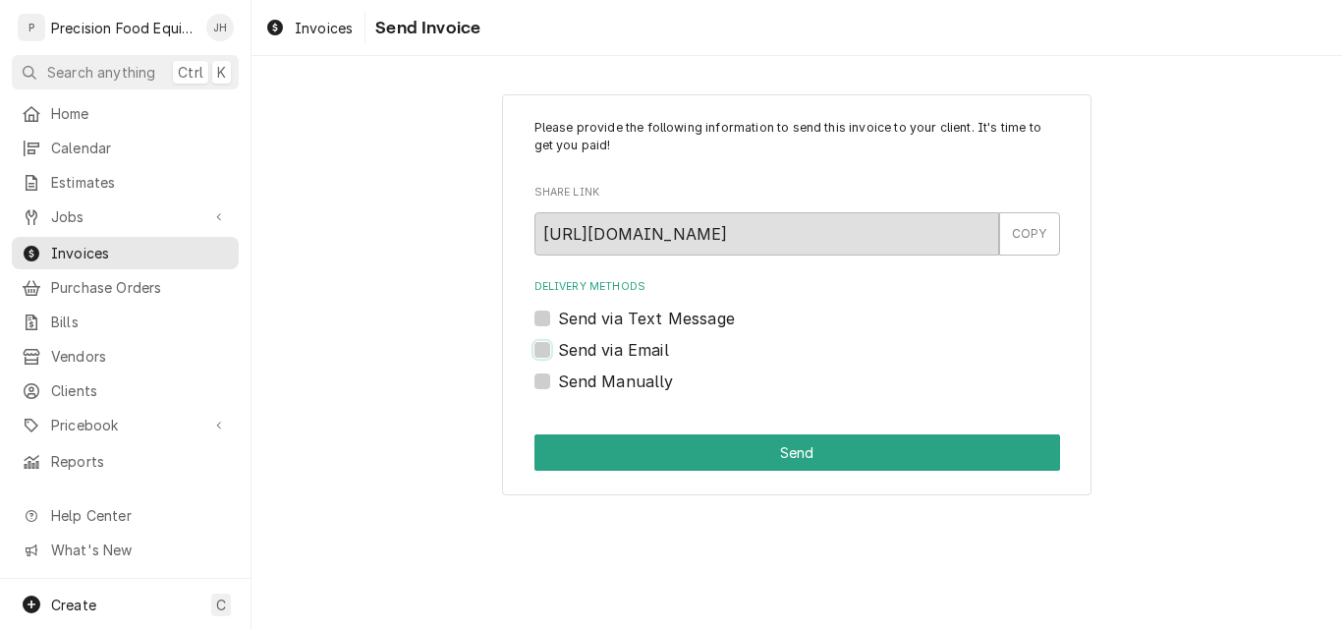
scroll to position [0, 0]
click at [594, 312] on label "Send via Text Message" at bounding box center [646, 318] width 177 height 24
click at [594, 312] on input "Send via Text Message" at bounding box center [821, 327] width 526 height 43
checkbox input "true"
type textarea "x"
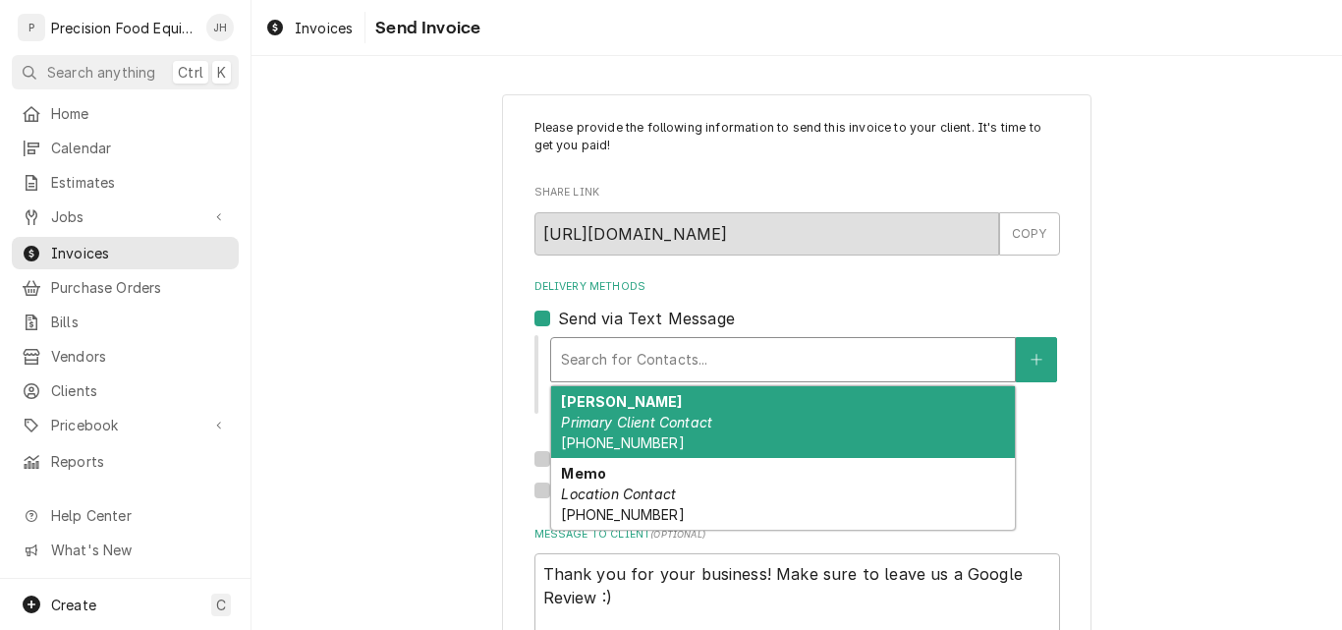
click at [630, 348] on div "Delivery Methods" at bounding box center [783, 359] width 444 height 35
click at [558, 322] on label "Send via Text Message" at bounding box center [646, 318] width 177 height 24
click at [558, 322] on input "Send via Text Message" at bounding box center [821, 327] width 526 height 43
checkbox input "false"
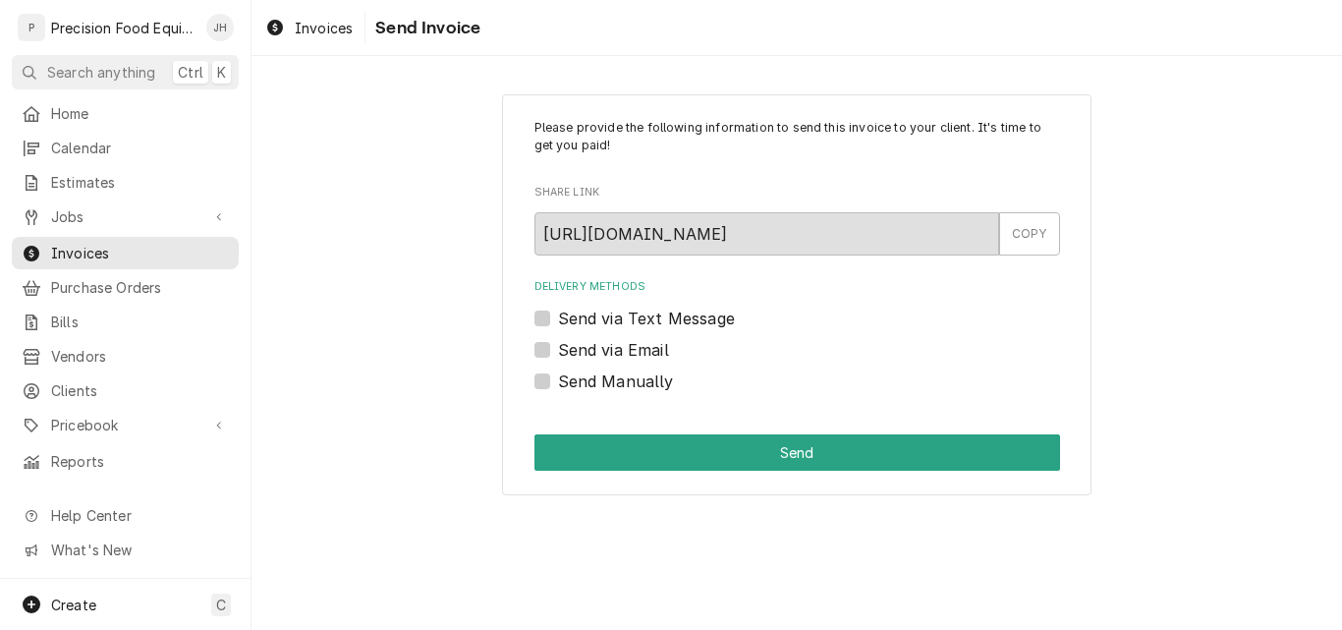
click at [558, 383] on label "Send Manually" at bounding box center [616, 381] width 116 height 24
click at [558, 383] on input "Send Manually" at bounding box center [821, 390] width 526 height 43
checkbox input "true"
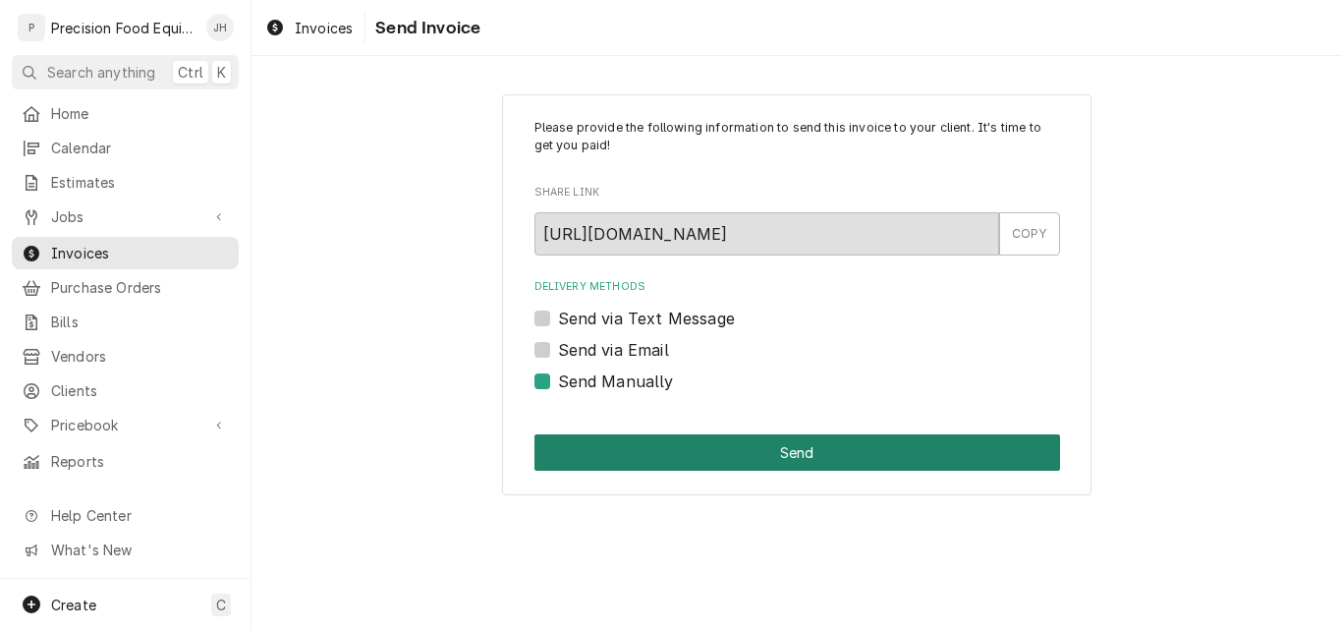
click at [790, 442] on button "Send" at bounding box center [797, 452] width 526 height 36
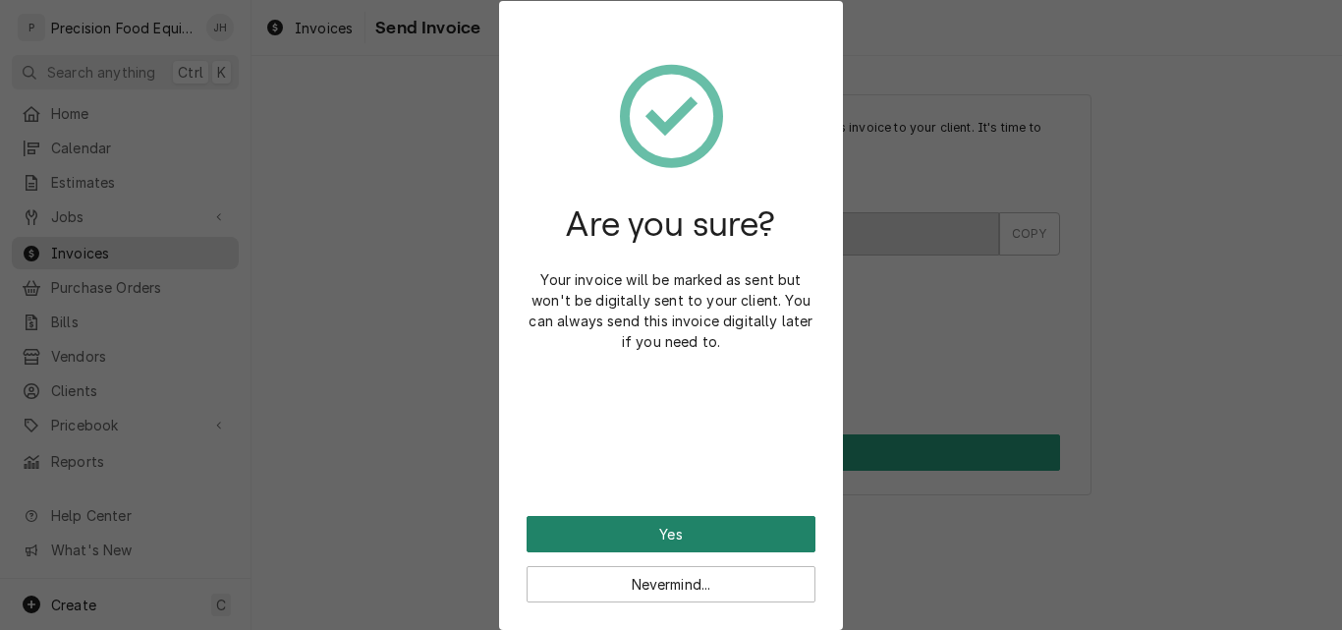
click at [647, 539] on button "Yes" at bounding box center [670, 534] width 289 height 36
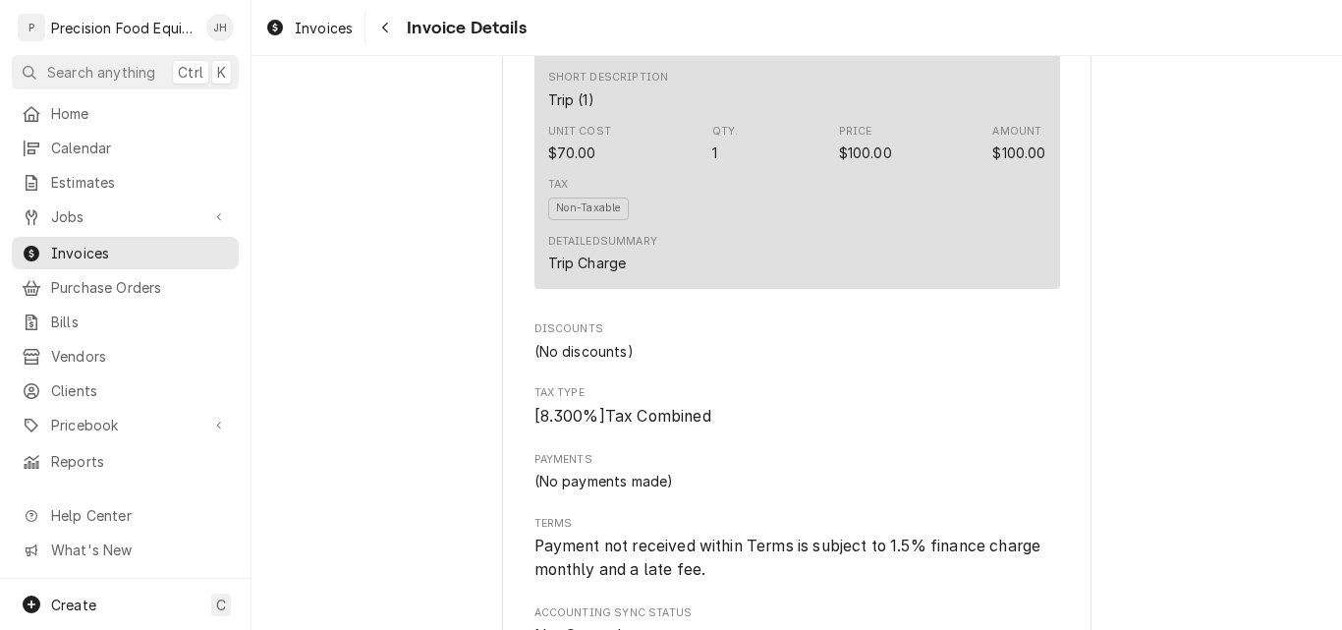
scroll to position [1768, 0]
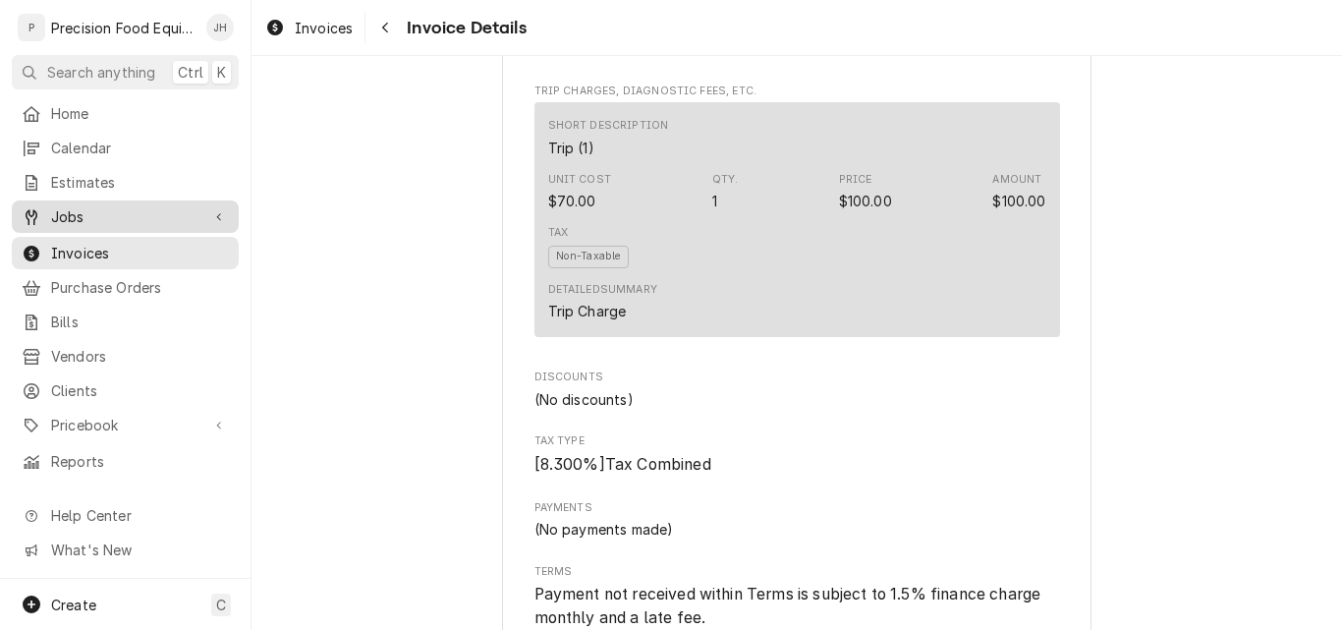
click at [82, 218] on span "Jobs" at bounding box center [125, 216] width 148 height 21
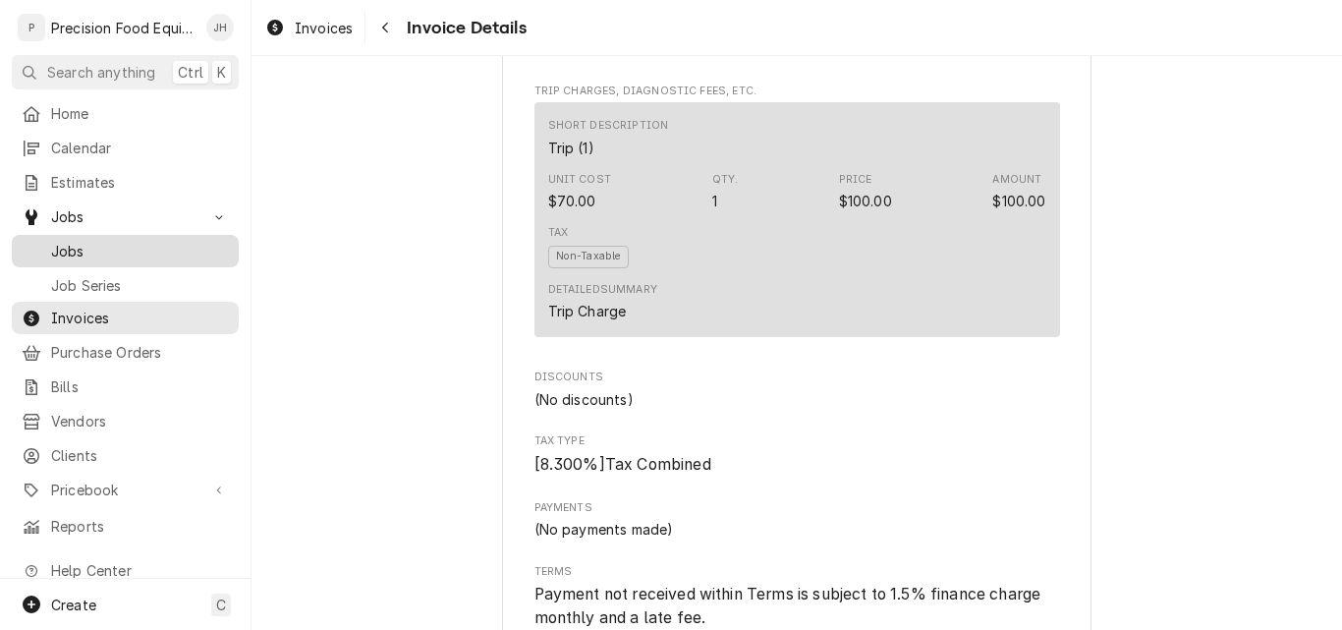
click at [80, 245] on span "Jobs" at bounding box center [140, 251] width 178 height 21
